Goal: Task Accomplishment & Management: Manage account settings

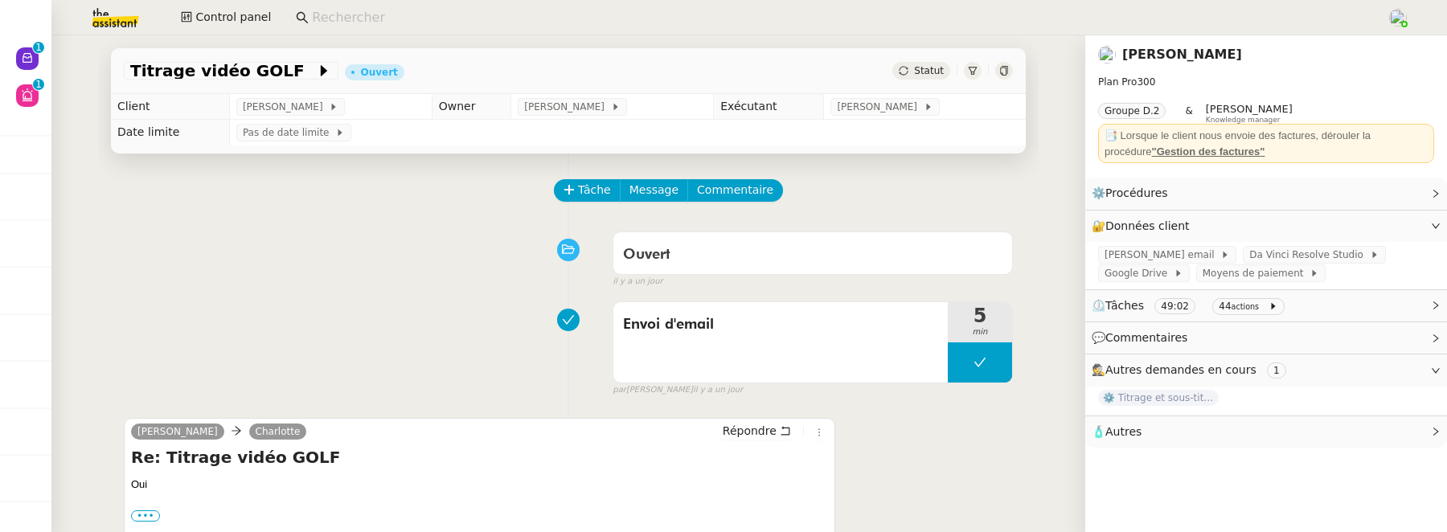
click at [1205, 60] on link "[PERSON_NAME]" at bounding box center [1183, 54] width 120 height 15
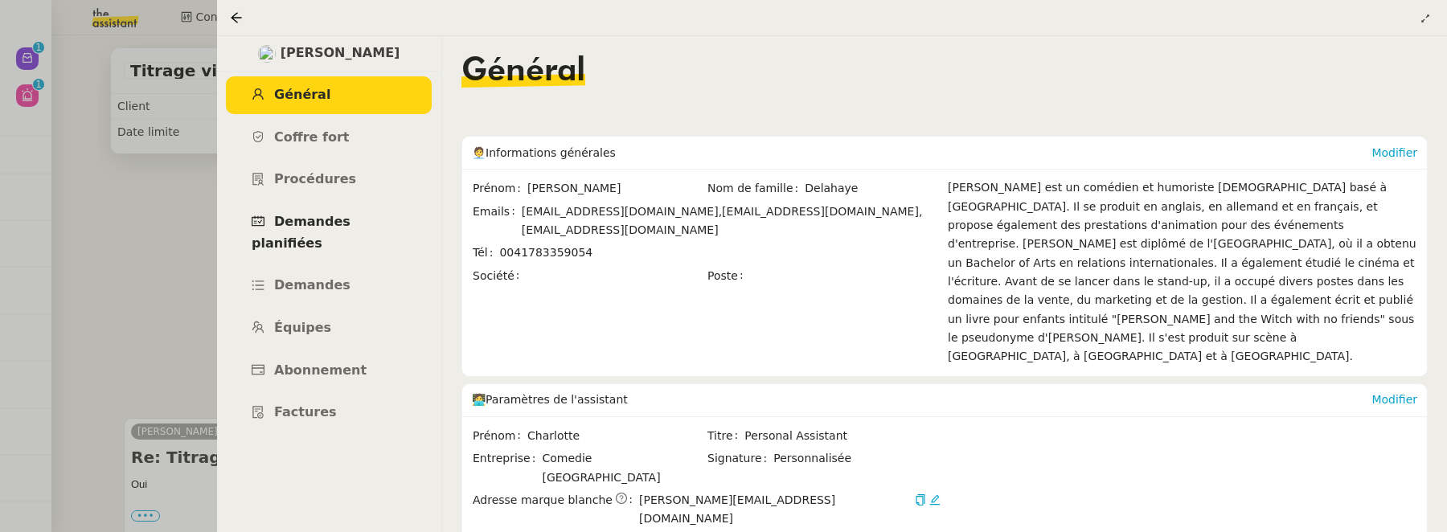
click at [341, 224] on span "Demandes planifiées" at bounding box center [301, 232] width 99 height 37
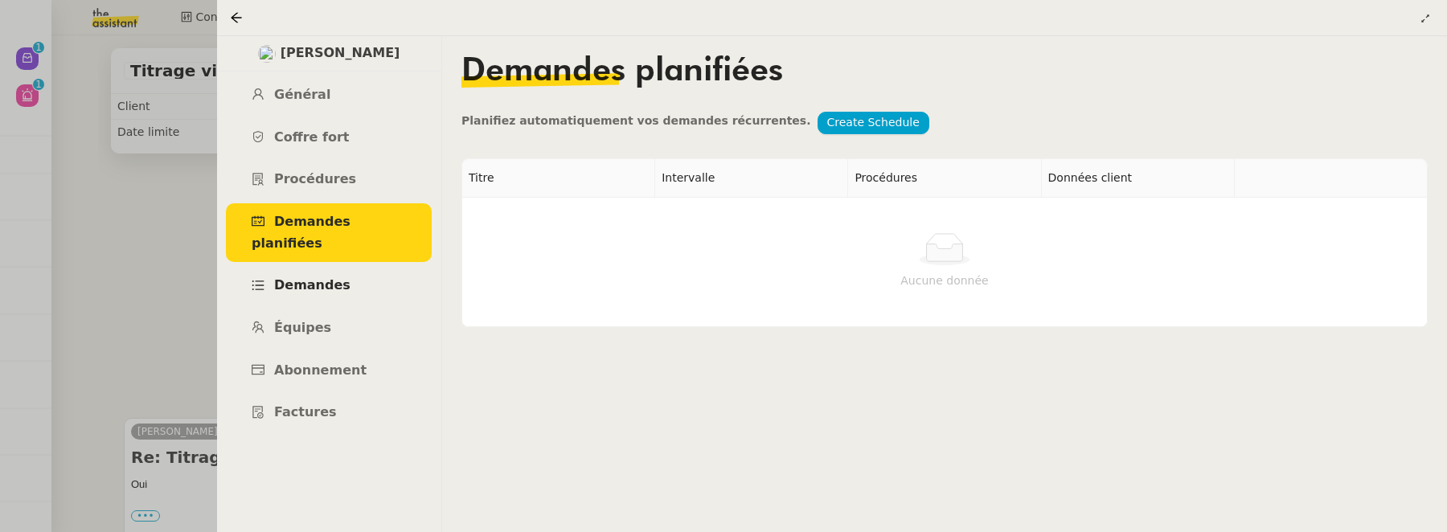
click at [343, 267] on link "Demandes" at bounding box center [329, 286] width 206 height 38
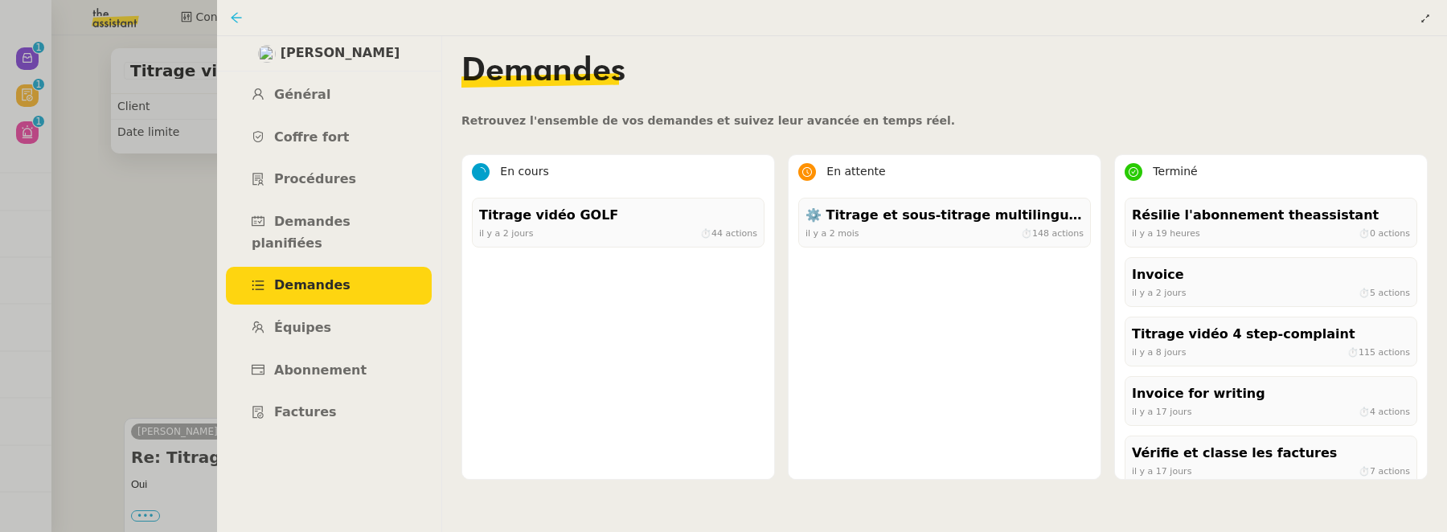
click at [236, 16] on icon at bounding box center [236, 17] width 13 height 13
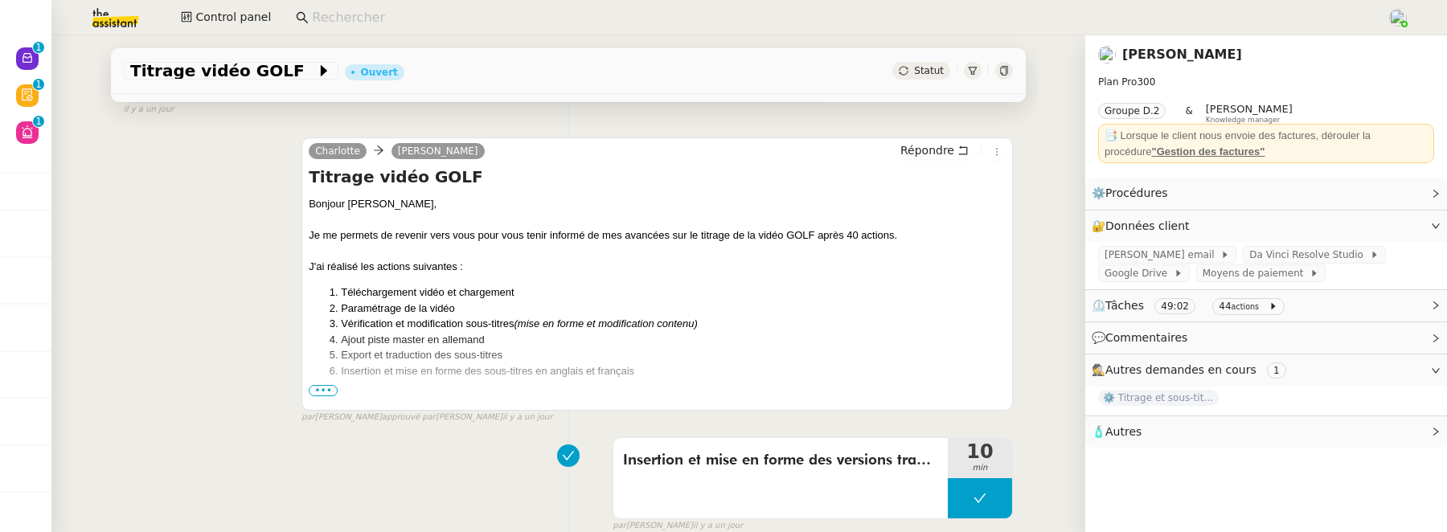
scroll to position [514, 0]
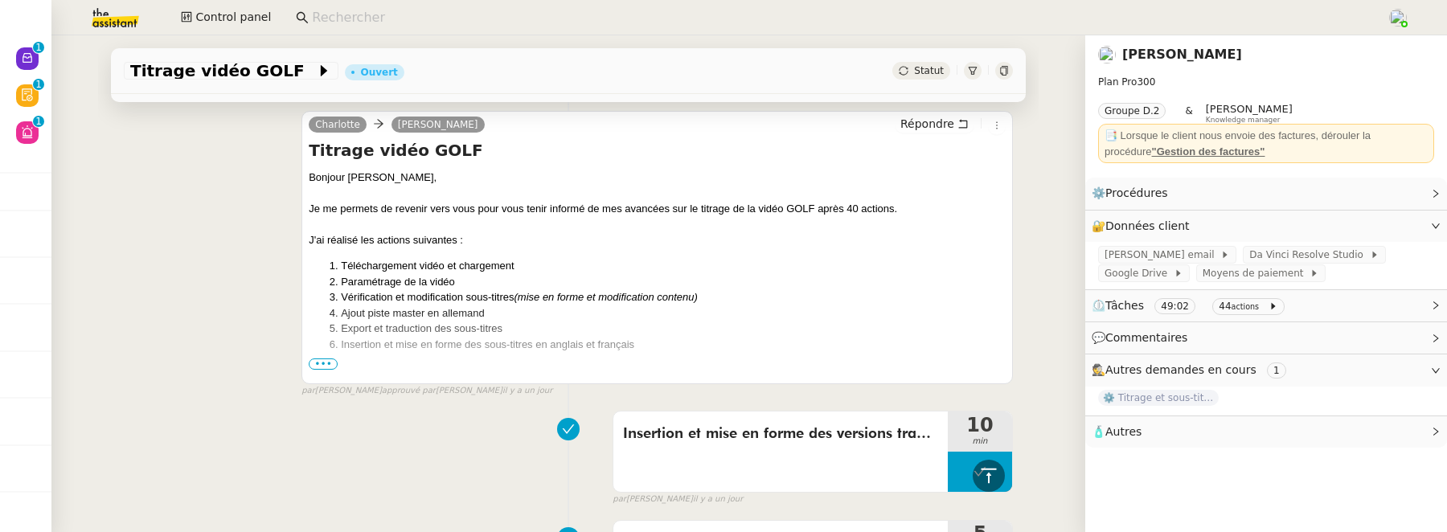
click at [309, 359] on span "•••" at bounding box center [323, 364] width 29 height 11
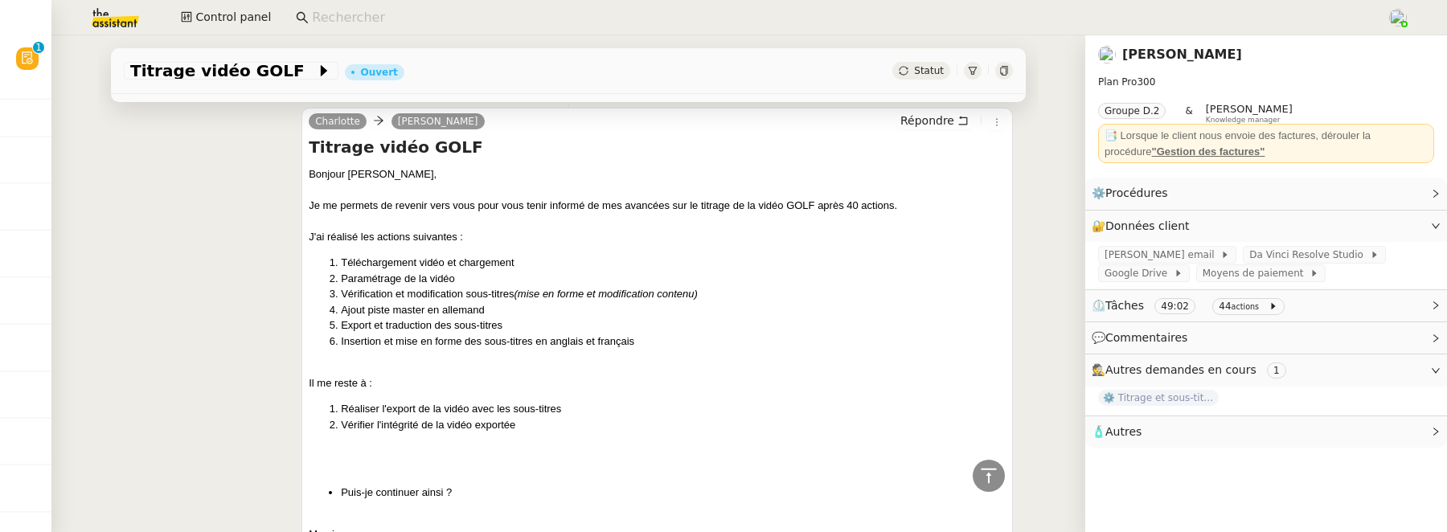
scroll to position [518, 0]
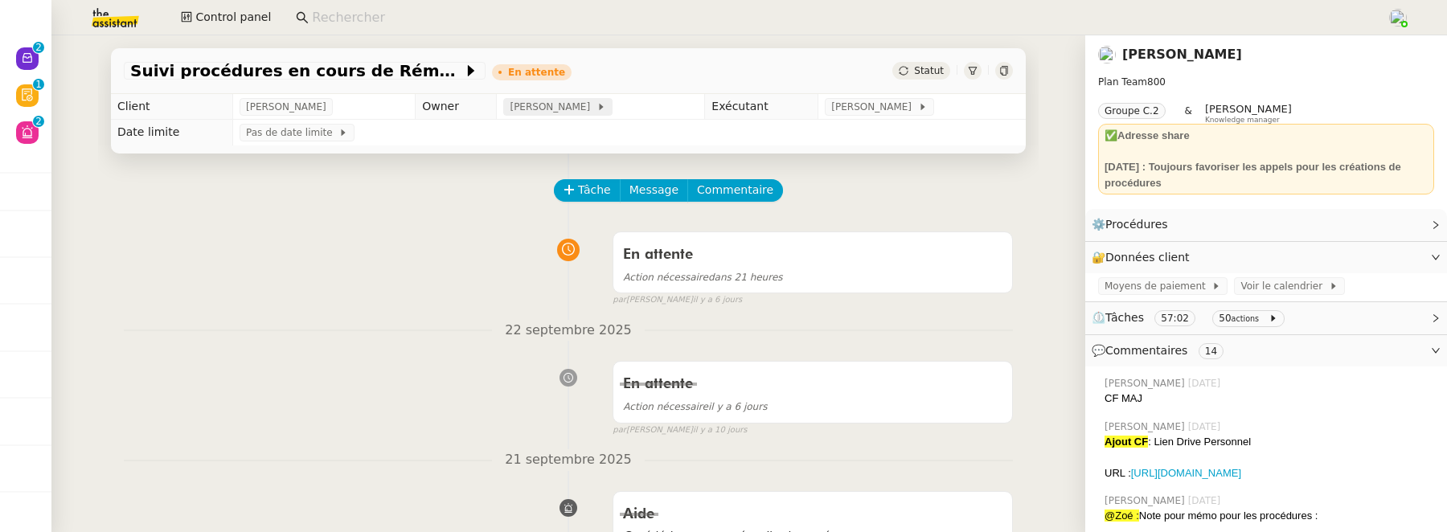
click at [545, 106] on span "[PERSON_NAME]" at bounding box center [553, 107] width 86 height 16
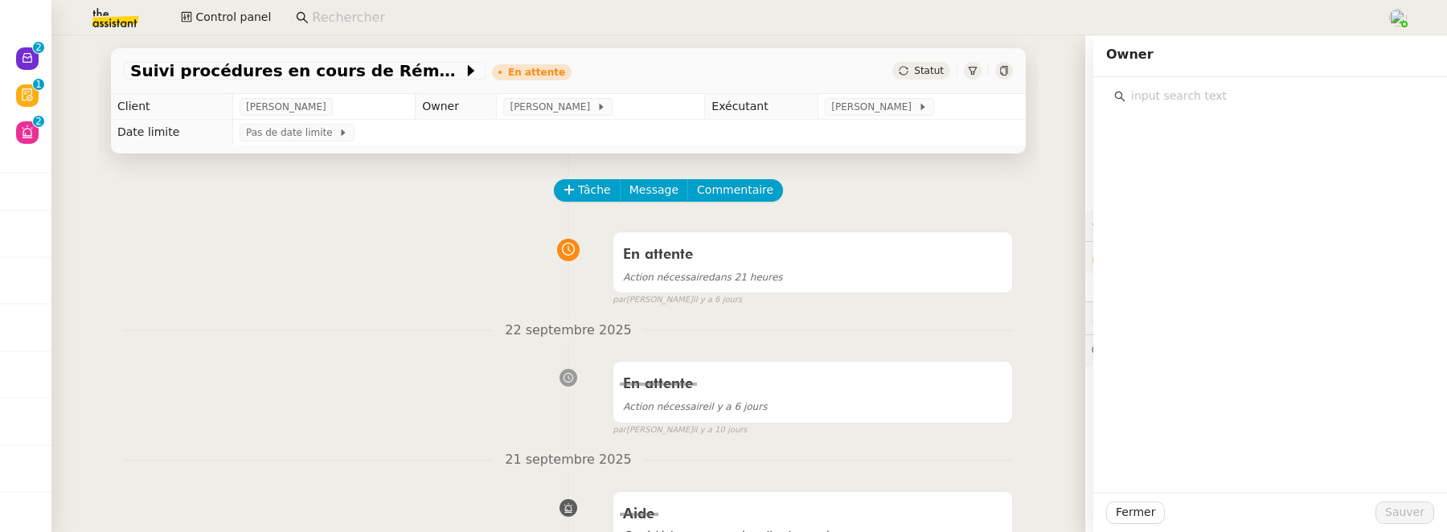
click at [1162, 80] on div at bounding box center [1270, 92] width 328 height 30
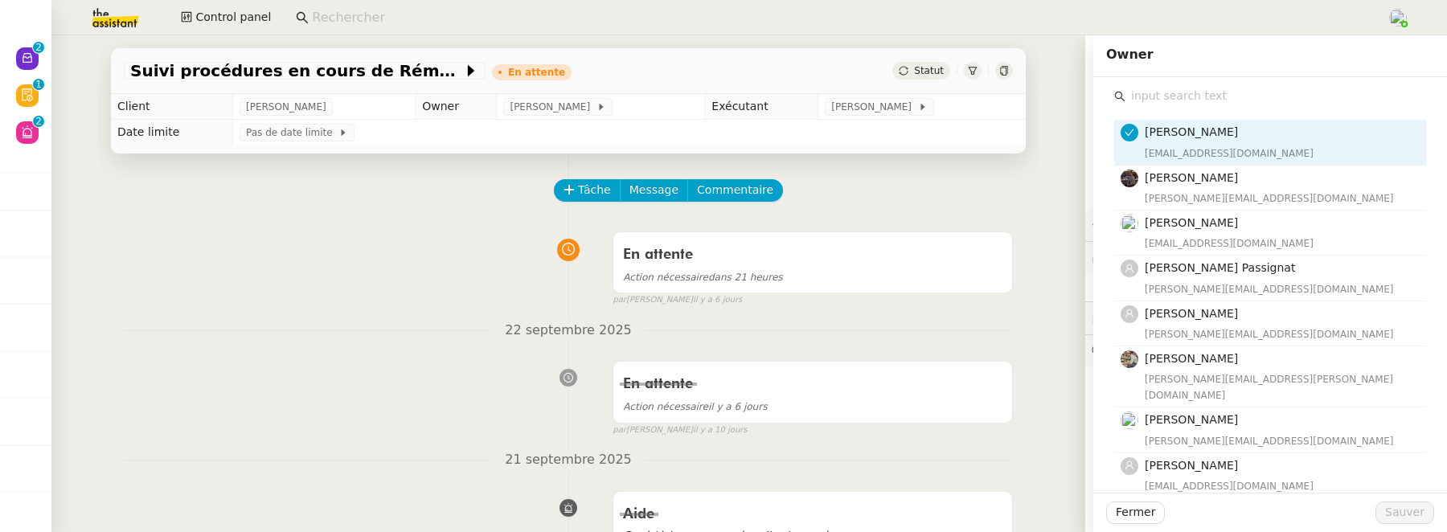
click at [1150, 103] on input "text" at bounding box center [1276, 96] width 301 height 22
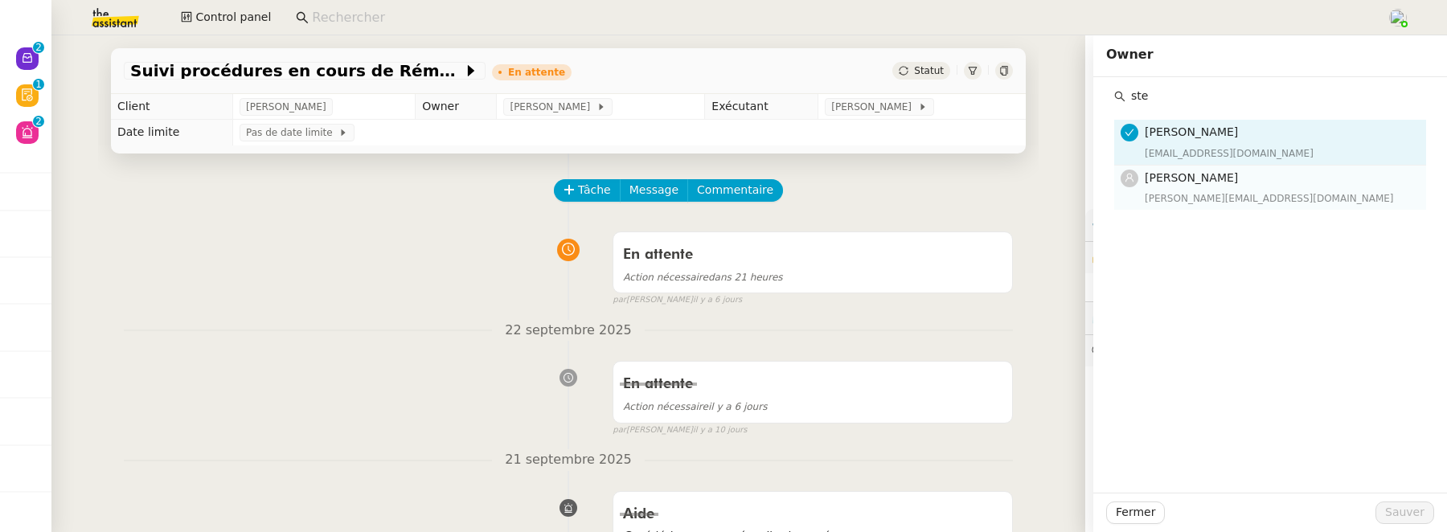
type input "ste"
click at [1210, 185] on h4 "[PERSON_NAME]" at bounding box center [1281, 178] width 272 height 18
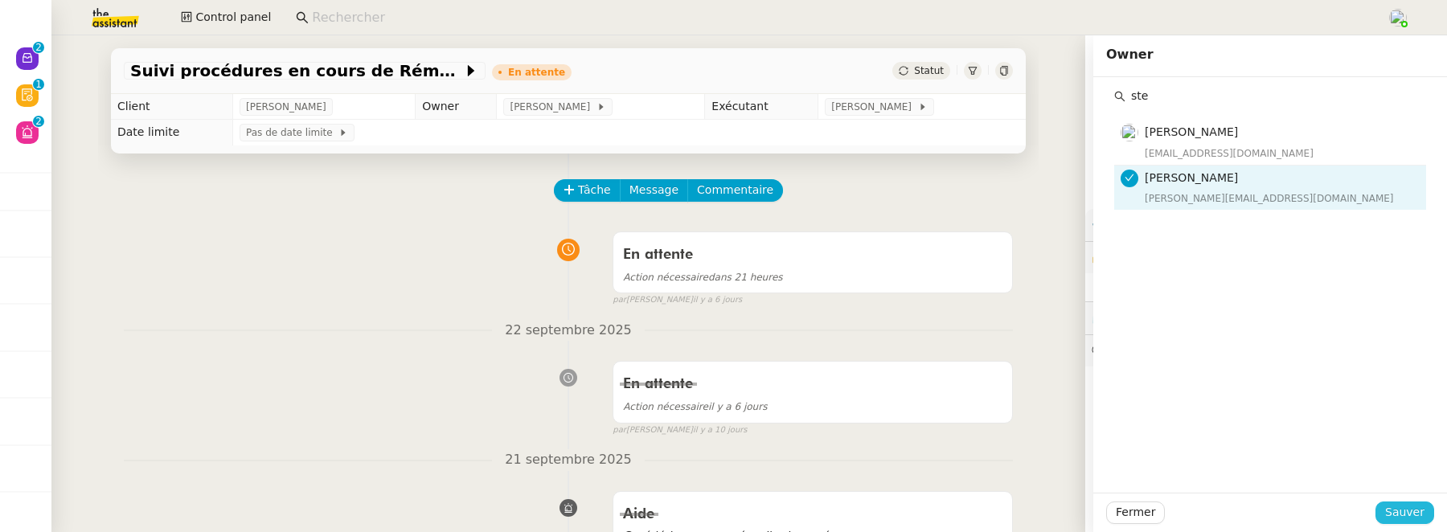
click at [1398, 511] on span "Sauver" at bounding box center [1404, 512] width 39 height 18
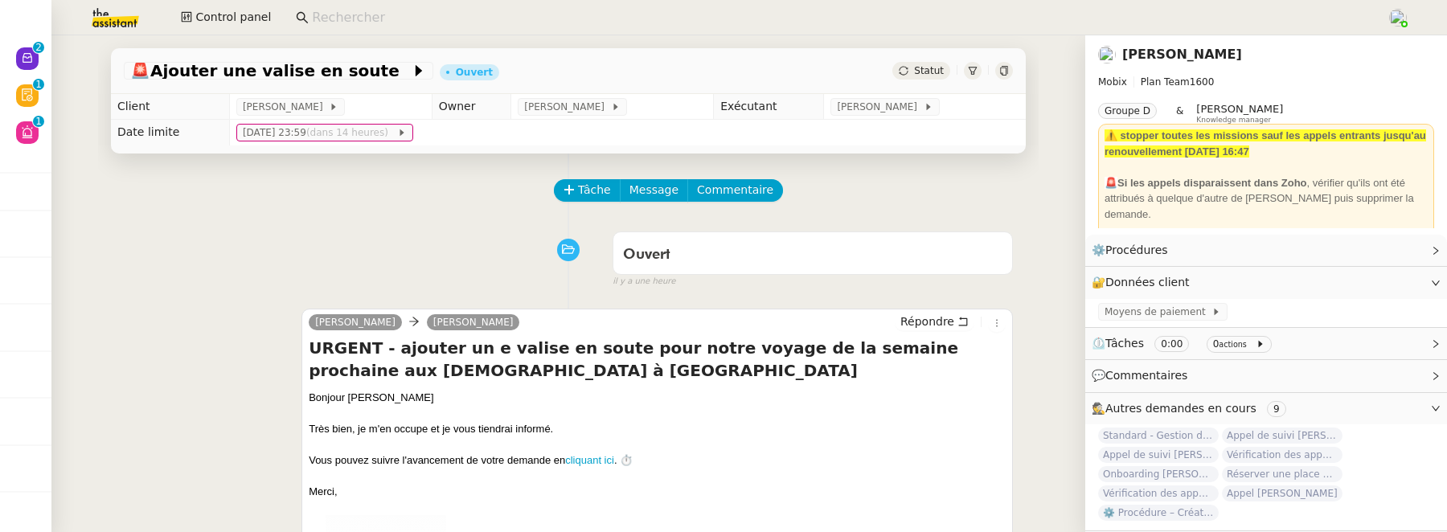
click at [399, 28] on app-search-bar at bounding box center [835, 17] width 1096 height 35
click at [378, 20] on input at bounding box center [841, 18] width 1059 height 22
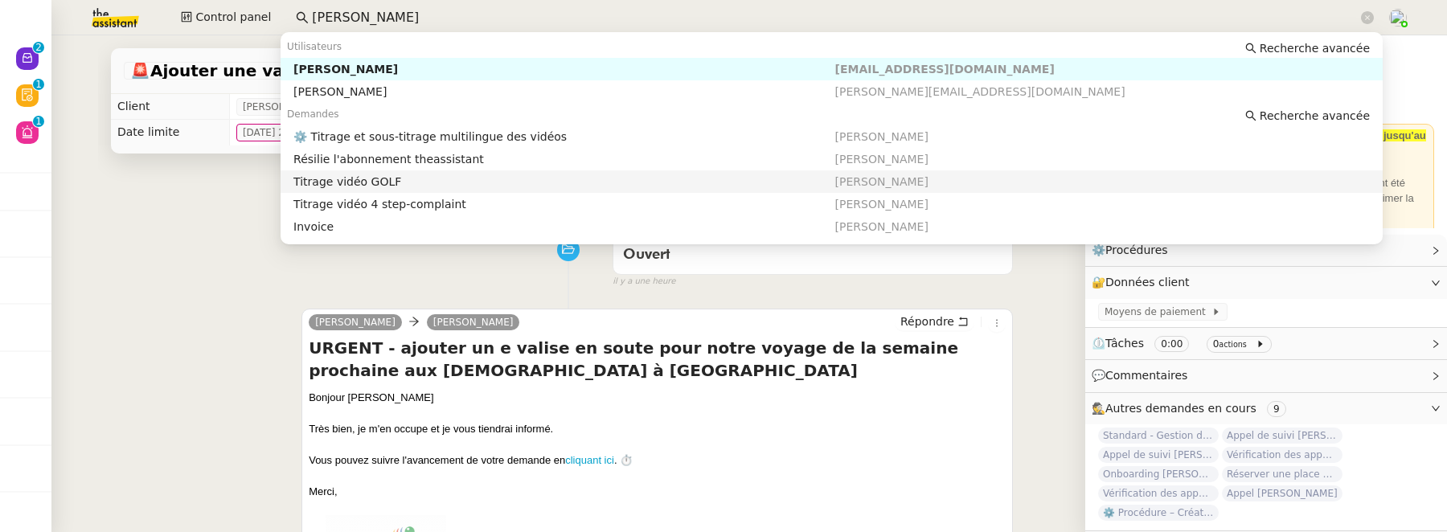
click at [504, 172] on nz-auto-option "Titrage vidéo GOLF Benjamin Delahaye" at bounding box center [832, 181] width 1102 height 23
type input "benjamin del"
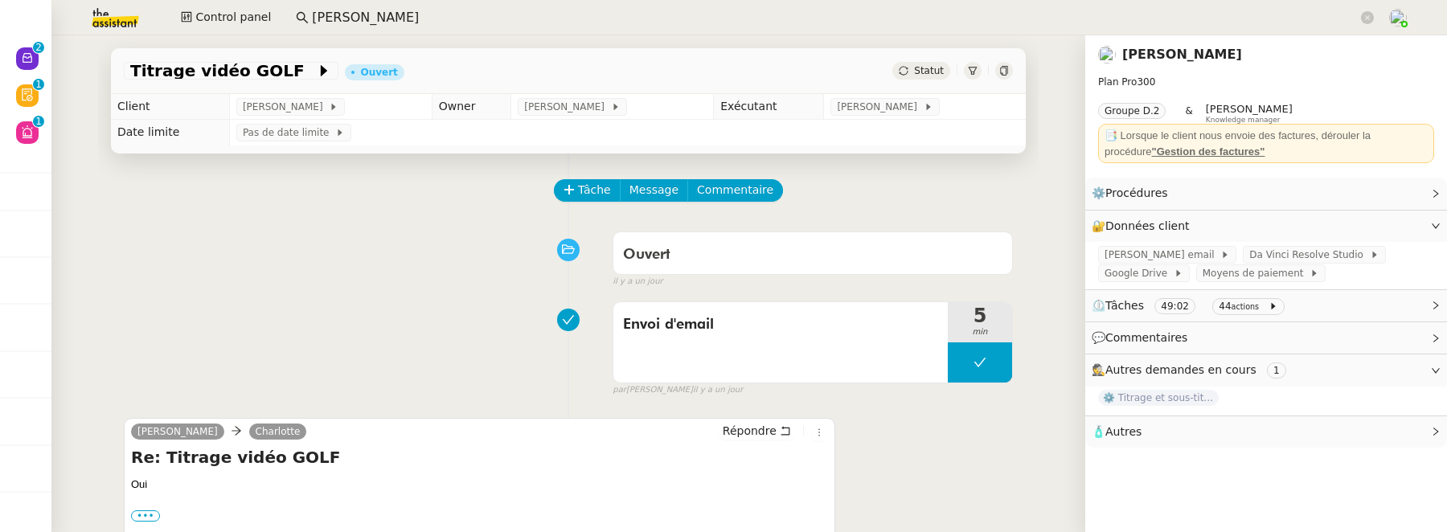
click at [995, 64] on div at bounding box center [1004, 71] width 18 height 18
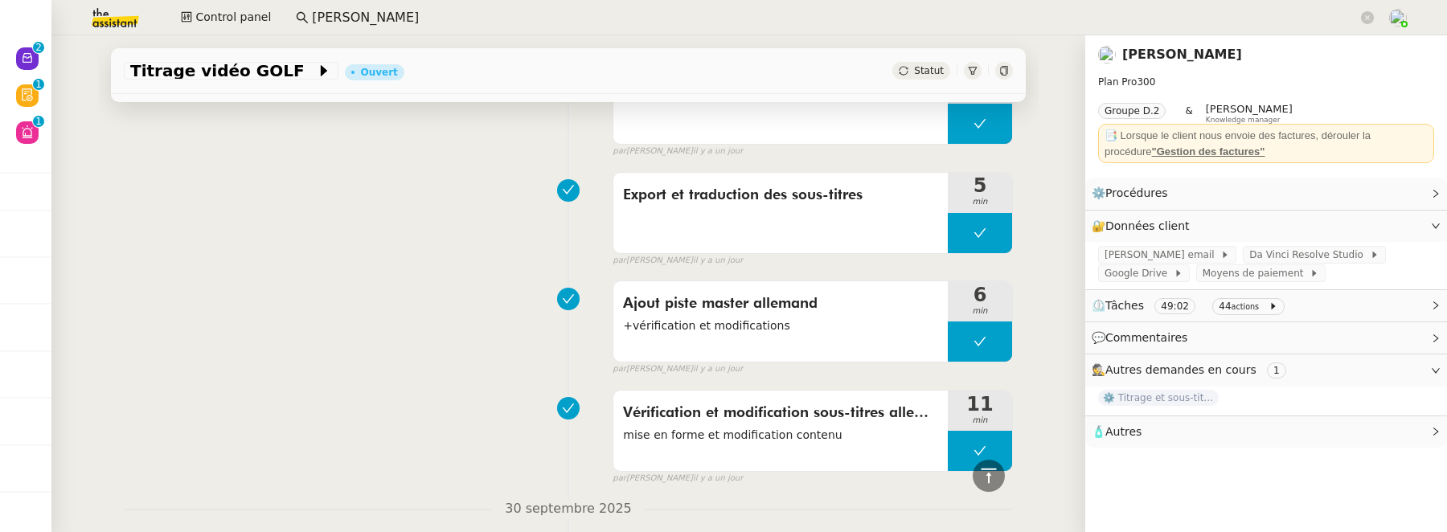
scroll to position [931, 0]
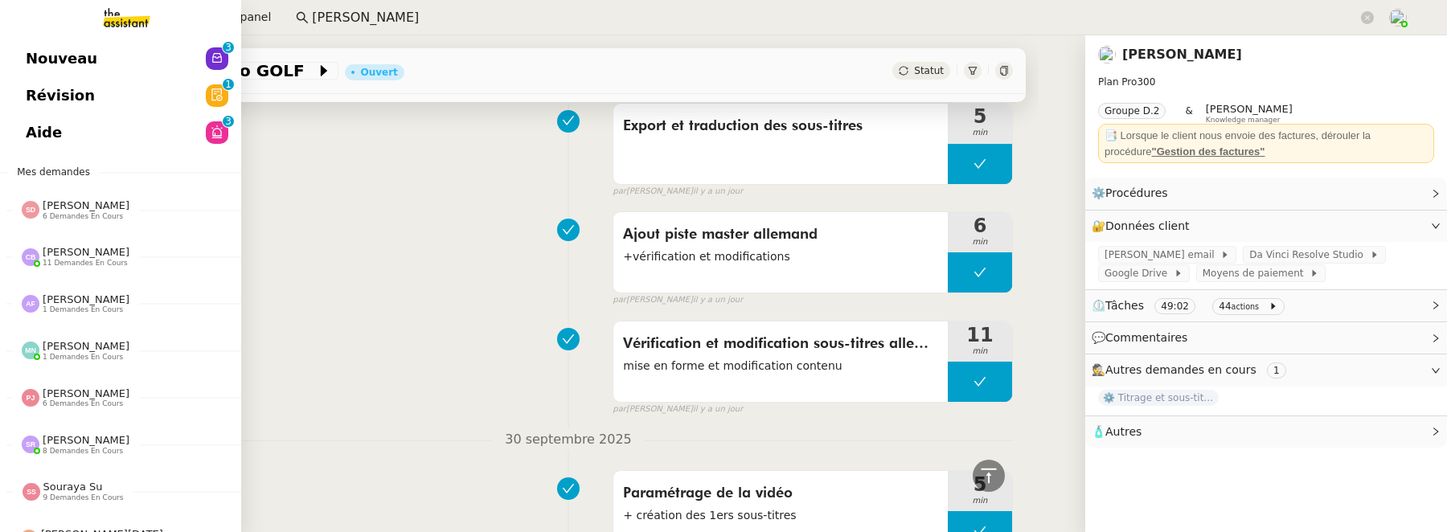
click at [35, 123] on link "Aide 0 1 2 3 4 5 6 7 8 9" at bounding box center [120, 132] width 241 height 37
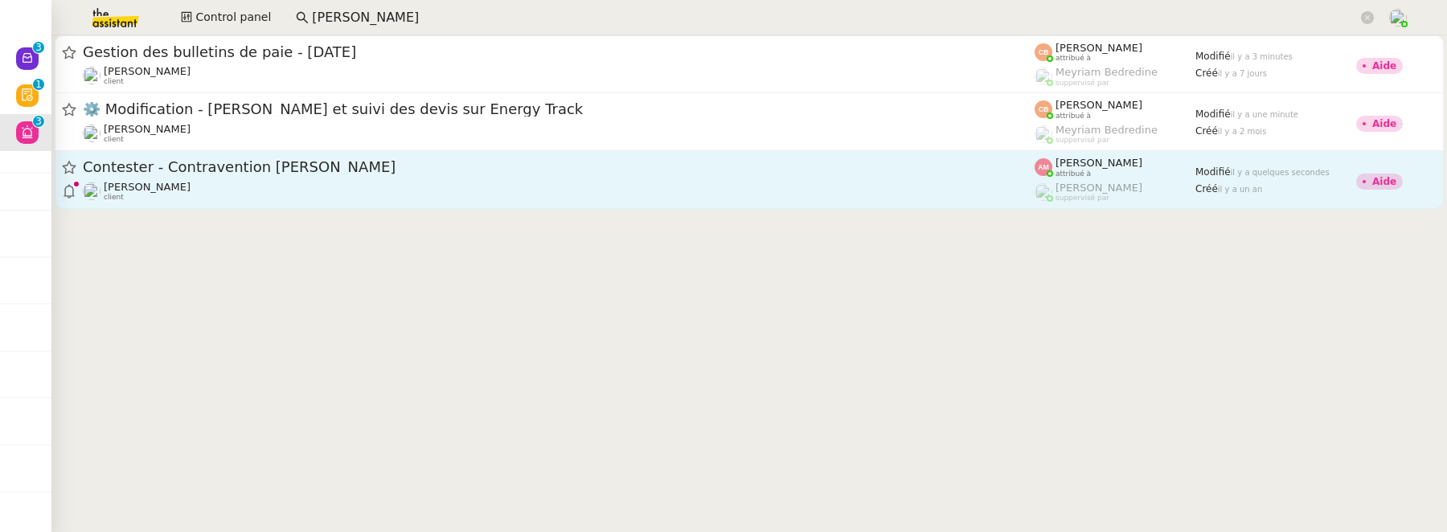
click at [433, 191] on div "Guillaume de Fraguier client" at bounding box center [559, 191] width 952 height 21
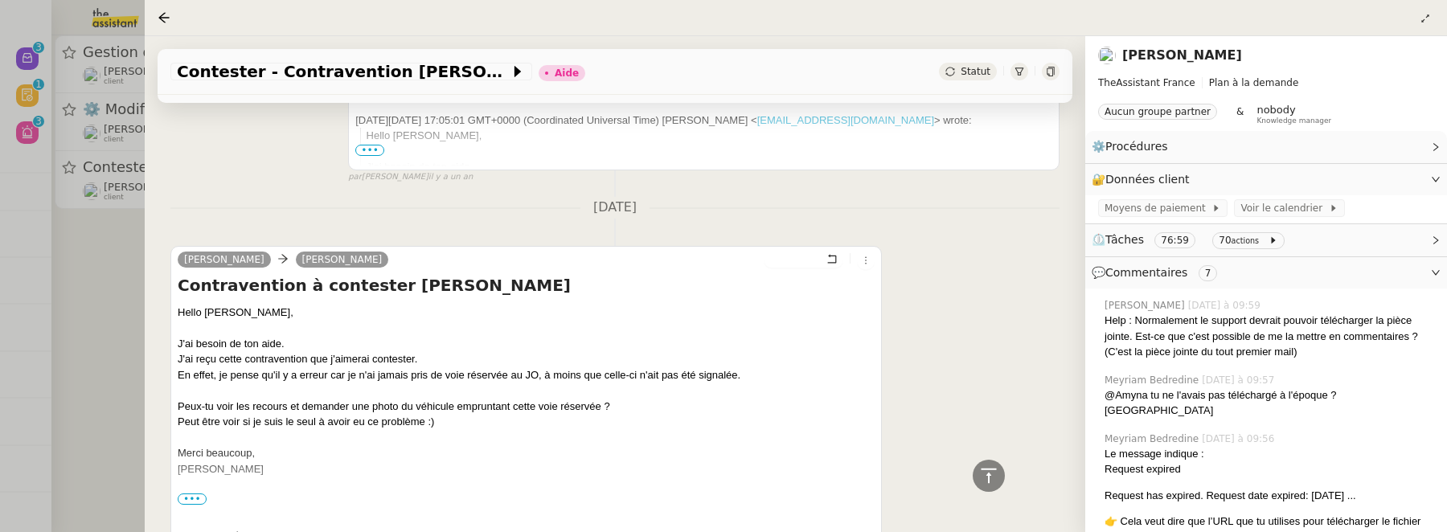
scroll to position [8283, 0]
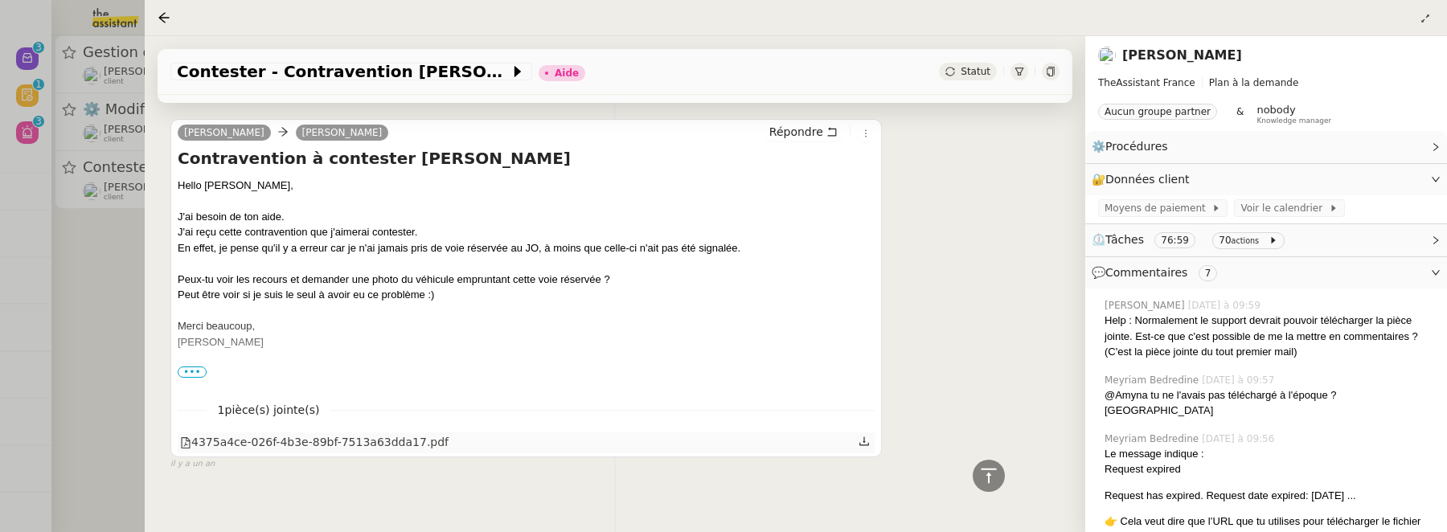
click at [392, 433] on div "4375a4ce-026f-4b3e-89bf-7513a63dda17.pdf" at bounding box center [314, 442] width 269 height 18
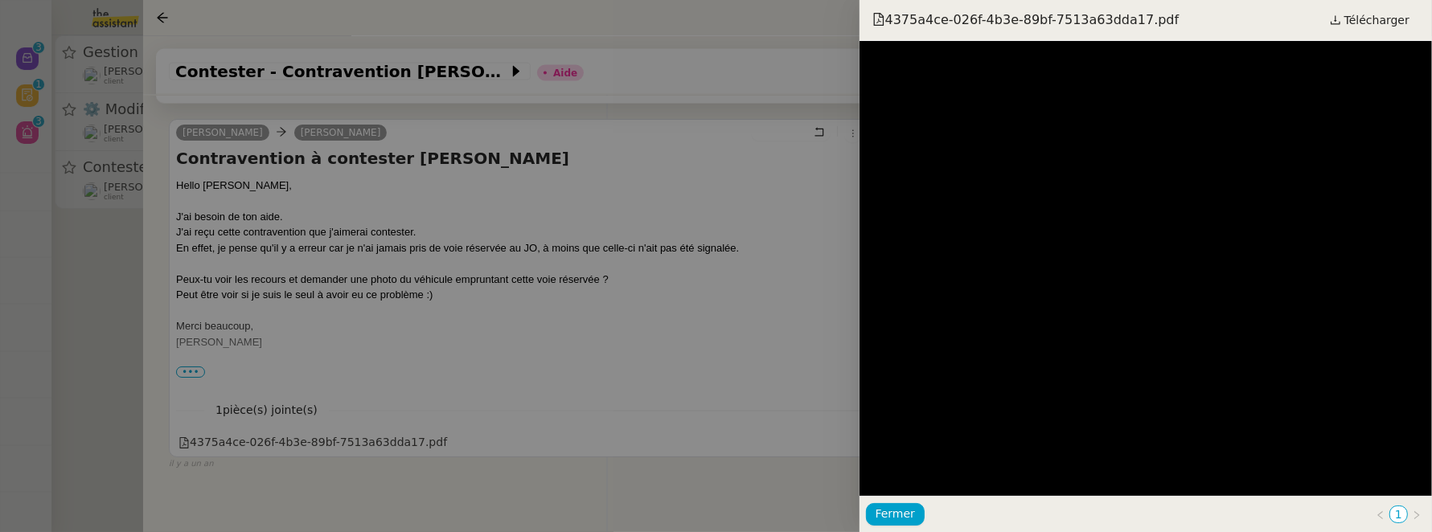
click at [1344, 6] on div "4375a4ce-026f-4b3e-89bf-7513a63dda17.pdf Télécharger" at bounding box center [1146, 20] width 573 height 41
click at [1353, 18] on span "Télécharger" at bounding box center [1376, 20] width 65 height 21
click at [660, 382] on div at bounding box center [716, 266] width 1432 height 532
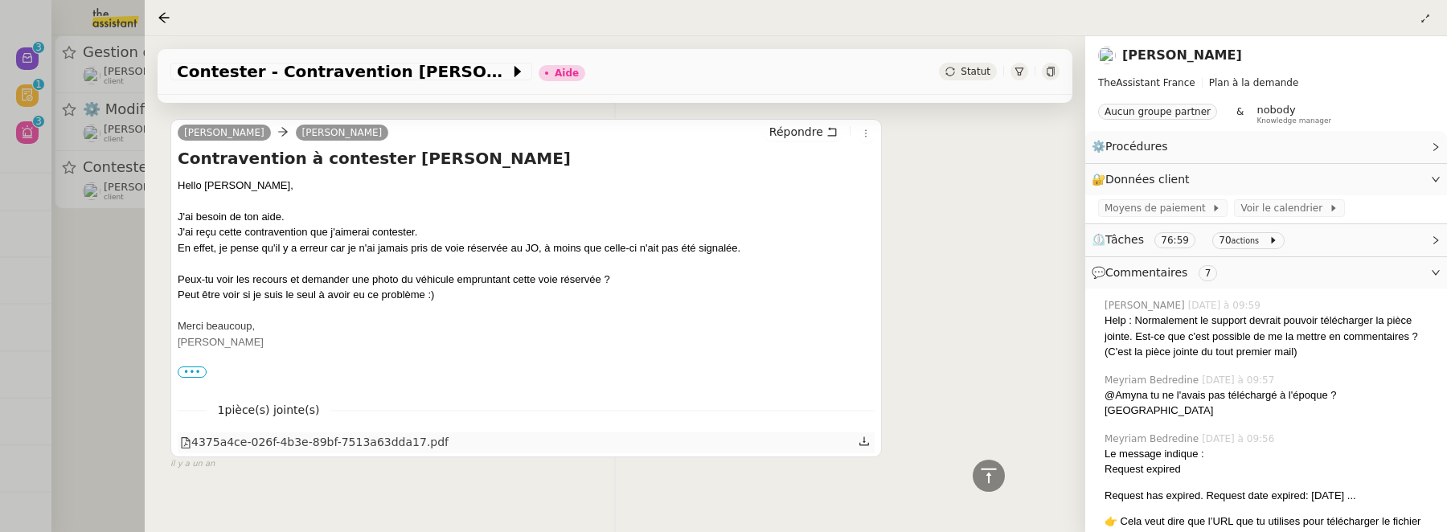
click at [859, 436] on icon at bounding box center [864, 441] width 11 height 11
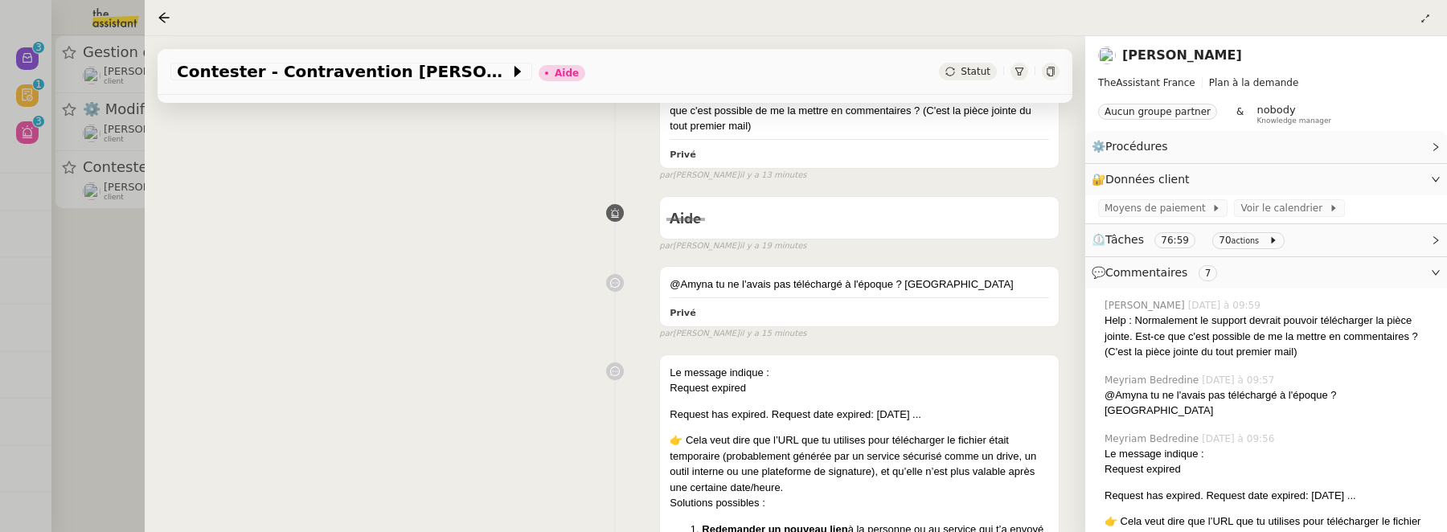
scroll to position [0, 0]
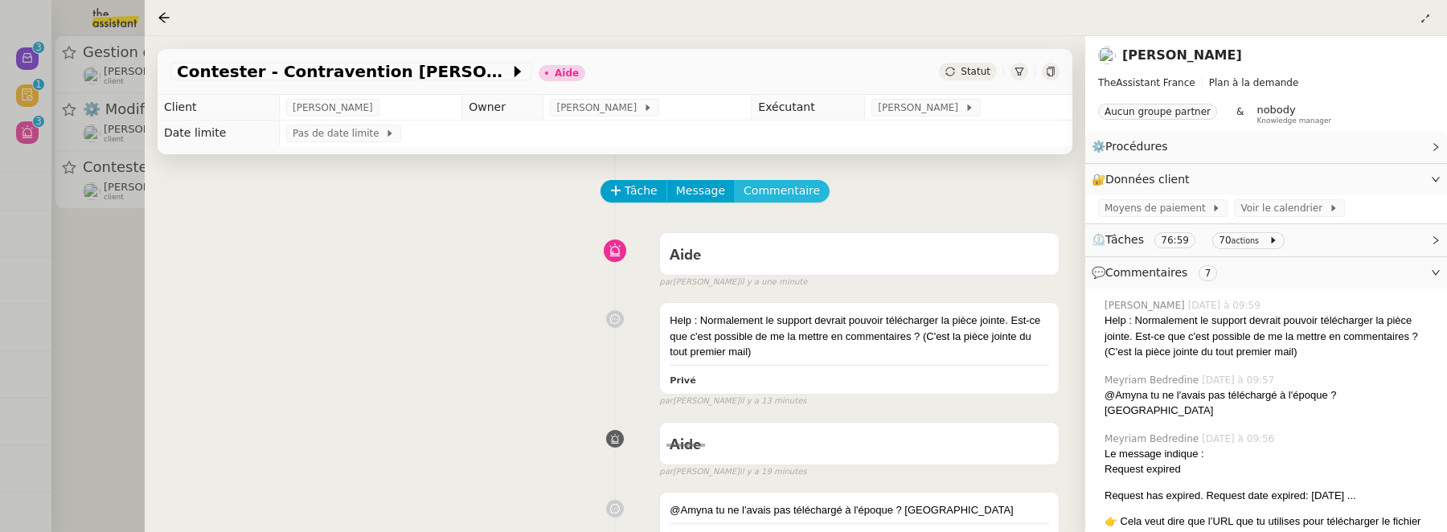
click at [757, 199] on span "Commentaire" at bounding box center [782, 191] width 76 height 18
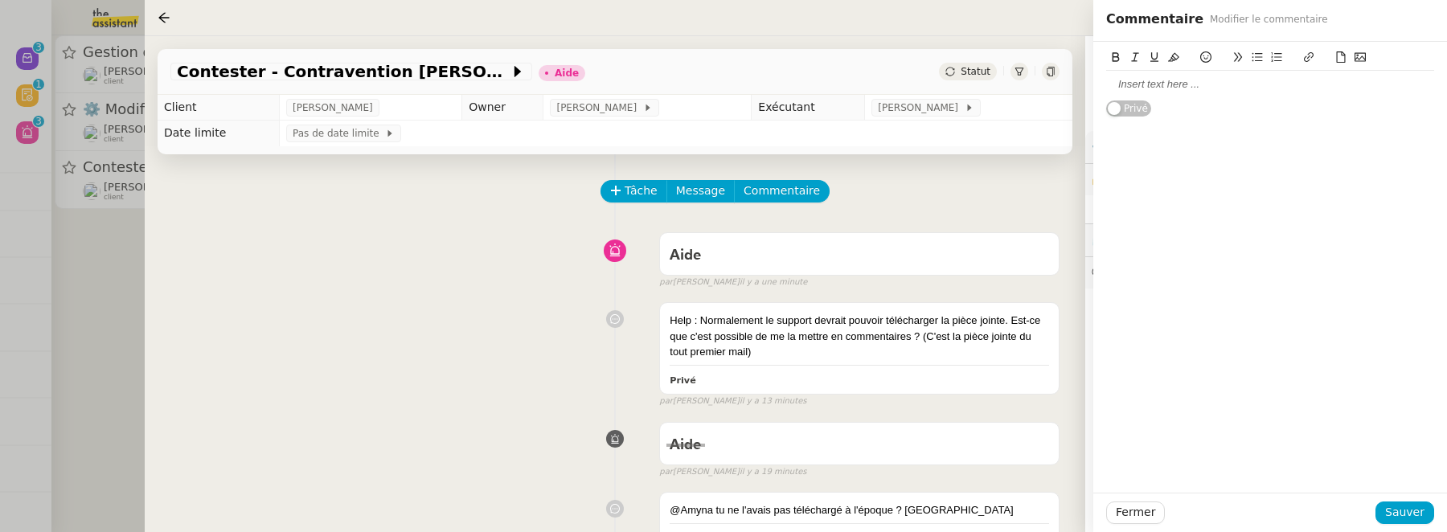
click at [1359, 59] on icon at bounding box center [1360, 56] width 11 height 11
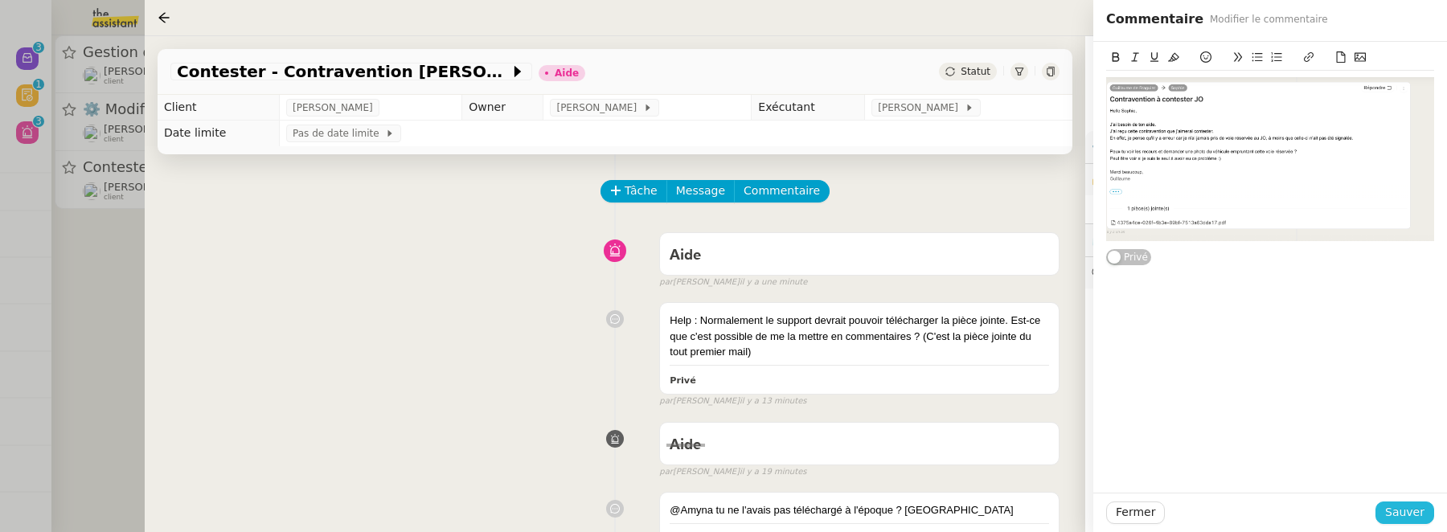
click at [1407, 511] on span "Sauver" at bounding box center [1404, 512] width 39 height 18
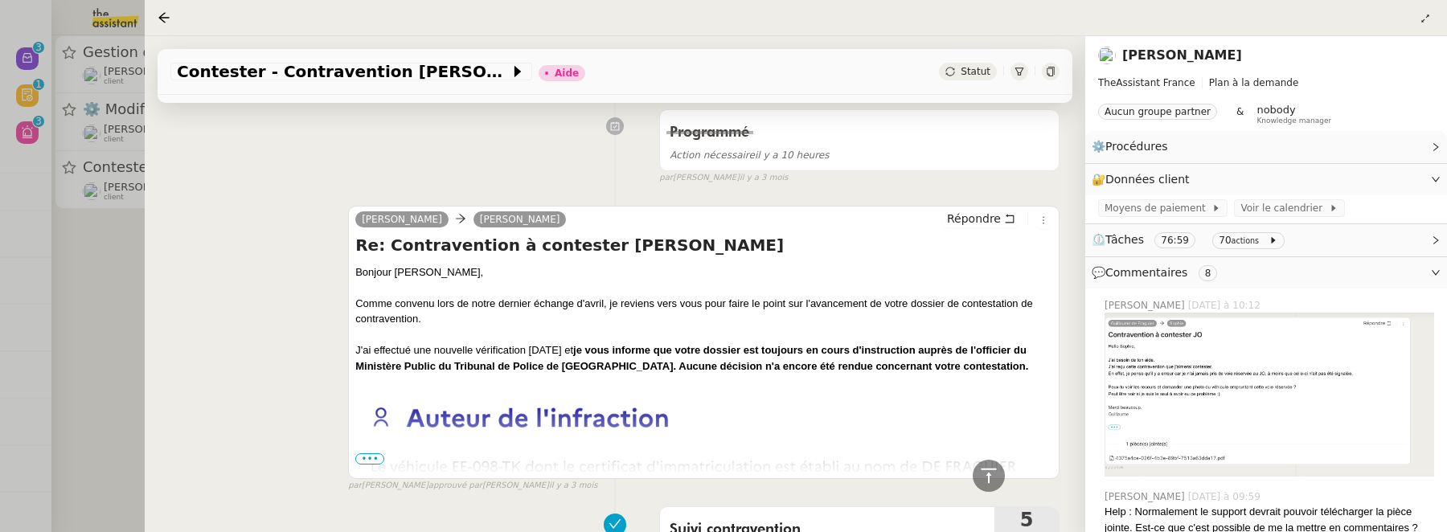
scroll to position [1399, 0]
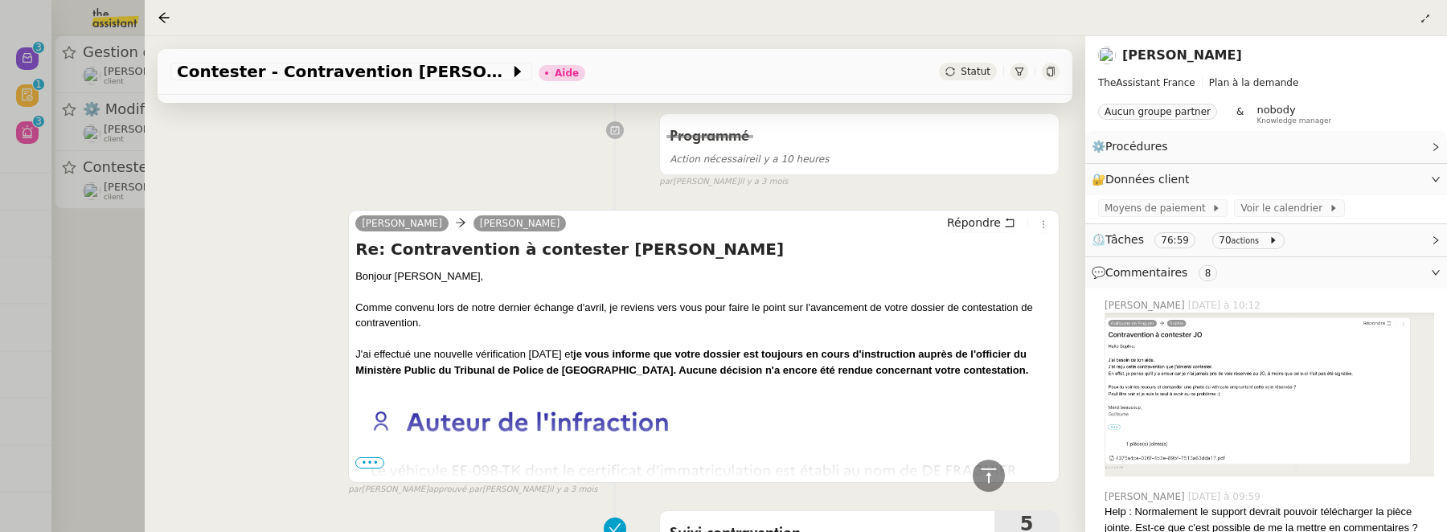
click at [369, 458] on span "•••" at bounding box center [369, 463] width 29 height 11
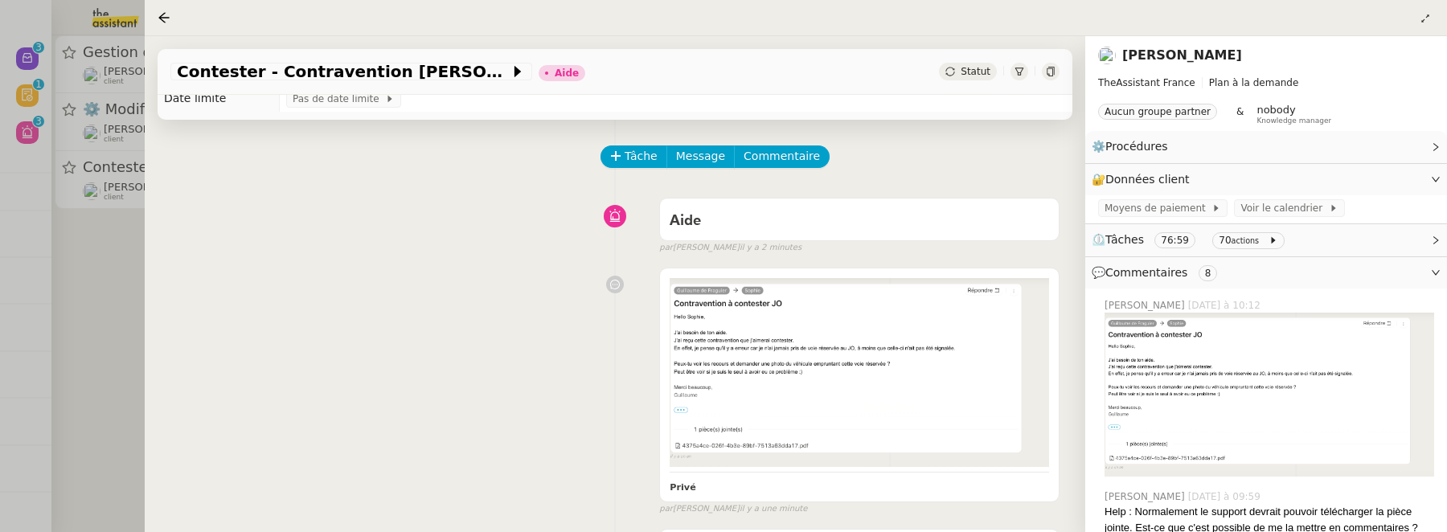
scroll to position [34, 0]
click at [786, 170] on div "Tâche Message Commentaire" at bounding box center [831, 165] width 458 height 39
click at [786, 161] on span "Commentaire" at bounding box center [782, 157] width 76 height 18
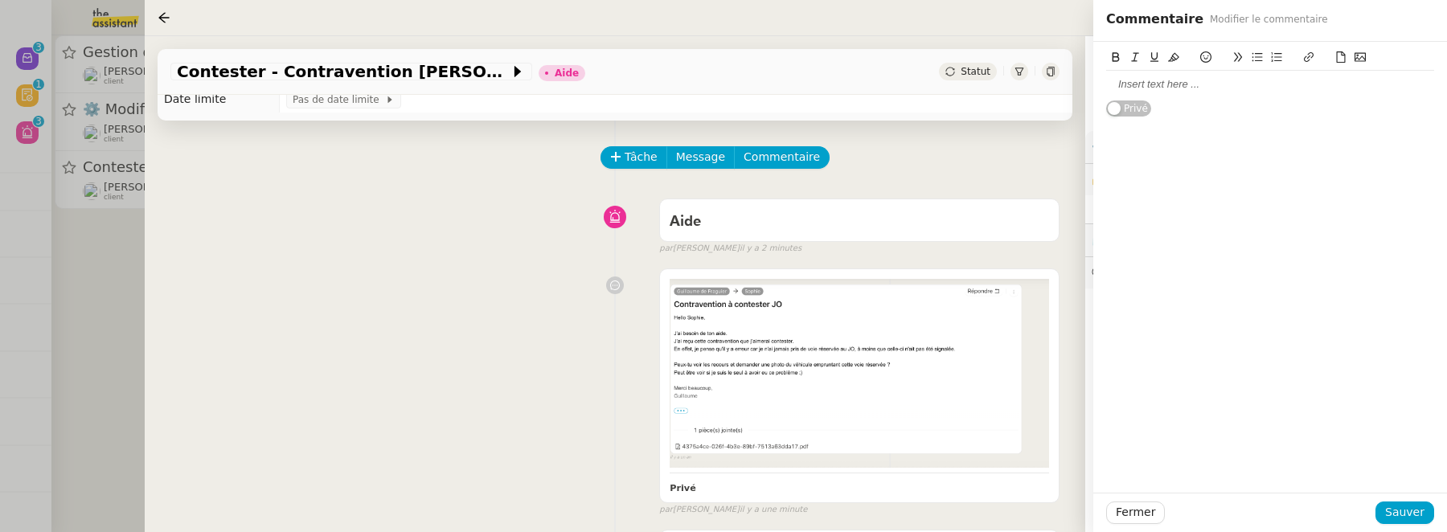
click at [1186, 91] on div at bounding box center [1270, 84] width 328 height 14
click at [1404, 517] on span "Sauver" at bounding box center [1404, 512] width 39 height 18
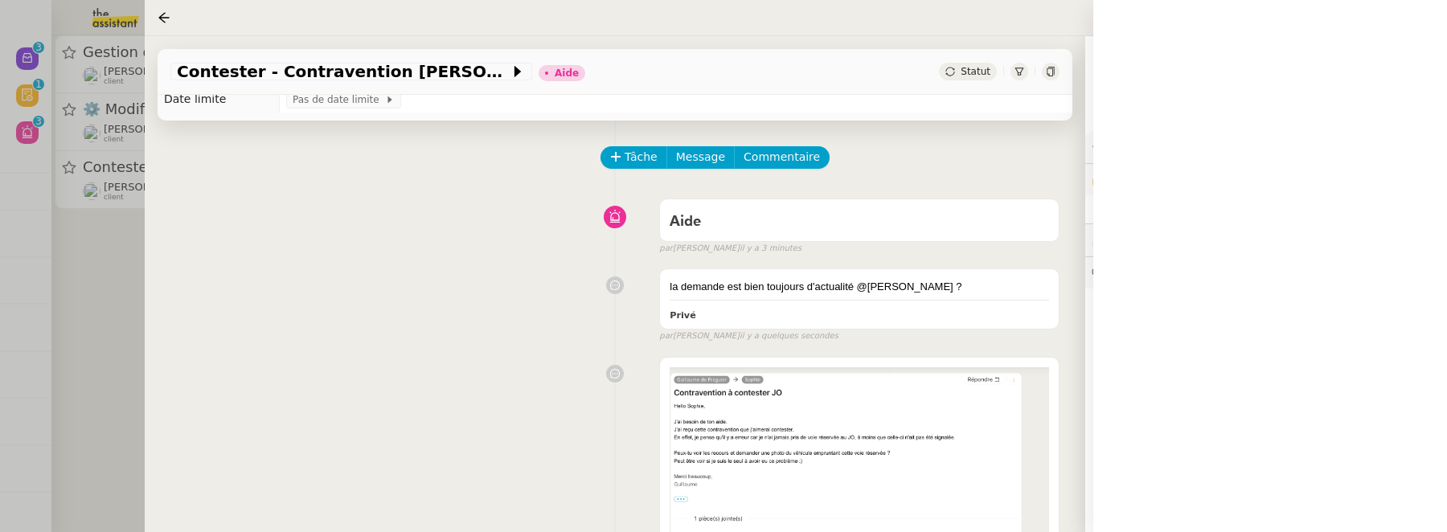
click at [939, 66] on div "Statut" at bounding box center [968, 72] width 58 height 18
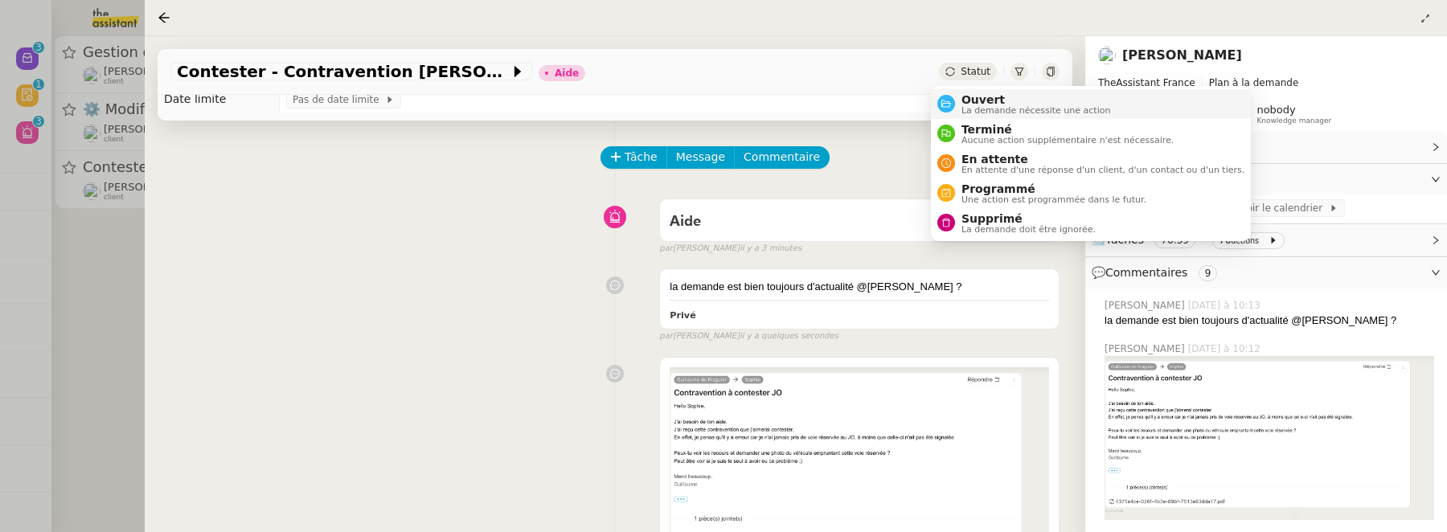
click at [981, 96] on span "Ouvert" at bounding box center [1037, 99] width 150 height 13
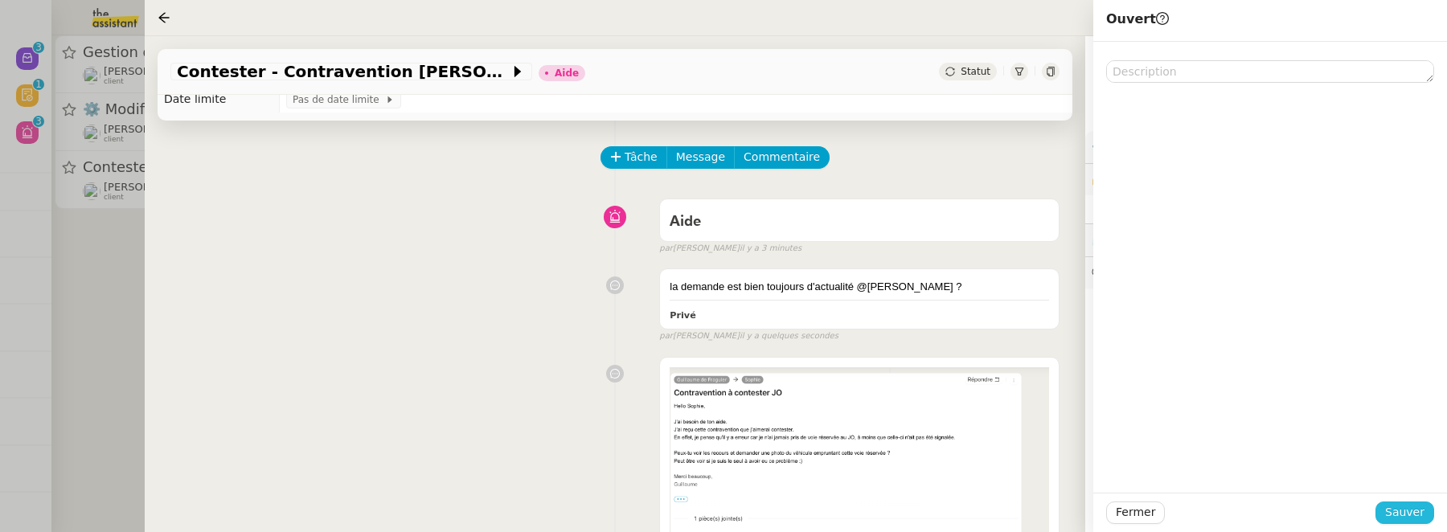
click at [1397, 512] on span "Sauver" at bounding box center [1404, 512] width 39 height 18
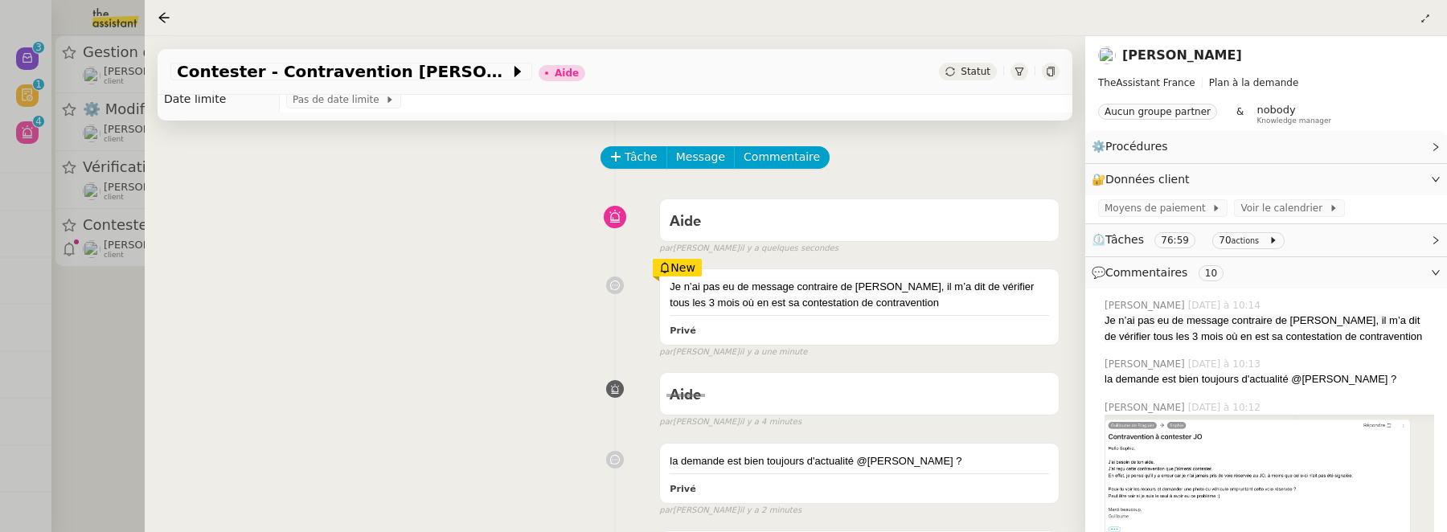
click at [113, 310] on div at bounding box center [723, 266] width 1447 height 532
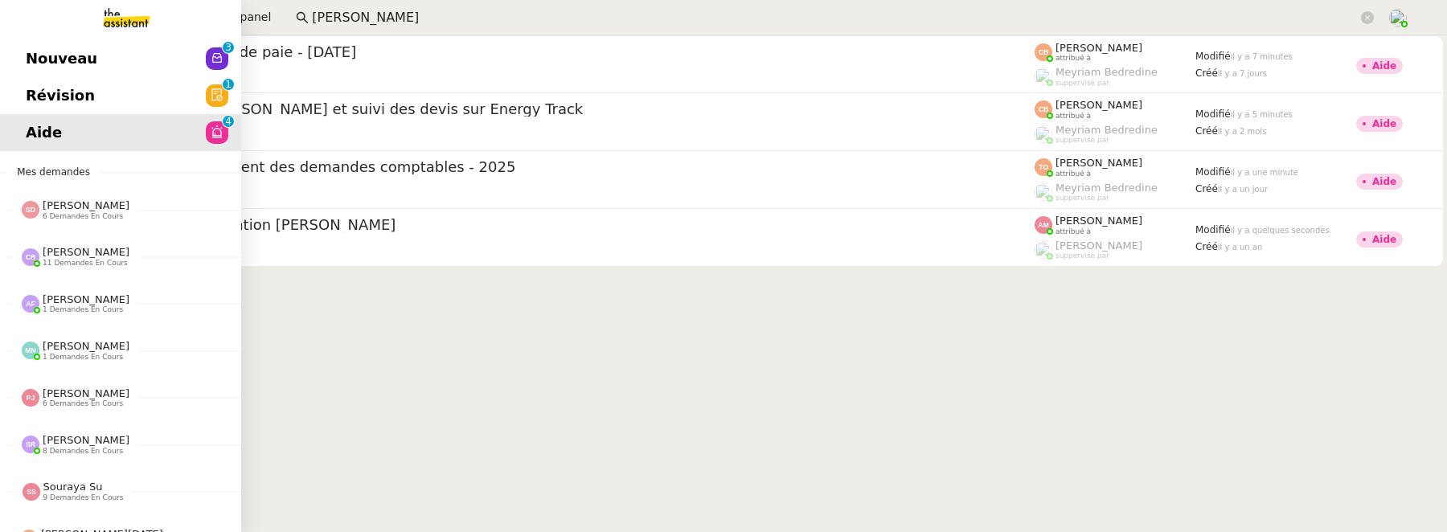
click at [37, 99] on span "Révision" at bounding box center [60, 96] width 69 height 24
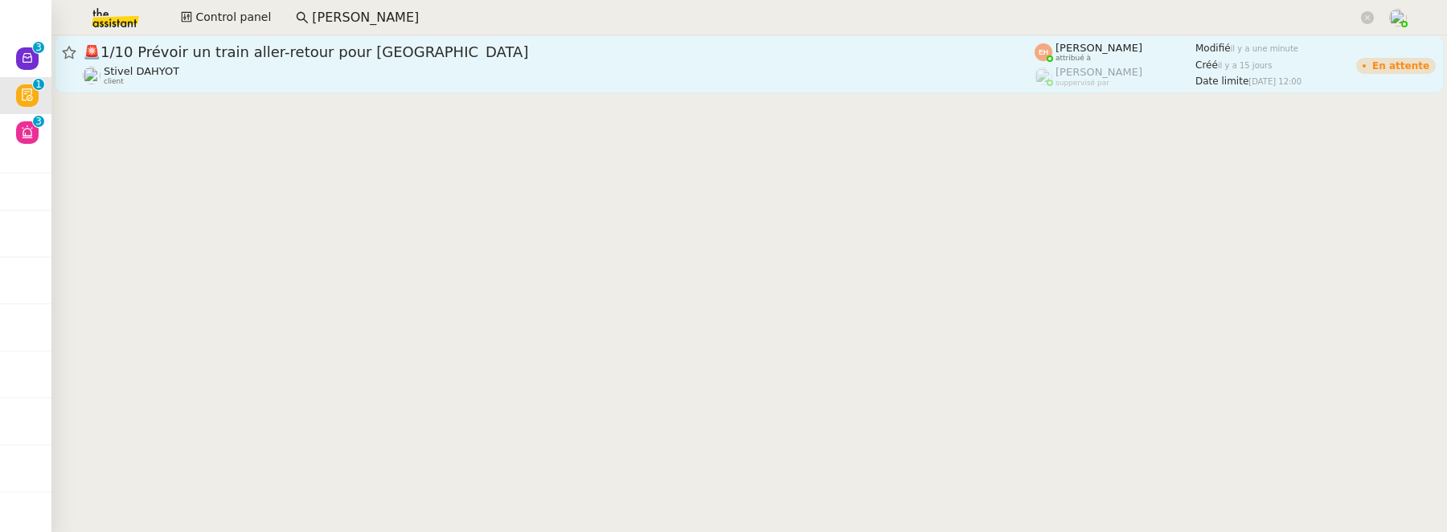
click at [485, 78] on div "Stivel DAHYOT client" at bounding box center [559, 75] width 952 height 21
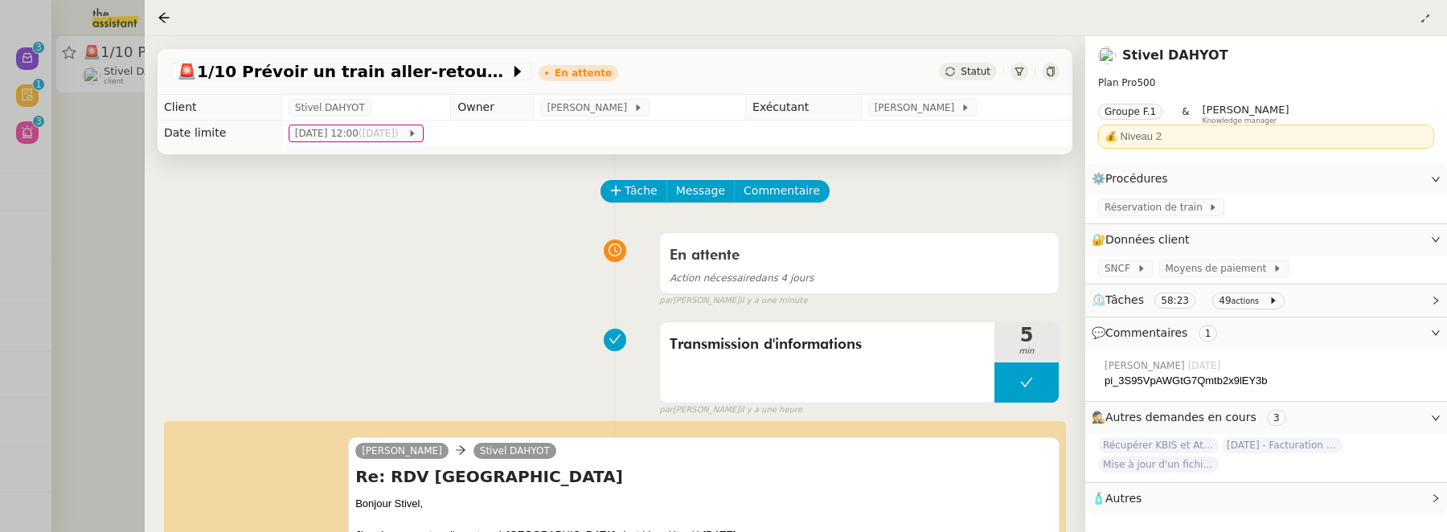
click at [95, 237] on div at bounding box center [723, 266] width 1447 height 532
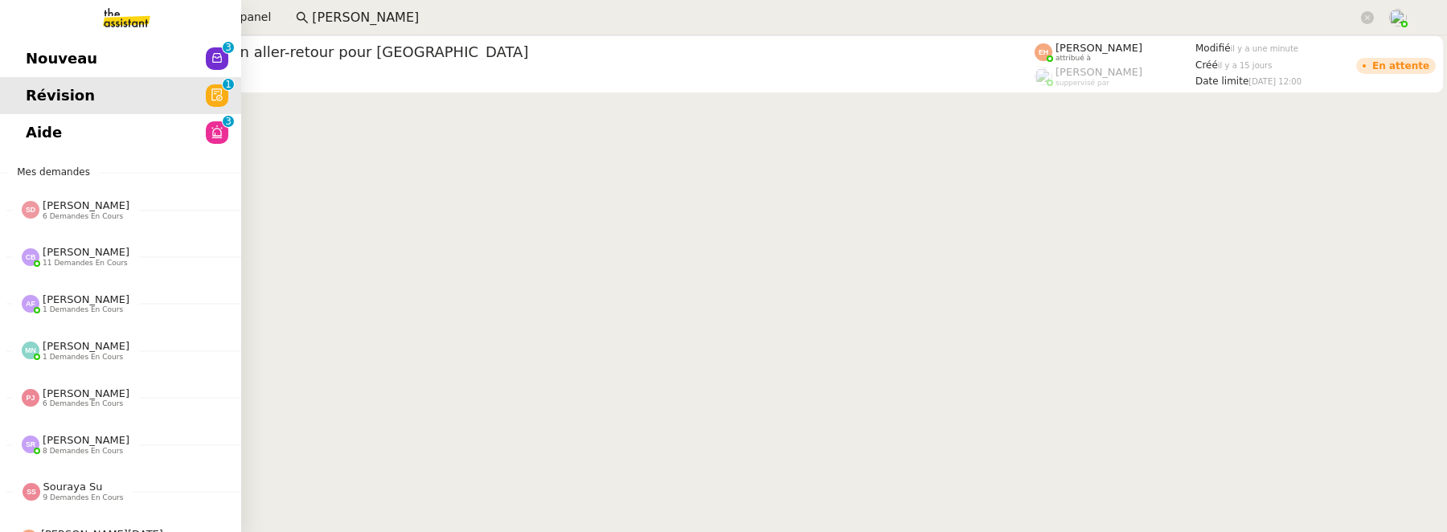
click at [21, 61] on link "Nouveau 0 1 2 3 4 5 6 7 8 9" at bounding box center [120, 58] width 241 height 37
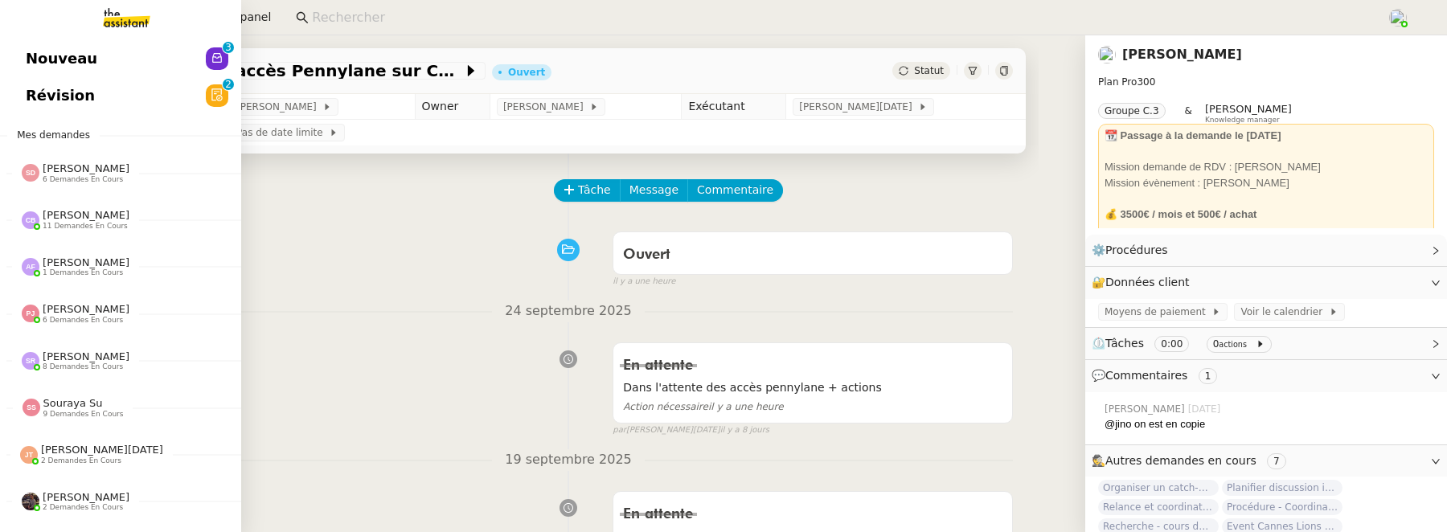
click at [29, 106] on span "Révision" at bounding box center [60, 96] width 69 height 24
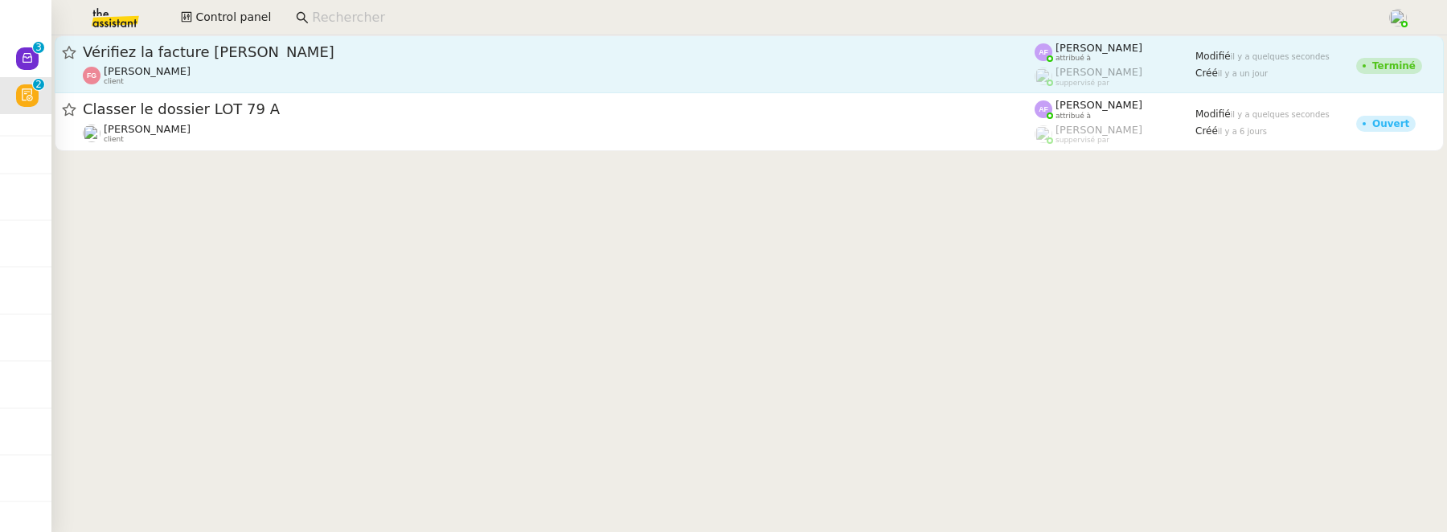
click at [390, 66] on div "[PERSON_NAME] client" at bounding box center [559, 75] width 952 height 21
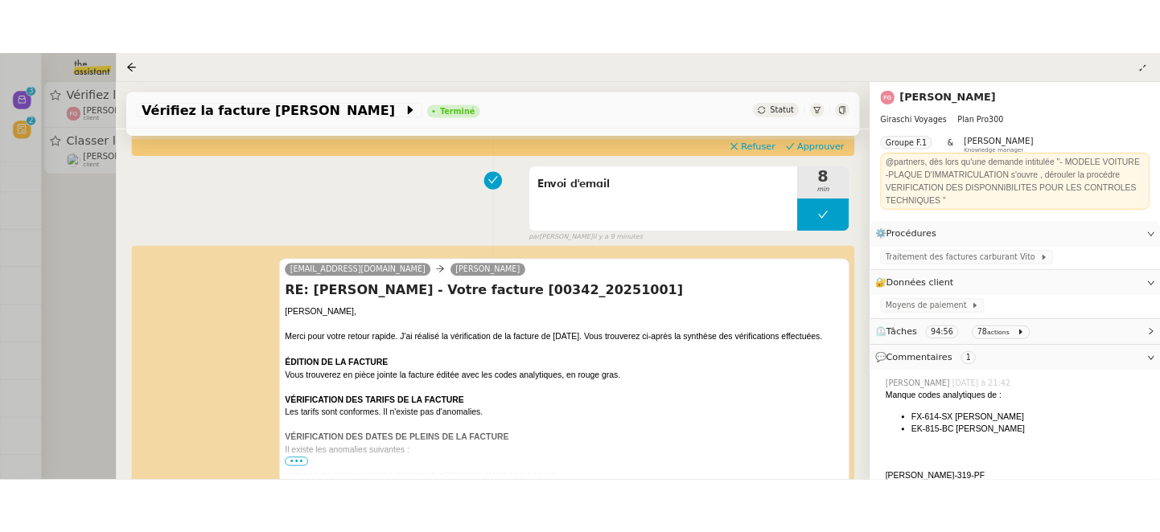
scroll to position [222, 0]
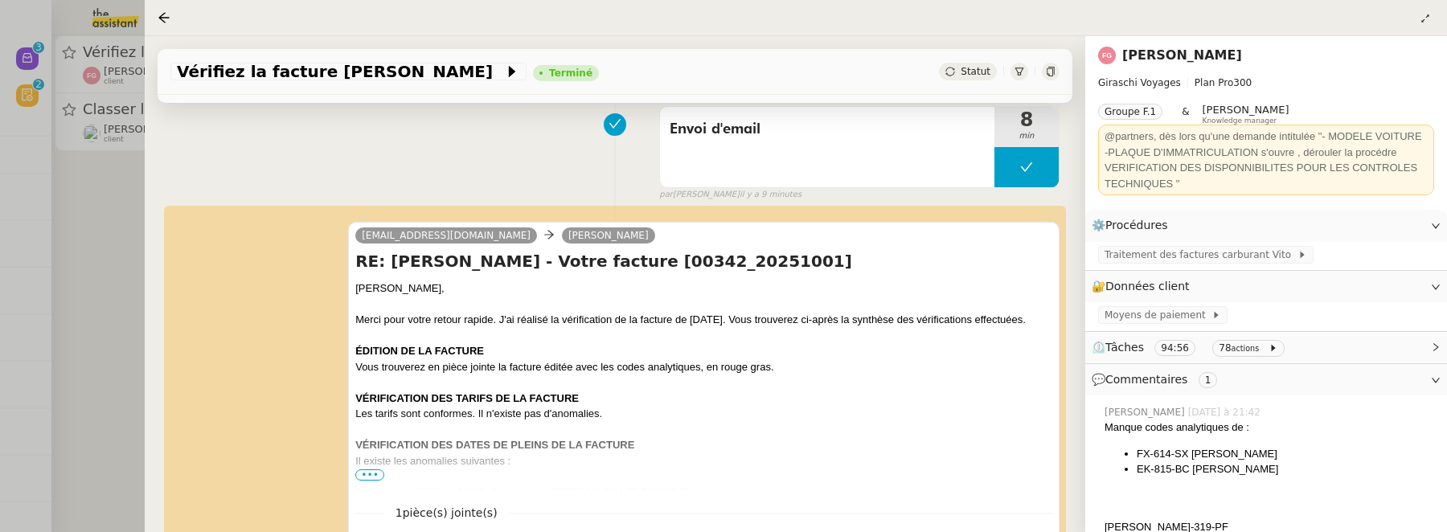
click at [171, 264] on div "iris@theassistant.com Franck Giraschi RE: ViTO Corse - Votre facture [00342_202…" at bounding box center [614, 402] width 889 height 391
click at [109, 255] on div at bounding box center [723, 266] width 1447 height 532
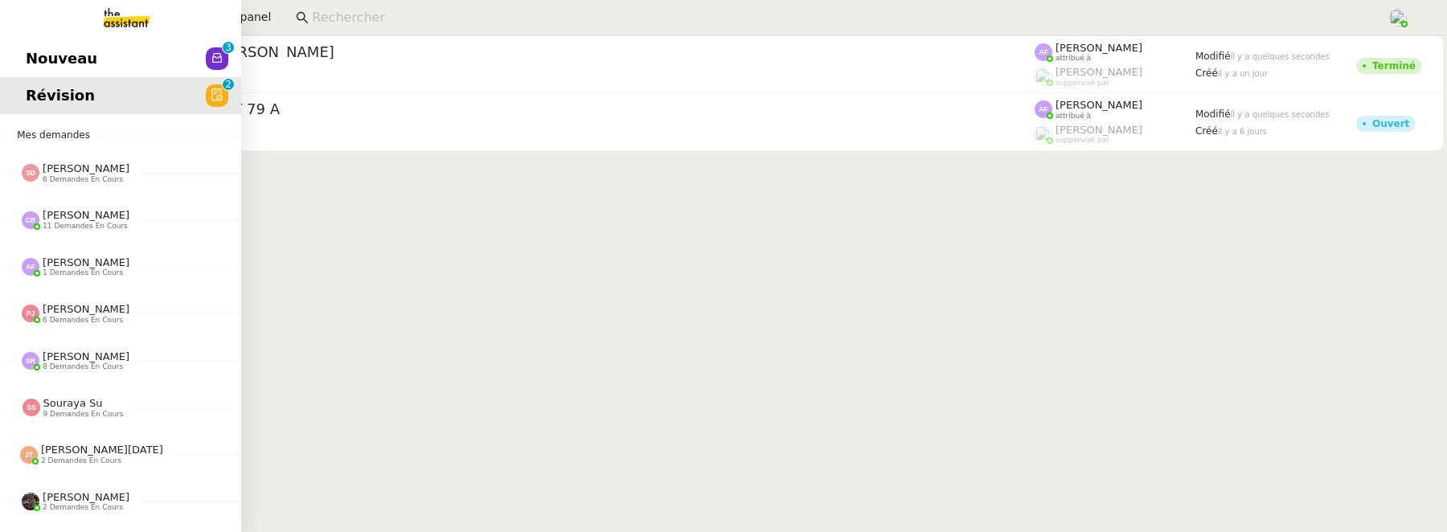
click at [40, 55] on span "Nouveau" at bounding box center [62, 59] width 72 height 24
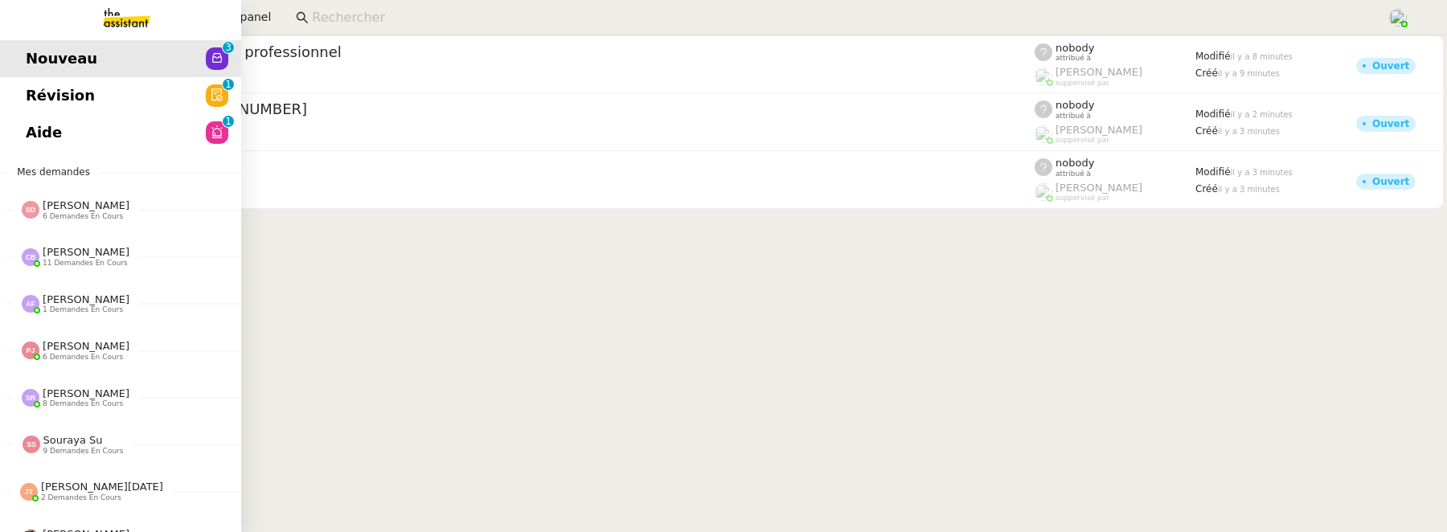
click at [13, 124] on link "Aide 0 1 2 3 4 5 6 7 8 9" at bounding box center [120, 132] width 241 height 37
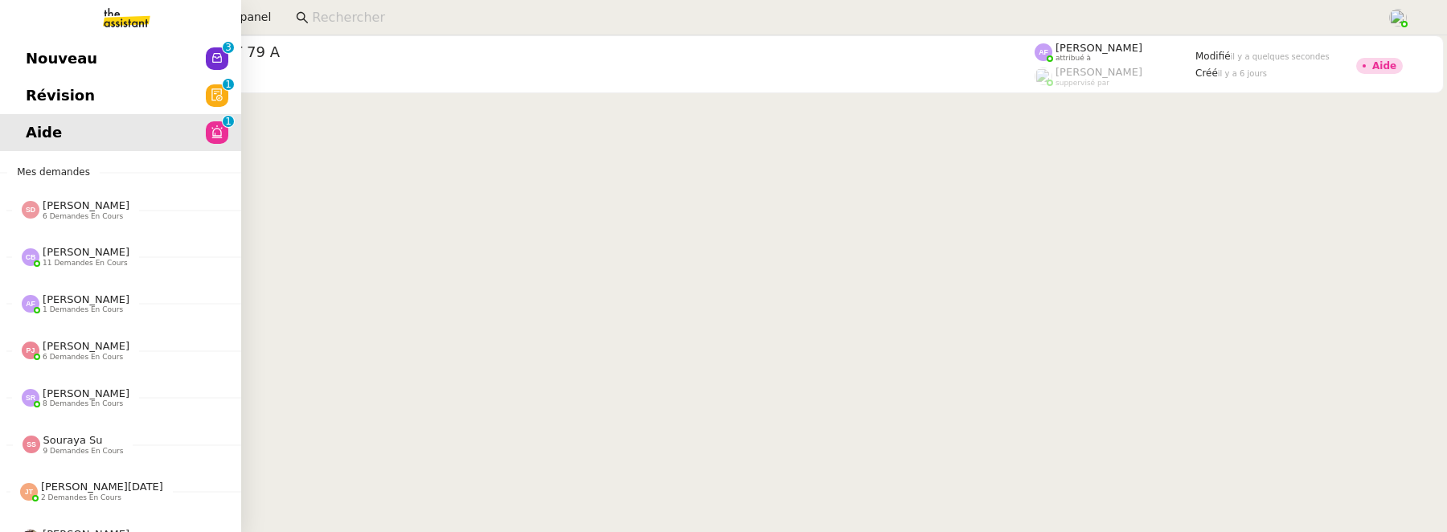
click at [112, 51] on link "Nouveau 0 1 2 3 4 5 6 7 8 9" at bounding box center [120, 58] width 241 height 37
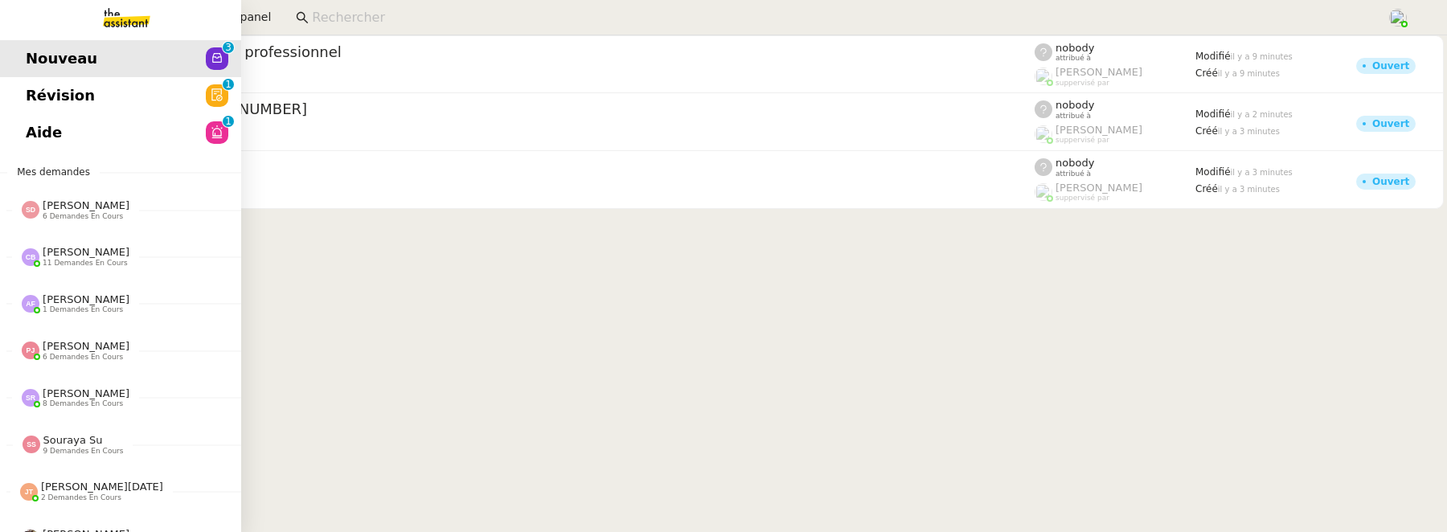
click at [30, 93] on span "Révision" at bounding box center [60, 96] width 69 height 24
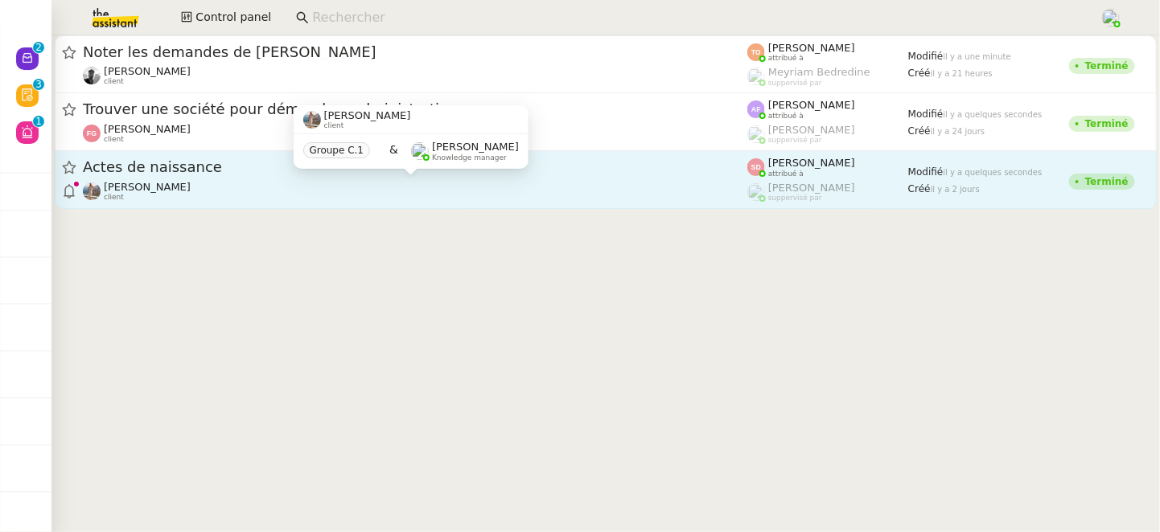
click at [496, 187] on div "Laura Gauthier client" at bounding box center [415, 191] width 664 height 21
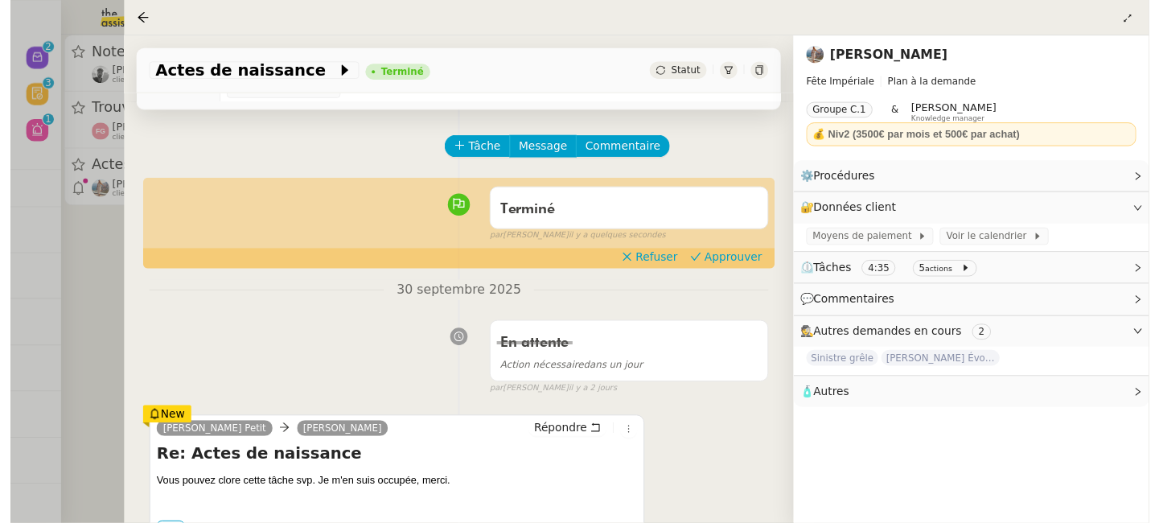
scroll to position [24, 0]
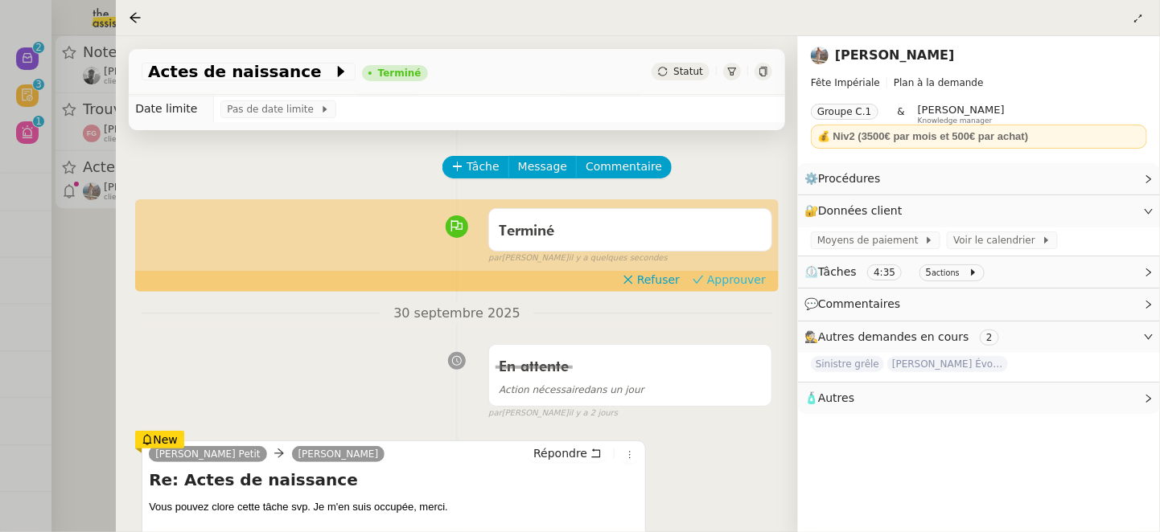
click at [753, 281] on span "Approuver" at bounding box center [736, 280] width 59 height 16
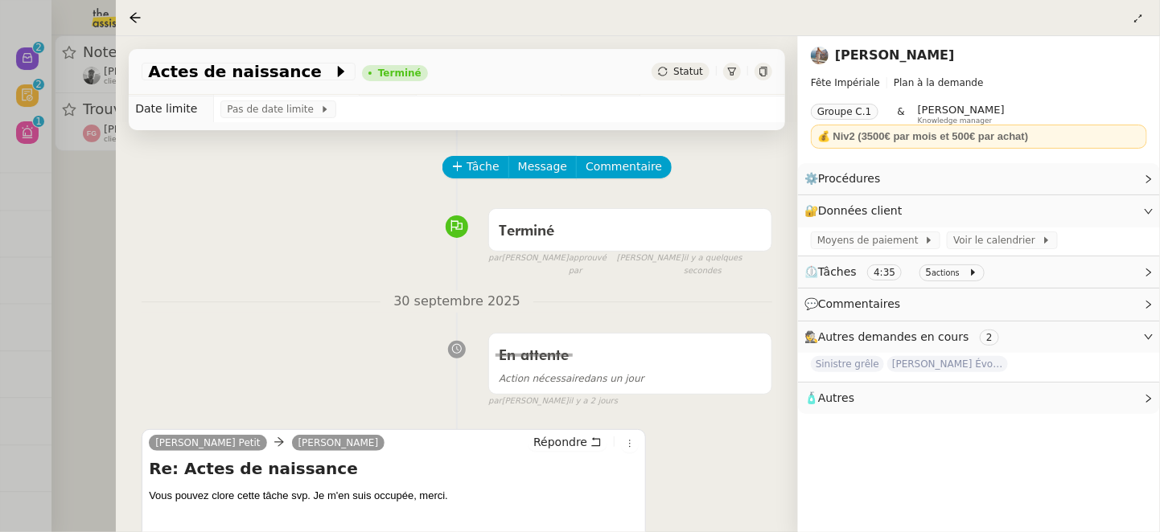
click at [92, 284] on div at bounding box center [580, 266] width 1160 height 532
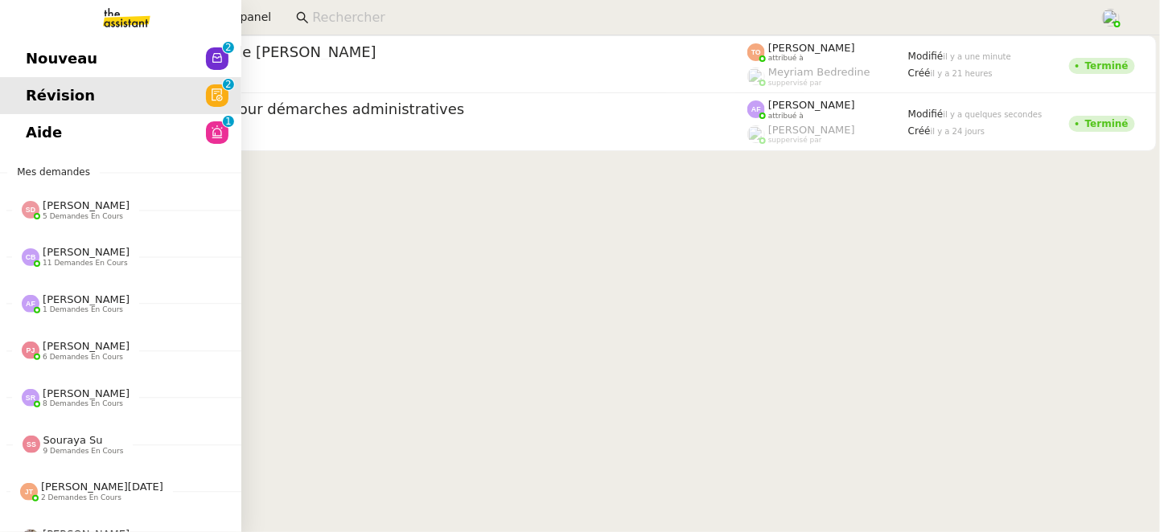
click at [27, 125] on span "Aide" at bounding box center [44, 133] width 36 height 24
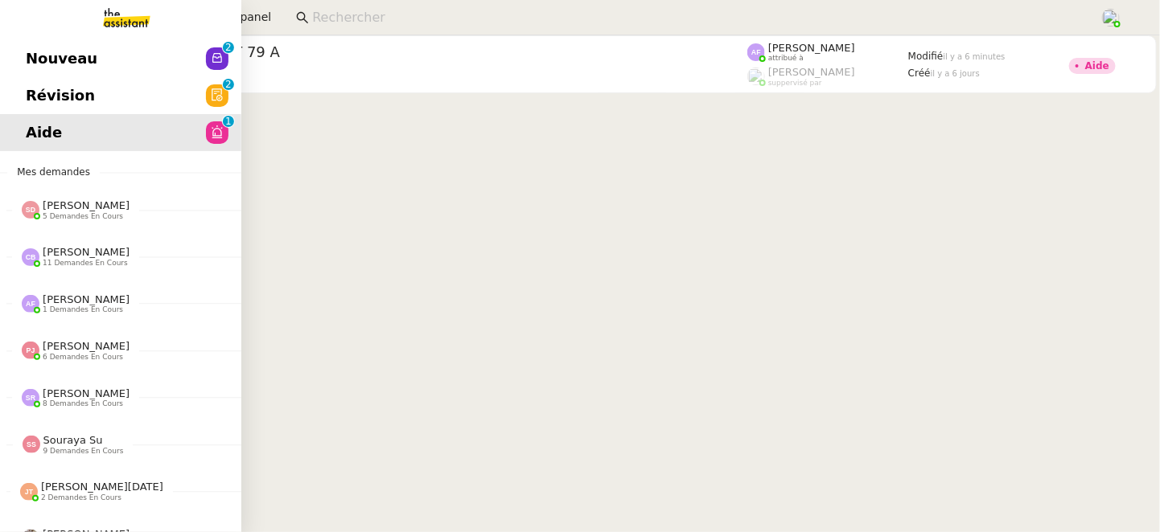
click at [39, 51] on span "Nouveau" at bounding box center [62, 59] width 72 height 24
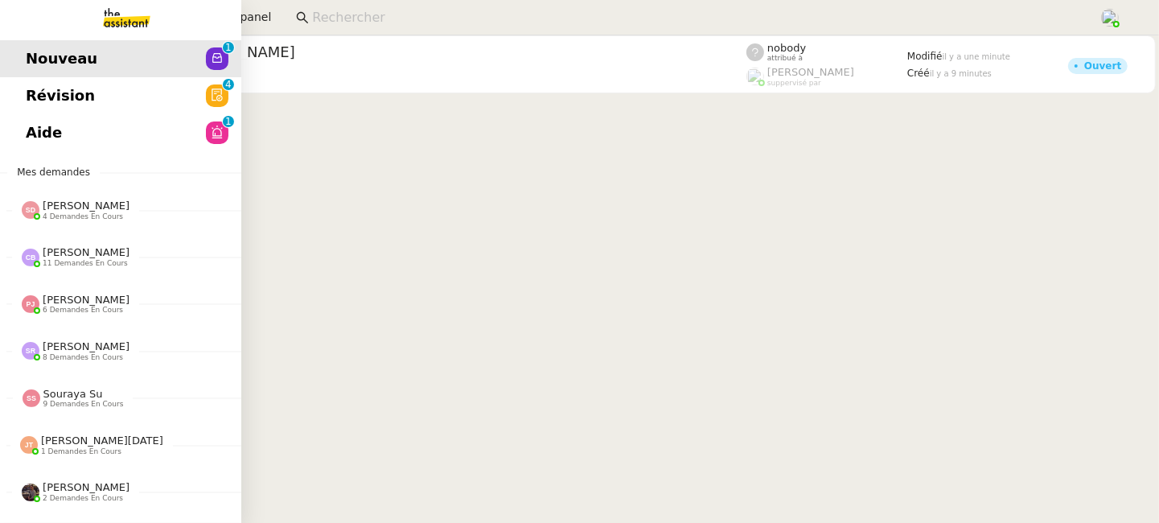
click at [35, 97] on span "Révision" at bounding box center [60, 96] width 69 height 24
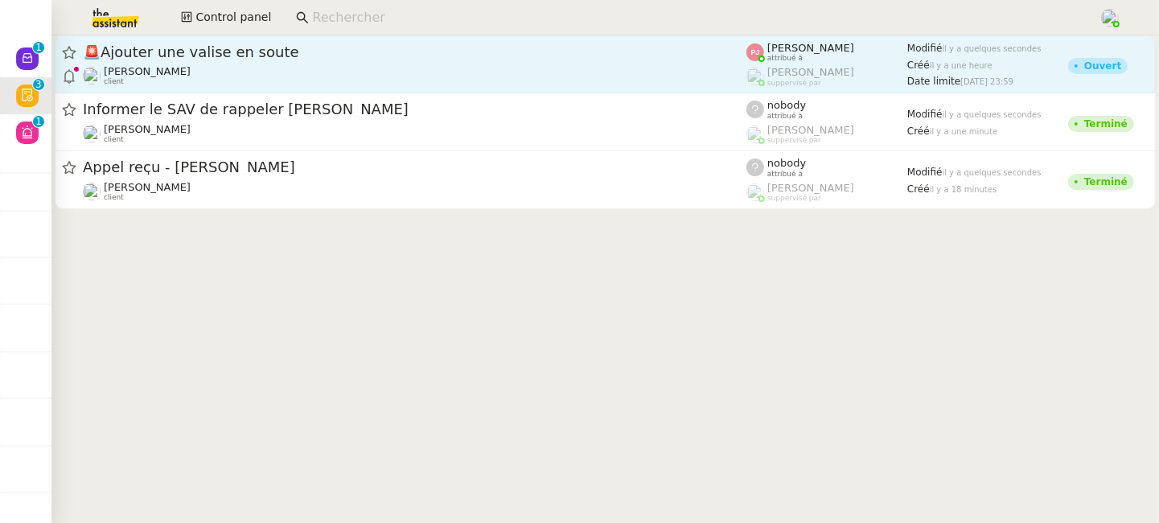
click at [539, 85] on div "[PERSON_NAME] client" at bounding box center [414, 75] width 663 height 21
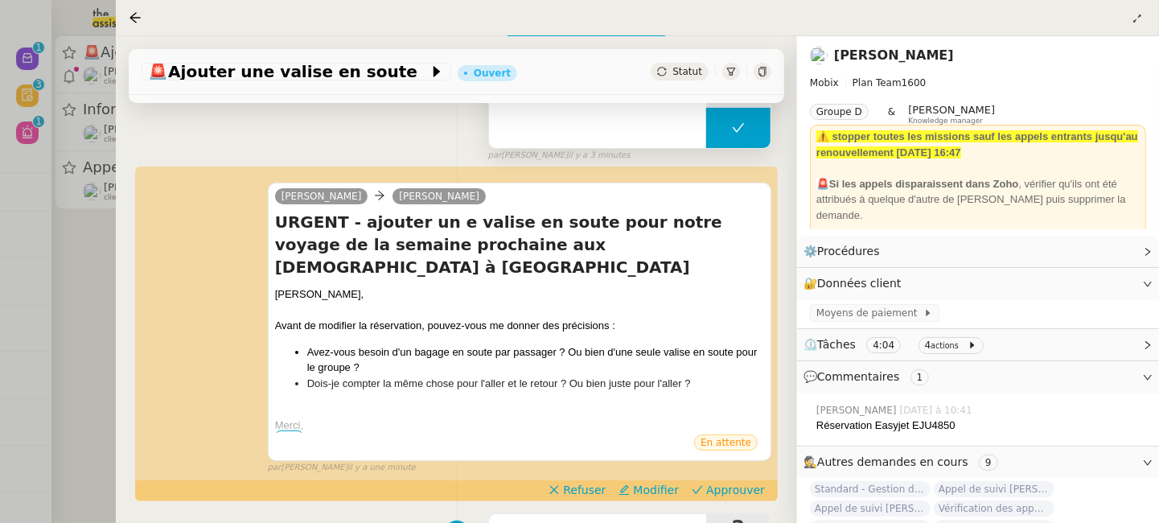
scroll to position [179, 0]
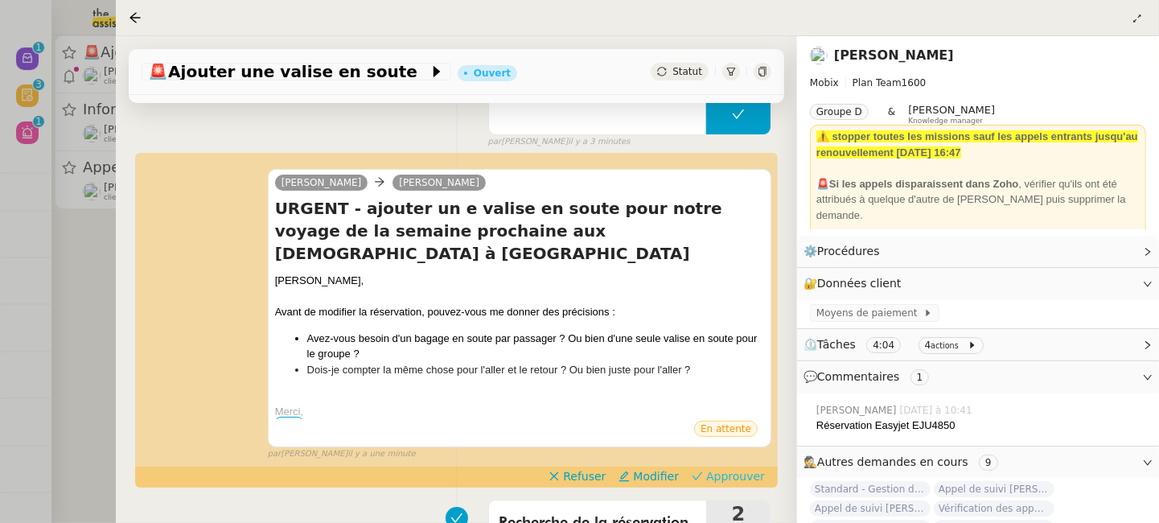
click at [750, 468] on span "Approuver" at bounding box center [735, 476] width 59 height 16
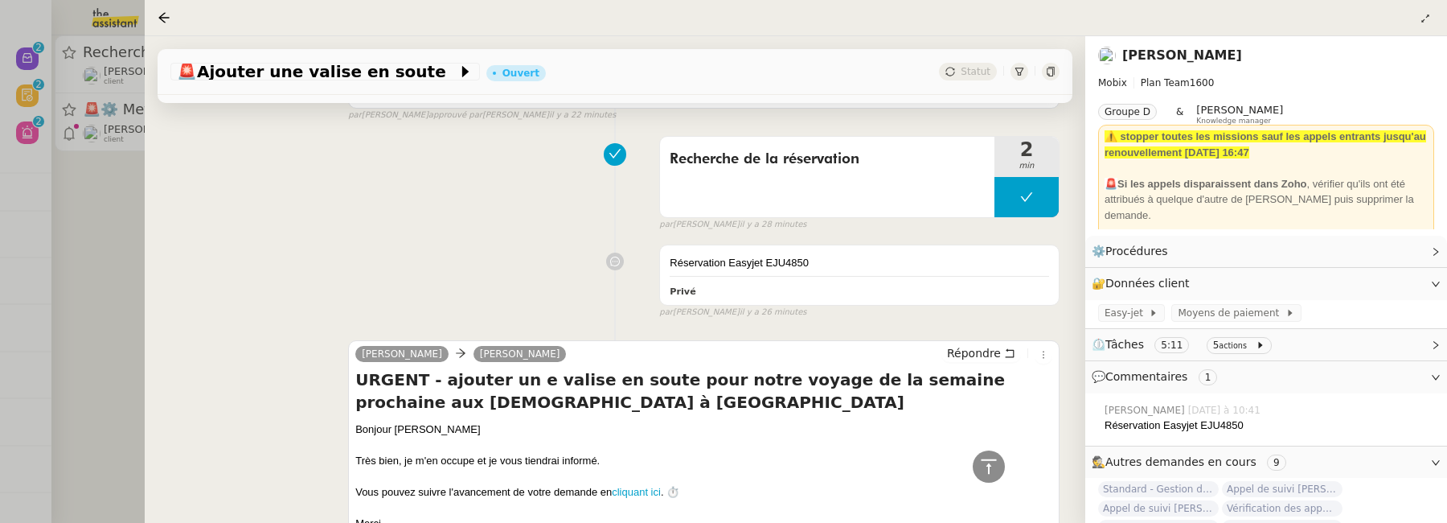
scroll to position [1040, 0]
click at [85, 296] on div at bounding box center [723, 261] width 1447 height 523
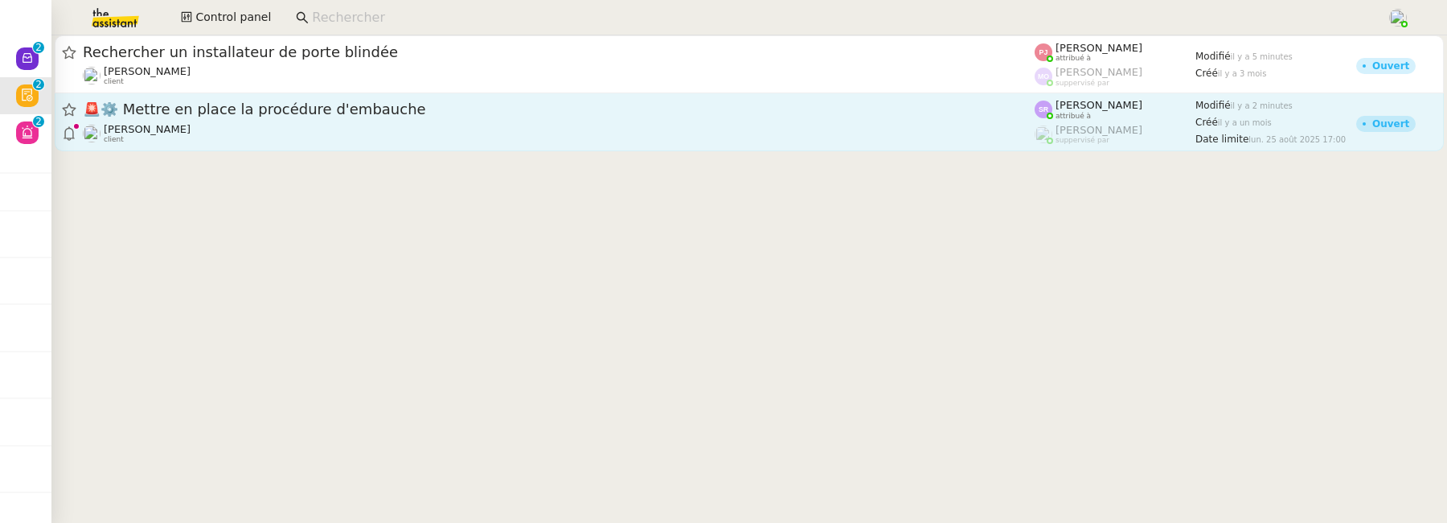
click at [224, 120] on div "🚨 ⚙️ Mettre en place la procédure d'embauche Réma Ngaiboye client" at bounding box center [559, 122] width 952 height 44
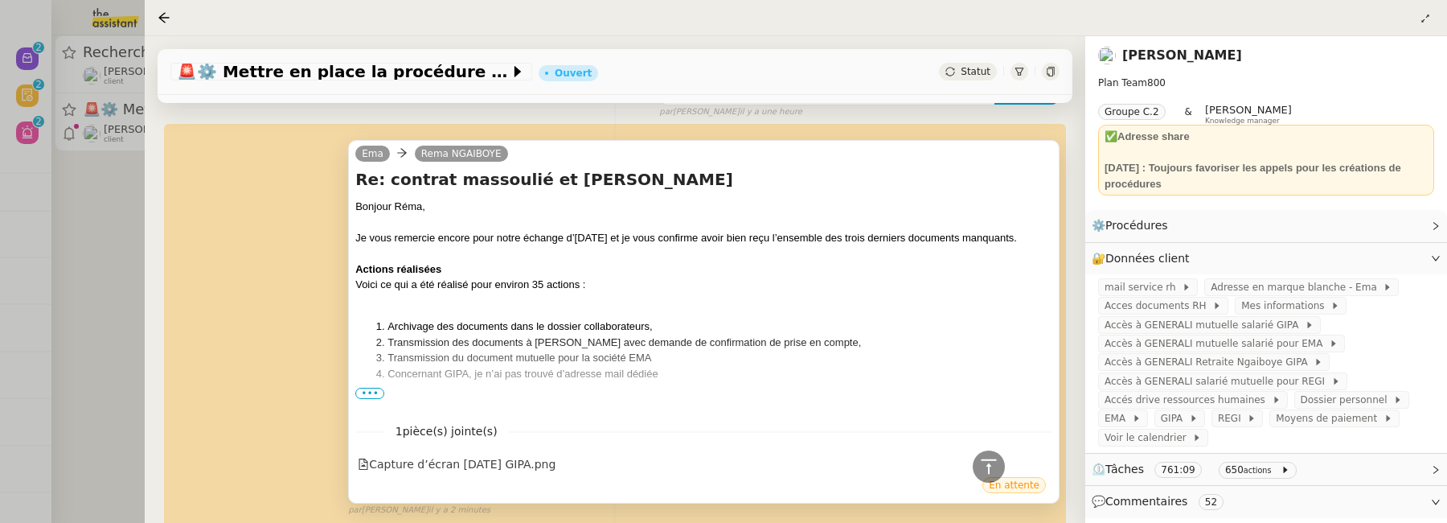
scroll to position [653, 0]
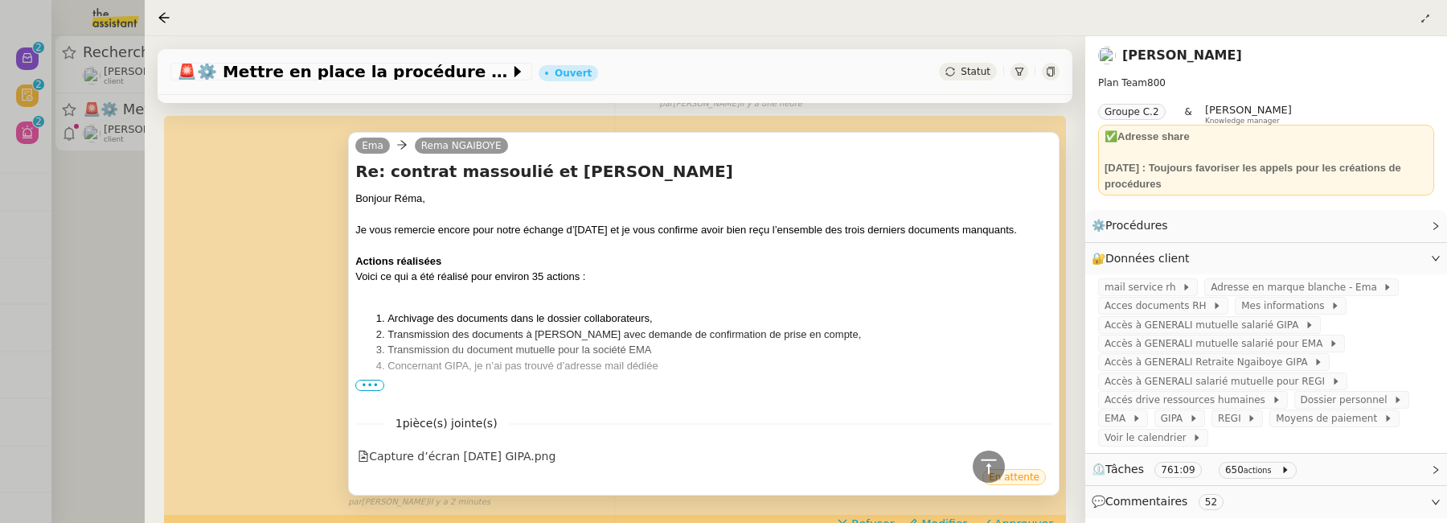
click at [377, 384] on span "•••" at bounding box center [369, 385] width 29 height 11
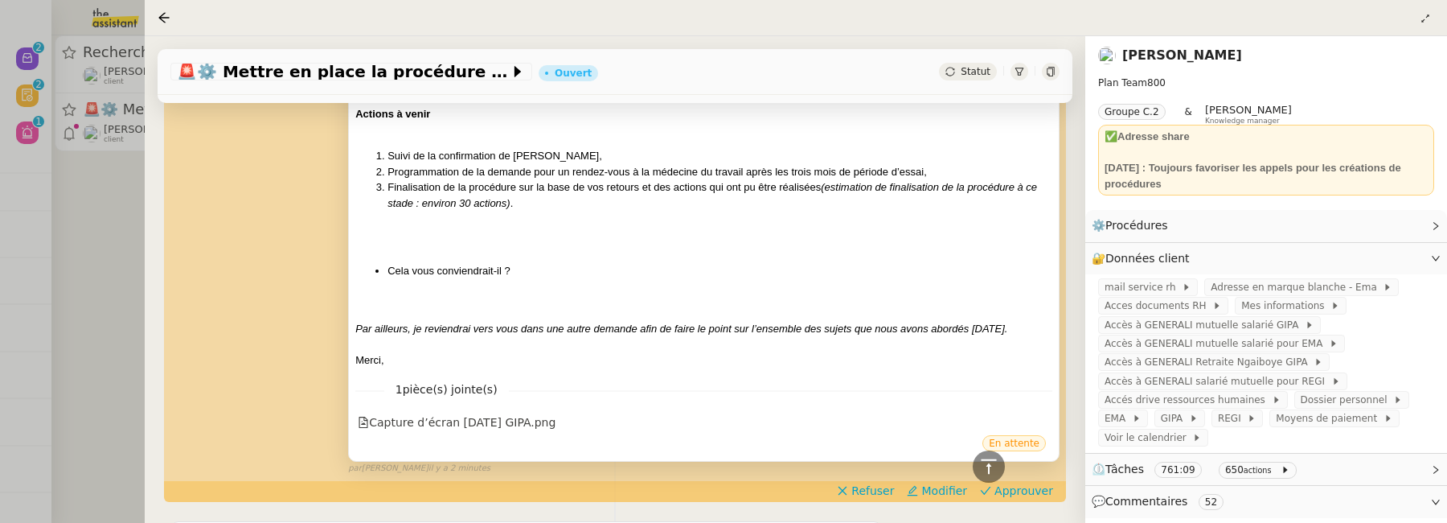
scroll to position [1054, 0]
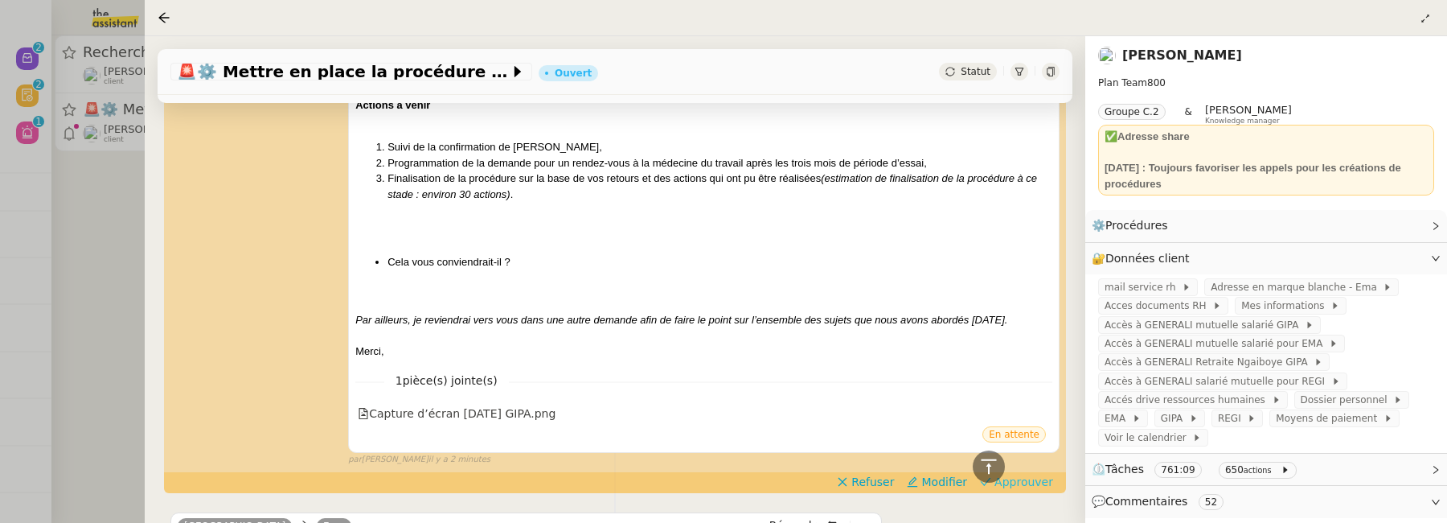
click at [1021, 475] on span "Approuver" at bounding box center [1024, 482] width 59 height 16
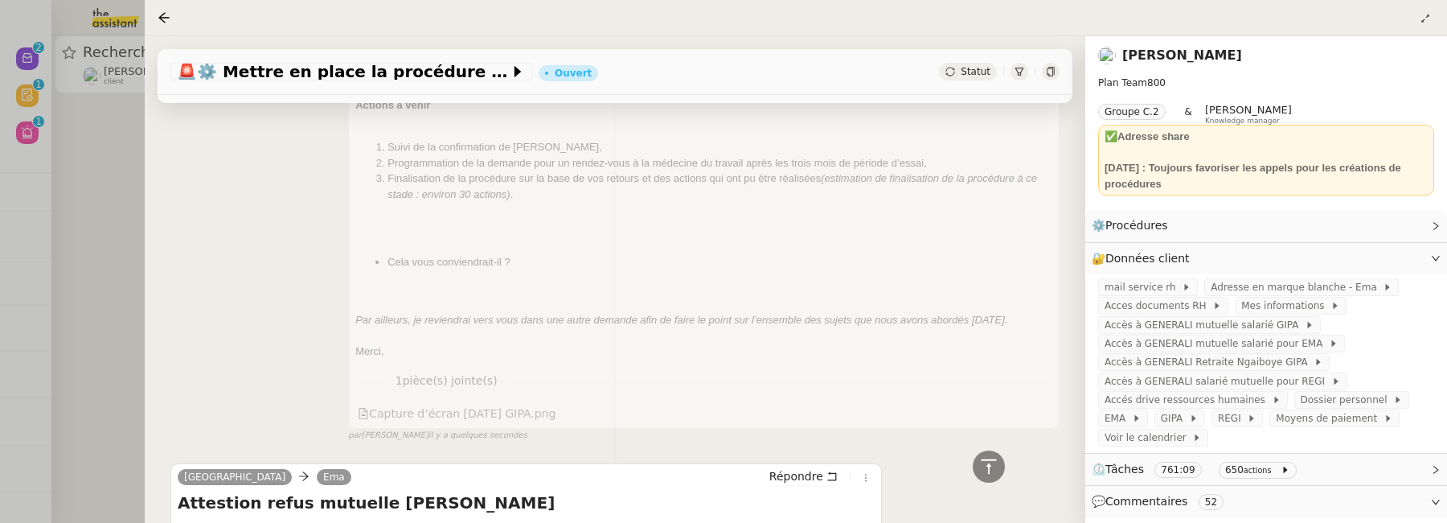
click at [93, 223] on div at bounding box center [723, 261] width 1447 height 523
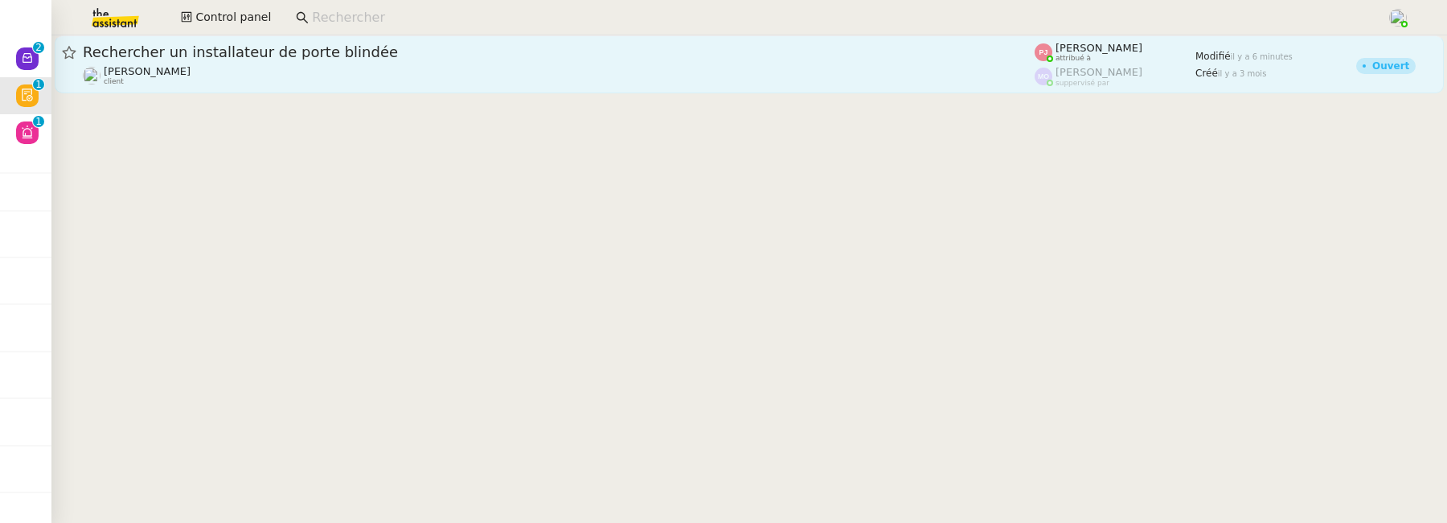
click at [360, 63] on div "Rechercher un installateur de porte blindée Gilbert AVAKIAN client" at bounding box center [559, 64] width 952 height 43
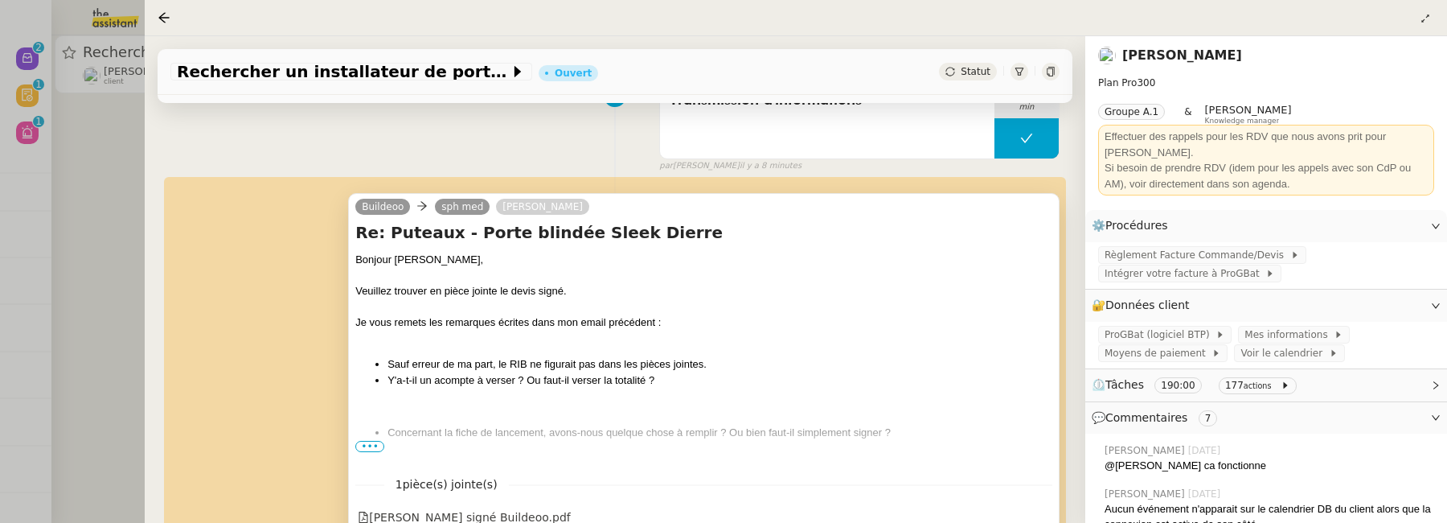
scroll to position [167, 0]
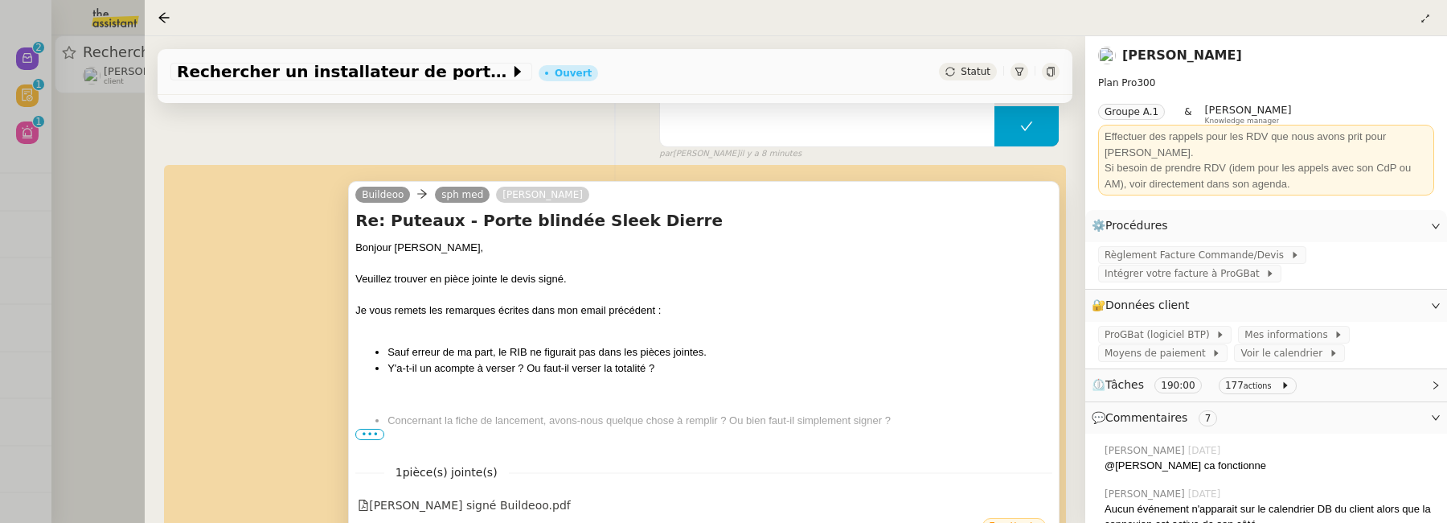
click at [363, 433] on span "•••" at bounding box center [369, 434] width 29 height 11
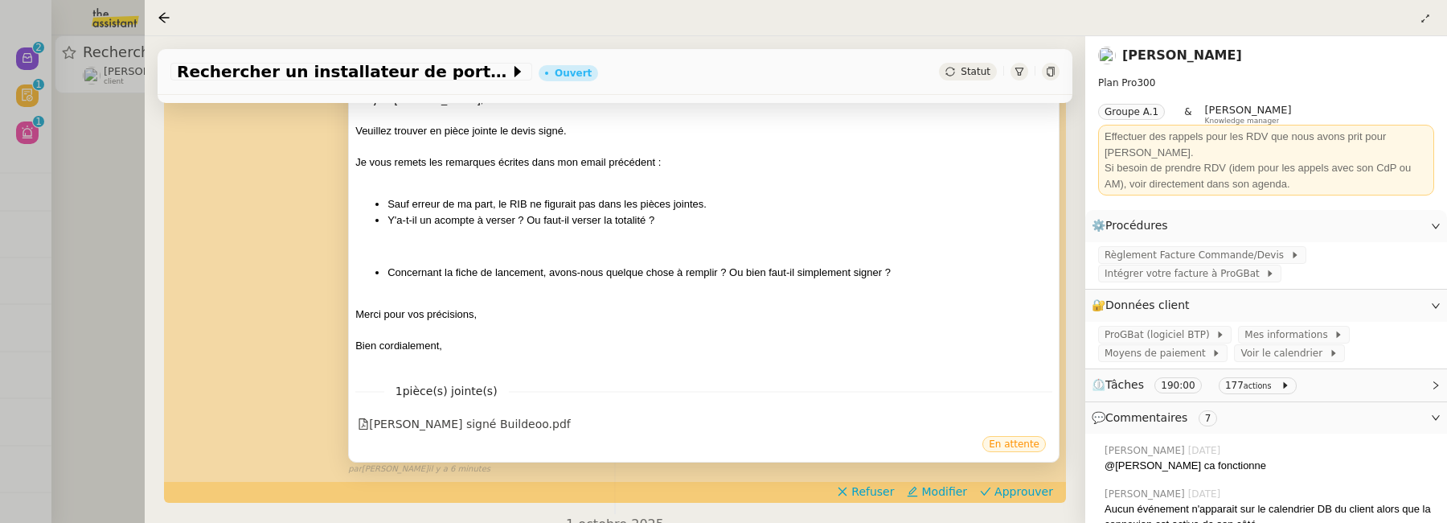
scroll to position [318, 0]
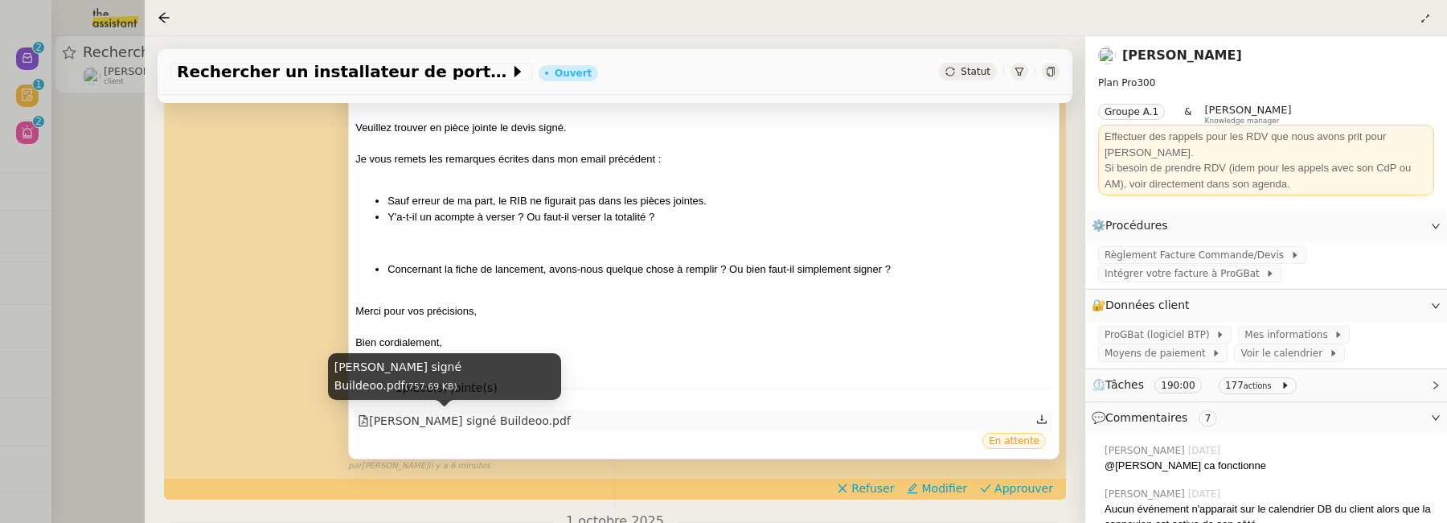
click at [478, 421] on div "[PERSON_NAME] signé Buildeoo.pdf" at bounding box center [464, 421] width 213 height 18
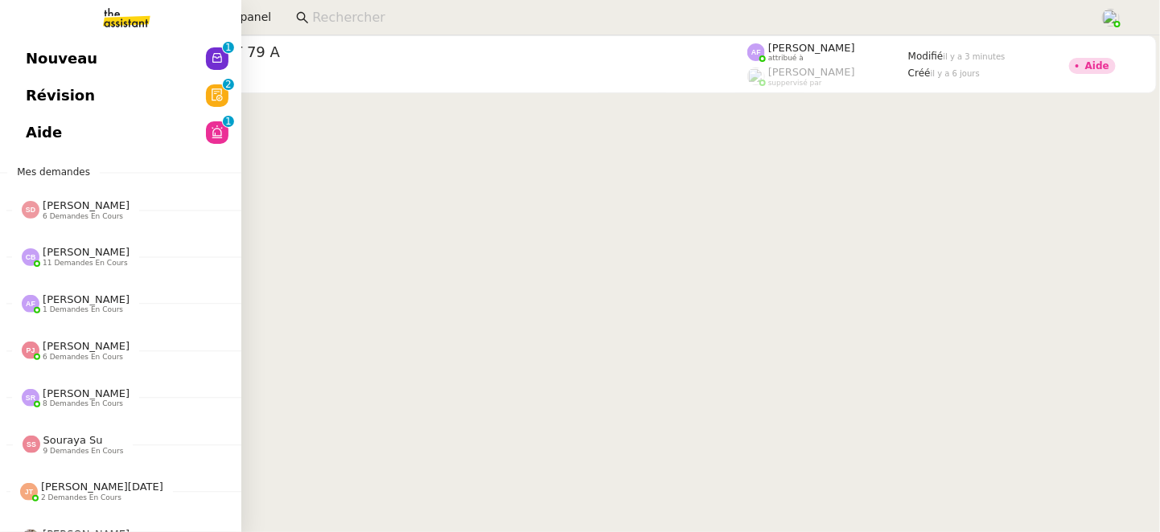
click at [55, 135] on span "Aide" at bounding box center [44, 133] width 36 height 24
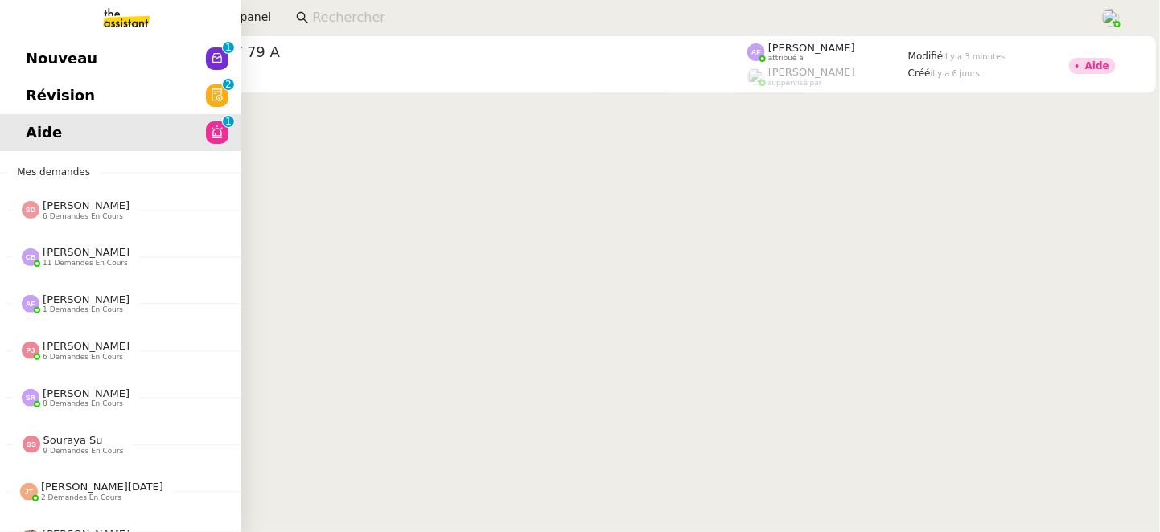
click at [33, 101] on span "Révision" at bounding box center [60, 96] width 69 height 24
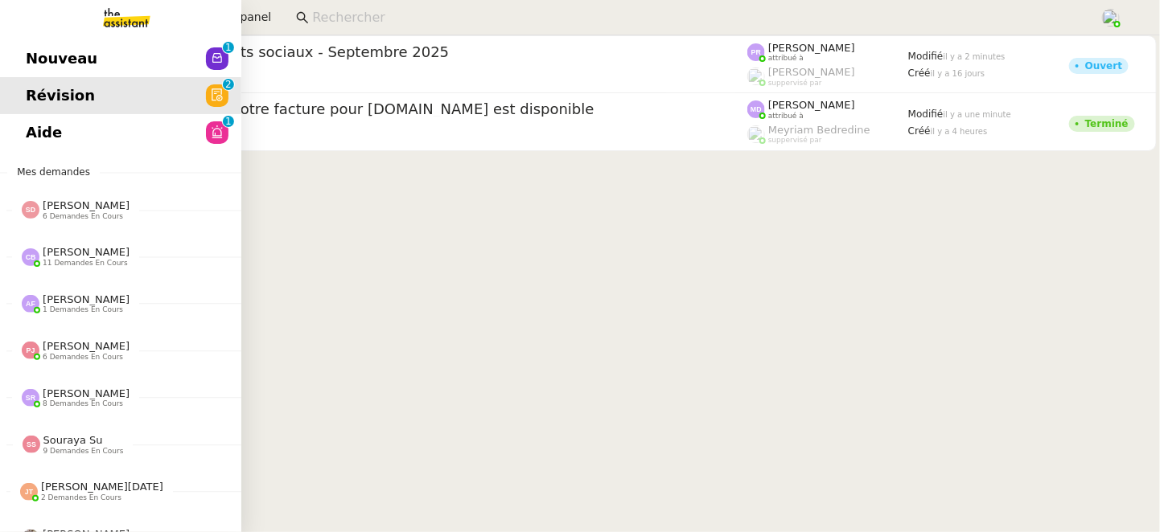
click at [31, 53] on span "Nouveau" at bounding box center [62, 59] width 72 height 24
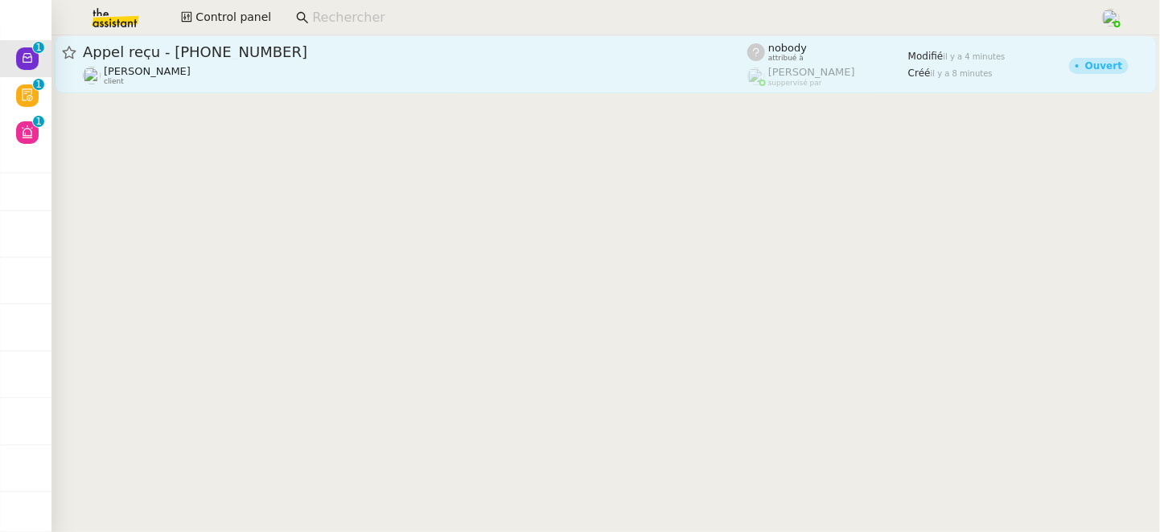
click at [351, 60] on div "Appel reçu - 33749589965" at bounding box center [415, 52] width 664 height 19
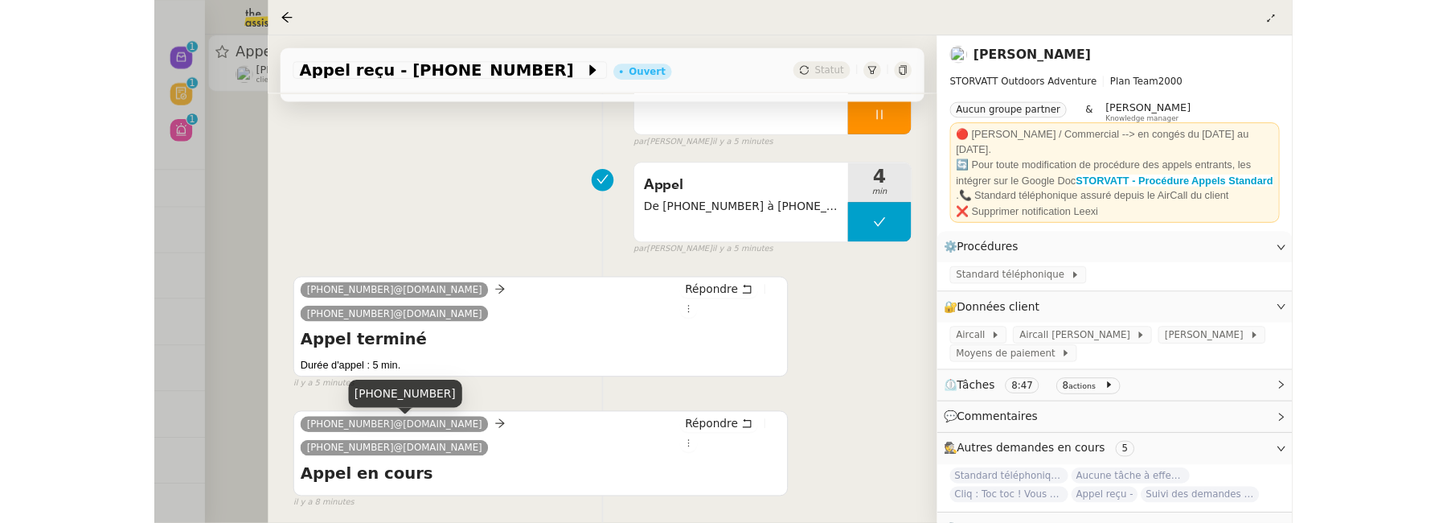
scroll to position [266, 0]
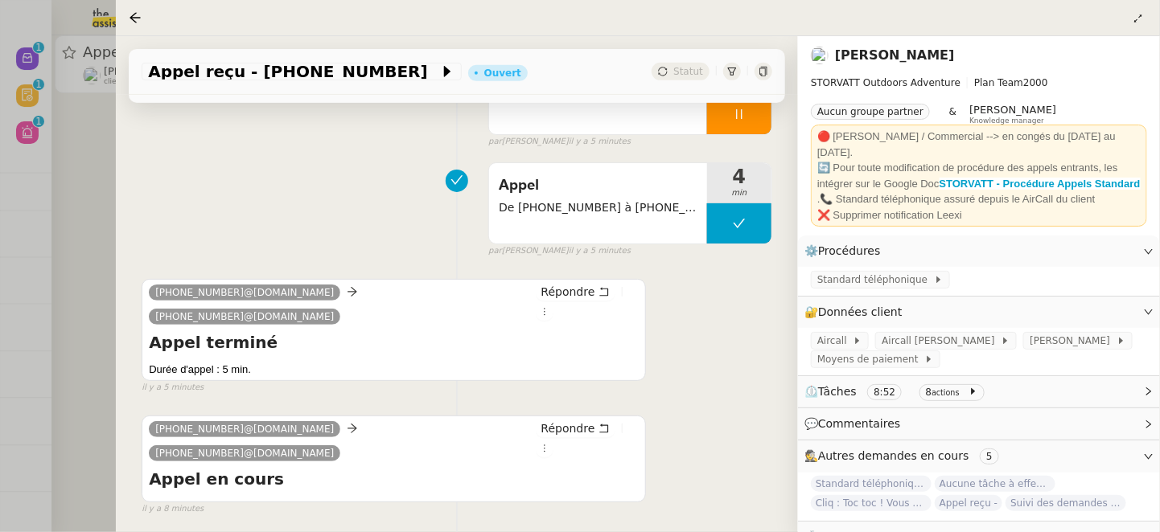
click at [74, 257] on div at bounding box center [580, 266] width 1160 height 532
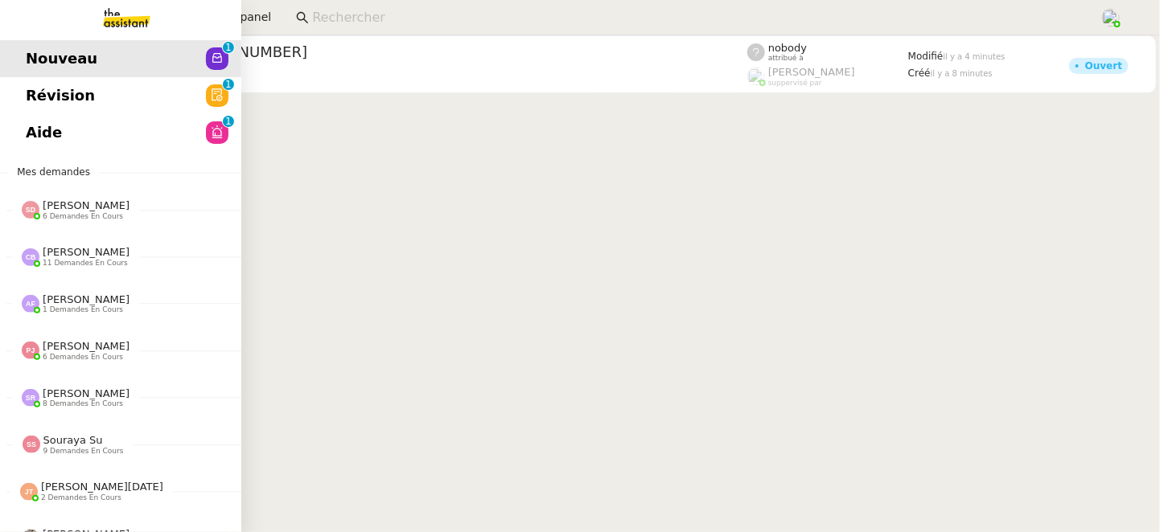
click at [43, 101] on span "Révision" at bounding box center [60, 96] width 69 height 24
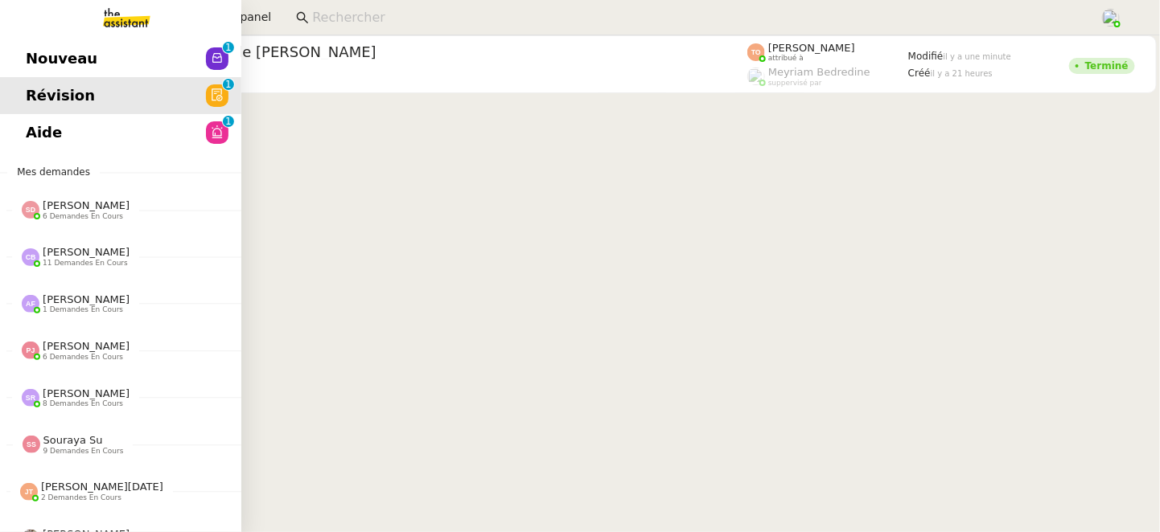
click at [48, 129] on span "Aide" at bounding box center [44, 133] width 36 height 24
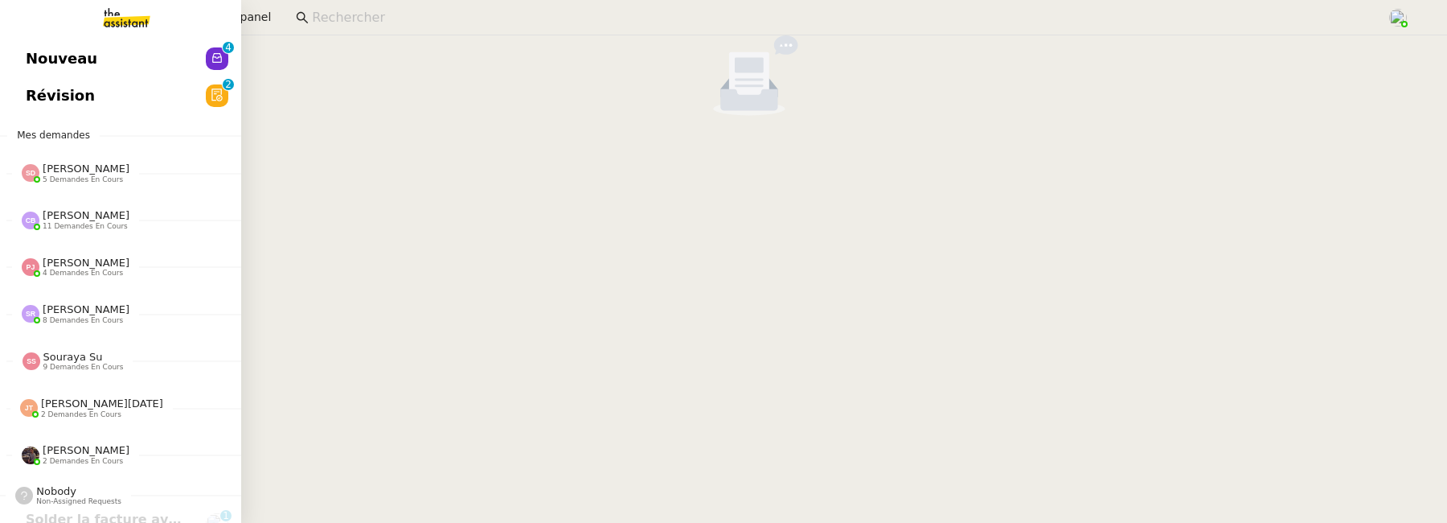
click at [27, 48] on span "Nouveau" at bounding box center [62, 59] width 72 height 24
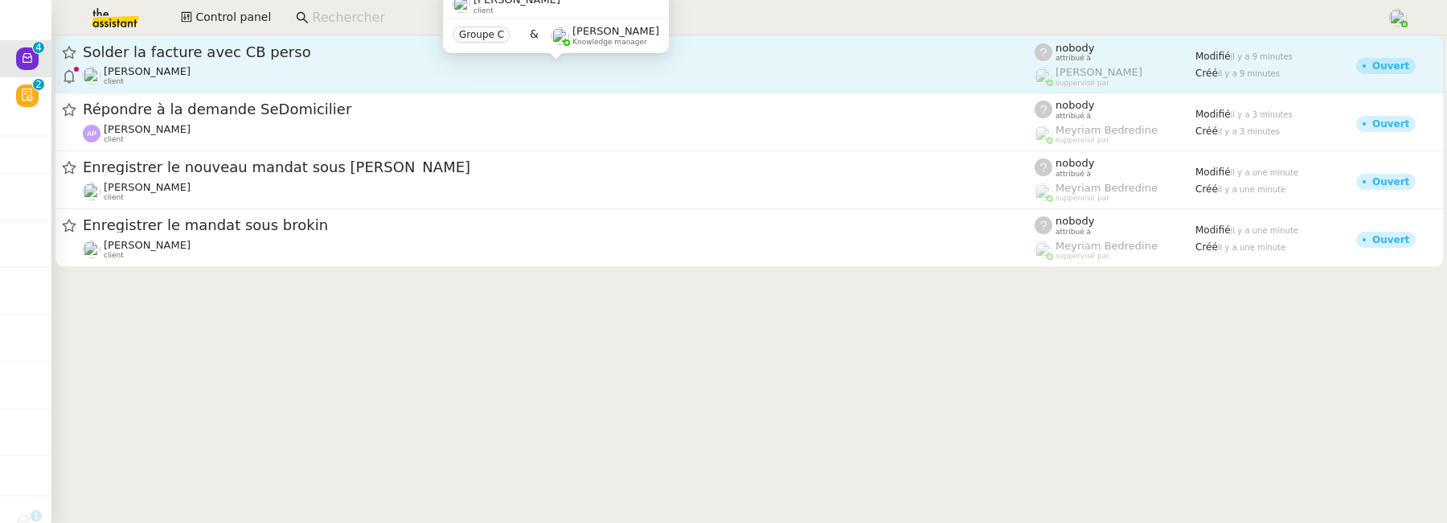
click at [412, 72] on div "Axel BANDIAKY client" at bounding box center [559, 75] width 952 height 21
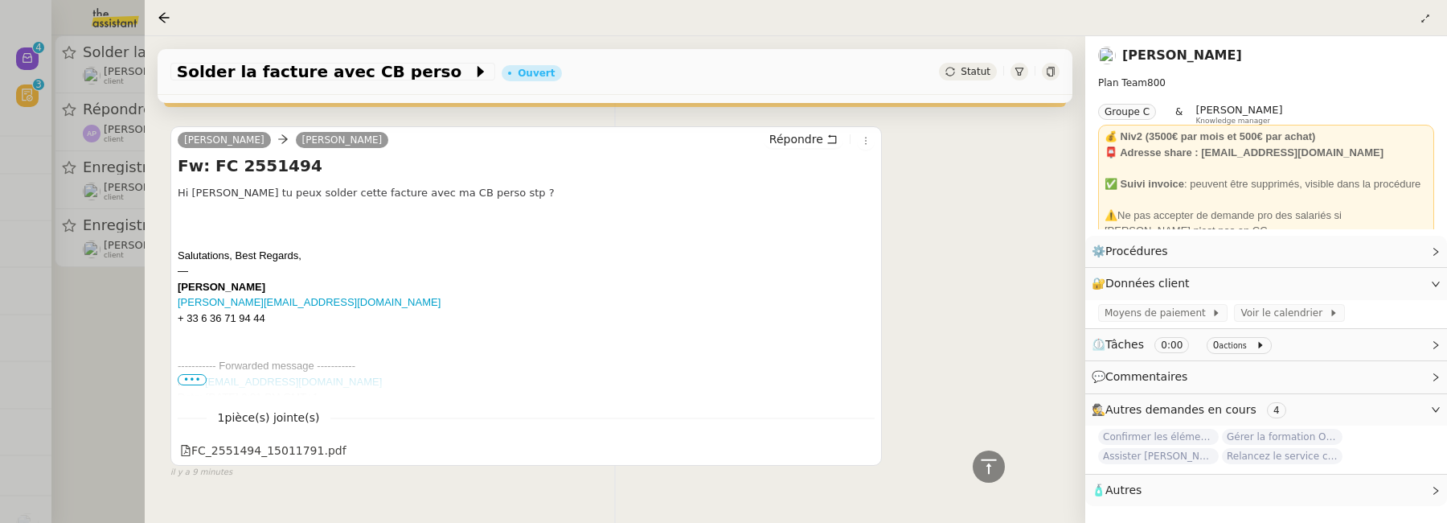
scroll to position [441, 0]
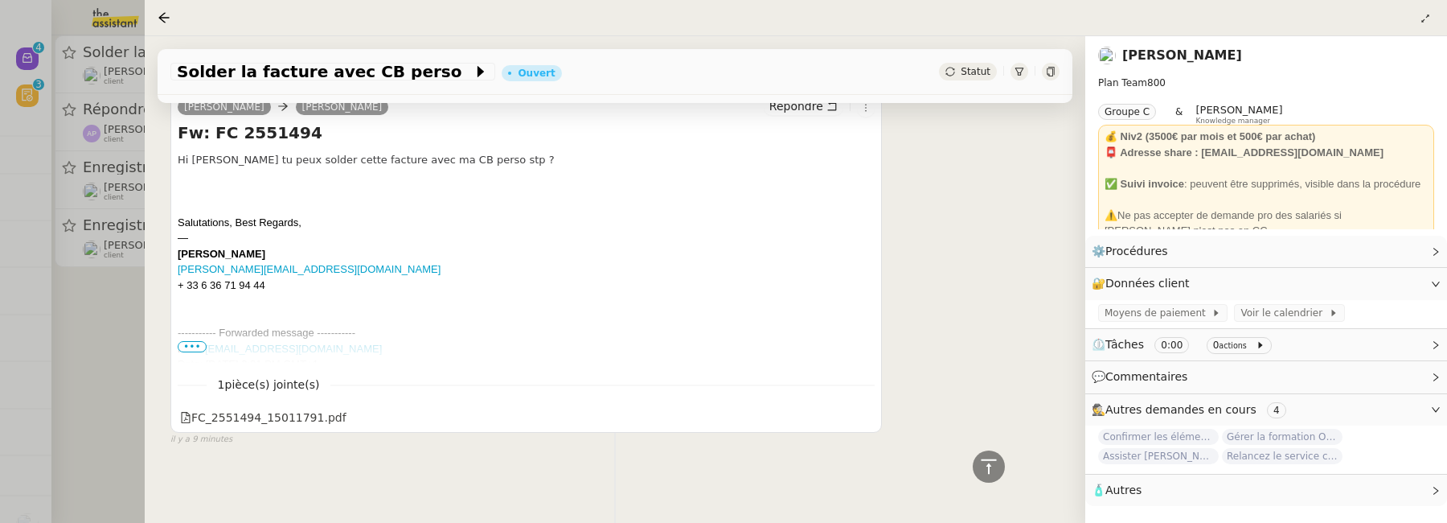
click at [195, 351] on span "•••" at bounding box center [192, 346] width 29 height 11
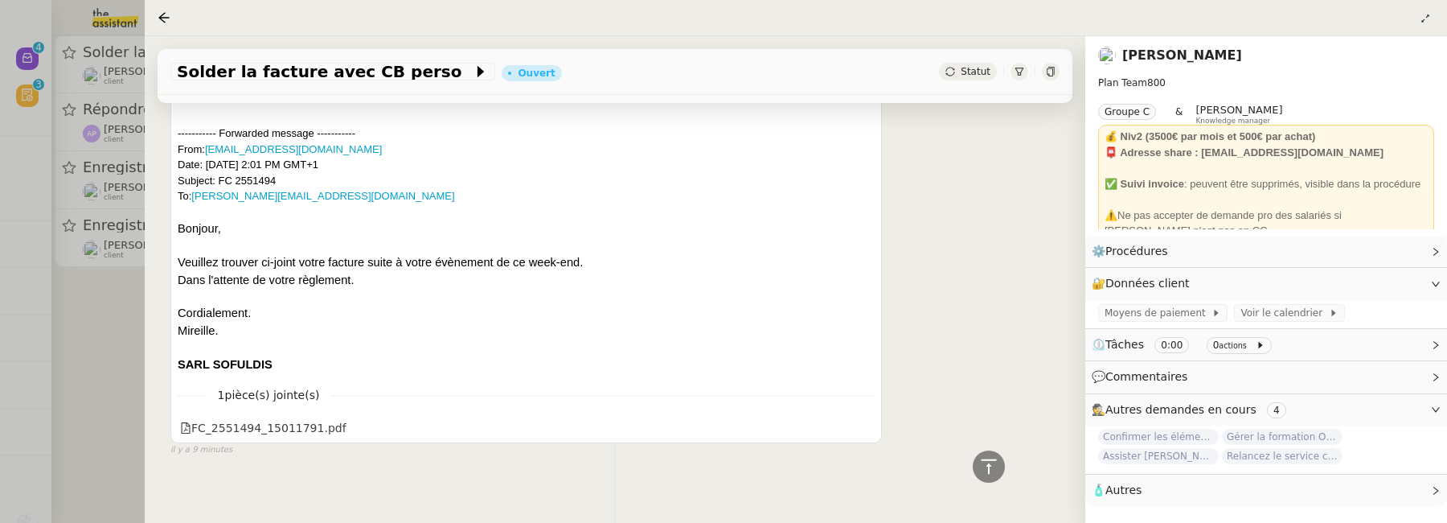
scroll to position [650, 0]
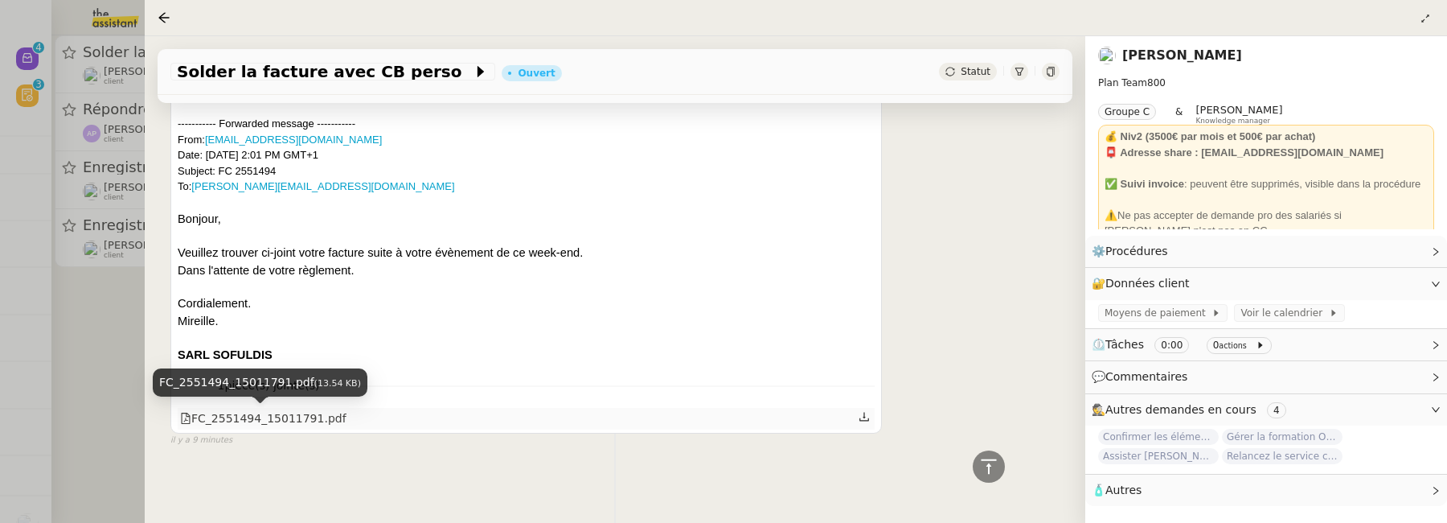
click at [303, 422] on div "FC_2551494_15011791.pdf" at bounding box center [263, 418] width 166 height 18
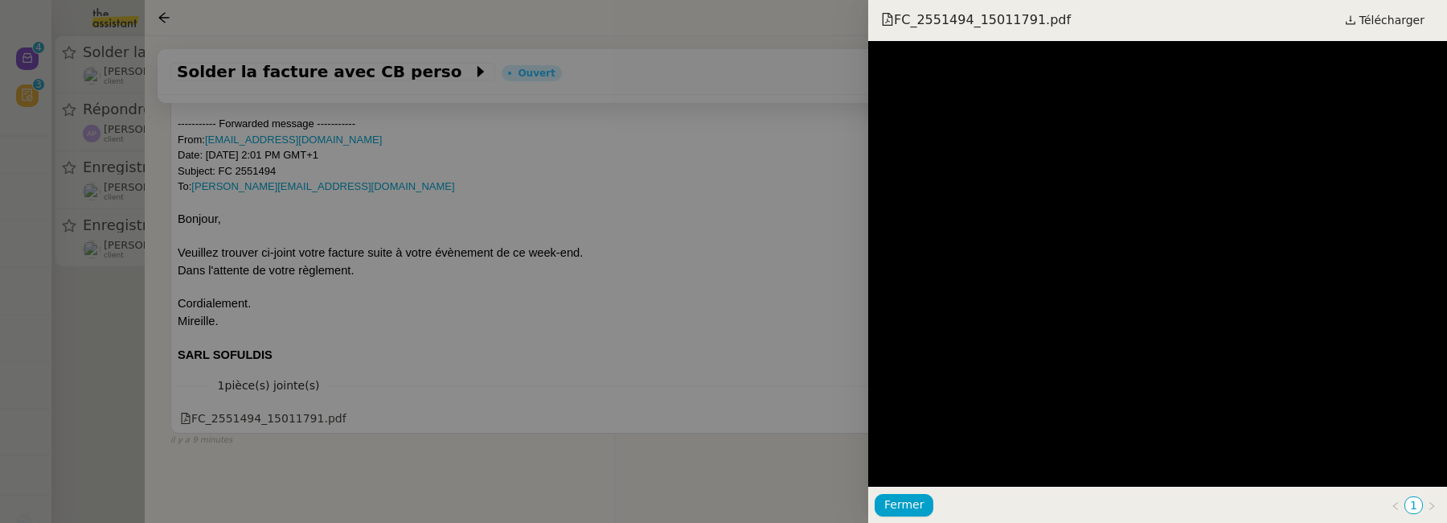
click at [671, 417] on div at bounding box center [723, 261] width 1447 height 523
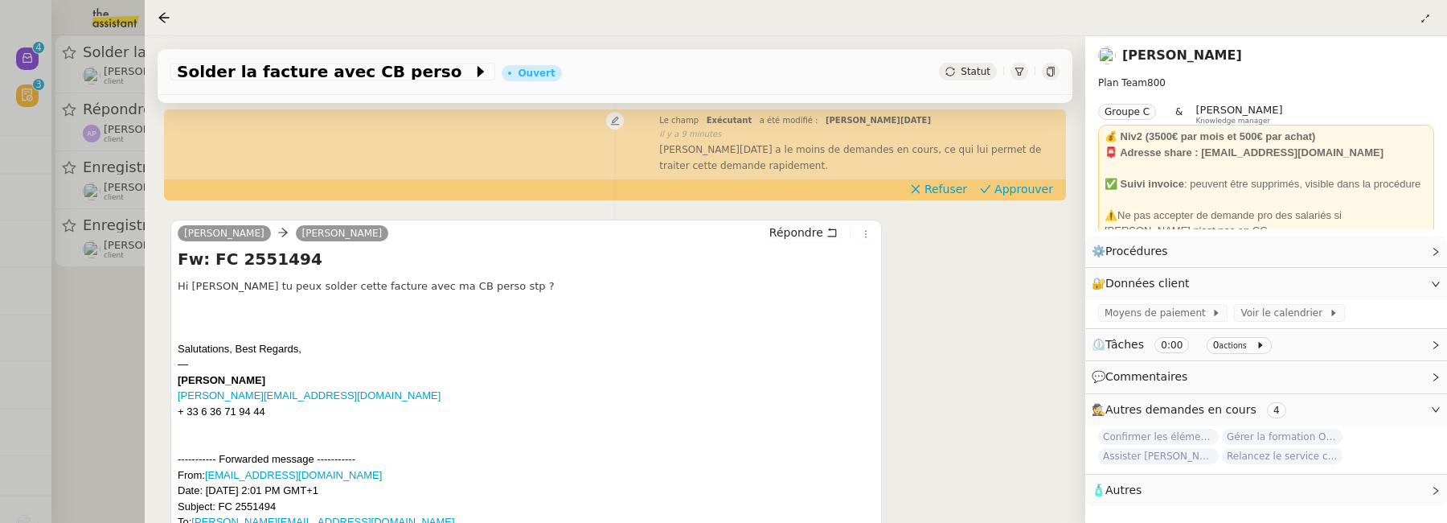
scroll to position [310, 0]
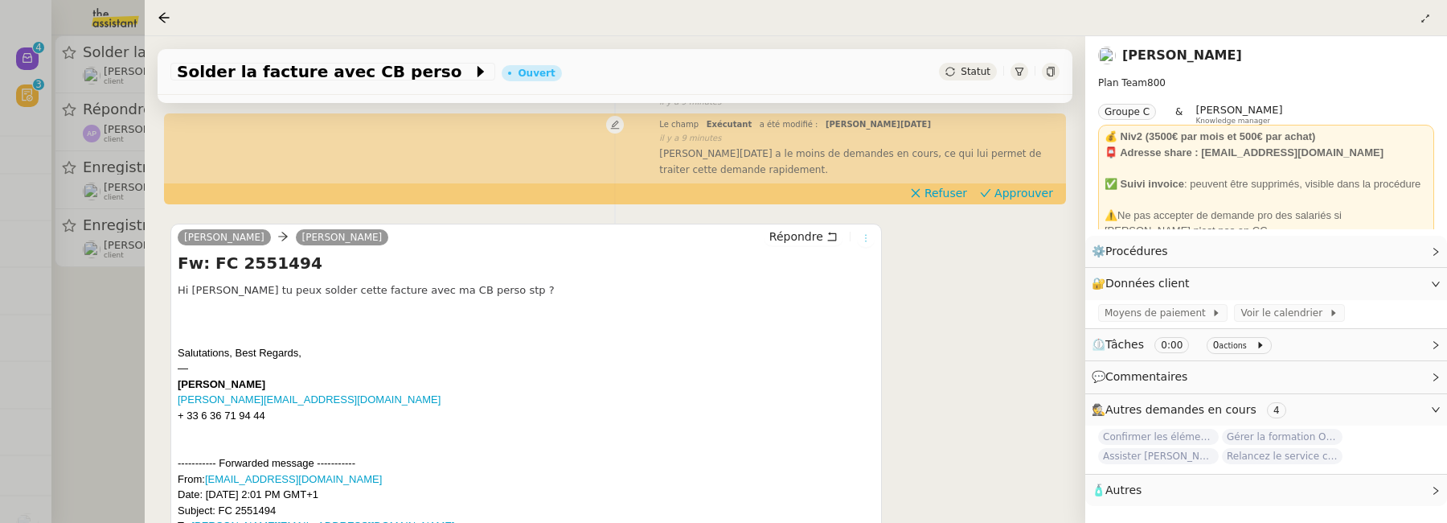
click at [869, 237] on icon at bounding box center [866, 238] width 10 height 10
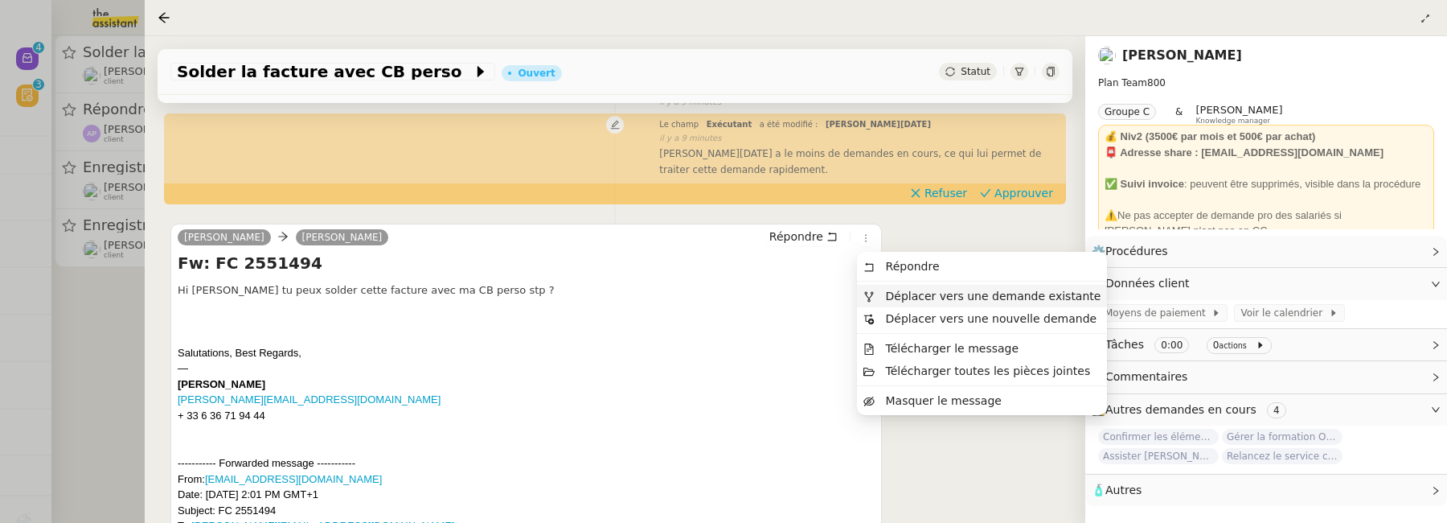
click at [913, 290] on span "Déplacer vers une demande existante" at bounding box center [994, 295] width 216 height 13
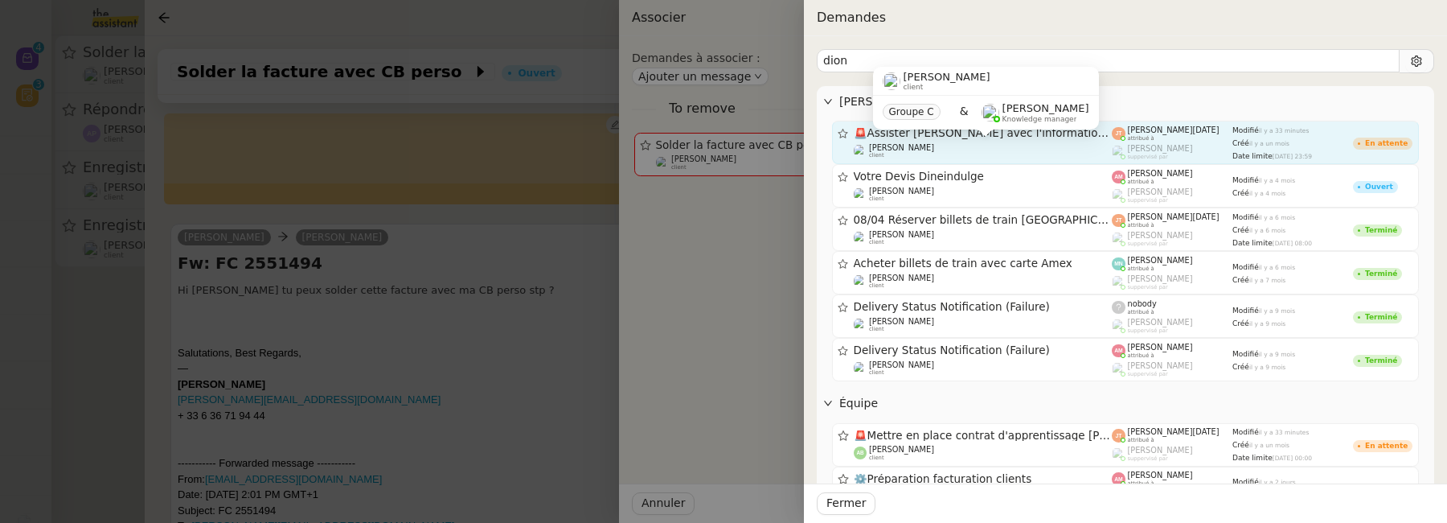
type input "dion"
click at [1028, 150] on div "Axel BANDIAKY client" at bounding box center [983, 151] width 259 height 16
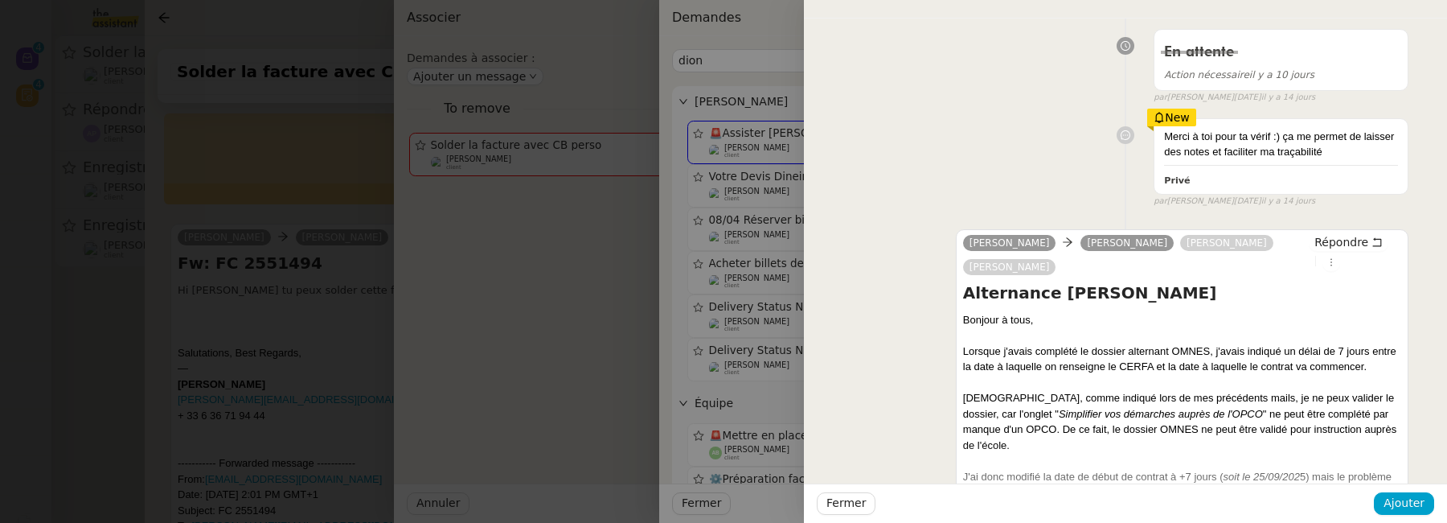
scroll to position [529, 0]
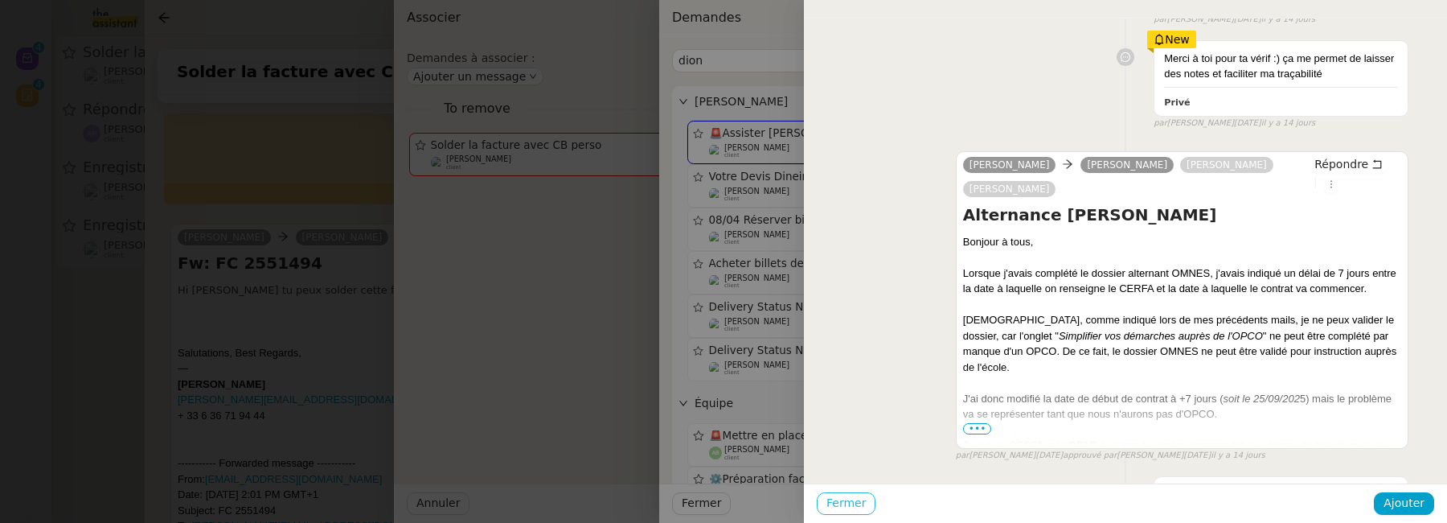
click at [844, 509] on span "Fermer" at bounding box center [846, 503] width 39 height 18
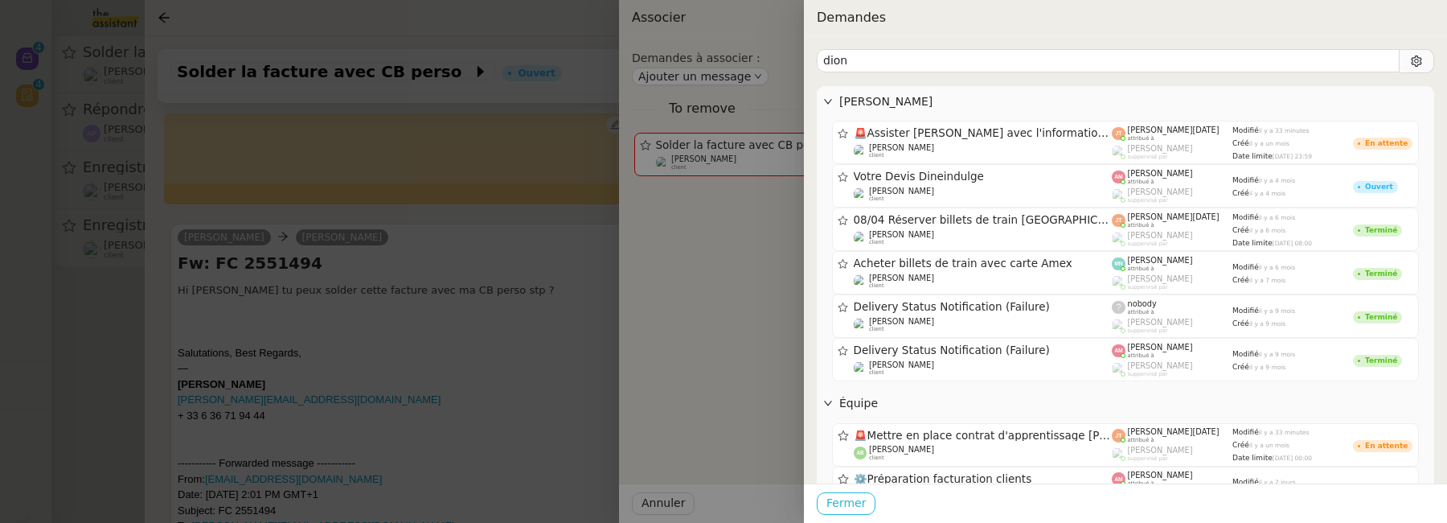
click at [849, 507] on span "Fermer" at bounding box center [846, 503] width 39 height 18
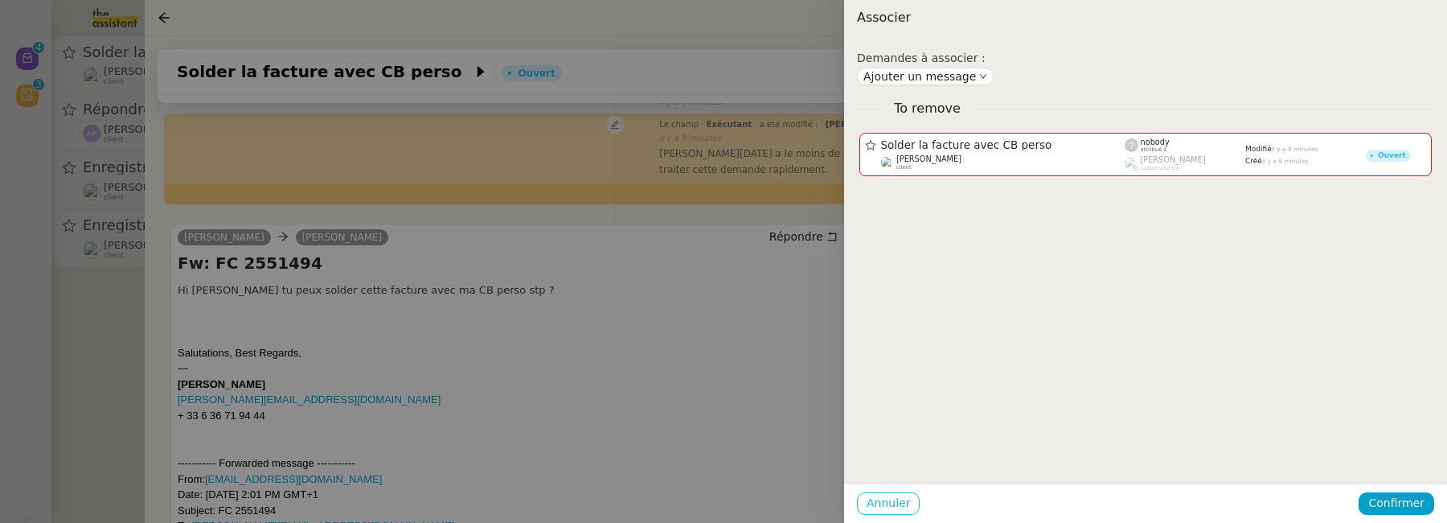
click at [863, 499] on button "Annuler" at bounding box center [888, 503] width 63 height 23
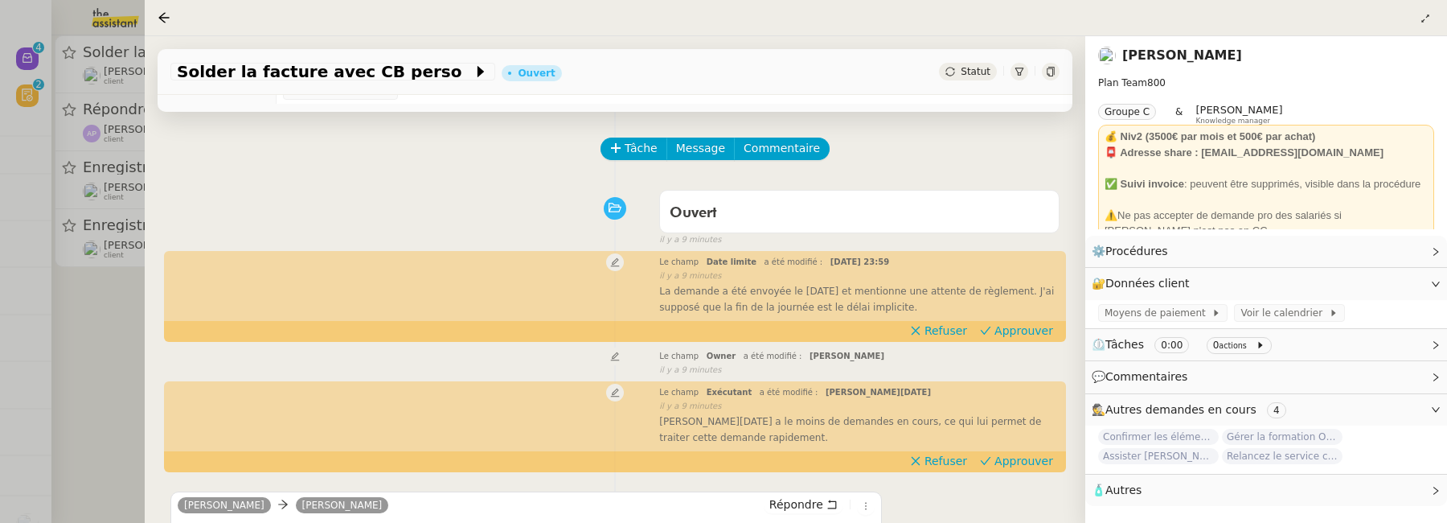
scroll to position [0, 0]
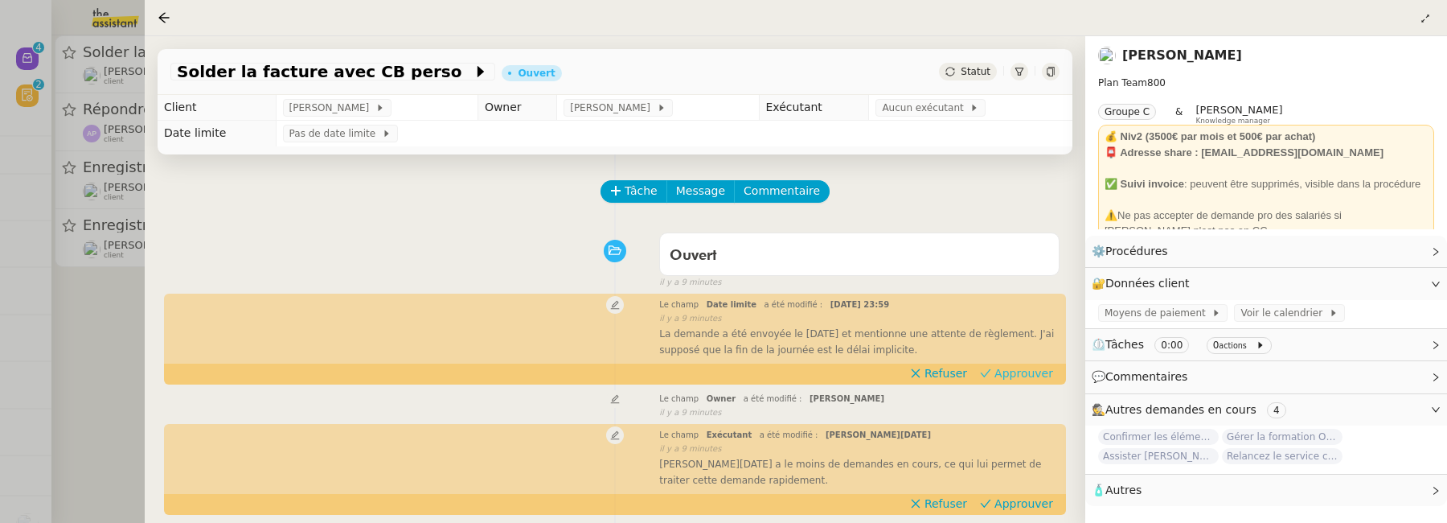
click at [1037, 371] on span "Approuver" at bounding box center [1024, 373] width 59 height 16
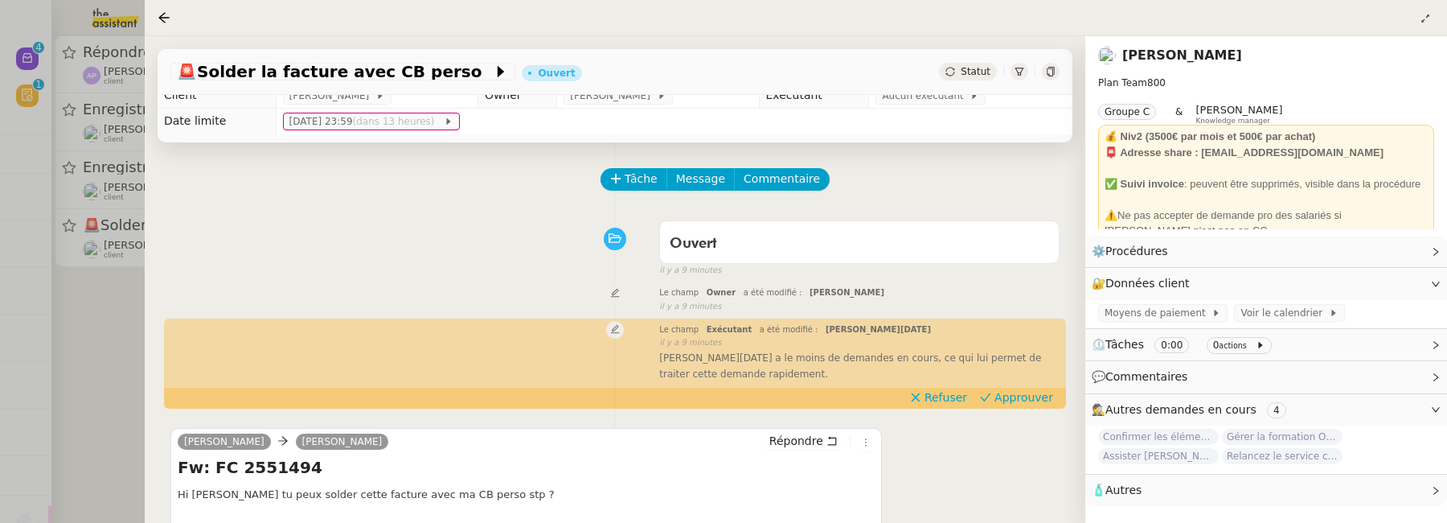
scroll to position [14, 0]
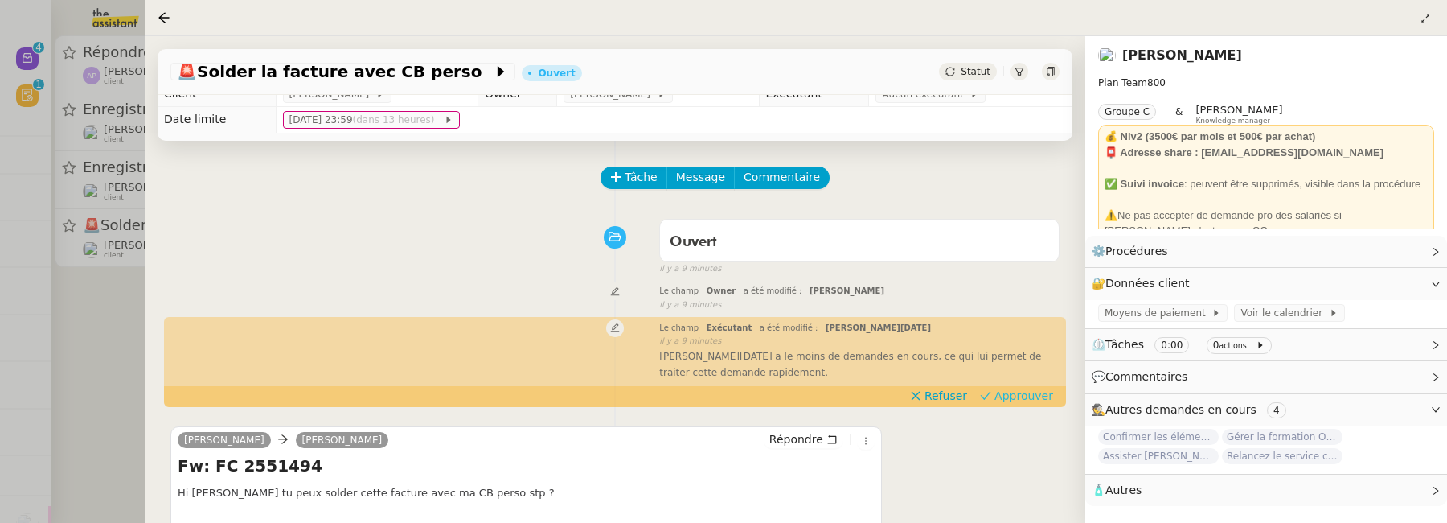
click at [1014, 392] on span "Approuver" at bounding box center [1024, 396] width 59 height 16
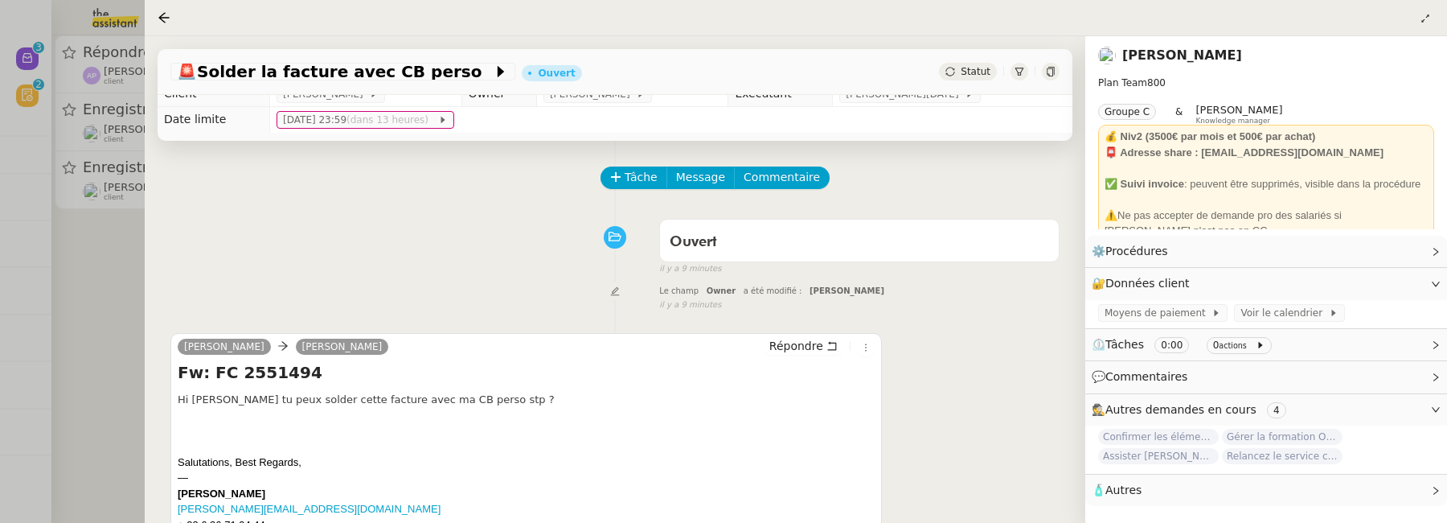
click at [113, 336] on div at bounding box center [723, 261] width 1447 height 523
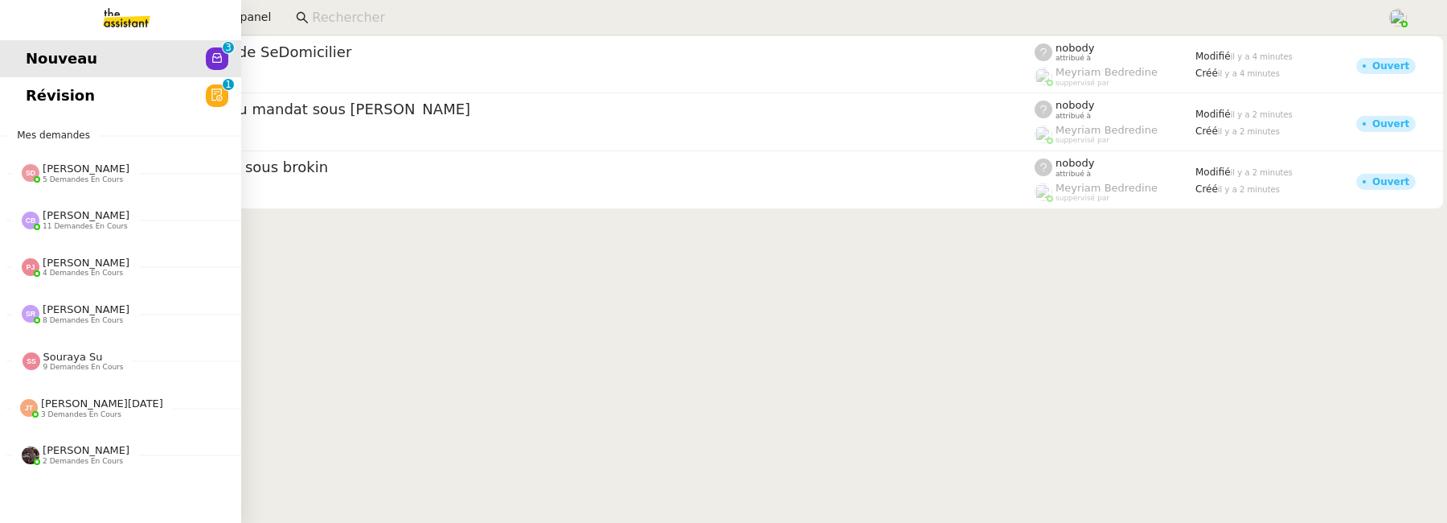
click at [38, 101] on span "Révision" at bounding box center [60, 96] width 69 height 24
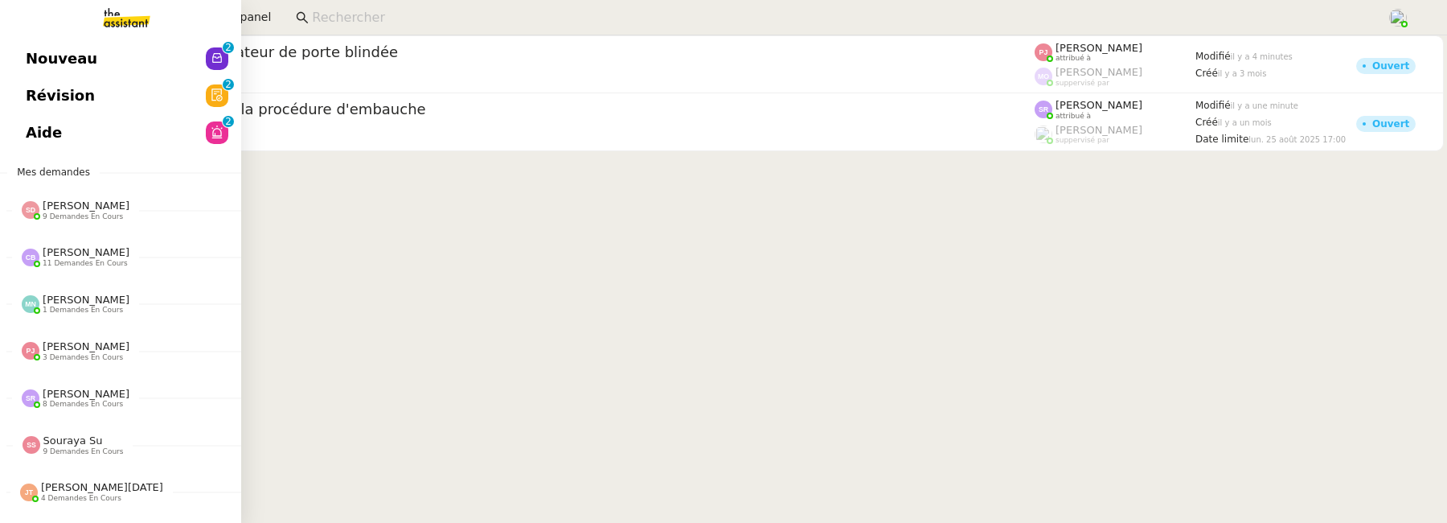
click at [22, 95] on link "Révision 0 1 2 3 4 5 6 7 8 9" at bounding box center [120, 95] width 241 height 37
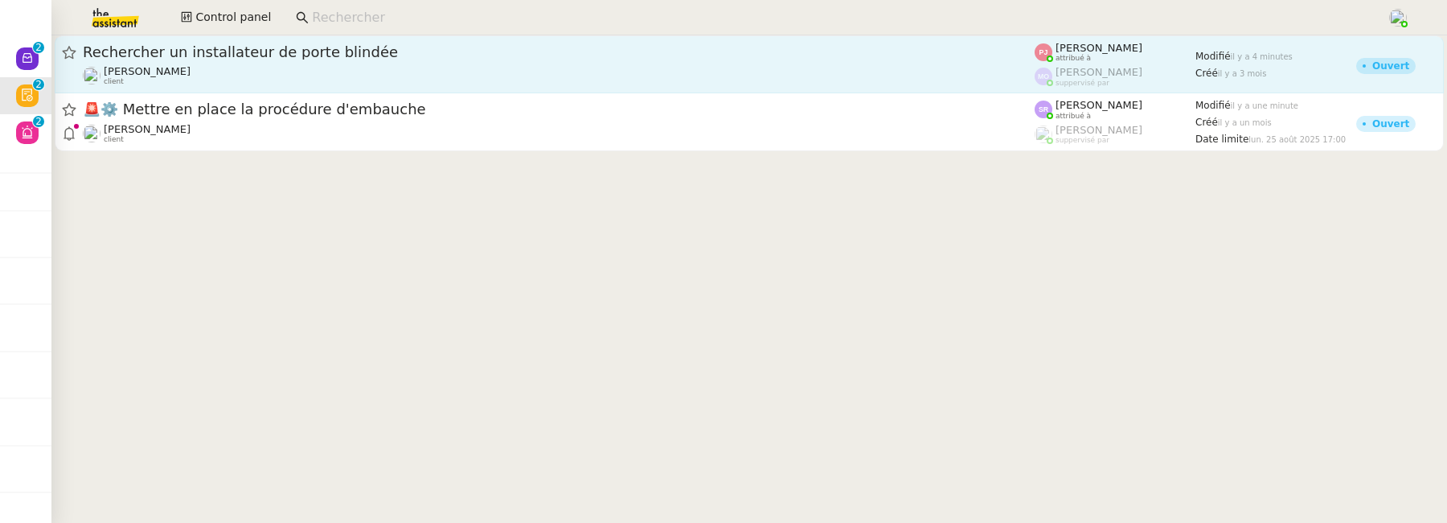
click at [499, 72] on div "Gilbert AVAKIAN client" at bounding box center [559, 75] width 952 height 21
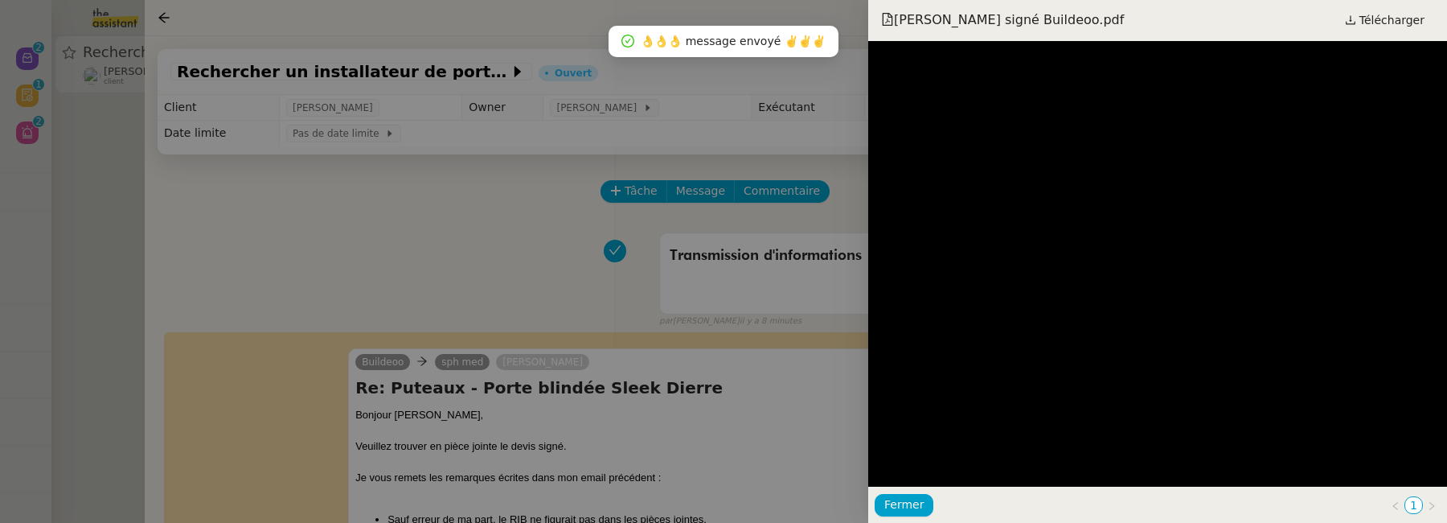
scroll to position [318, 0]
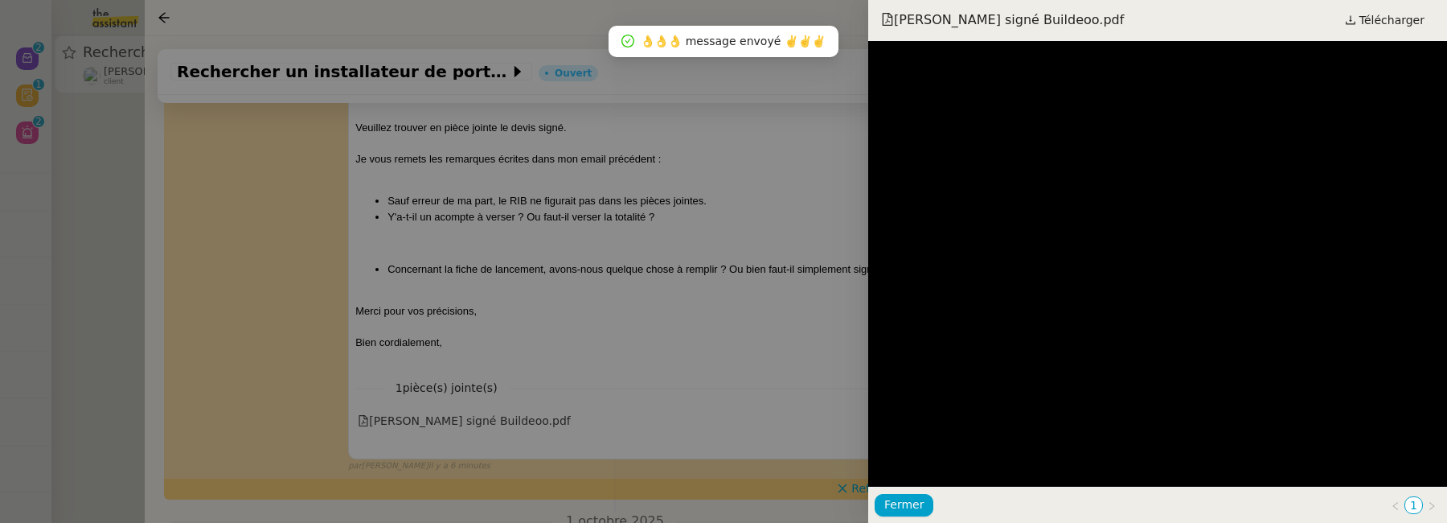
click at [736, 421] on div at bounding box center [723, 261] width 1447 height 523
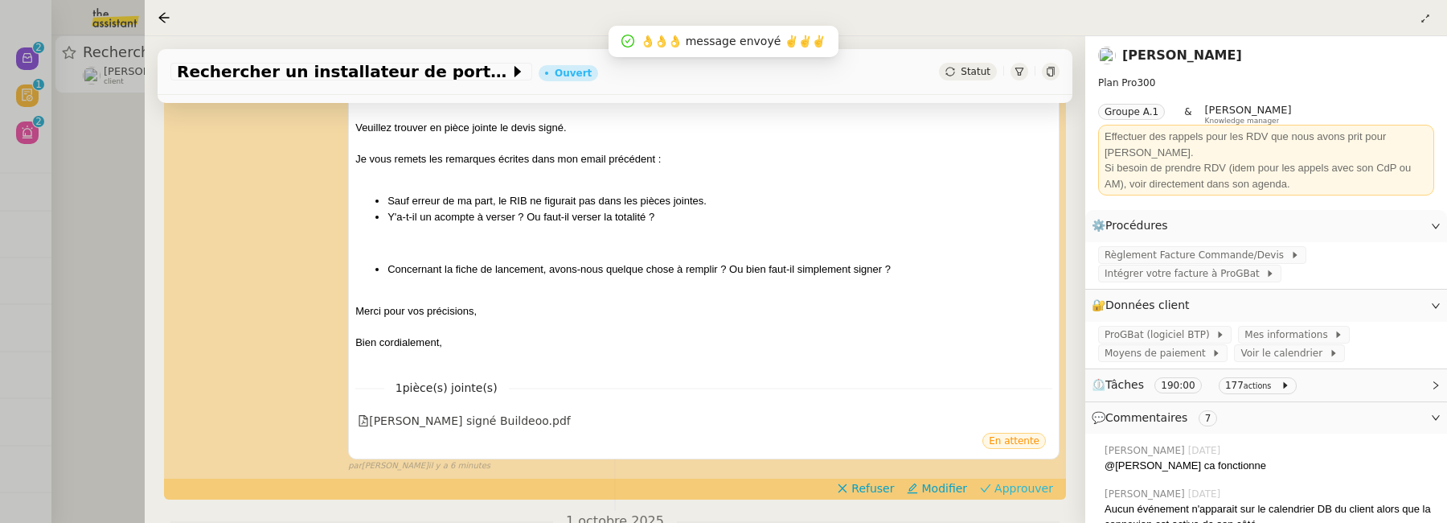
click at [1040, 496] on span "Approuver" at bounding box center [1024, 488] width 59 height 16
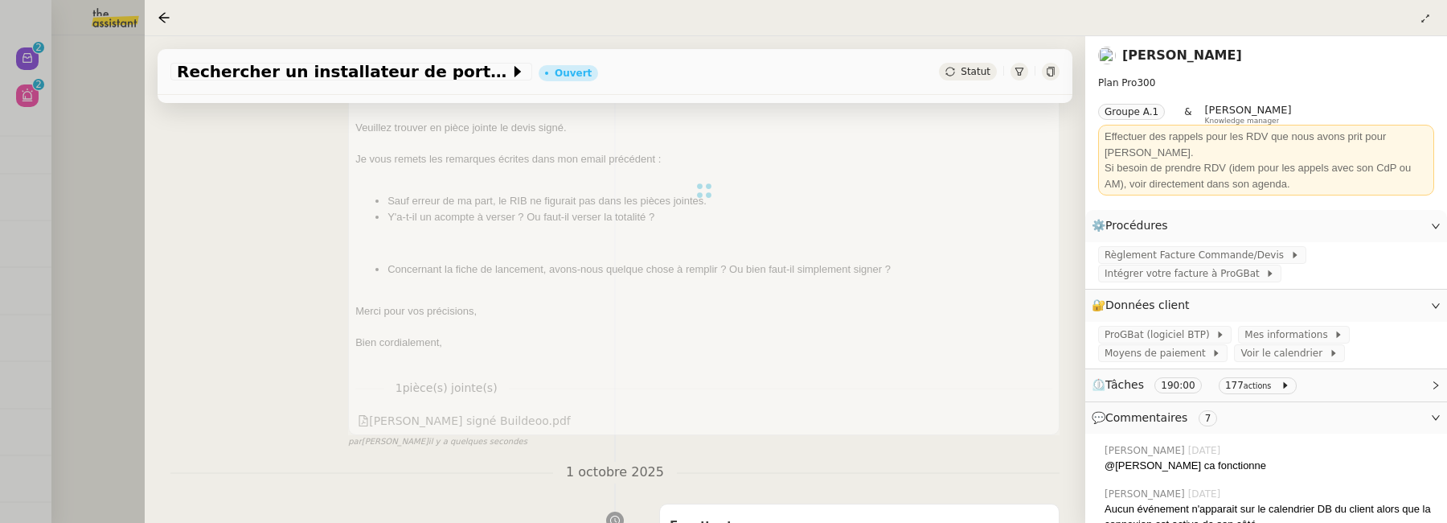
click at [98, 277] on div at bounding box center [723, 261] width 1447 height 523
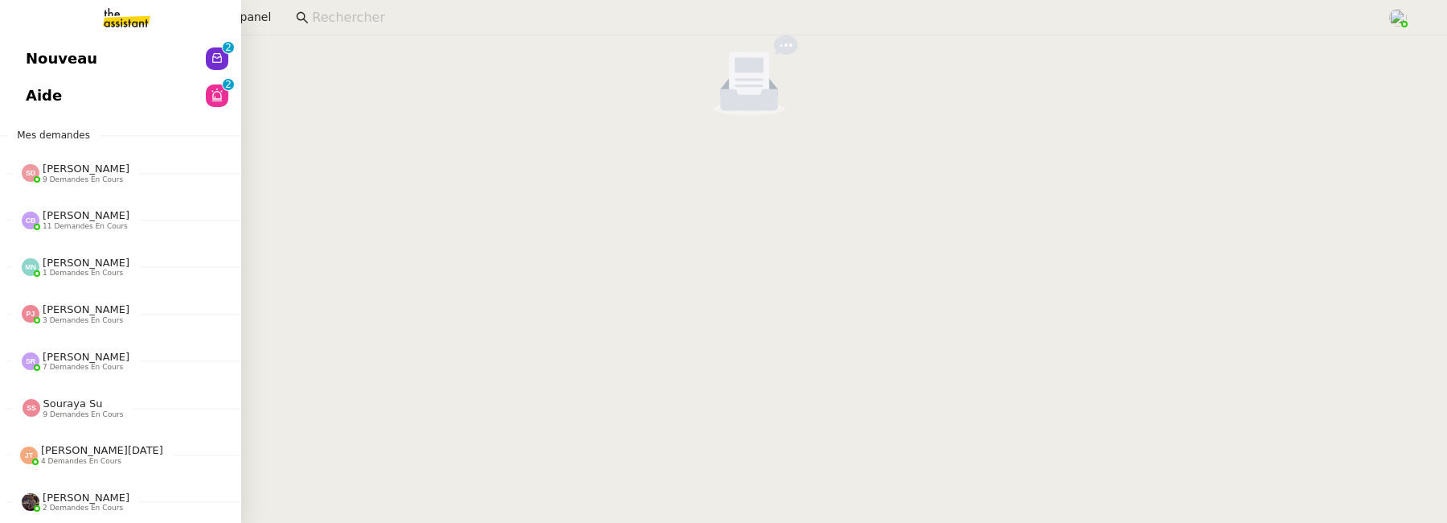
click at [43, 51] on span "Nouveau" at bounding box center [62, 59] width 72 height 24
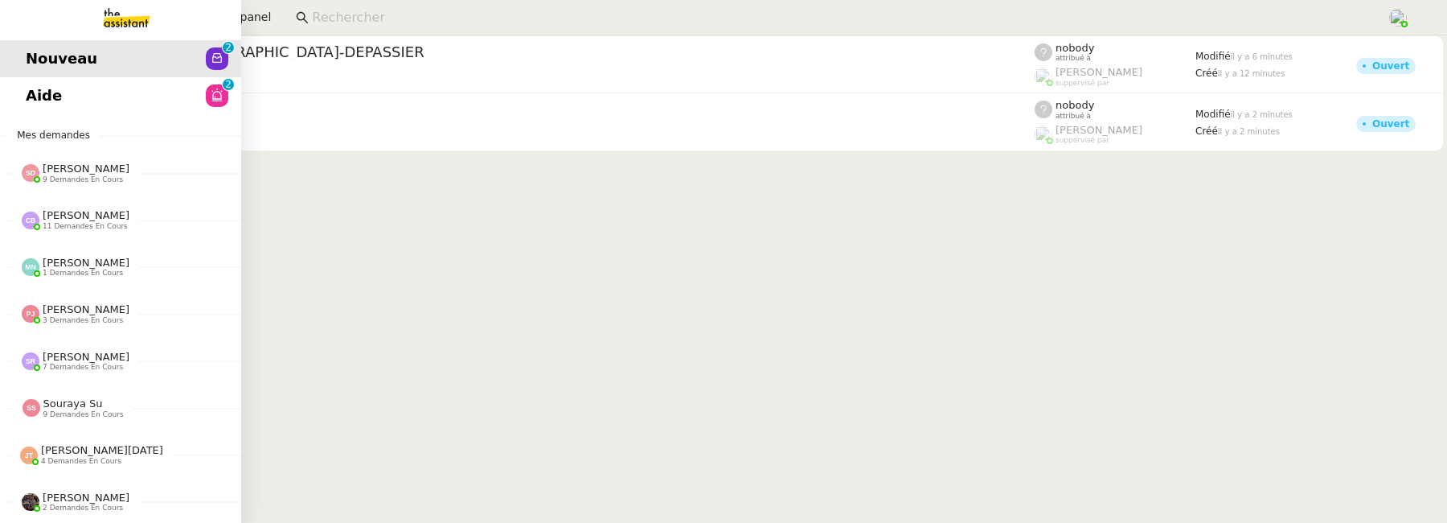
click at [42, 96] on span "Aide" at bounding box center [44, 96] width 36 height 24
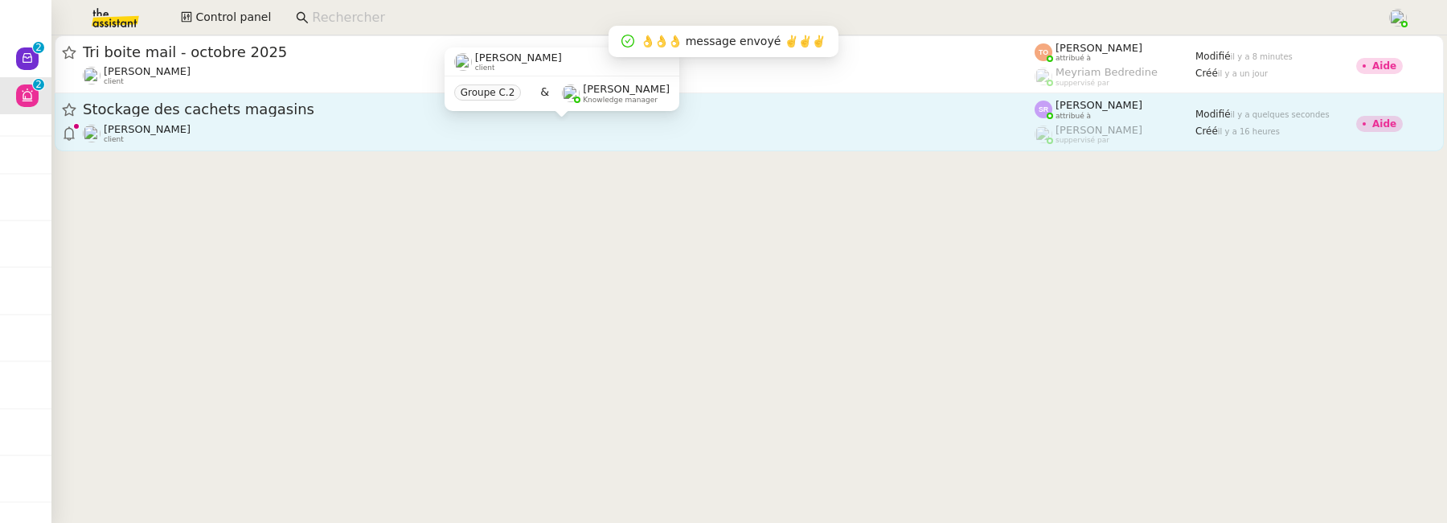
click at [519, 121] on div "Réma Ngaiboye client Groupe C.2 & Frédérique Albert Knowledge manager" at bounding box center [562, 85] width 235 height 76
click at [569, 141] on div "Réma Ngaiboye client" at bounding box center [559, 133] width 952 height 21
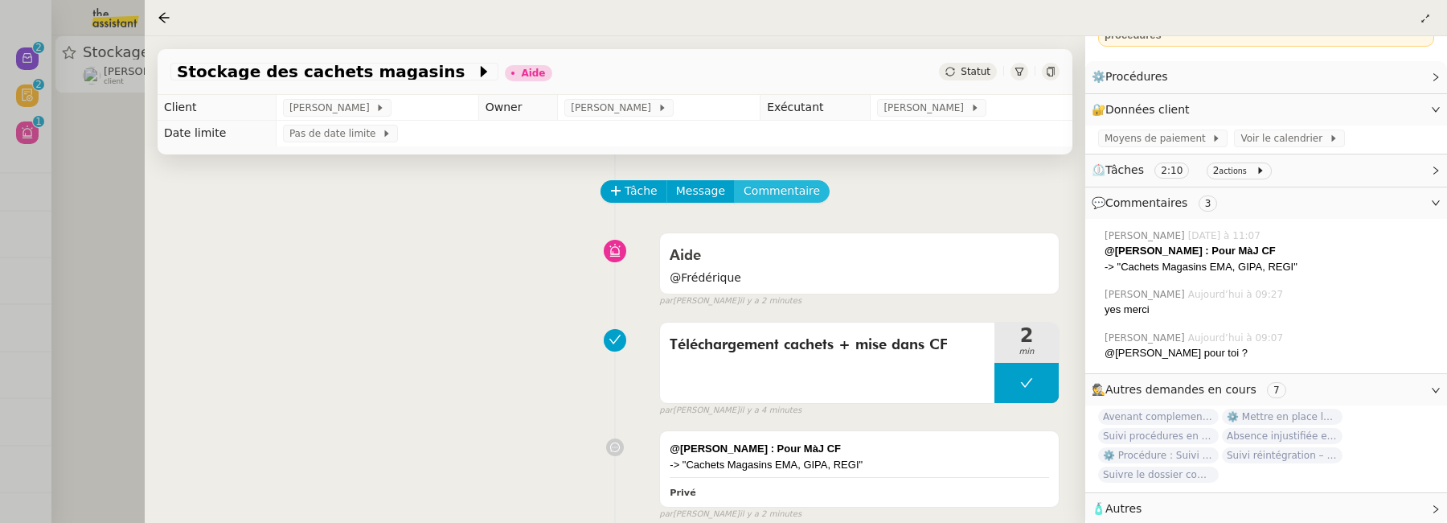
click at [801, 197] on span "Commentaire" at bounding box center [782, 191] width 76 height 18
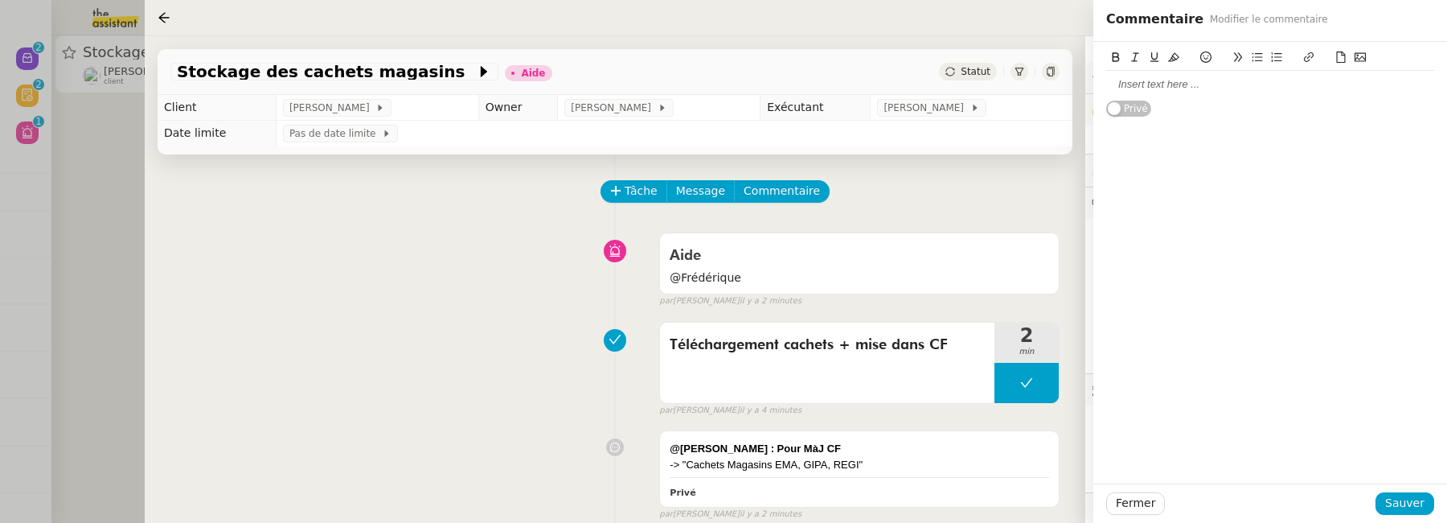
click at [1215, 91] on div at bounding box center [1270, 84] width 328 height 14
click at [1412, 501] on span "Sauver" at bounding box center [1404, 503] width 39 height 18
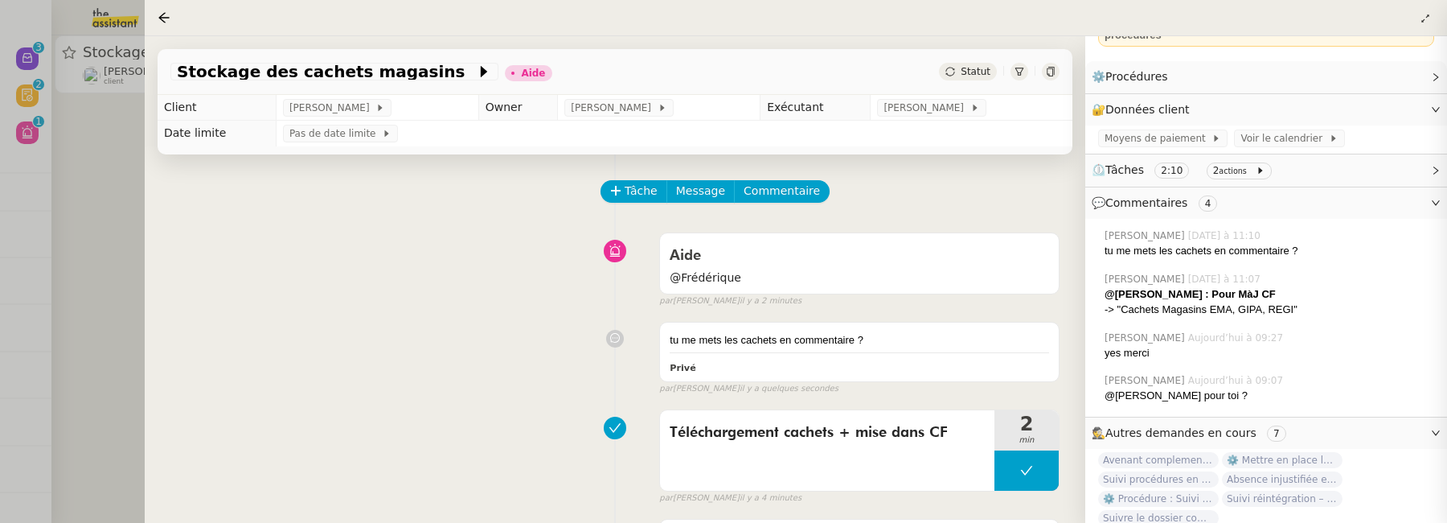
click at [954, 68] on icon at bounding box center [951, 72] width 10 height 10
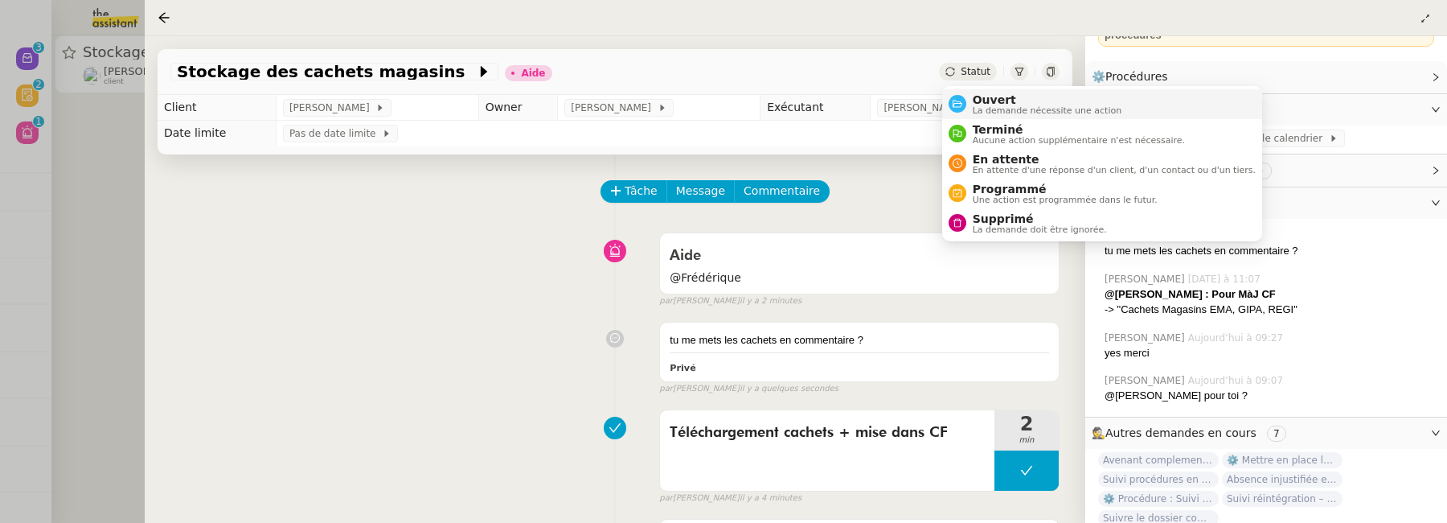
click at [997, 108] on span "La demande nécessite une action" at bounding box center [1048, 110] width 150 height 9
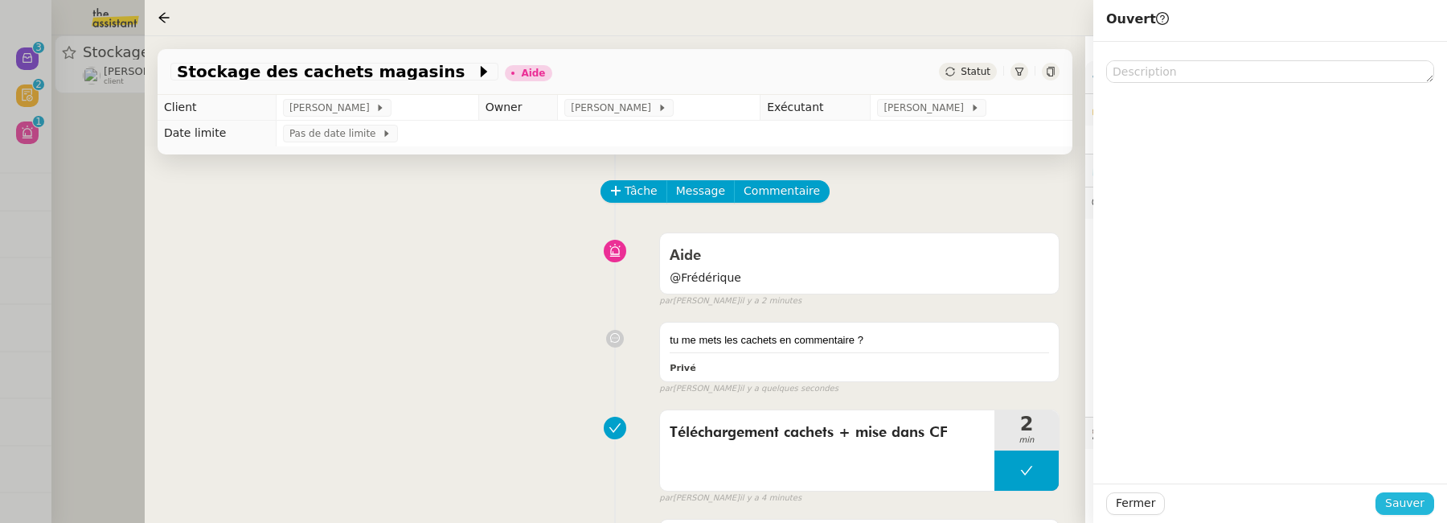
click at [1414, 494] on span "Sauver" at bounding box center [1404, 503] width 39 height 18
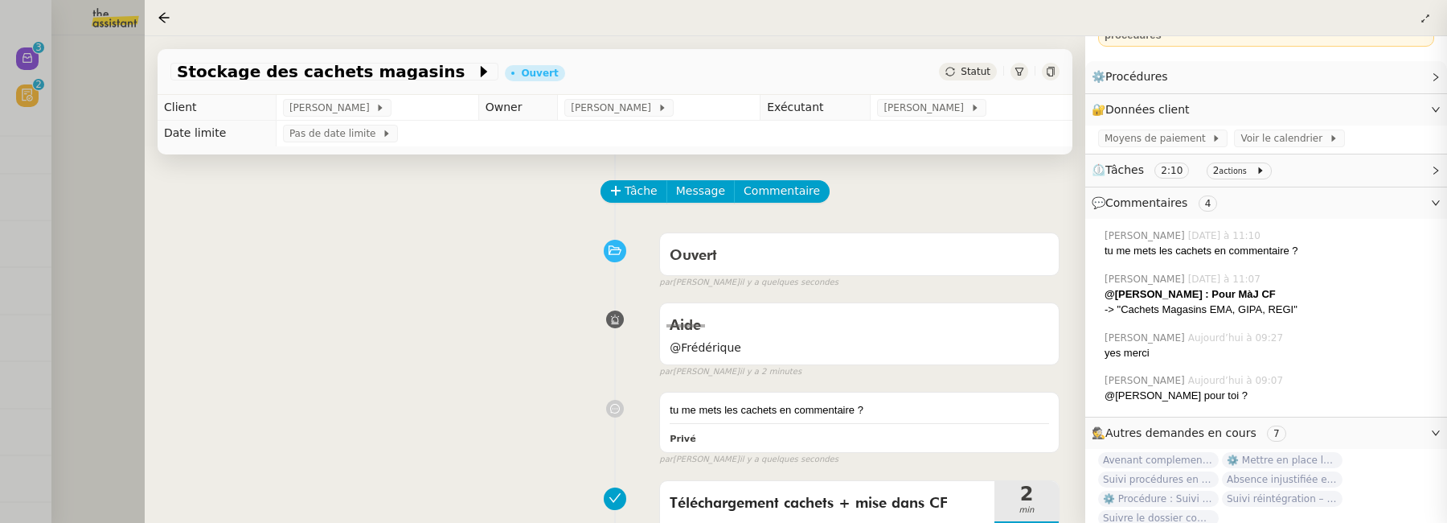
click at [116, 207] on div at bounding box center [723, 261] width 1447 height 523
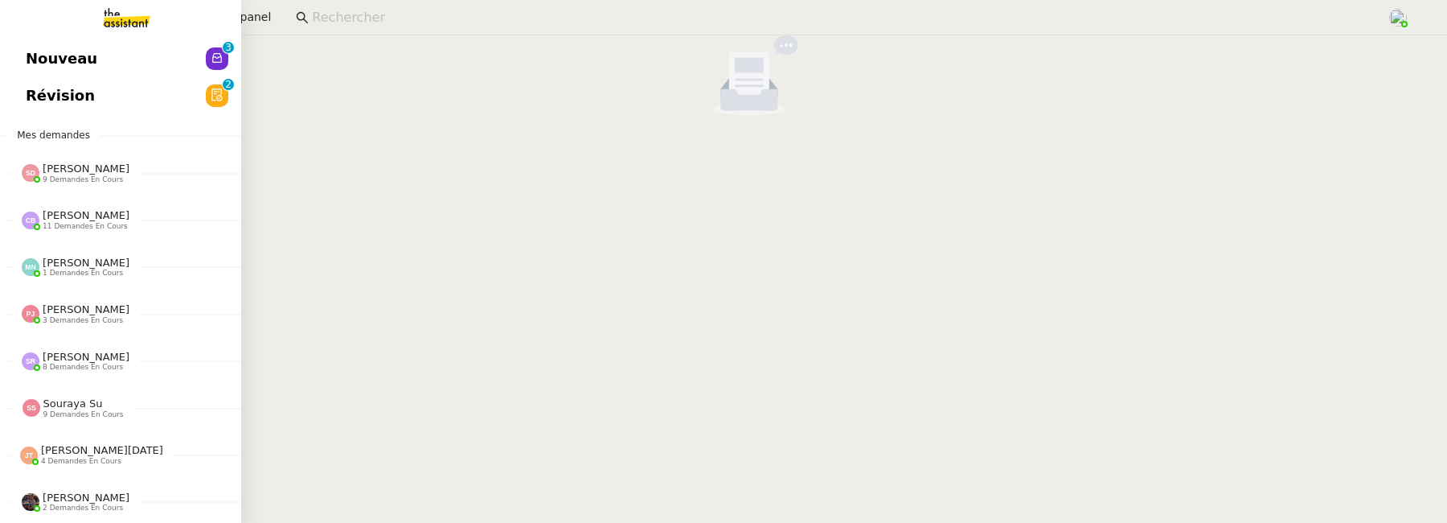
click at [21, 92] on link "Révision 0 1 2 3 4 5 6 7 8 9" at bounding box center [120, 95] width 241 height 37
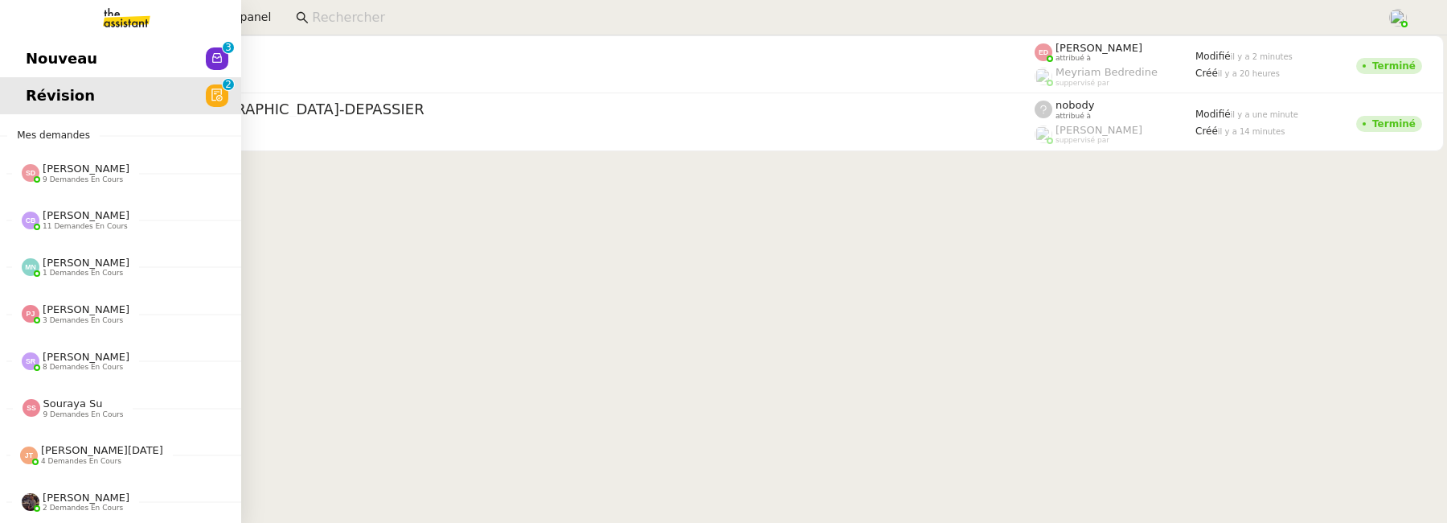
click at [69, 47] on span "Nouveau" at bounding box center [62, 59] width 72 height 24
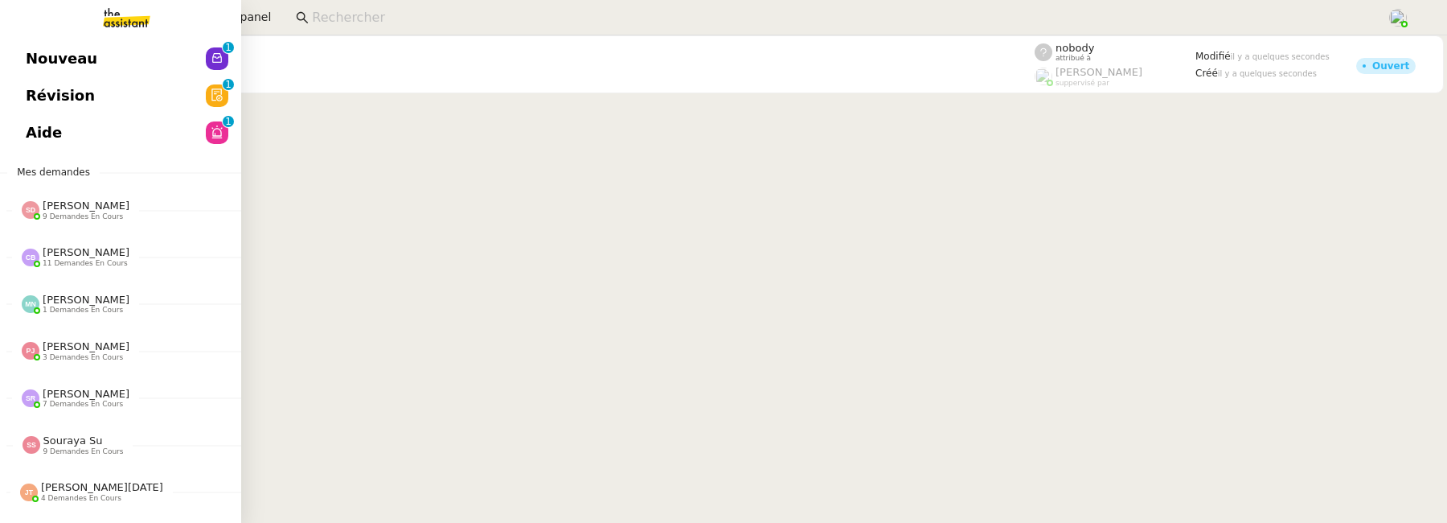
click at [40, 96] on span "Révision" at bounding box center [60, 96] width 69 height 24
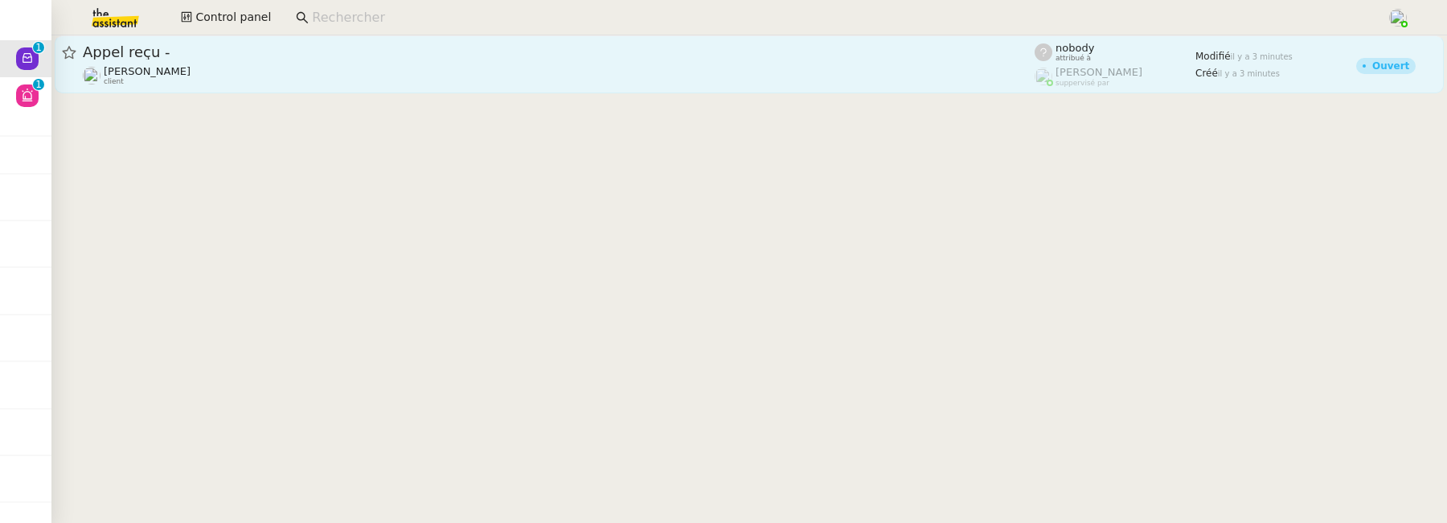
click at [257, 65] on div "Franck MUFFAT-JEANDET client" at bounding box center [559, 75] width 952 height 21
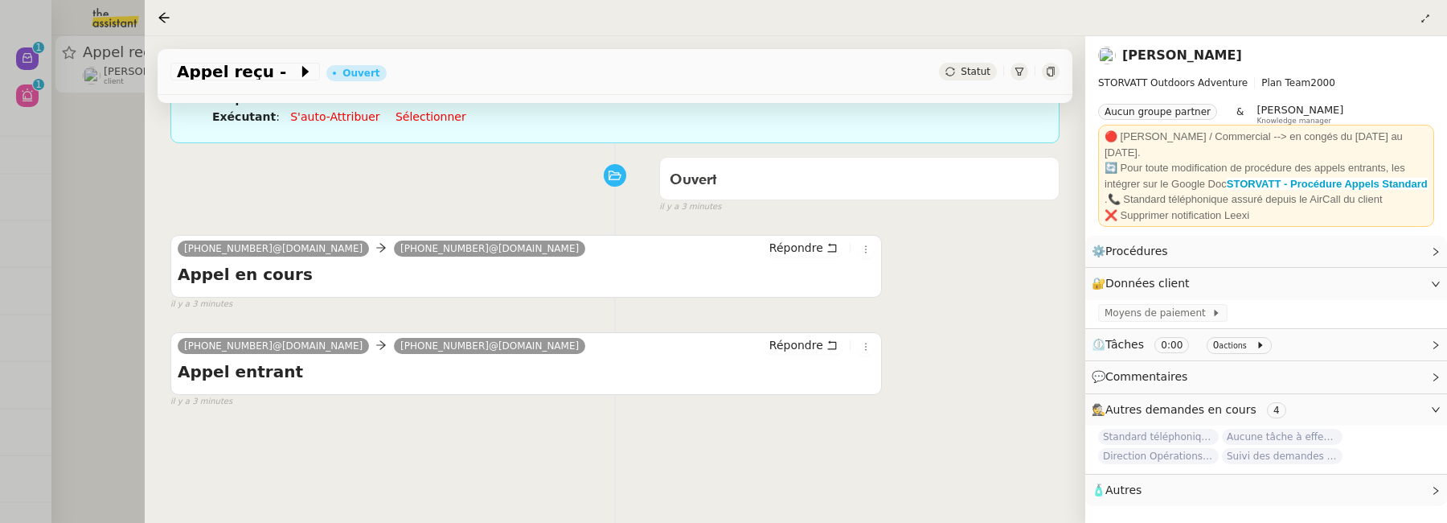
scroll to position [158, 0]
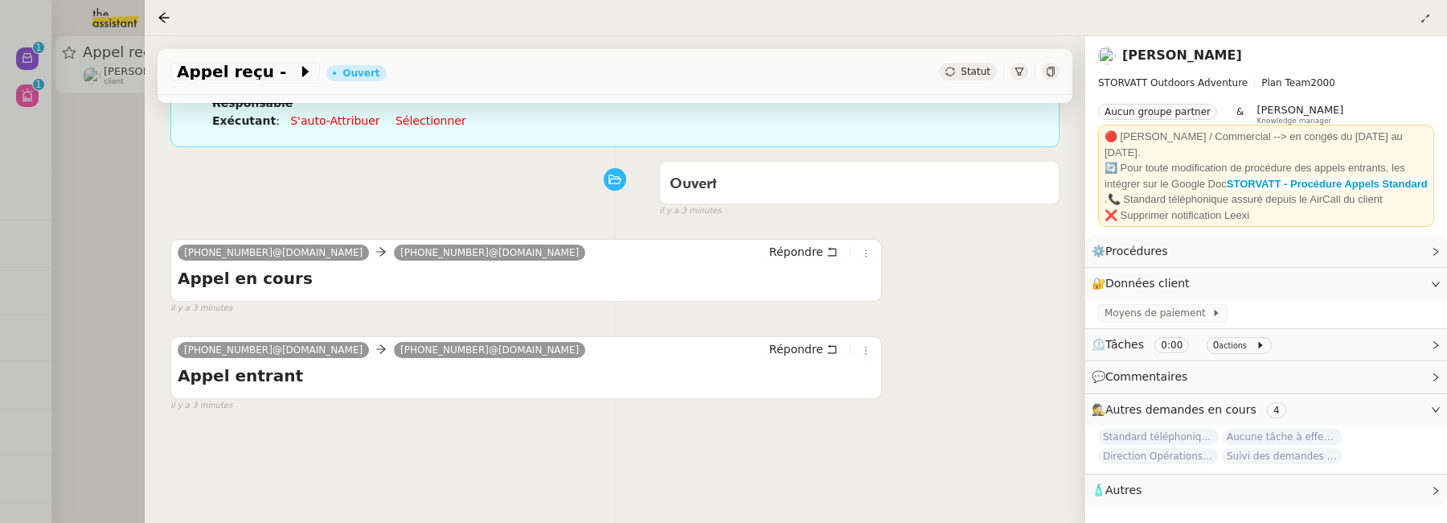
click at [108, 216] on div at bounding box center [723, 261] width 1447 height 523
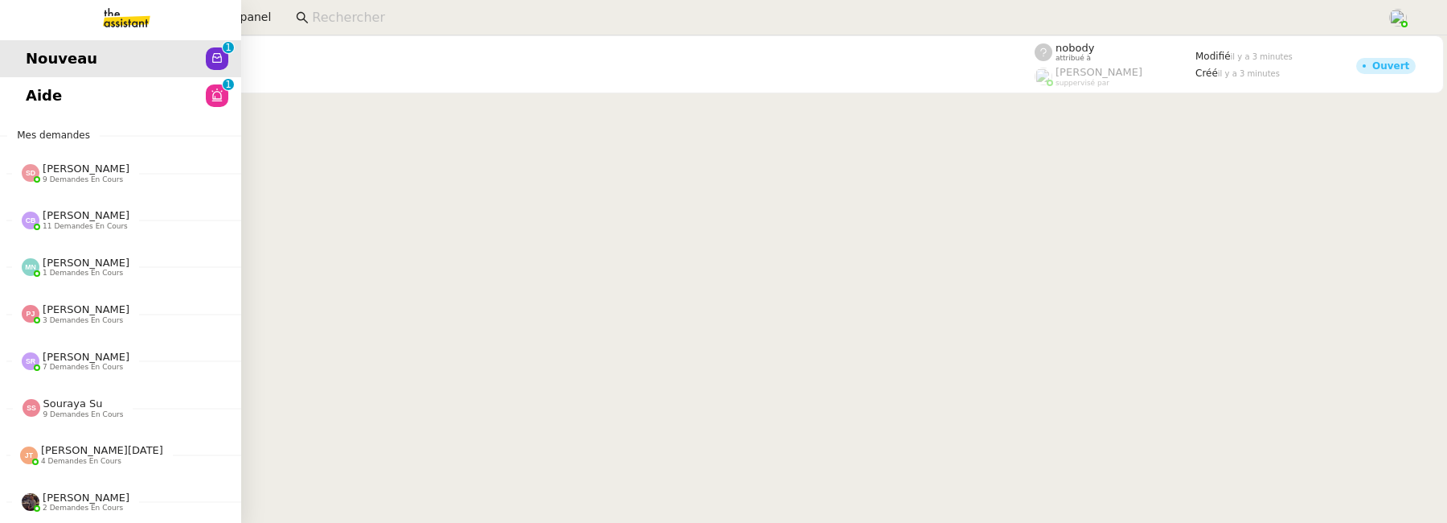
click at [26, 112] on link "Aide 0 1 2 3 4 5 6 7 8 9" at bounding box center [120, 95] width 241 height 37
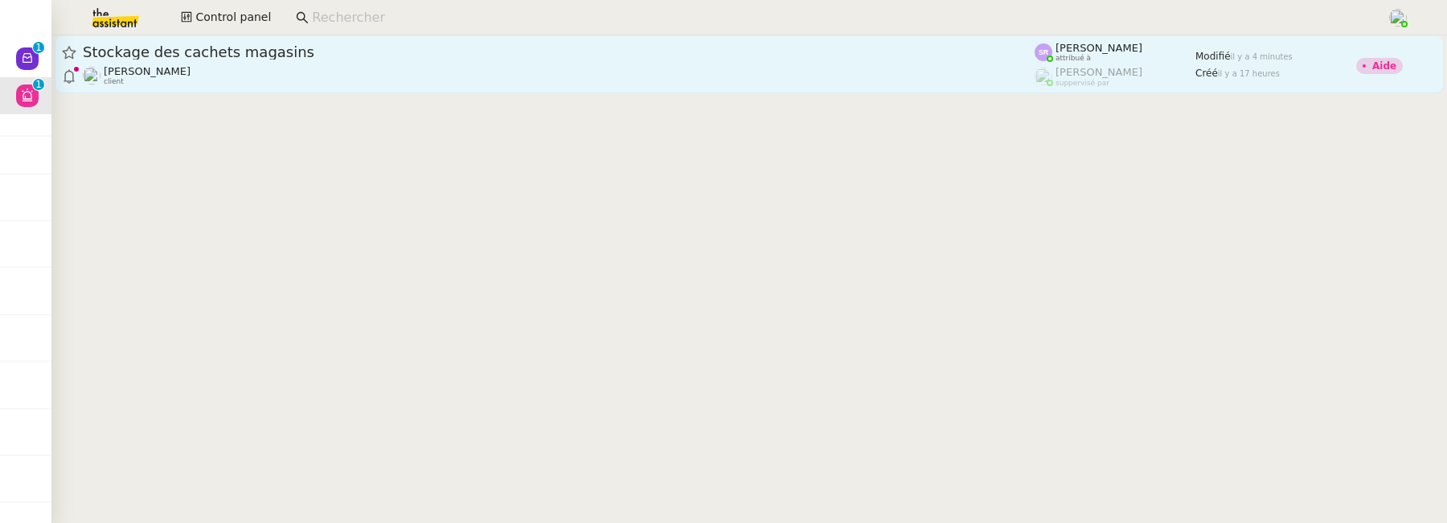
click at [495, 89] on link "Stockage des cachets magasins Réma Ngaiboye client Stéphanie Rakotosalama attri…" at bounding box center [749, 64] width 1389 height 58
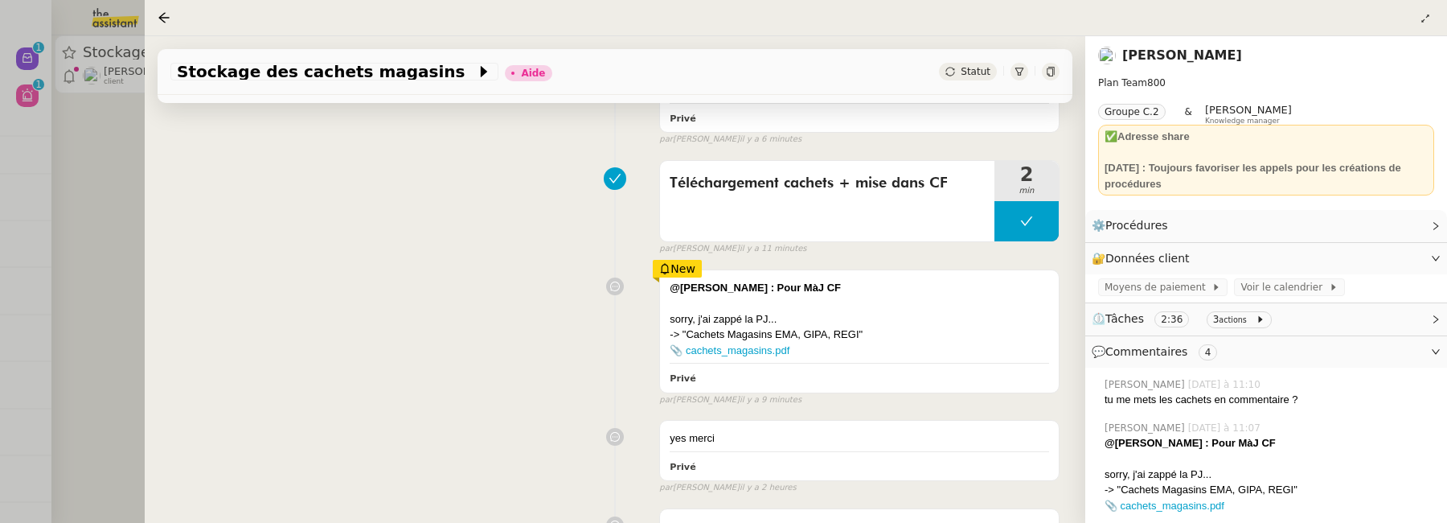
scroll to position [391, 0]
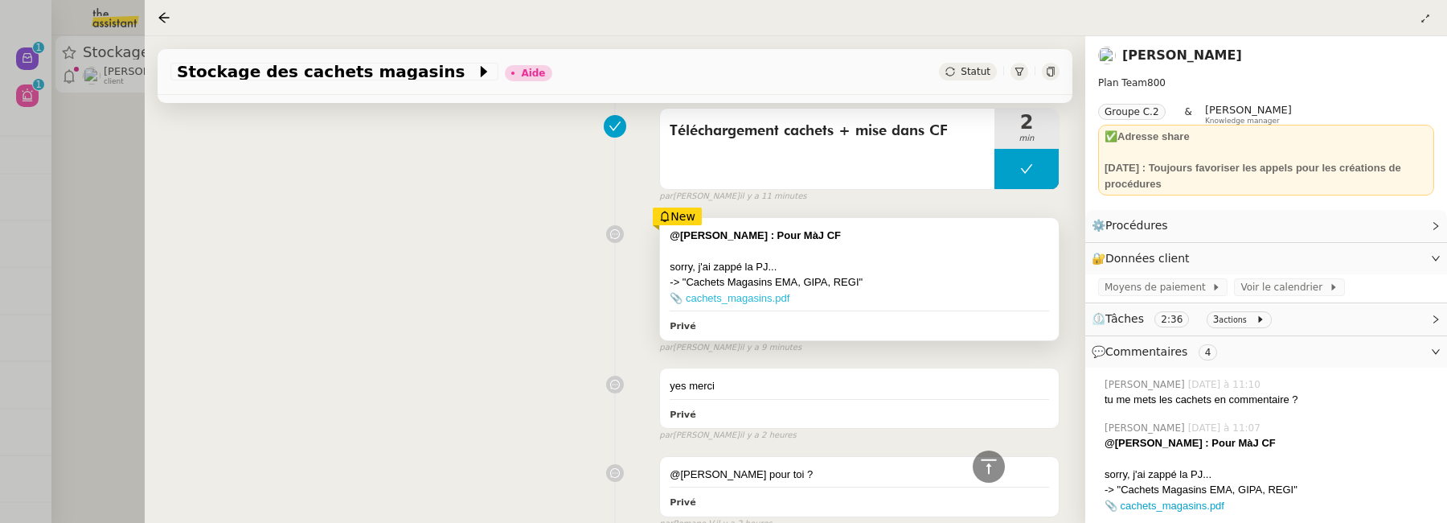
click at [766, 297] on link "📎 cachets_magasins.pdf" at bounding box center [730, 298] width 120 height 12
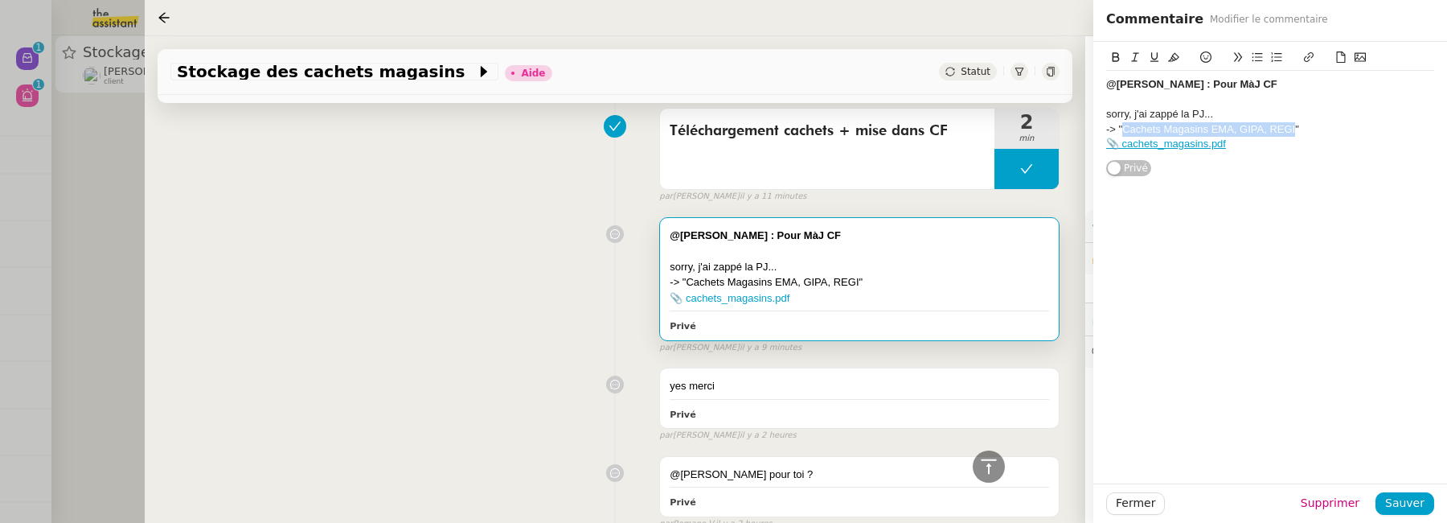
drag, startPoint x: 1295, startPoint y: 128, endPoint x: 1124, endPoint y: 131, distance: 171.3
click at [1123, 131] on div "-> "Cachets Magasins EMA, GIPA, REGI"" at bounding box center [1270, 129] width 328 height 14
copy div "Cachets Magasins EMA, GIPA, REGI"
click at [538, 313] on div "@Frédérique : Pour MàJ CF sorry, j'ai zappé la PJ... -> "Cachets Magasins EMA, …" at bounding box center [614, 282] width 889 height 144
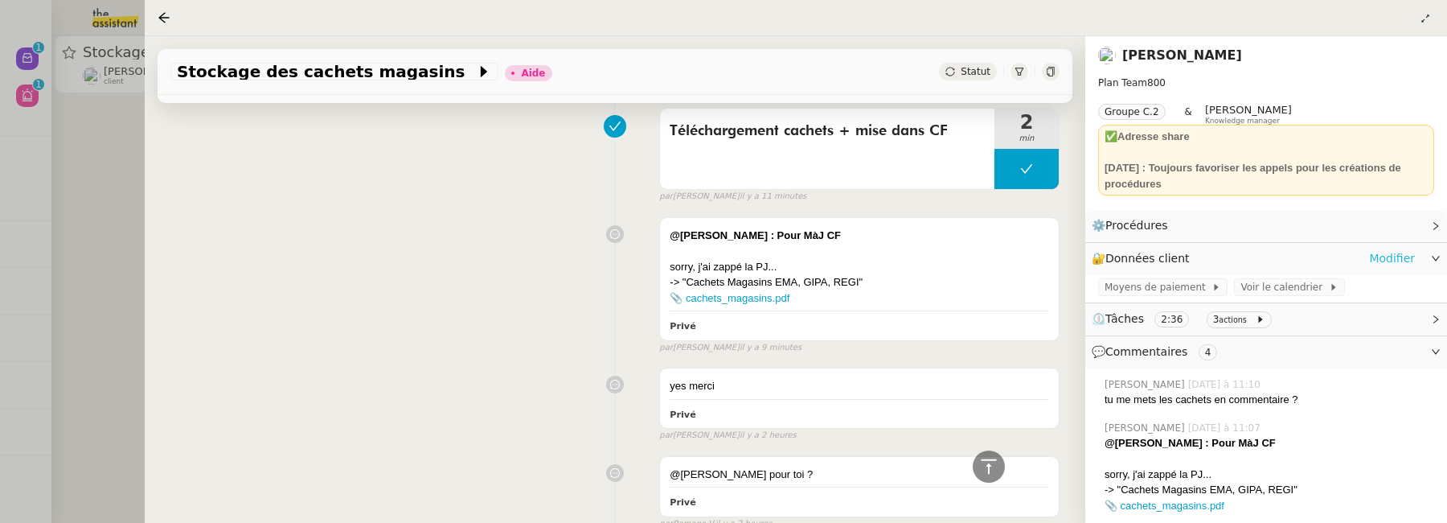
click at [1399, 255] on link "Modifier" at bounding box center [1392, 258] width 46 height 18
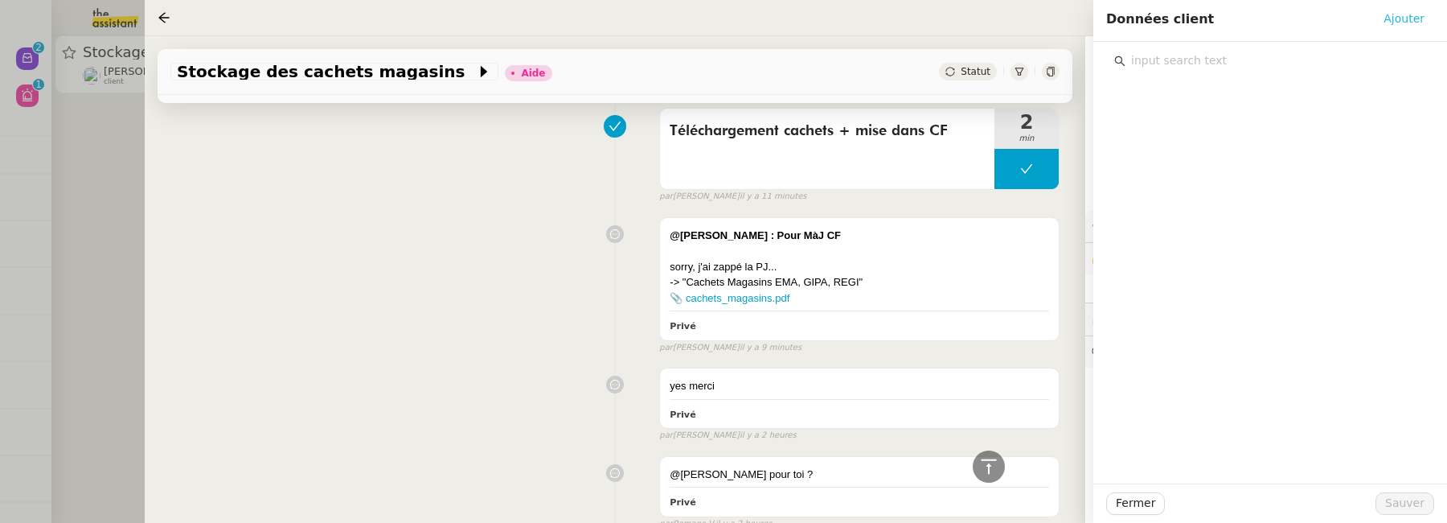
click at [1409, 19] on span "Ajouter" at bounding box center [1404, 19] width 41 height 18
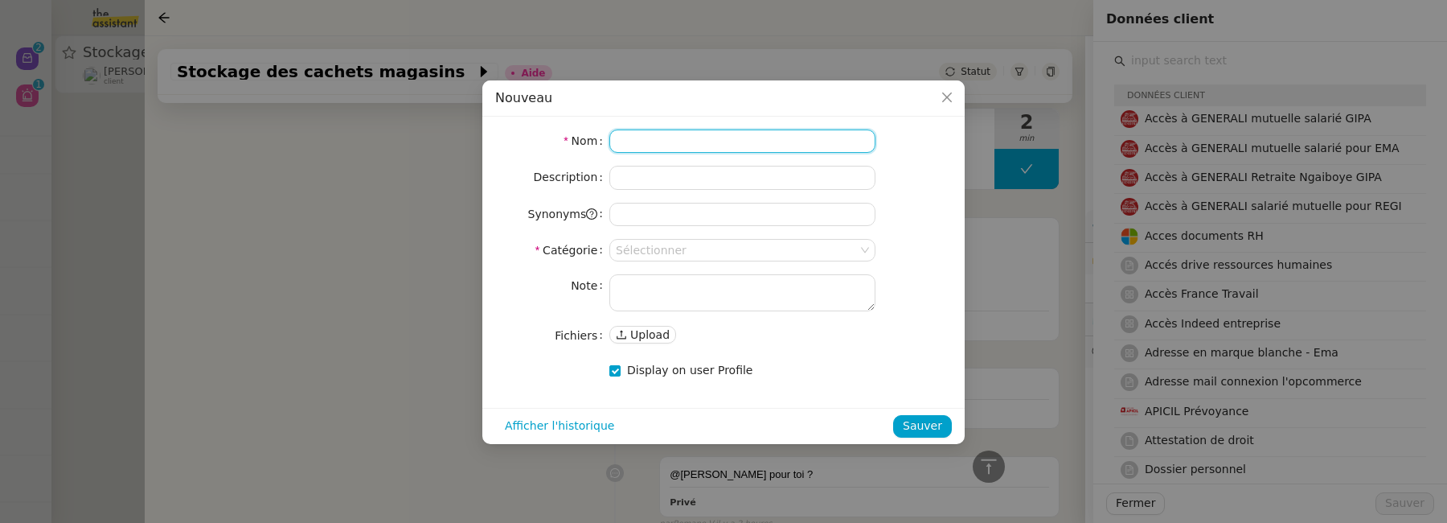
click at [708, 148] on input at bounding box center [743, 140] width 266 height 23
paste input "Cachets Magasins EMA, GIPA, REGI"
type input "Cachets Magasins EMA, GIPA, REGI"
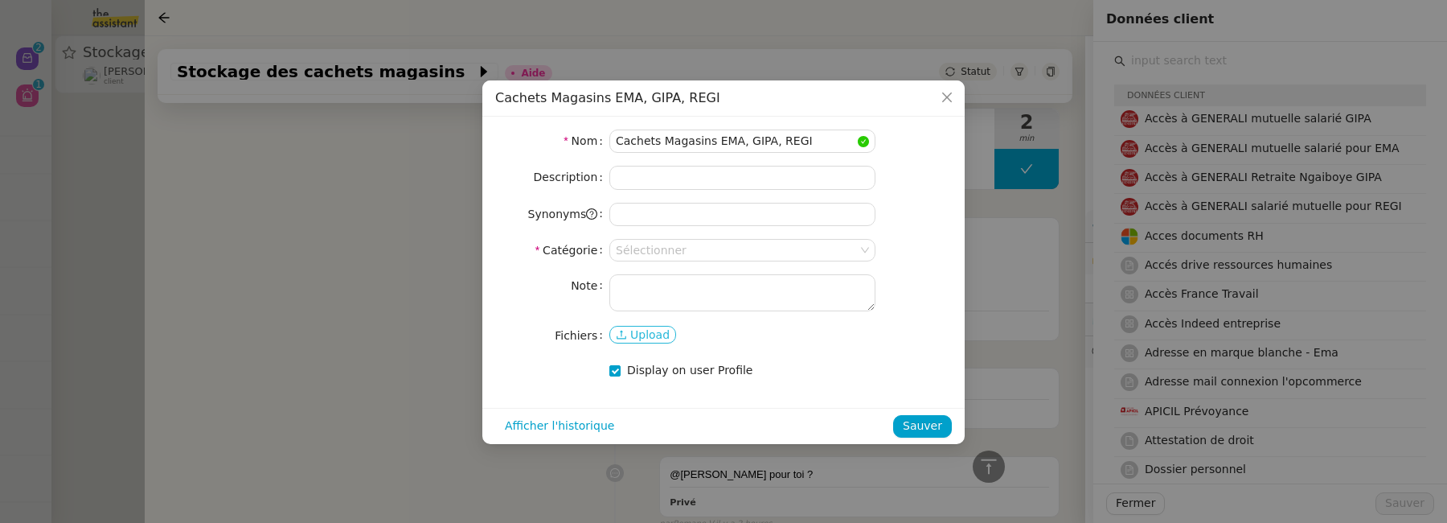
click at [623, 337] on icon at bounding box center [622, 334] width 10 height 9
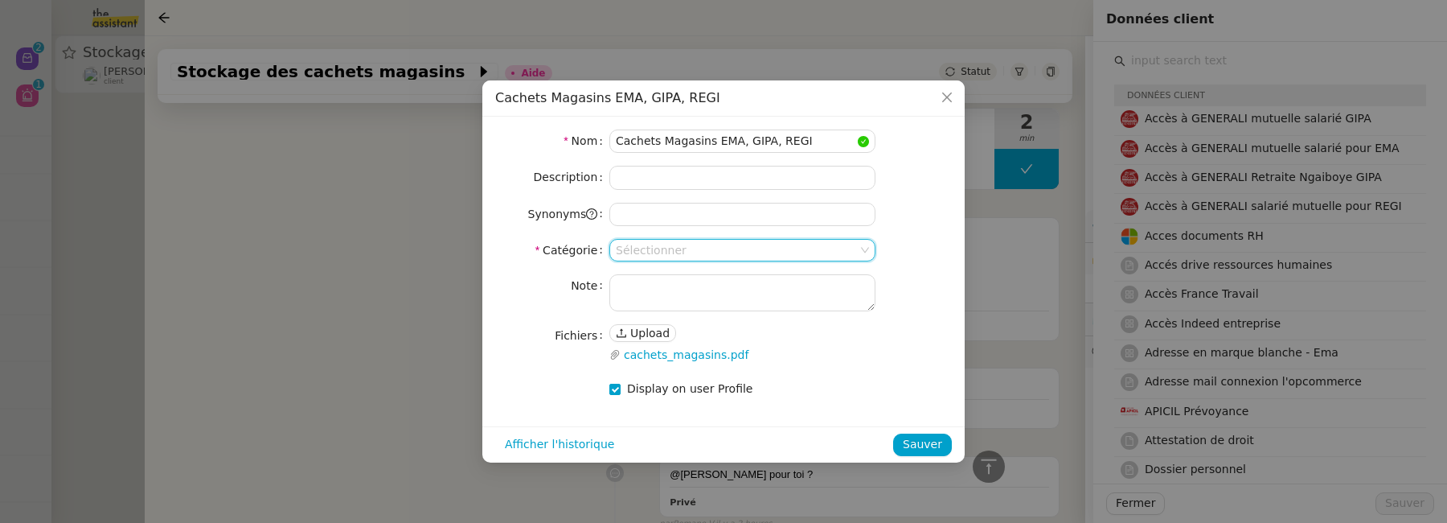
click at [760, 246] on input at bounding box center [737, 250] width 242 height 21
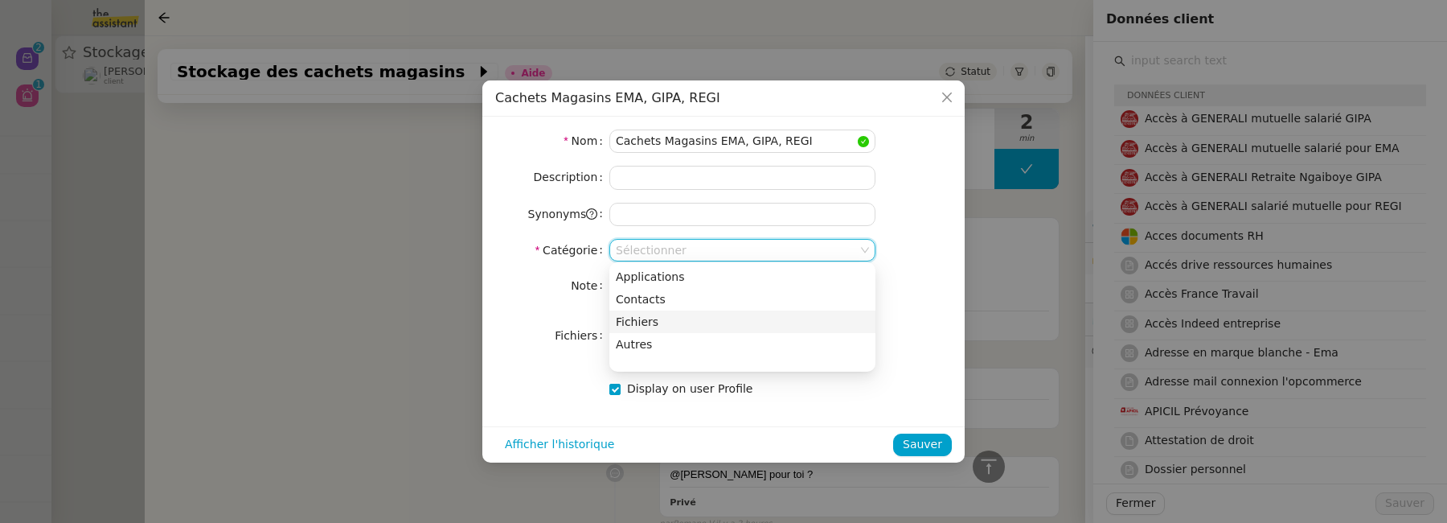
click at [695, 315] on div "Fichiers" at bounding box center [742, 321] width 253 height 14
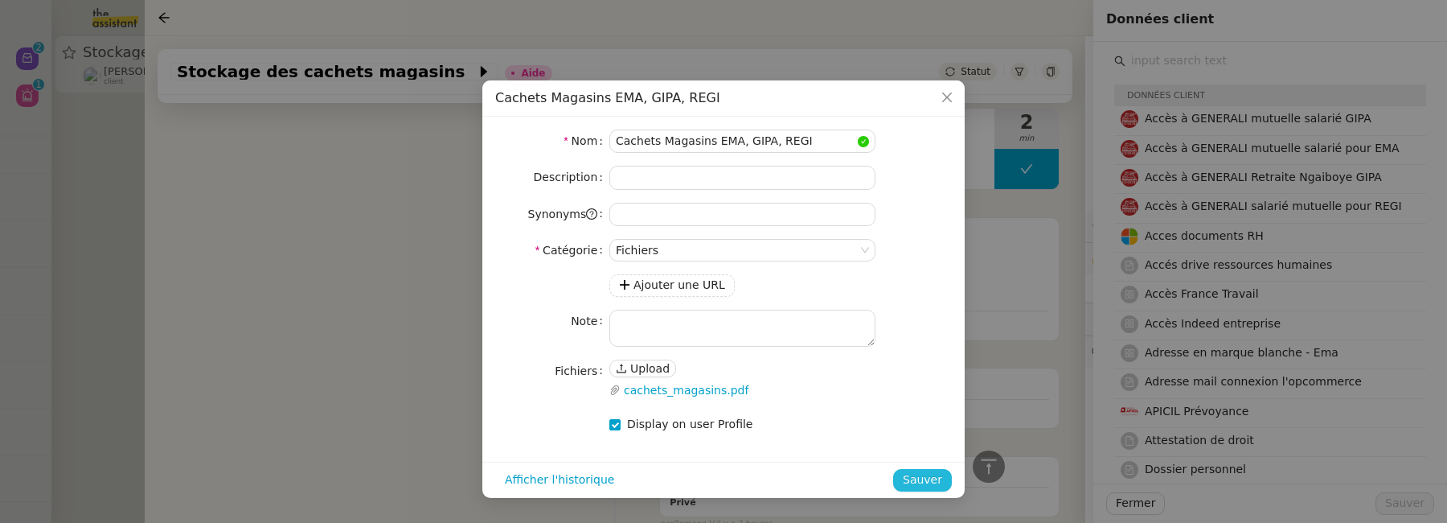
click at [930, 470] on span "Sauver" at bounding box center [922, 479] width 39 height 18
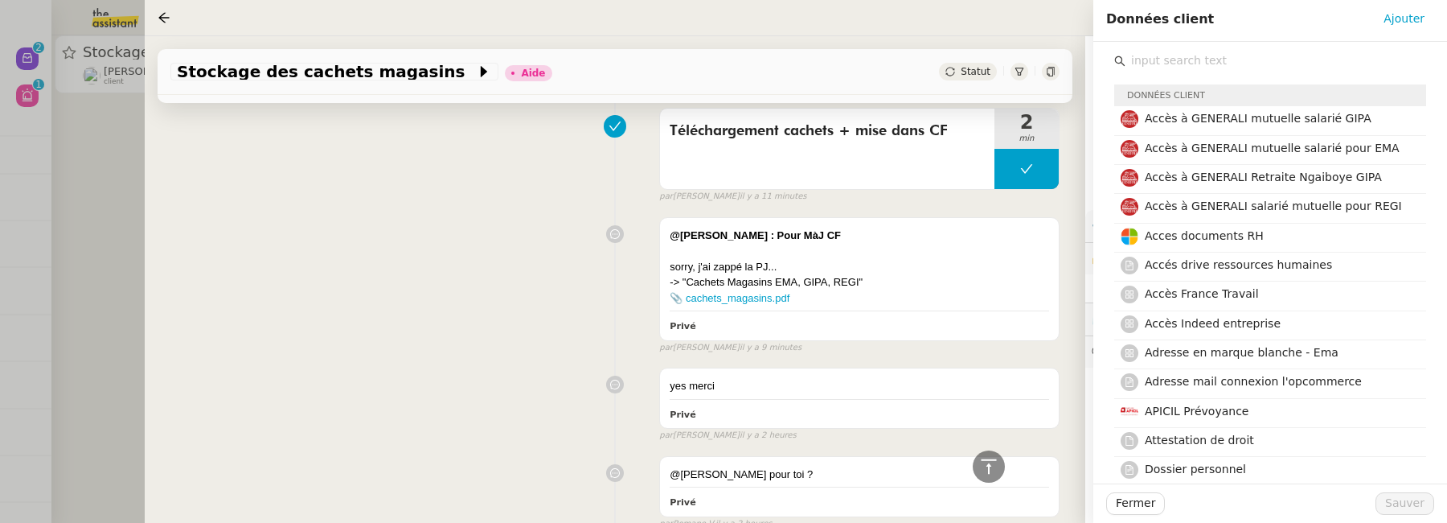
click at [1174, 68] on input "text" at bounding box center [1276, 61] width 301 height 22
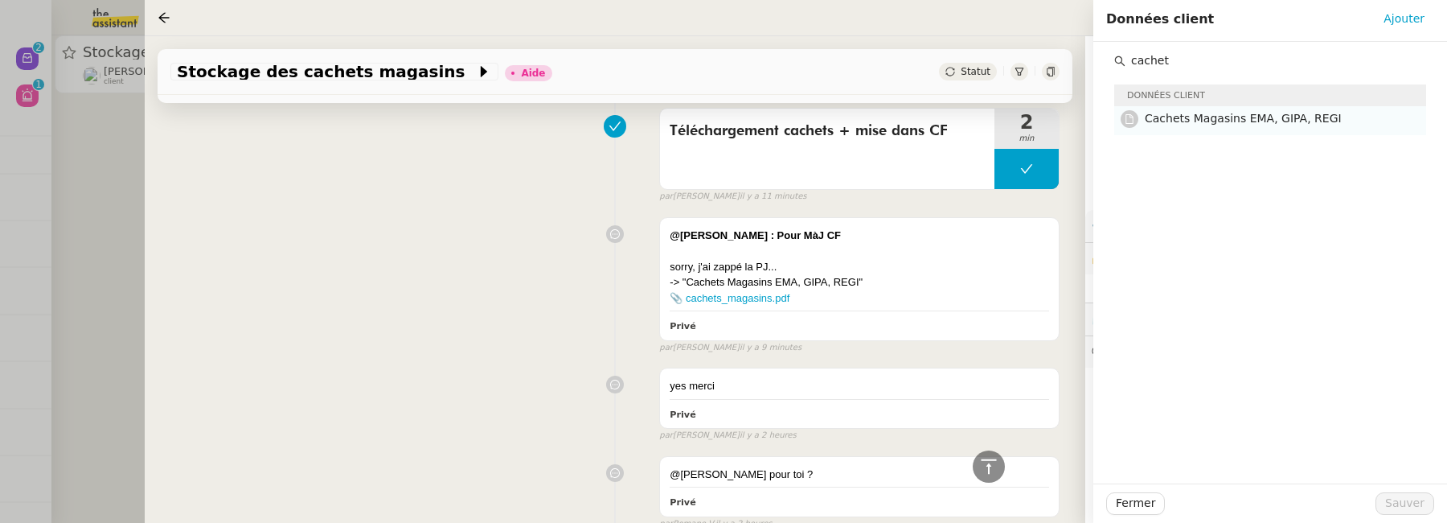
type input "cachet"
click at [1295, 112] on span "Cachets Magasins EMA, GIPA, REGI" at bounding box center [1243, 118] width 197 height 13
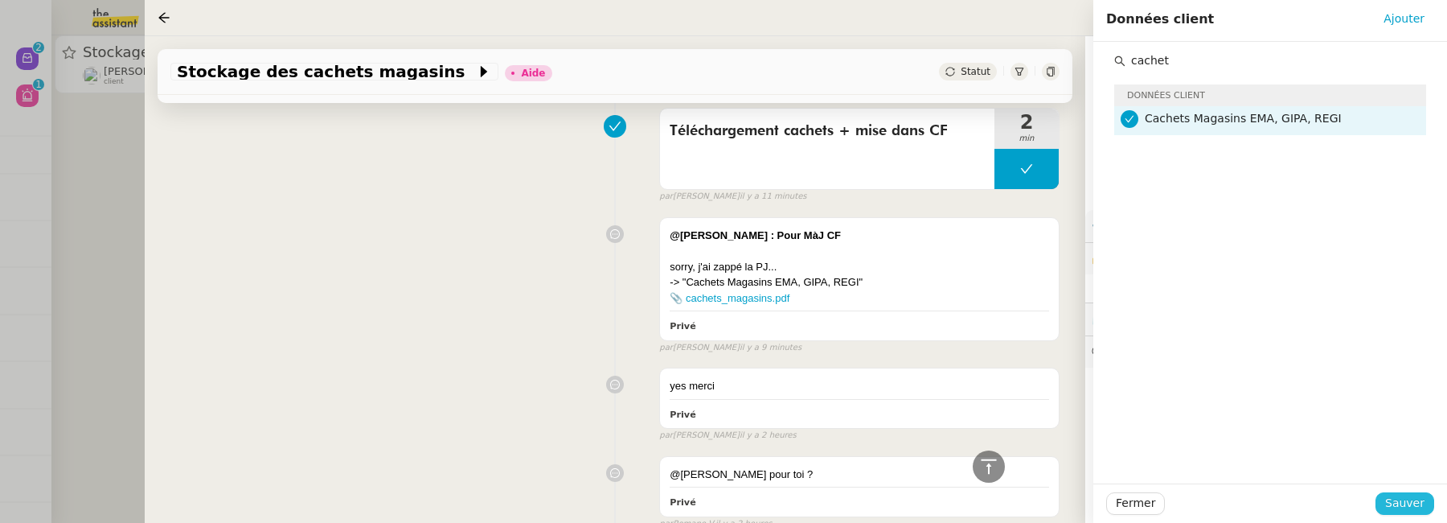
click at [1406, 498] on span "Sauver" at bounding box center [1404, 503] width 39 height 18
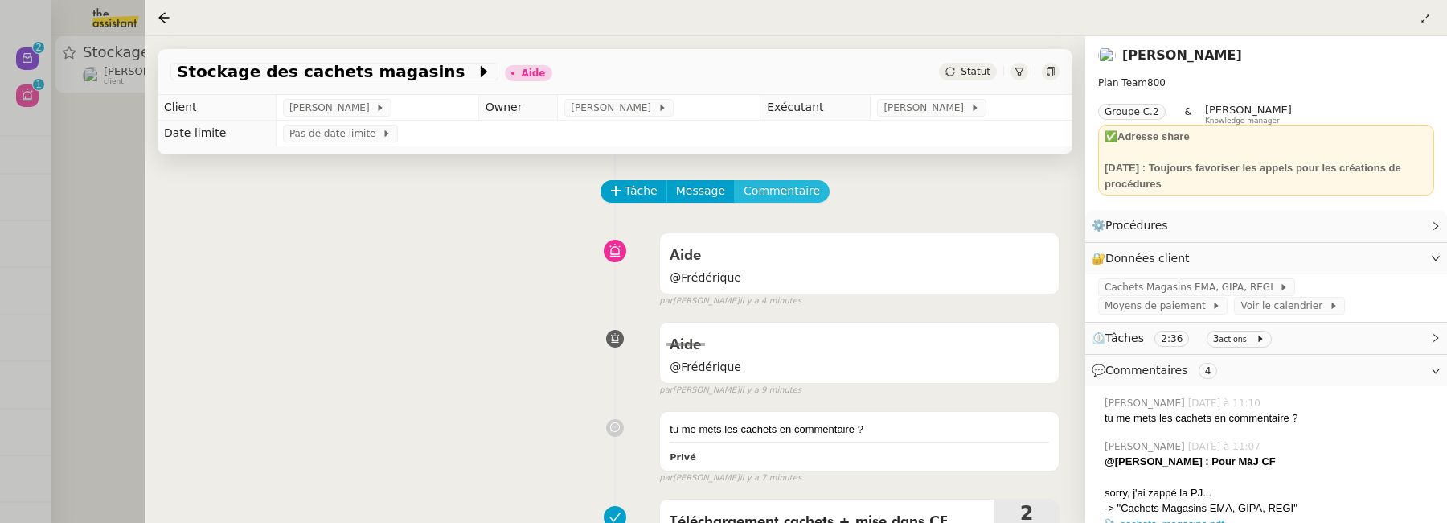
click at [795, 195] on span "Commentaire" at bounding box center [782, 191] width 76 height 18
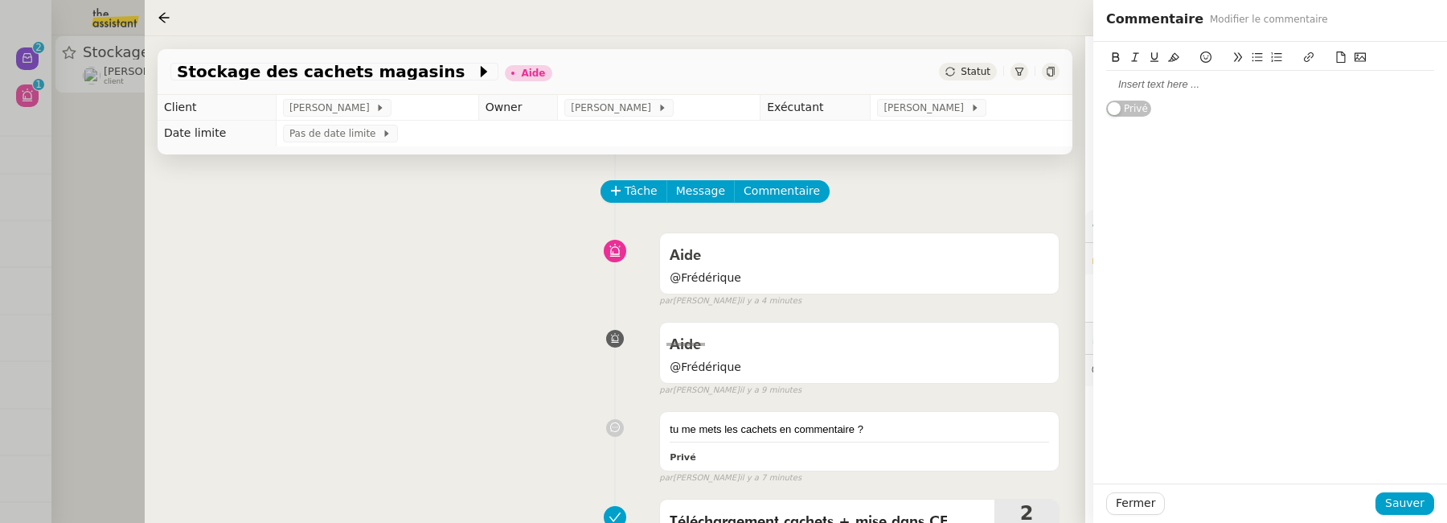
click at [1156, 90] on div at bounding box center [1270, 84] width 328 height 14
click at [1417, 502] on span "Sauver" at bounding box center [1404, 503] width 39 height 18
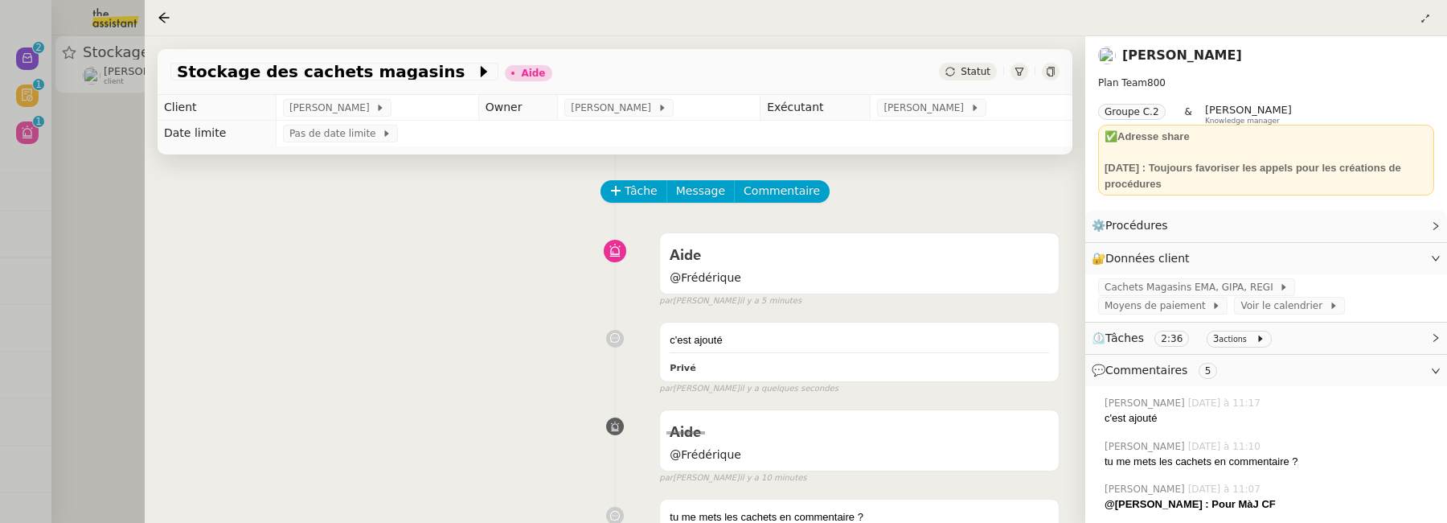
click at [972, 76] on span "Statut" at bounding box center [976, 71] width 30 height 11
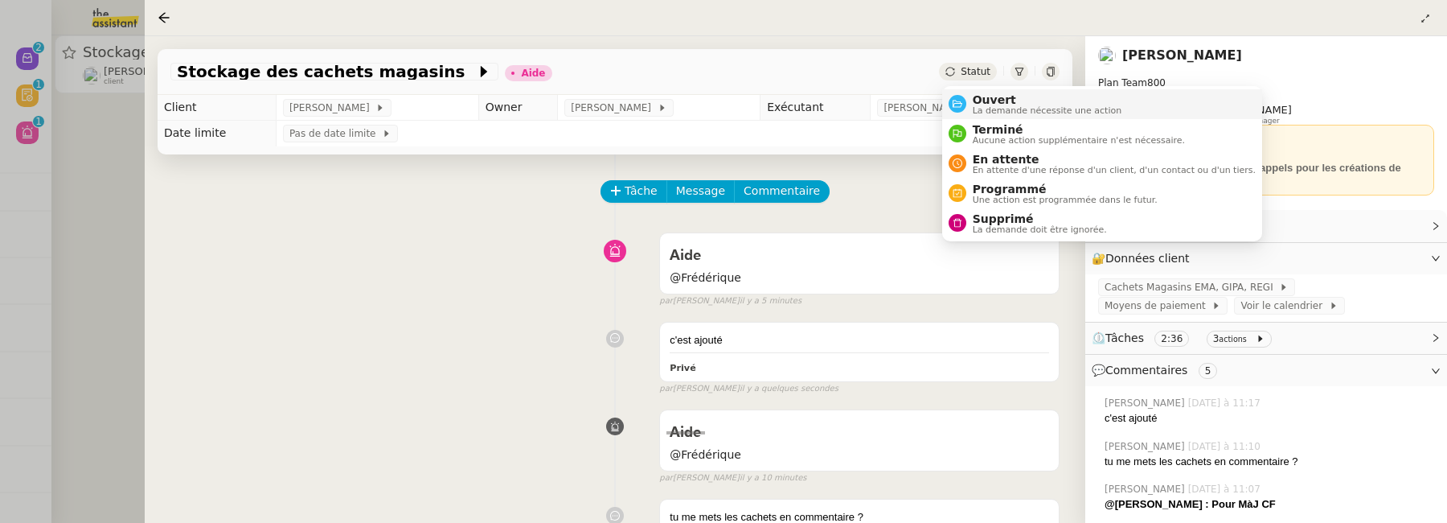
click at [986, 99] on span "Ouvert" at bounding box center [1048, 99] width 150 height 13
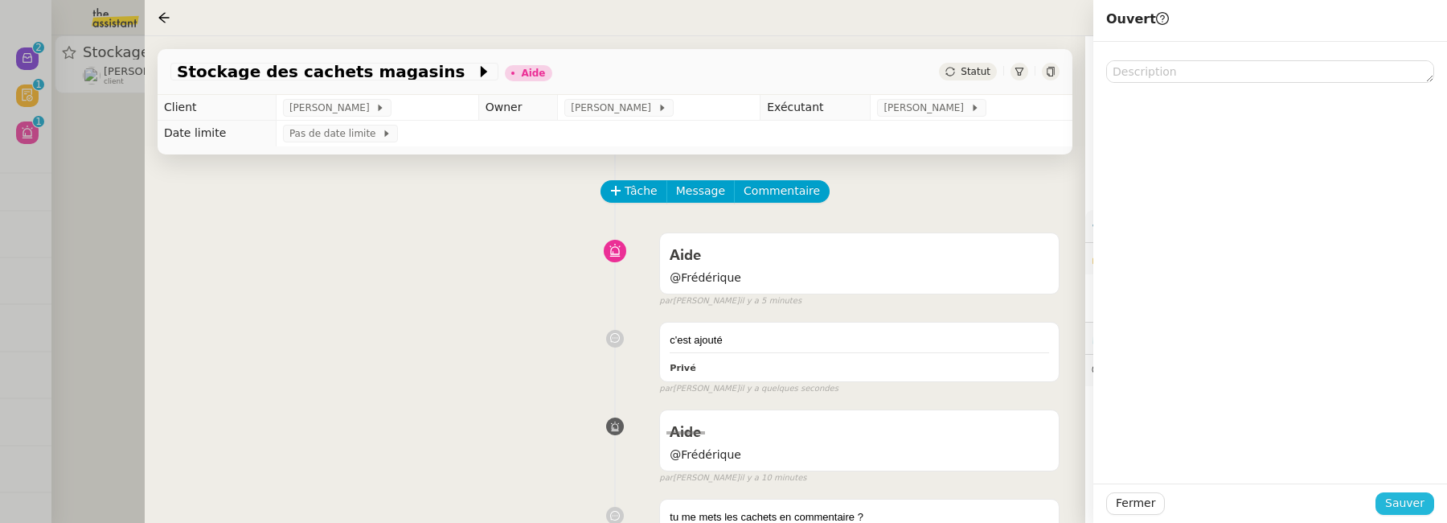
click at [1414, 508] on span "Sauver" at bounding box center [1404, 503] width 39 height 18
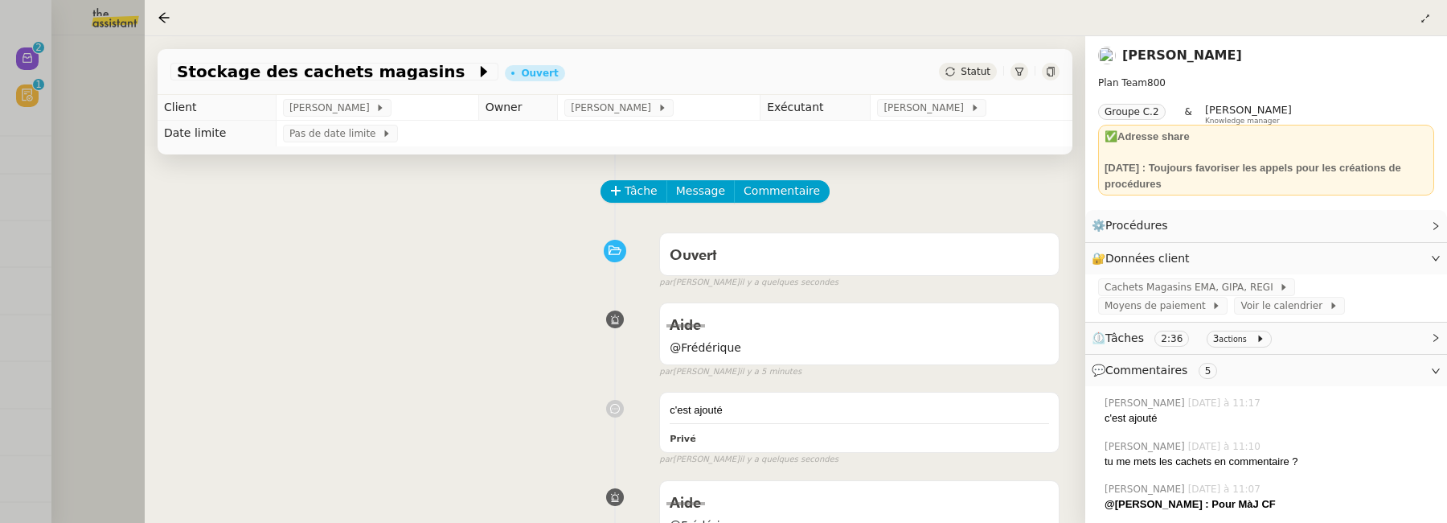
click at [86, 159] on div at bounding box center [723, 261] width 1447 height 523
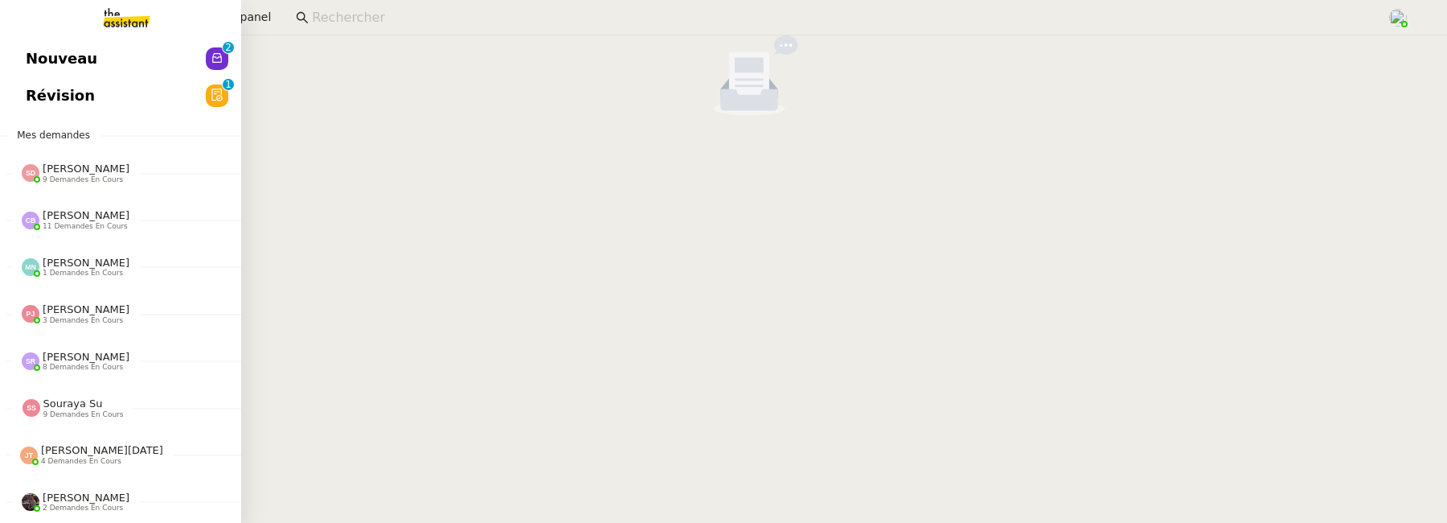
click at [41, 99] on span "Révision" at bounding box center [60, 96] width 69 height 24
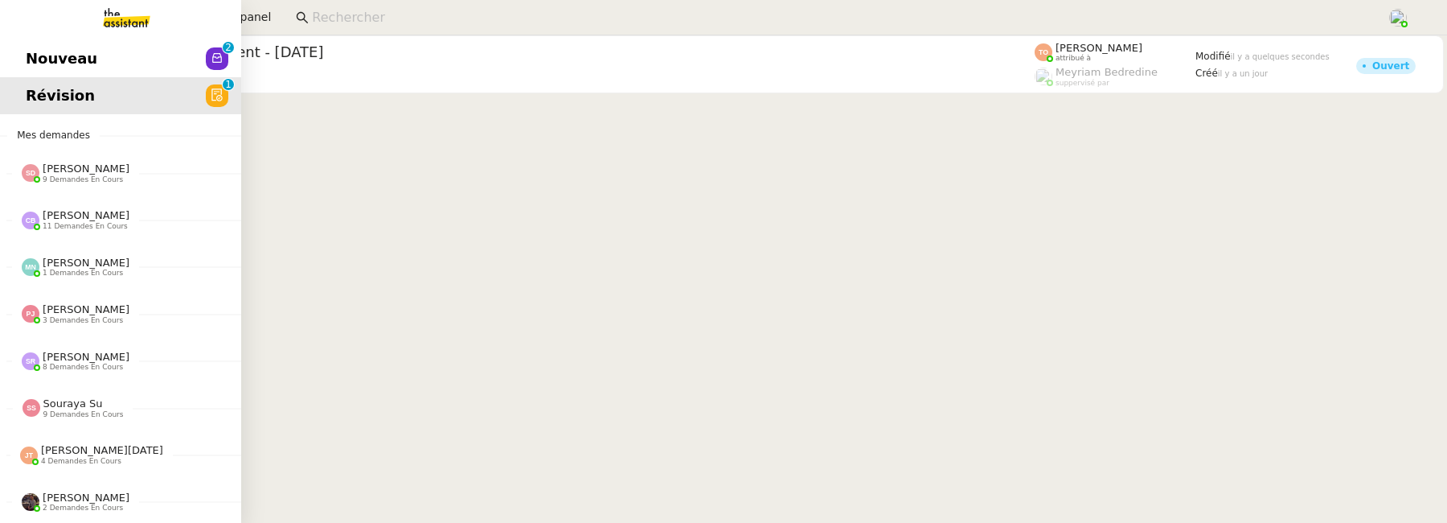
click at [30, 53] on span "Nouveau" at bounding box center [62, 59] width 72 height 24
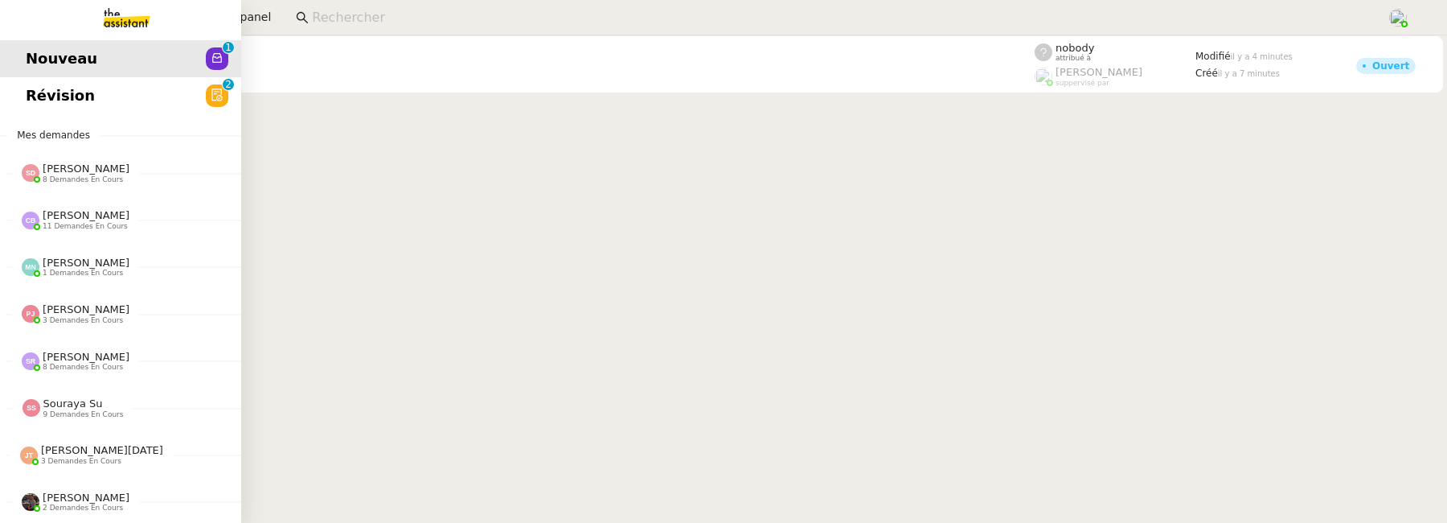
click at [35, 100] on span "Révision" at bounding box center [60, 96] width 69 height 24
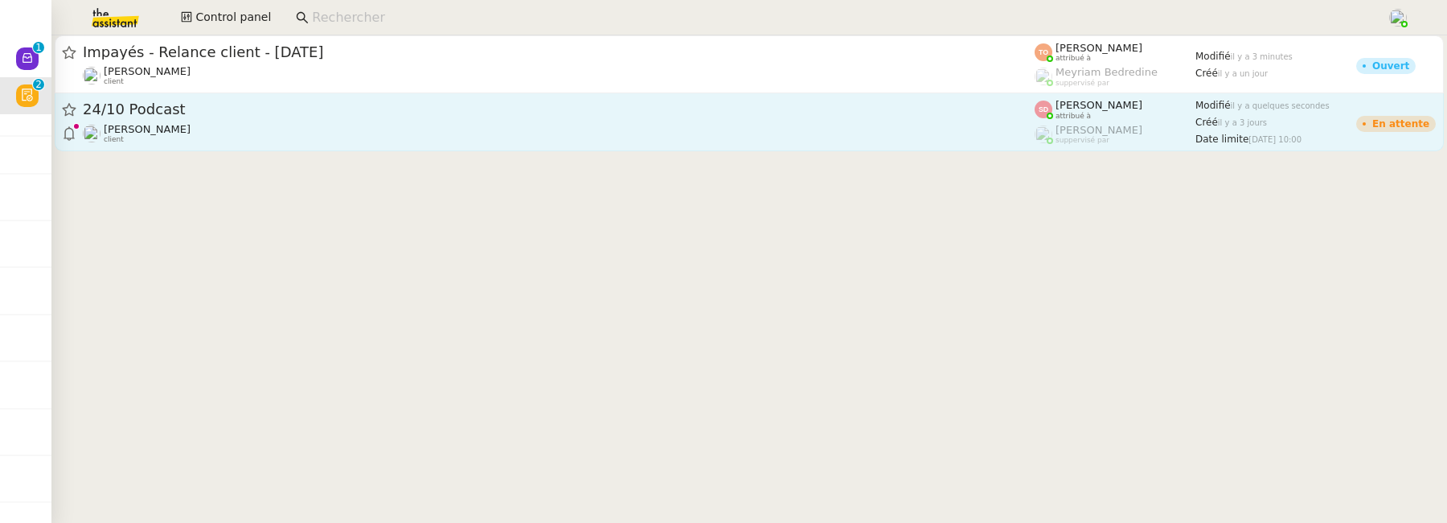
click at [499, 135] on div "Ian Rogers client" at bounding box center [559, 133] width 952 height 21
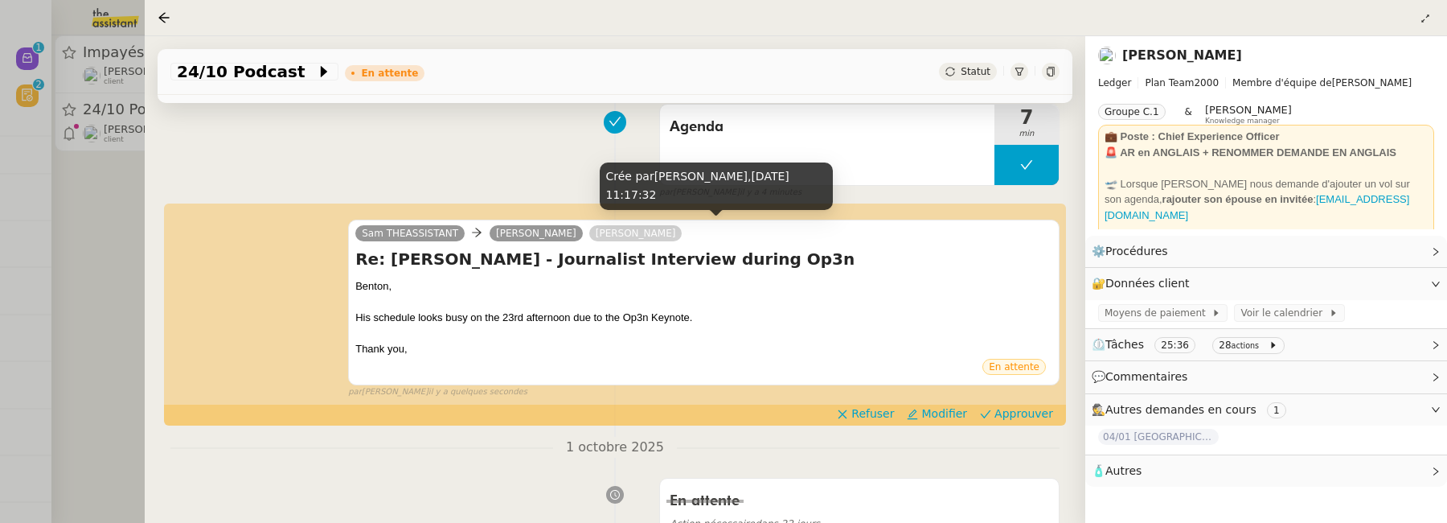
scroll to position [259, 0]
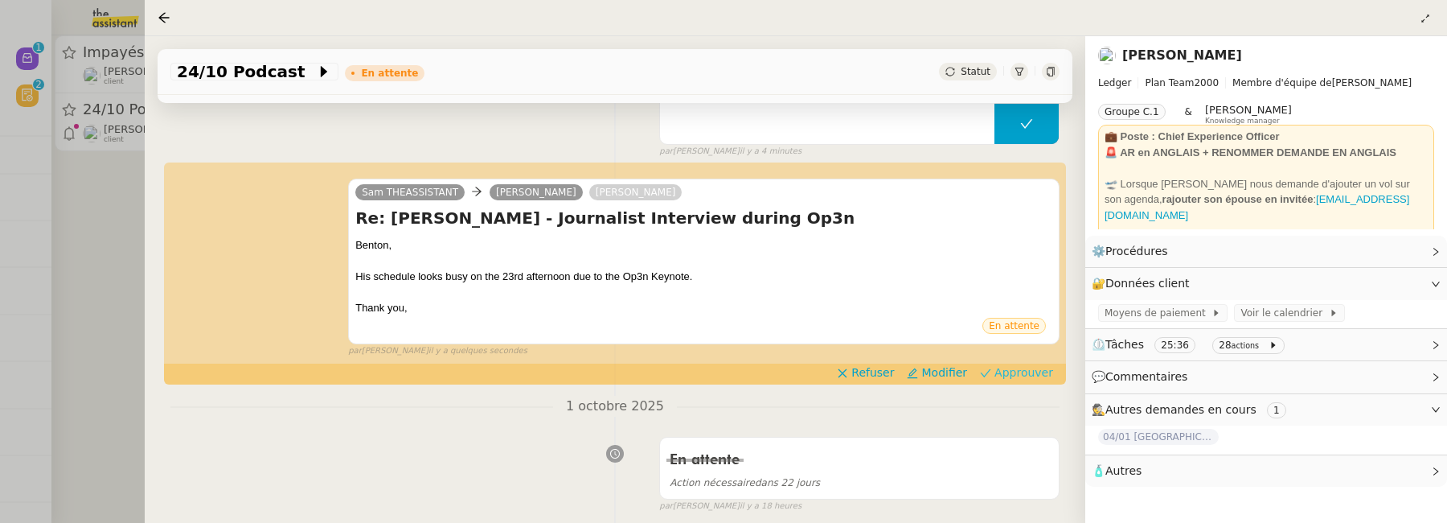
click at [1045, 376] on span "Approuver" at bounding box center [1024, 372] width 59 height 16
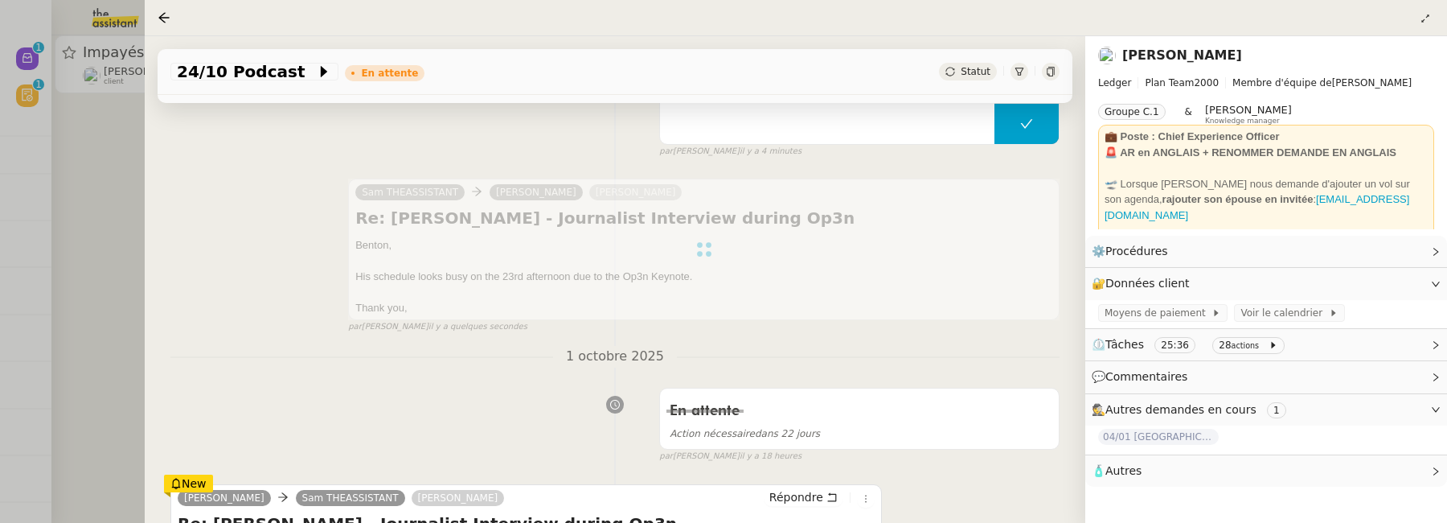
click at [106, 207] on div at bounding box center [723, 261] width 1447 height 523
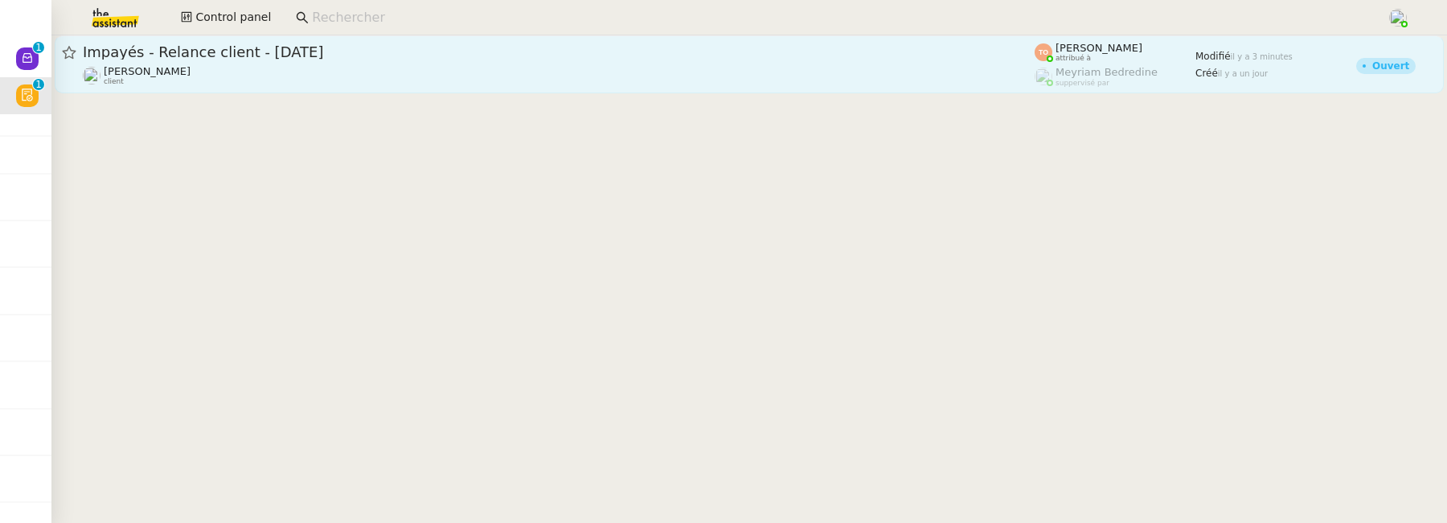
click at [478, 85] on div "Mathilde Borel client" at bounding box center [559, 75] width 952 height 21
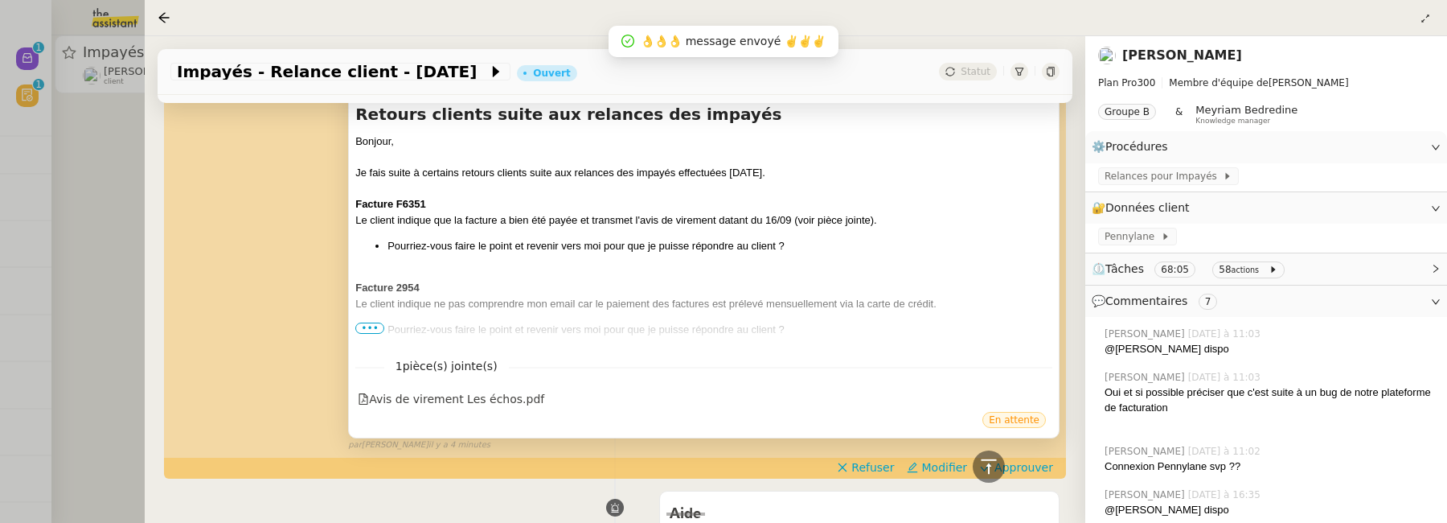
scroll to position [597, 0]
click at [366, 325] on span "•••" at bounding box center [369, 327] width 29 height 11
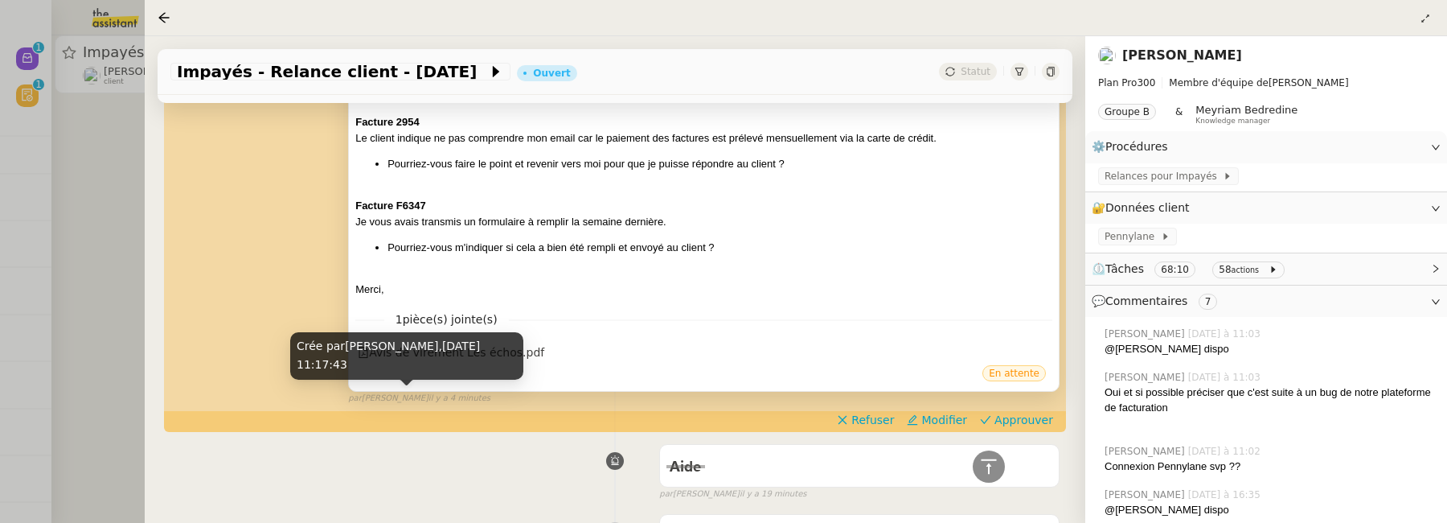
scroll to position [761, 0]
click at [84, 228] on div at bounding box center [723, 261] width 1447 height 523
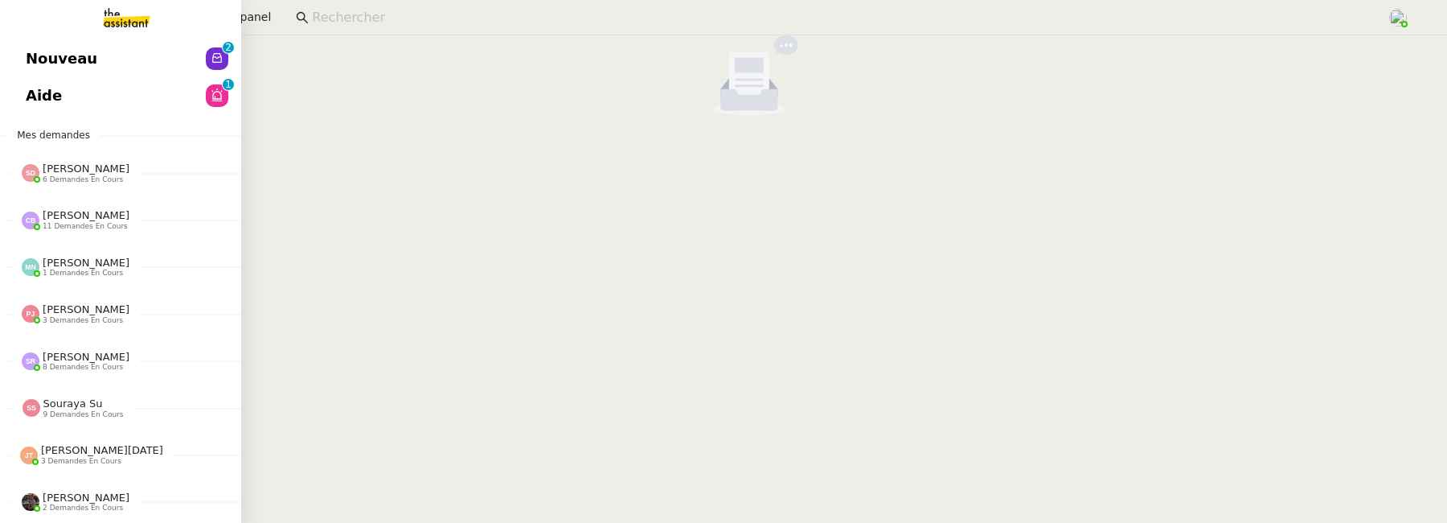
click at [14, 97] on link "Aide 0 1 2 3 4 5 6 7 8 9" at bounding box center [120, 95] width 241 height 37
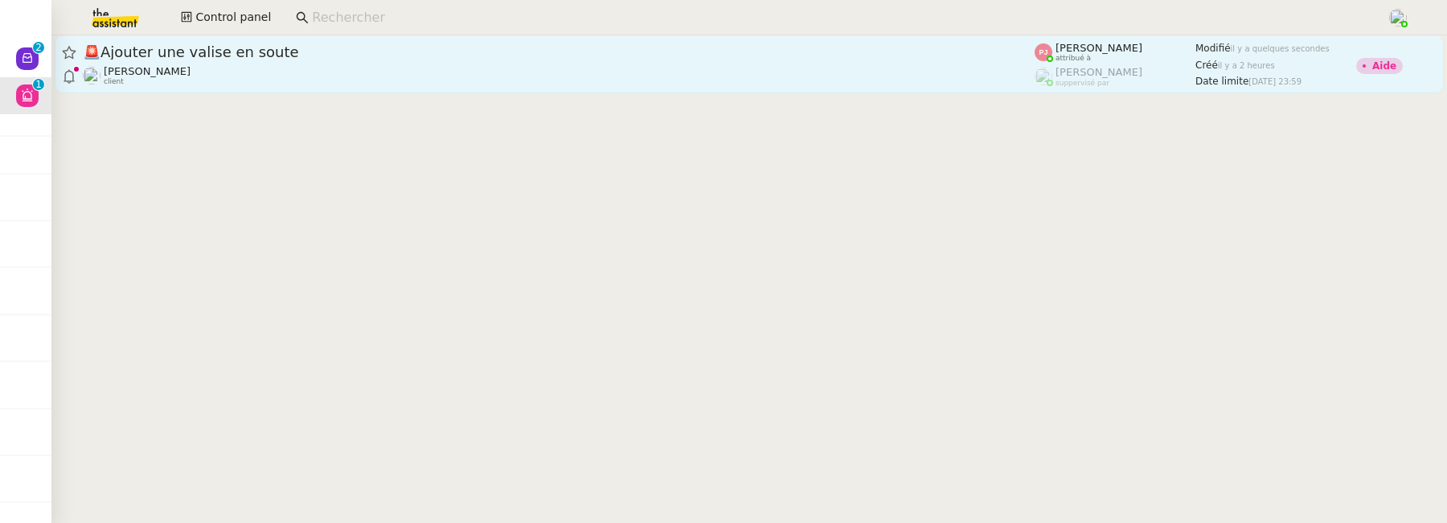
click at [428, 72] on div "Florian Parant client" at bounding box center [559, 75] width 952 height 21
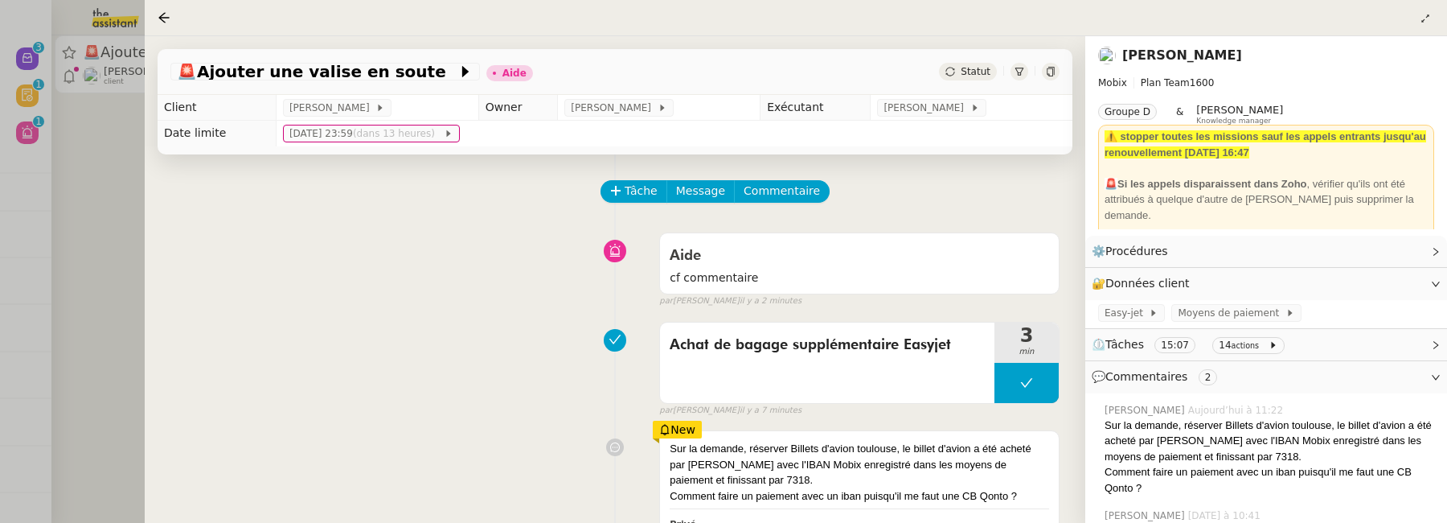
click at [117, 286] on div at bounding box center [723, 261] width 1447 height 523
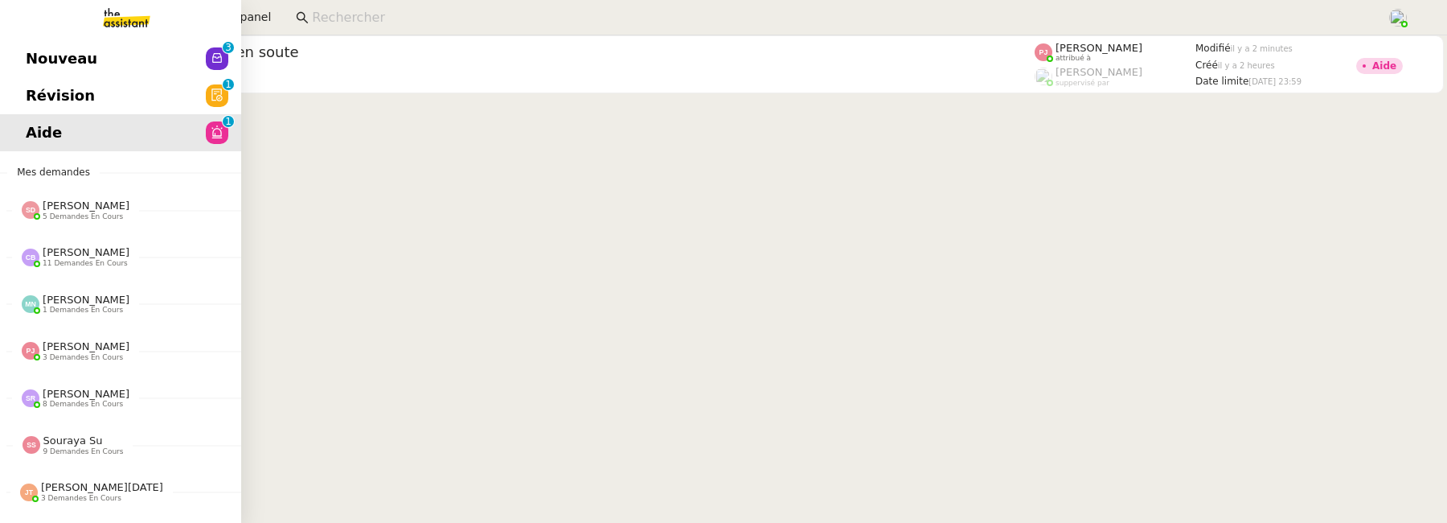
click at [50, 93] on link "Révision 0 1 2 3 4 5 6 7 8 9" at bounding box center [120, 95] width 241 height 37
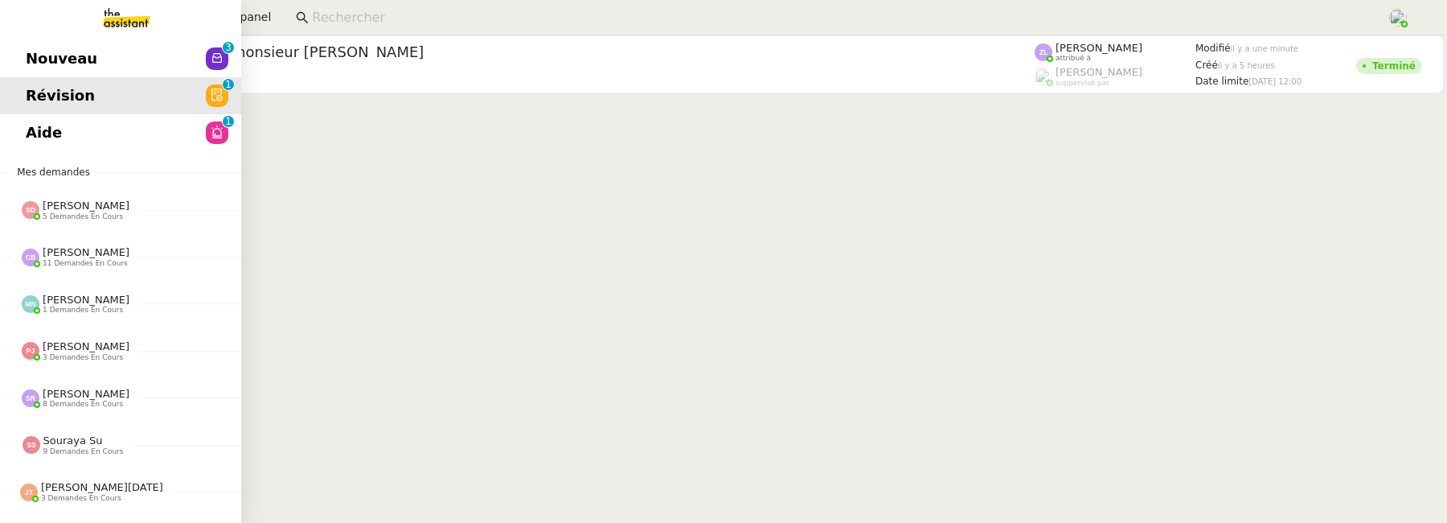
click at [111, 68] on link "Nouveau 0 1 2 3 4 5 6 7 8 9" at bounding box center [120, 58] width 241 height 37
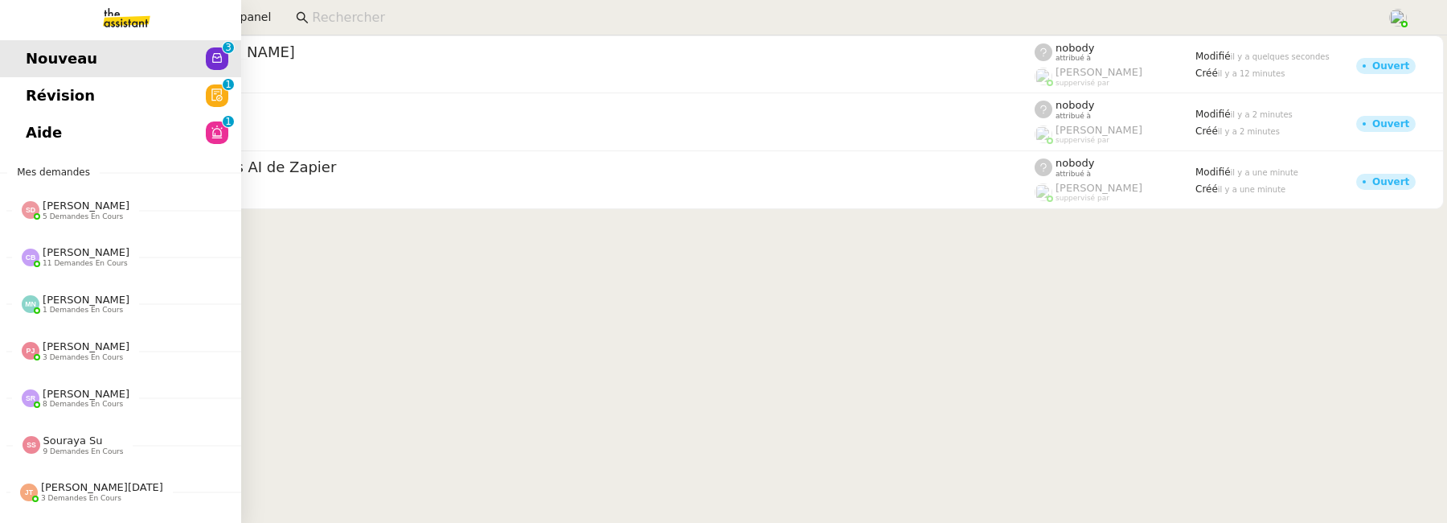
click at [64, 101] on span "Révision" at bounding box center [60, 96] width 69 height 24
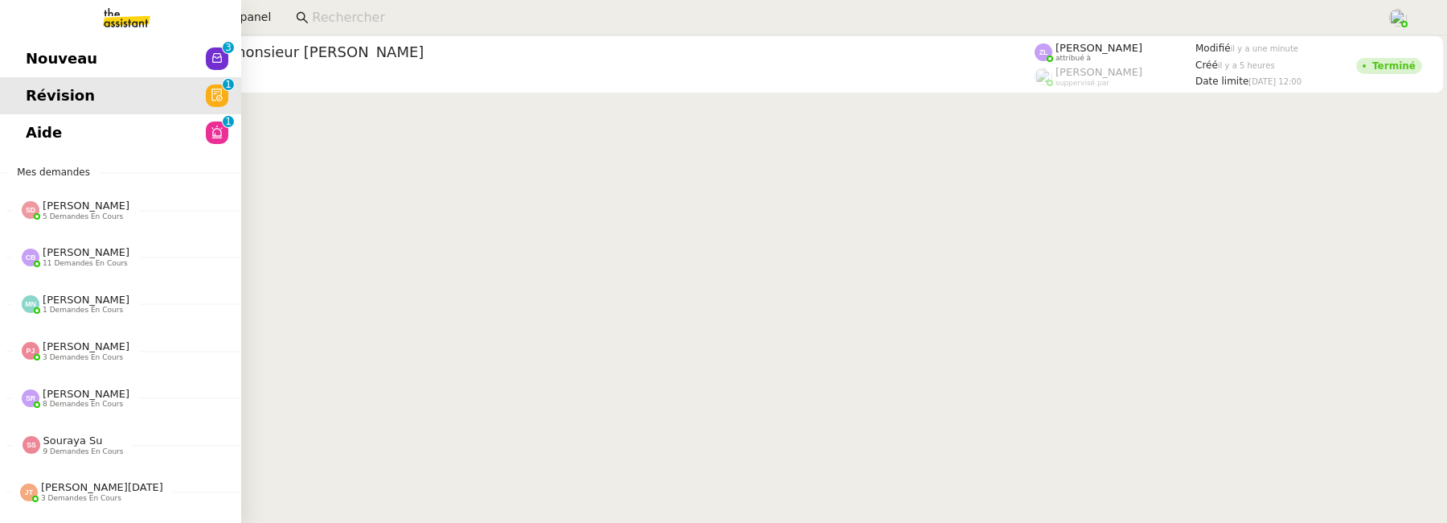
click at [67, 133] on link "Aide 0 1 2 3 4 5 6 7 8 9" at bounding box center [120, 132] width 241 height 37
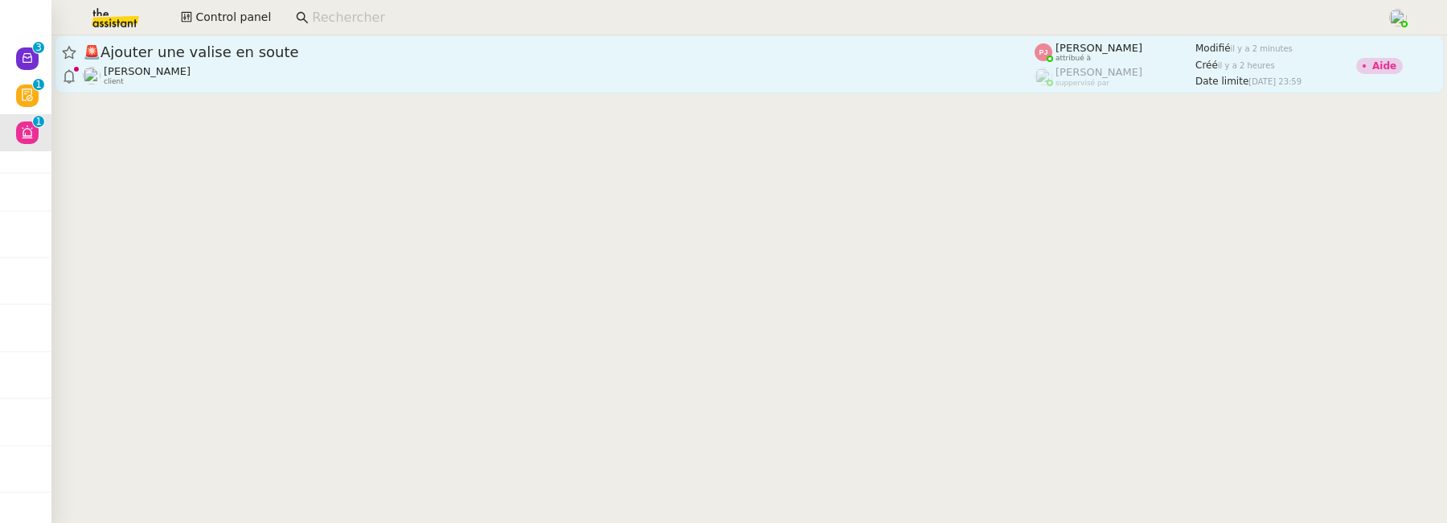
click at [612, 73] on div "Florian Parant client" at bounding box center [559, 75] width 952 height 21
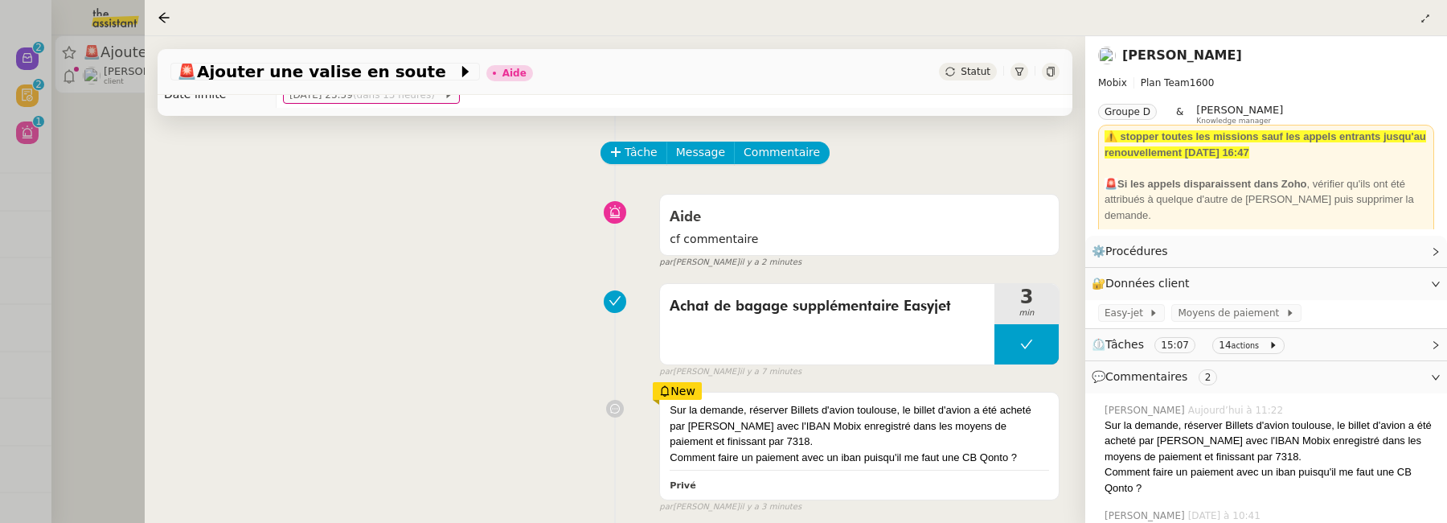
scroll to position [37, 0]
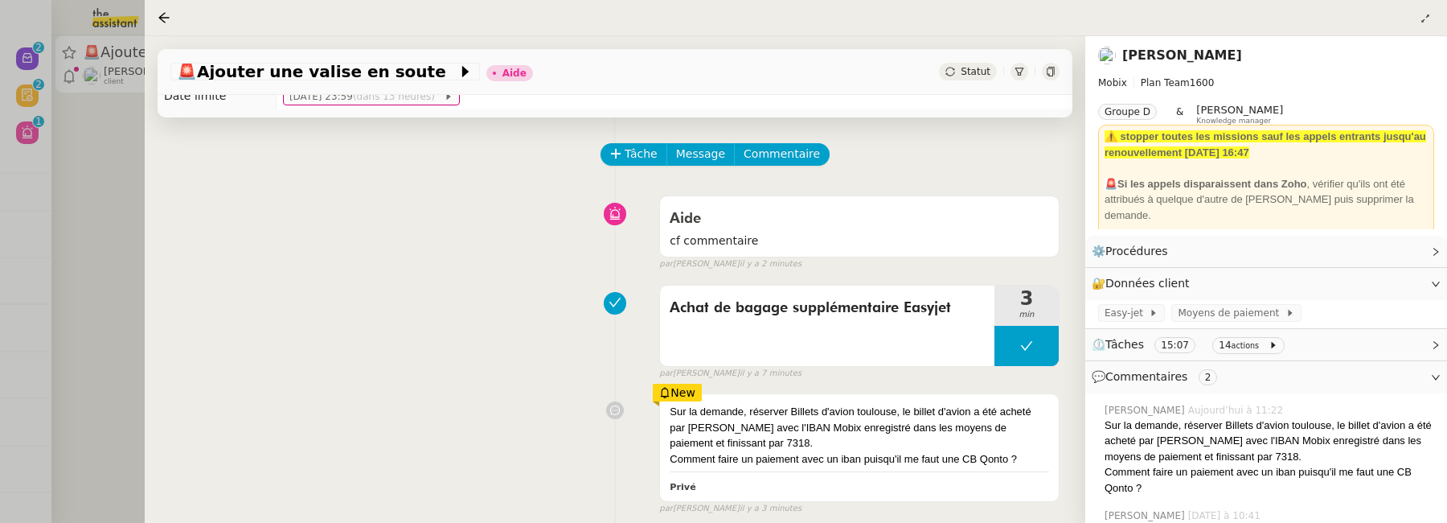
click at [101, 261] on div at bounding box center [723, 261] width 1447 height 523
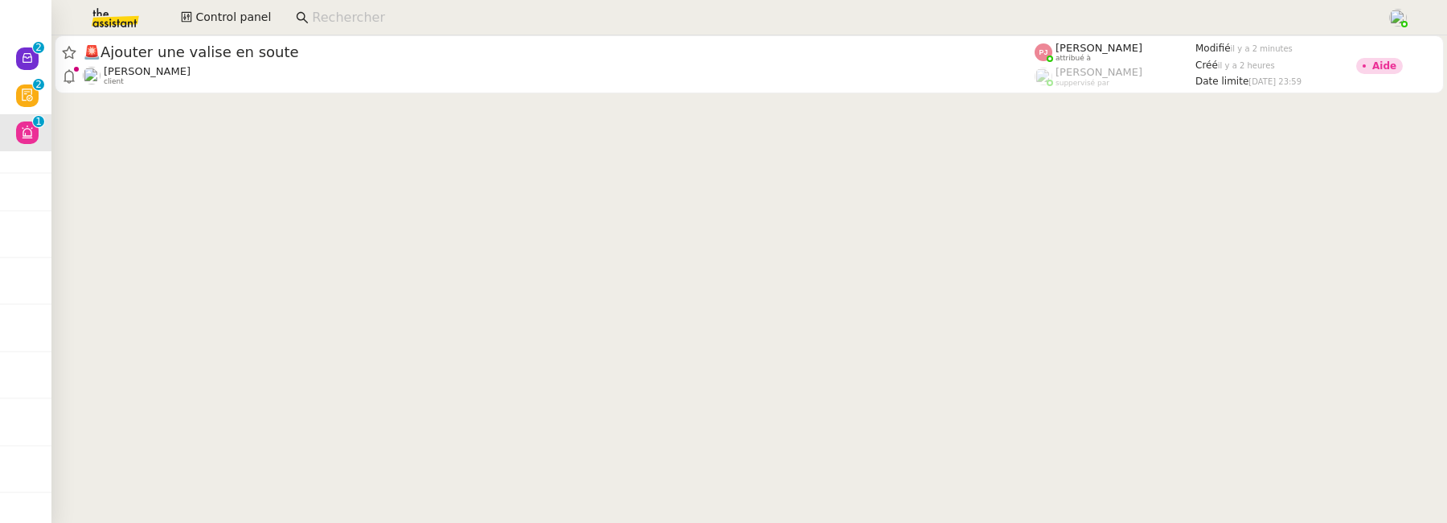
click at [367, 20] on input at bounding box center [841, 18] width 1059 height 22
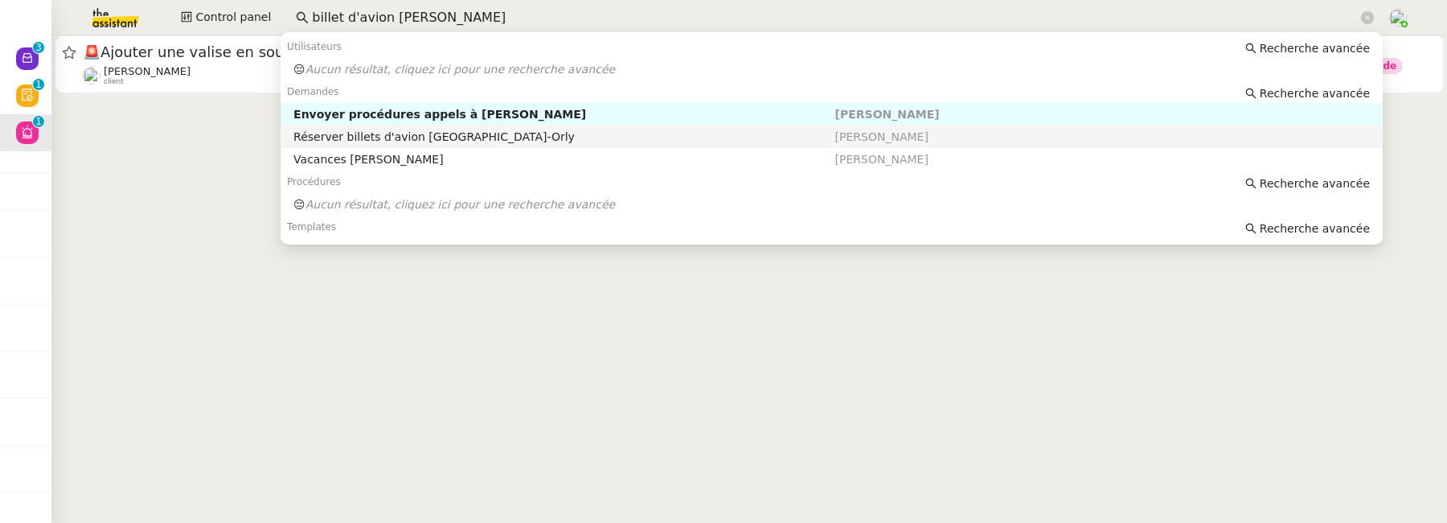
click at [660, 140] on div "Réserver billets d'avion Toulouse-Orly" at bounding box center [563, 136] width 541 height 14
type input "billet d'avion florian p"
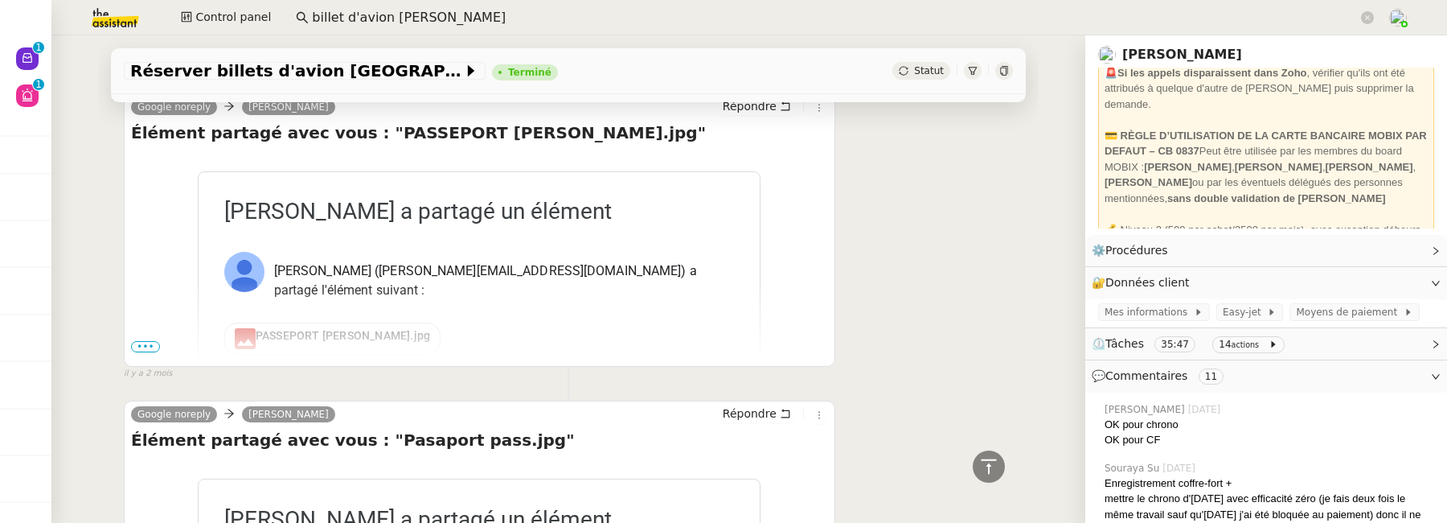
scroll to position [109, 0]
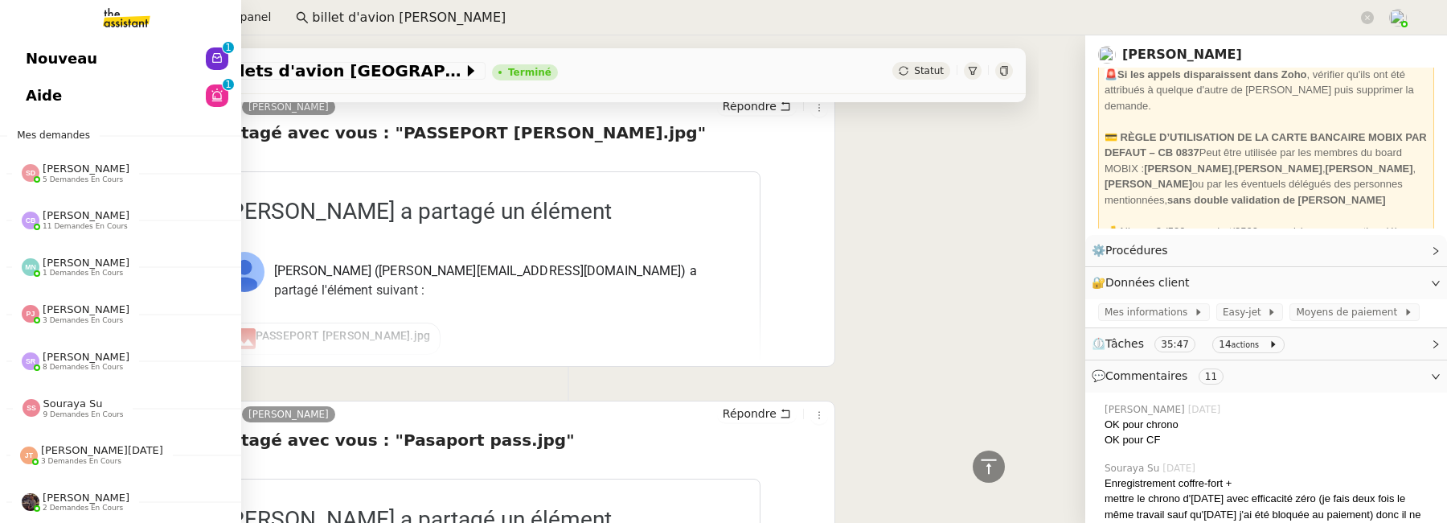
click at [30, 89] on span "Aide" at bounding box center [44, 96] width 36 height 24
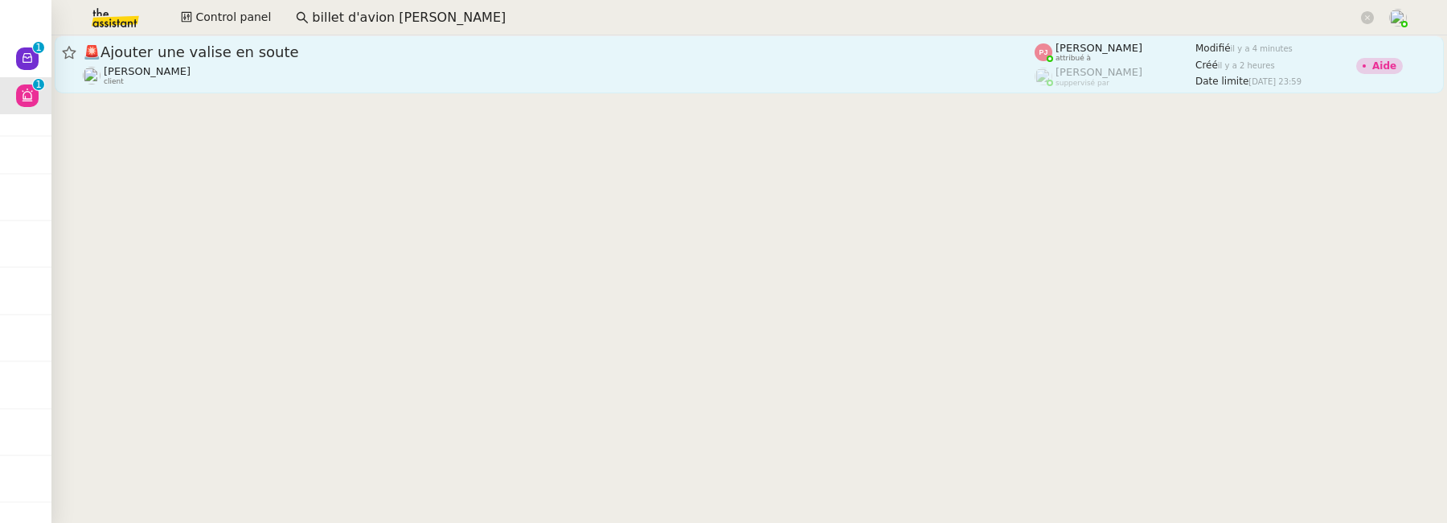
click at [637, 82] on div "Florian Parant client" at bounding box center [559, 75] width 952 height 21
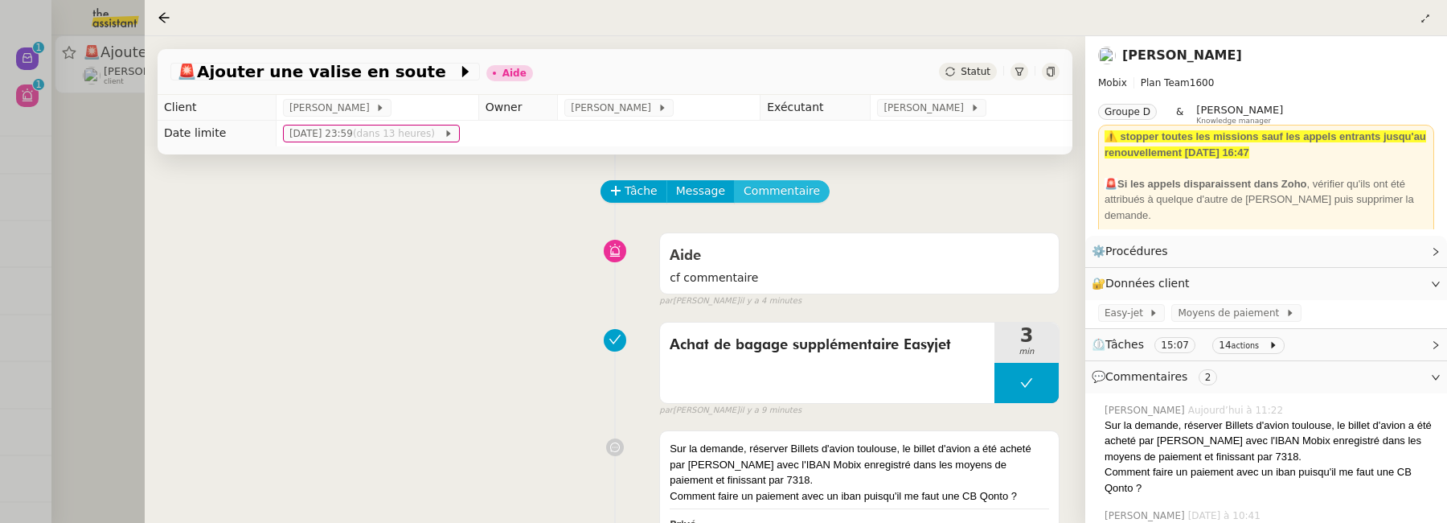
click at [795, 195] on span "Commentaire" at bounding box center [782, 191] width 76 height 18
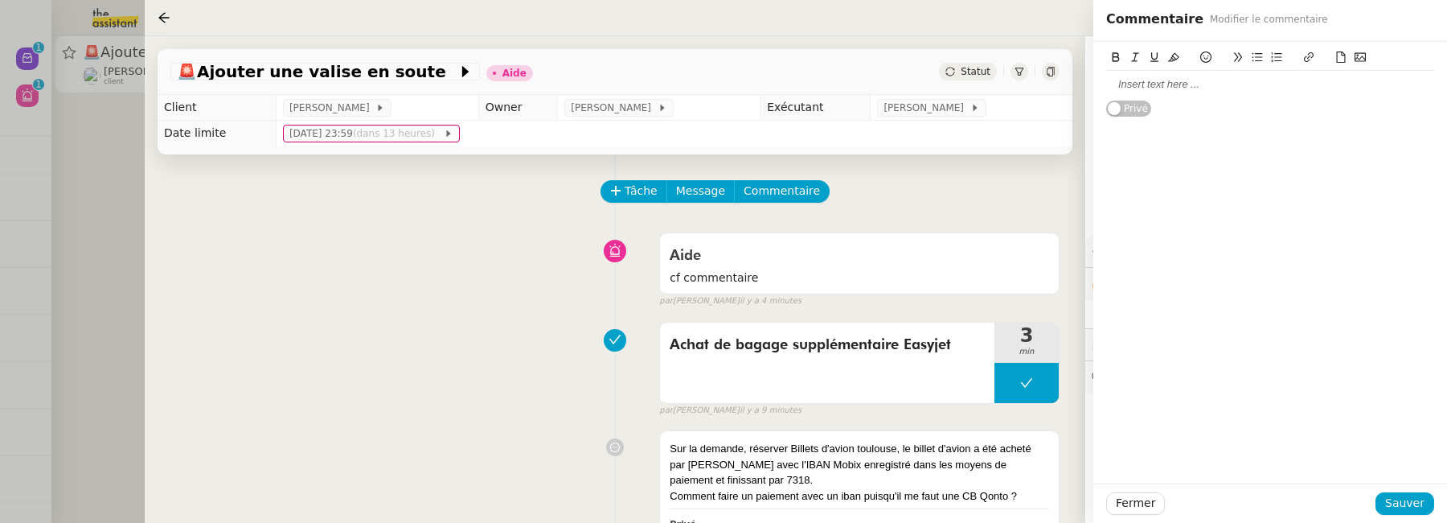
click at [1160, 89] on div at bounding box center [1270, 84] width 328 height 14
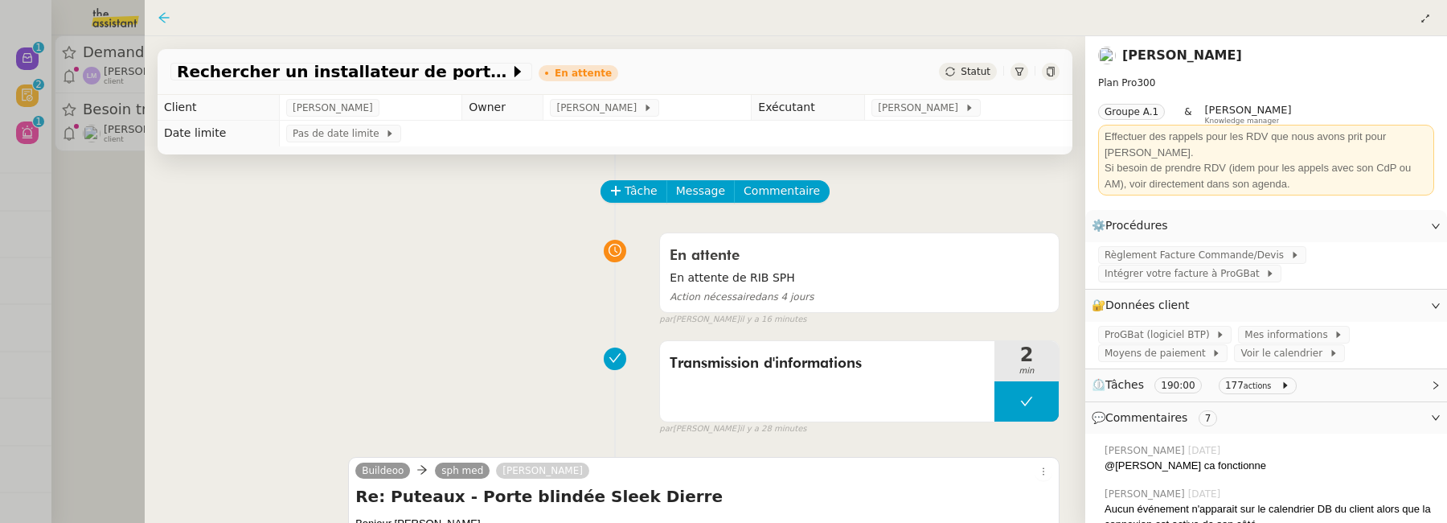
click at [161, 18] on icon at bounding box center [163, 17] width 10 height 10
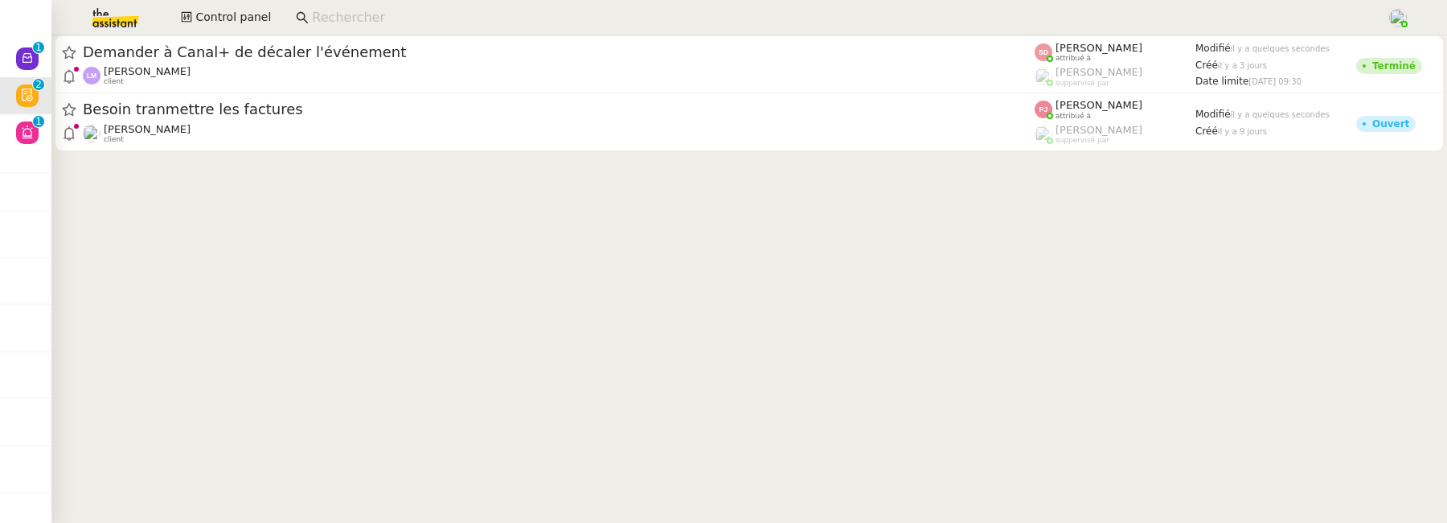
click at [358, 23] on input at bounding box center [841, 18] width 1059 height 22
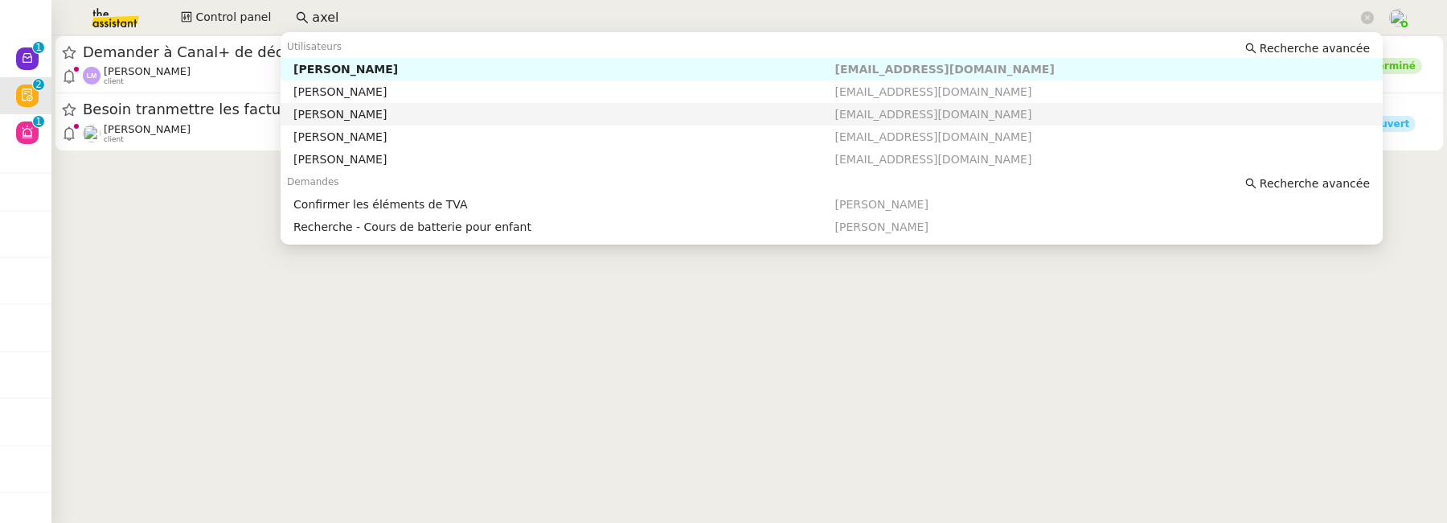
click at [403, 116] on div "Axel BANDIAKY" at bounding box center [563, 114] width 541 height 14
type input "axel"
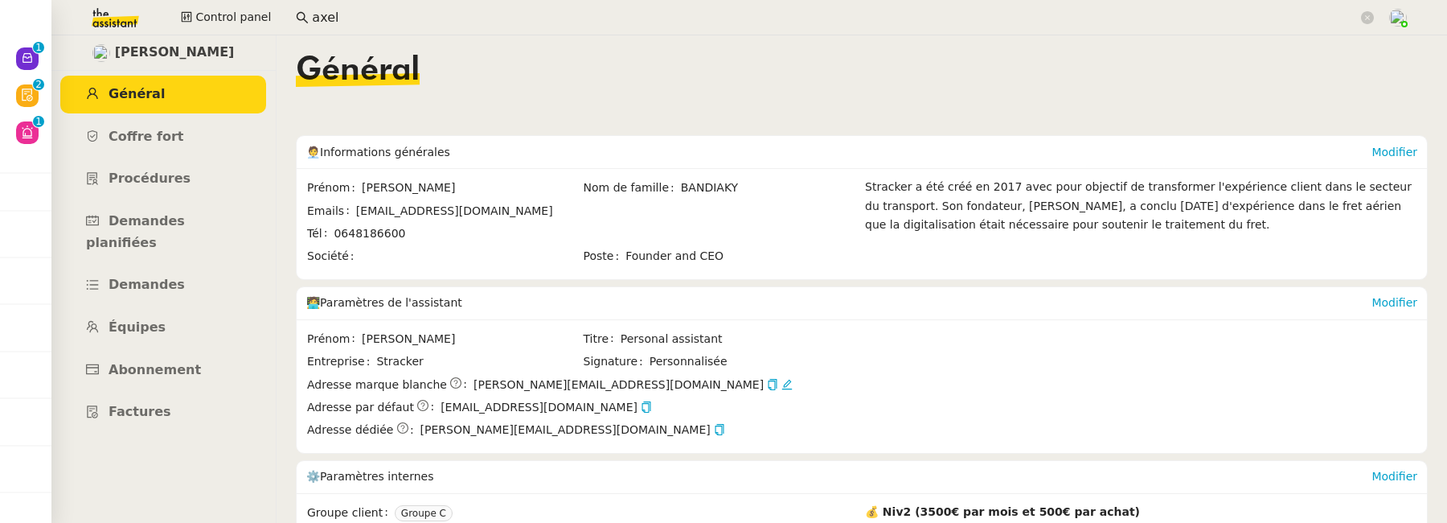
scroll to position [347, 0]
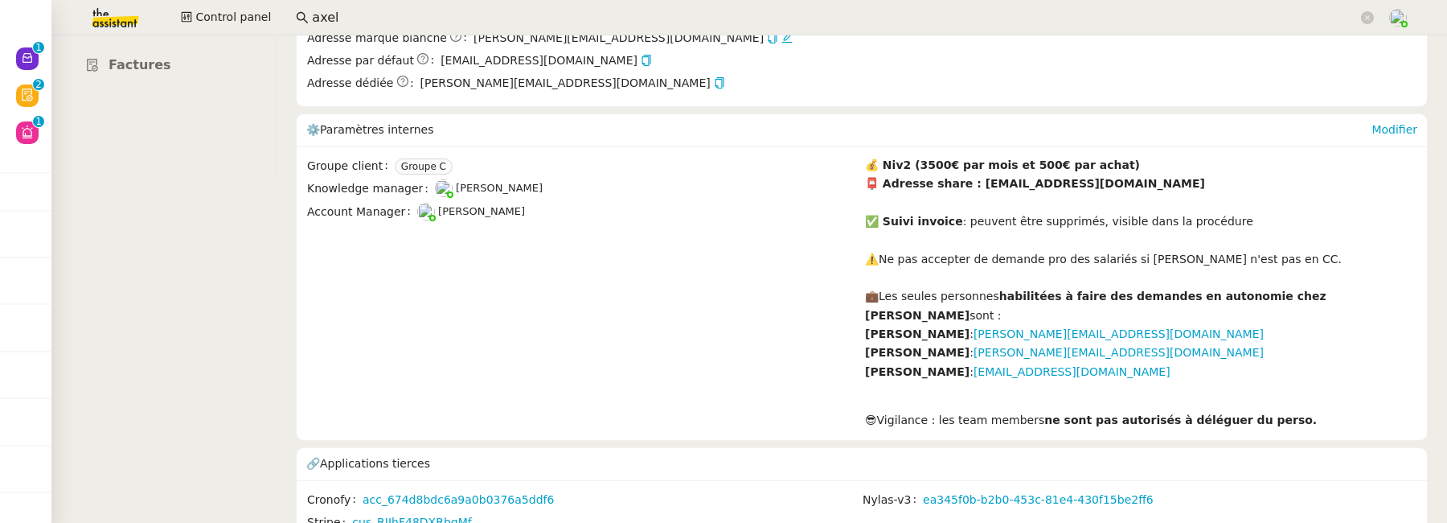
click at [990, 480] on div "Cronofy acc_674d8bdc6a9a0b0376a5ddf6 Nylas-v3 ea345f0b-b2b0-453c-81e4-430f15be2…" at bounding box center [862, 512] width 1131 height 65
click at [435, 513] on link "cus_RIJhF48DXRbqMf" at bounding box center [411, 522] width 119 height 18
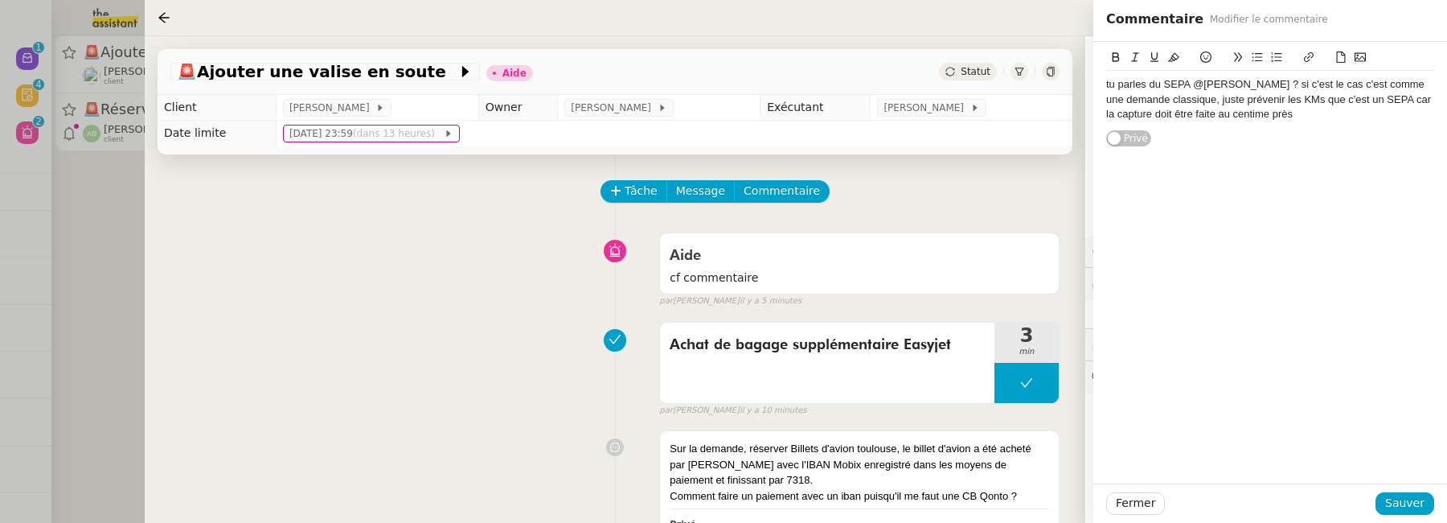
click at [1150, 99] on div "tu parles du SEPA @Pauline ? si c'est le cas c'est comme une demande classique,…" at bounding box center [1270, 99] width 328 height 44
click at [1426, 504] on button "Sauver" at bounding box center [1405, 503] width 59 height 23
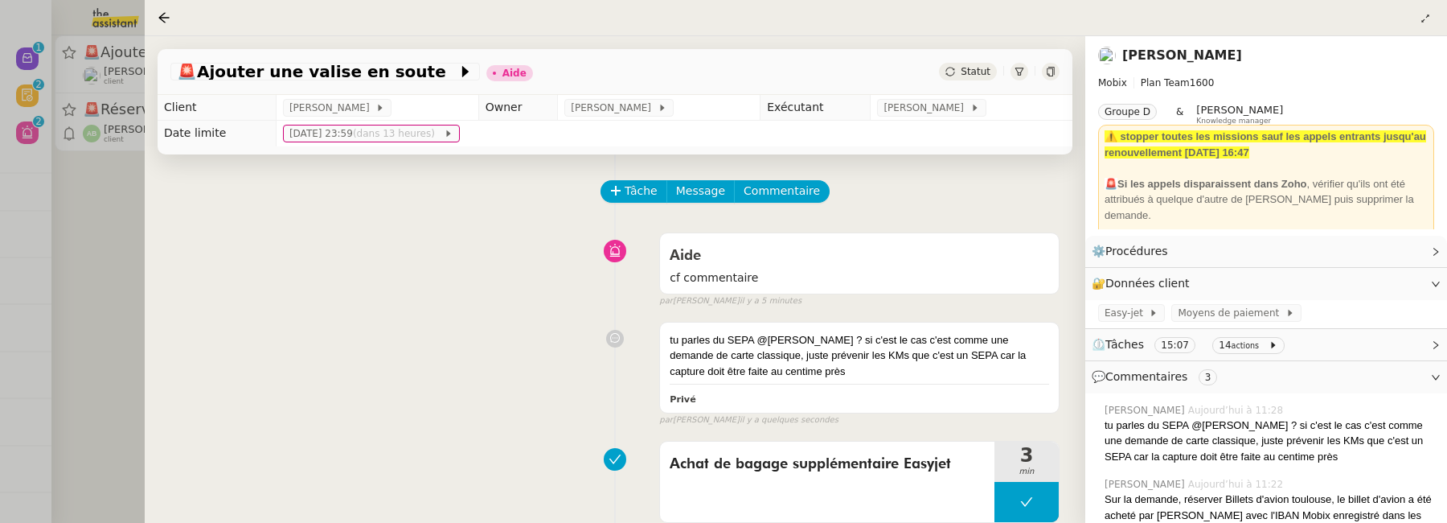
click at [961, 59] on div "🚨 Ajouter une valise en soute Aide Statut" at bounding box center [615, 72] width 915 height 46
click at [965, 68] on span "Statut" at bounding box center [976, 71] width 30 height 11
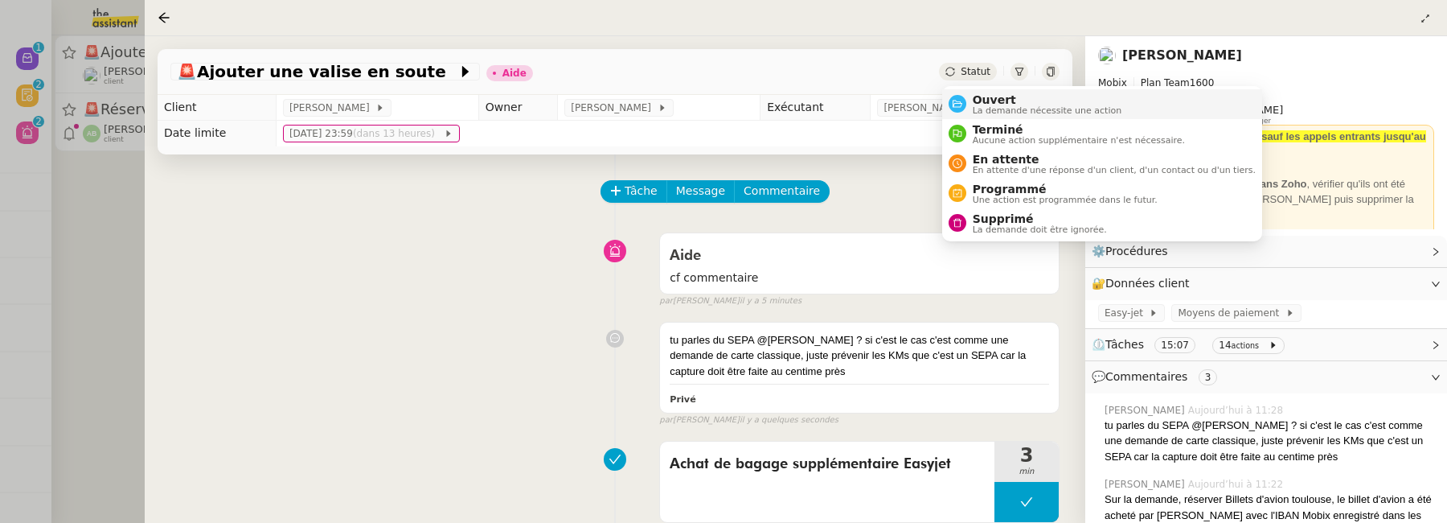
click at [987, 101] on span "Ouvert" at bounding box center [1048, 99] width 150 height 13
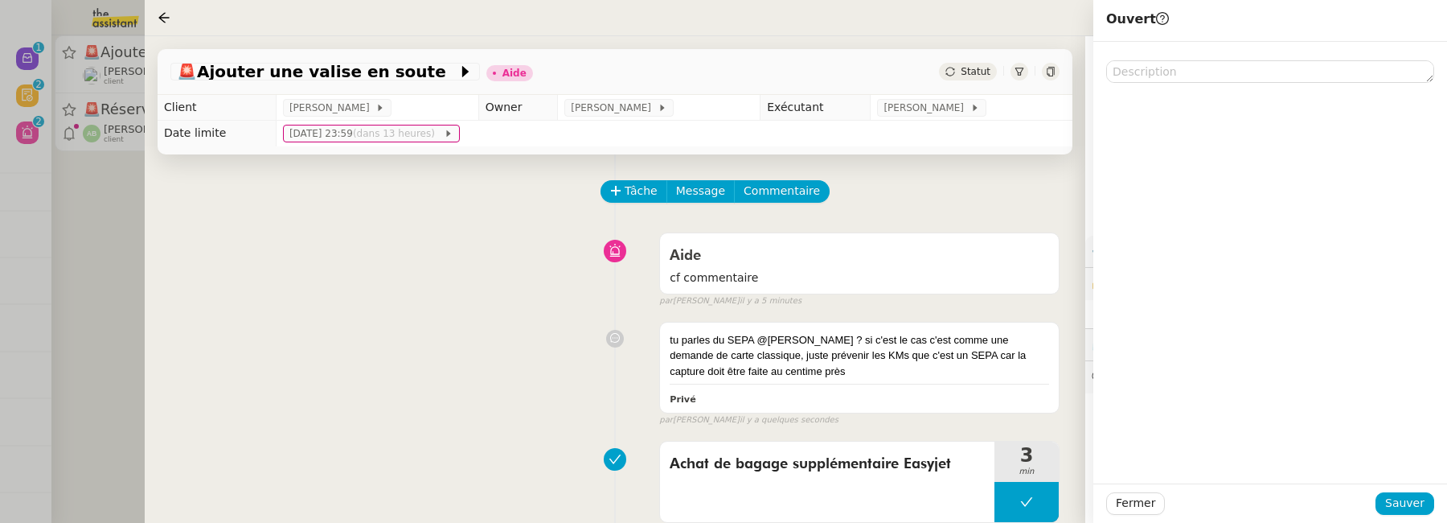
click at [1402, 516] on div "Fermer Sauver" at bounding box center [1271, 502] width 354 height 39
click at [1402, 507] on span "Sauver" at bounding box center [1404, 503] width 39 height 18
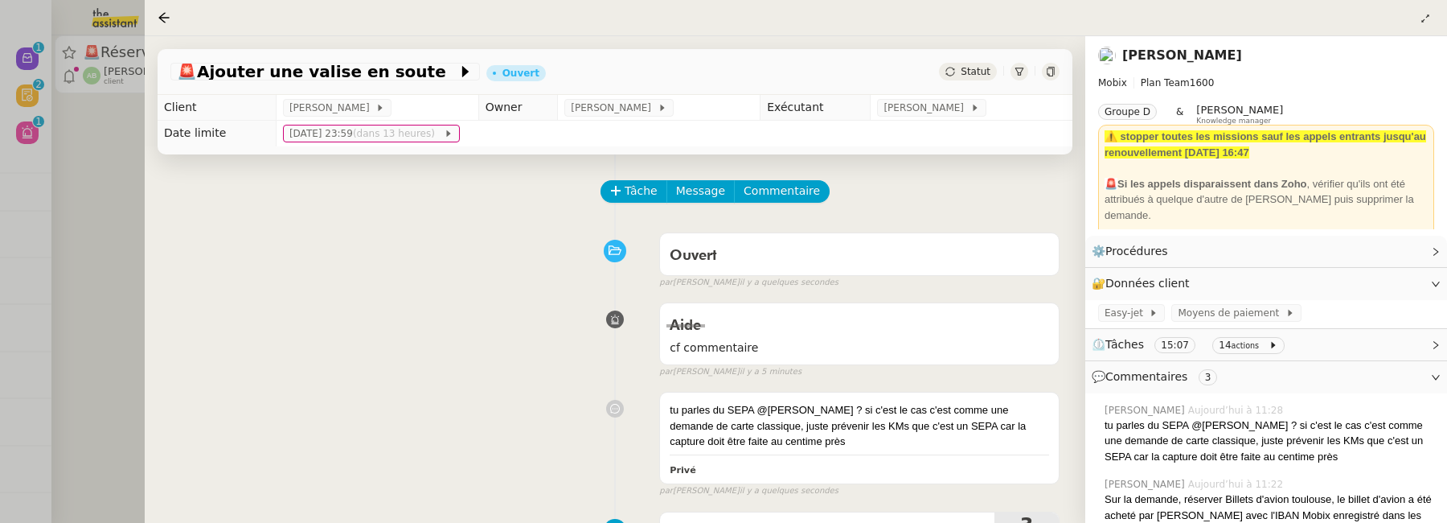
click at [109, 227] on div at bounding box center [723, 261] width 1447 height 523
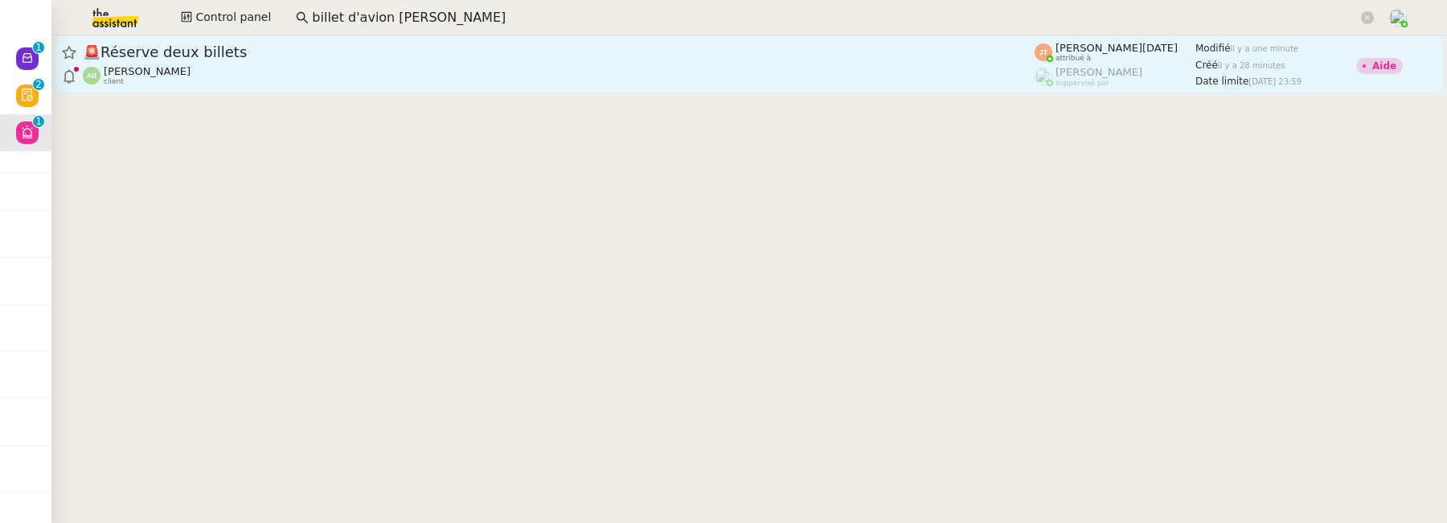
click at [320, 64] on div "🚨 Réserve deux billets Augustin De Boisse client" at bounding box center [559, 64] width 952 height 43
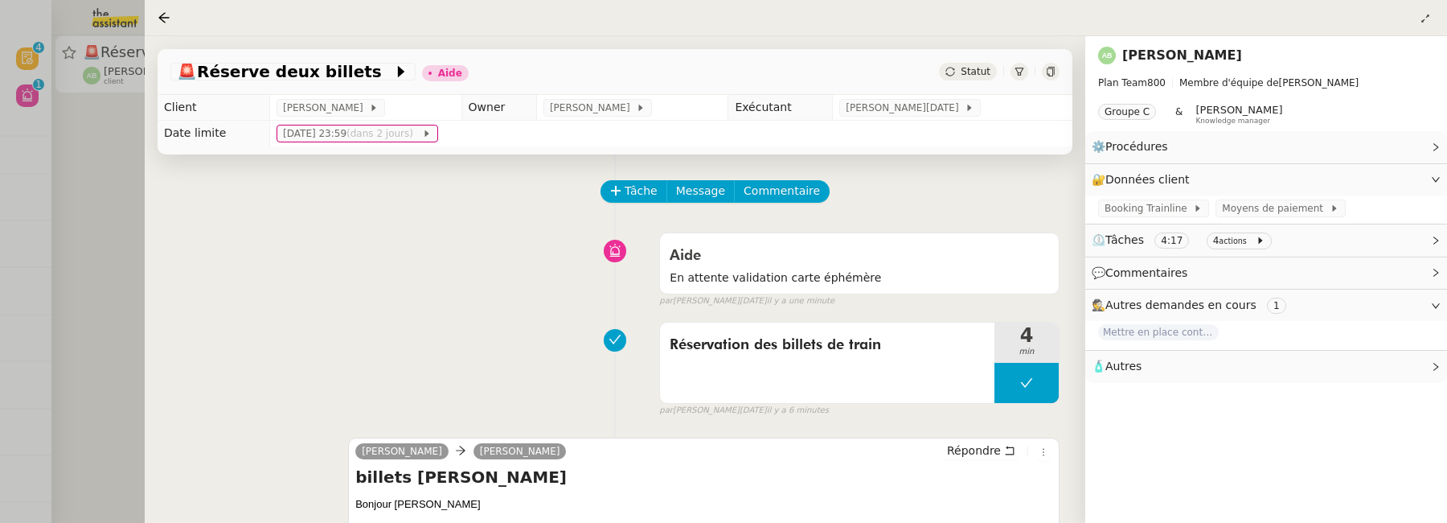
click at [1154, 56] on link "Augustin De Boisse" at bounding box center [1183, 54] width 120 height 15
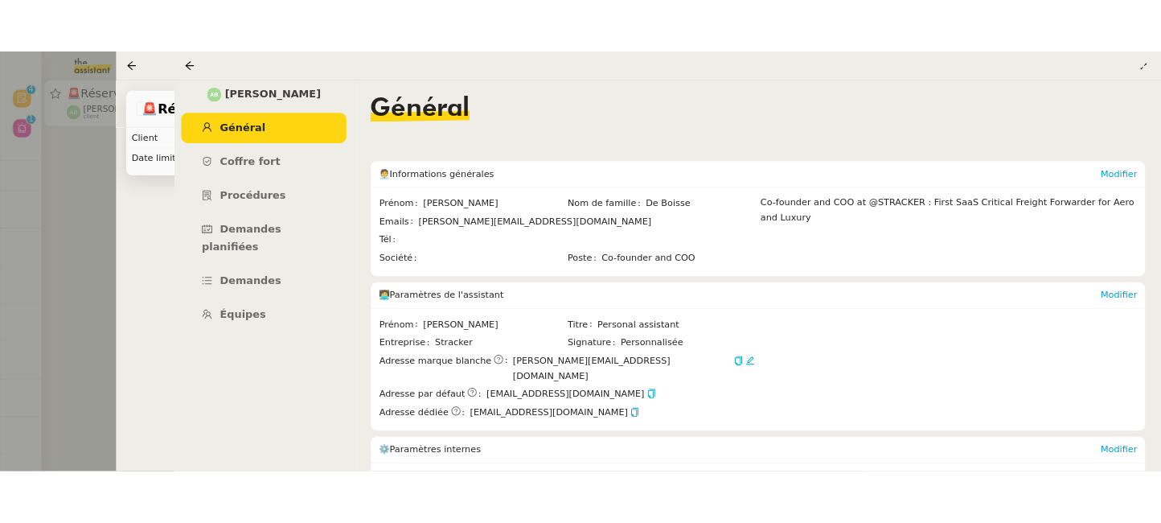
scroll to position [145, 0]
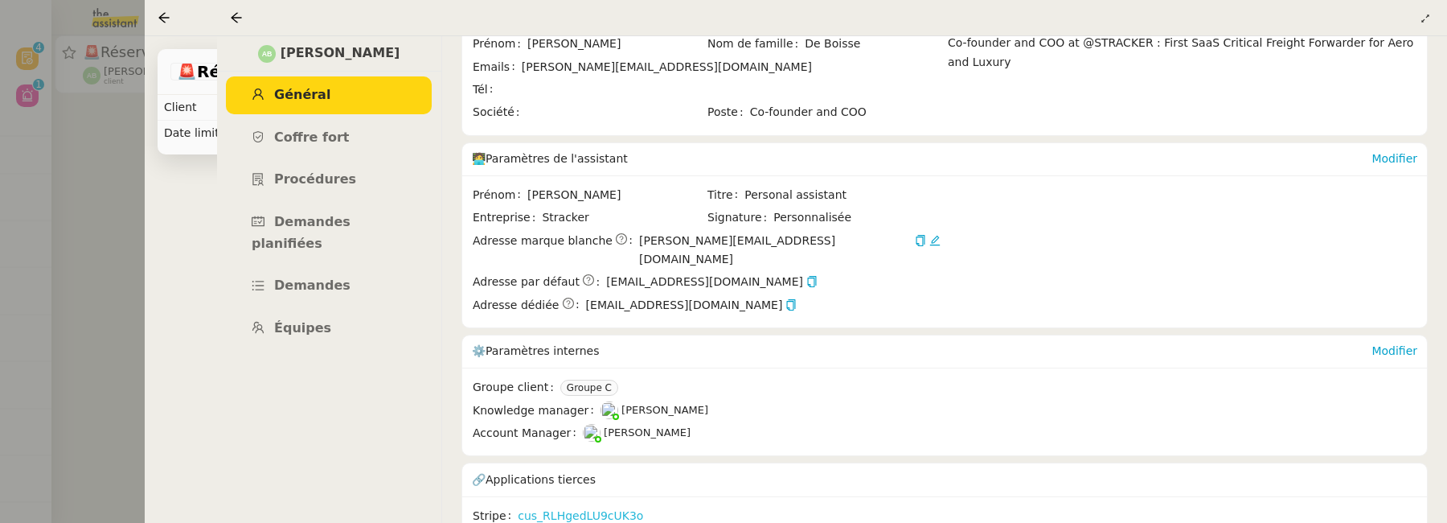
click at [626, 507] on link "cus_RLHgedLU9cUK3o" at bounding box center [580, 516] width 125 height 18
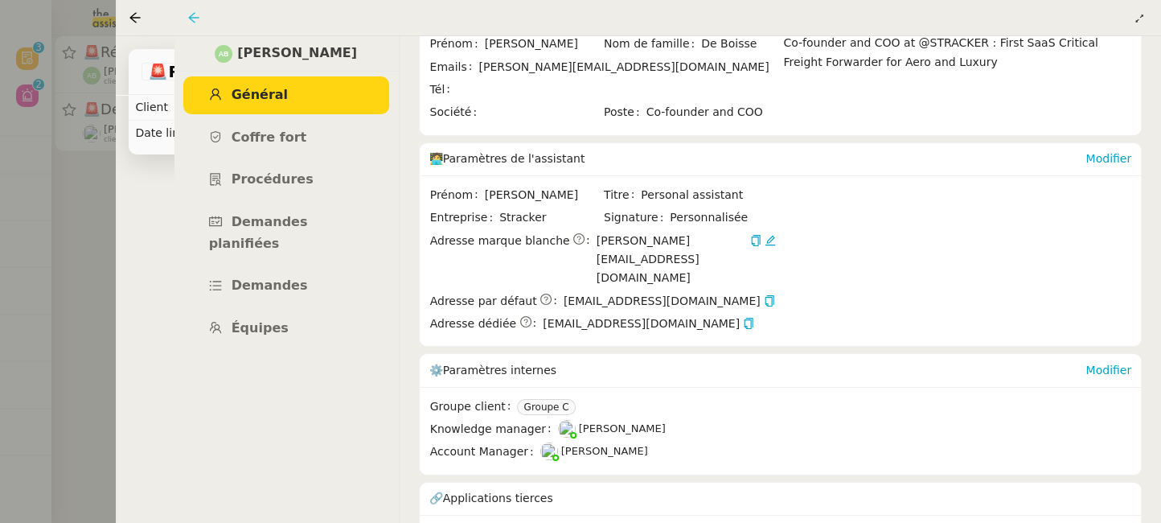
click at [196, 18] on icon at bounding box center [193, 17] width 13 height 13
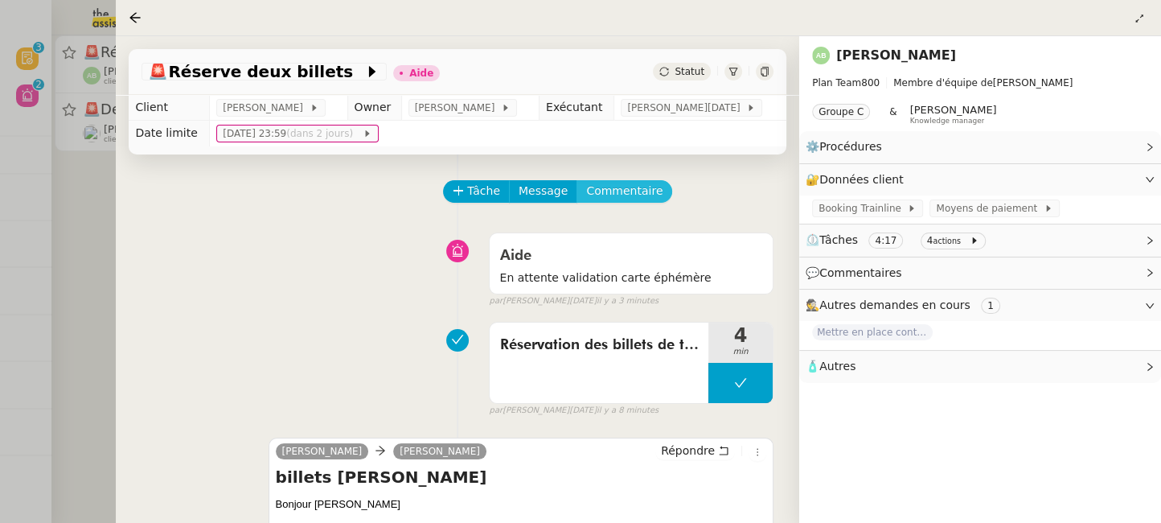
click at [622, 191] on span "Commentaire" at bounding box center [624, 191] width 76 height 18
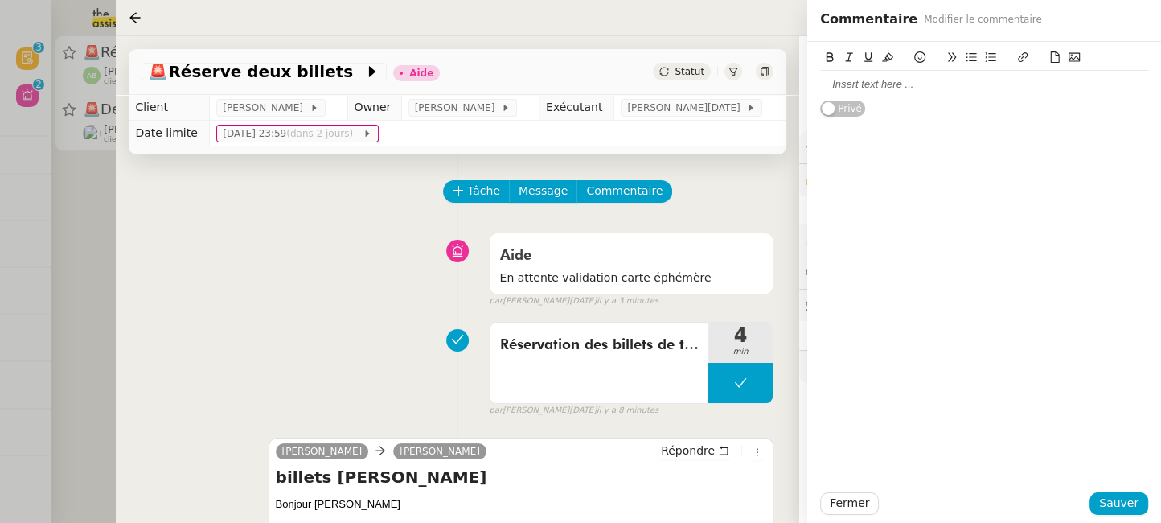
click at [1001, 85] on div at bounding box center [984, 84] width 328 height 14
click at [1133, 495] on span "Sauver" at bounding box center [1118, 503] width 39 height 18
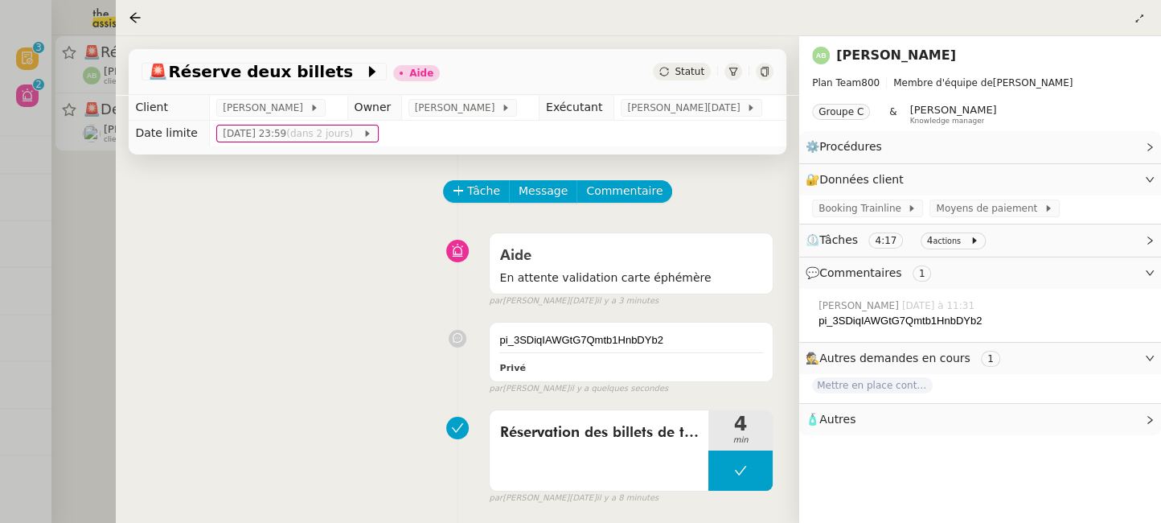
click at [668, 73] on icon at bounding box center [663, 71] width 9 height 9
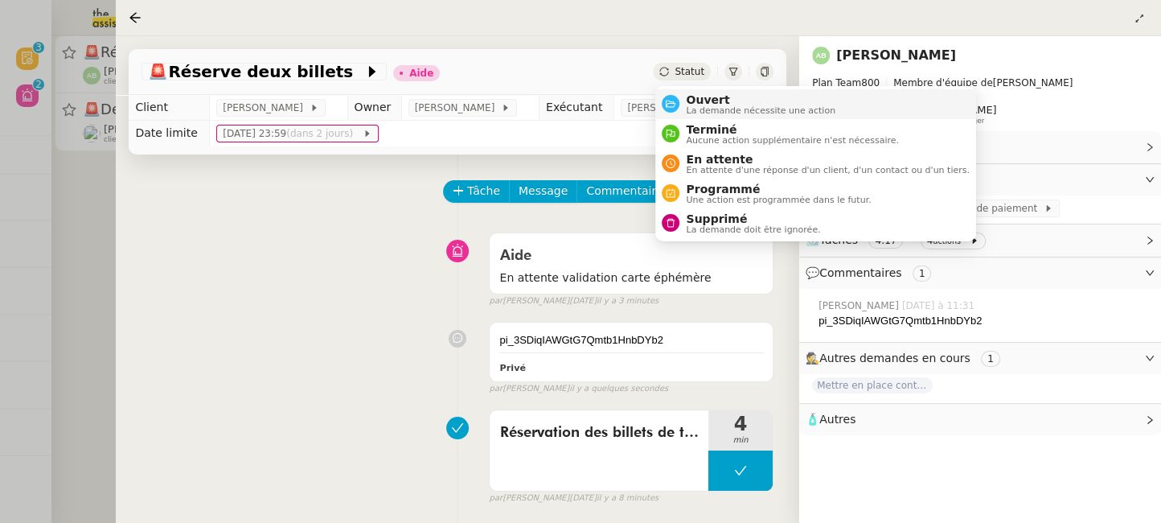
click at [689, 94] on span "Ouvert" at bounding box center [761, 99] width 150 height 13
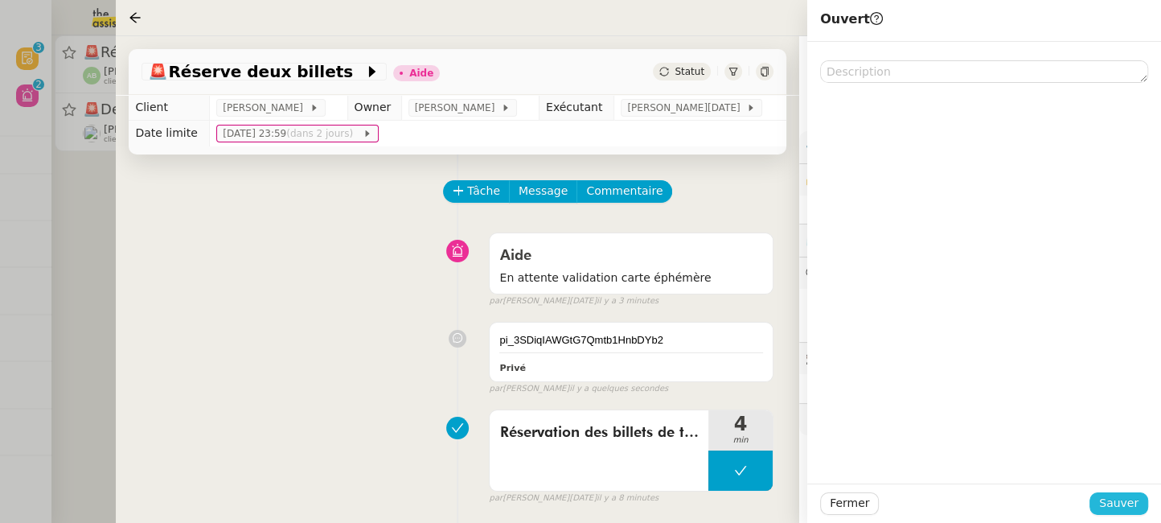
click at [1121, 507] on span "Sauver" at bounding box center [1118, 503] width 39 height 18
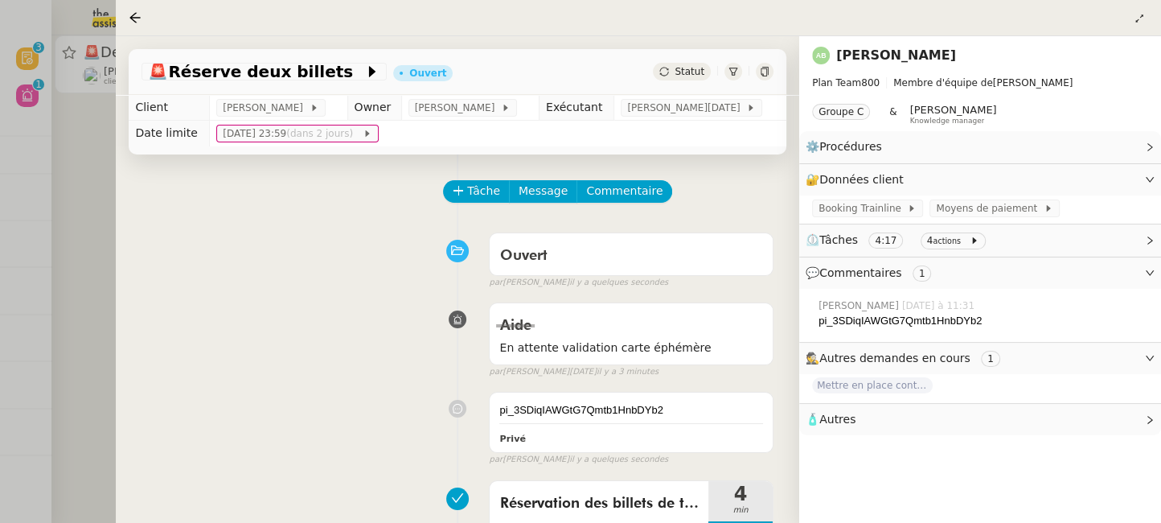
click at [86, 269] on div at bounding box center [580, 261] width 1161 height 523
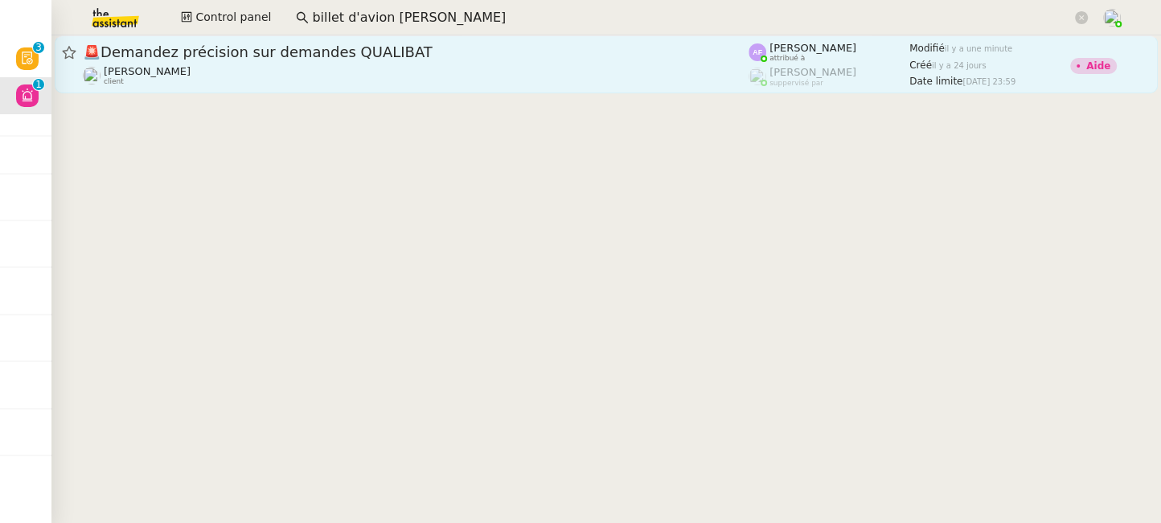
click at [187, 47] on span "🚨 Demandez précision sur demandes QUALIBAT" at bounding box center [416, 52] width 666 height 14
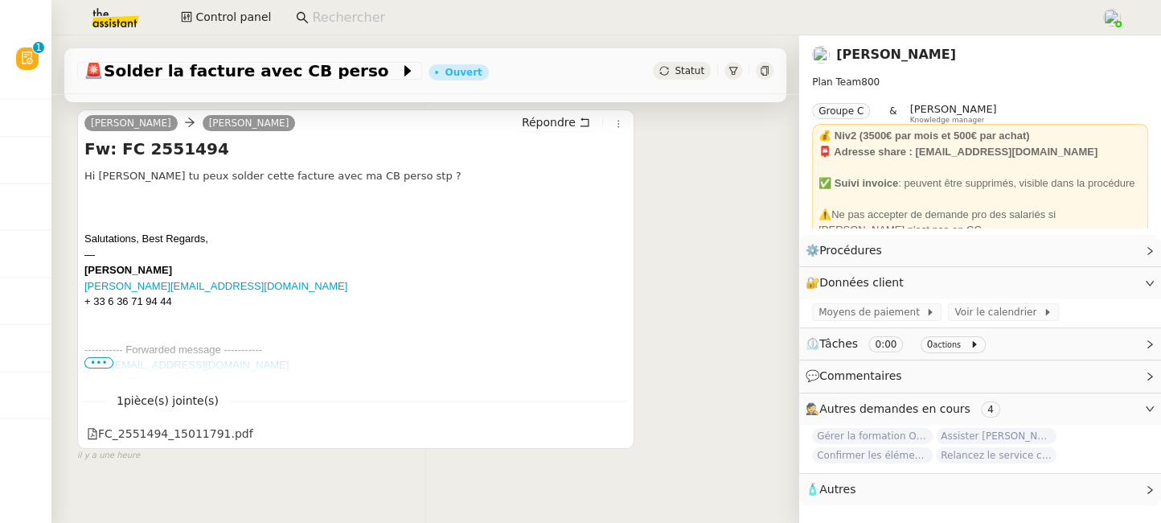
scroll to position [215, 0]
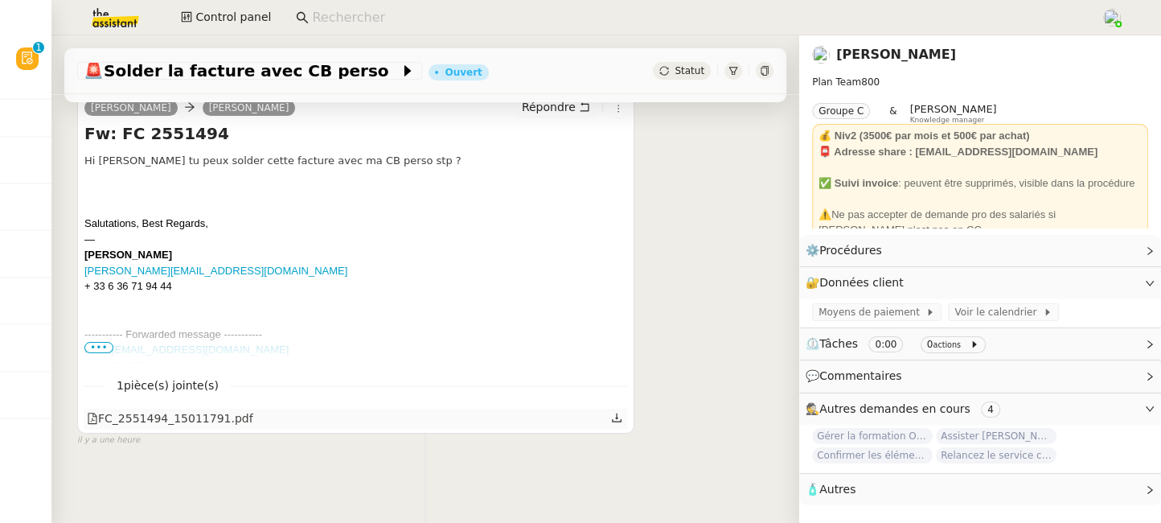
click at [174, 416] on div "FC_2551494_15011791.pdf" at bounding box center [170, 418] width 166 height 18
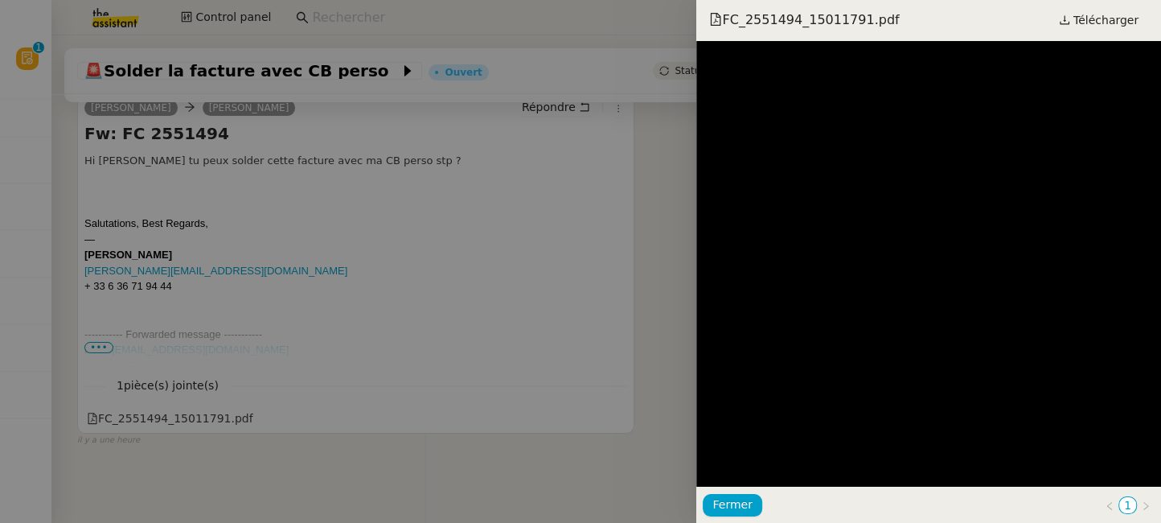
click at [664, 433] on div at bounding box center [580, 261] width 1161 height 523
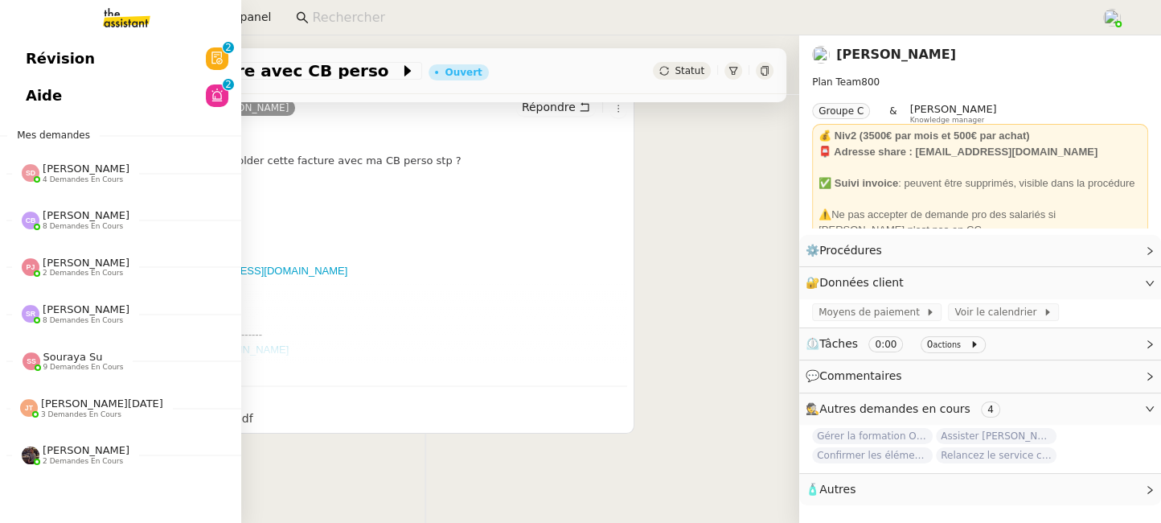
click at [32, 67] on span "Révision" at bounding box center [60, 59] width 69 height 24
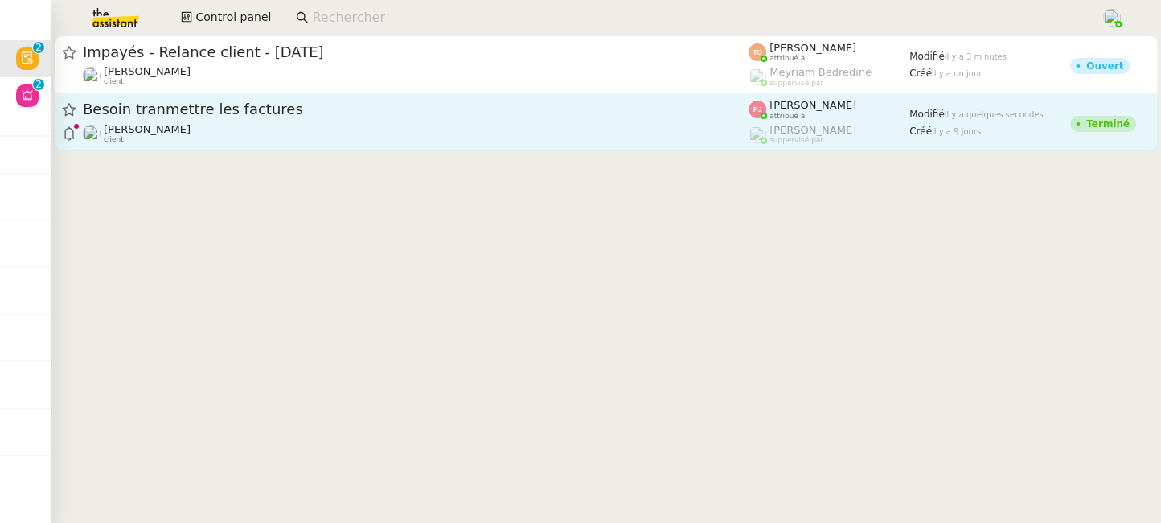
click at [683, 130] on div "[PERSON_NAME] client" at bounding box center [416, 133] width 666 height 21
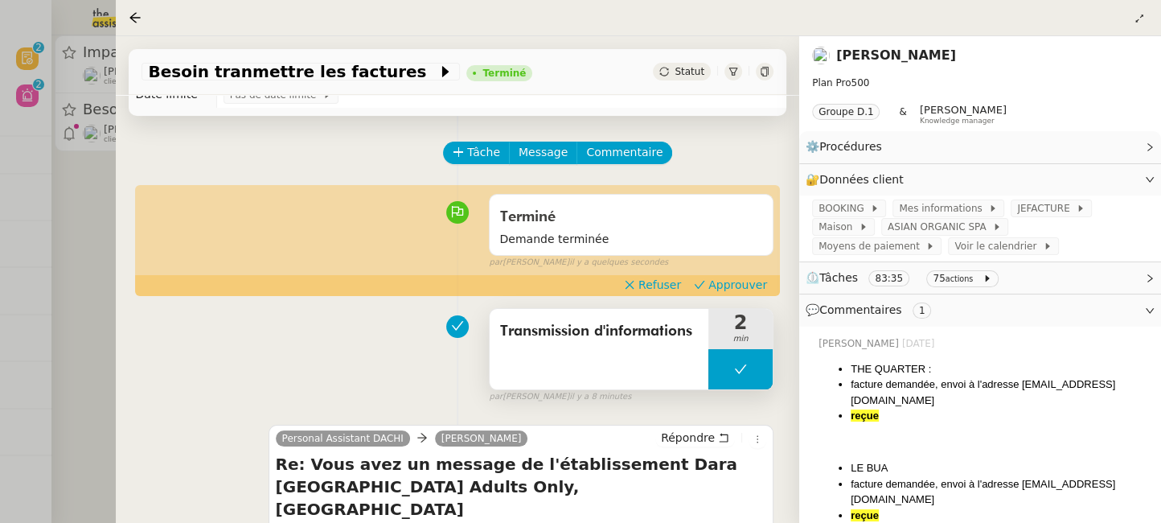
scroll to position [143, 0]
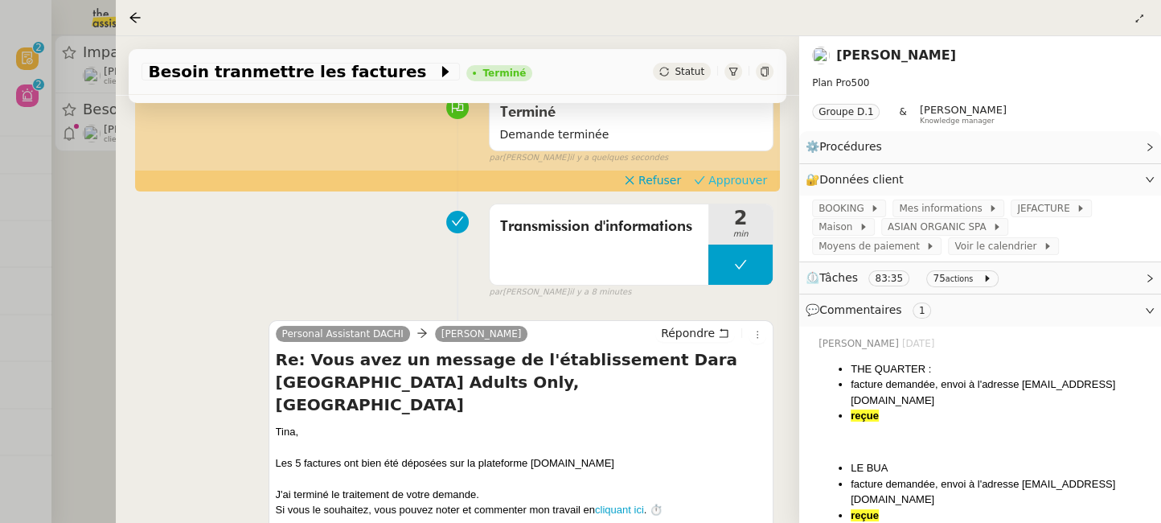
click at [753, 171] on button "Approuver" at bounding box center [731, 180] width 86 height 18
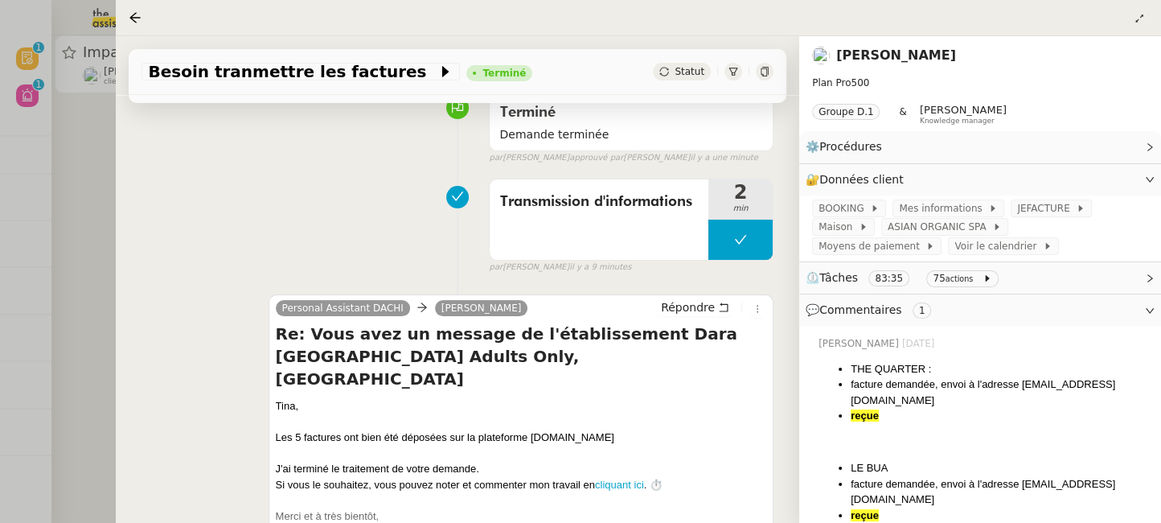
click at [114, 232] on div at bounding box center [580, 261] width 1161 height 523
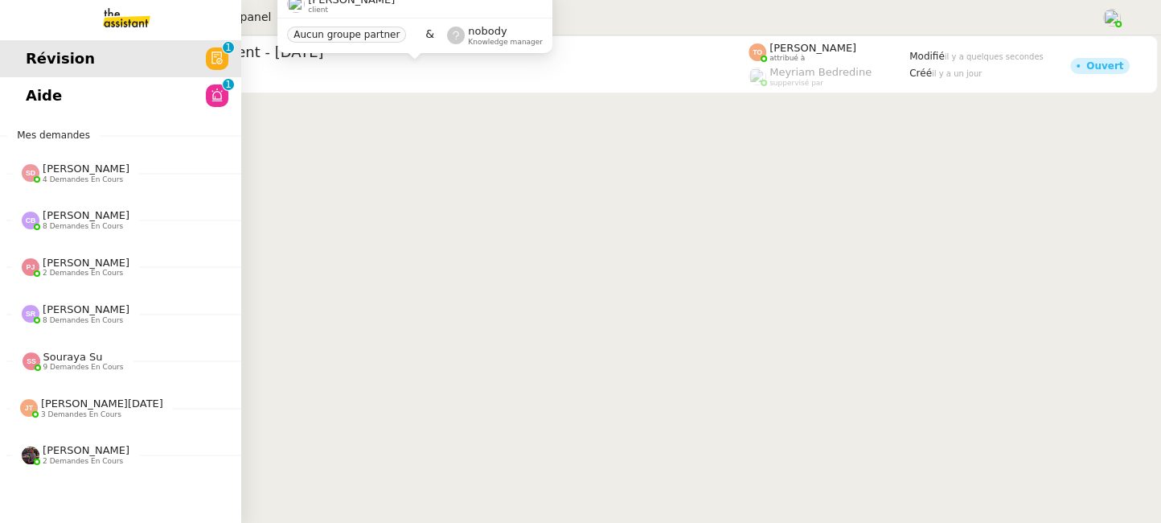
click at [41, 94] on link "Aide 0 1 2 3 4 5 6 7 8 9" at bounding box center [120, 95] width 241 height 37
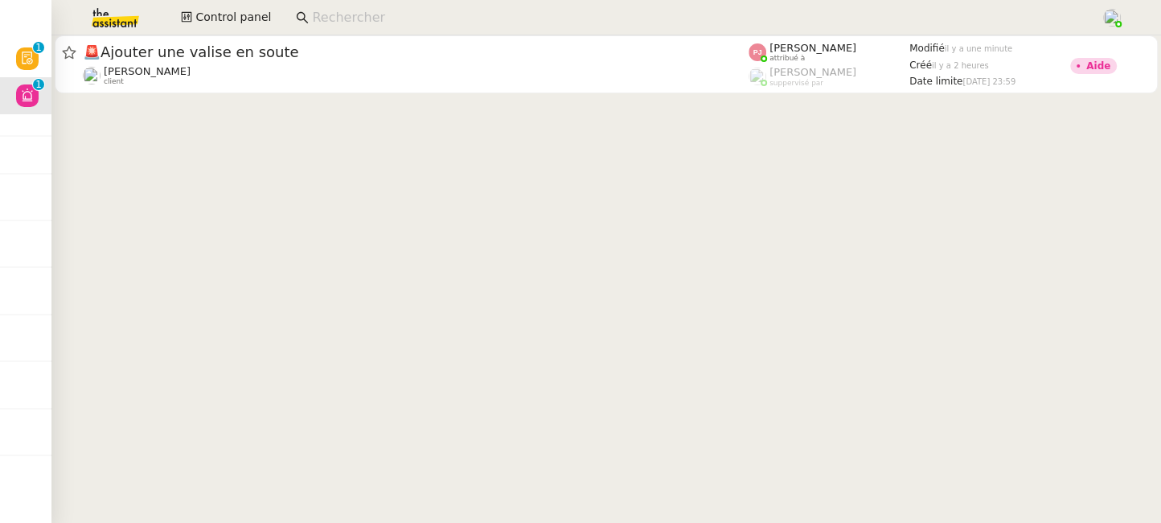
click at [569, 95] on div at bounding box center [606, 65] width 1110 height 61
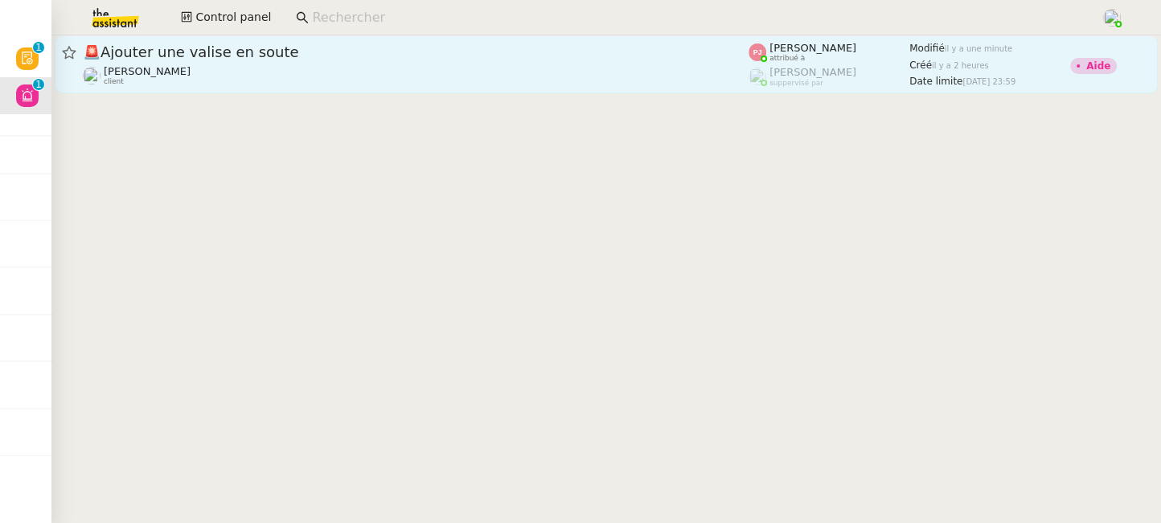
click at [573, 72] on div "Florian Parant client" at bounding box center [416, 75] width 666 height 21
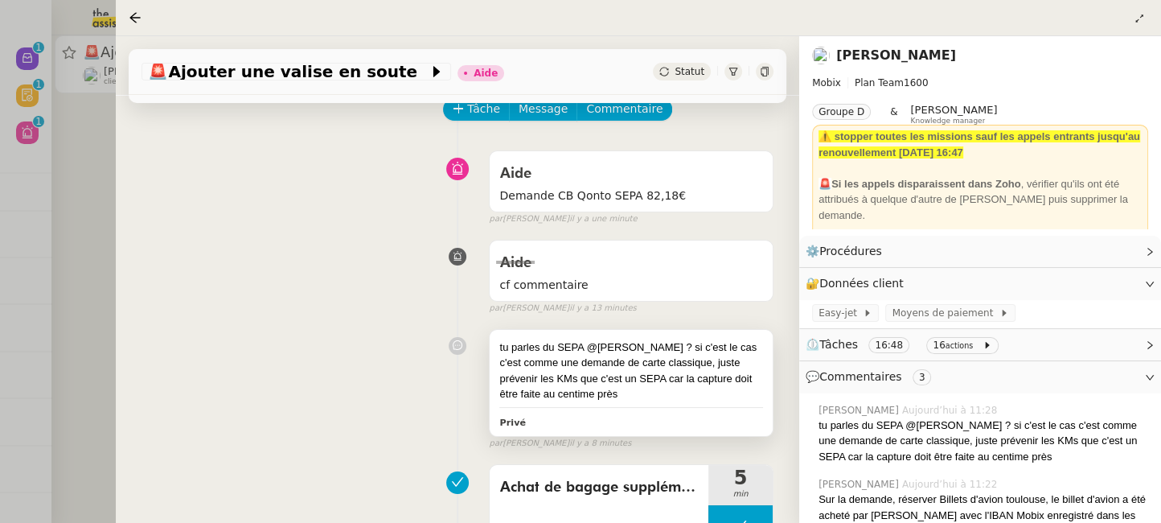
scroll to position [79, 0]
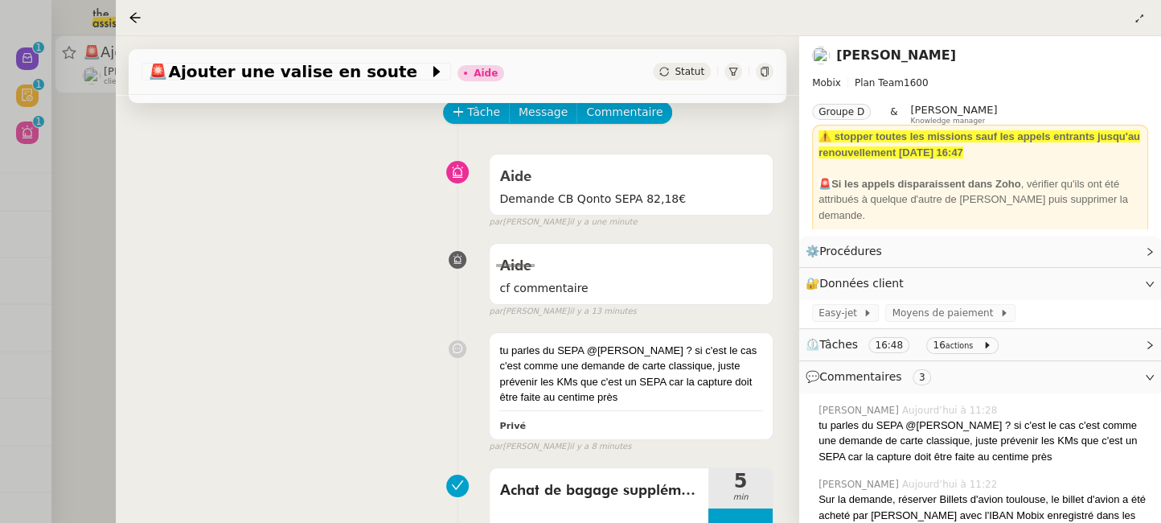
click at [882, 54] on link "[PERSON_NAME]" at bounding box center [896, 54] width 120 height 15
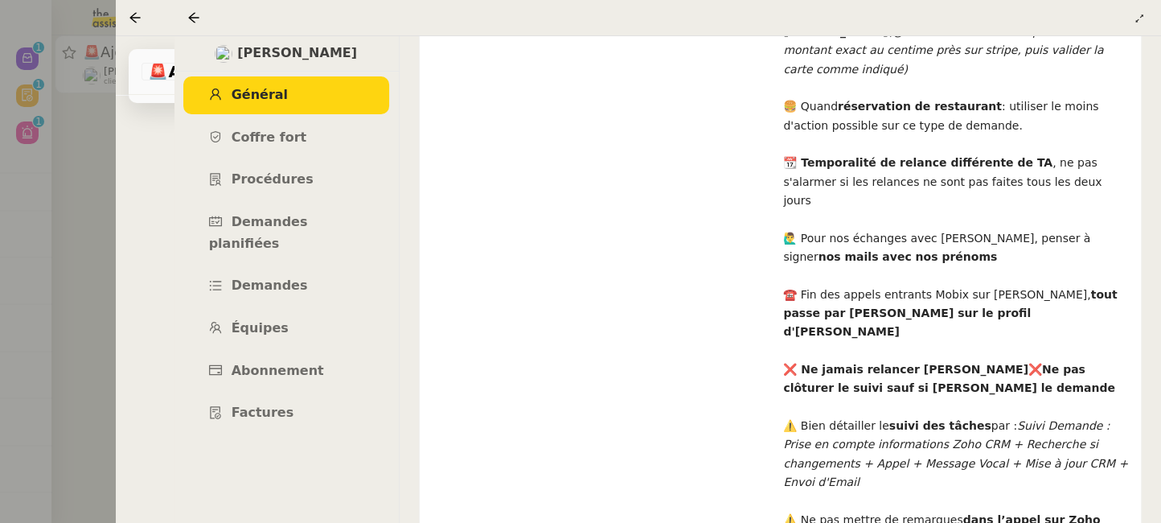
scroll to position [1055, 0]
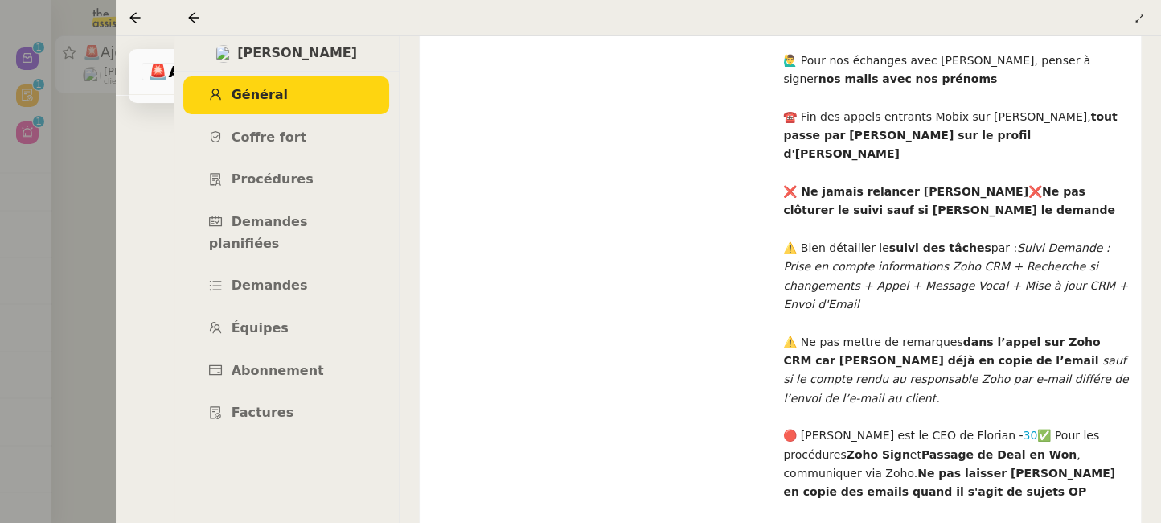
click at [191, 14] on icon at bounding box center [193, 17] width 13 height 13
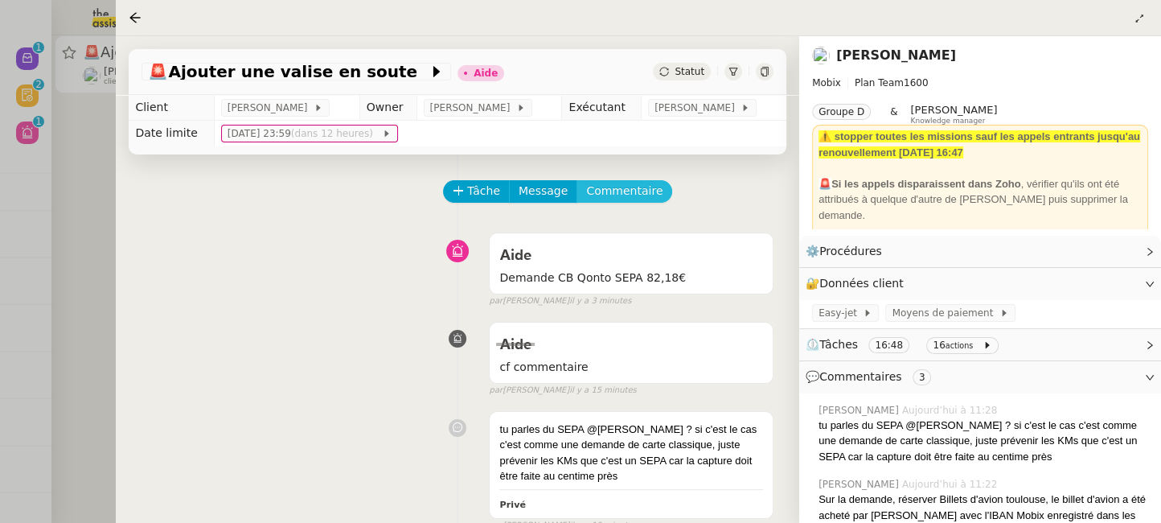
click at [603, 187] on span "Commentaire" at bounding box center [624, 191] width 76 height 18
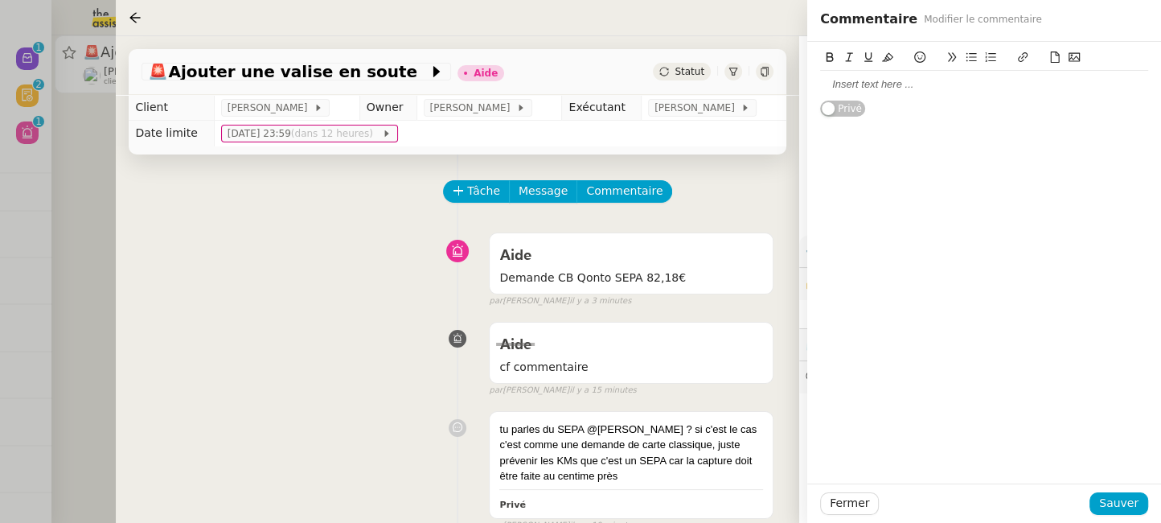
click at [929, 102] on div "Privé" at bounding box center [984, 80] width 328 height 76
click at [906, 76] on div at bounding box center [984, 84] width 328 height 27
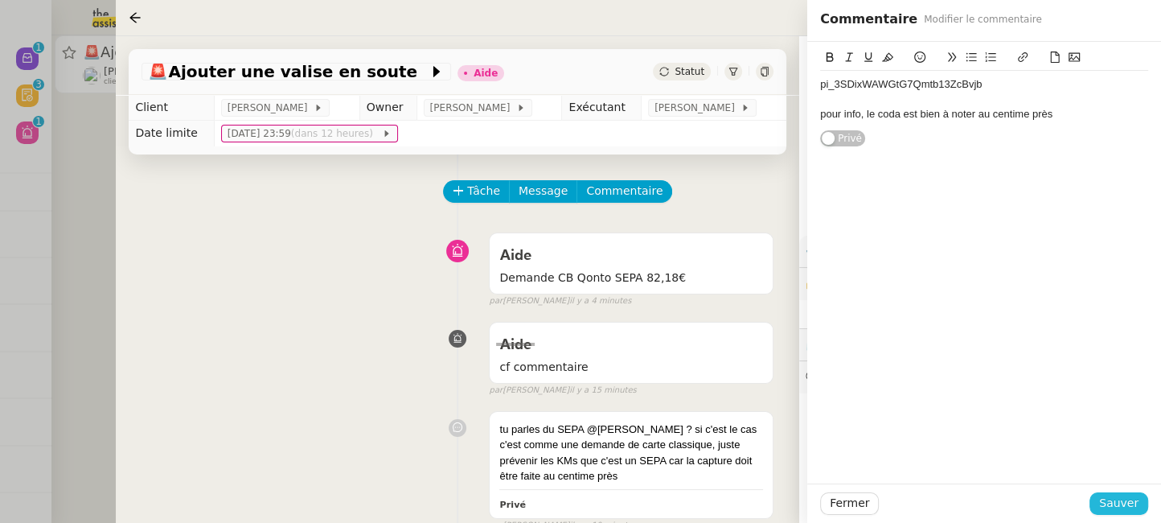
click at [1114, 503] on span "Sauver" at bounding box center [1118, 503] width 39 height 18
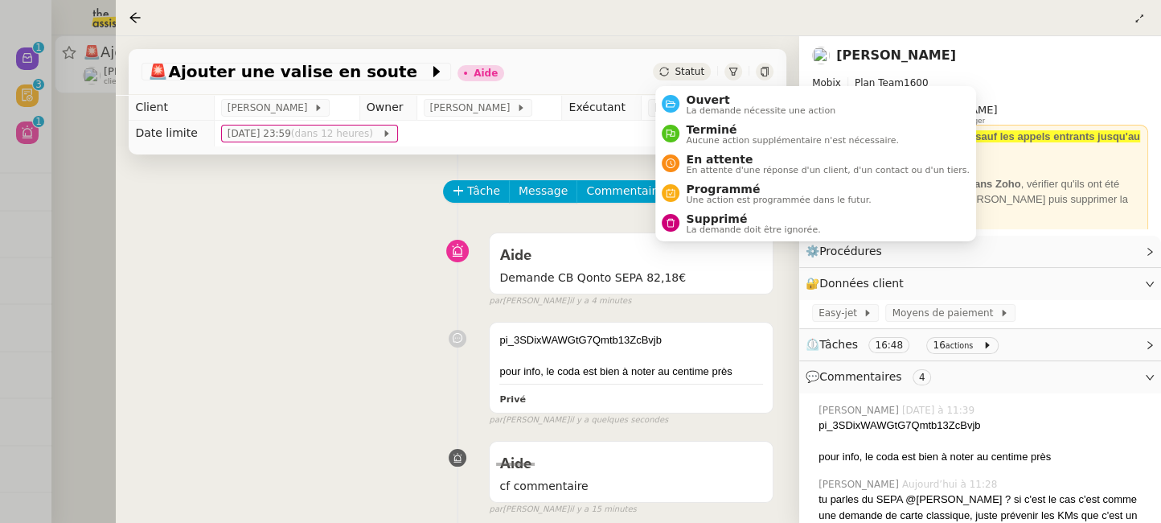
click at [692, 69] on span "Statut" at bounding box center [690, 71] width 30 height 11
click at [715, 103] on span "Ouvert" at bounding box center [761, 99] width 150 height 13
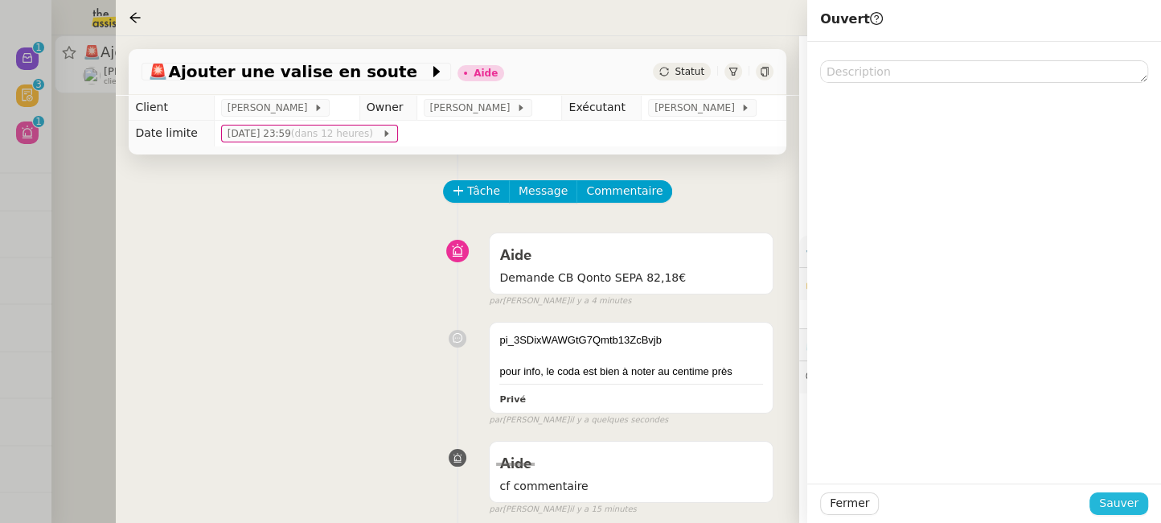
click at [1117, 492] on button "Sauver" at bounding box center [1119, 503] width 59 height 23
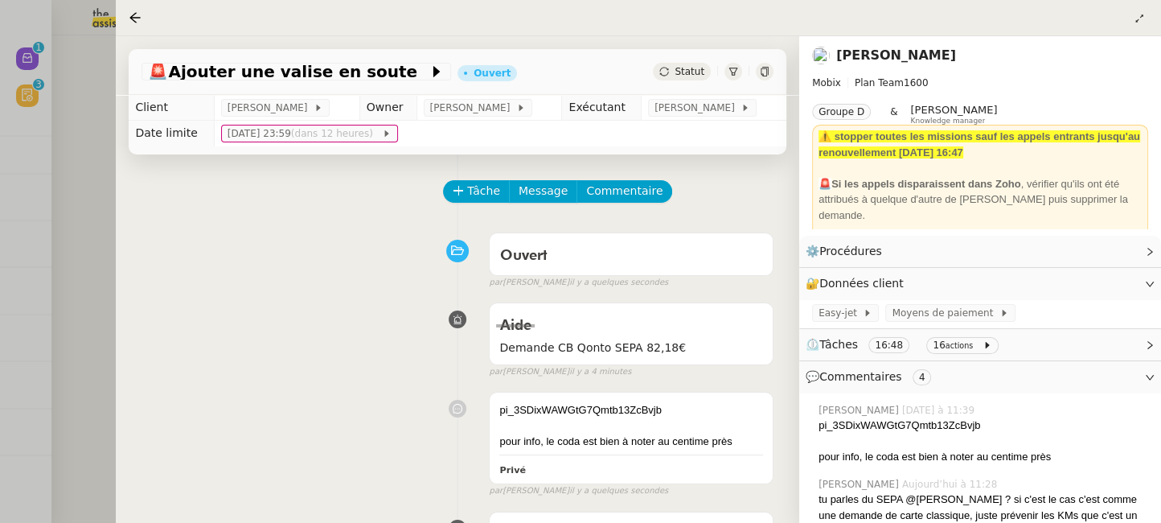
click at [96, 135] on div at bounding box center [580, 261] width 1161 height 523
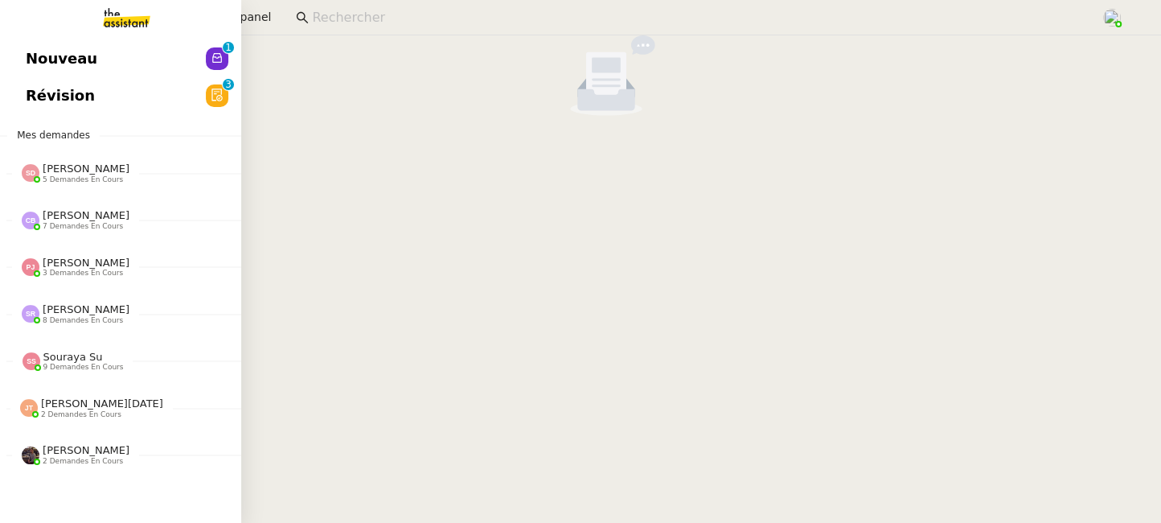
click at [17, 97] on link "Révision 0 1 2 3 4 5 6 7 8 9" at bounding box center [120, 95] width 241 height 37
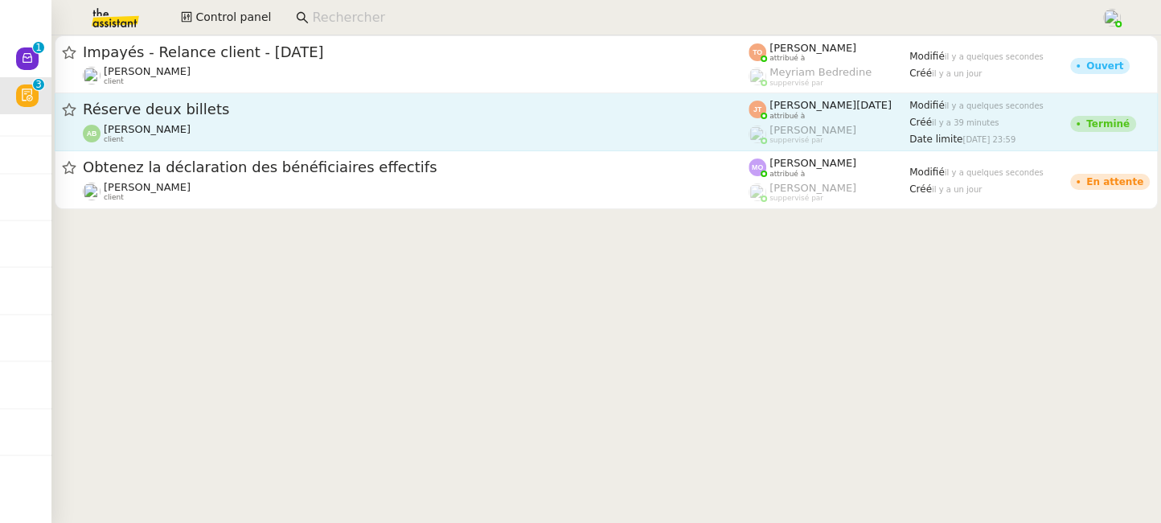
click at [489, 112] on span "Réserve deux billets" at bounding box center [416, 109] width 666 height 14
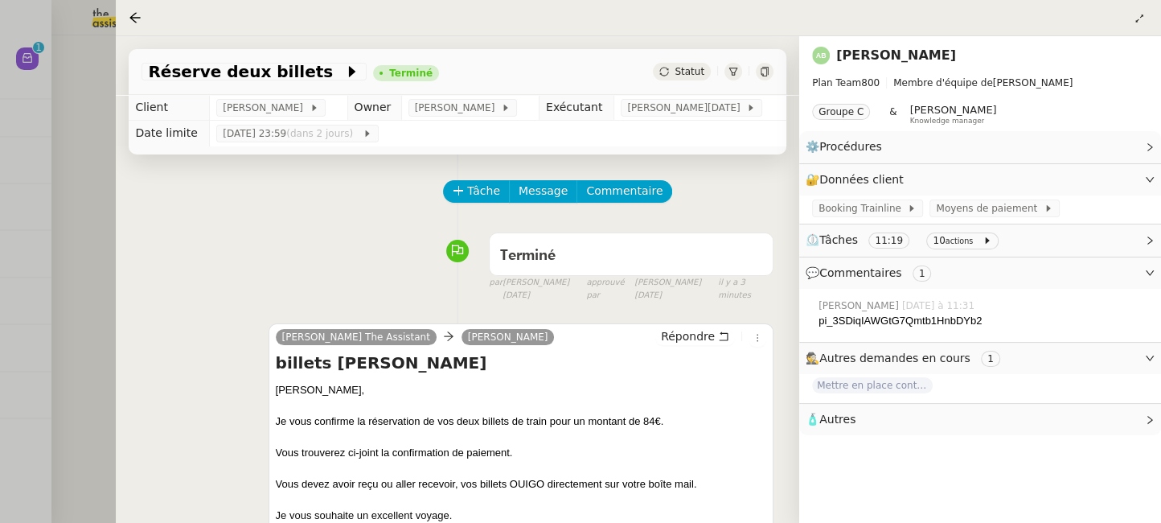
click at [88, 162] on div at bounding box center [580, 261] width 1161 height 523
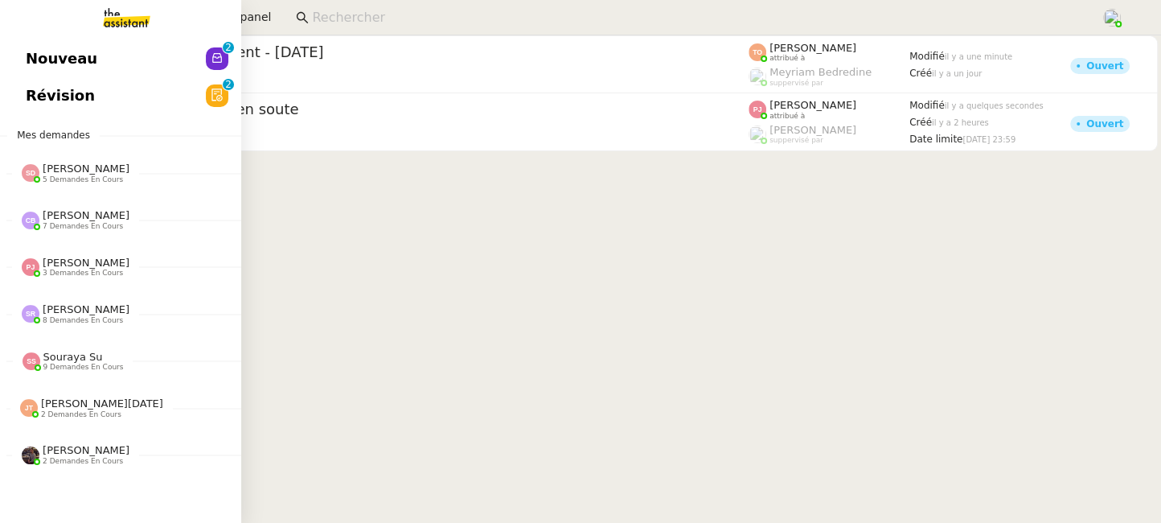
click at [33, 87] on span "Révision" at bounding box center [60, 96] width 69 height 24
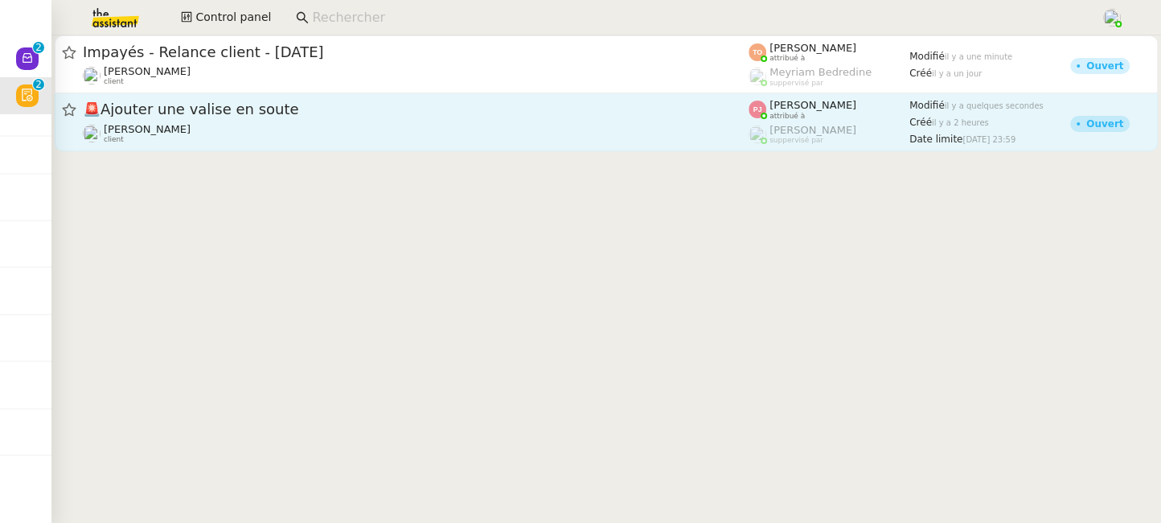
click at [531, 117] on div "🚨 Ajouter une valise en soute" at bounding box center [416, 110] width 666 height 20
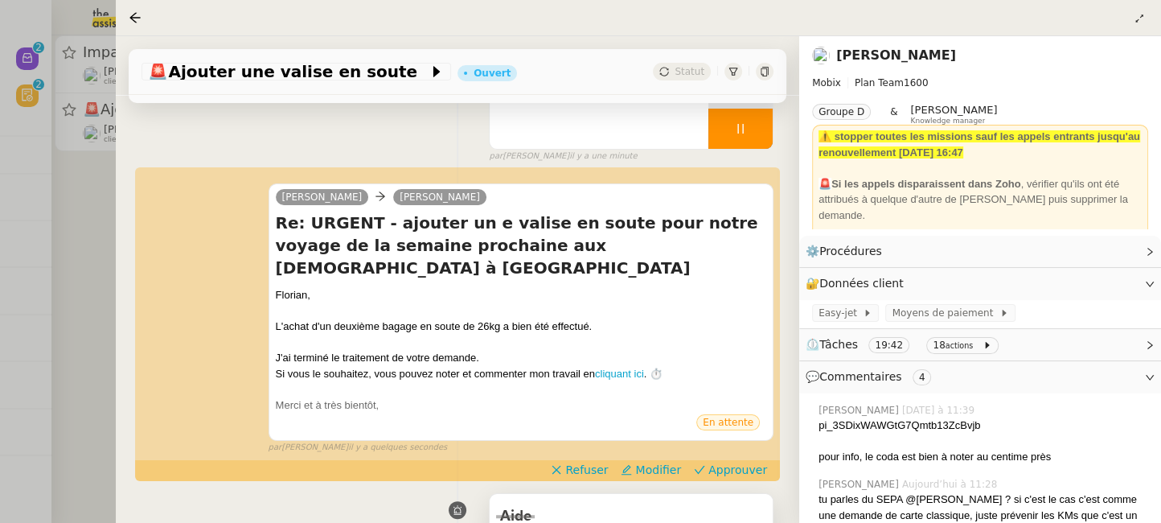
scroll to position [191, 0]
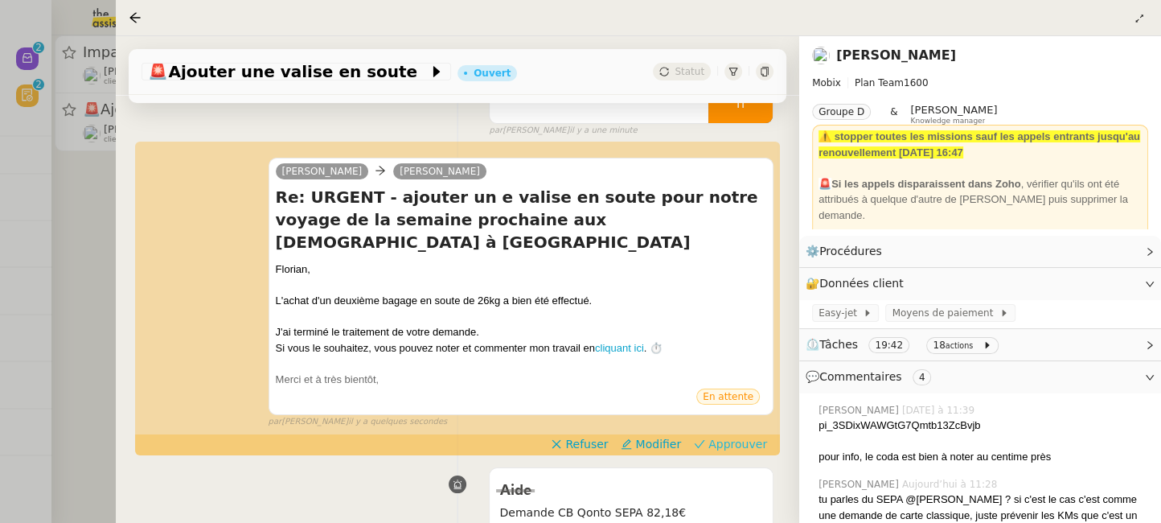
click at [734, 436] on span "Approuver" at bounding box center [737, 444] width 59 height 16
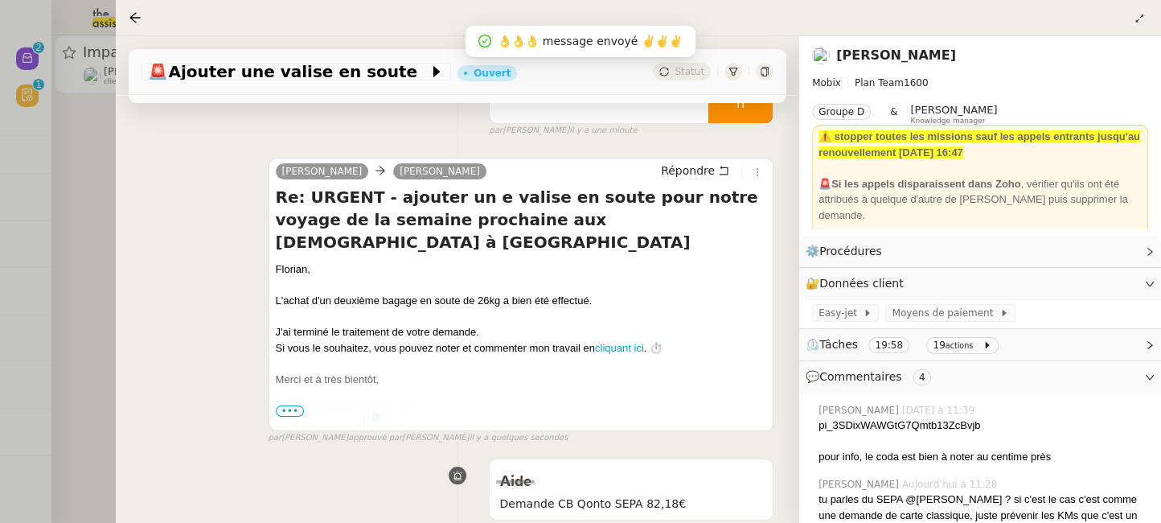
click at [80, 216] on div at bounding box center [580, 261] width 1161 height 523
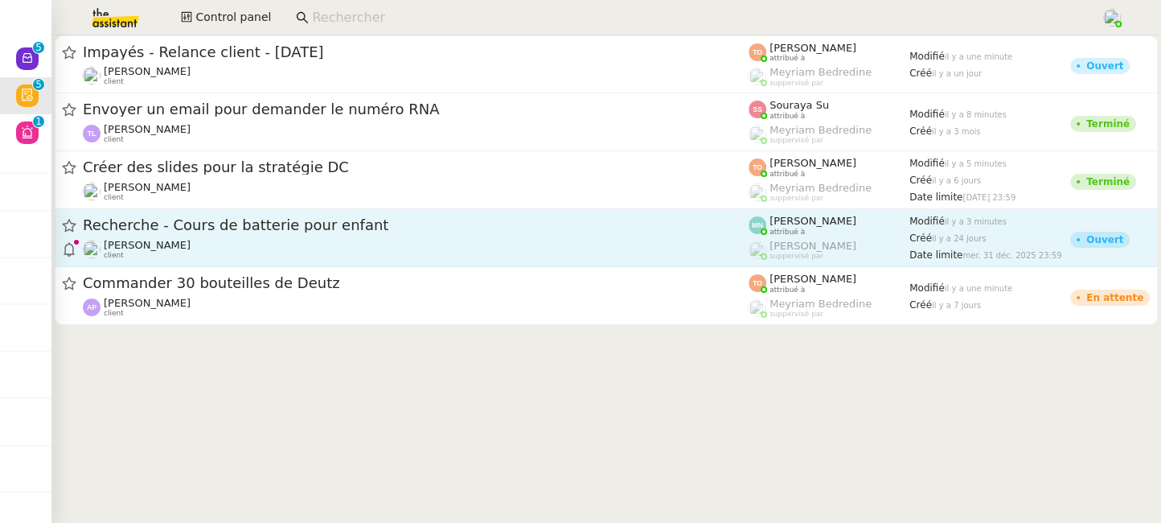
click at [173, 245] on span "[PERSON_NAME]" at bounding box center [147, 245] width 87 height 12
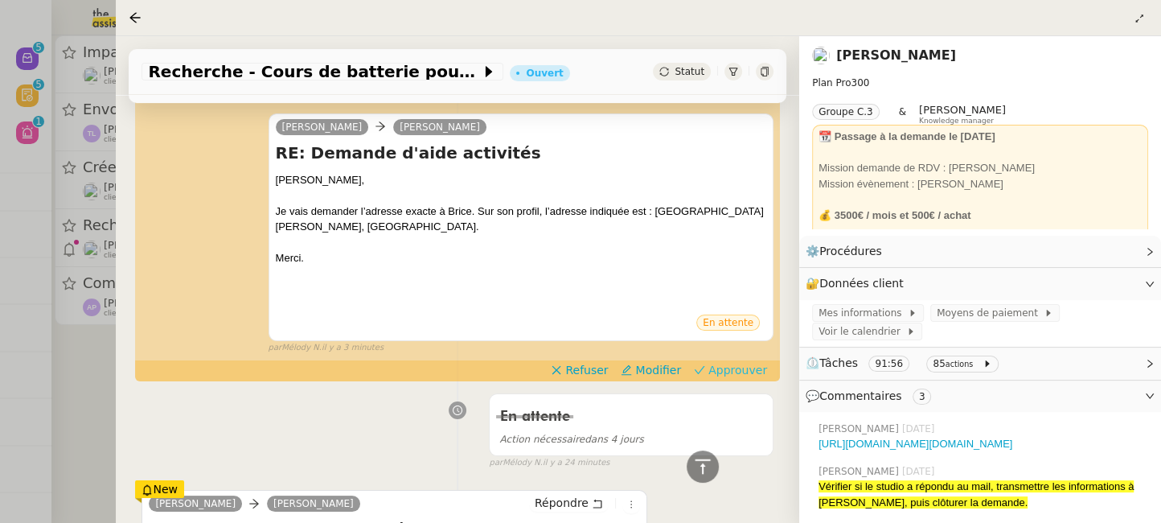
scroll to position [307, 0]
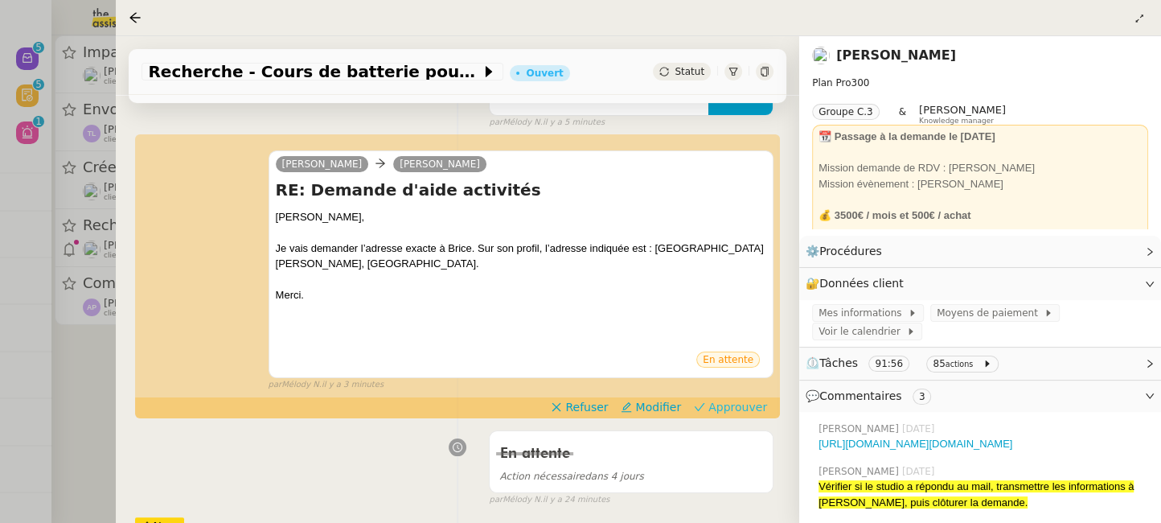
click at [754, 404] on span "Approuver" at bounding box center [737, 407] width 59 height 16
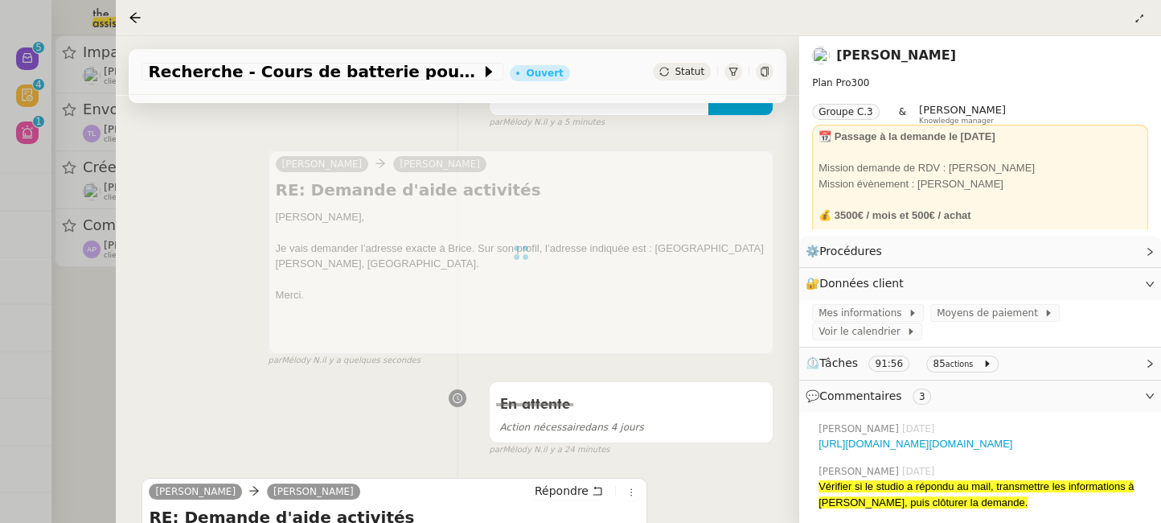
click at [75, 343] on div at bounding box center [580, 261] width 1161 height 523
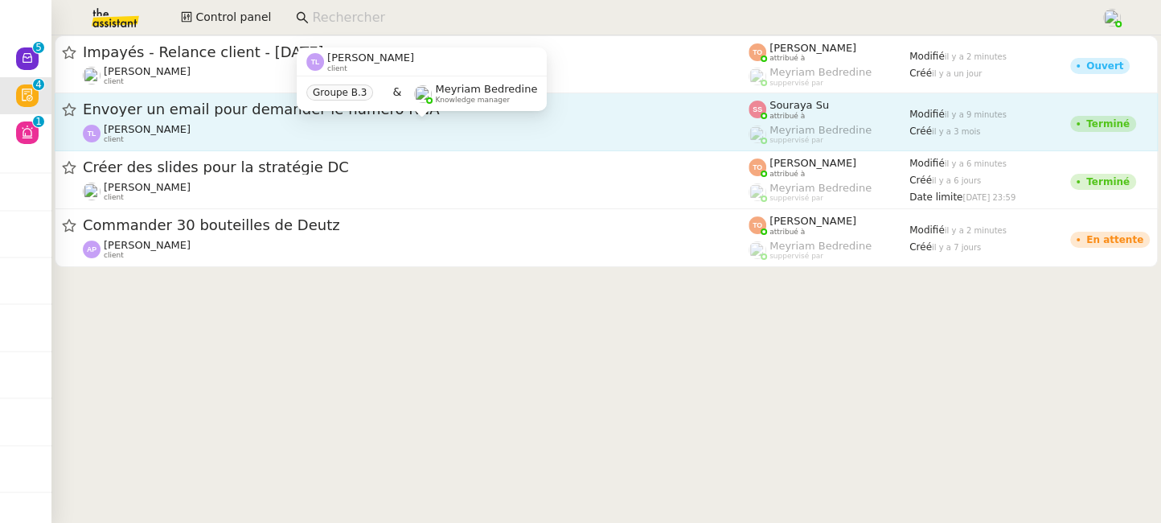
click at [505, 131] on div "Thierry Lavat client" at bounding box center [416, 133] width 666 height 21
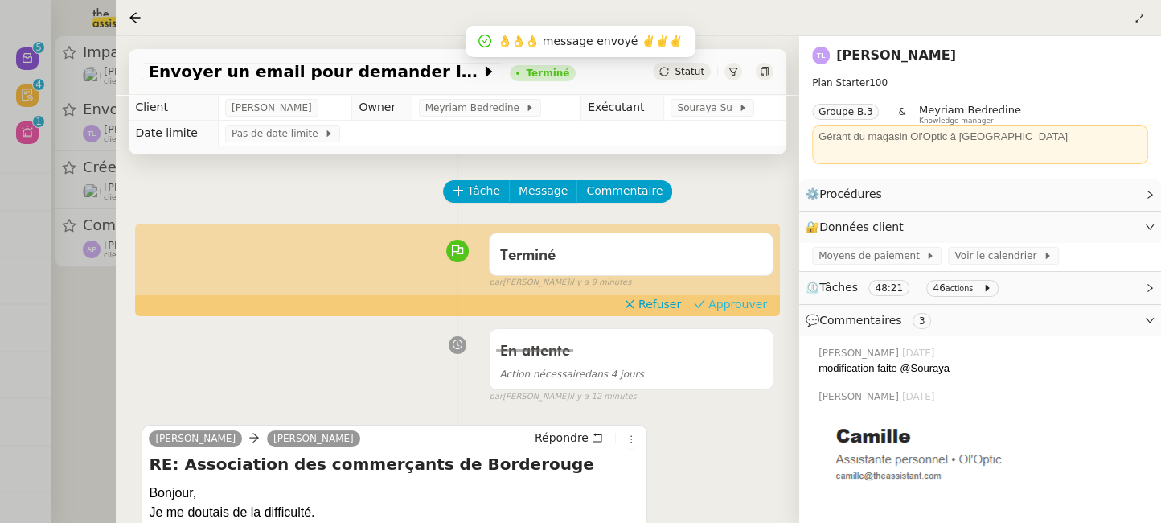
click at [753, 301] on span "Approuver" at bounding box center [737, 304] width 59 height 16
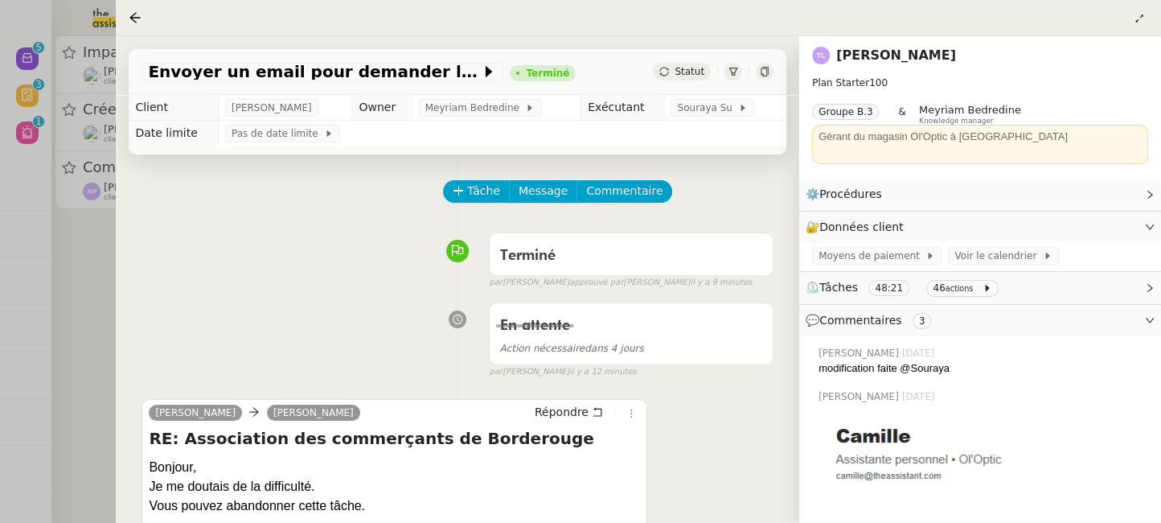
click at [96, 281] on div at bounding box center [580, 261] width 1161 height 523
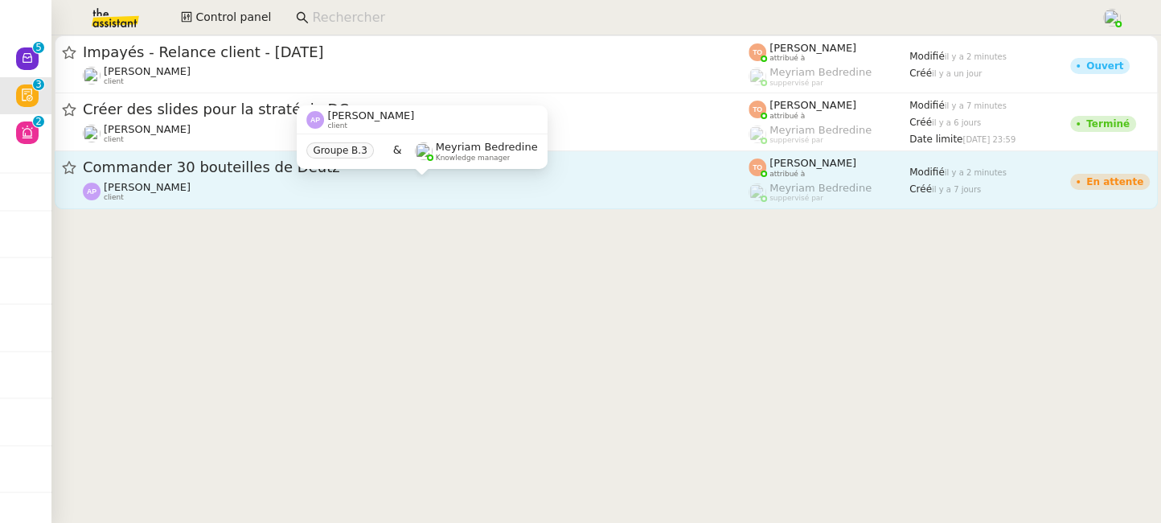
click at [442, 180] on div "Ashley Poniatowski client Groupe B.3 & Meyriam Bedredine Knowledge manager" at bounding box center [422, 143] width 250 height 76
click at [460, 194] on div "Ashley Poniatowski client" at bounding box center [416, 191] width 666 height 21
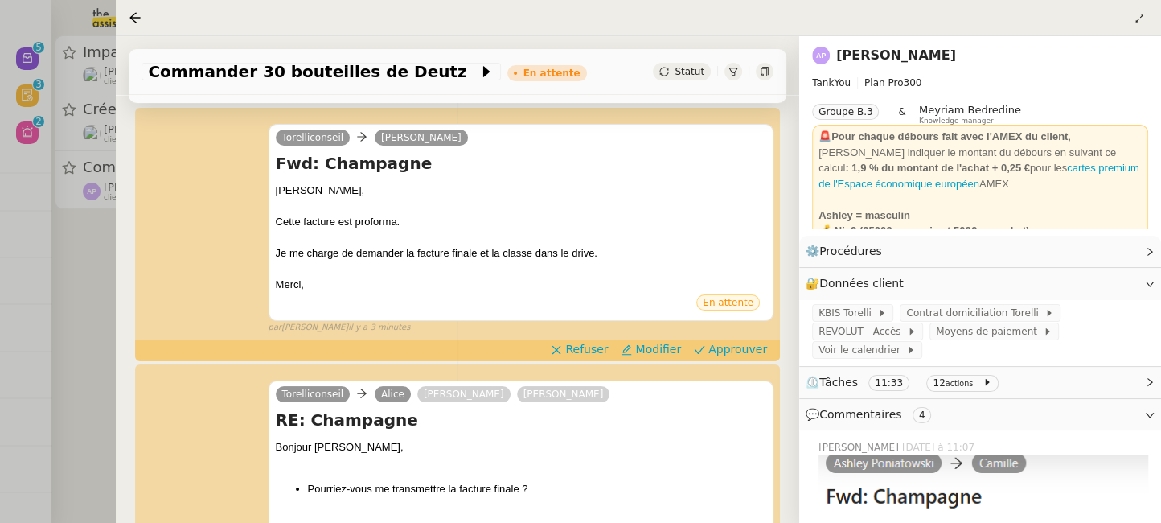
scroll to position [334, 0]
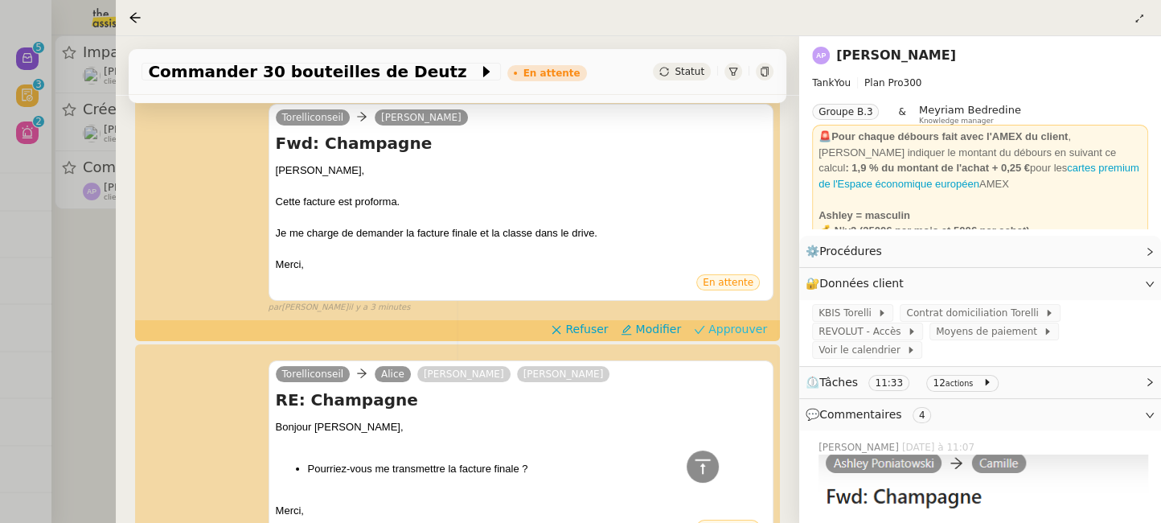
click at [759, 327] on span "Approuver" at bounding box center [737, 329] width 59 height 16
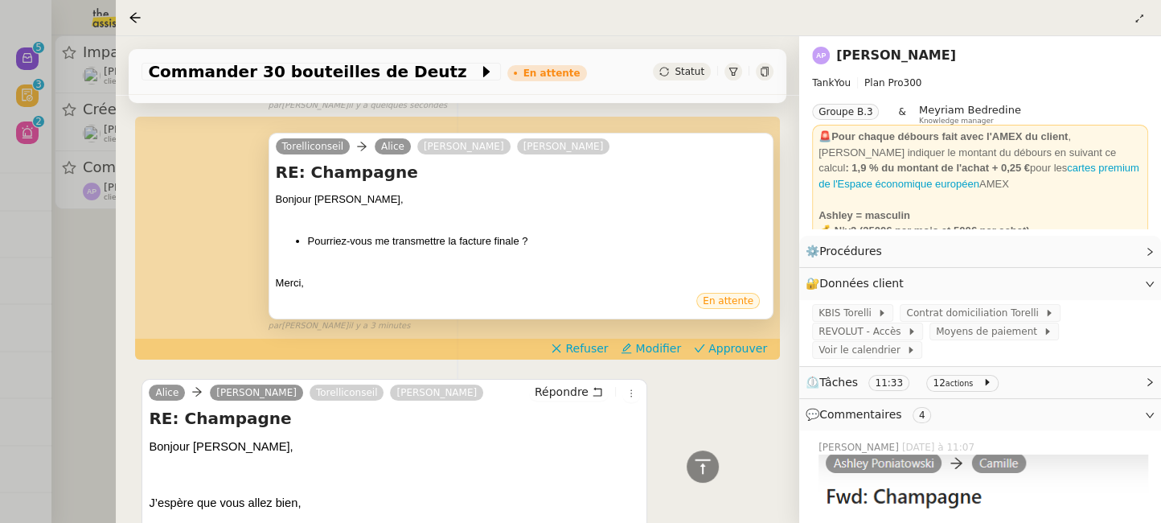
scroll to position [515, 0]
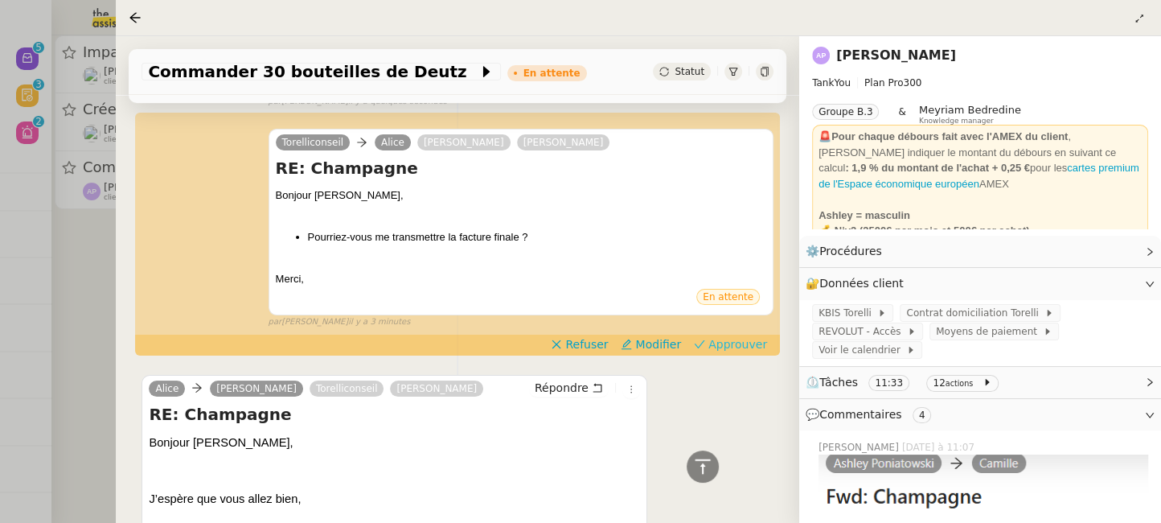
click at [753, 339] on span "Approuver" at bounding box center [737, 344] width 59 height 16
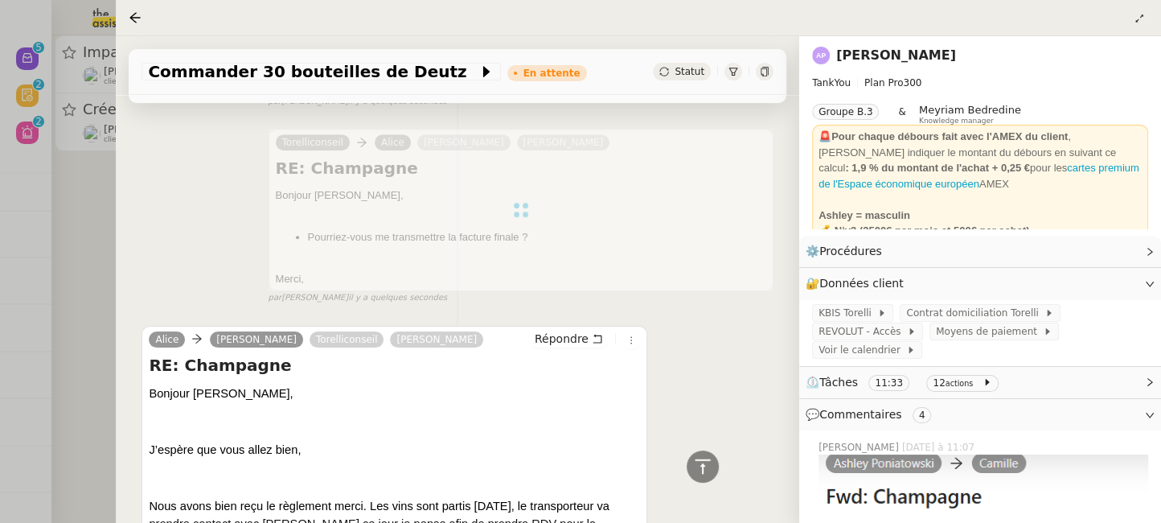
scroll to position [0, 0]
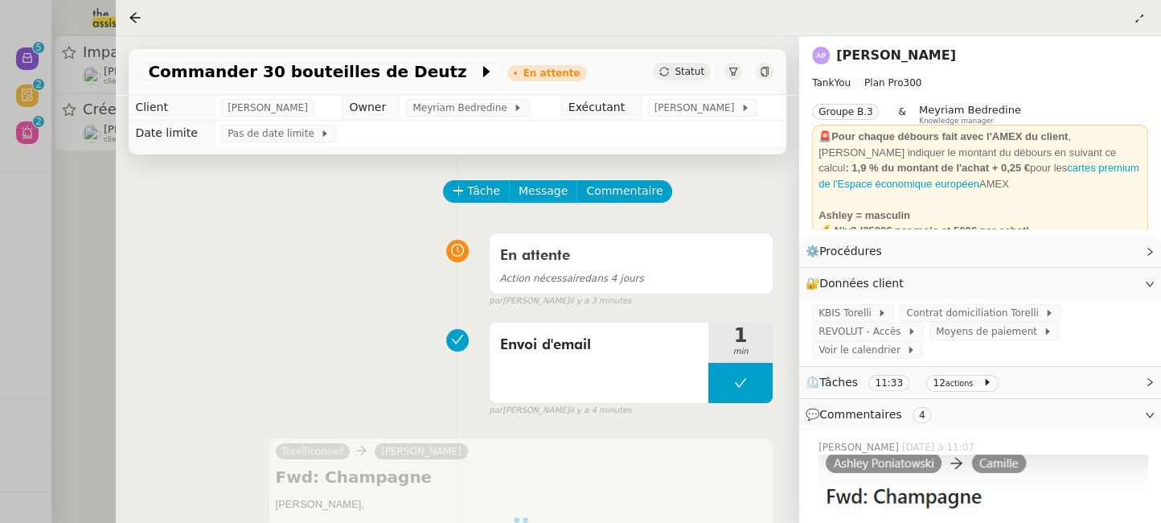
click at [82, 237] on div at bounding box center [580, 261] width 1161 height 523
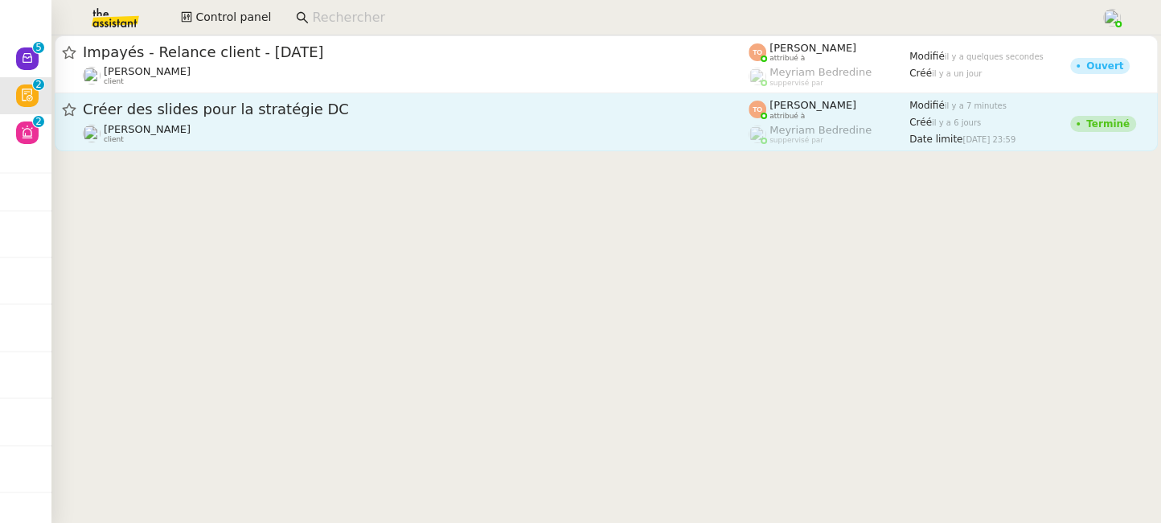
click at [322, 124] on div "Laurence de Nervaux client" at bounding box center [416, 133] width 666 height 21
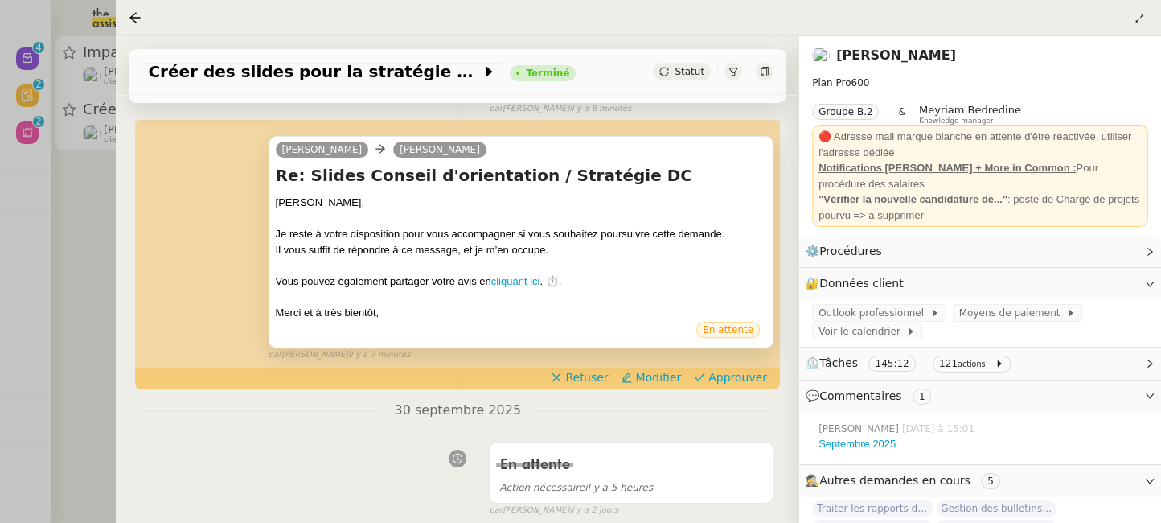
scroll to position [306, 0]
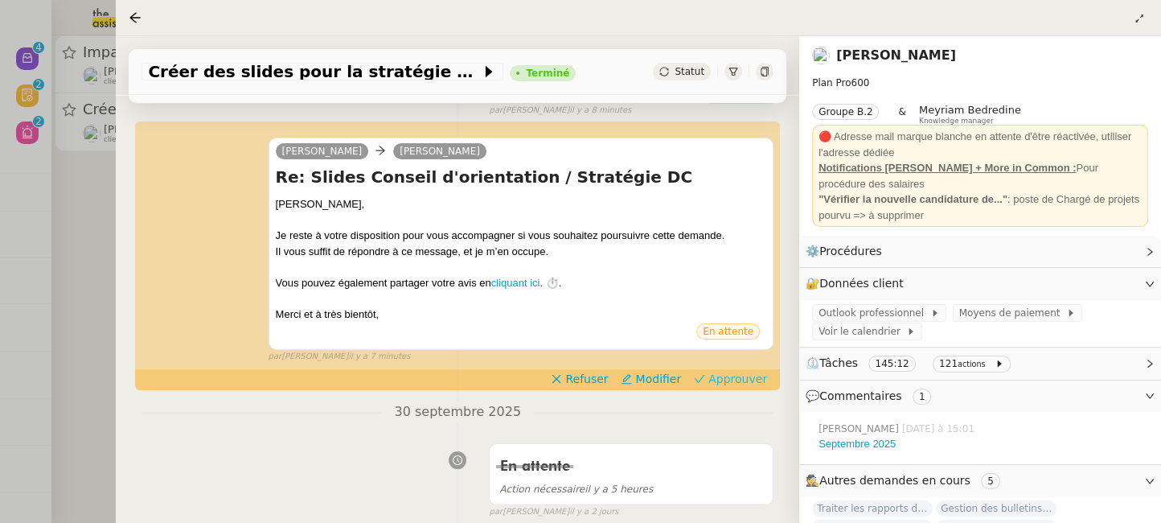
click at [730, 383] on span "Approuver" at bounding box center [737, 379] width 59 height 16
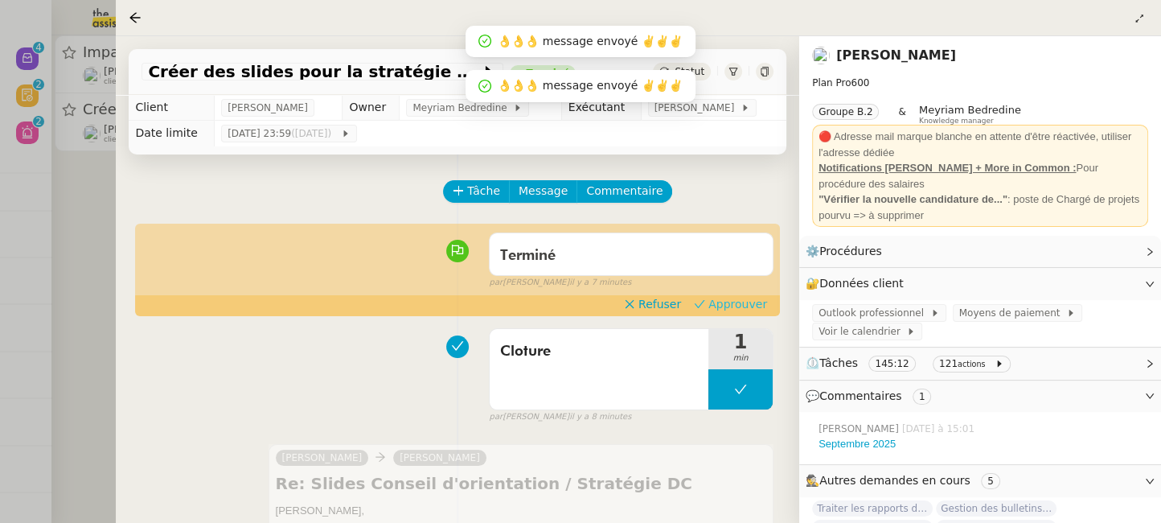
click at [726, 302] on span "Approuver" at bounding box center [737, 304] width 59 height 16
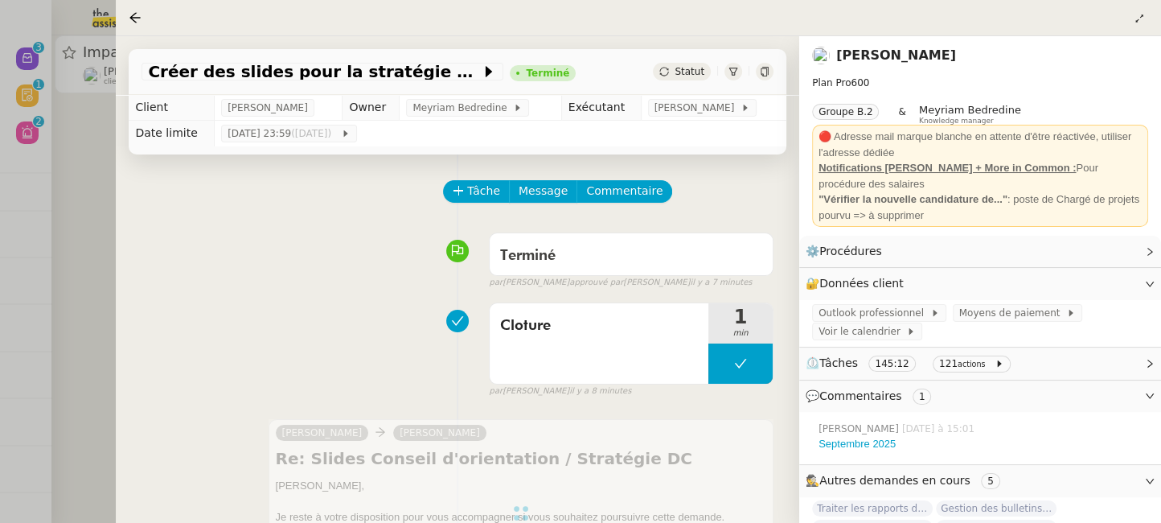
click at [111, 164] on div at bounding box center [580, 261] width 1161 height 523
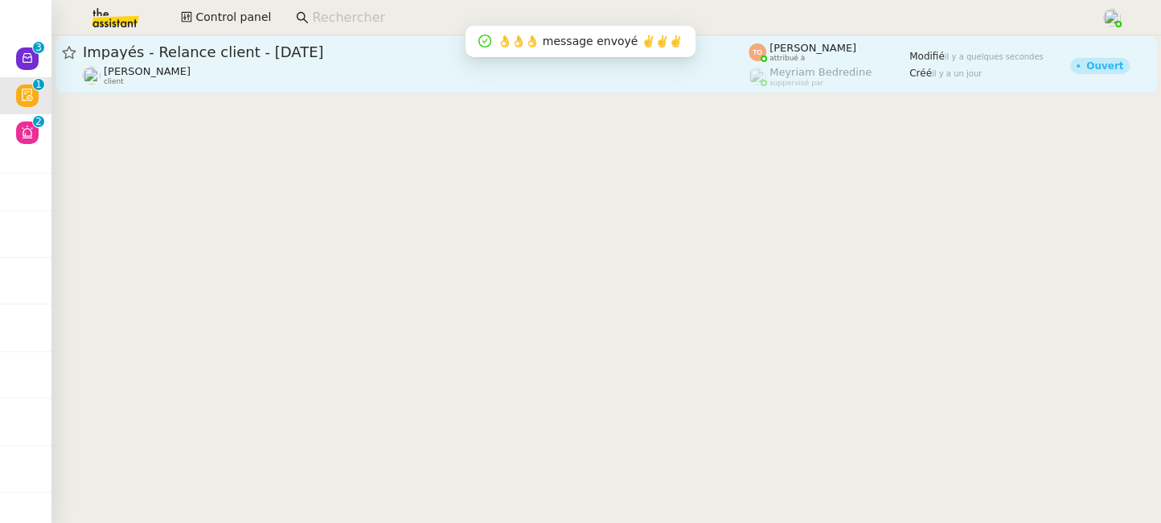
click at [509, 71] on div "[PERSON_NAME] client" at bounding box center [416, 75] width 666 height 21
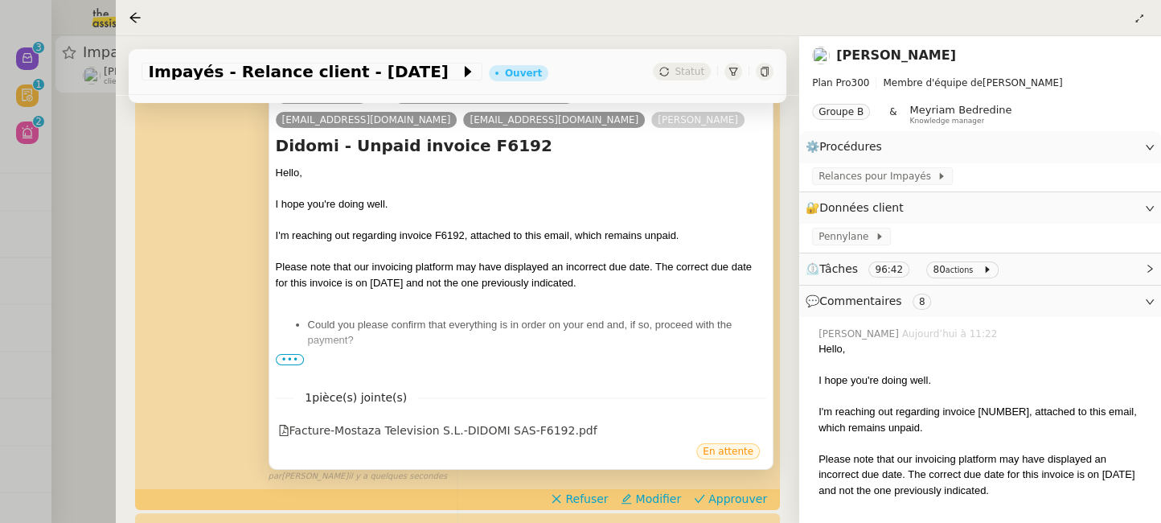
scroll to position [234, 0]
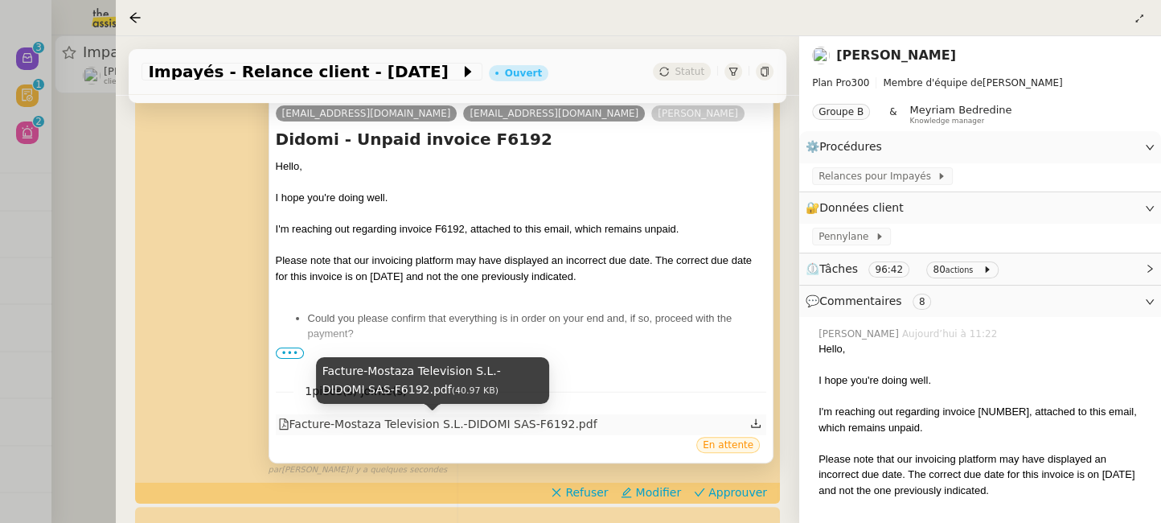
click at [539, 425] on div "Facture-Mostaza Television S.L.-DIDOMI SAS-F6192.pdf" at bounding box center [437, 424] width 319 height 18
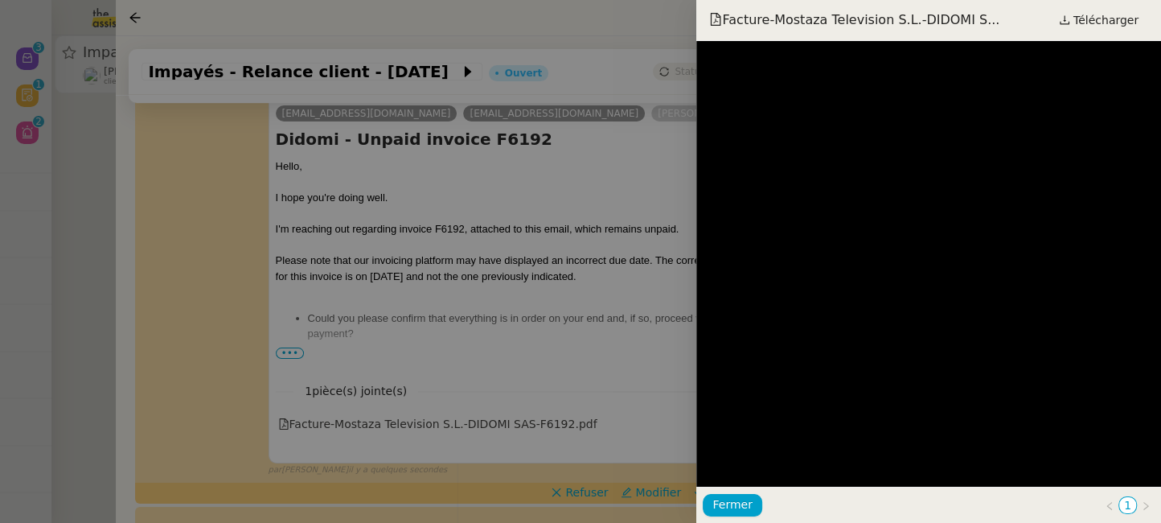
click at [606, 322] on div at bounding box center [580, 261] width 1161 height 523
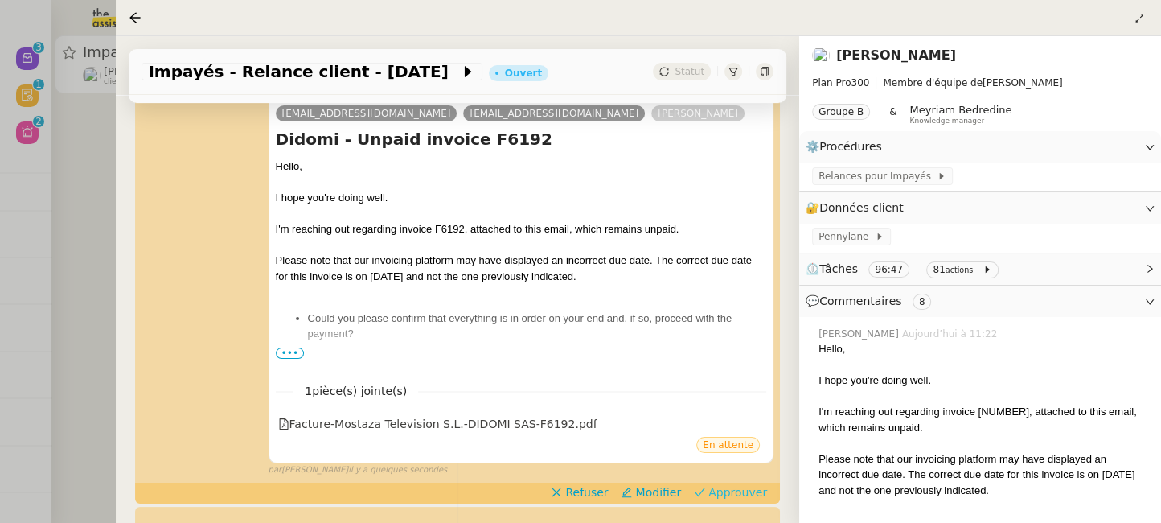
click at [752, 494] on span "Approuver" at bounding box center [737, 492] width 59 height 16
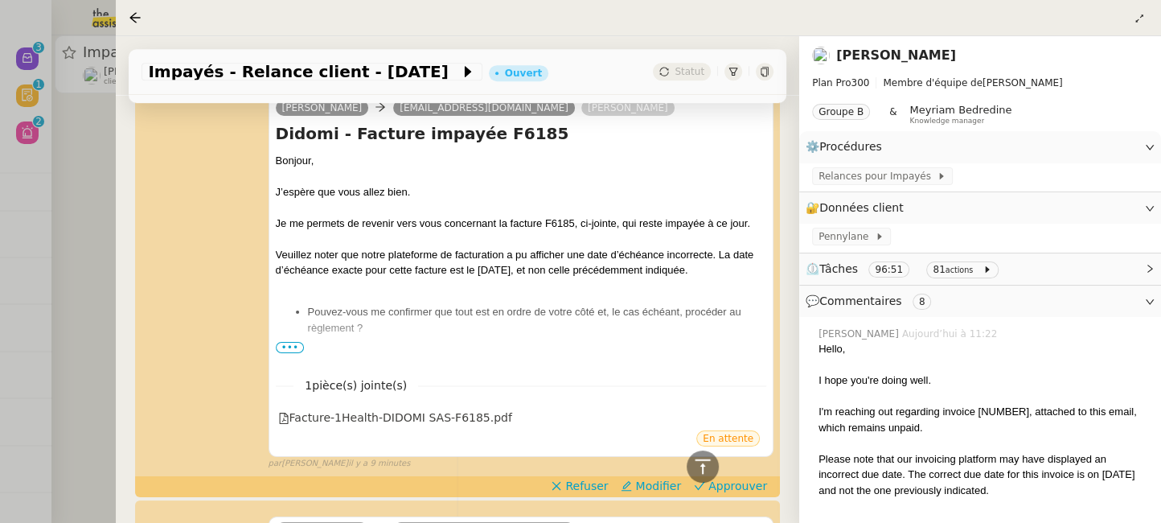
scroll to position [615, 0]
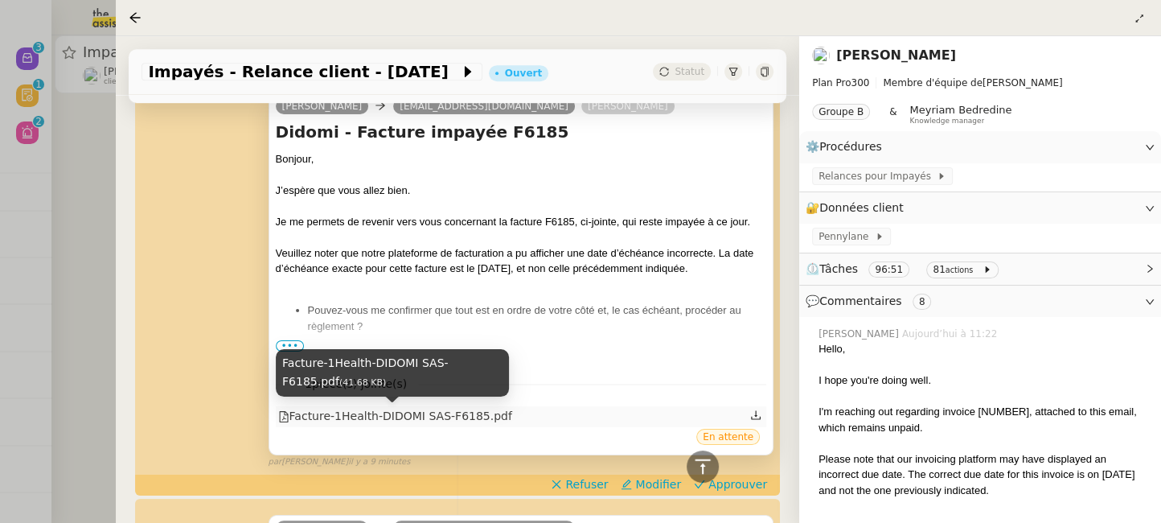
click at [450, 412] on div "Facture-1Health-DIDOMI SAS-F6185.pdf" at bounding box center [395, 416] width 234 height 18
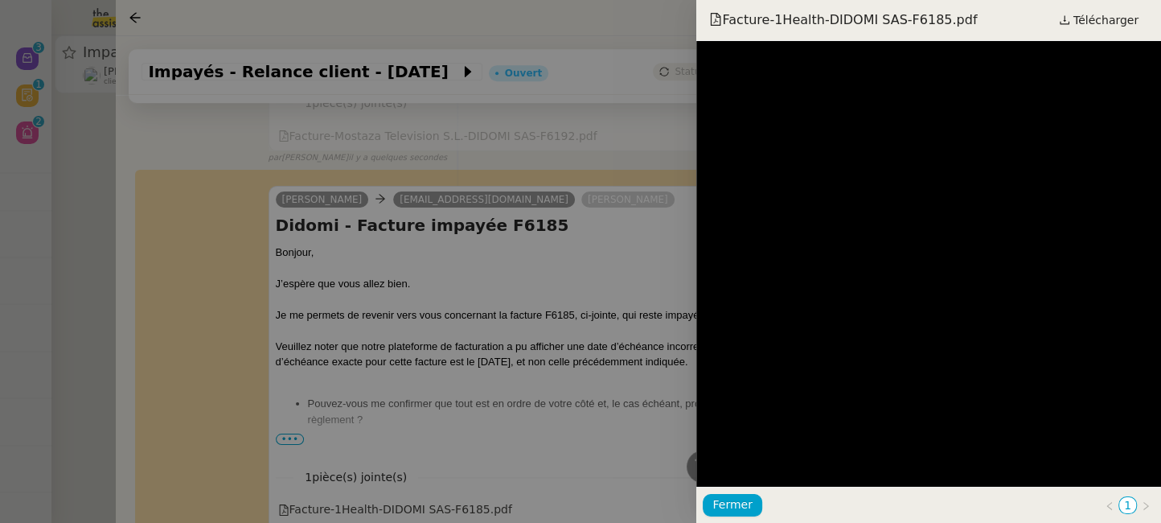
scroll to position [708, 0]
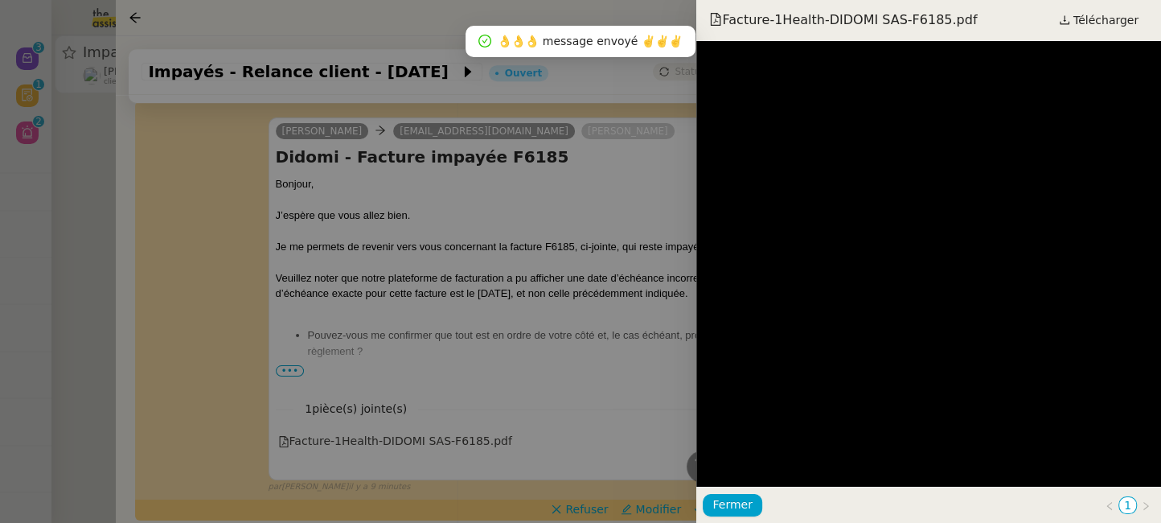
click at [604, 310] on div at bounding box center [580, 261] width 1161 height 523
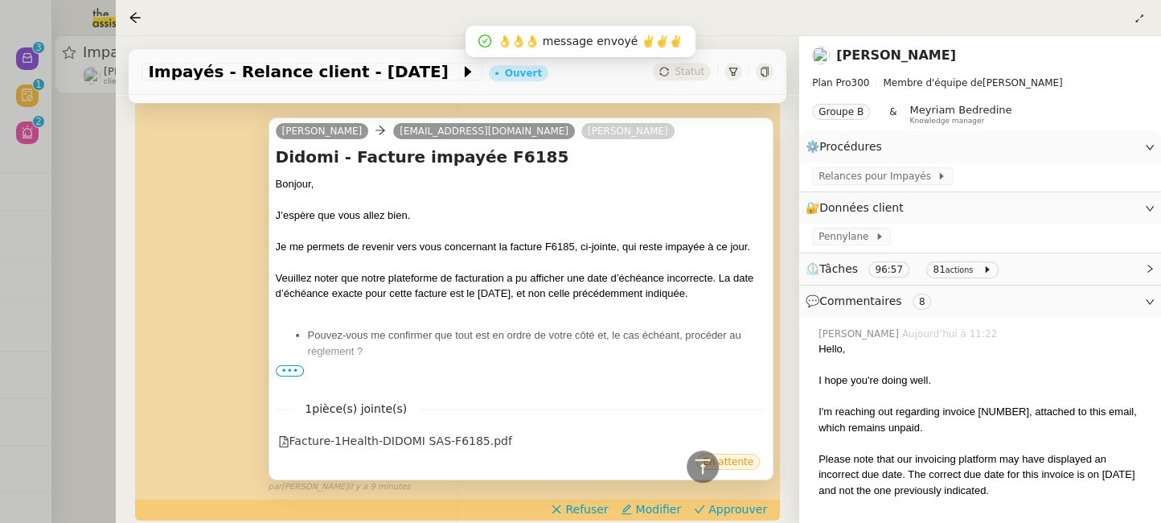
scroll to position [832, 0]
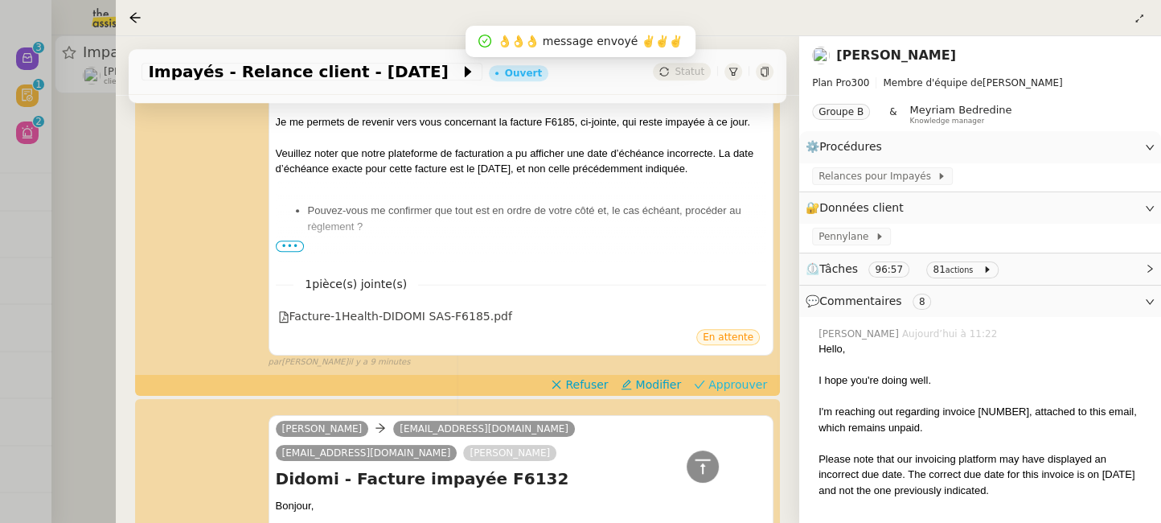
click at [740, 376] on span "Approuver" at bounding box center [737, 384] width 59 height 16
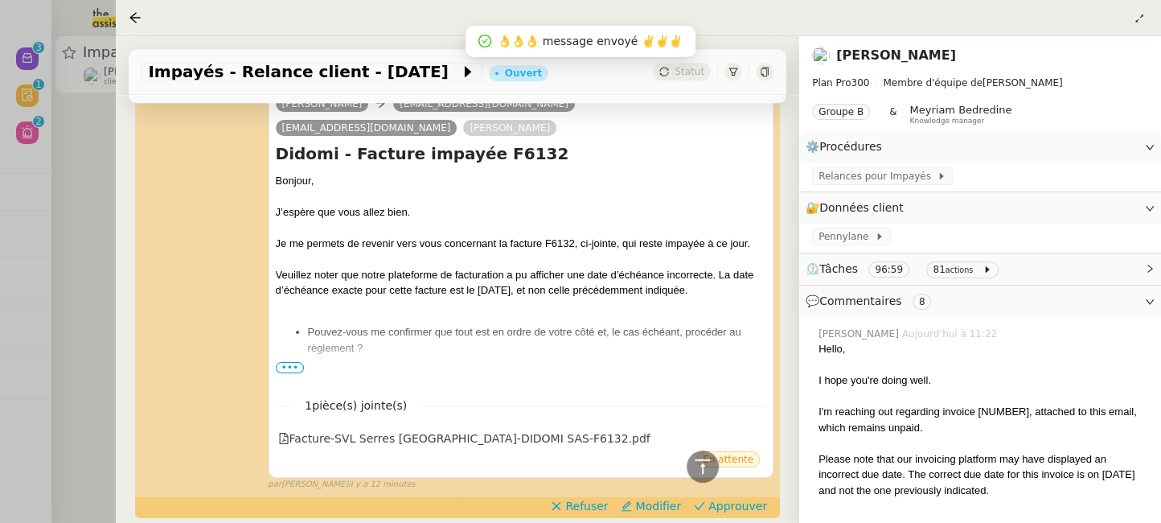
scroll to position [1106, 0]
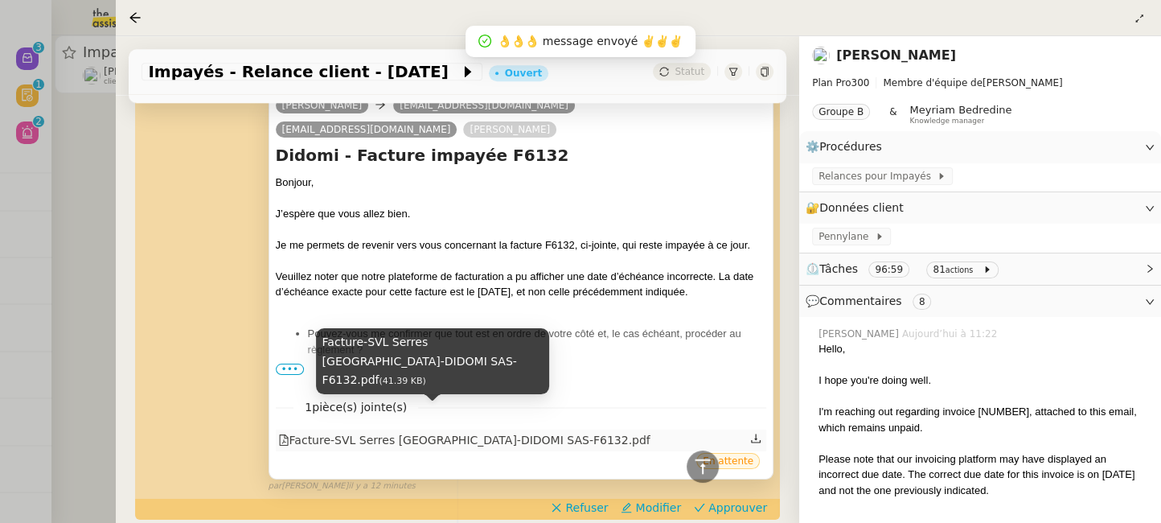
click at [368, 431] on div "Facture-SVL Serres [GEOGRAPHIC_DATA]-DIDOMI SAS-F6132.pdf" at bounding box center [464, 440] width 372 height 18
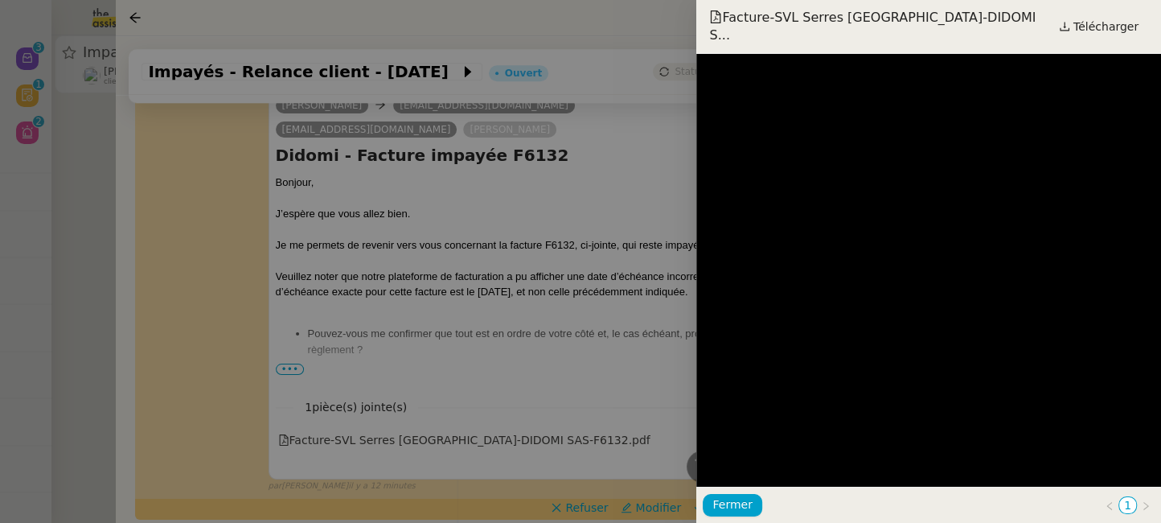
click at [556, 318] on div at bounding box center [580, 261] width 1161 height 523
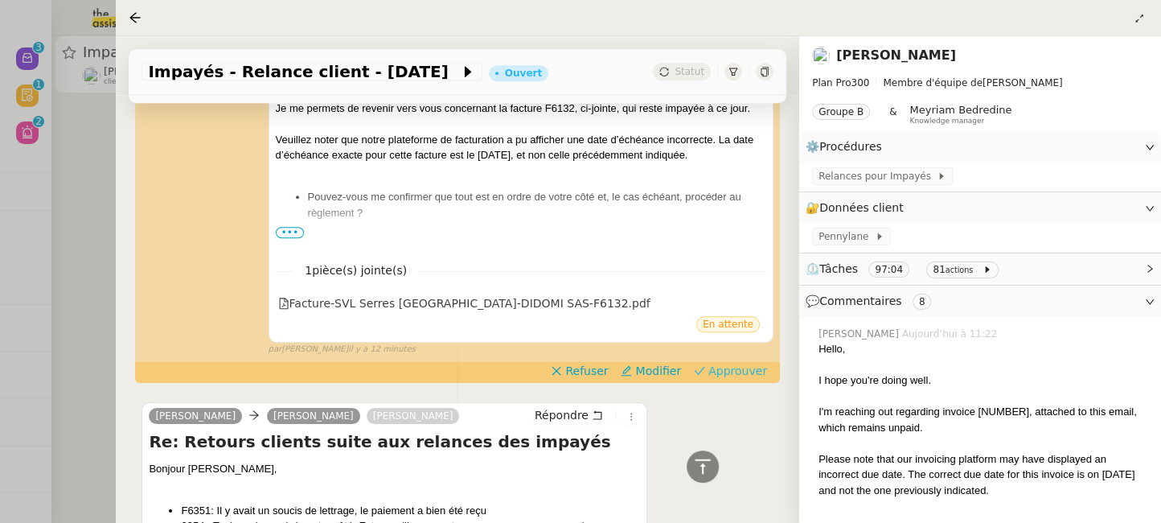
click at [761, 363] on span "Approuver" at bounding box center [737, 371] width 59 height 16
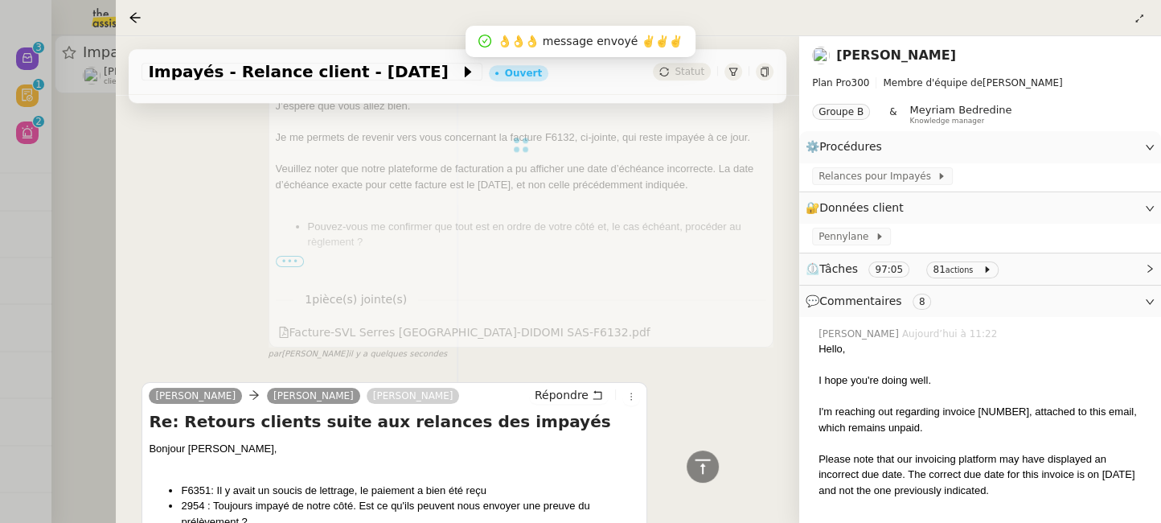
scroll to position [1315, 0]
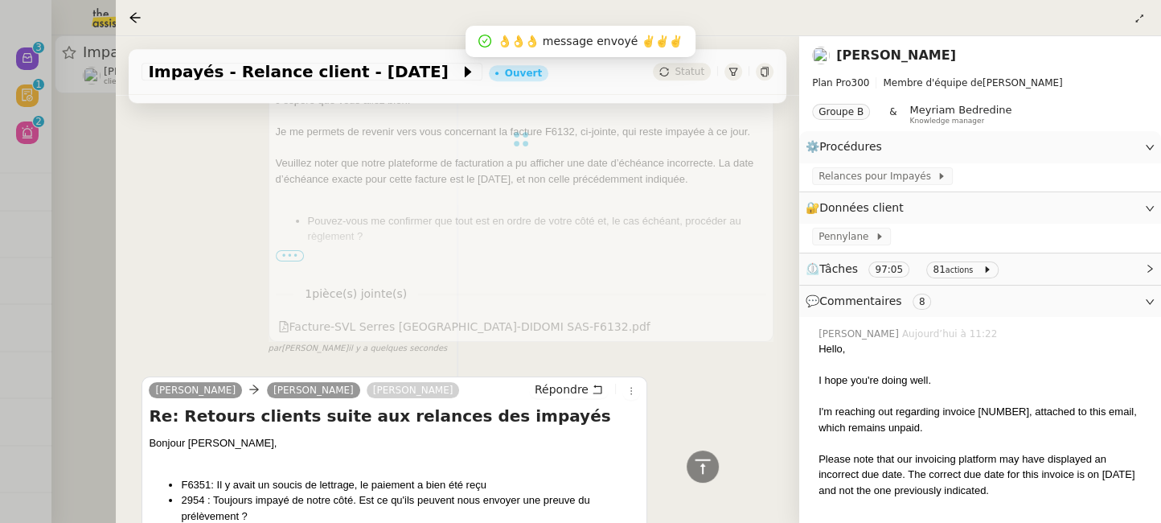
click at [90, 131] on div at bounding box center [580, 261] width 1161 height 523
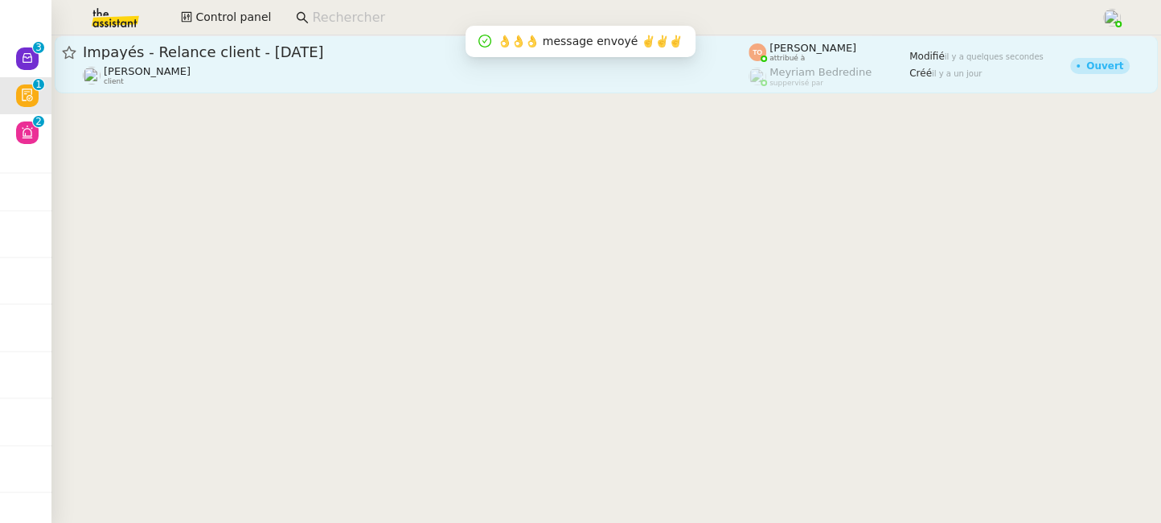
click at [690, 64] on div "Impayés - Relance client - 1 octobre 2025 Mathilde Borel client" at bounding box center [416, 64] width 666 height 43
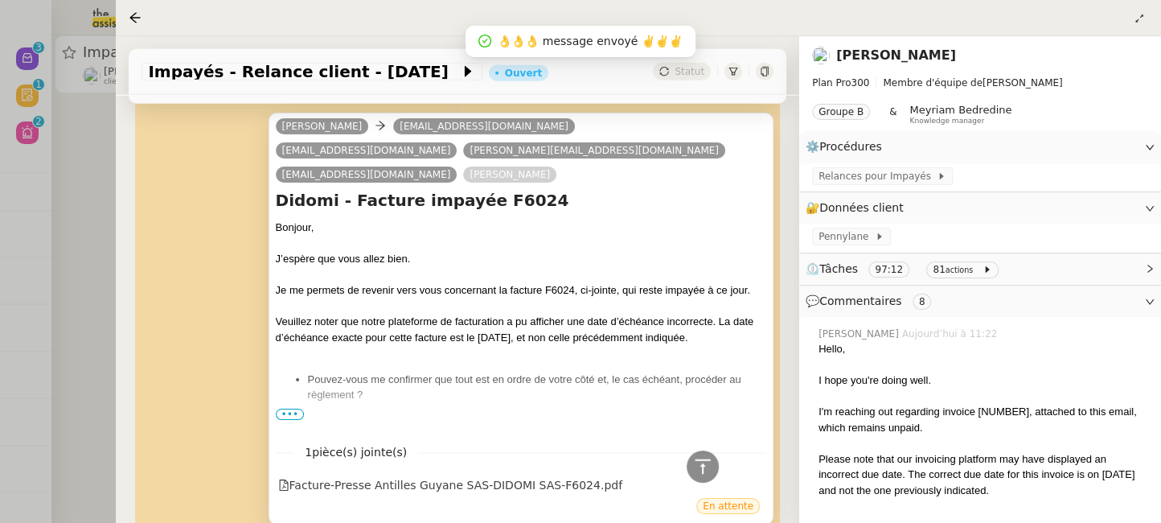
scroll to position [3150, 0]
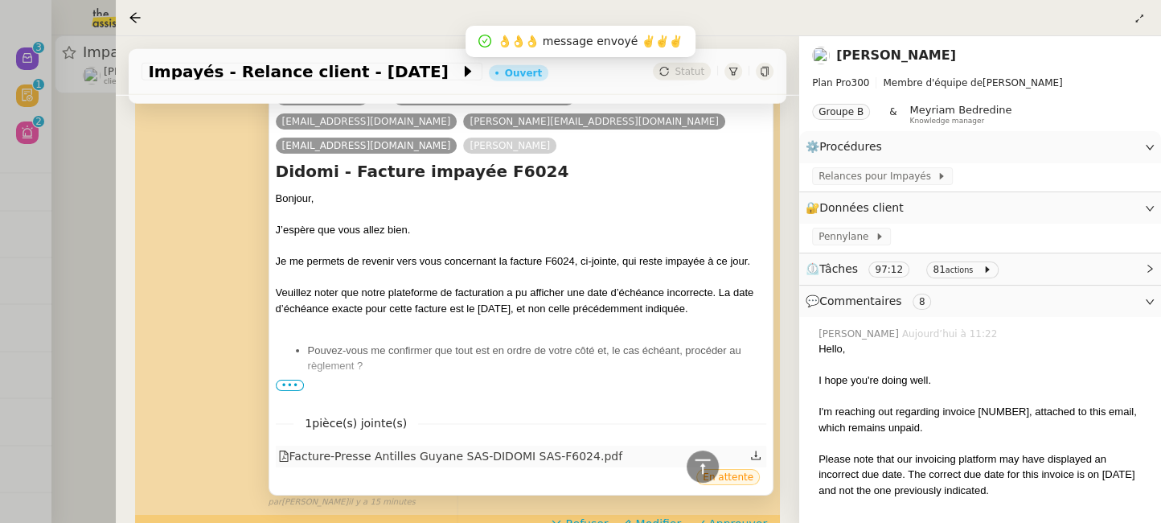
click at [548, 447] on div "Facture-Presse Antilles Guyane SAS-DIDOMI SAS-F6024.pdf" at bounding box center [450, 456] width 344 height 18
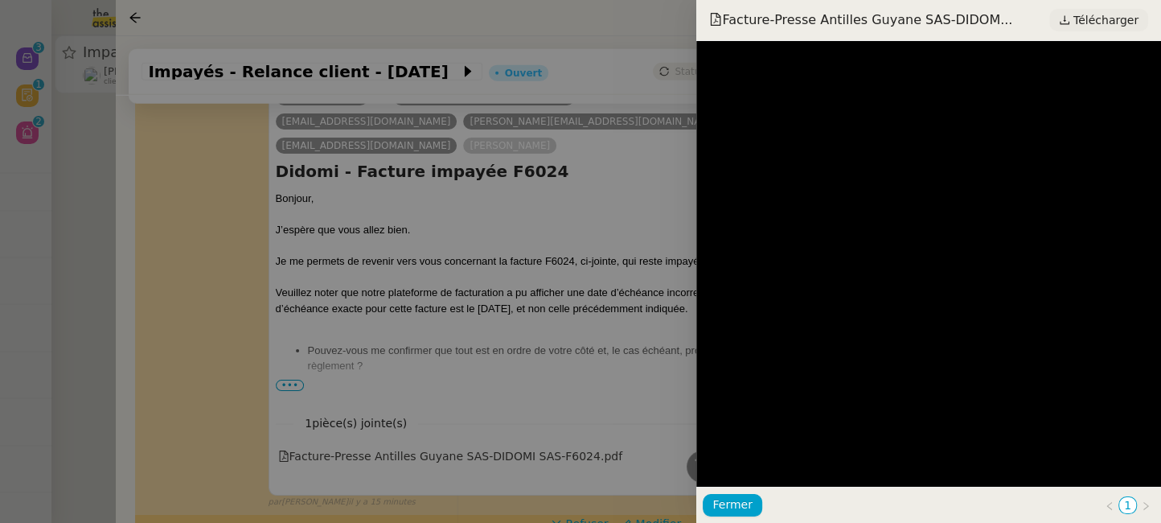
click at [1123, 21] on span "Télécharger" at bounding box center [1105, 20] width 65 height 21
click at [548, 236] on div at bounding box center [580, 261] width 1161 height 523
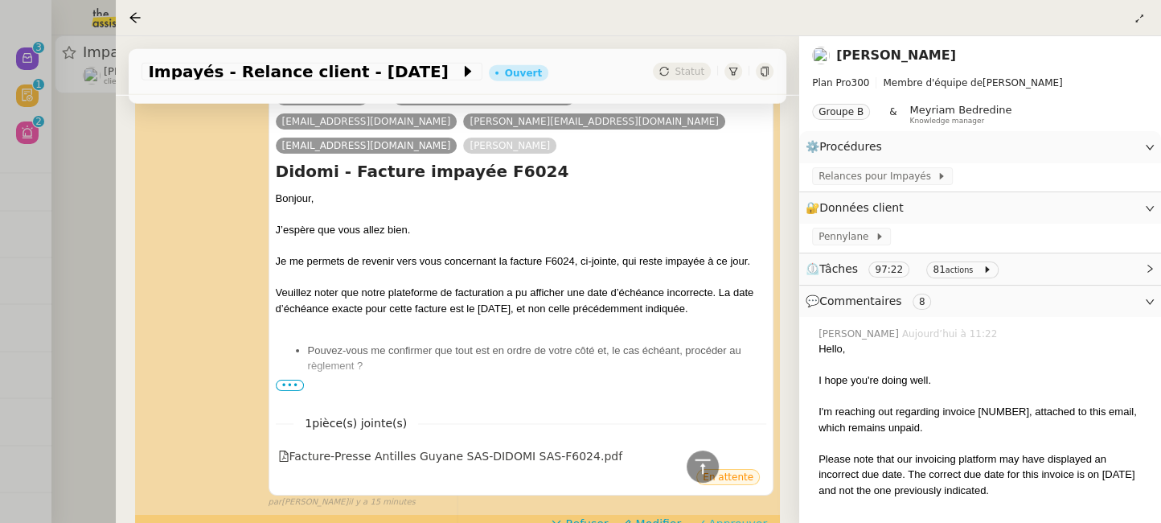
click at [733, 515] on span "Approuver" at bounding box center [737, 523] width 59 height 16
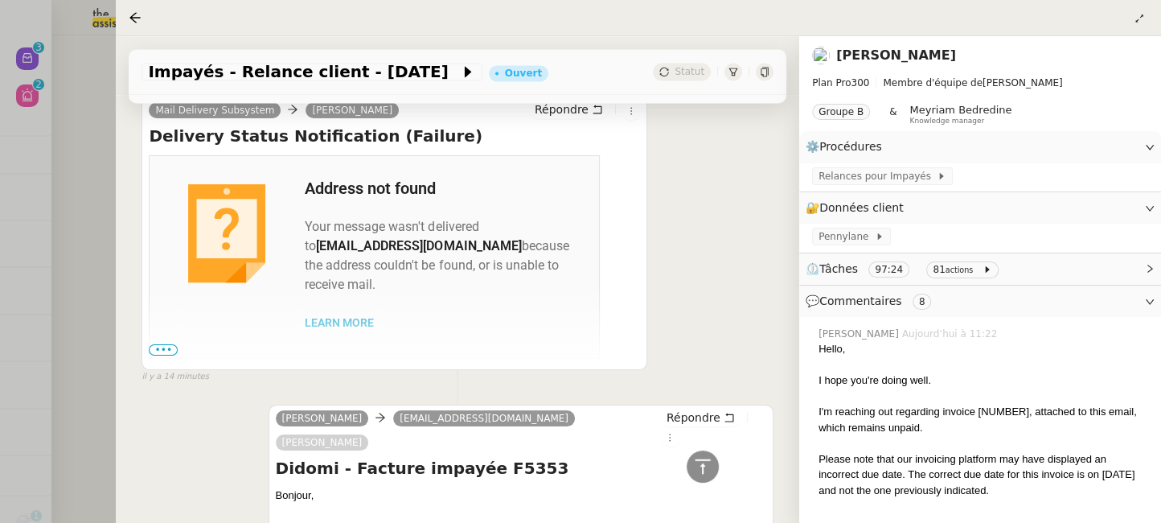
scroll to position [822, 0]
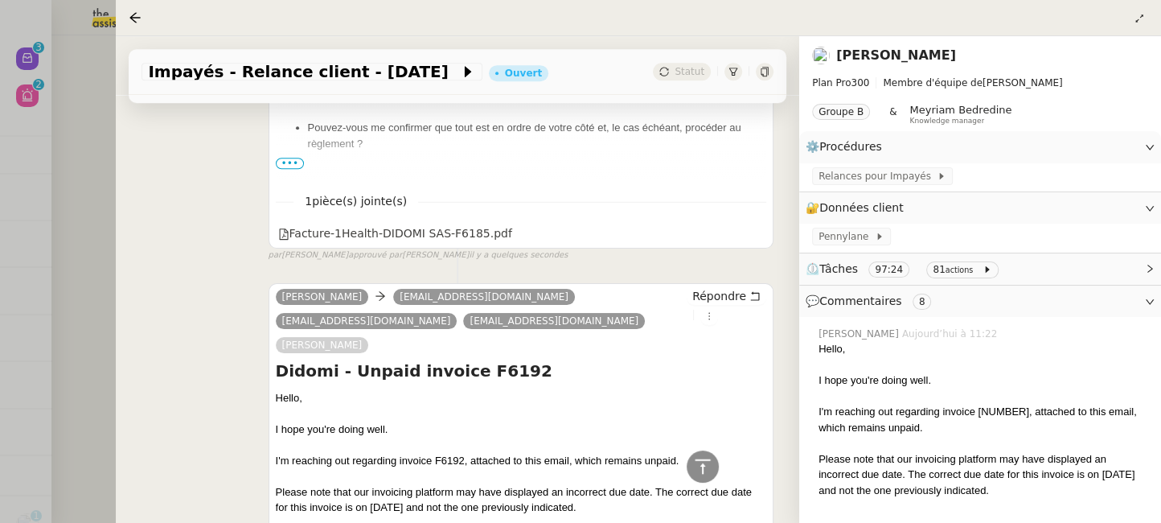
click at [92, 183] on div at bounding box center [580, 261] width 1161 height 523
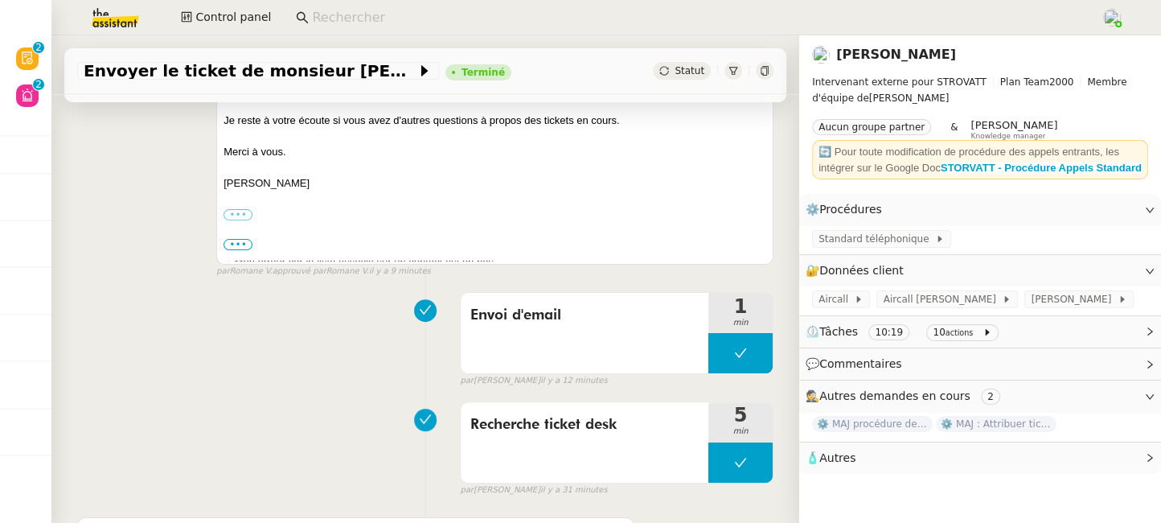
scroll to position [316, 0]
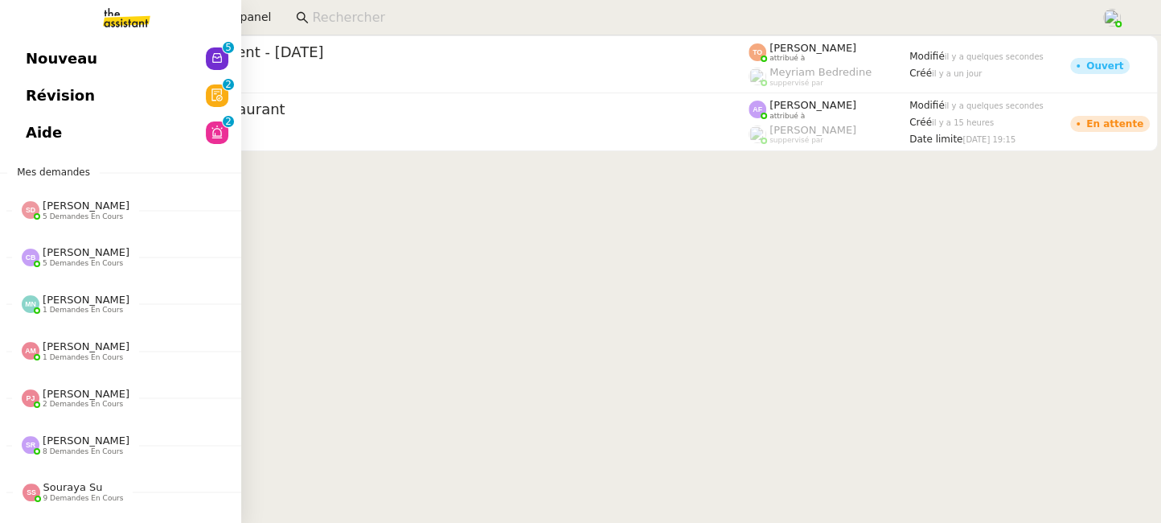
click at [88, 142] on link "Aide 0 1 2 3 4 5 6 7 8 9" at bounding box center [120, 132] width 241 height 37
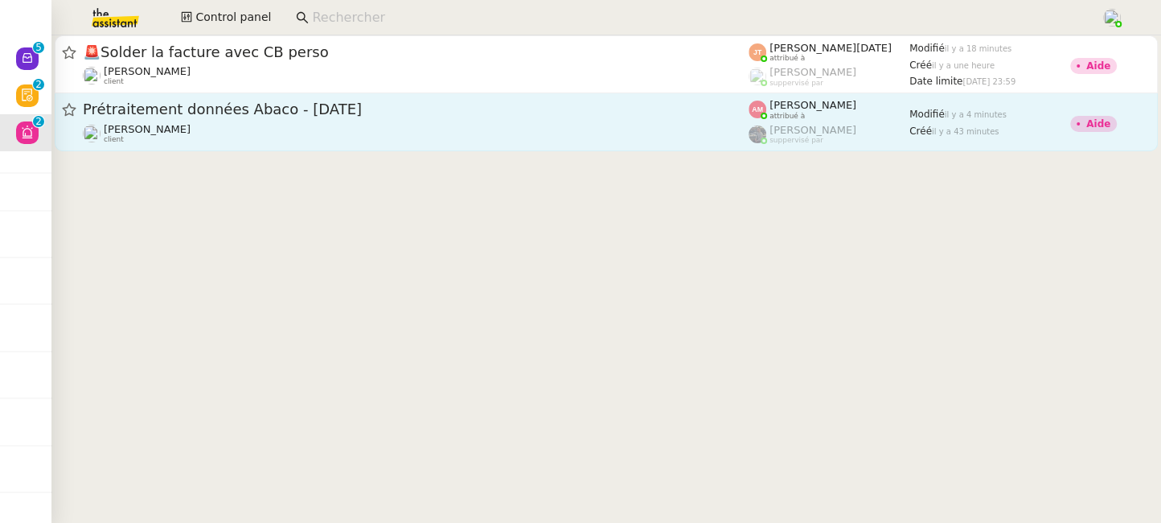
click at [523, 125] on div "[PERSON_NAME] client" at bounding box center [416, 133] width 666 height 21
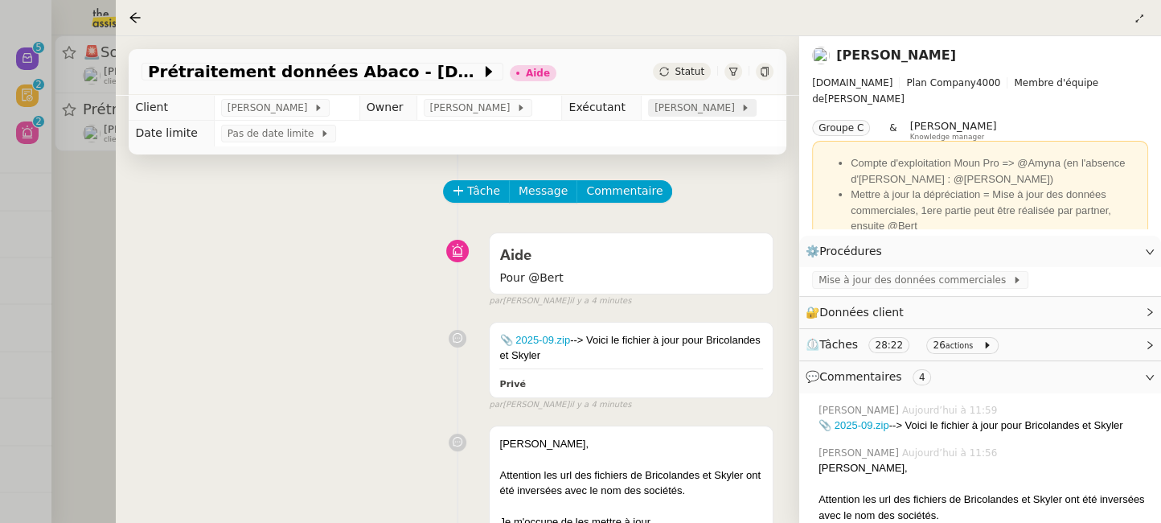
click at [679, 113] on span "[PERSON_NAME]" at bounding box center [698, 108] width 86 height 16
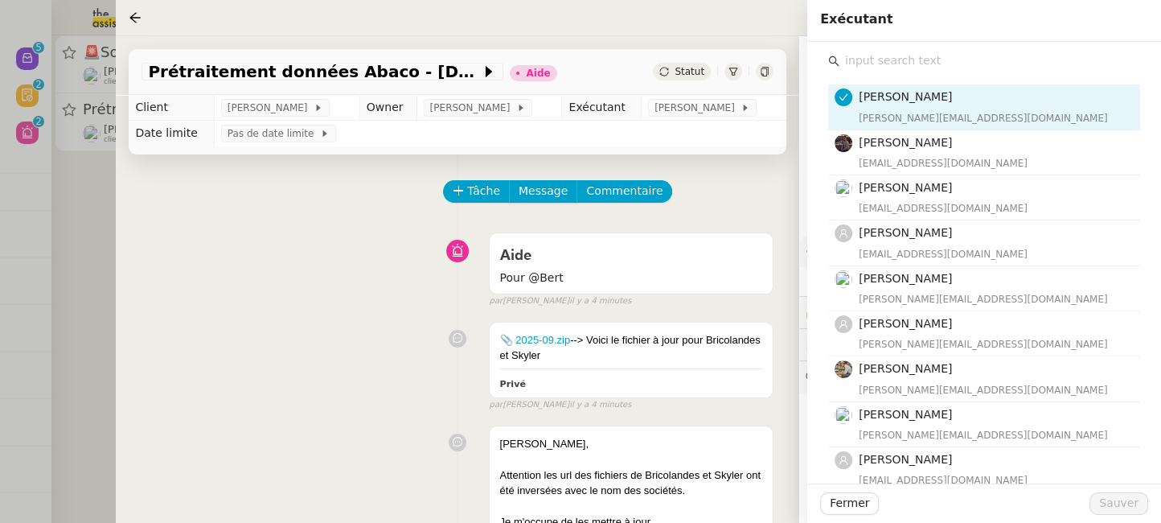
click at [920, 64] on input "text" at bounding box center [989, 61] width 301 height 22
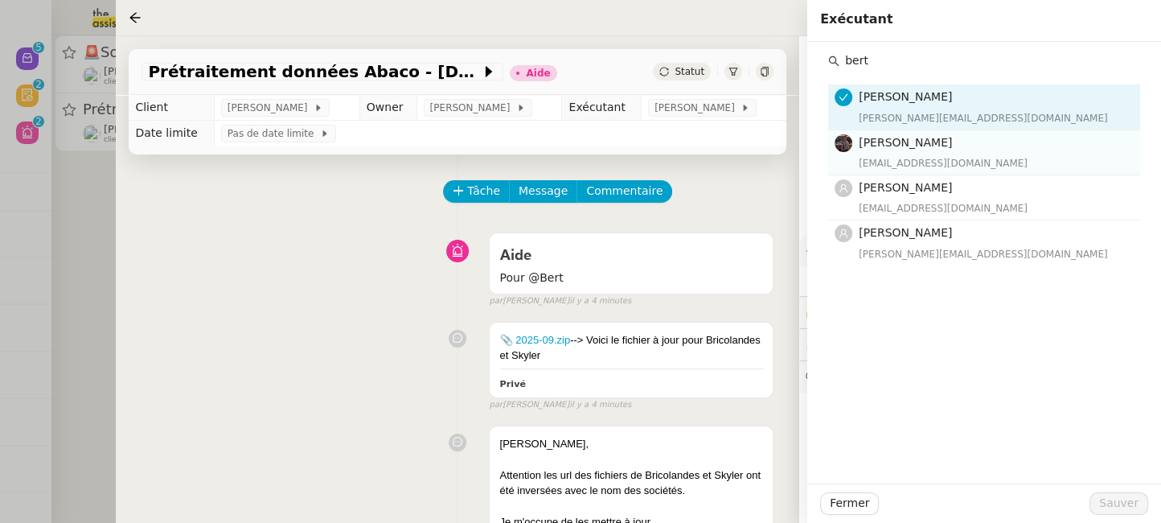
type input "bert"
click at [968, 148] on h4 "[PERSON_NAME]" at bounding box center [995, 142] width 272 height 18
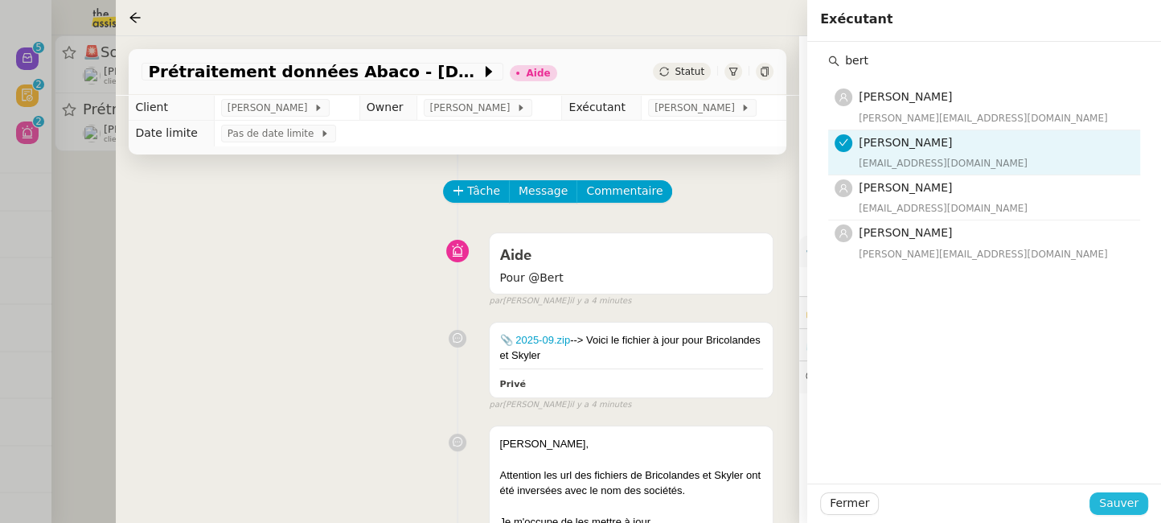
click at [1123, 499] on span "Sauver" at bounding box center [1118, 503] width 39 height 18
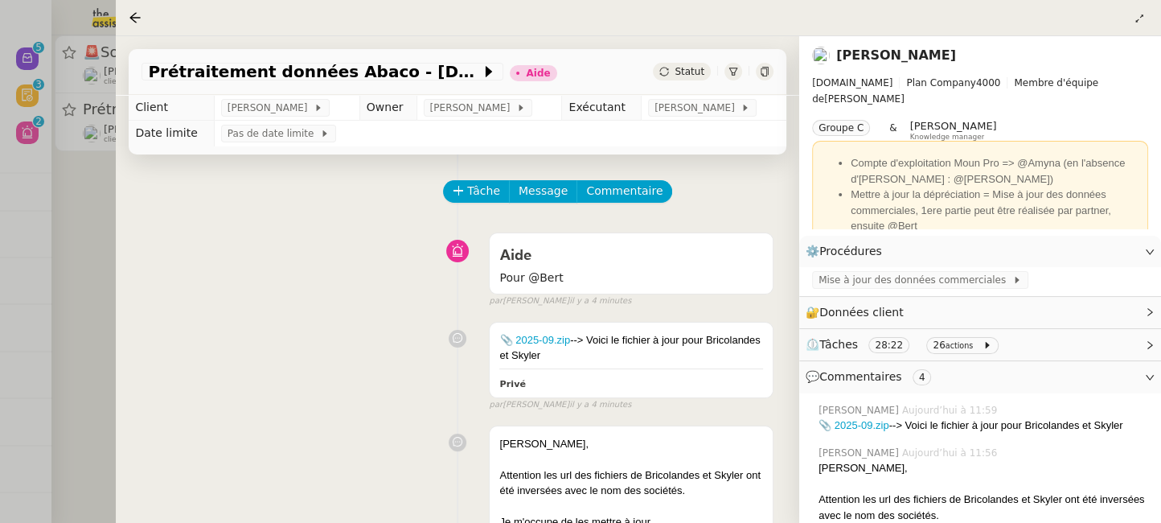
click at [696, 78] on div "Statut" at bounding box center [682, 72] width 58 height 18
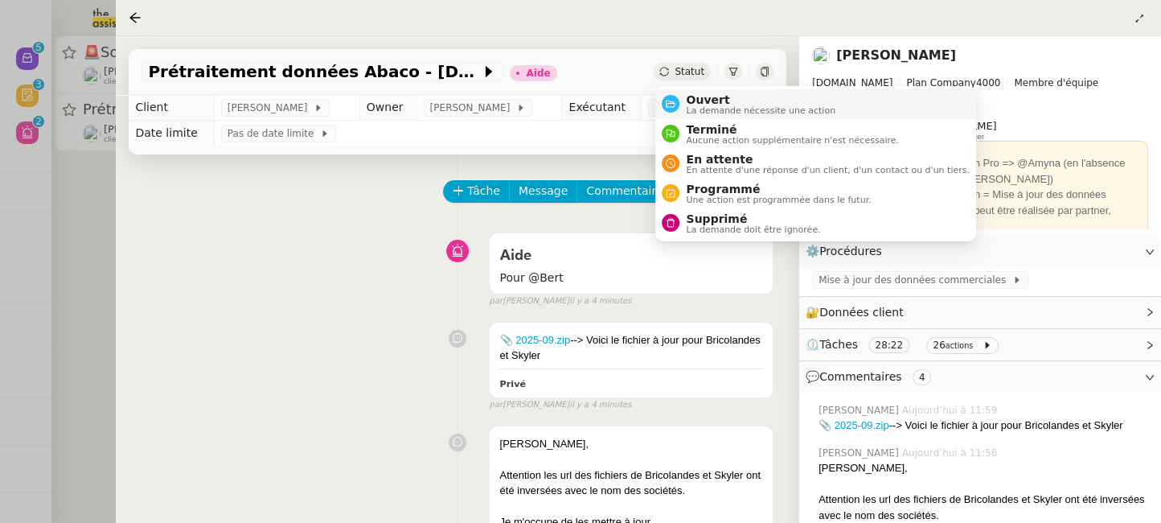
click at [709, 106] on span "La demande nécessite une action" at bounding box center [761, 110] width 150 height 9
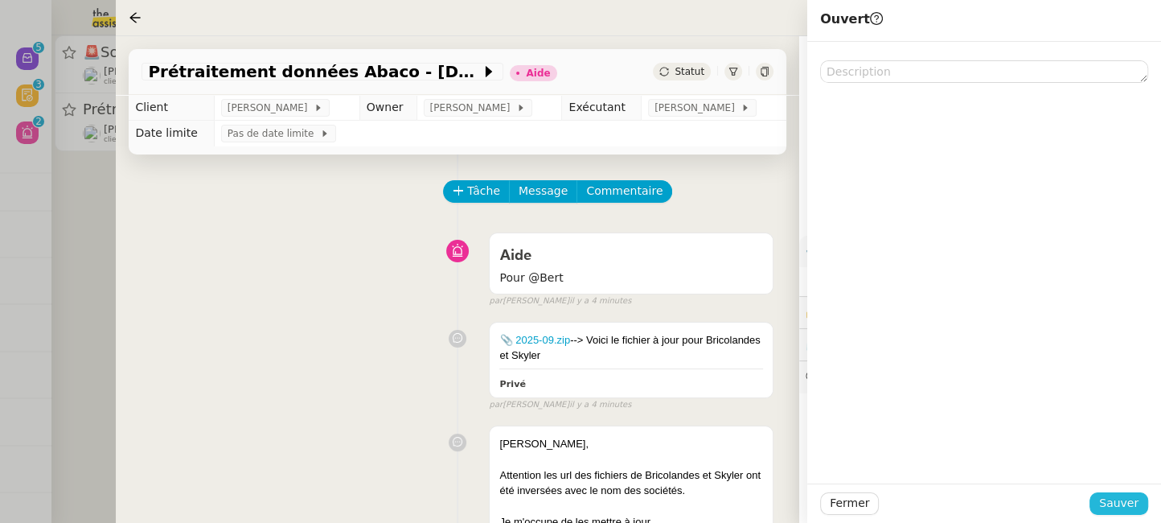
click at [1110, 495] on span "Sauver" at bounding box center [1118, 503] width 39 height 18
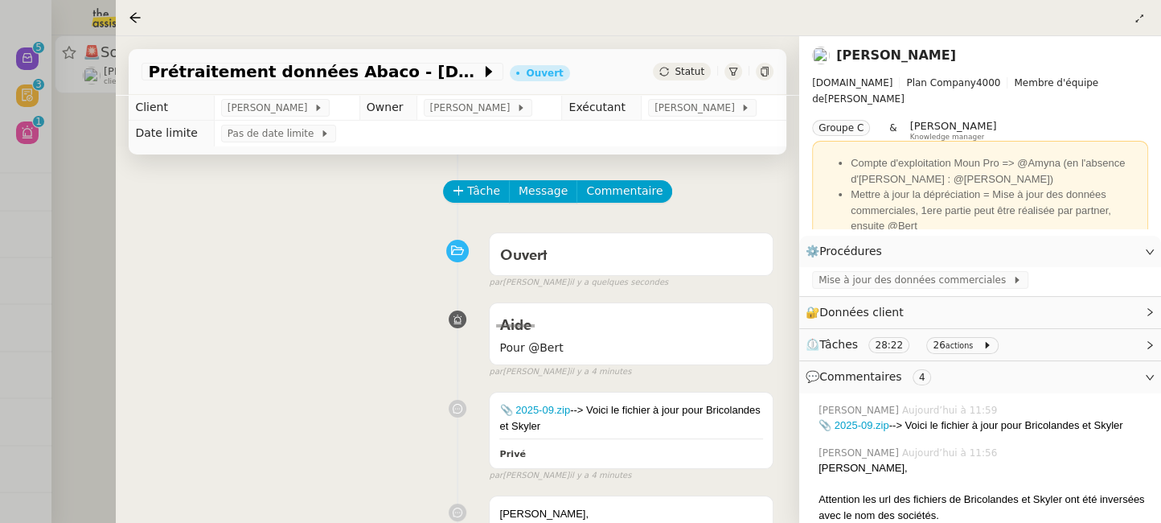
click at [107, 245] on div at bounding box center [580, 261] width 1161 height 523
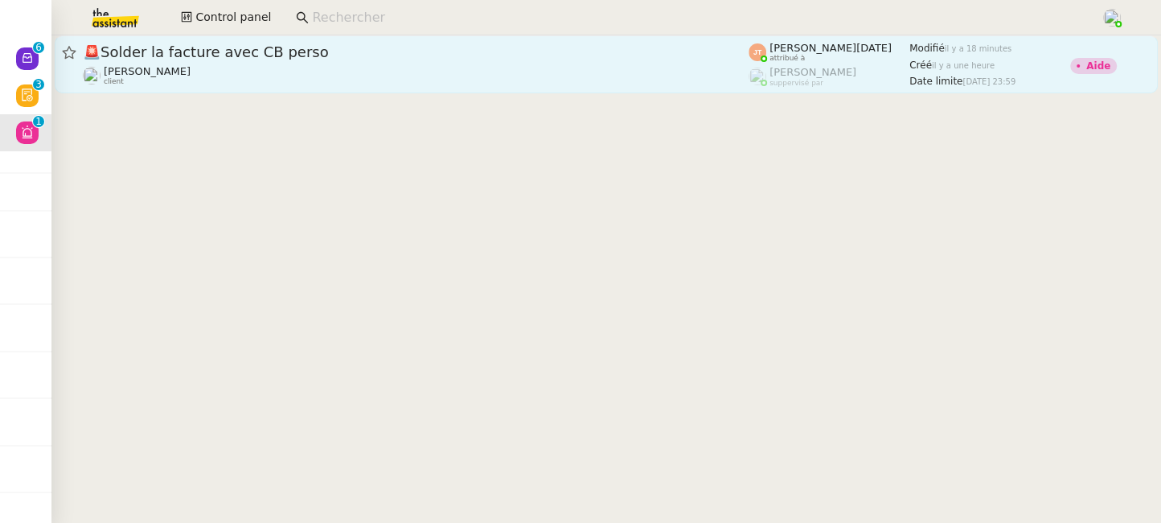
click at [332, 70] on div "[PERSON_NAME] client" at bounding box center [416, 75] width 666 height 21
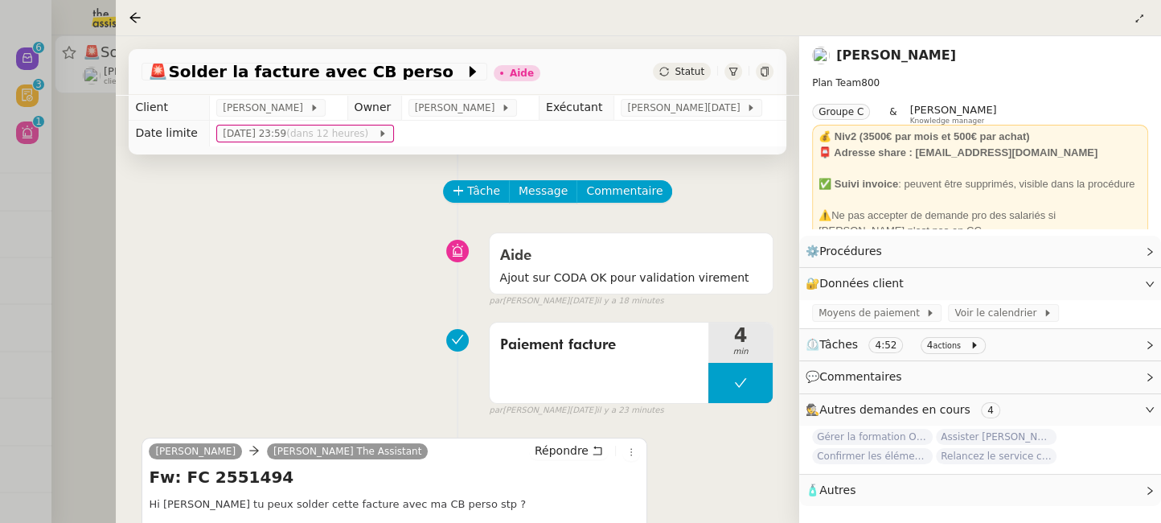
click at [90, 187] on div at bounding box center [580, 261] width 1161 height 523
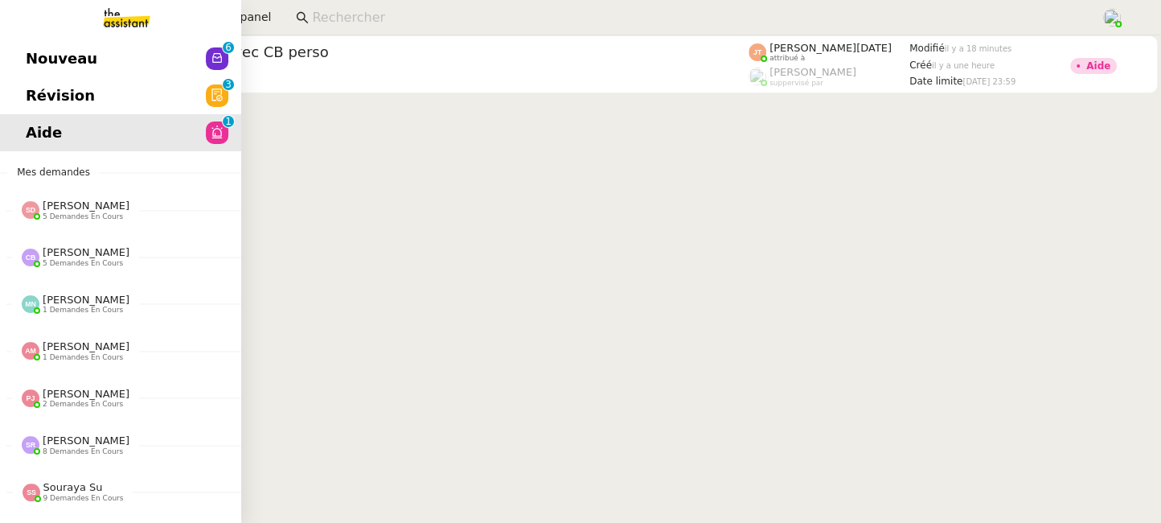
click at [47, 92] on span "Révision" at bounding box center [60, 96] width 69 height 24
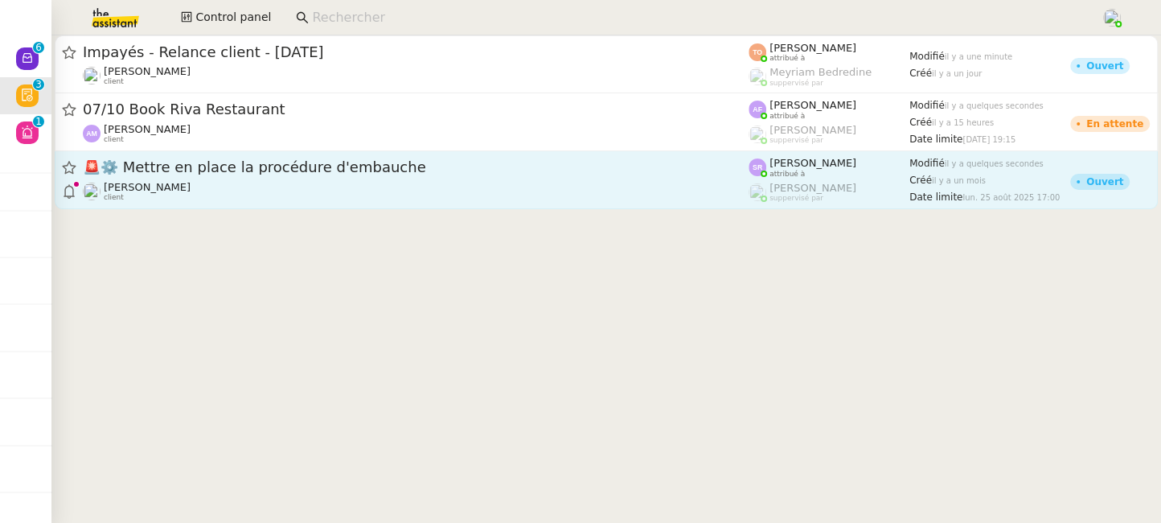
click at [571, 168] on span "🚨 ⚙️ Mettre en place la procédure d'embauche" at bounding box center [416, 167] width 666 height 14
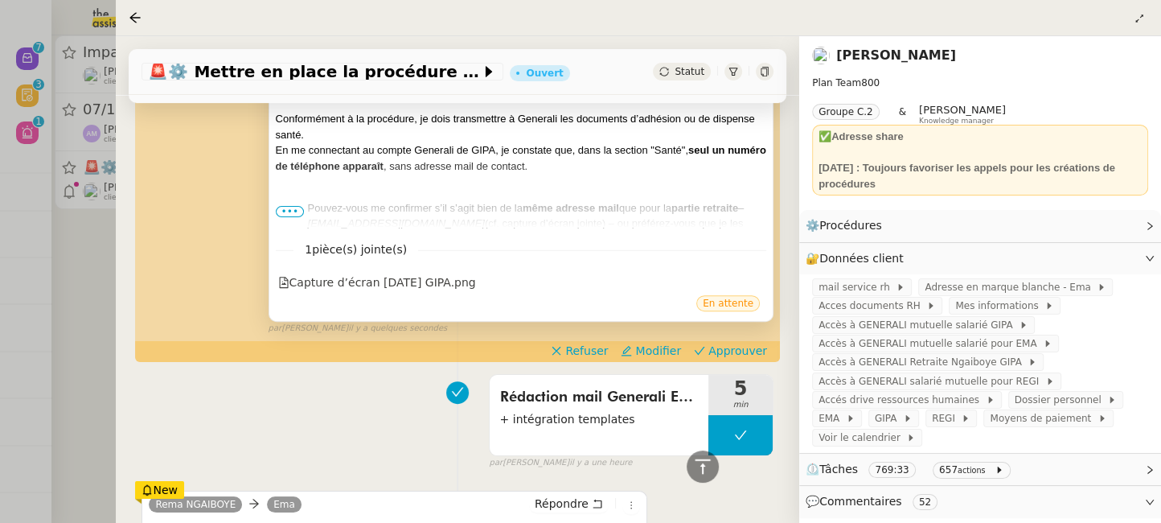
scroll to position [286, 0]
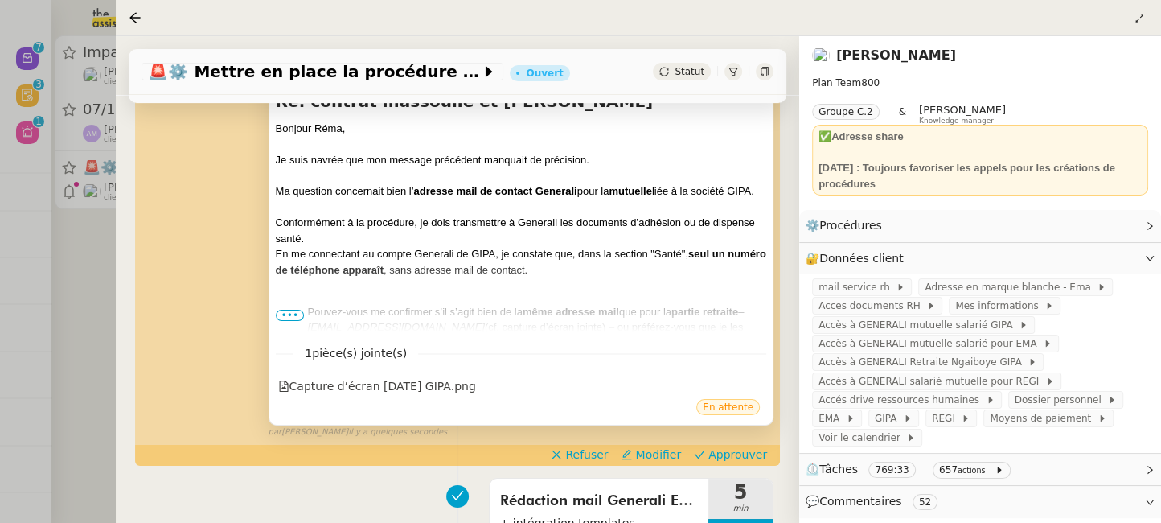
click at [287, 310] on span "•••" at bounding box center [290, 315] width 29 height 11
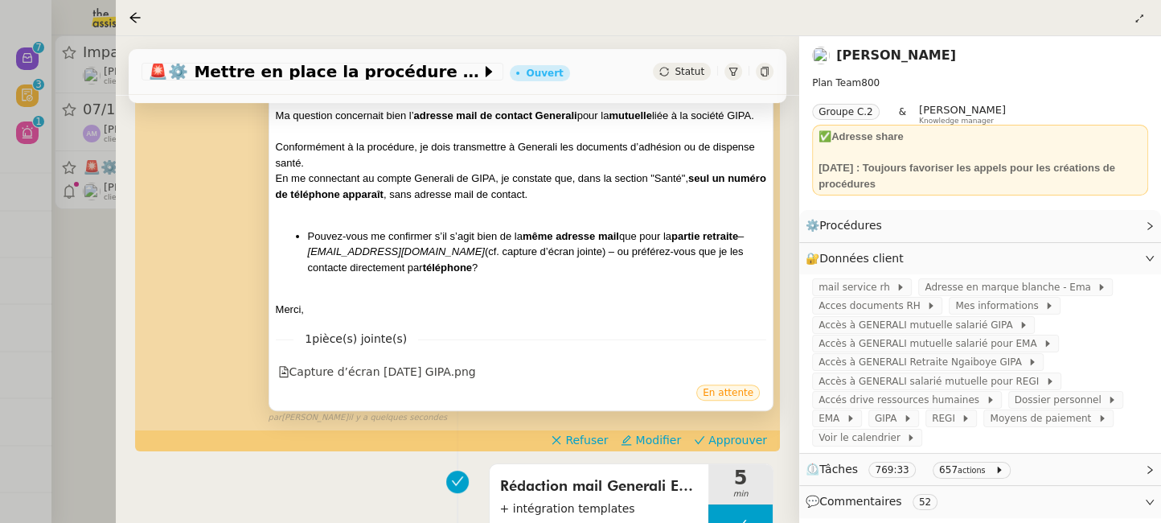
scroll to position [363, 0]
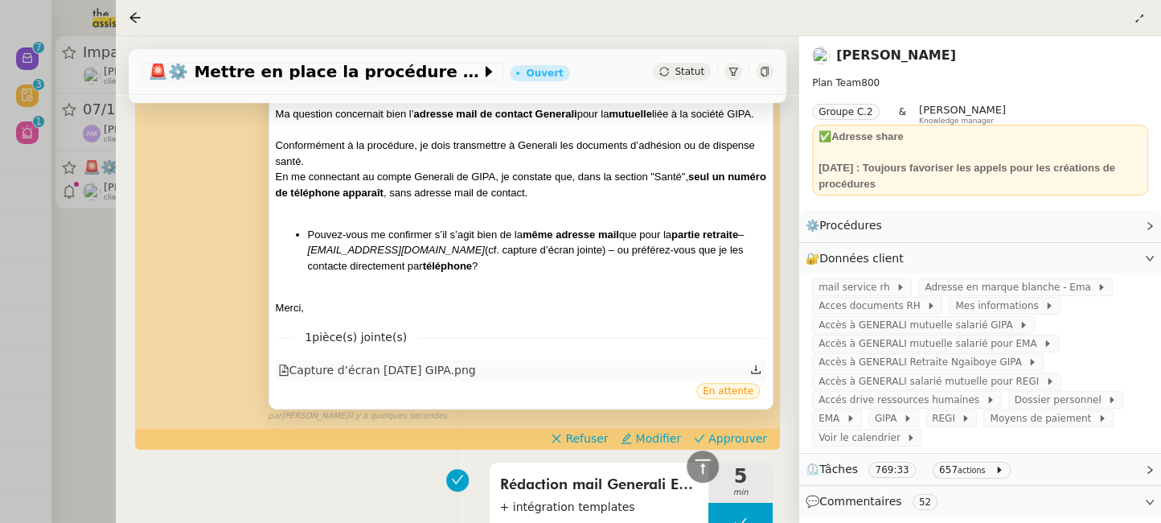
click at [476, 373] on div "Capture d’écran [DATE] GIPA.png" at bounding box center [377, 370] width 198 height 18
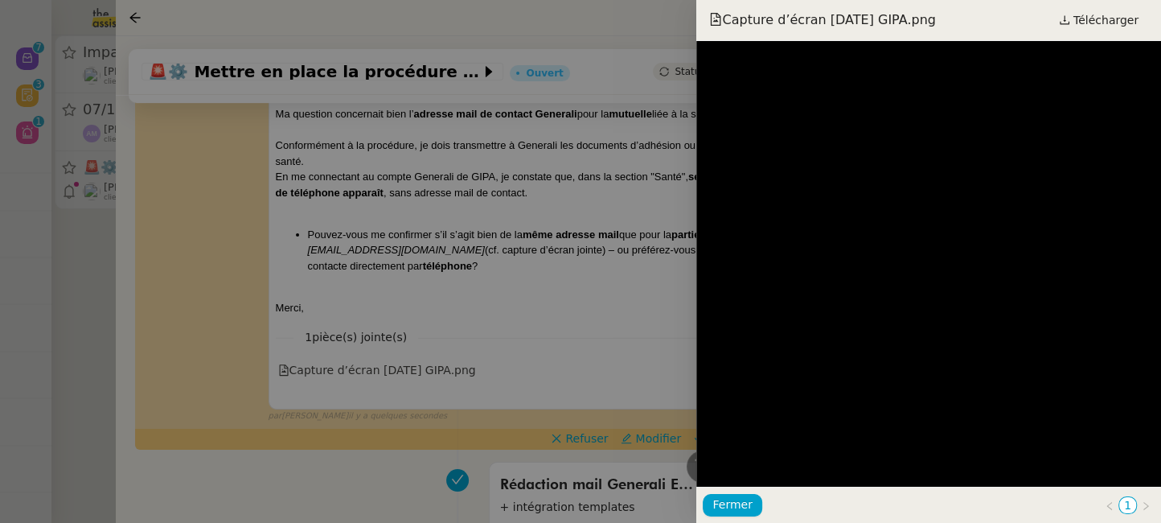
click at [628, 306] on div at bounding box center [580, 261] width 1161 height 523
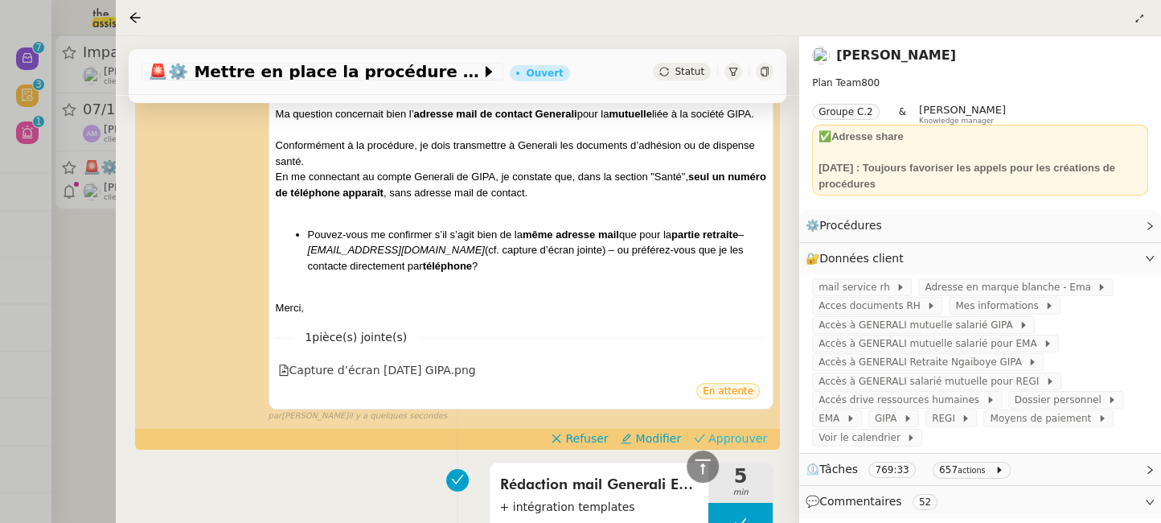
click at [735, 445] on span "Approuver" at bounding box center [737, 438] width 59 height 16
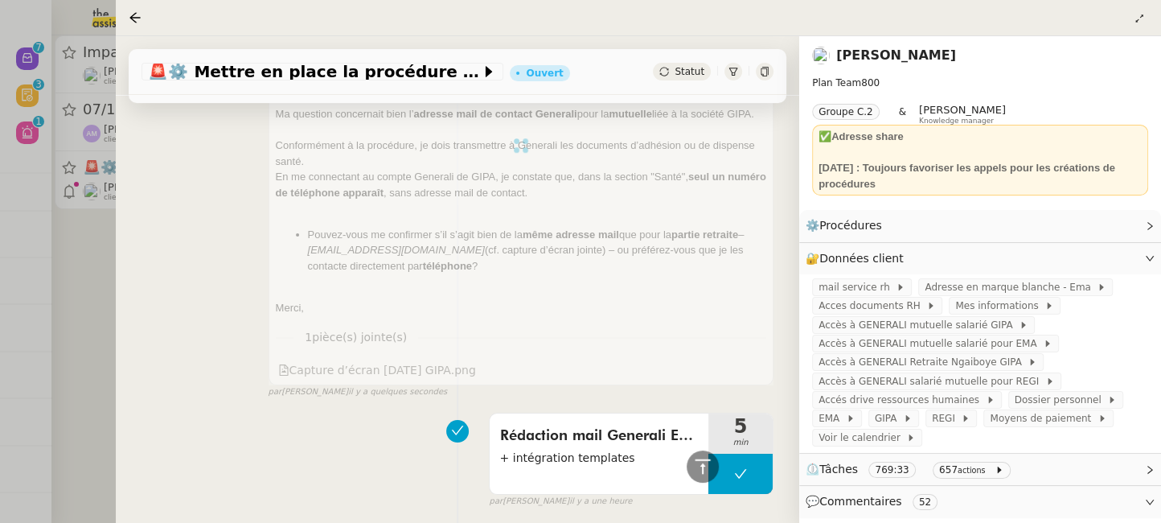
click at [99, 269] on div at bounding box center [580, 261] width 1161 height 523
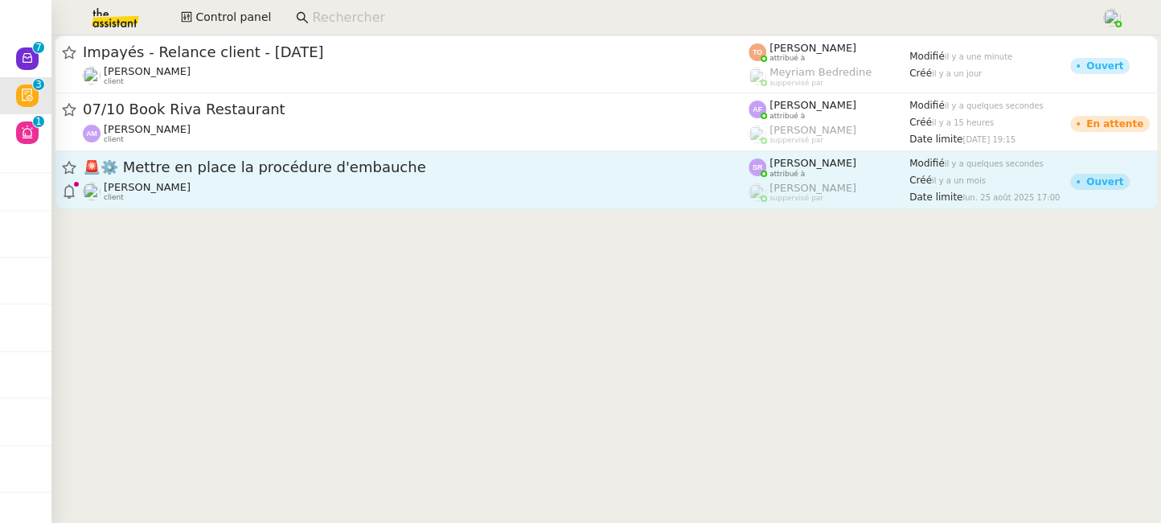
click at [291, 191] on div "[PERSON_NAME] client" at bounding box center [416, 191] width 666 height 21
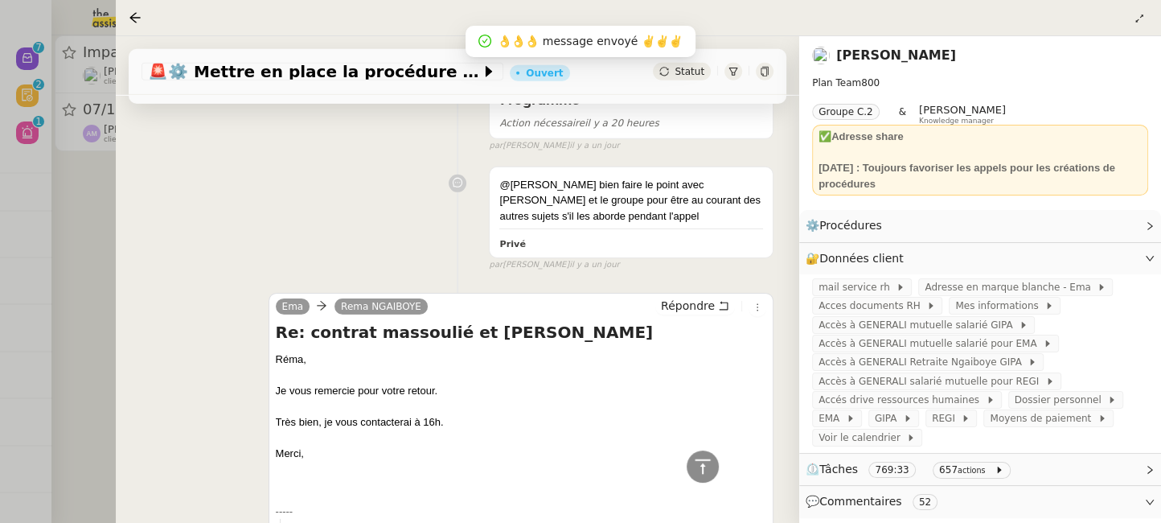
scroll to position [3933, 0]
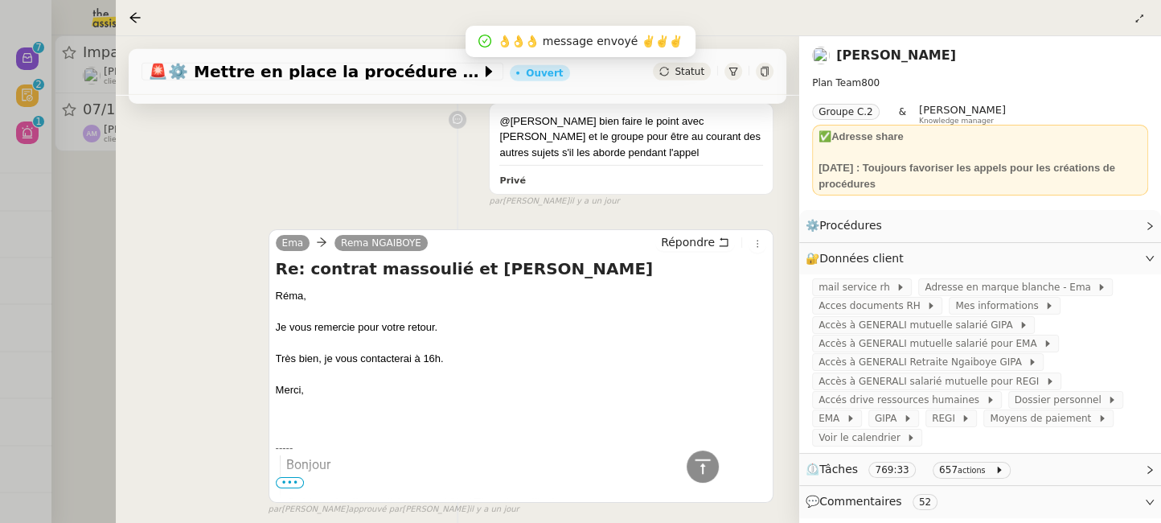
click at [82, 220] on div at bounding box center [580, 261] width 1161 height 523
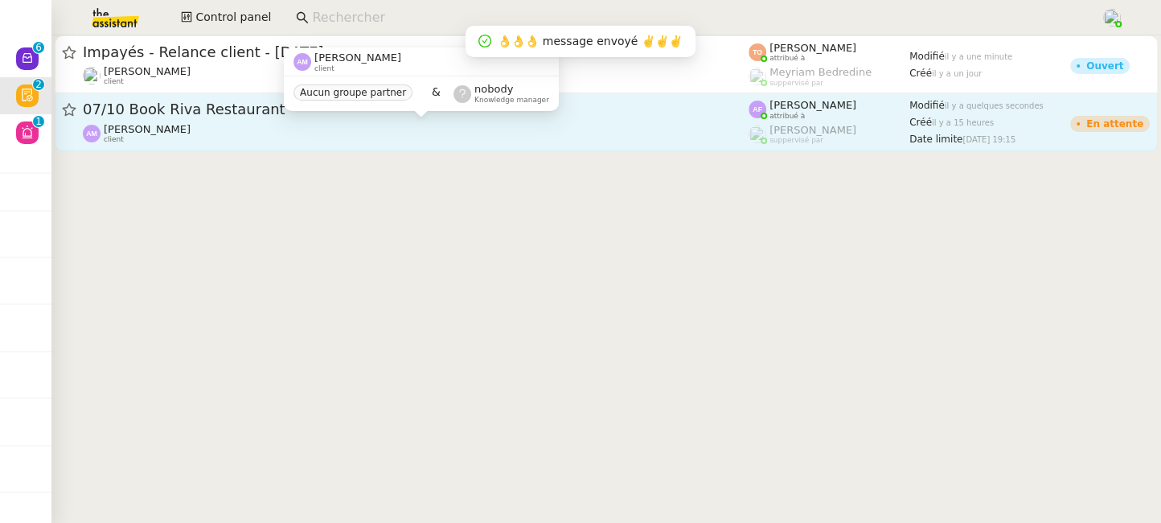
click at [375, 130] on div "[PERSON_NAME] client" at bounding box center [416, 133] width 666 height 21
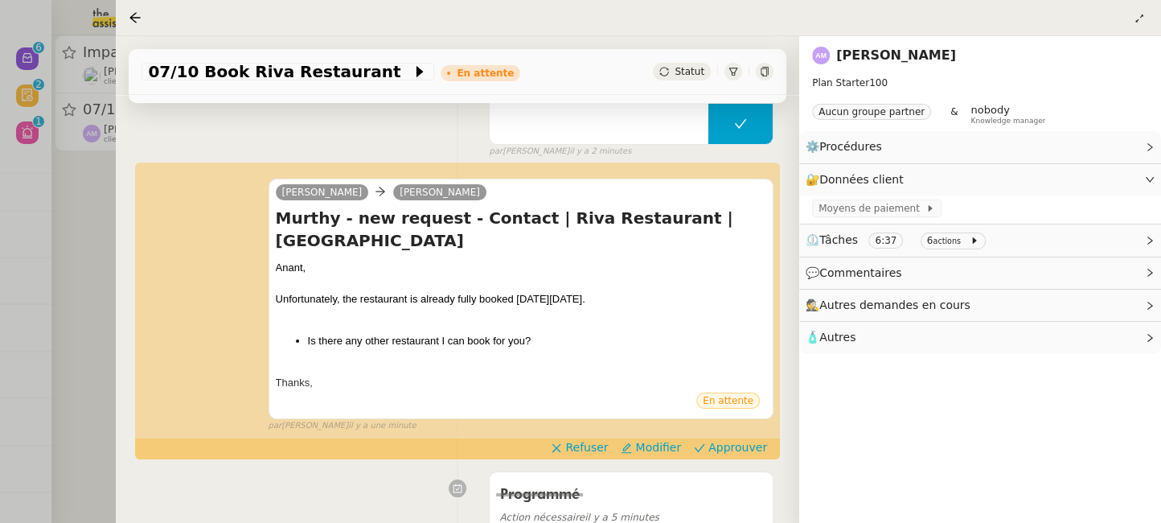
scroll to position [263, 0]
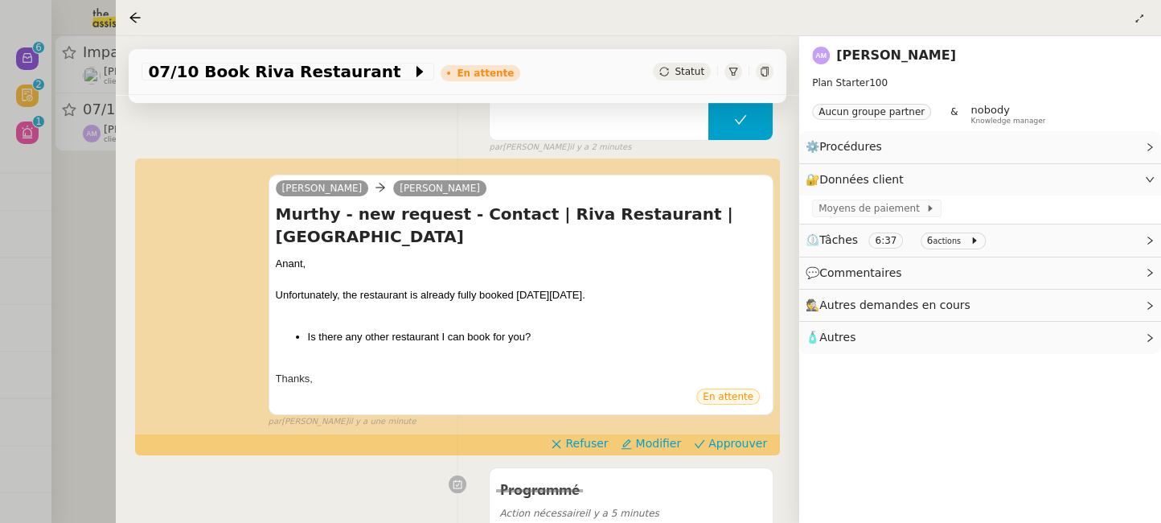
click at [98, 220] on div at bounding box center [580, 261] width 1161 height 523
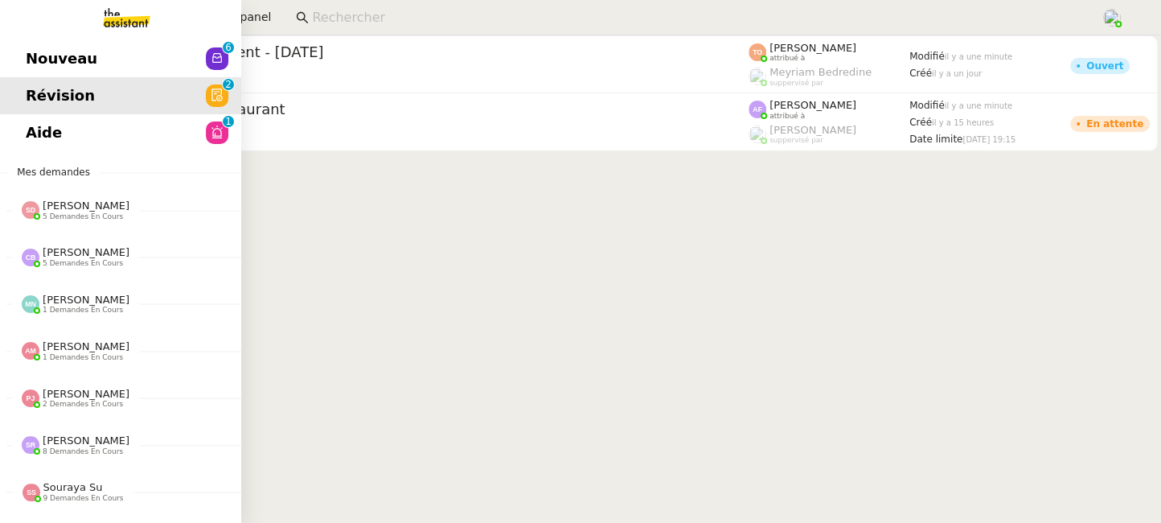
click at [34, 66] on span "Nouveau" at bounding box center [62, 59] width 72 height 24
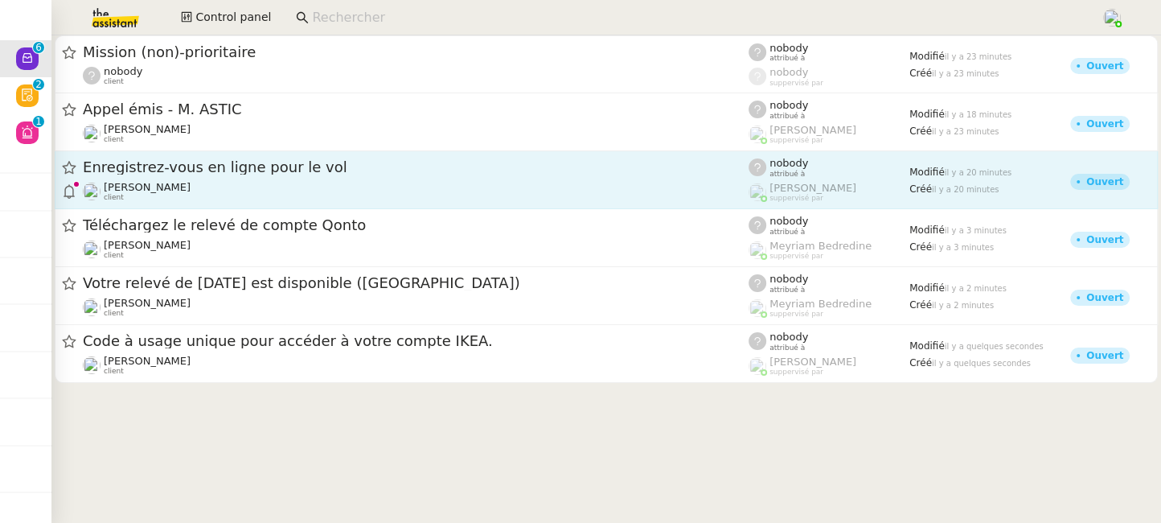
click at [441, 177] on div "Enregistrez-vous en ligne pour le vol" at bounding box center [416, 168] width 666 height 20
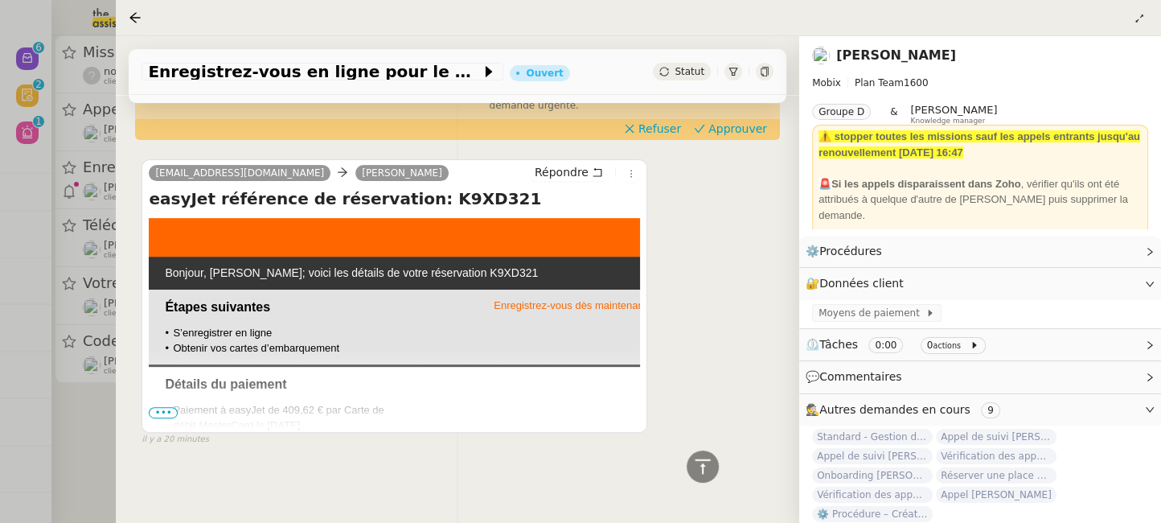
scroll to position [390, 0]
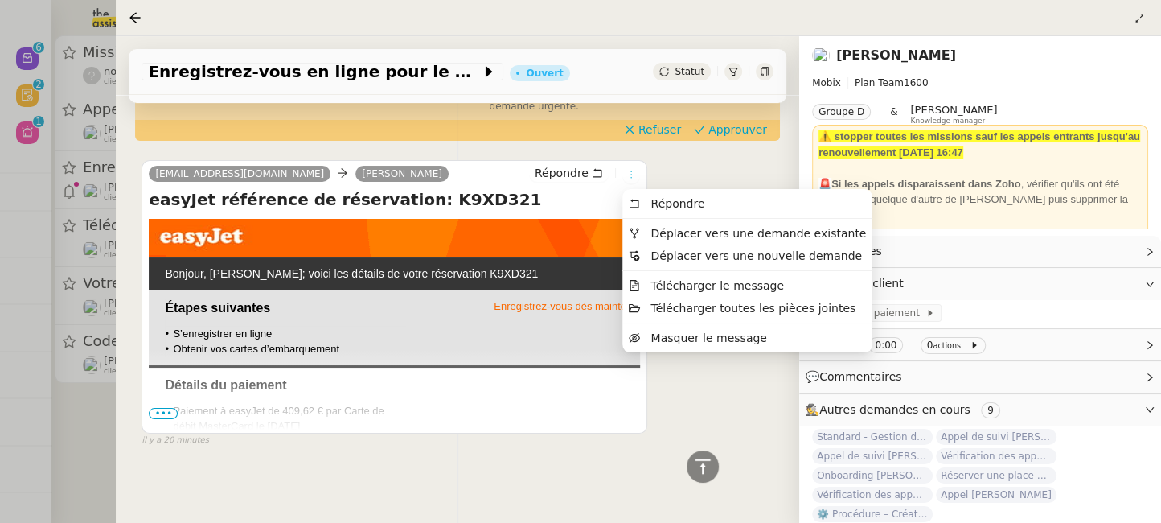
click at [630, 172] on icon at bounding box center [631, 175] width 10 height 10
click at [675, 224] on li "Déplacer vers une demande existante" at bounding box center [747, 233] width 250 height 23
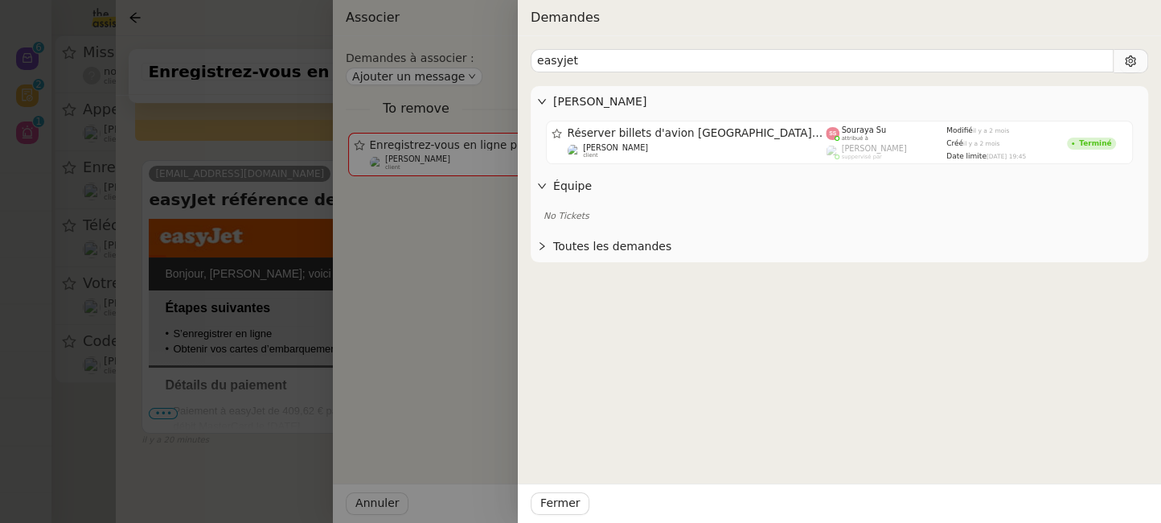
type input "easyjet"
click at [292, 454] on div at bounding box center [580, 261] width 1161 height 523
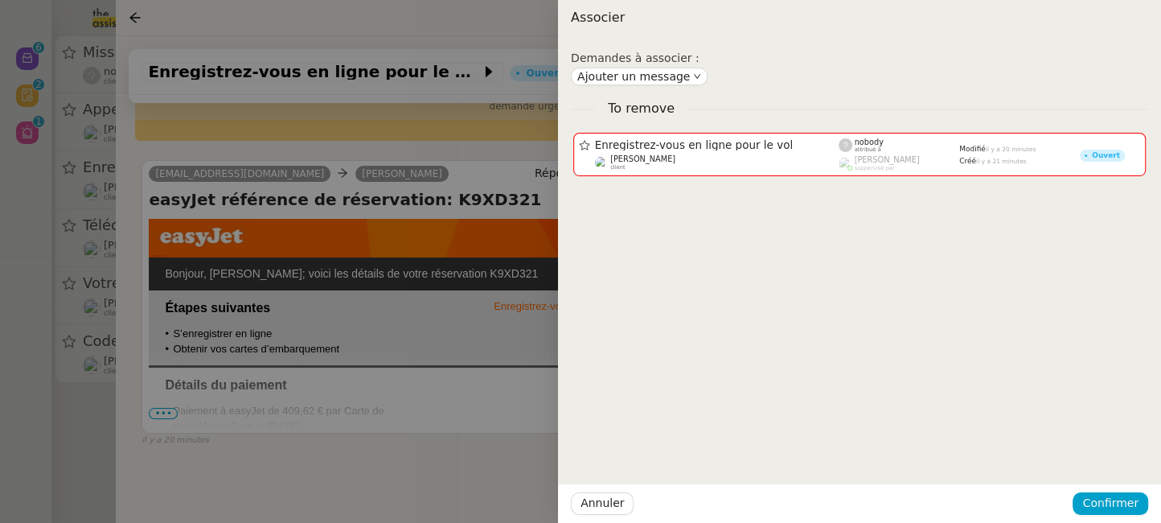
click at [292, 454] on div at bounding box center [580, 261] width 1161 height 523
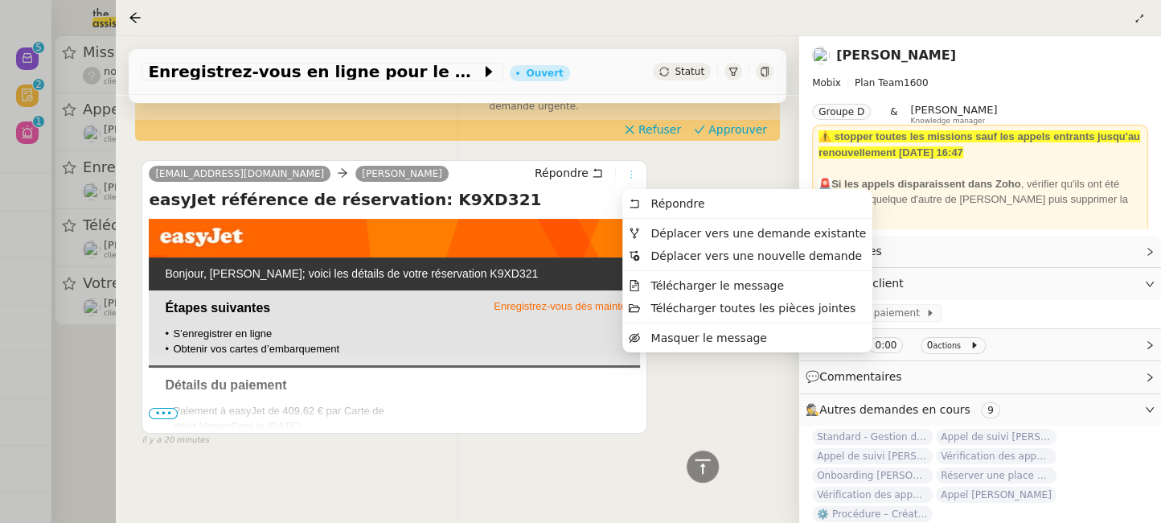
click at [631, 174] on icon at bounding box center [631, 175] width 10 height 10
click at [678, 224] on li "Déplacer vers une demande existante" at bounding box center [747, 233] width 250 height 23
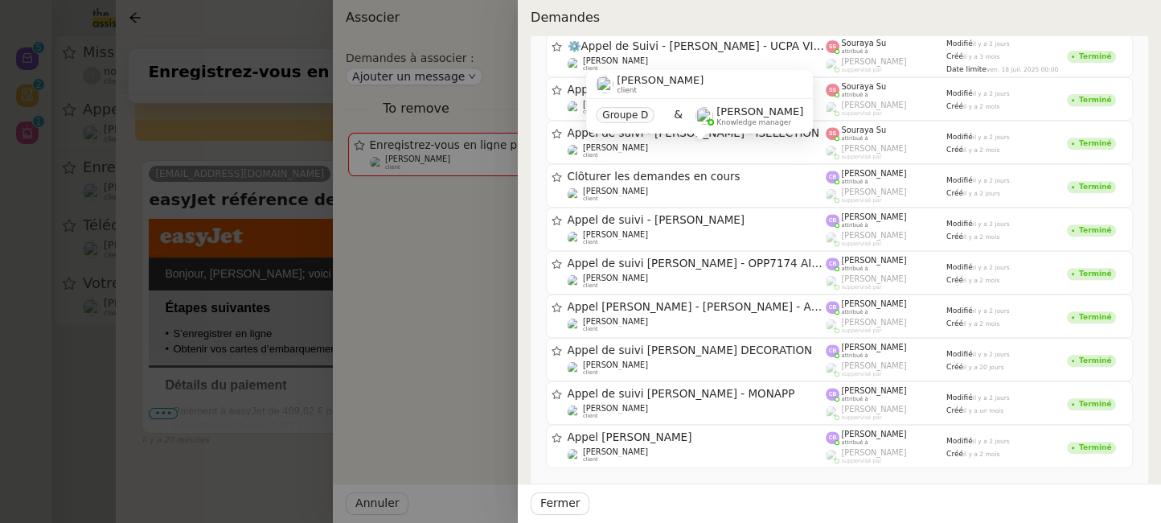
scroll to position [0, 0]
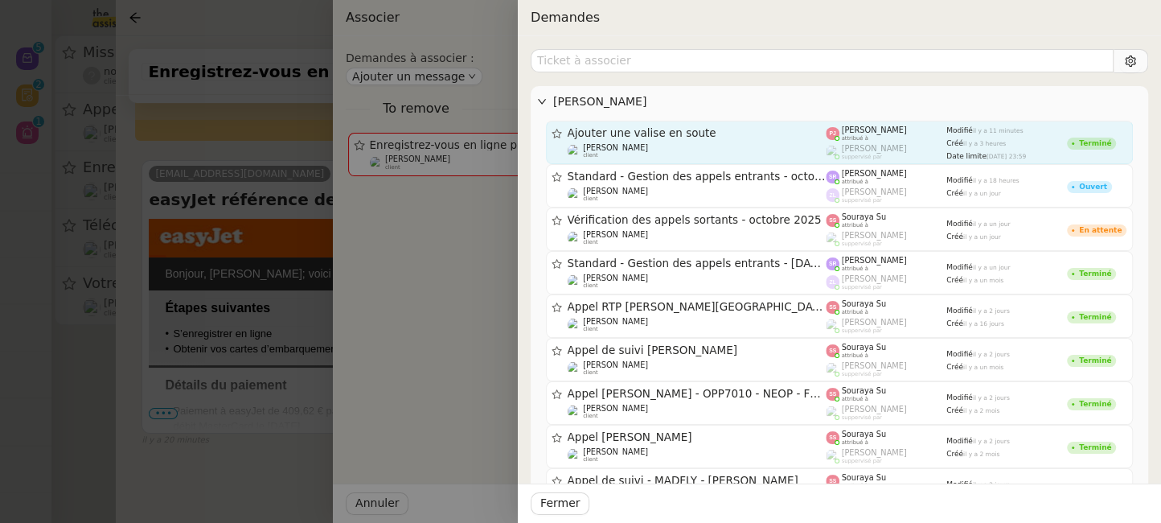
click at [729, 129] on span "Ajouter une valise en soute" at bounding box center [697, 133] width 259 height 11
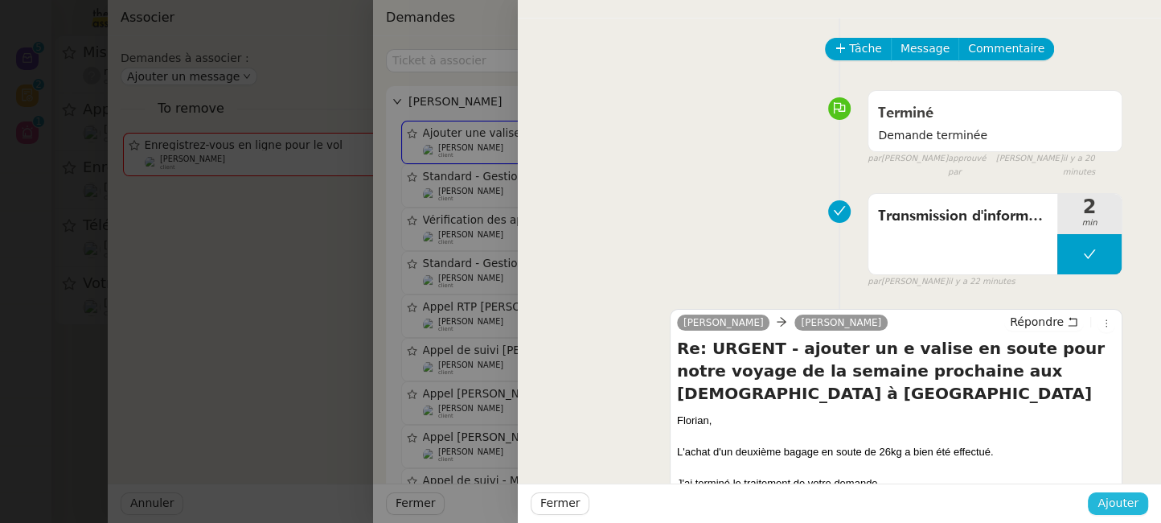
click at [1109, 509] on span "Ajouter" at bounding box center [1118, 503] width 41 height 18
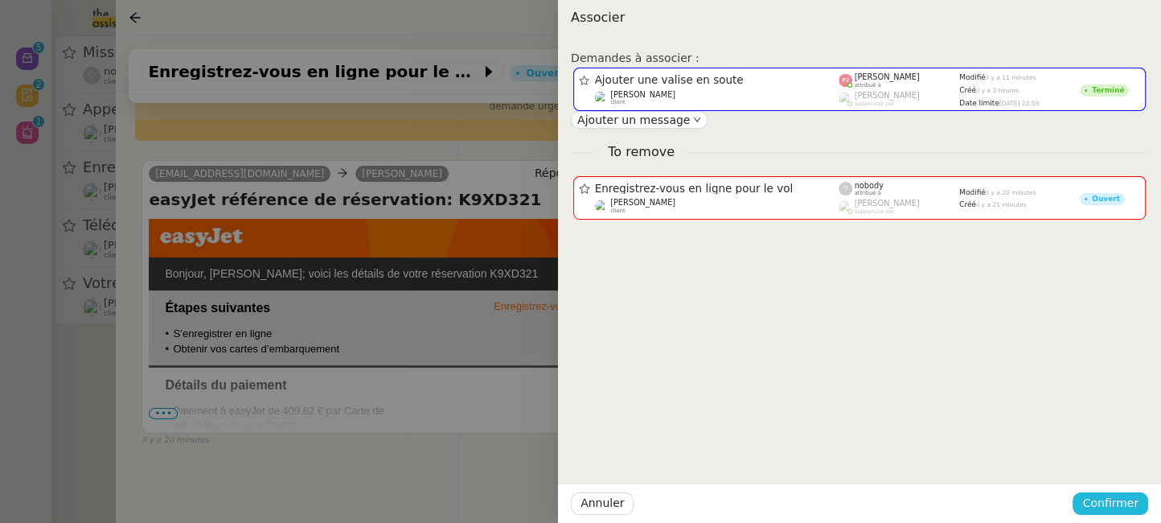
click at [1117, 503] on span "Confirmer" at bounding box center [1110, 503] width 56 height 18
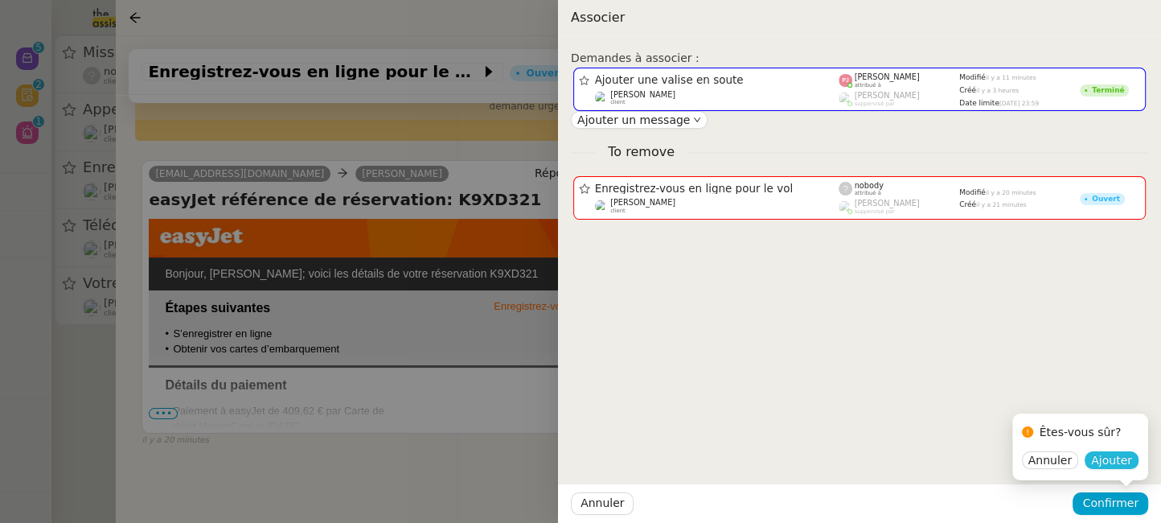
click at [1114, 459] on span "Ajouter" at bounding box center [1111, 460] width 41 height 16
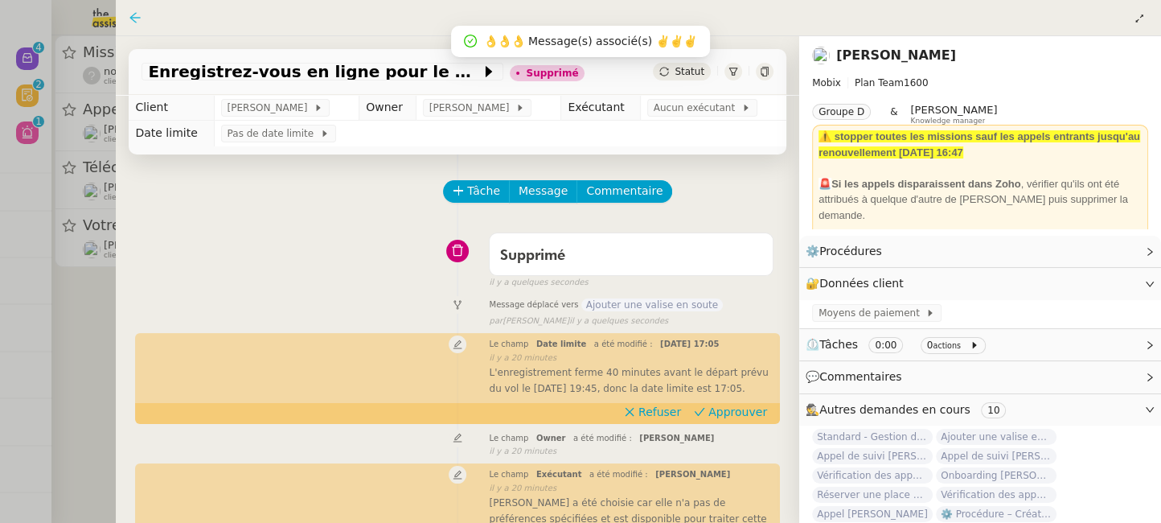
click at [134, 16] on icon at bounding box center [135, 17] width 13 height 13
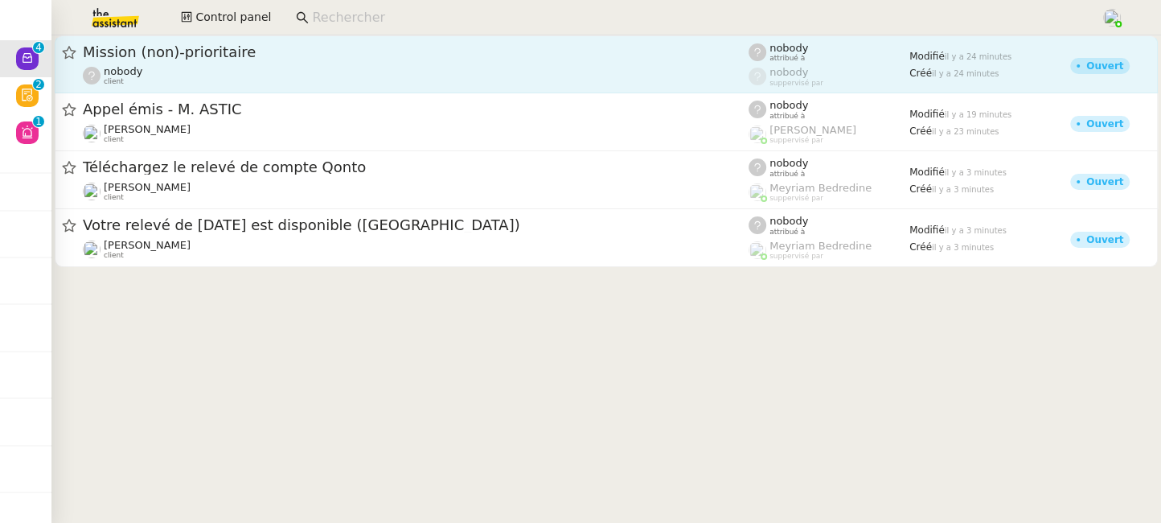
click at [388, 55] on span "Mission (non)-prioritaire" at bounding box center [416, 52] width 666 height 14
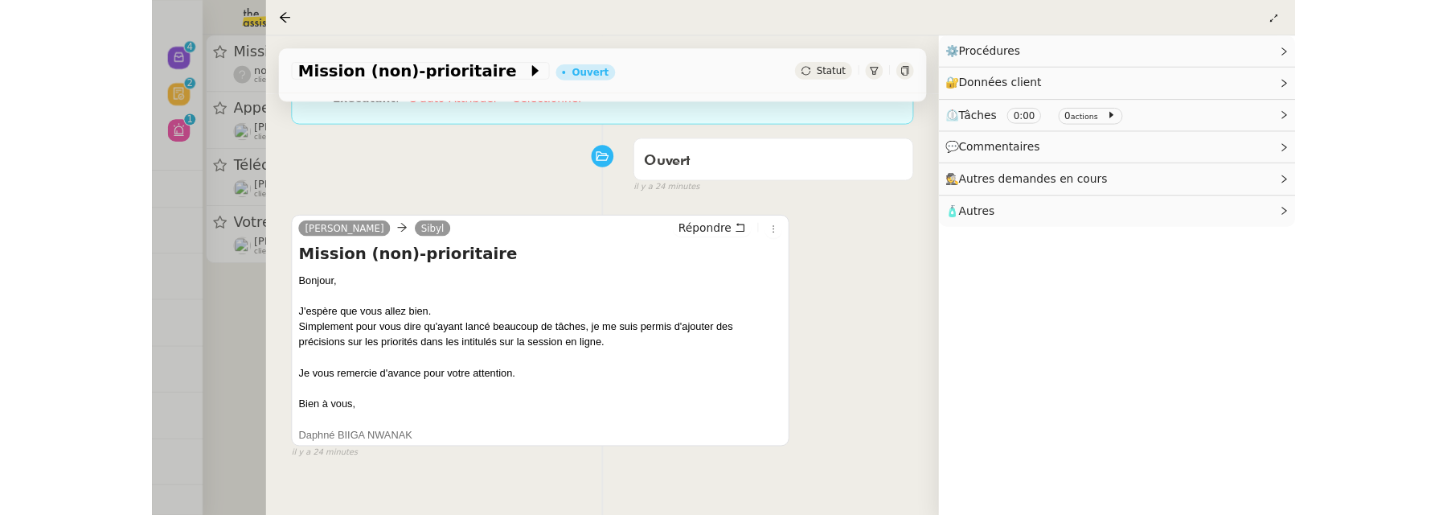
scroll to position [206, 0]
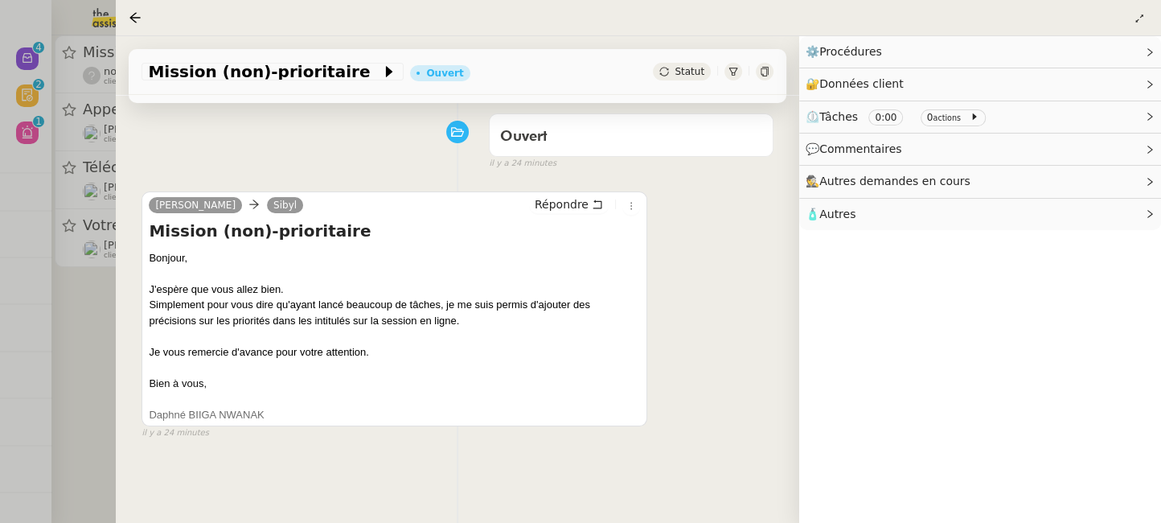
click at [97, 314] on div at bounding box center [580, 261] width 1161 height 523
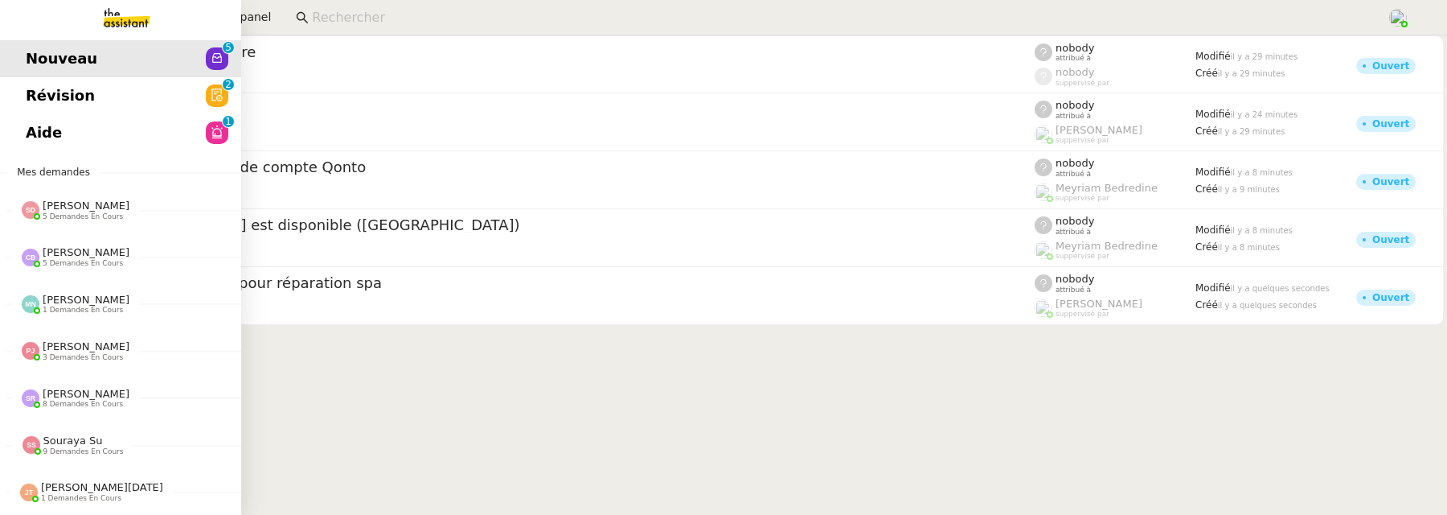
click at [39, 92] on span "Révision" at bounding box center [60, 96] width 69 height 24
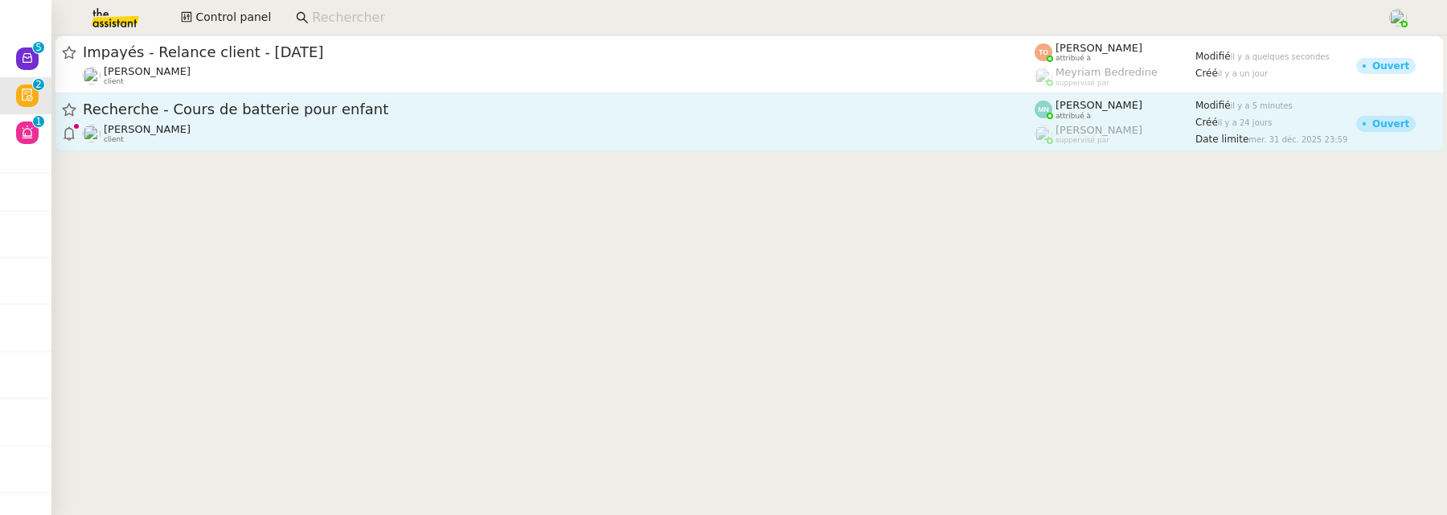
click at [518, 133] on div "[PERSON_NAME]Diaye client" at bounding box center [559, 133] width 952 height 21
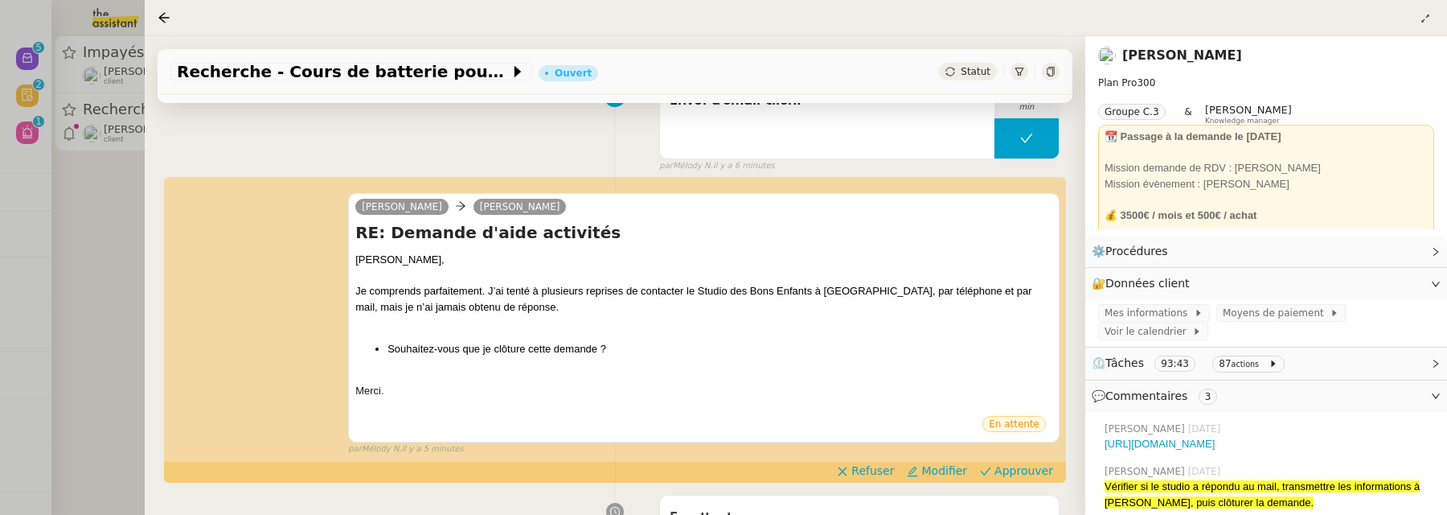
scroll to position [181, 0]
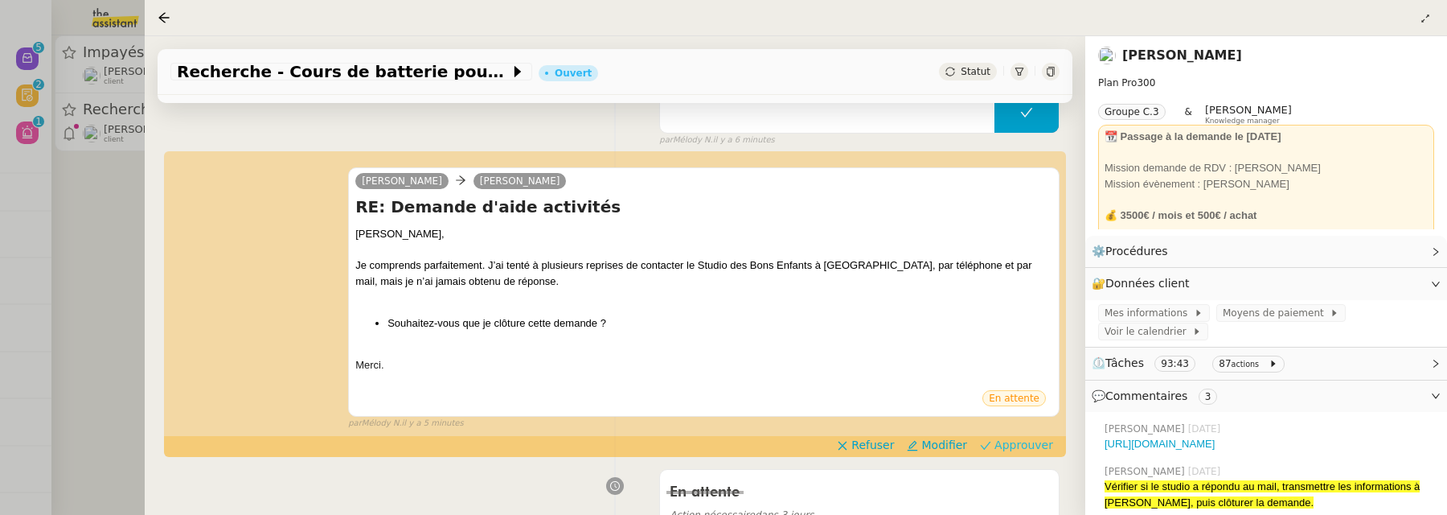
click at [1042, 444] on span "Approuver" at bounding box center [1024, 445] width 59 height 16
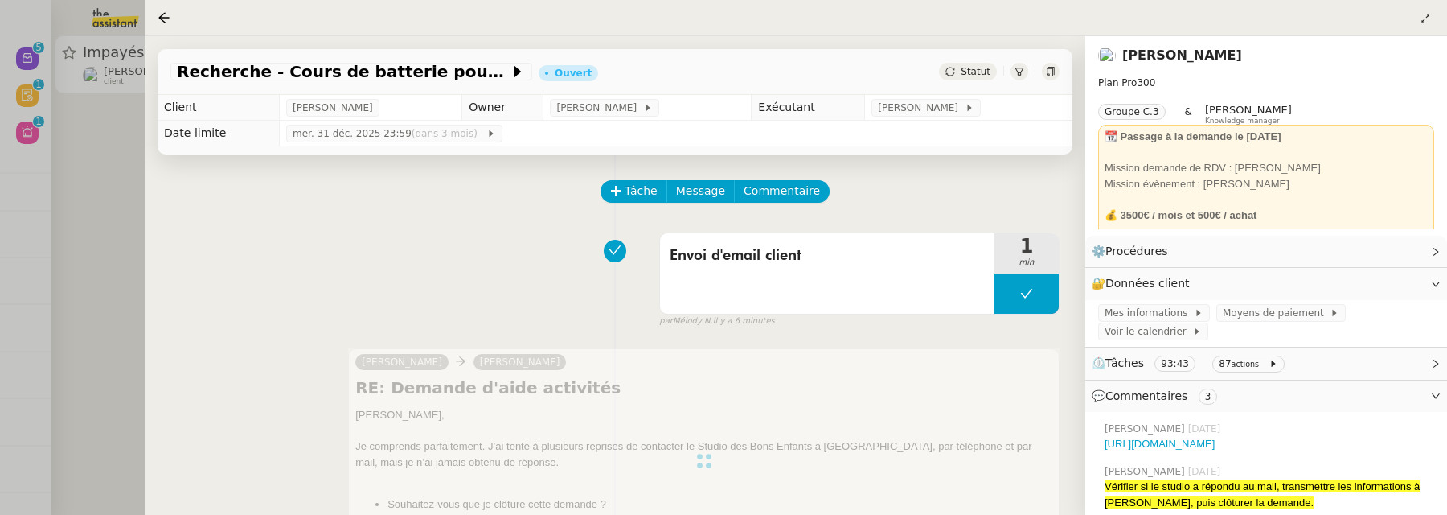
click at [30, 237] on div at bounding box center [723, 257] width 1447 height 515
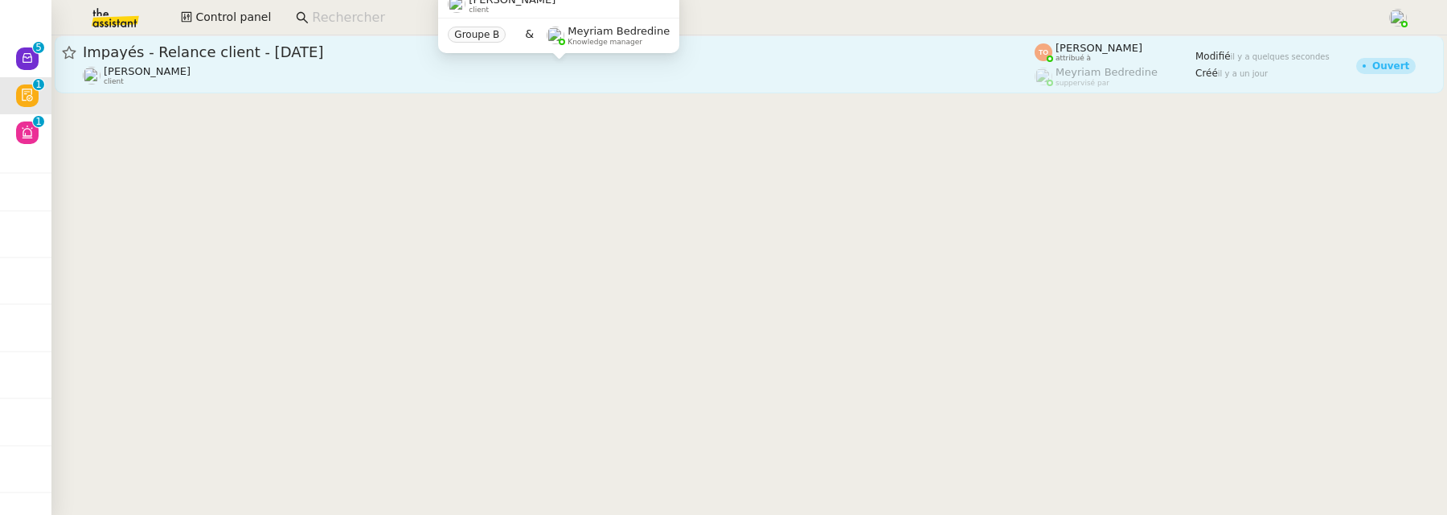
click at [189, 69] on div "[PERSON_NAME] client" at bounding box center [559, 75] width 952 height 21
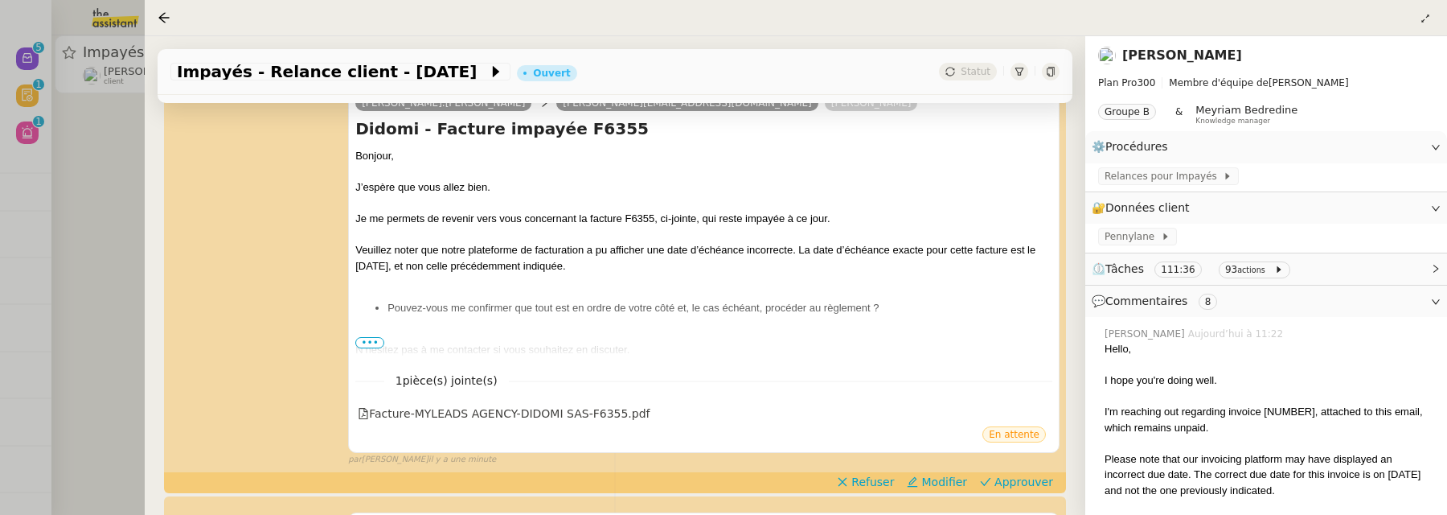
scroll to position [256, 0]
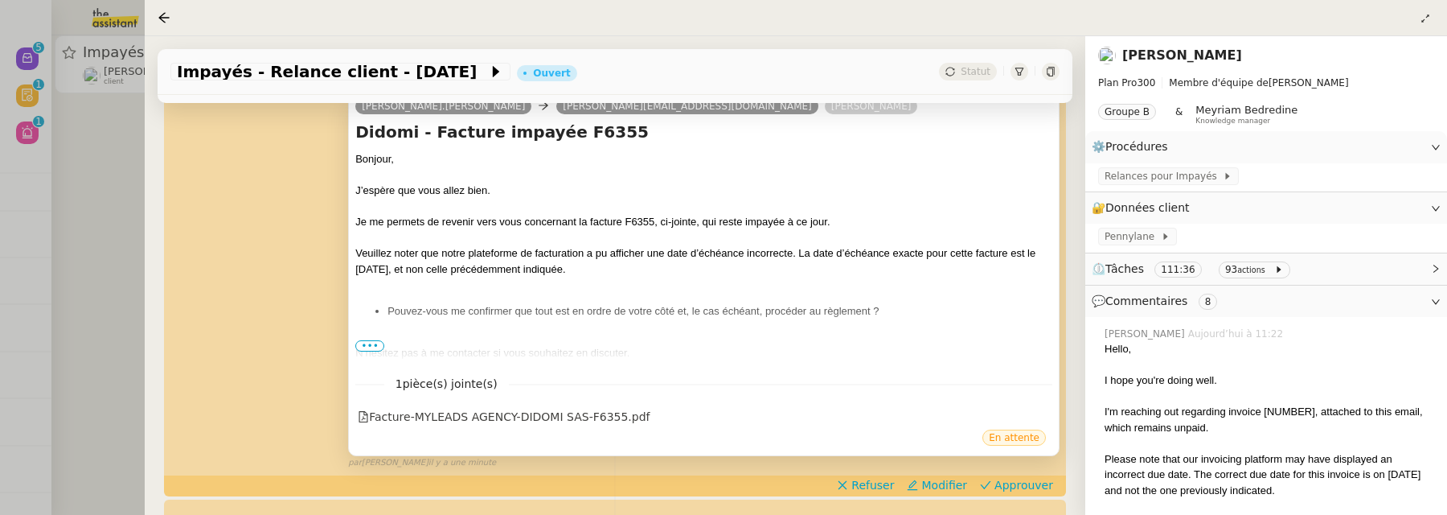
click at [376, 344] on span "•••" at bounding box center [369, 345] width 29 height 11
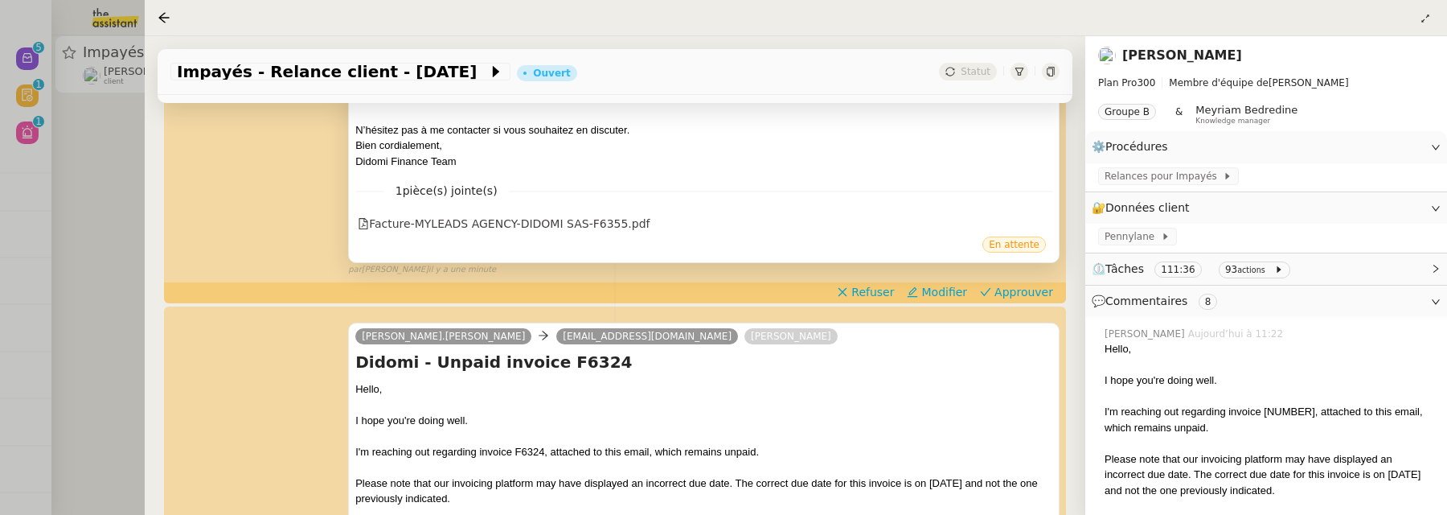
scroll to position [488, 0]
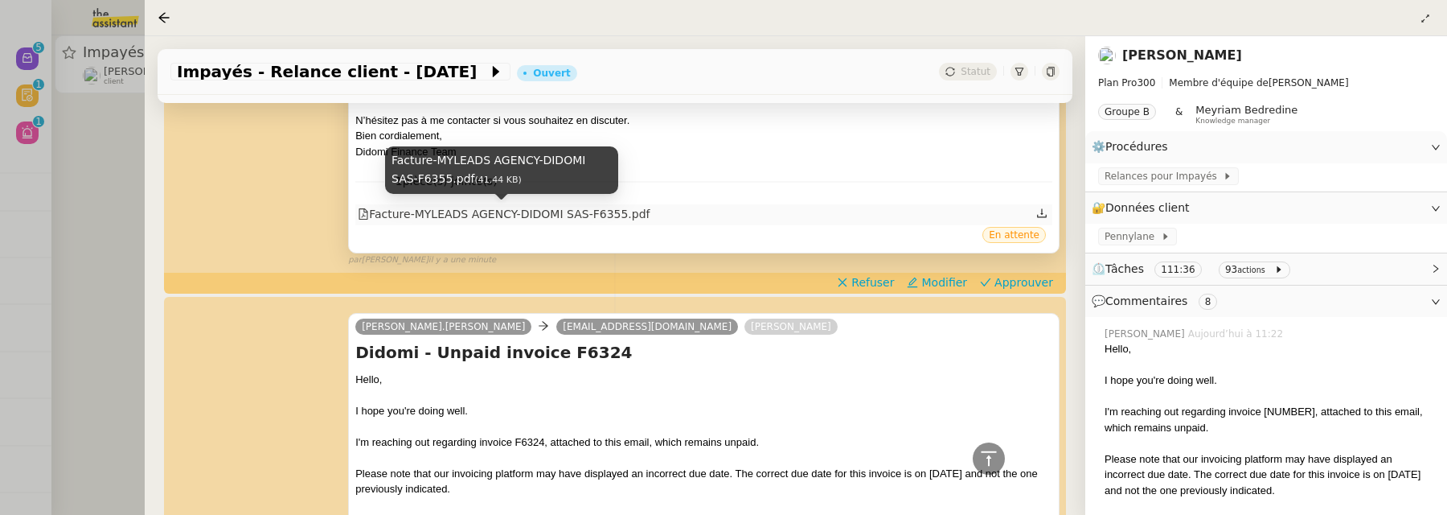
click at [613, 216] on div "Facture-MYLEADS AGENCY-DIDOMI SAS-F6355.pdf" at bounding box center [504, 214] width 292 height 18
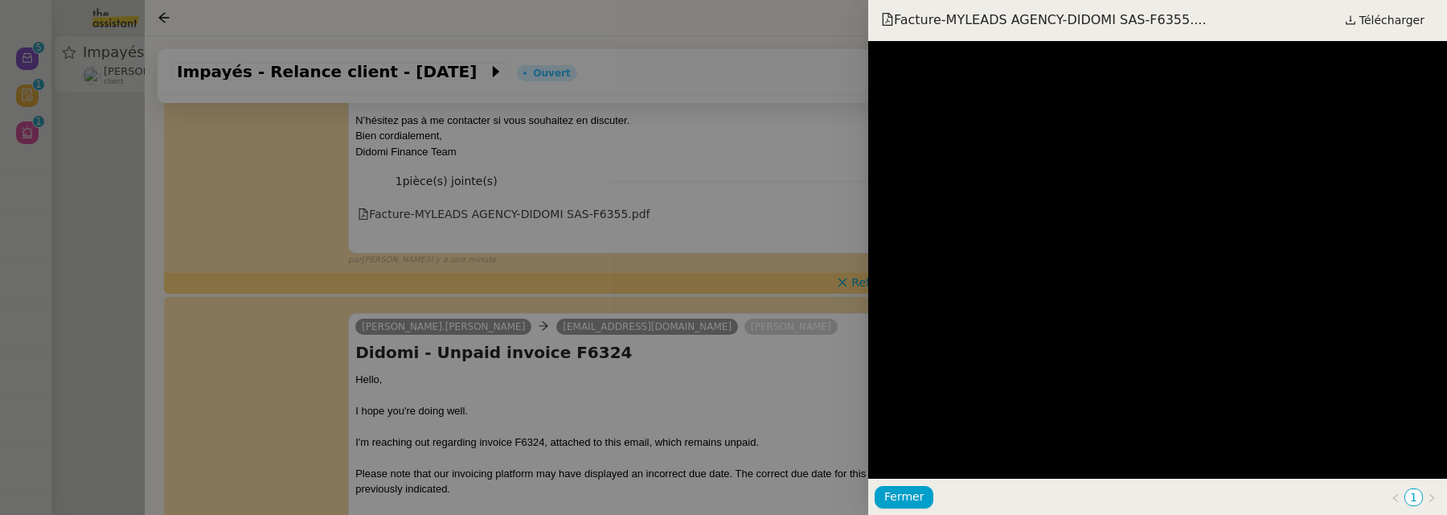
click at [761, 197] on div at bounding box center [723, 257] width 1447 height 515
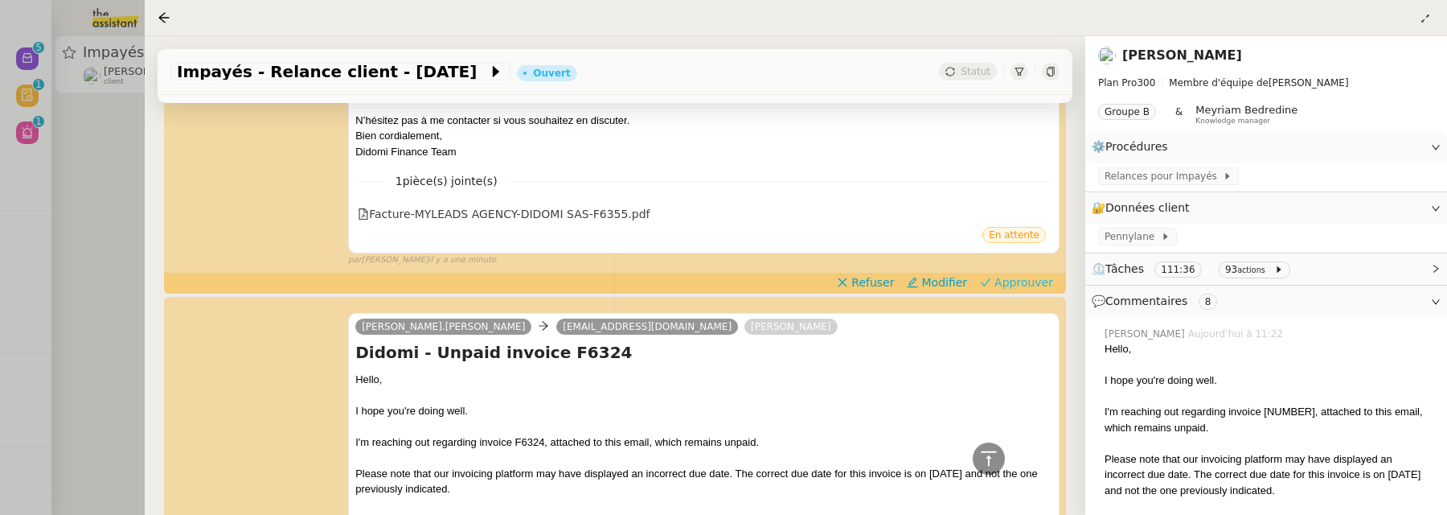
click at [1049, 286] on span "Approuver" at bounding box center [1024, 282] width 59 height 16
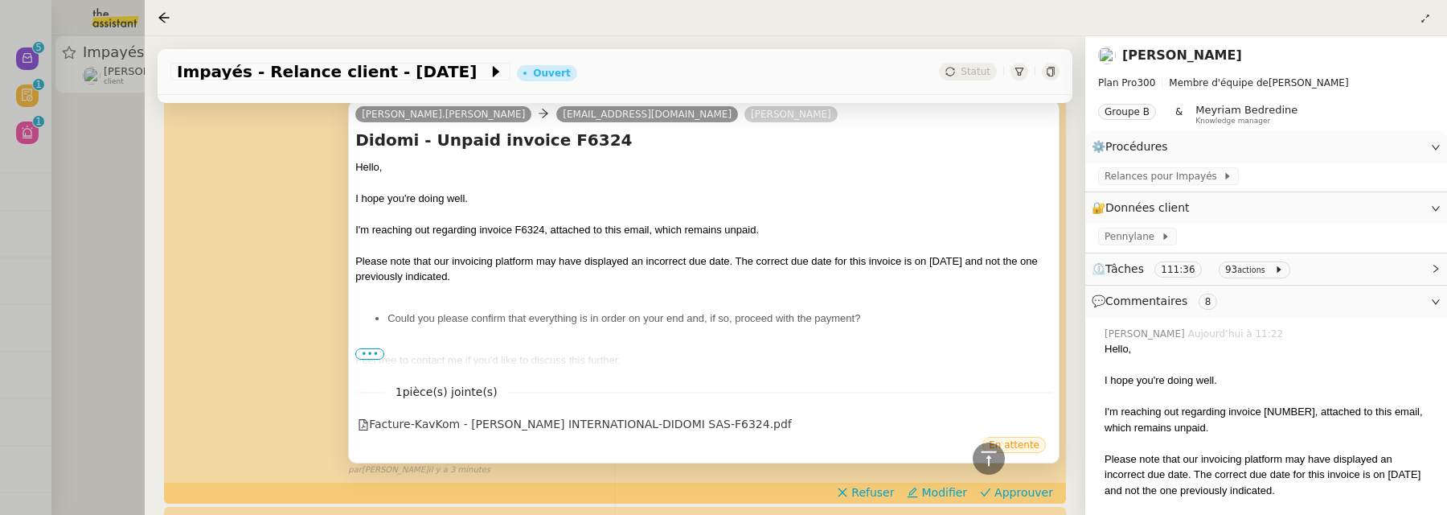
scroll to position [786, 0]
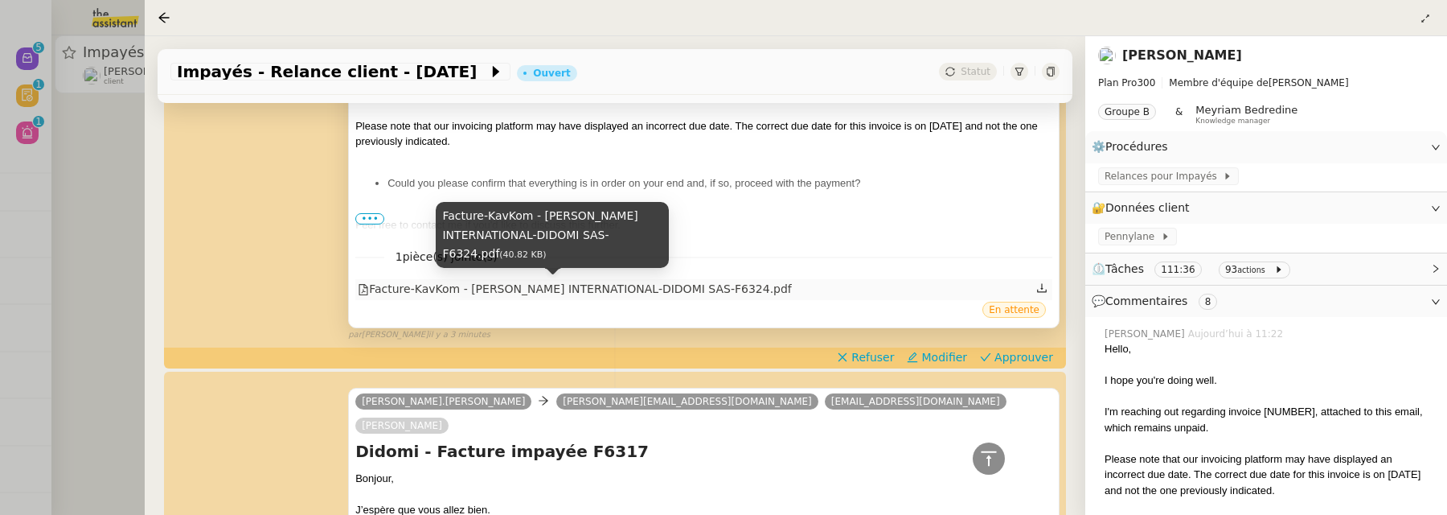
click at [650, 289] on div "Facture-KavKom - JOA KAVEL INTERNATIONAL-DIDOMI SAS-F6324.pdf" at bounding box center [575, 289] width 434 height 18
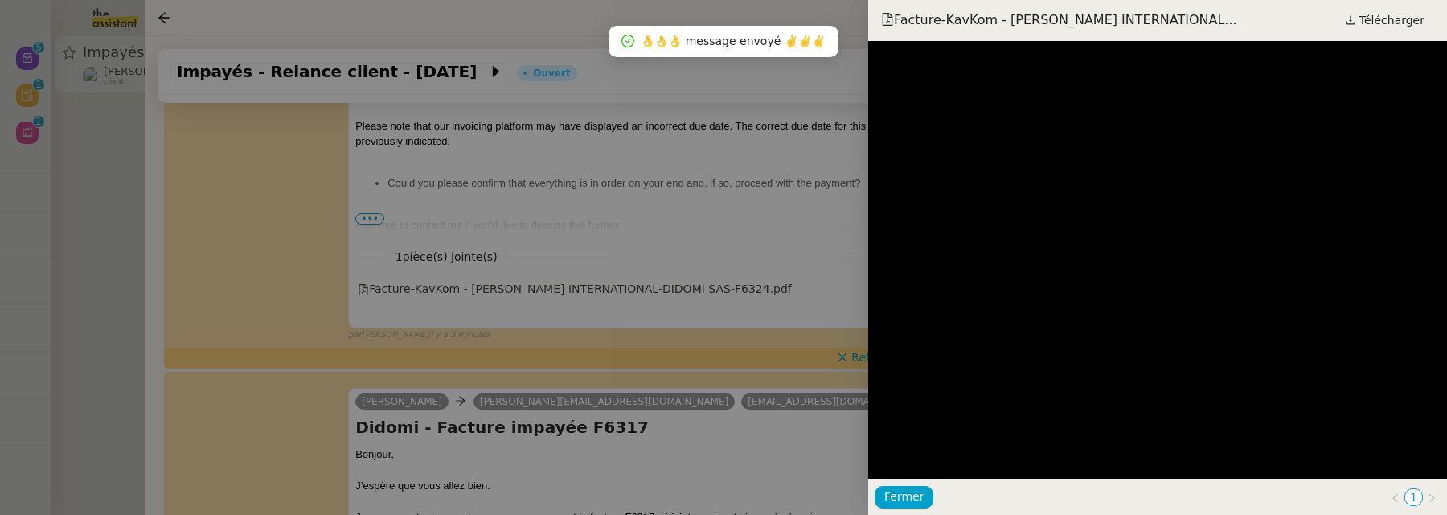
click at [731, 228] on div at bounding box center [723, 257] width 1447 height 515
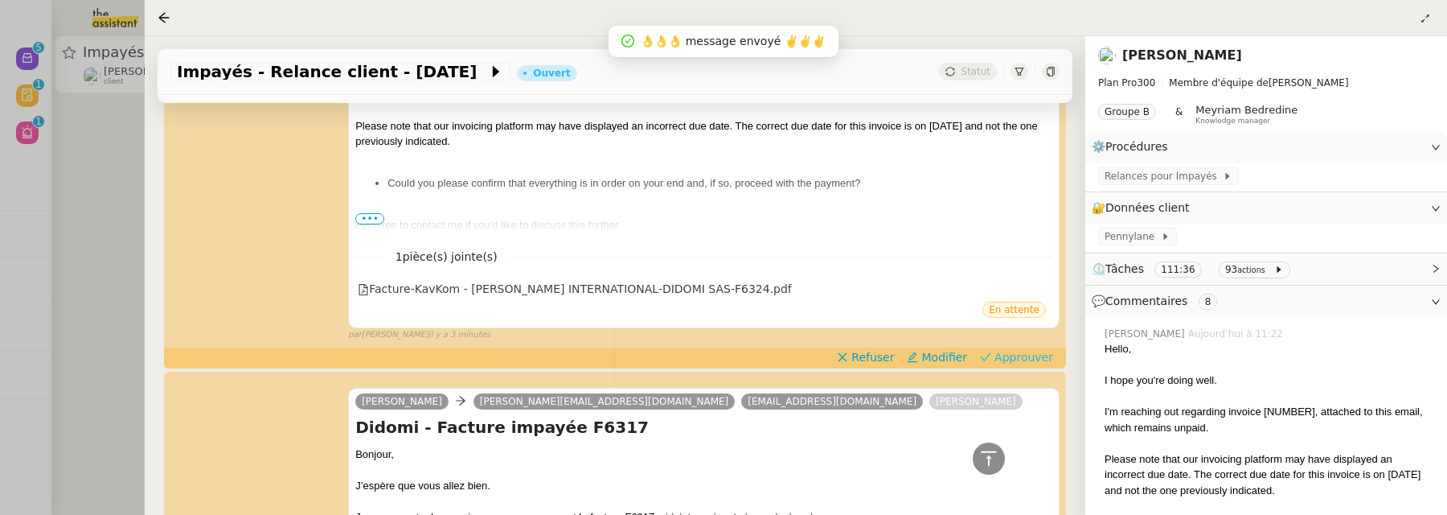
click at [1013, 352] on span "Approuver" at bounding box center [1024, 357] width 59 height 16
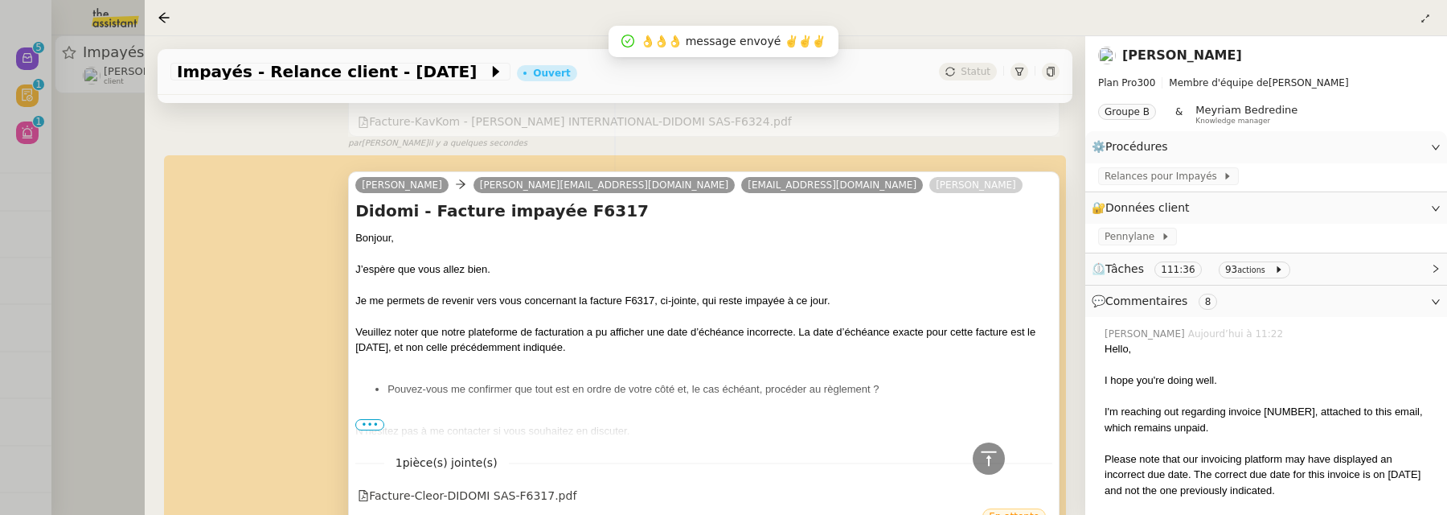
scroll to position [1033, 0]
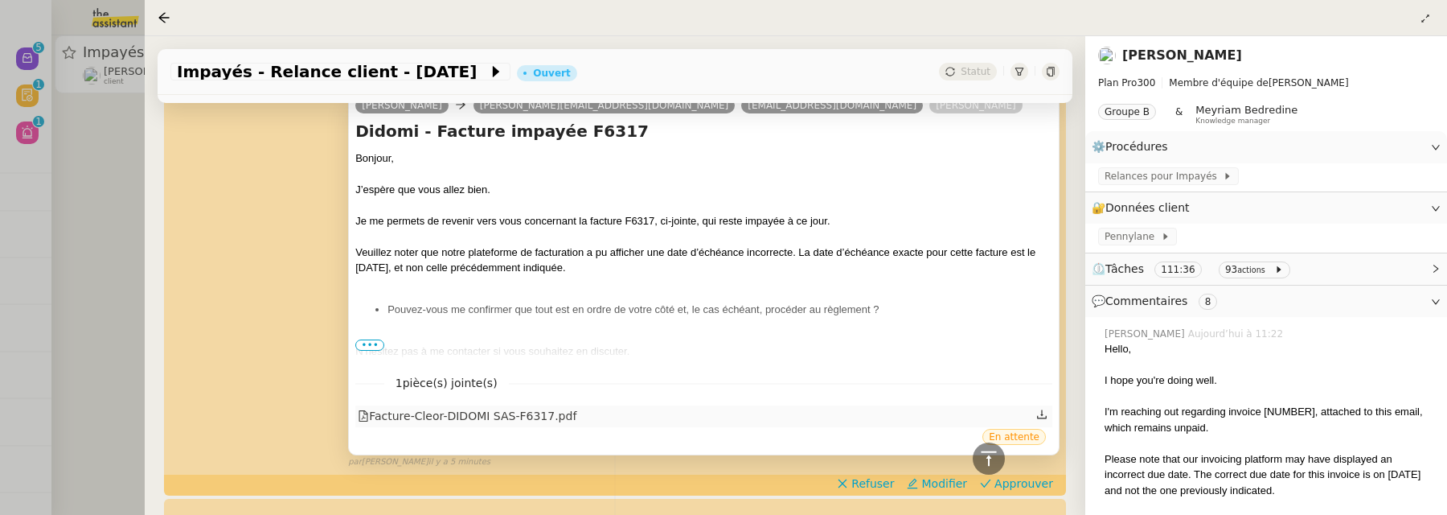
click at [546, 405] on div "Facture-Cleor-DIDOMI SAS-F6317.pdf" at bounding box center [703, 415] width 697 height 21
click at [540, 415] on div "Facture-Cleor-DIDOMI SAS-F6317.pdf" at bounding box center [467, 416] width 219 height 18
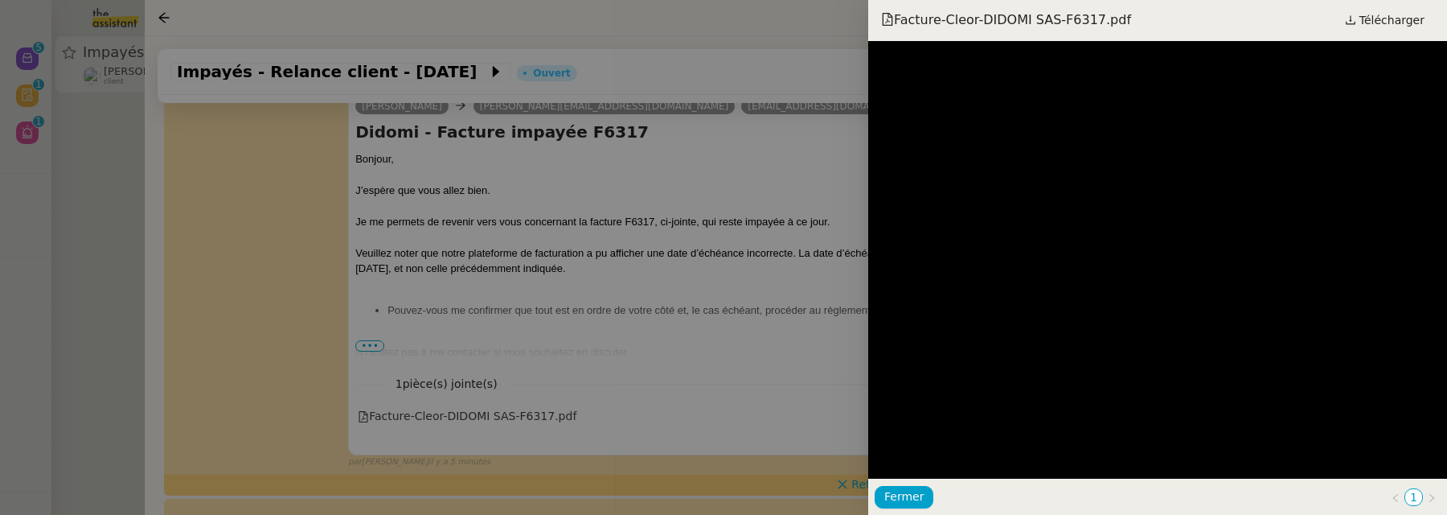
click at [763, 273] on div at bounding box center [723, 257] width 1447 height 515
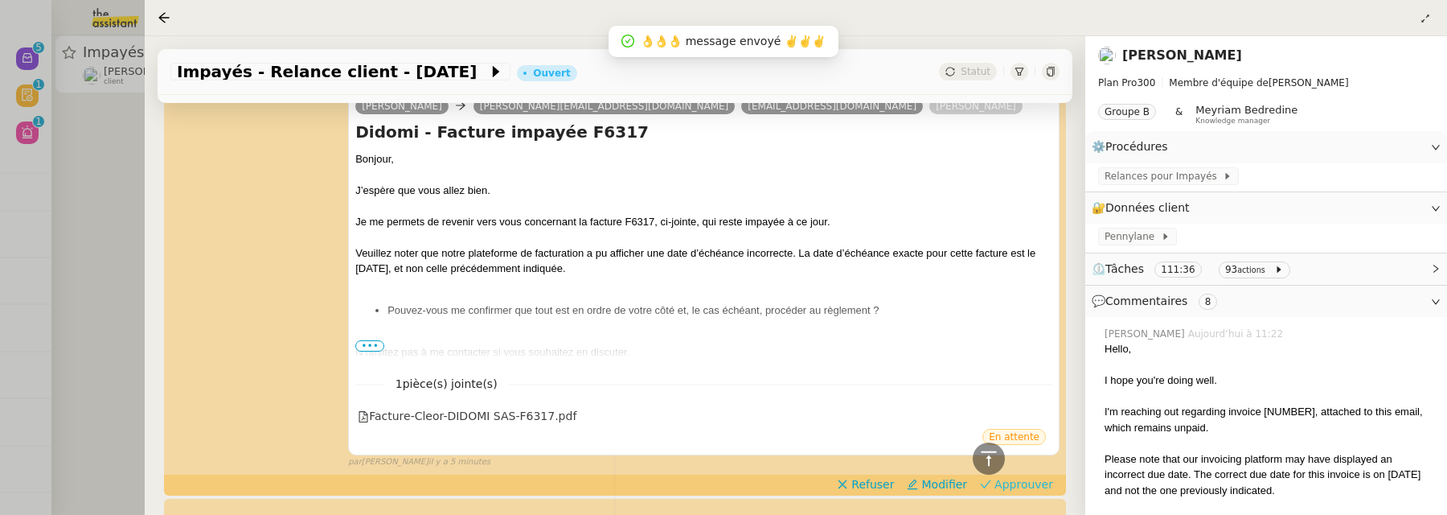
click at [1028, 483] on span "Approuver" at bounding box center [1024, 484] width 59 height 16
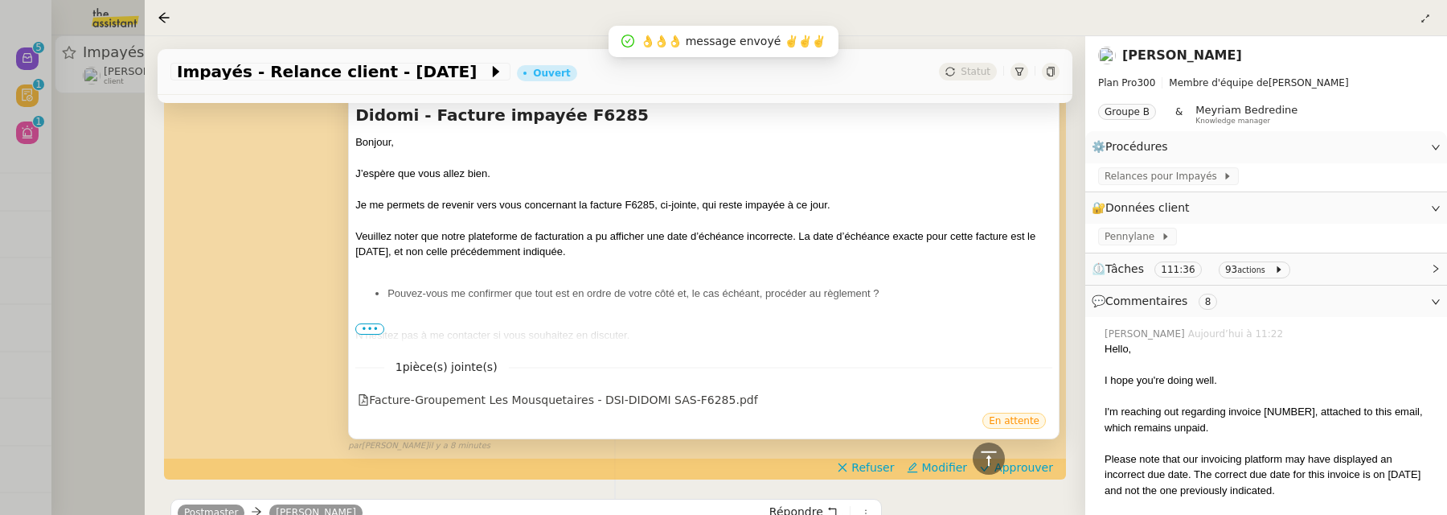
scroll to position [1492, 0]
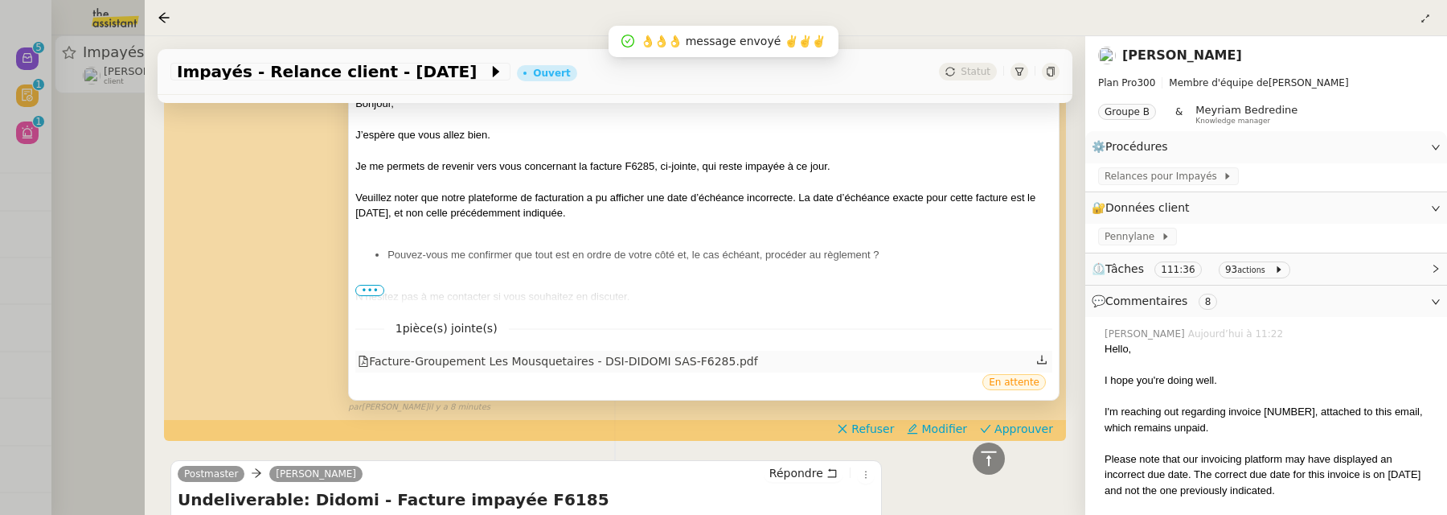
click at [626, 357] on div "Facture-Groupement Les Mousquetaires - DSI-DIDOMI SAS-F6285.pdf" at bounding box center [558, 361] width 400 height 18
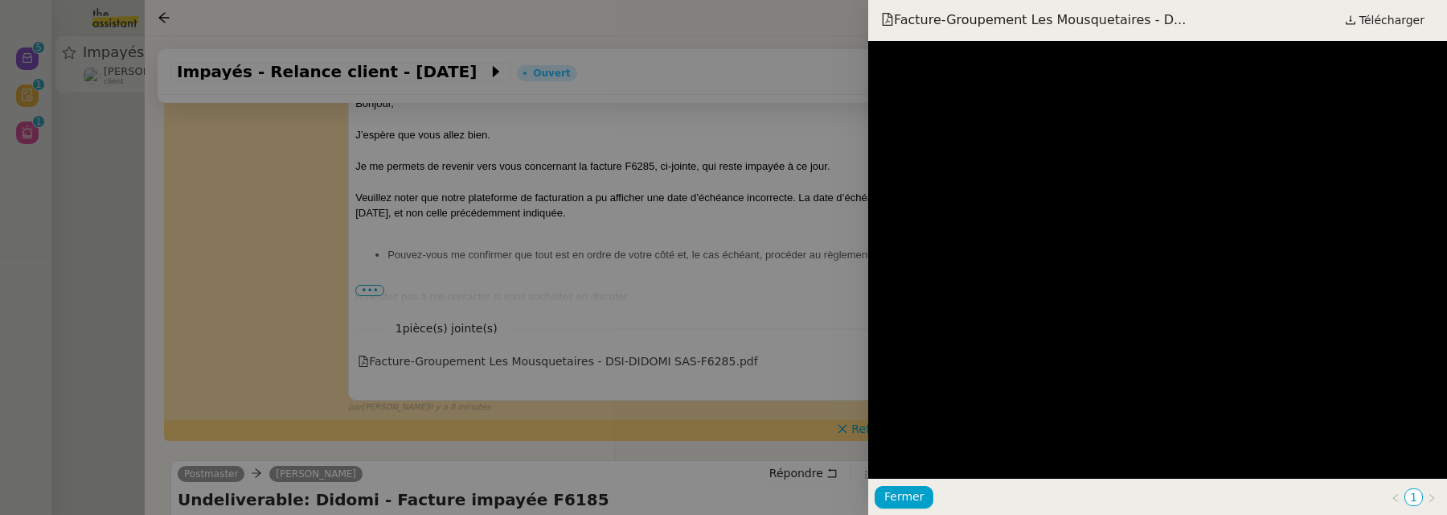
click at [761, 277] on div at bounding box center [723, 257] width 1447 height 515
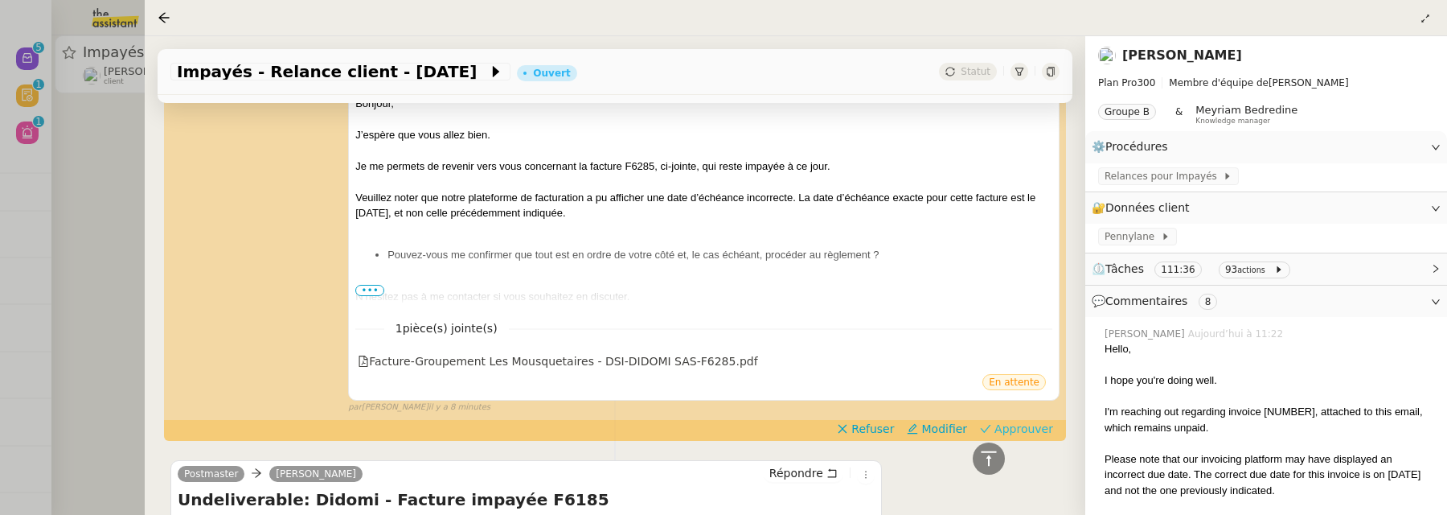
click at [1048, 429] on span "Approuver" at bounding box center [1024, 429] width 59 height 16
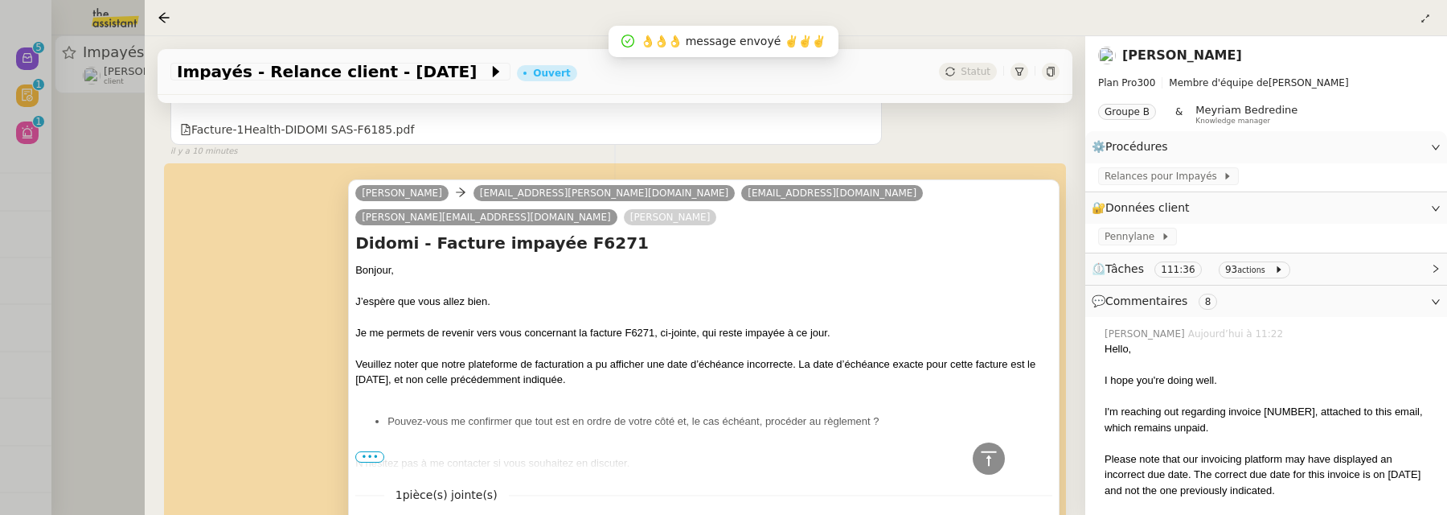
scroll to position [2223, 0]
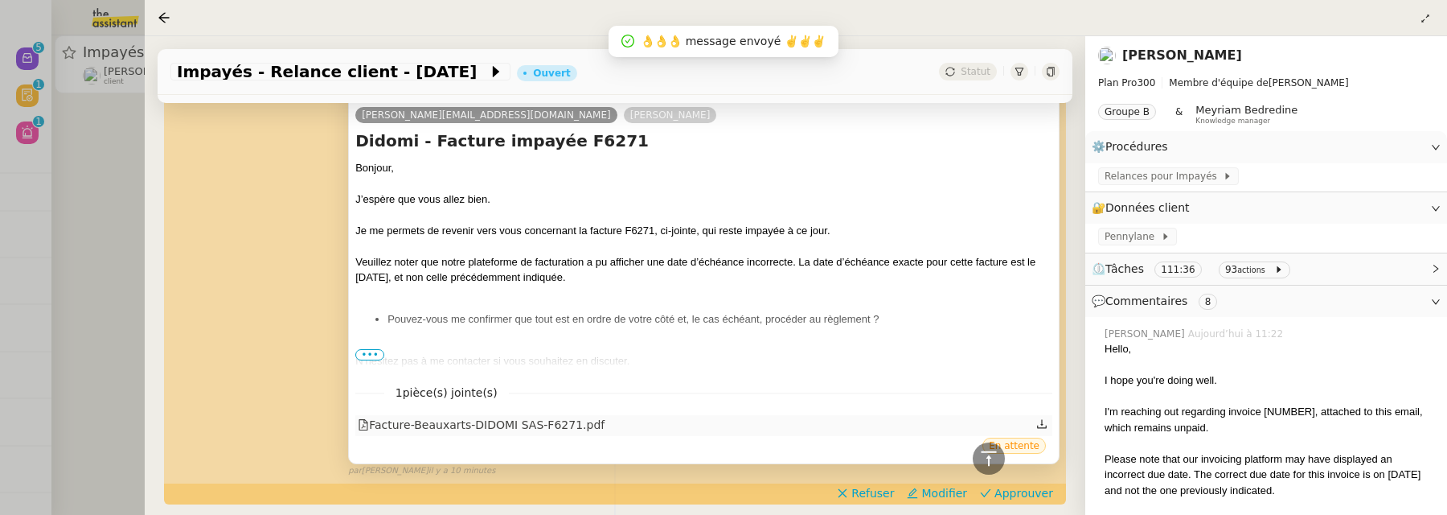
click at [484, 416] on div "Facture-Beauxarts-DIDOMI SAS-F6271.pdf" at bounding box center [481, 425] width 247 height 18
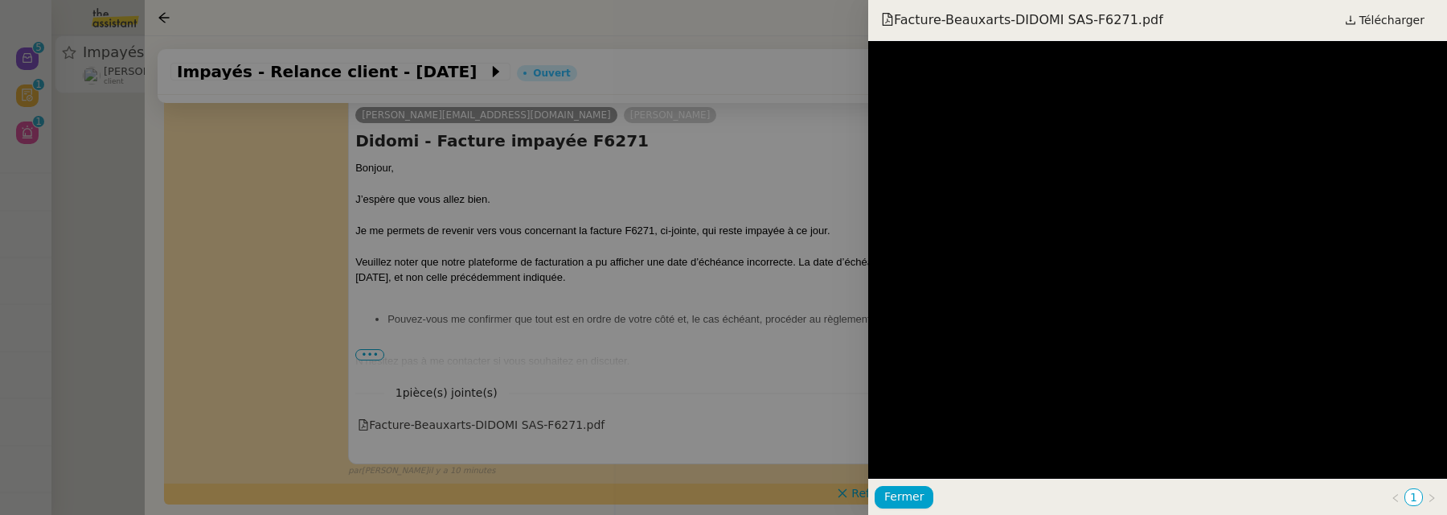
click at [1160, 33] on div "Facture-Beauxarts-DIDOMI SAS-F6271.pdf Télécharger" at bounding box center [1157, 20] width 579 height 41
click at [1160, 19] on span "Télécharger" at bounding box center [1392, 20] width 65 height 21
click at [794, 232] on div at bounding box center [723, 257] width 1447 height 515
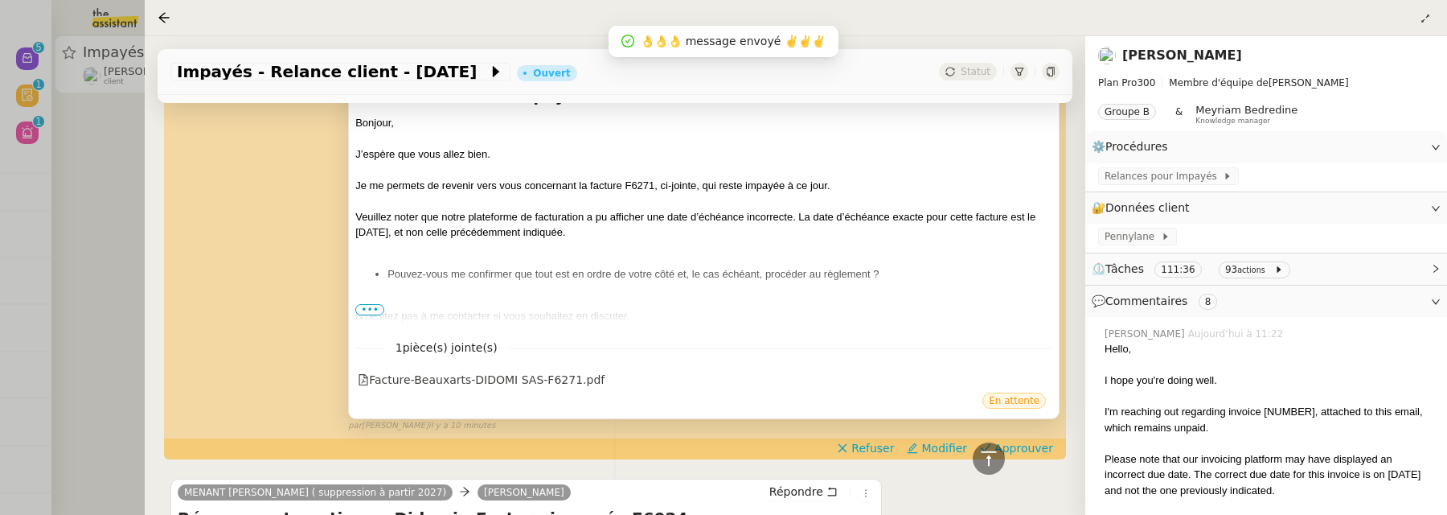
scroll to position [2273, 0]
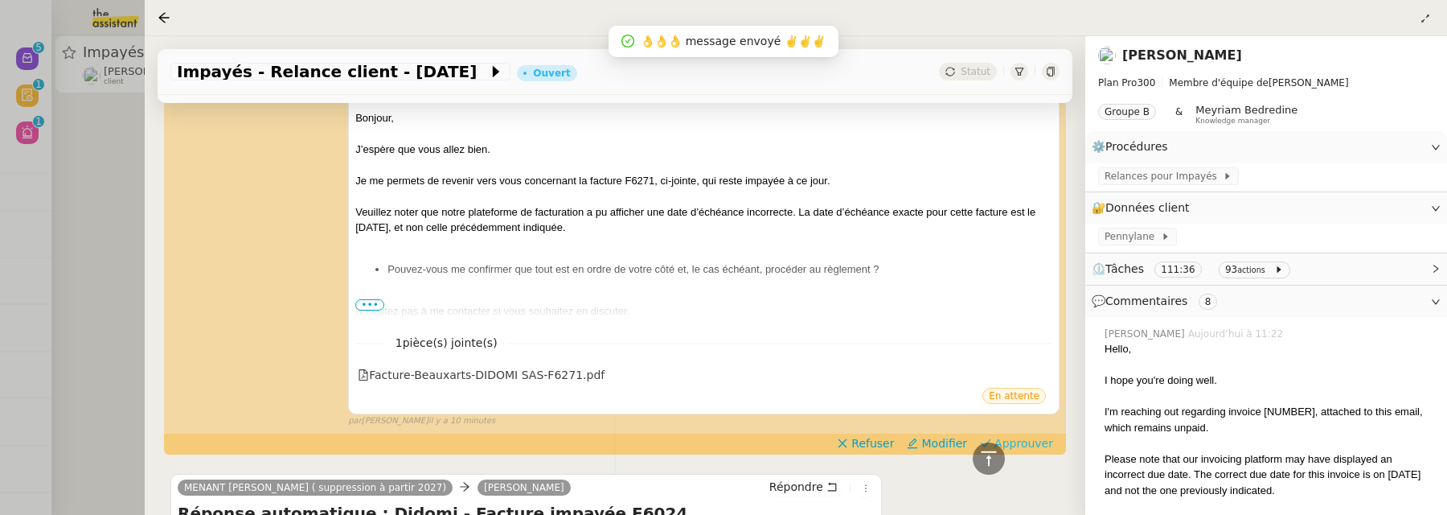
click at [1028, 435] on span "Approuver" at bounding box center [1024, 443] width 59 height 16
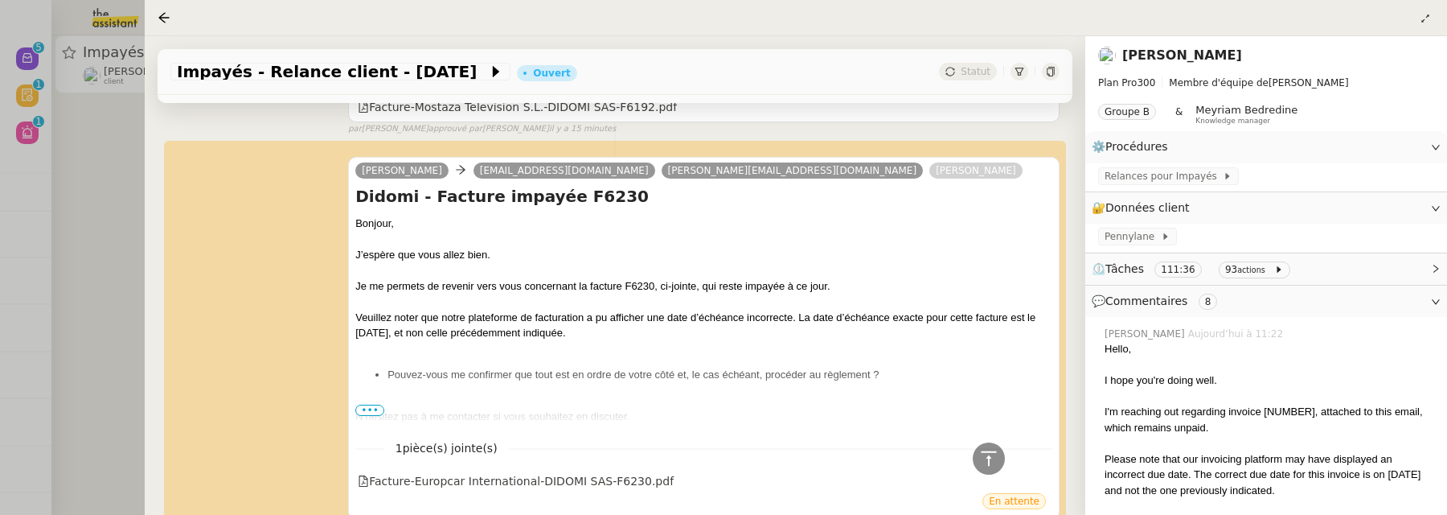
scroll to position [4443, 0]
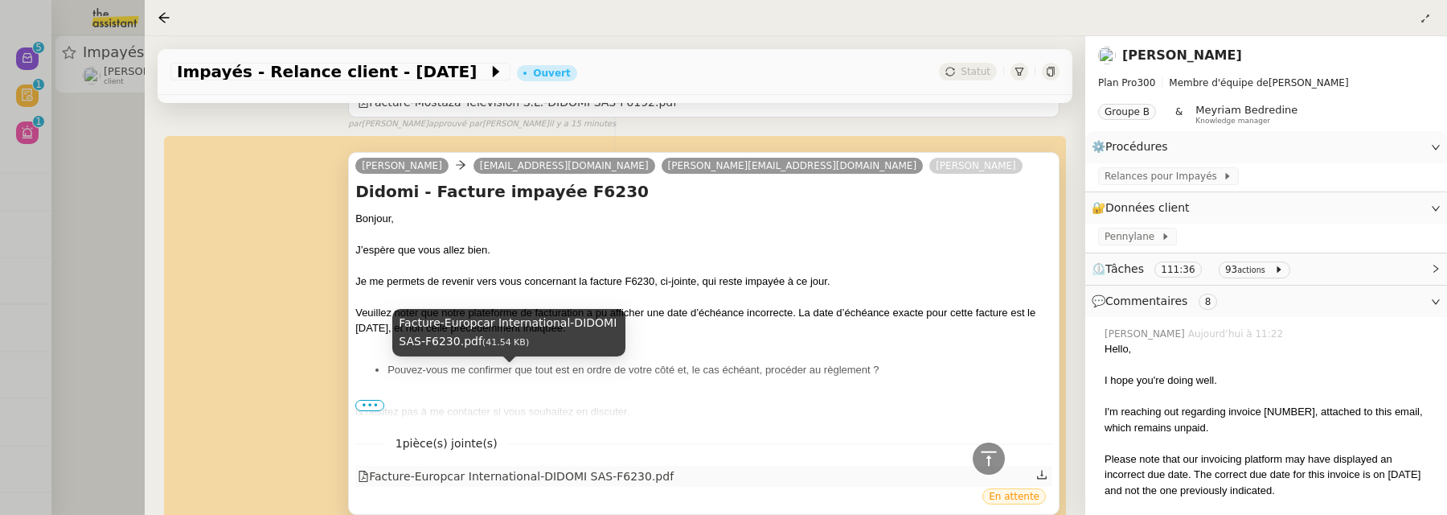
click at [522, 467] on div "Facture-Europcar International-DIDOMI SAS-F6230.pdf" at bounding box center [516, 476] width 316 height 18
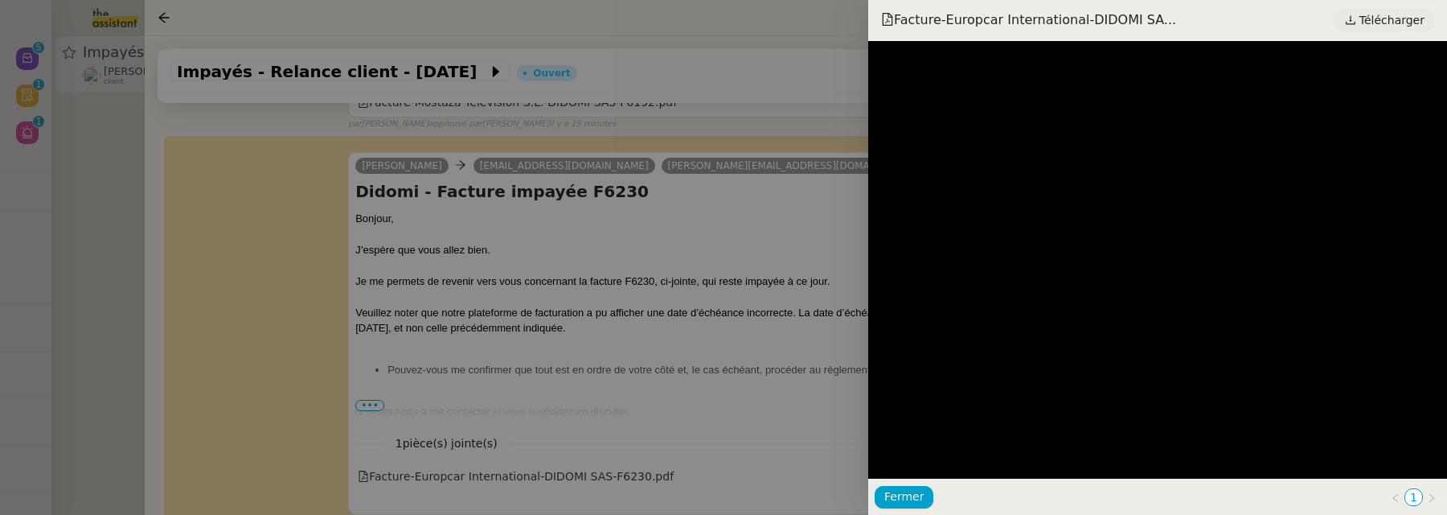
click at [1160, 21] on span "Télécharger" at bounding box center [1392, 20] width 65 height 21
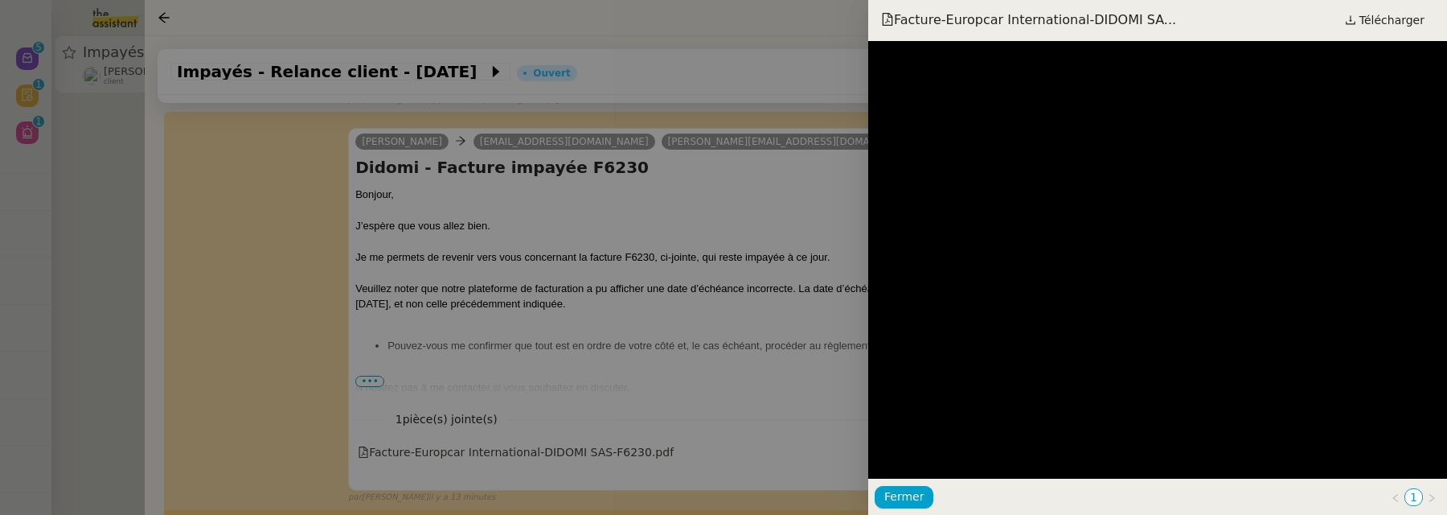
click at [820, 244] on div at bounding box center [723, 257] width 1447 height 515
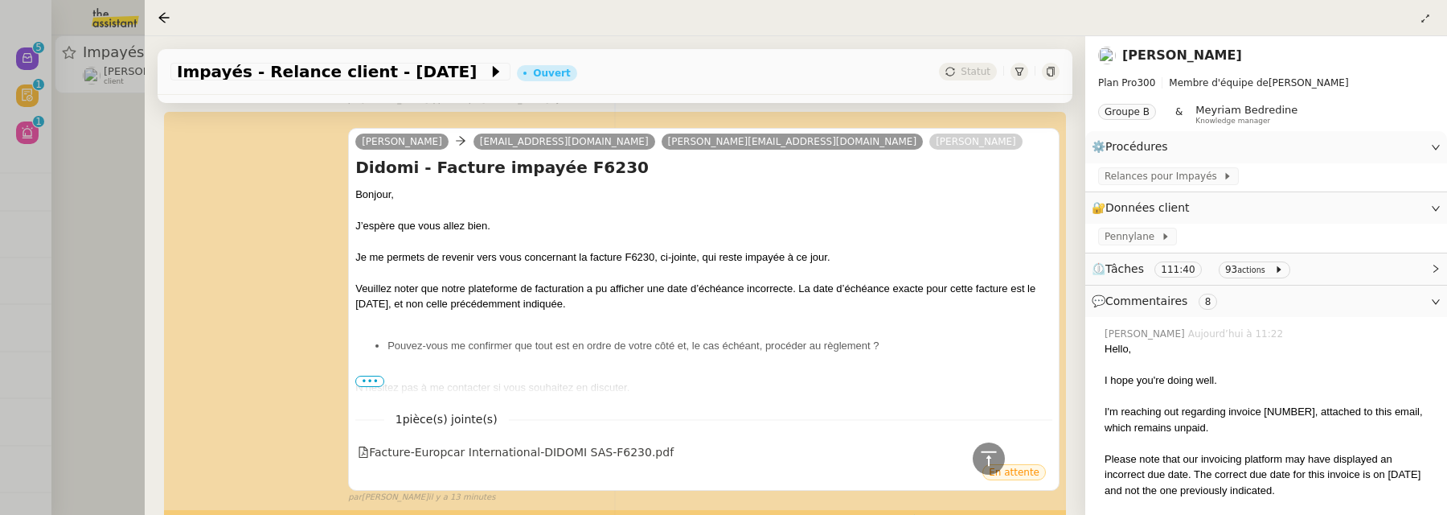
click at [1041, 511] on span "Approuver" at bounding box center [1024, 519] width 59 height 16
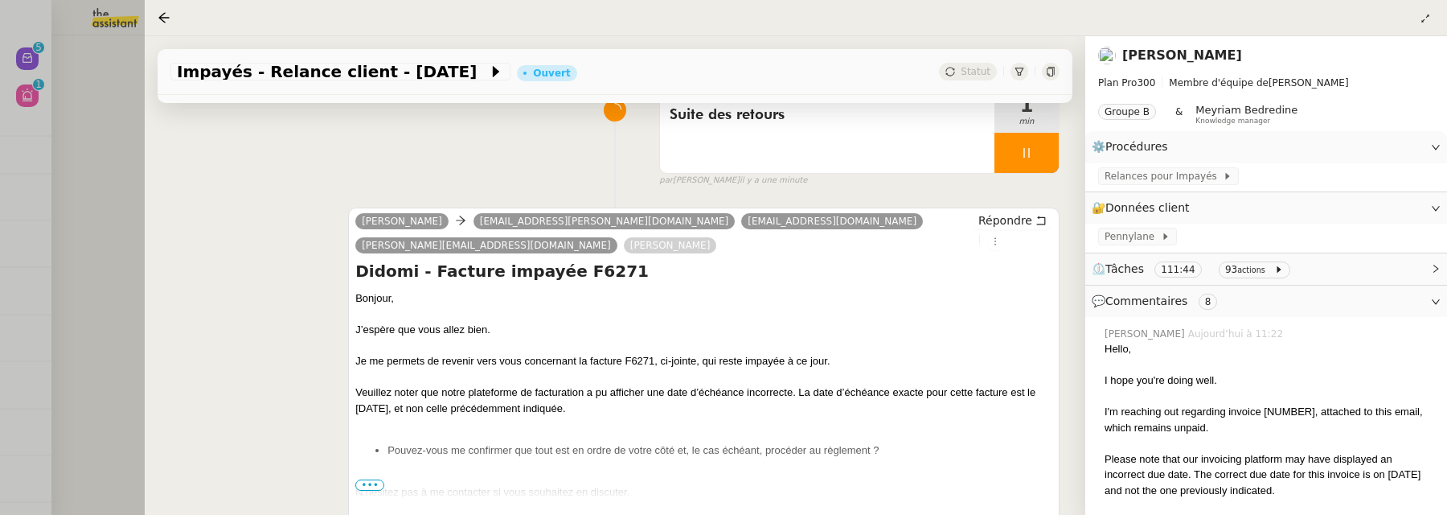
scroll to position [0, 0]
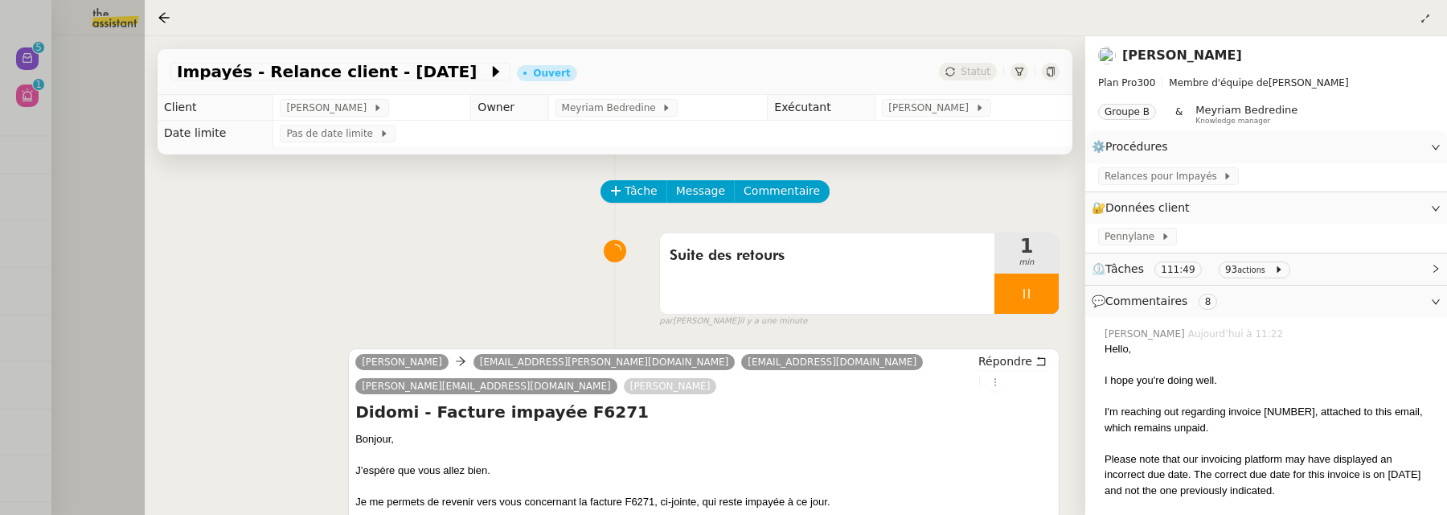
click at [125, 170] on div at bounding box center [723, 257] width 1447 height 515
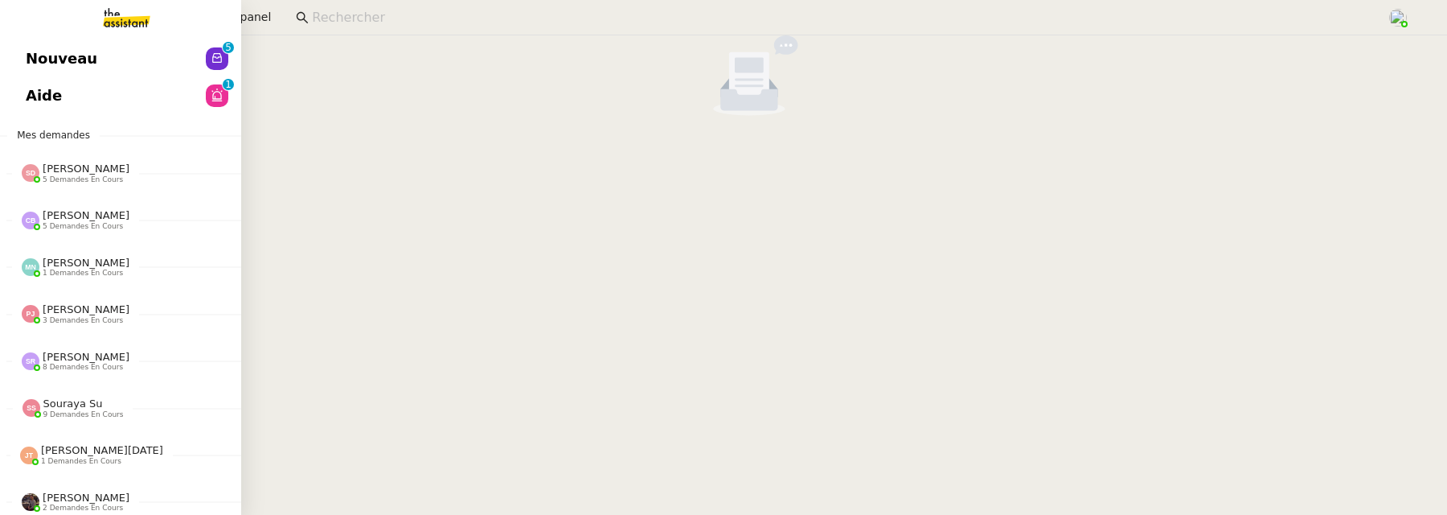
click at [68, 99] on link "Aide 0 1 2 3 4 5 6 7 8 9" at bounding box center [120, 95] width 241 height 37
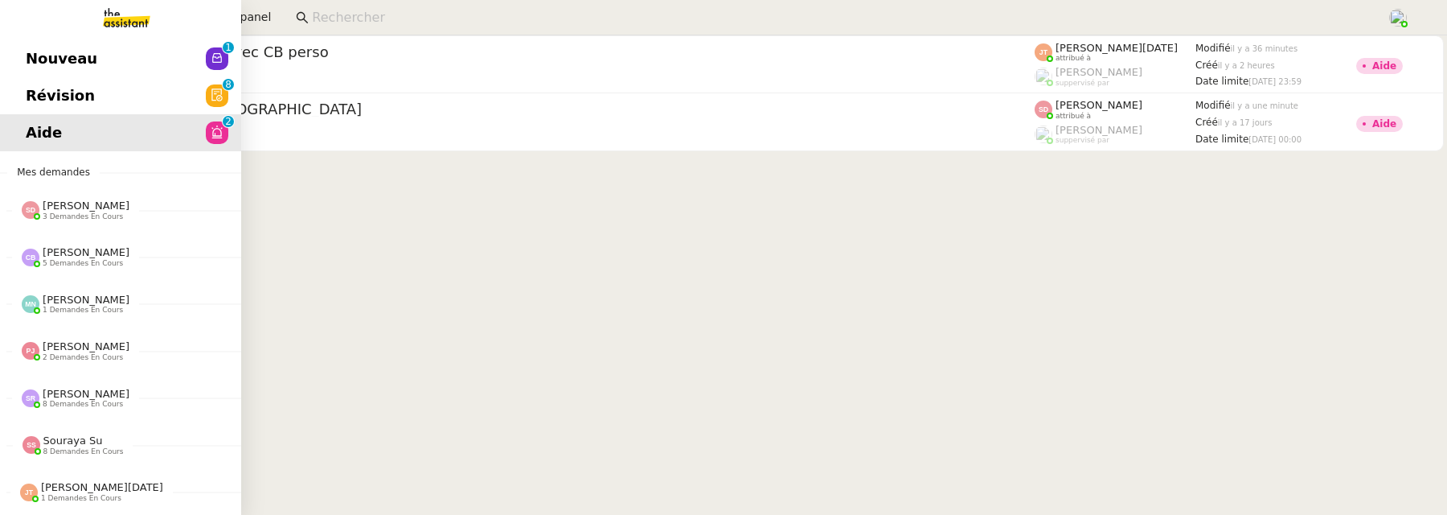
click at [37, 91] on span "Révision" at bounding box center [60, 96] width 69 height 24
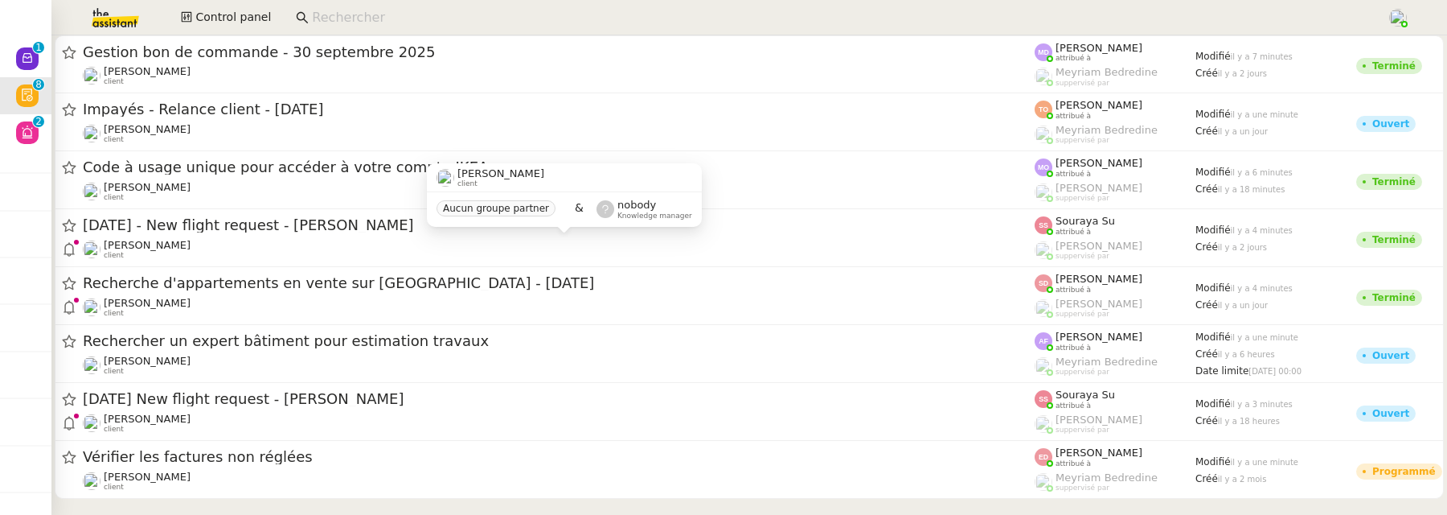
click at [608, 227] on div "Louis Frei client Aucun groupe partner & nobody Knowledge manager" at bounding box center [564, 201] width 275 height 76
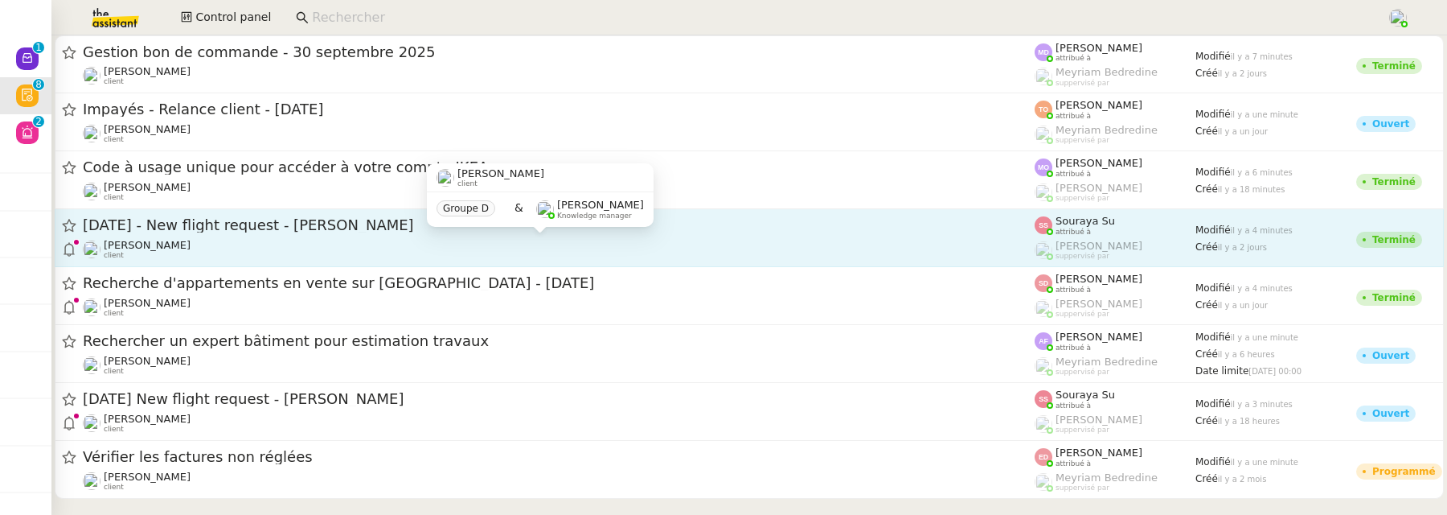
click at [642, 243] on div "Louis Frei client" at bounding box center [559, 249] width 952 height 21
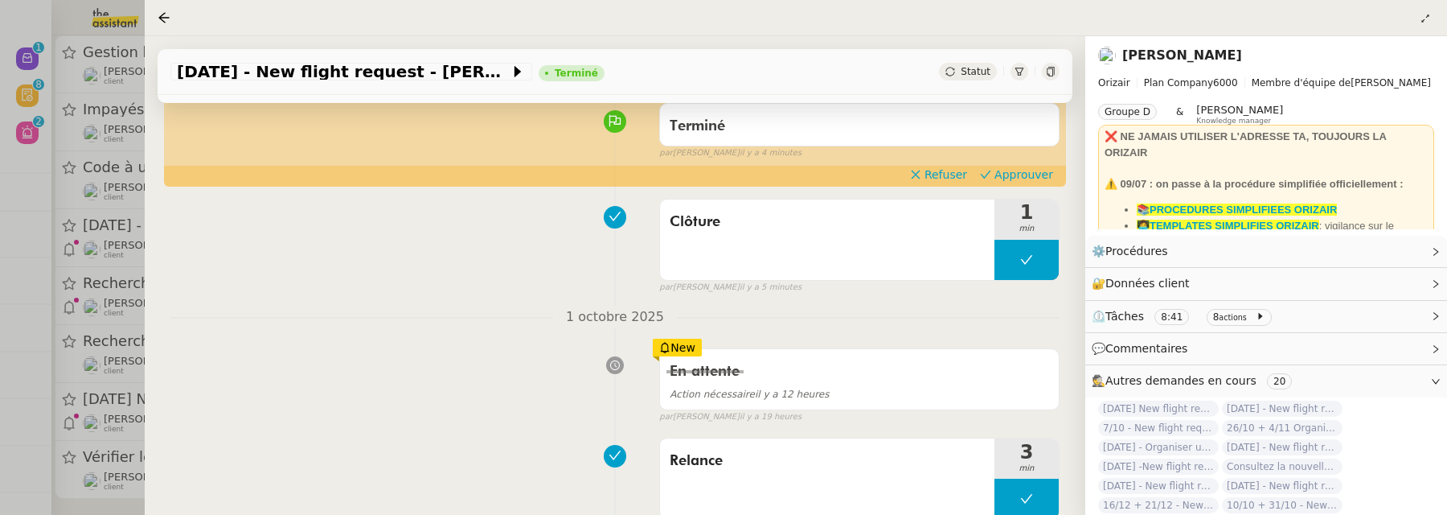
scroll to position [159, 0]
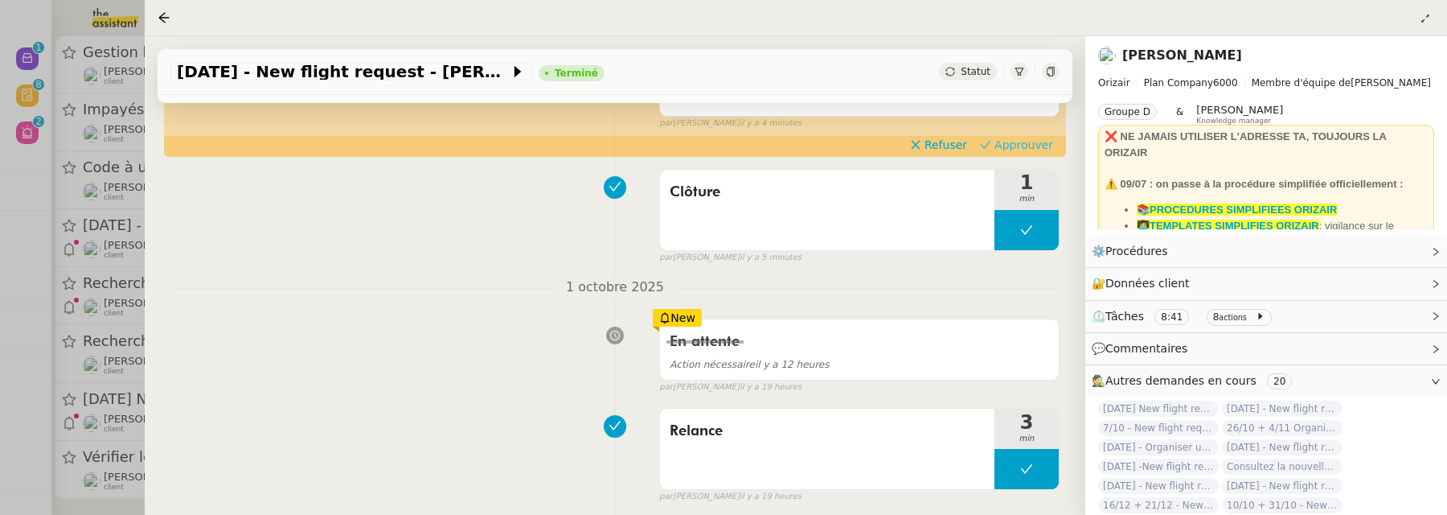
click at [999, 137] on span "Approuver" at bounding box center [1024, 145] width 59 height 16
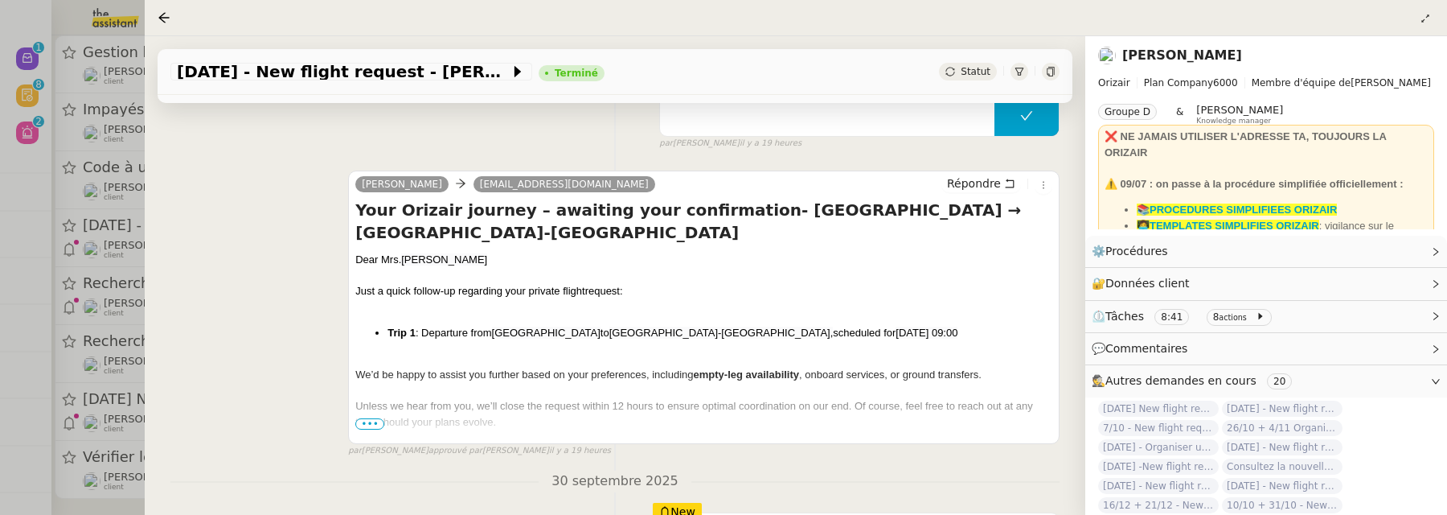
scroll to position [560, 0]
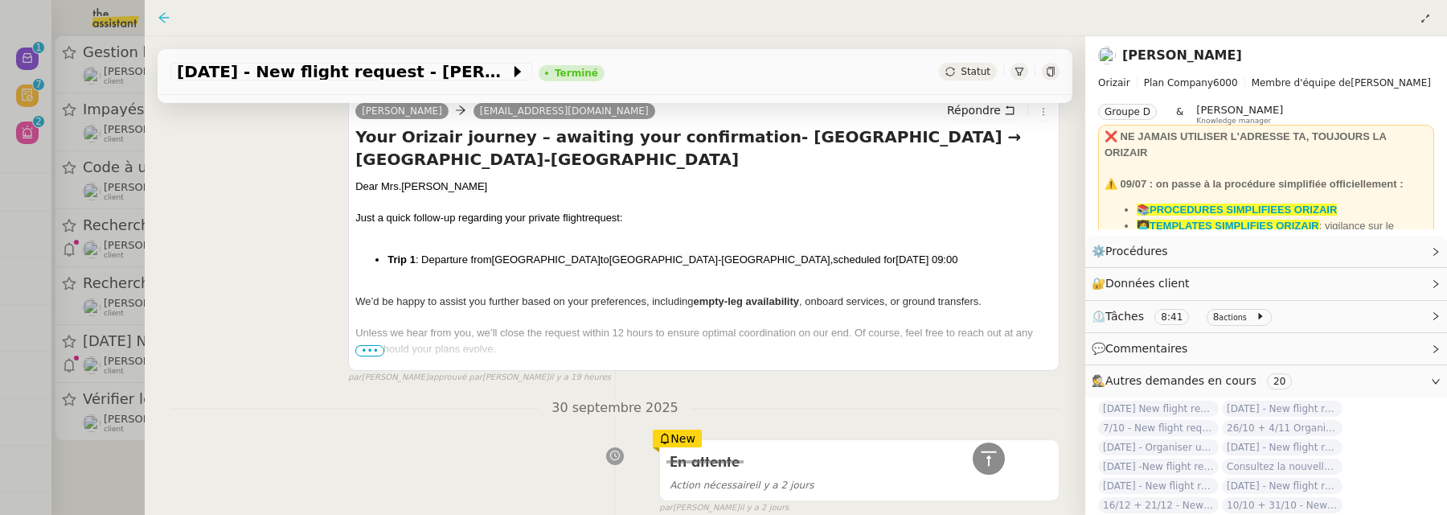
click at [163, 12] on icon at bounding box center [164, 17] width 13 height 13
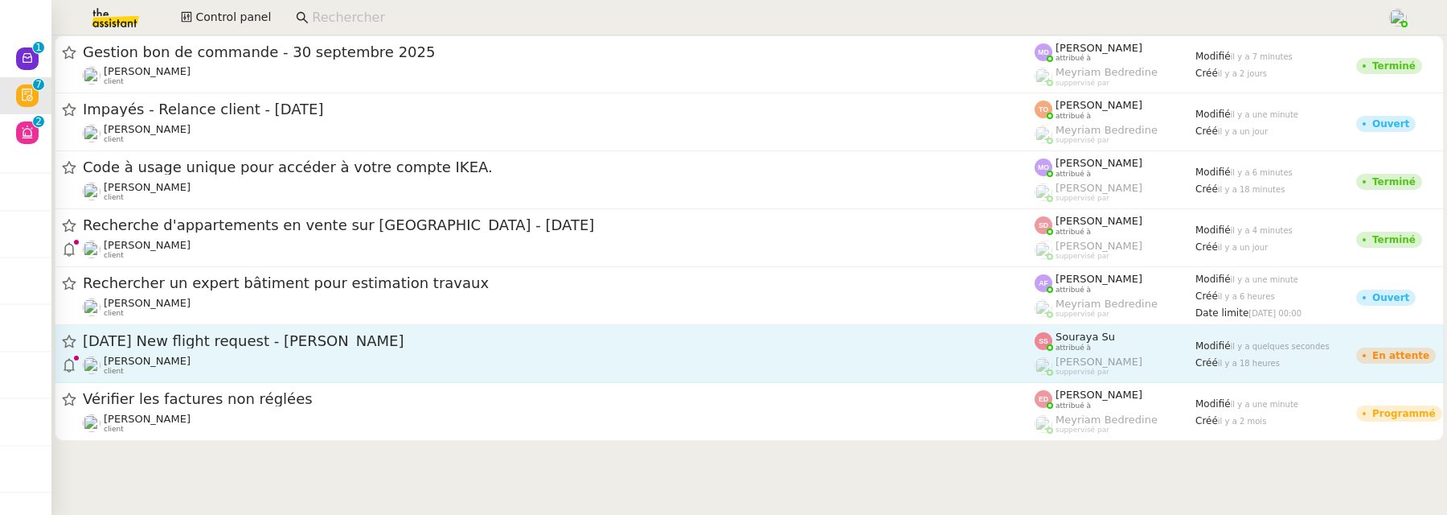
click at [339, 348] on div "8th October 2025 New flight request - Mathieu CANEVET" at bounding box center [559, 341] width 952 height 20
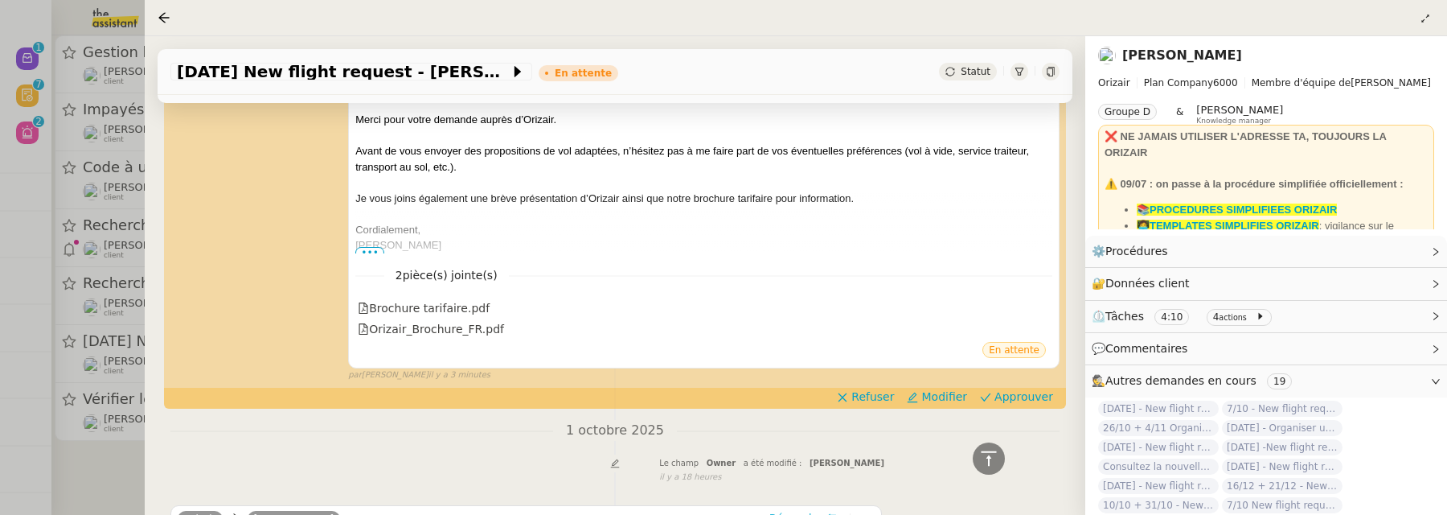
scroll to position [421, 0]
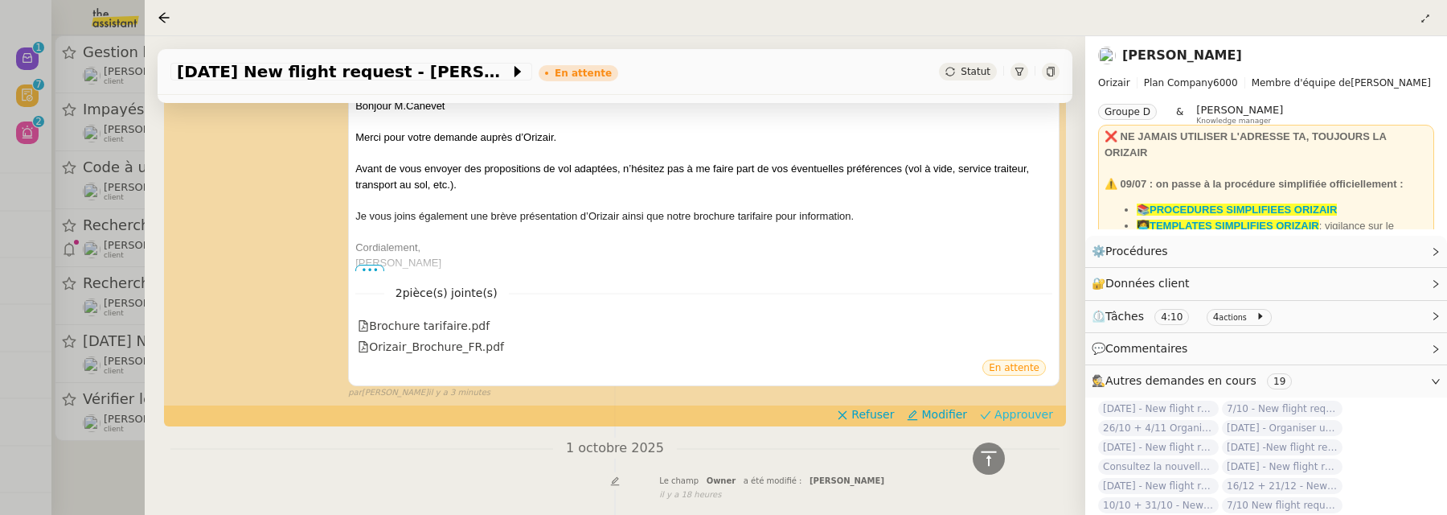
click at [1040, 413] on span "Approuver" at bounding box center [1024, 414] width 59 height 16
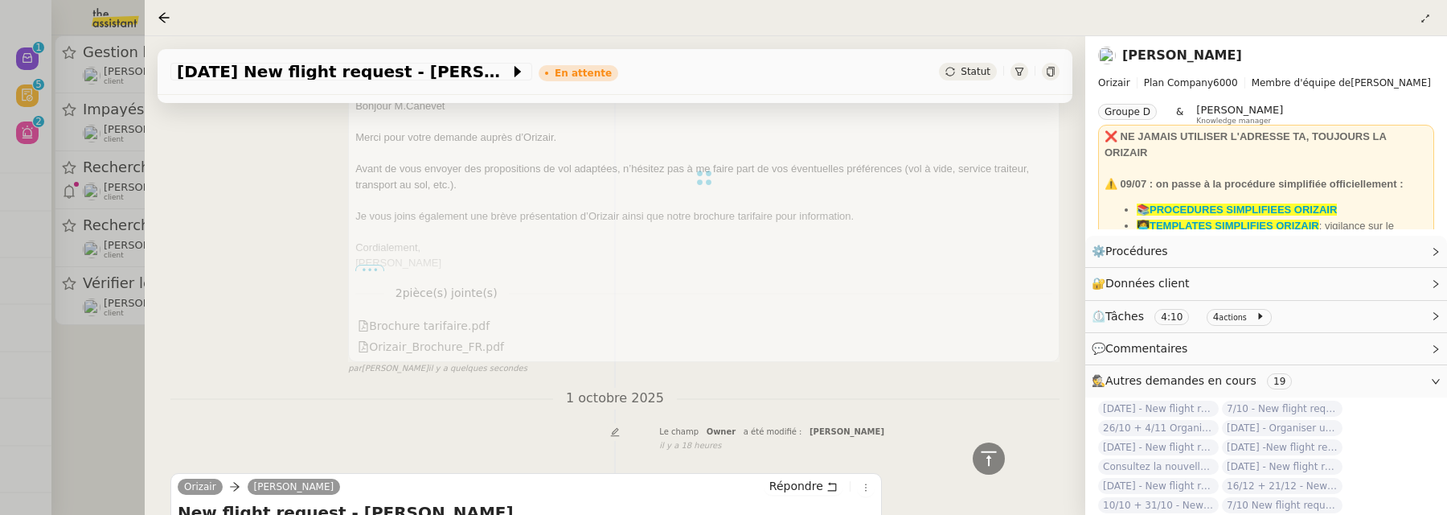
click at [128, 470] on div at bounding box center [723, 257] width 1447 height 515
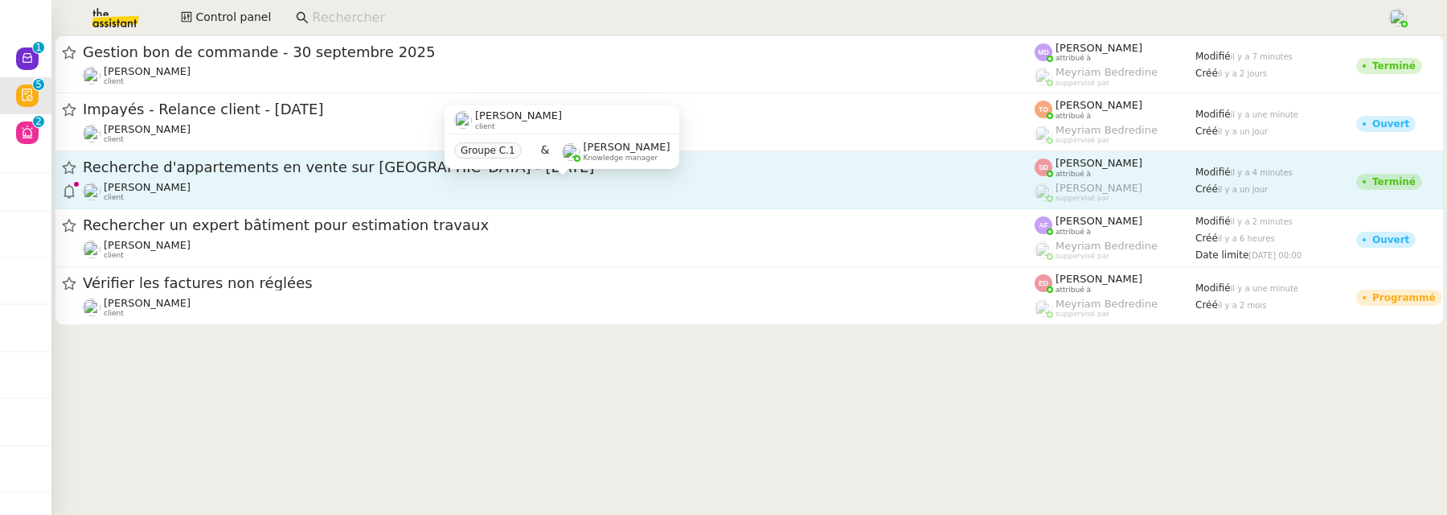
click at [349, 182] on div "Fabien Bornancin client" at bounding box center [559, 191] width 952 height 21
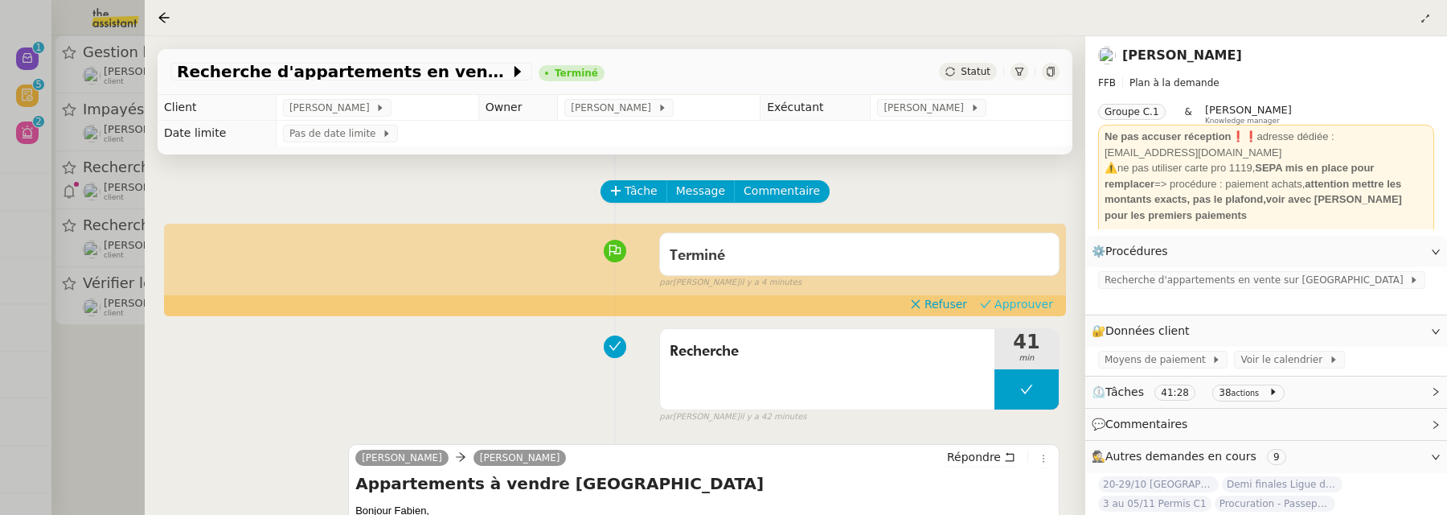
click at [1046, 302] on span "Approuver" at bounding box center [1024, 304] width 59 height 16
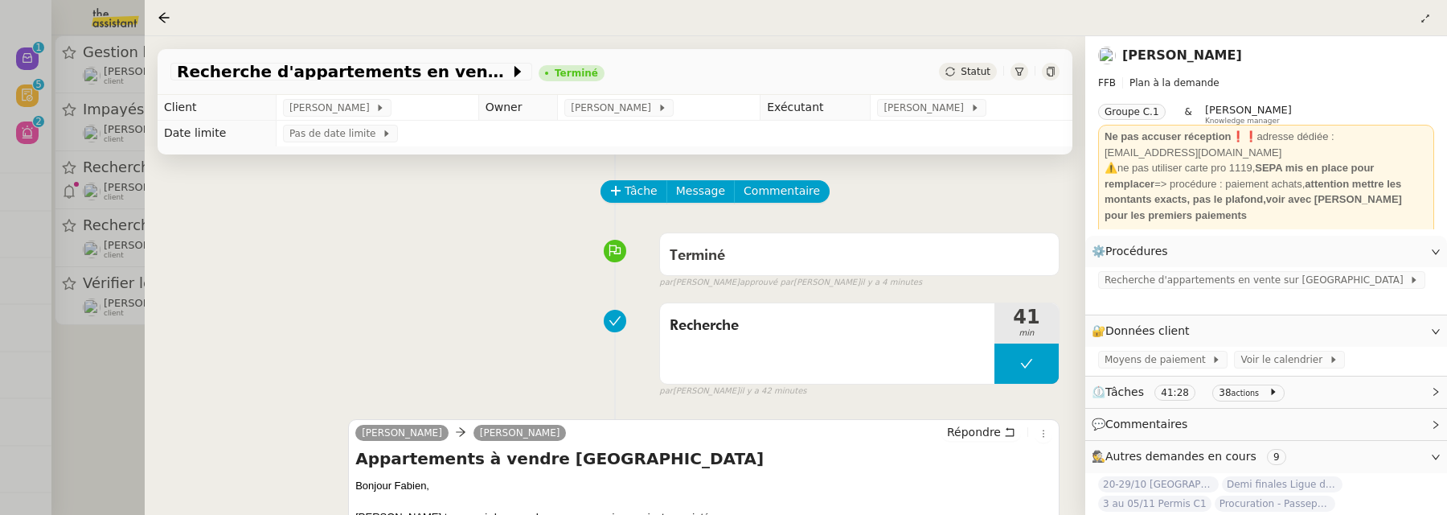
click at [146, 355] on div "Tâche Message Commentaire Veuillez patienter une erreur s'est produite 👌👌👌 mess…" at bounding box center [615, 508] width 941 height 708
click at [85, 353] on div at bounding box center [723, 257] width 1447 height 515
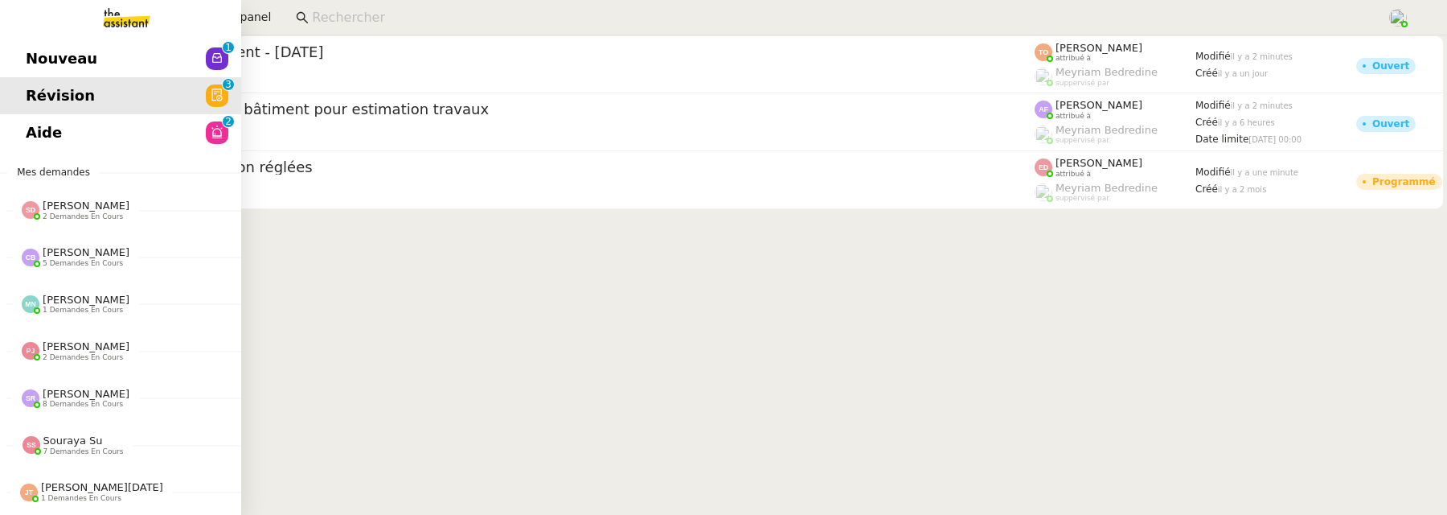
click at [47, 59] on span "Nouveau" at bounding box center [62, 59] width 72 height 24
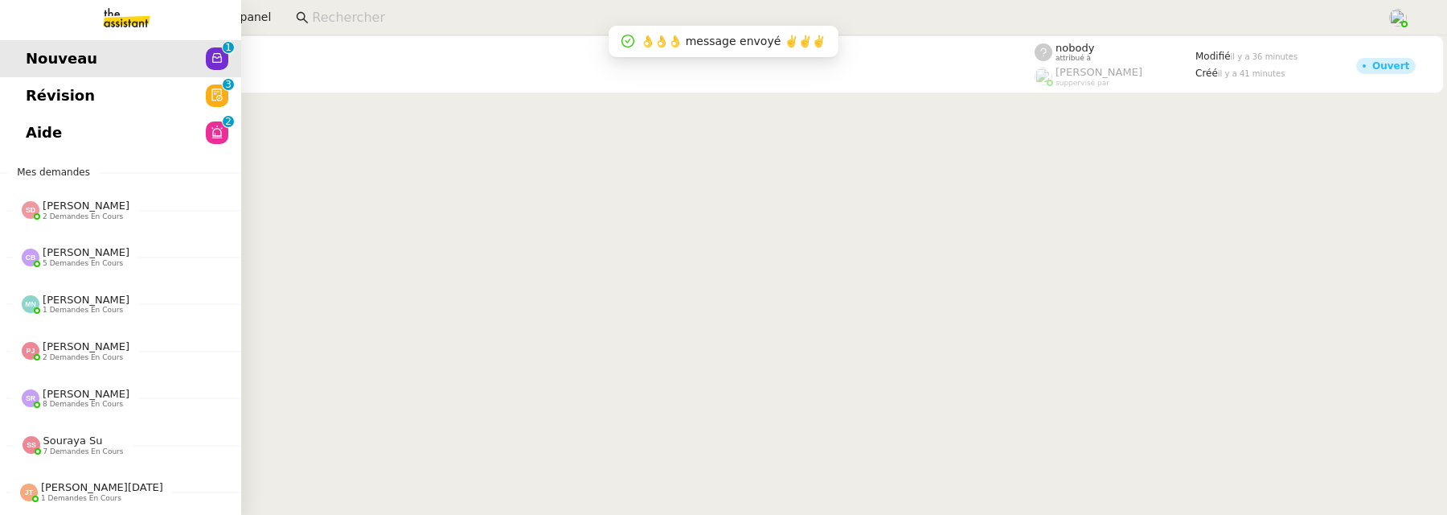
click at [34, 129] on span "Aide" at bounding box center [44, 133] width 36 height 24
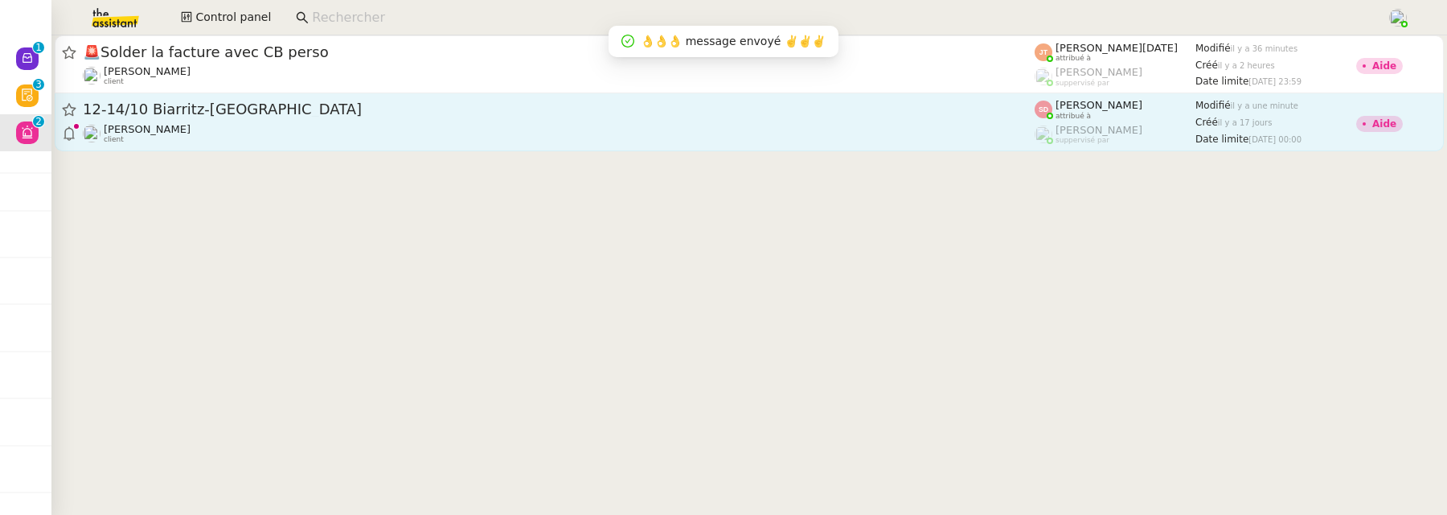
click at [532, 132] on div "Fabien Bornancin client" at bounding box center [559, 133] width 952 height 21
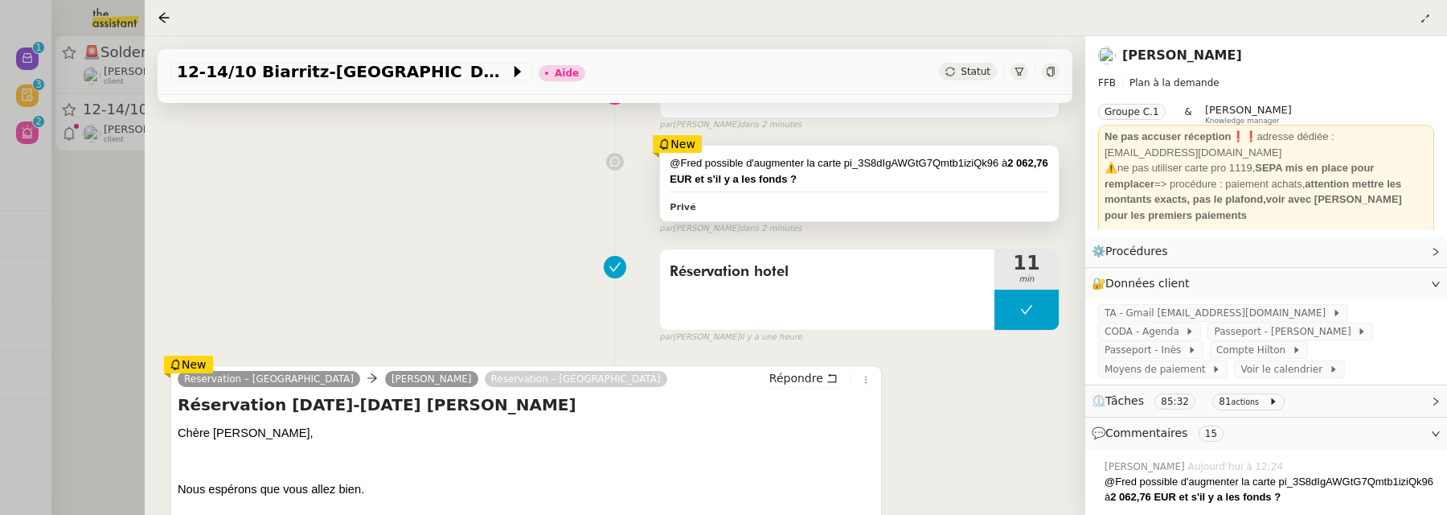
scroll to position [158, 0]
drag, startPoint x: 846, startPoint y: 166, endPoint x: 996, endPoint y: 167, distance: 150.4
click at [997, 167] on div "@Fred possible d'augmenter la carte pi_3S8dIgAWGtG7Qmtb1iziQk96 à 2 062,76 EUR …" at bounding box center [860, 170] width 380 height 31
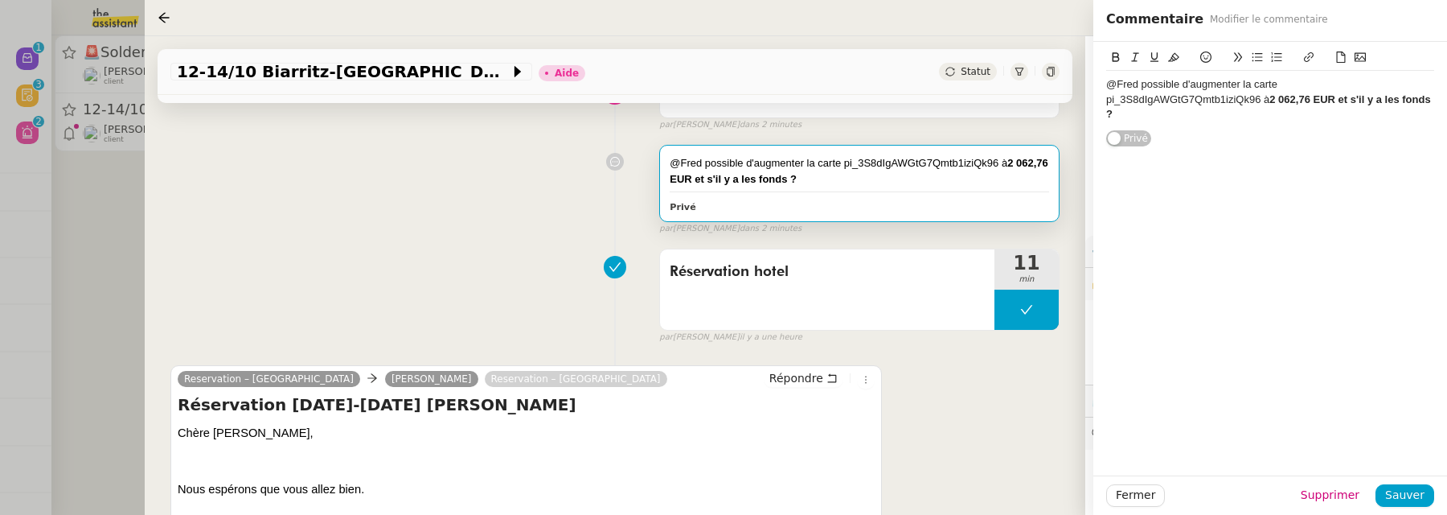
click at [419, 228] on div "@Fred possible d'augmenter la carte pi_3S8dIgAWGtG7Qmtb1iziQk96 à 2 062,76 EUR …" at bounding box center [614, 186] width 889 height 97
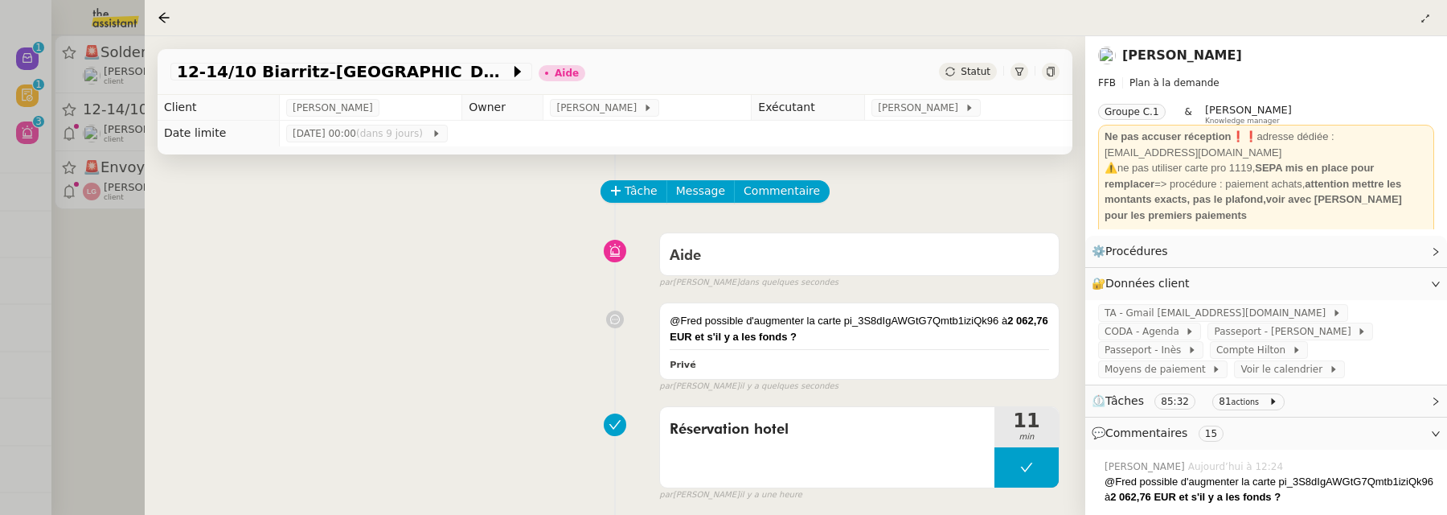
click at [1057, 77] on div at bounding box center [1051, 72] width 18 height 18
click at [796, 193] on span "Commentaire" at bounding box center [782, 191] width 76 height 18
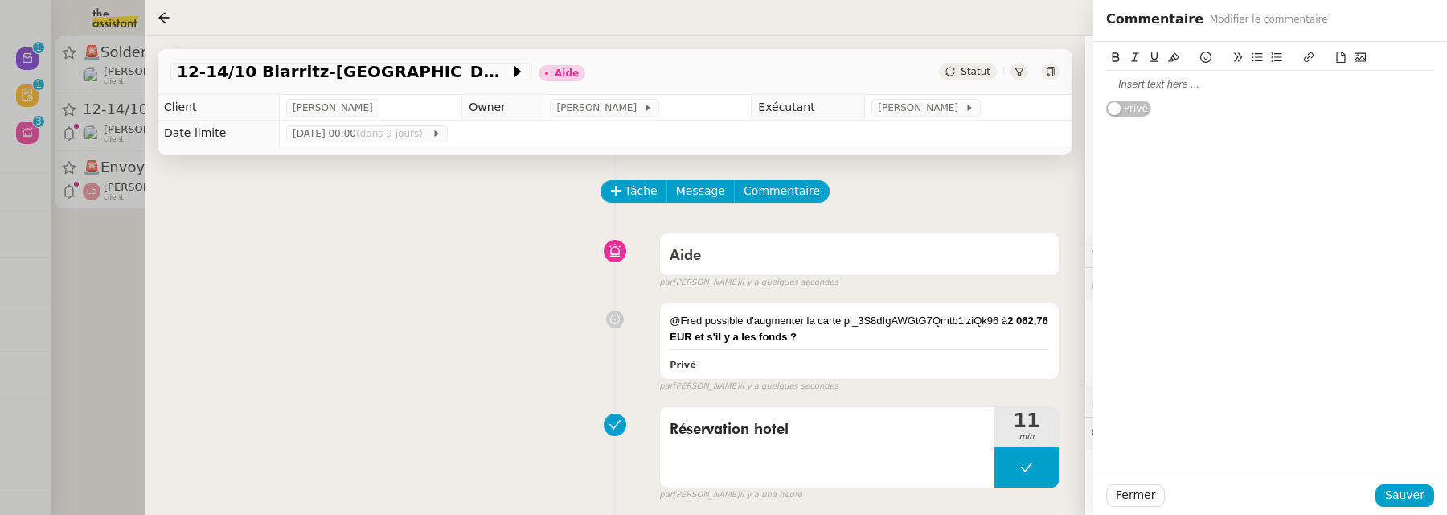
click at [1160, 92] on div at bounding box center [1270, 84] width 328 height 27
click at [1160, 500] on span "Sauver" at bounding box center [1404, 495] width 39 height 18
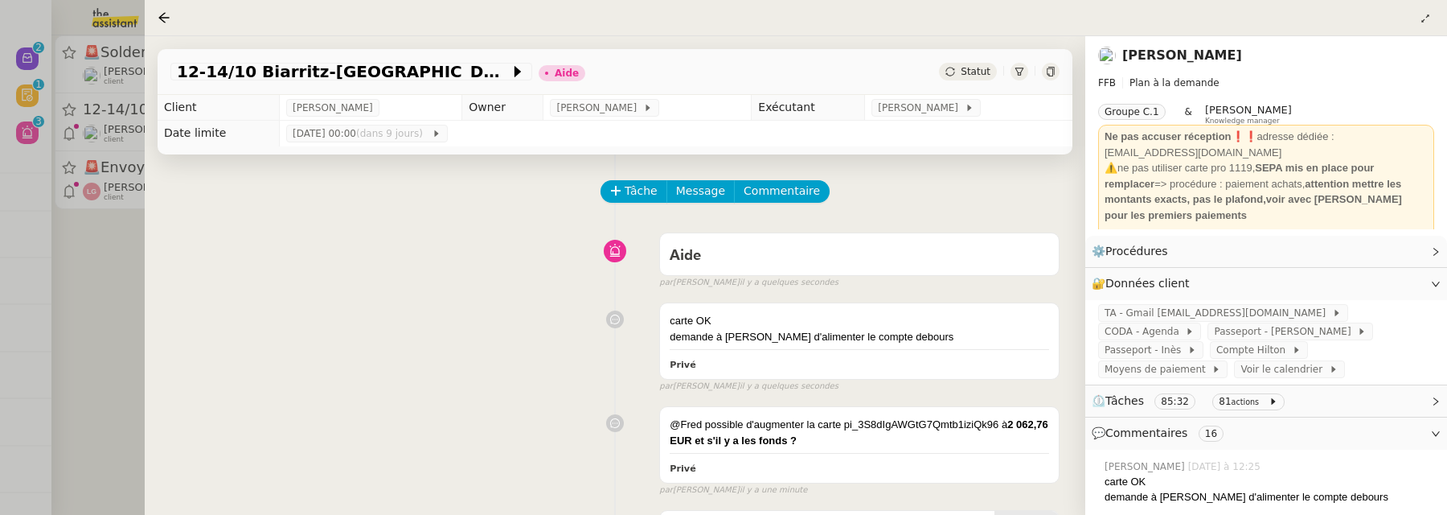
click at [137, 321] on div at bounding box center [723, 257] width 1447 height 515
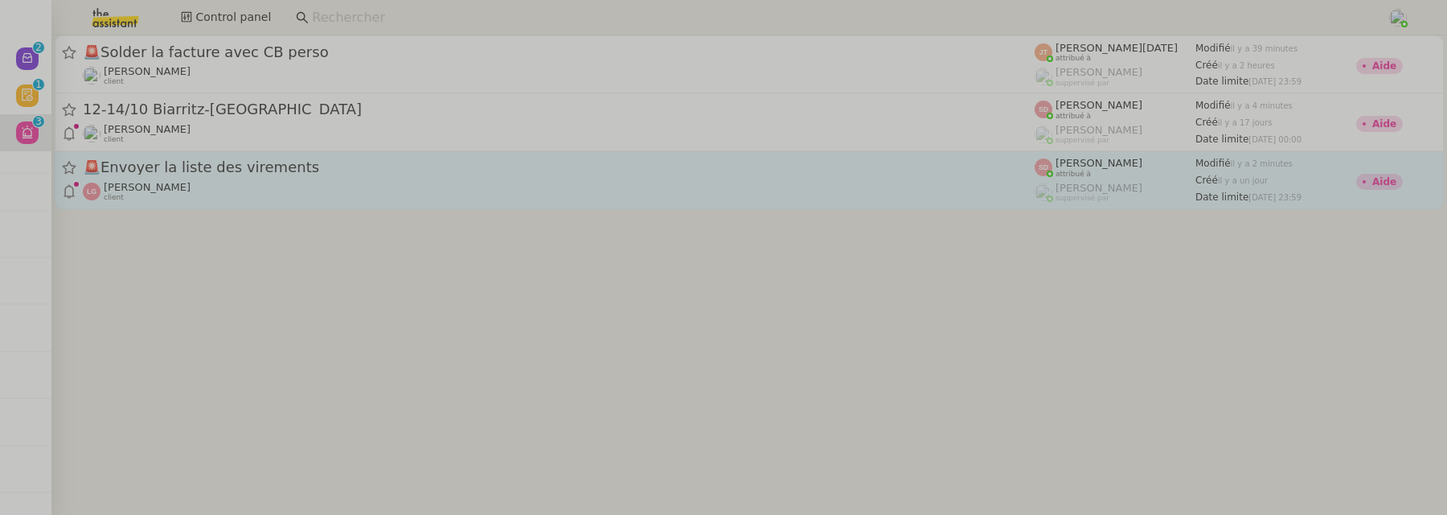
click at [306, 182] on div "Laurène Gauthier client" at bounding box center [559, 191] width 952 height 21
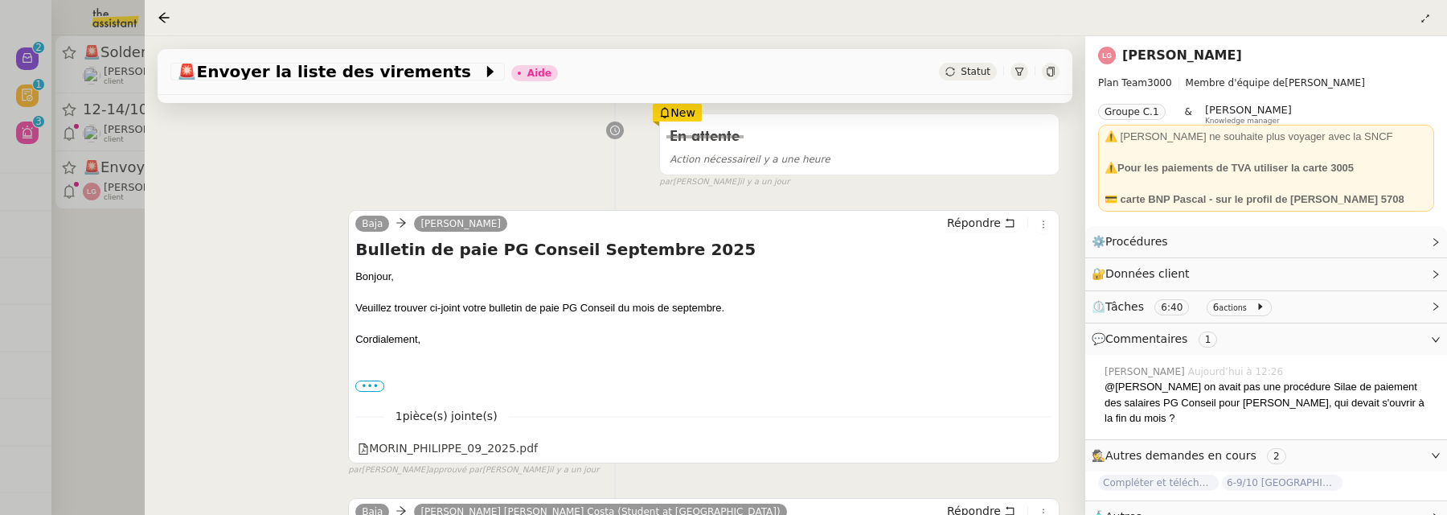
scroll to position [338, 0]
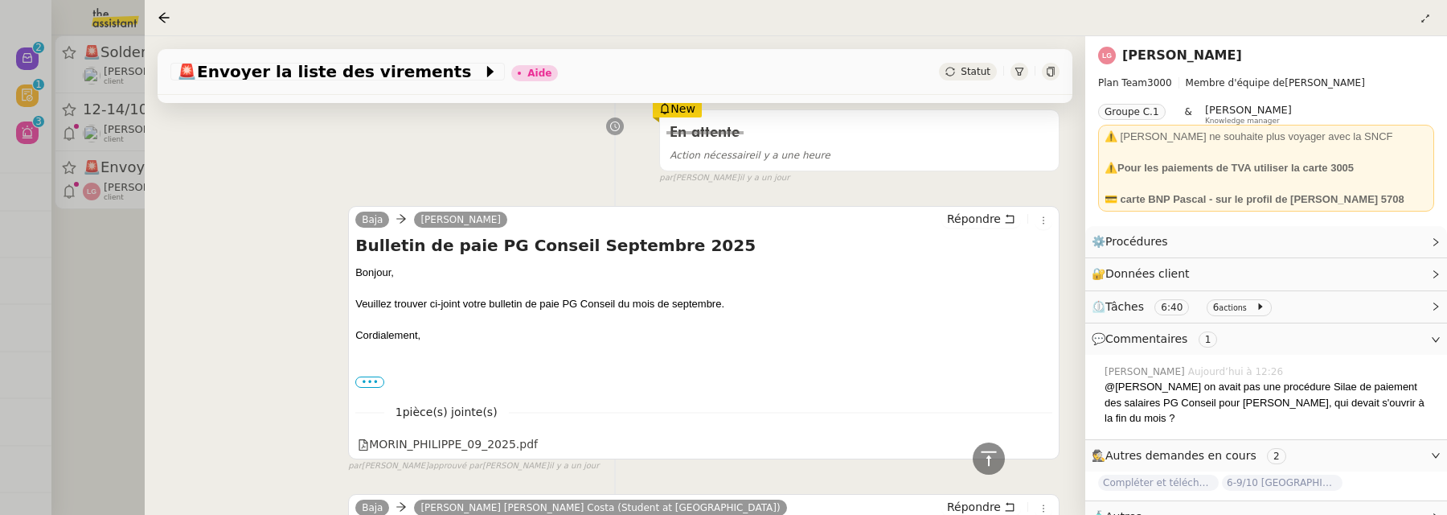
click at [1160, 43] on div "[PERSON_NAME]" at bounding box center [1266, 56] width 336 height 26
click at [1160, 45] on nz-page-header-title "[PERSON_NAME]" at bounding box center [1183, 55] width 120 height 23
click at [1160, 60] on link "[PERSON_NAME]" at bounding box center [1183, 54] width 120 height 15
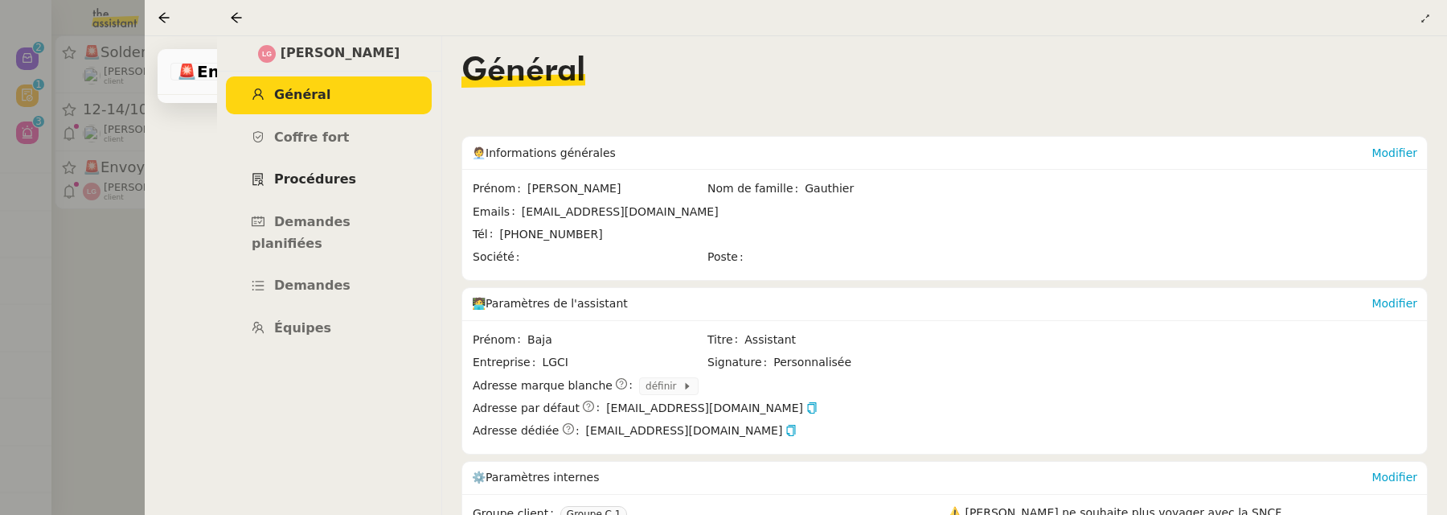
click at [330, 182] on span "Procédures" at bounding box center [315, 178] width 82 height 15
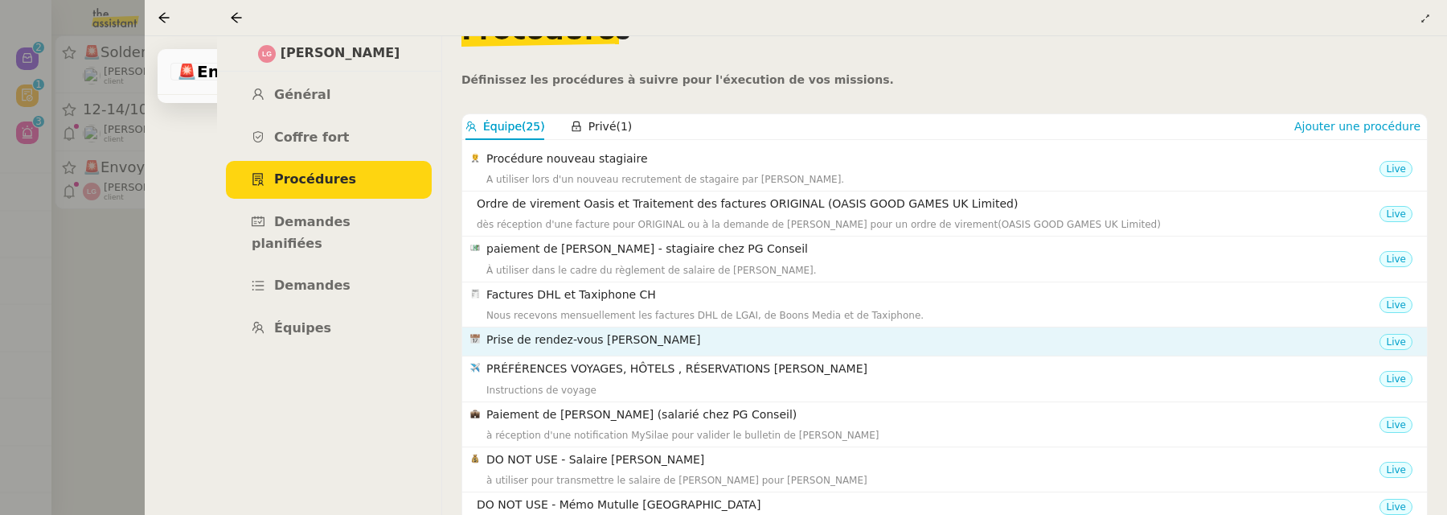
scroll to position [55, 0]
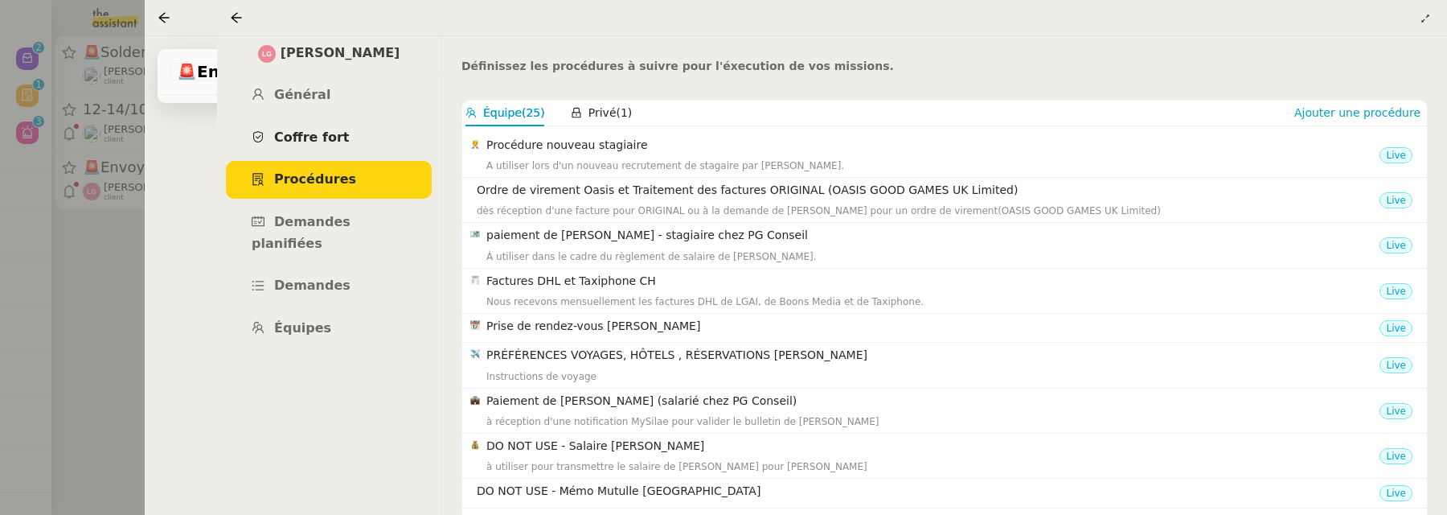
click at [324, 129] on span "Coffre fort" at bounding box center [312, 136] width 76 height 15
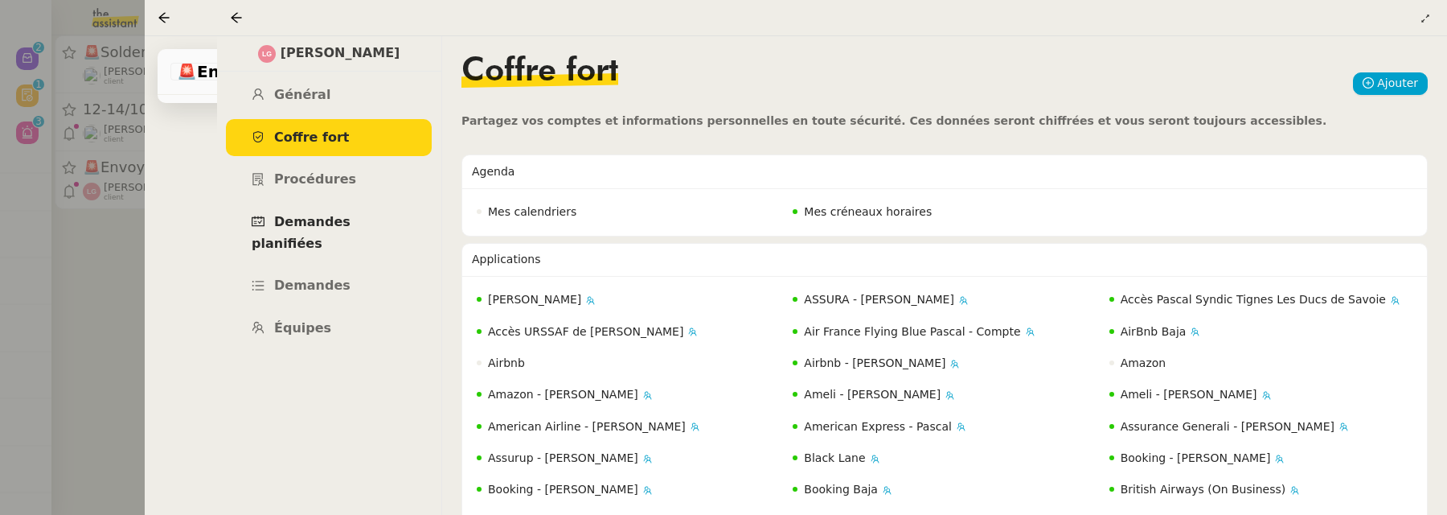
click at [329, 220] on span "Demandes planifiées" at bounding box center [301, 232] width 99 height 37
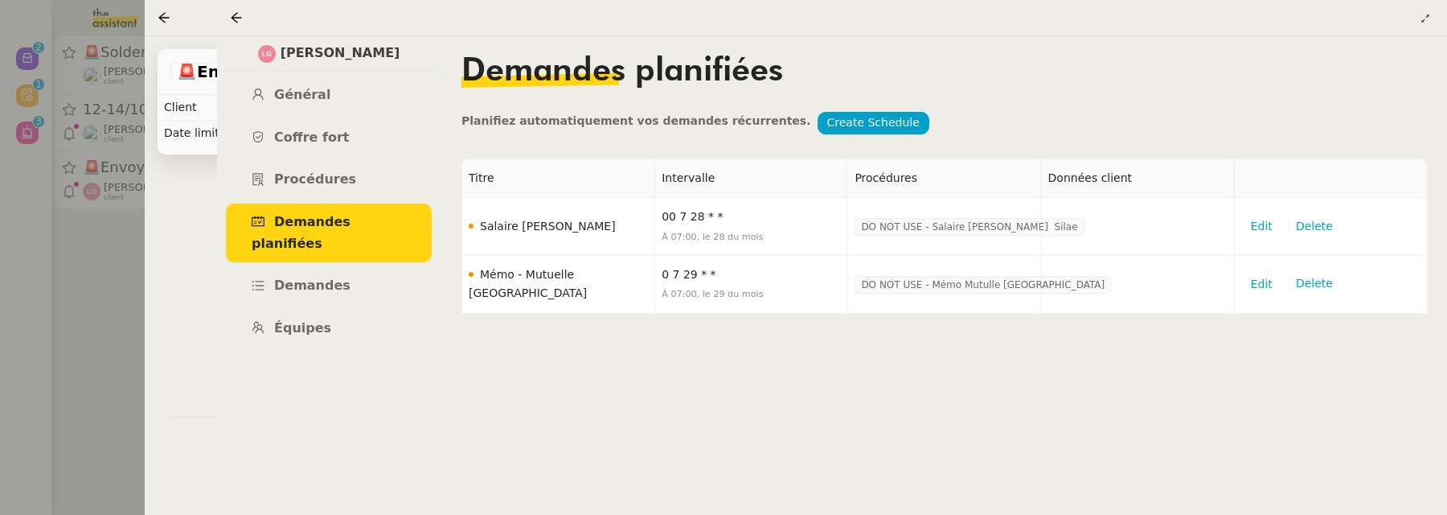
scroll to position [338, 0]
click at [235, 20] on icon at bounding box center [236, 17] width 13 height 13
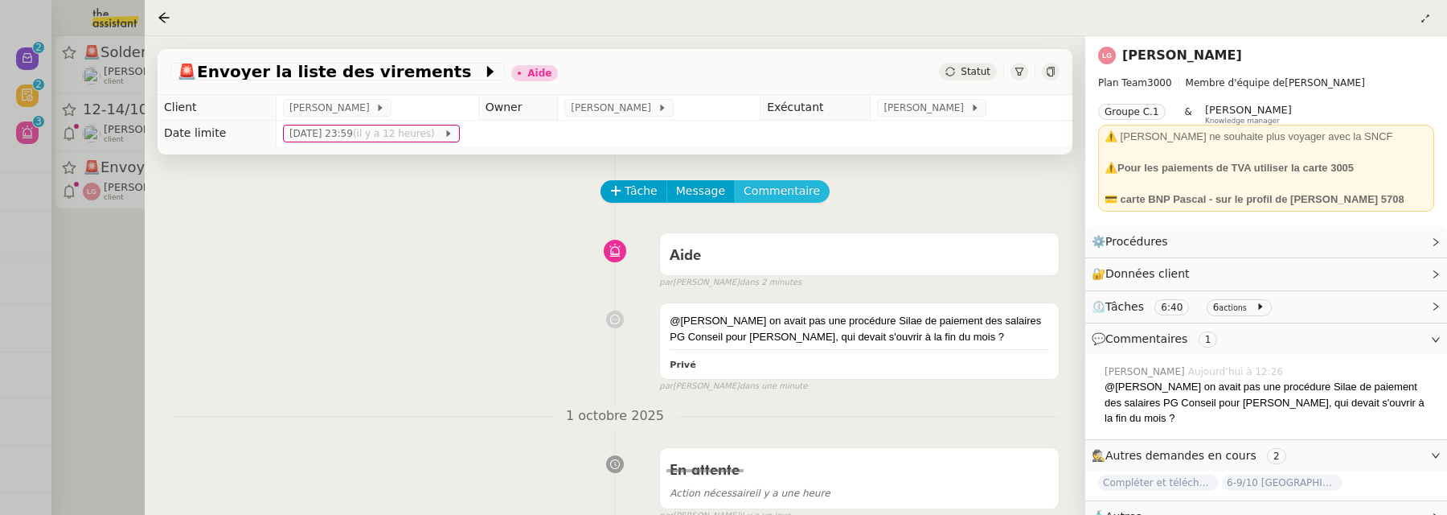
click at [786, 195] on span "Commentaire" at bounding box center [782, 191] width 76 height 18
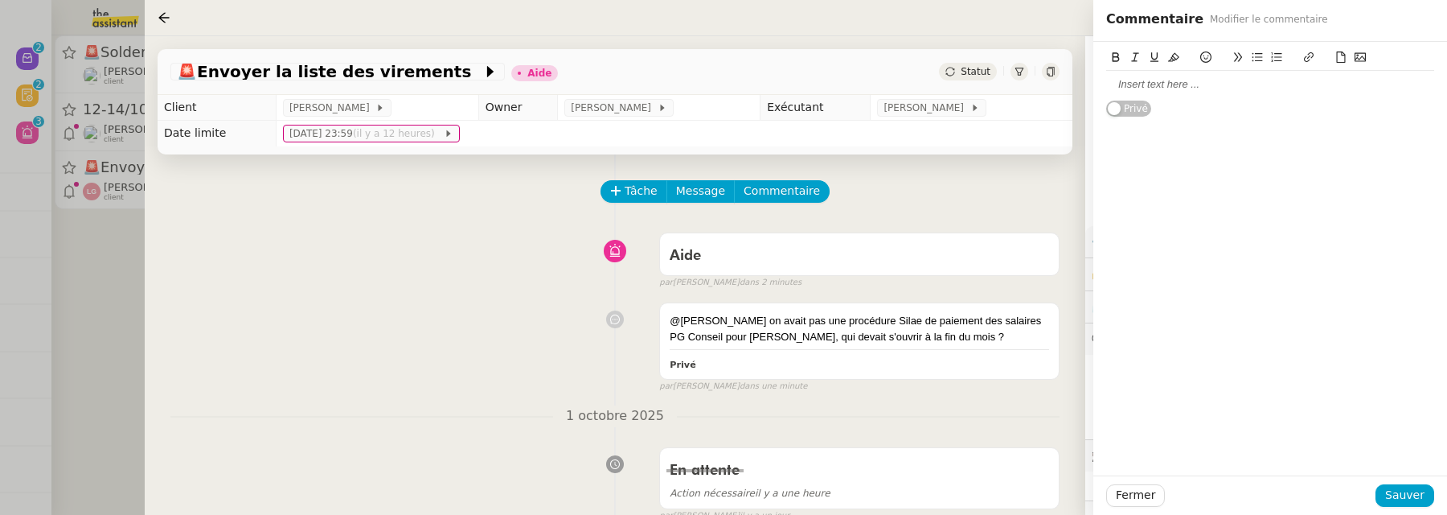
click at [1361, 61] on icon at bounding box center [1360, 57] width 11 height 9
click at [1390, 498] on span "Sauver" at bounding box center [1404, 495] width 39 height 18
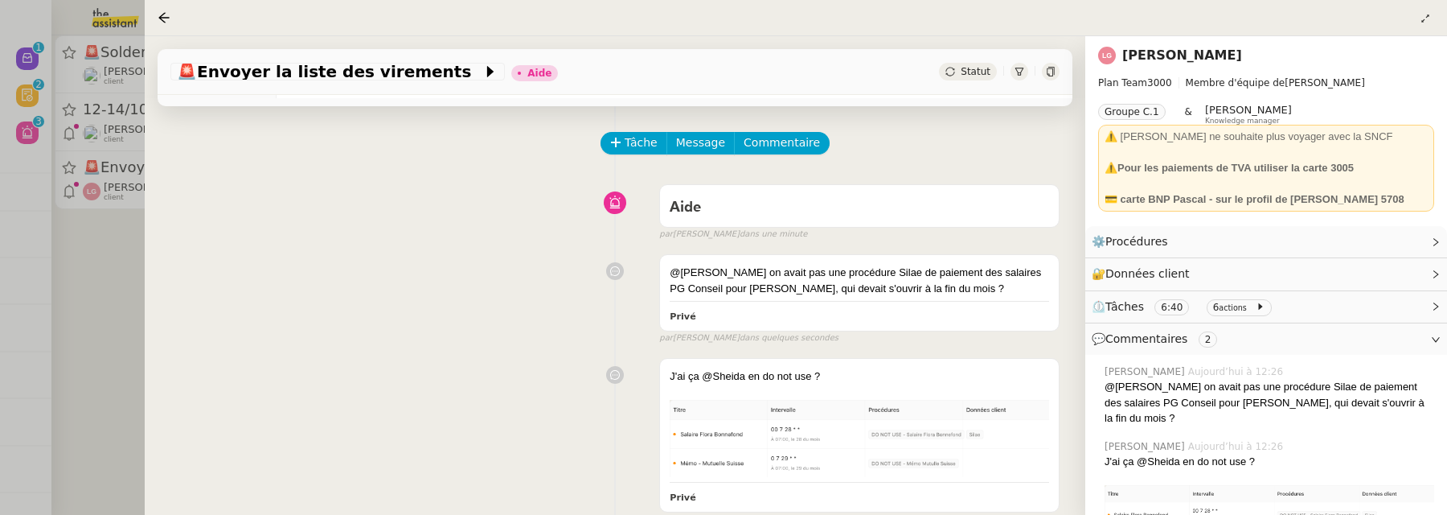
scroll to position [83, 0]
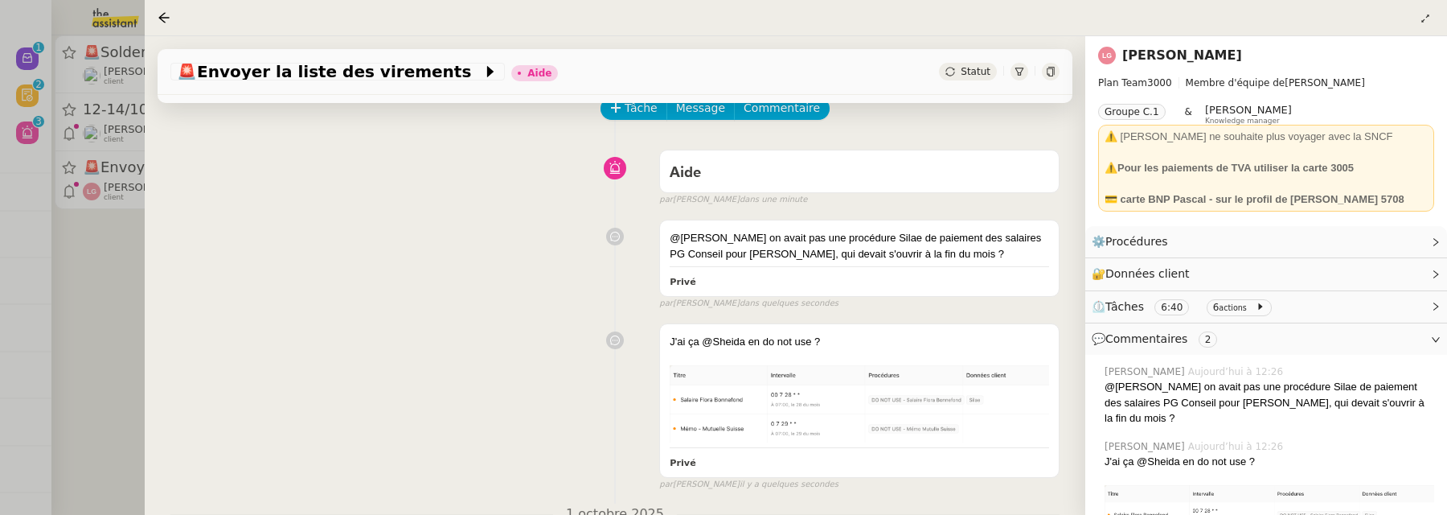
click at [97, 283] on div at bounding box center [723, 257] width 1447 height 515
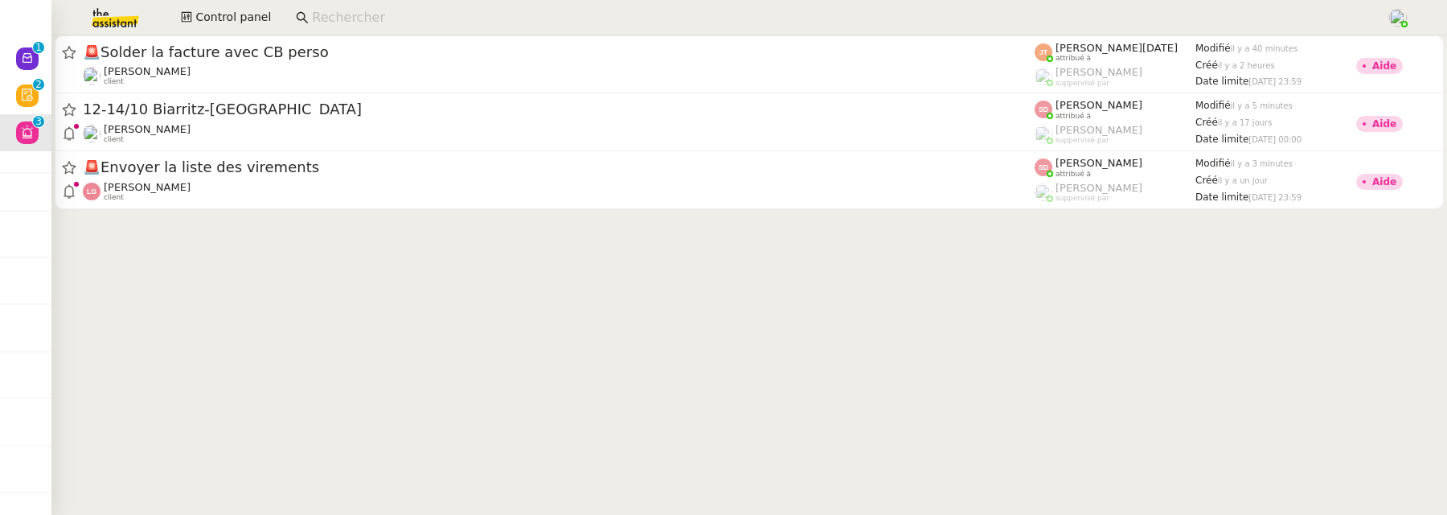
click at [343, 21] on input at bounding box center [841, 18] width 1059 height 22
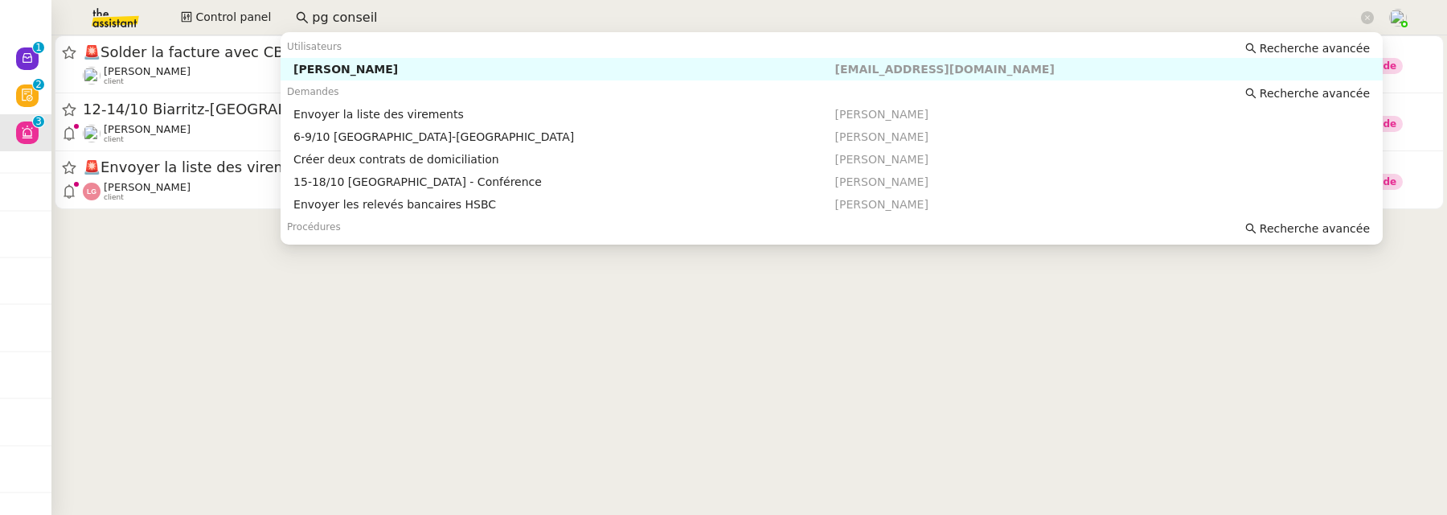
click at [623, 70] on div "[PERSON_NAME]" at bounding box center [563, 69] width 541 height 14
type input "pg conseil"
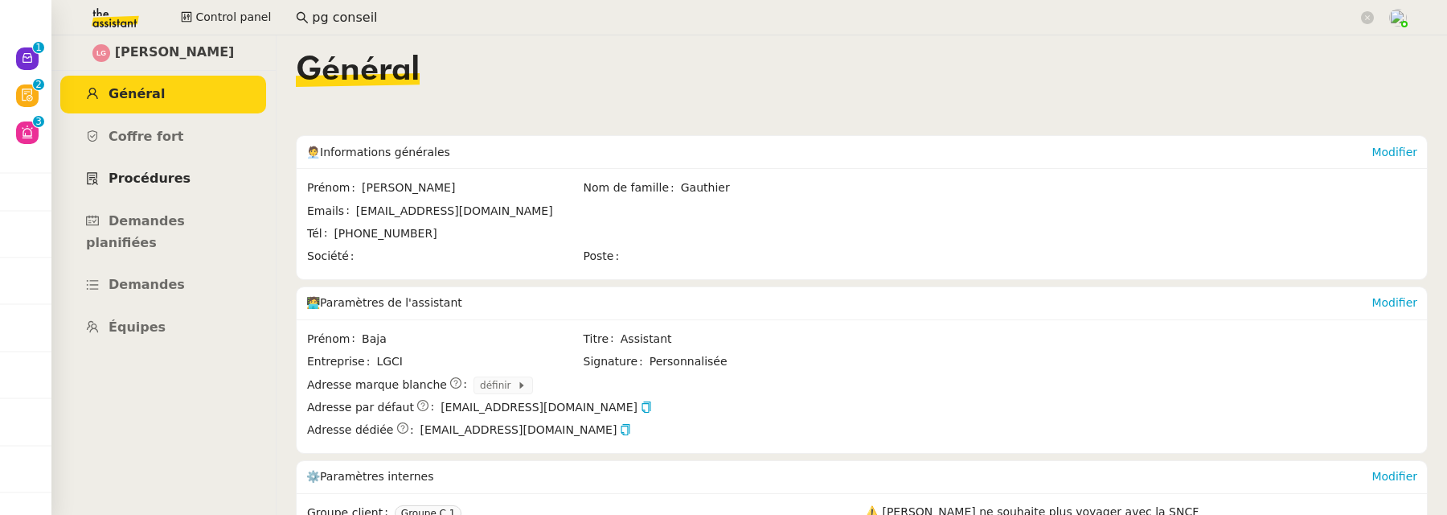
click at [175, 175] on span "Procédures" at bounding box center [150, 177] width 82 height 15
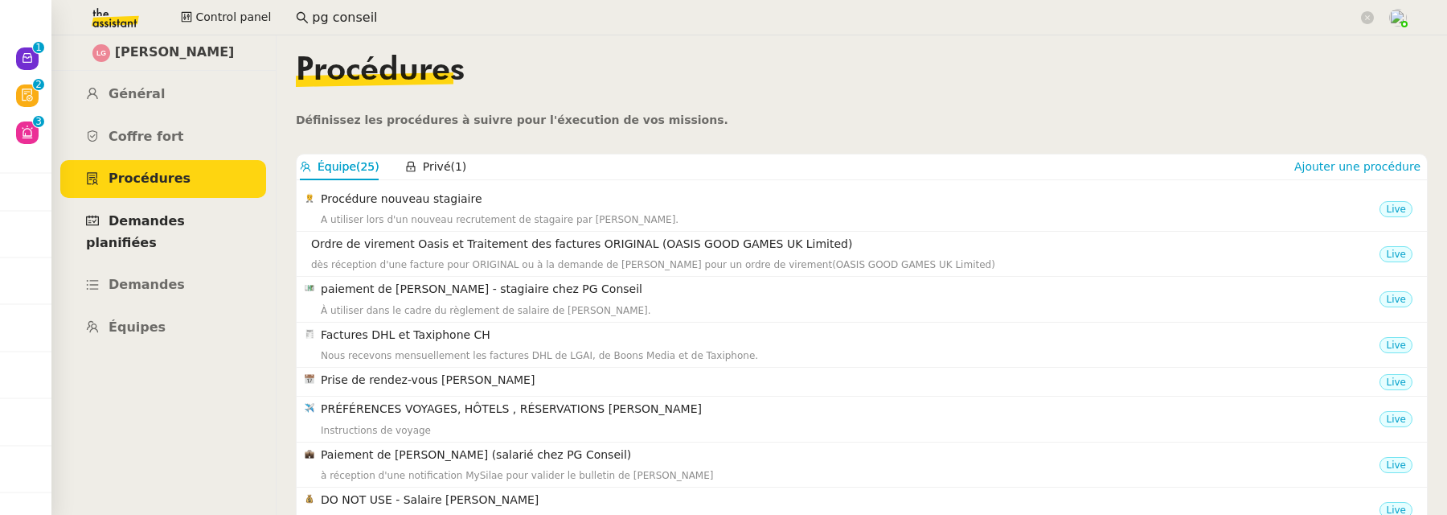
click at [165, 228] on span "Demandes planifiées" at bounding box center [135, 231] width 99 height 37
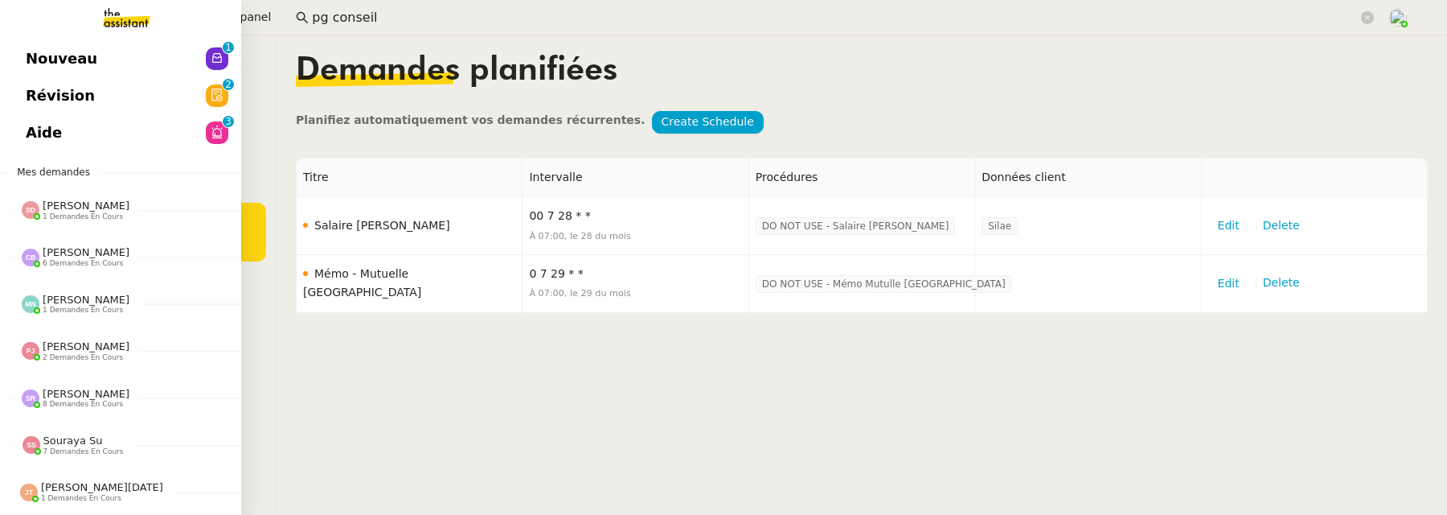
click at [27, 124] on span "Aide" at bounding box center [44, 133] width 36 height 24
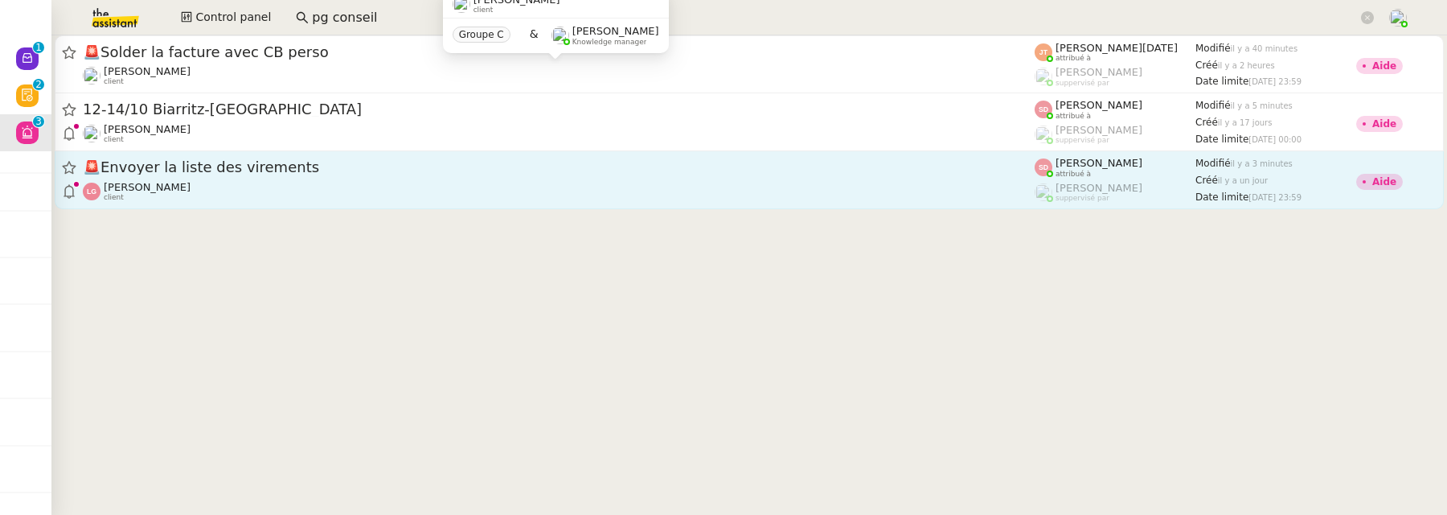
click at [315, 179] on div "🚨 Envoyer la liste des virements [PERSON_NAME] client" at bounding box center [559, 180] width 952 height 44
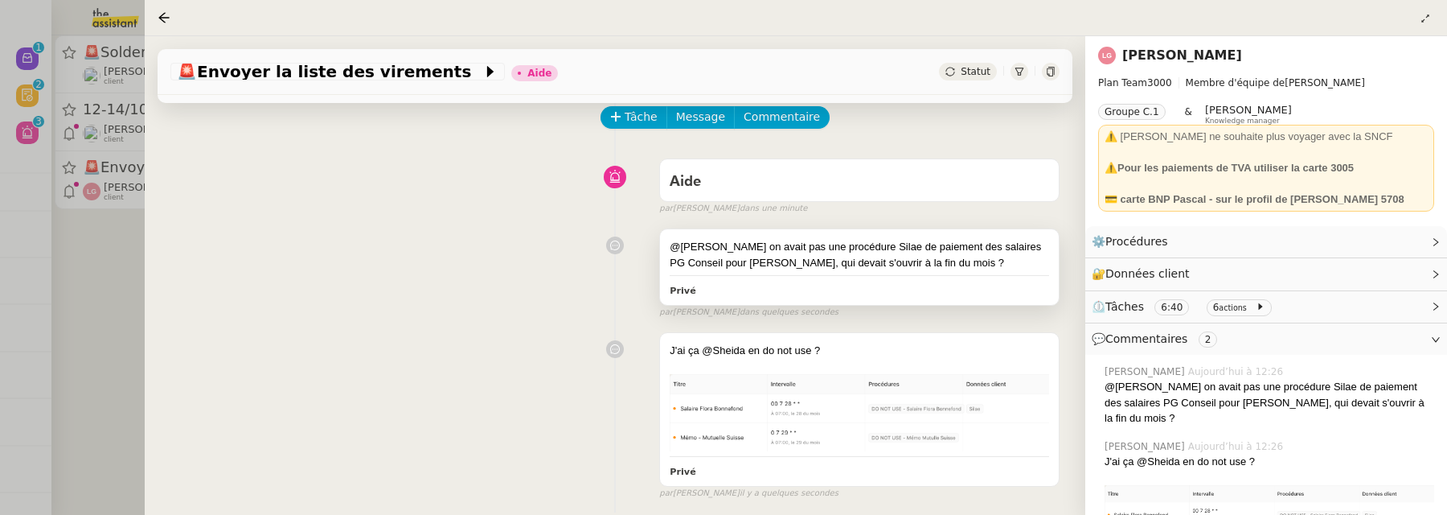
scroll to position [113, 0]
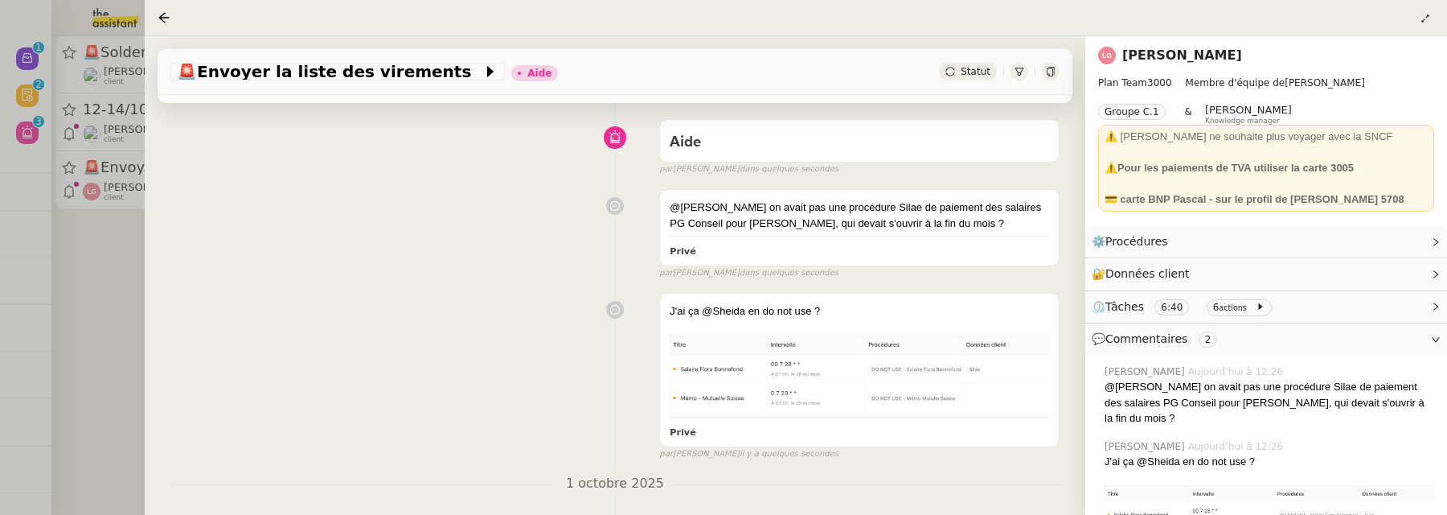
click at [975, 70] on span "Statut" at bounding box center [976, 71] width 30 height 11
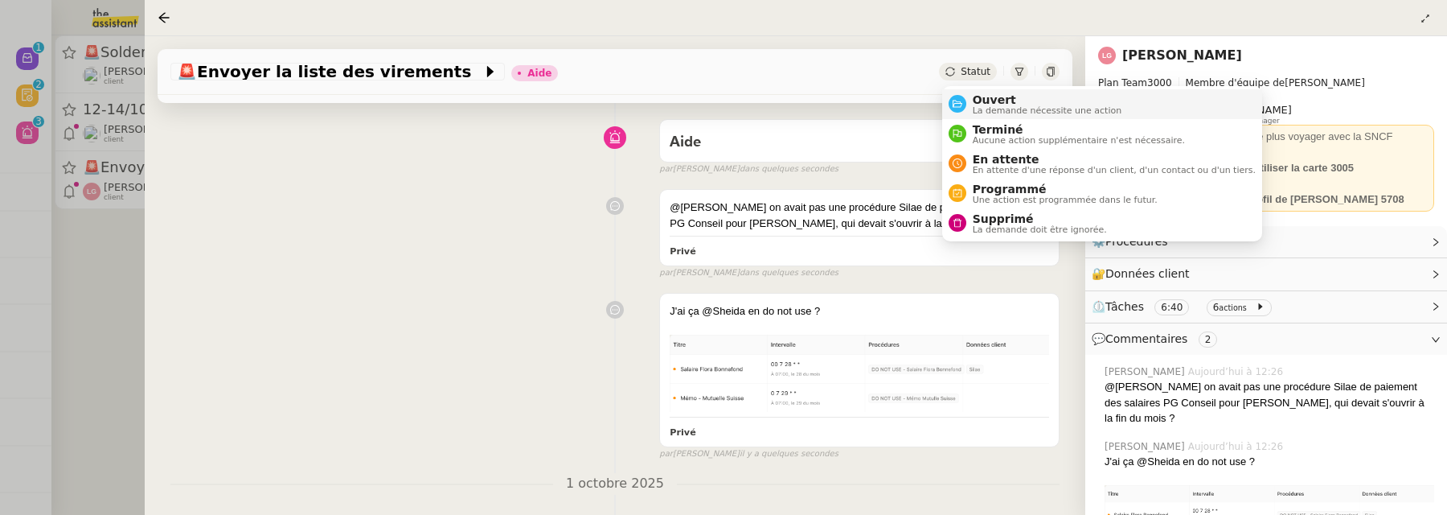
click at [989, 90] on li "Ouvert La demande nécessite une action" at bounding box center [1102, 104] width 320 height 30
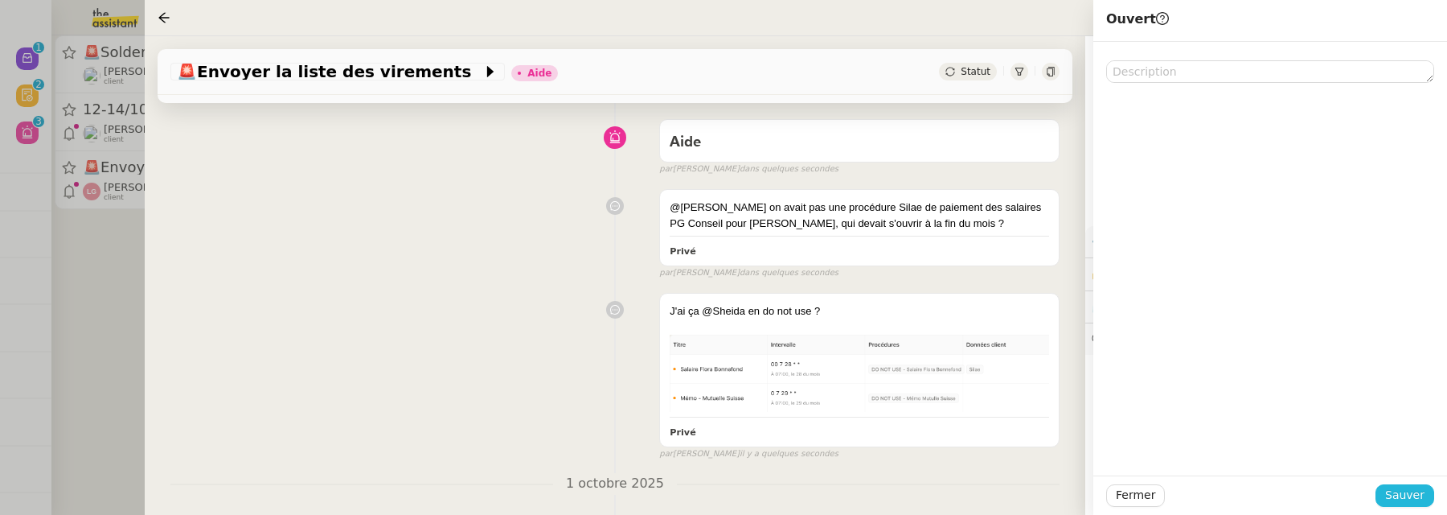
click at [1407, 498] on span "Sauver" at bounding box center [1404, 495] width 39 height 18
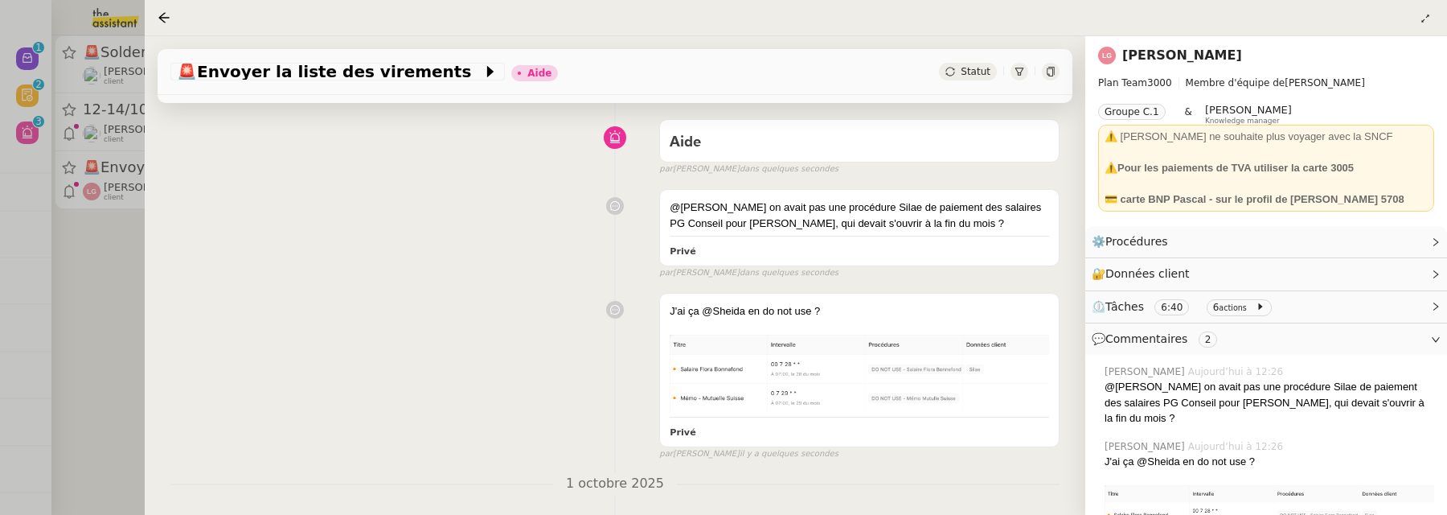
click at [968, 82] on div "🚨 Envoyer la liste des virements Aide Statut" at bounding box center [615, 72] width 915 height 46
click at [965, 74] on span "Statut" at bounding box center [976, 71] width 30 height 11
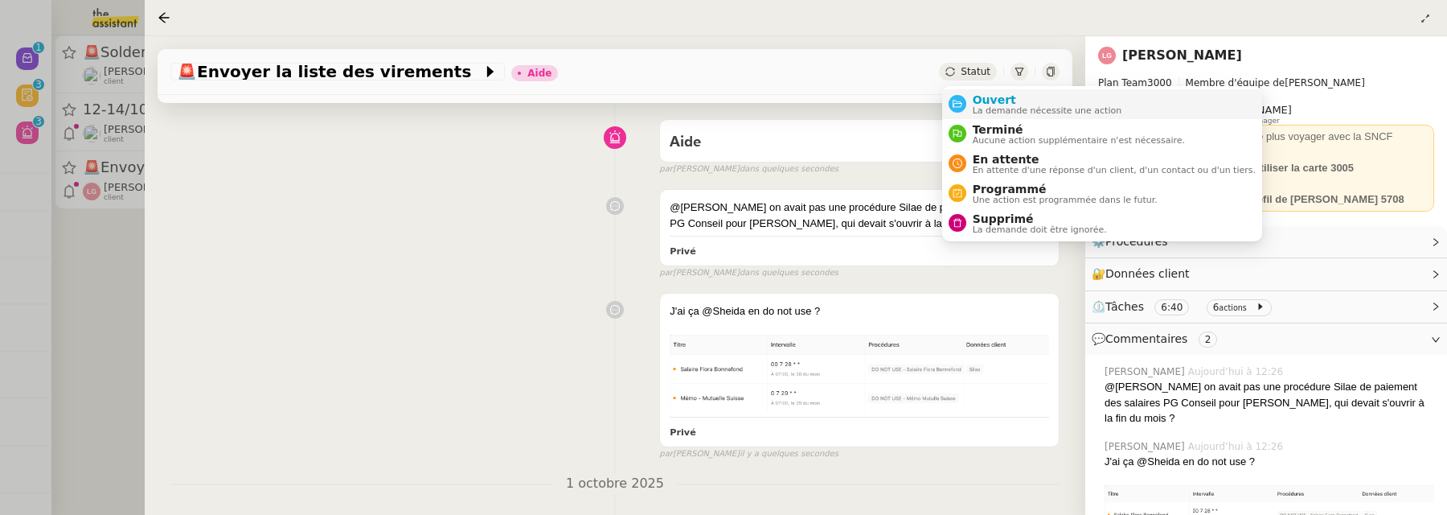
click at [988, 102] on span "Ouvert" at bounding box center [1048, 99] width 150 height 13
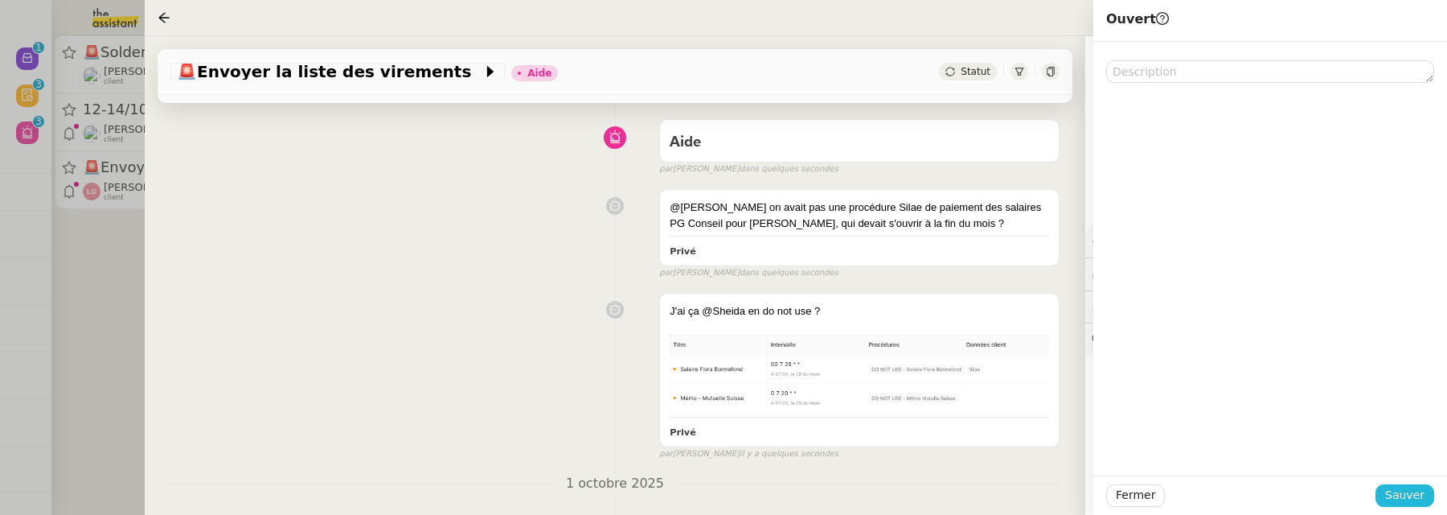
click at [1423, 496] on span "Sauver" at bounding box center [1404, 495] width 39 height 18
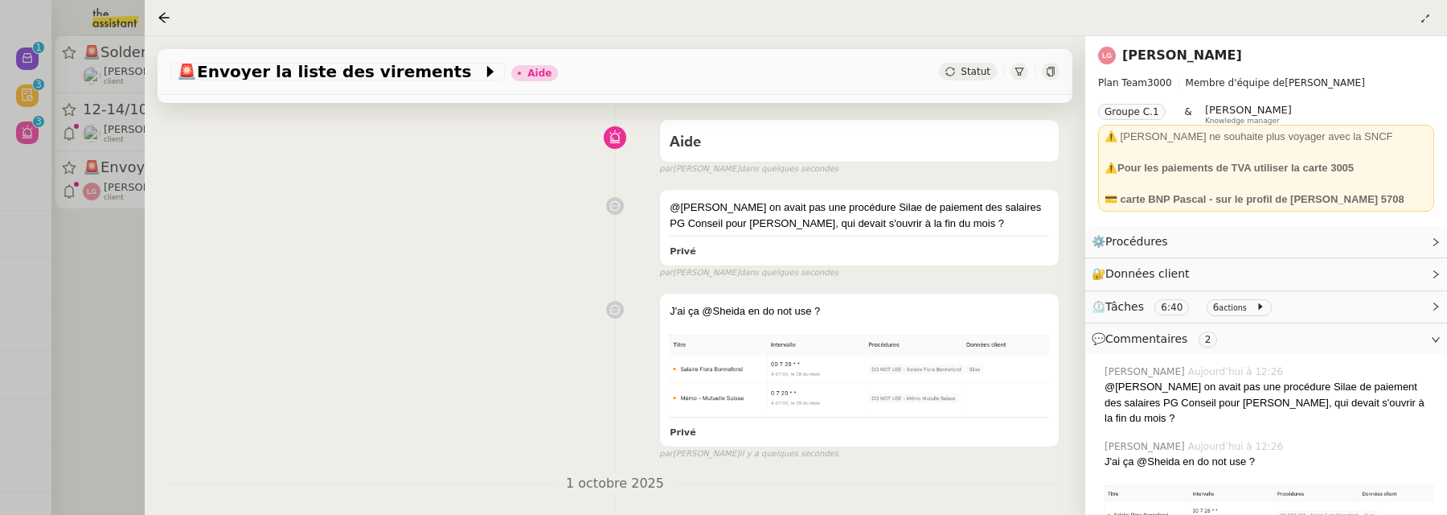
click at [106, 271] on div at bounding box center [723, 257] width 1447 height 515
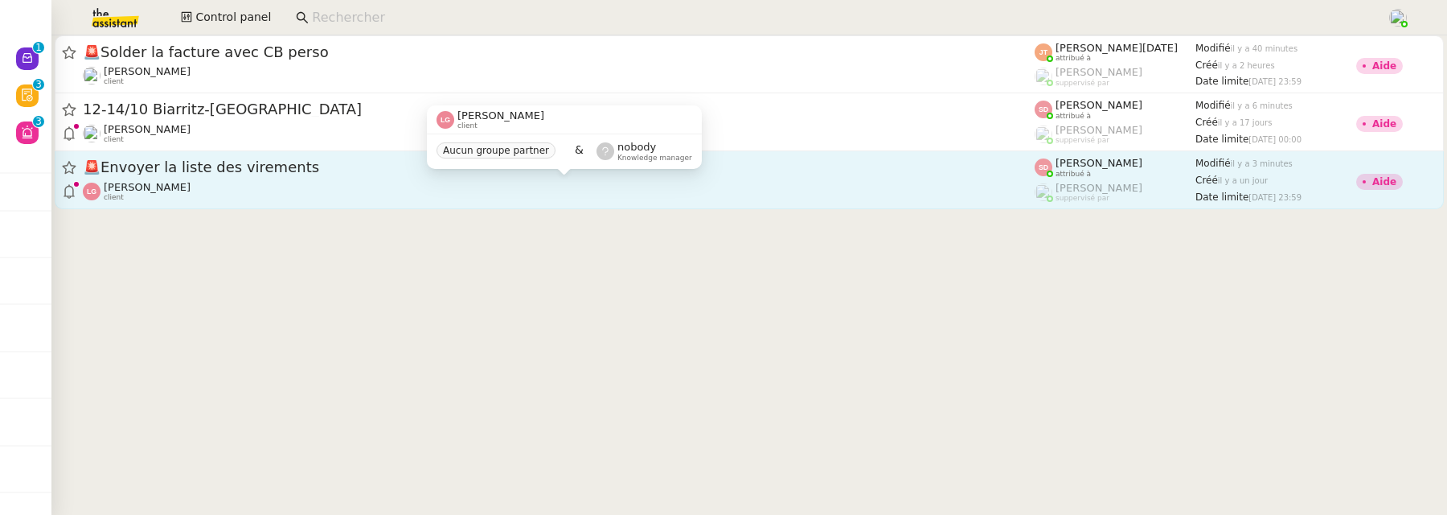
click at [573, 187] on div "[PERSON_NAME] client" at bounding box center [559, 191] width 952 height 21
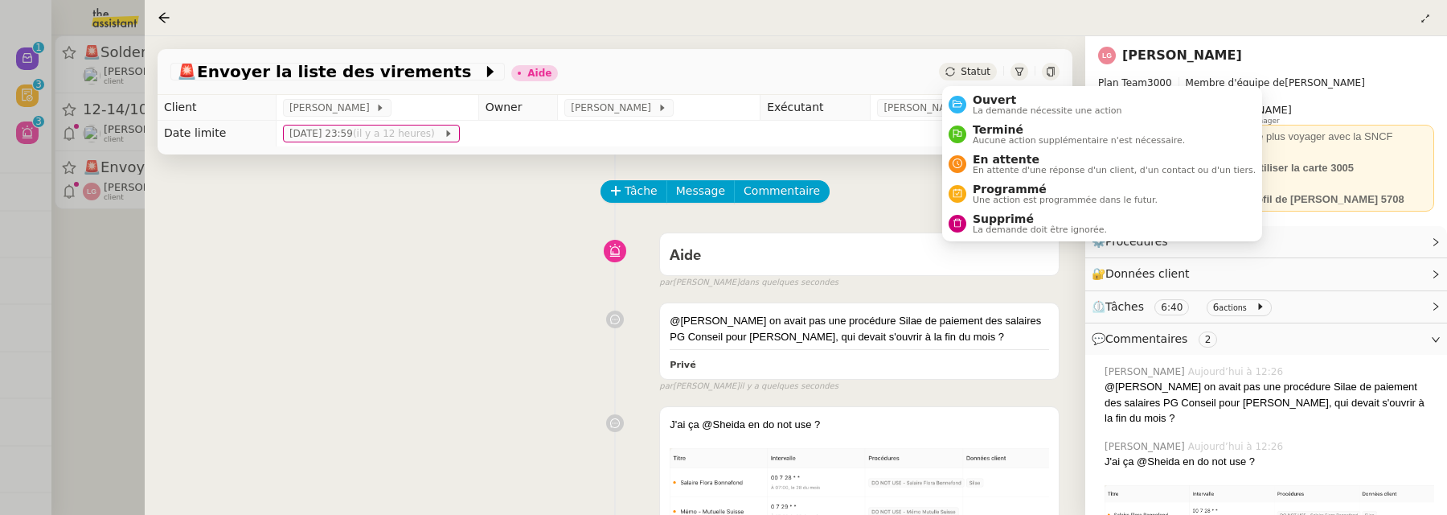
click at [965, 71] on span "Statut" at bounding box center [976, 71] width 30 height 11
click at [993, 100] on span "Ouvert" at bounding box center [1048, 99] width 150 height 13
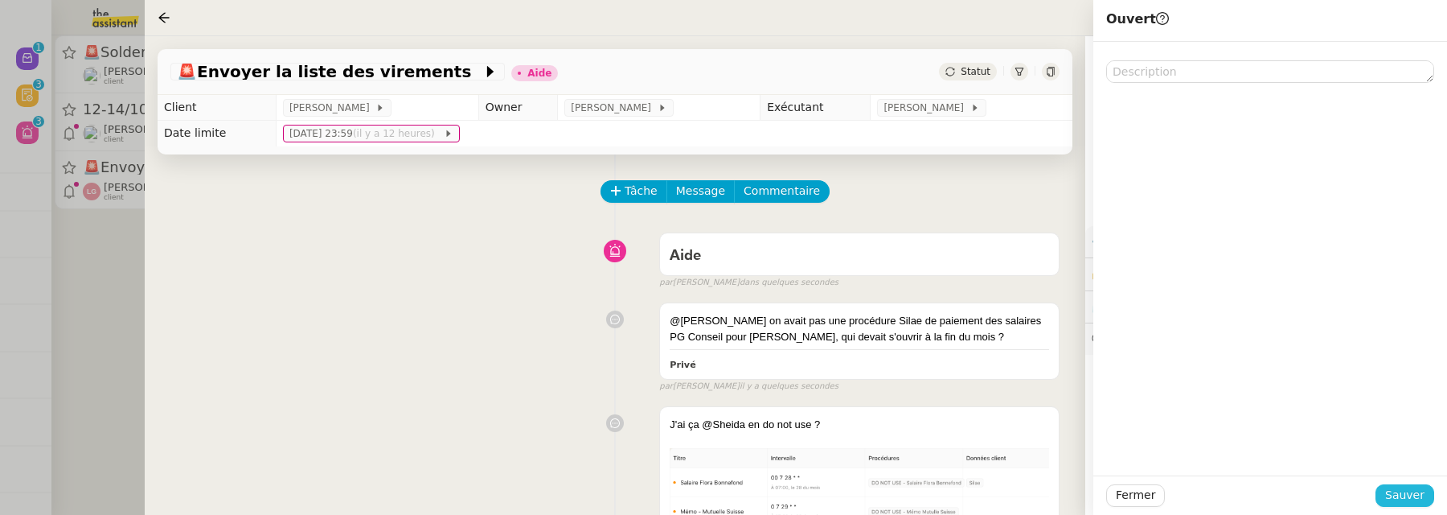
click at [1401, 486] on span "Sauver" at bounding box center [1404, 495] width 39 height 18
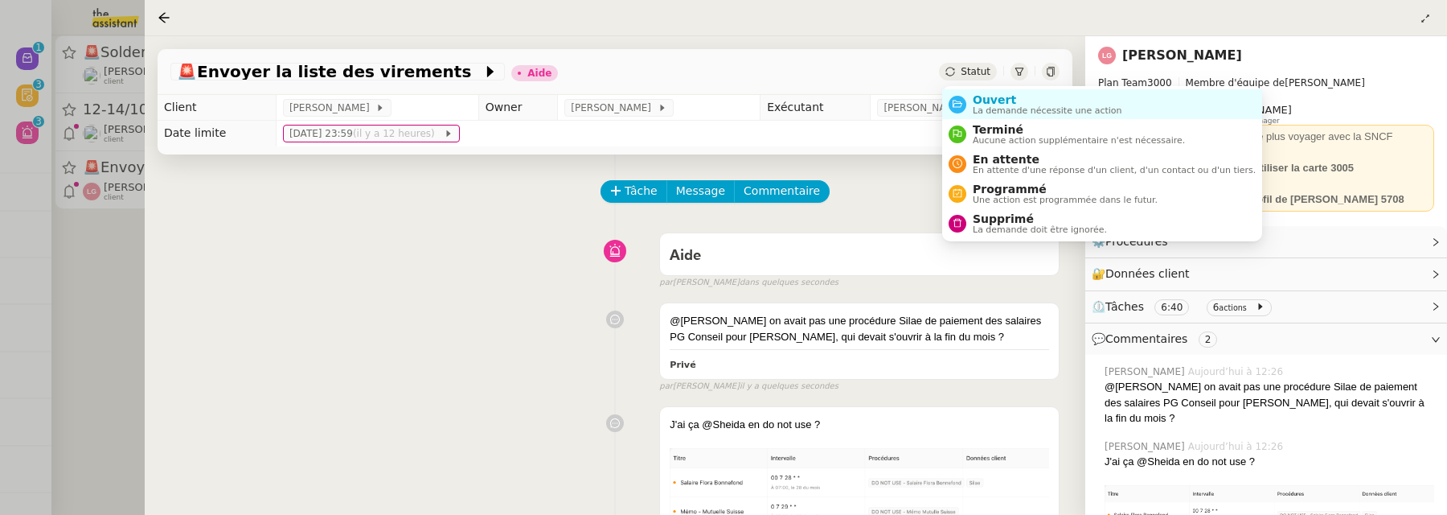
click at [978, 69] on span "Statut" at bounding box center [976, 71] width 30 height 11
click at [992, 100] on span "Ouvert" at bounding box center [1048, 99] width 150 height 13
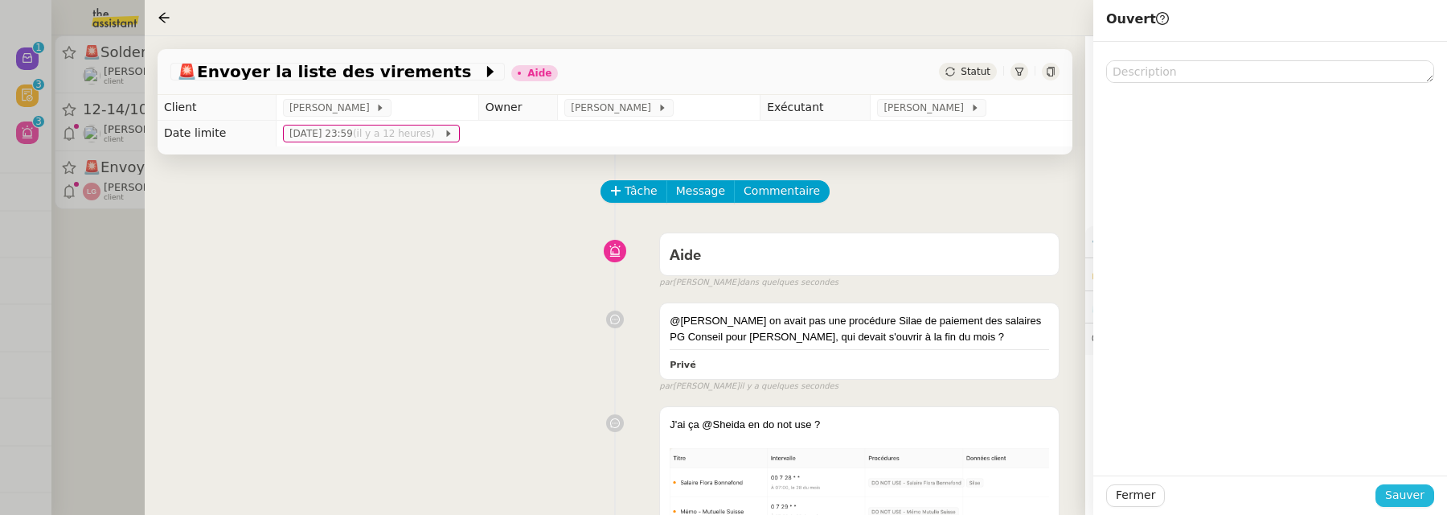
click at [1411, 495] on span "Sauver" at bounding box center [1404, 495] width 39 height 18
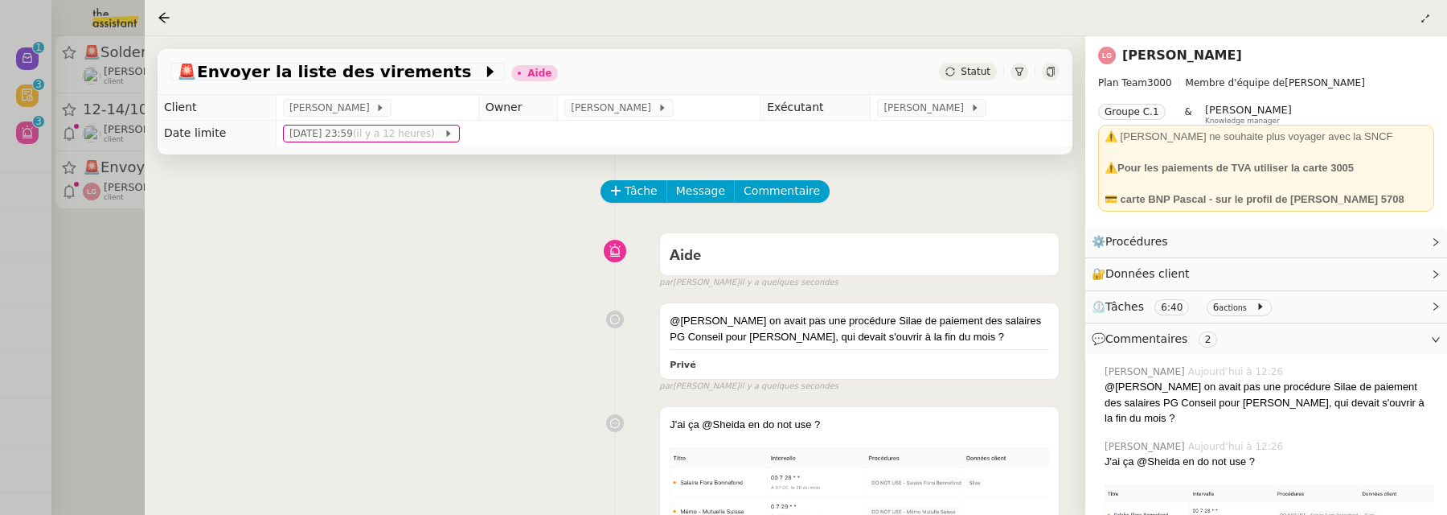
click at [88, 278] on div at bounding box center [723, 257] width 1447 height 515
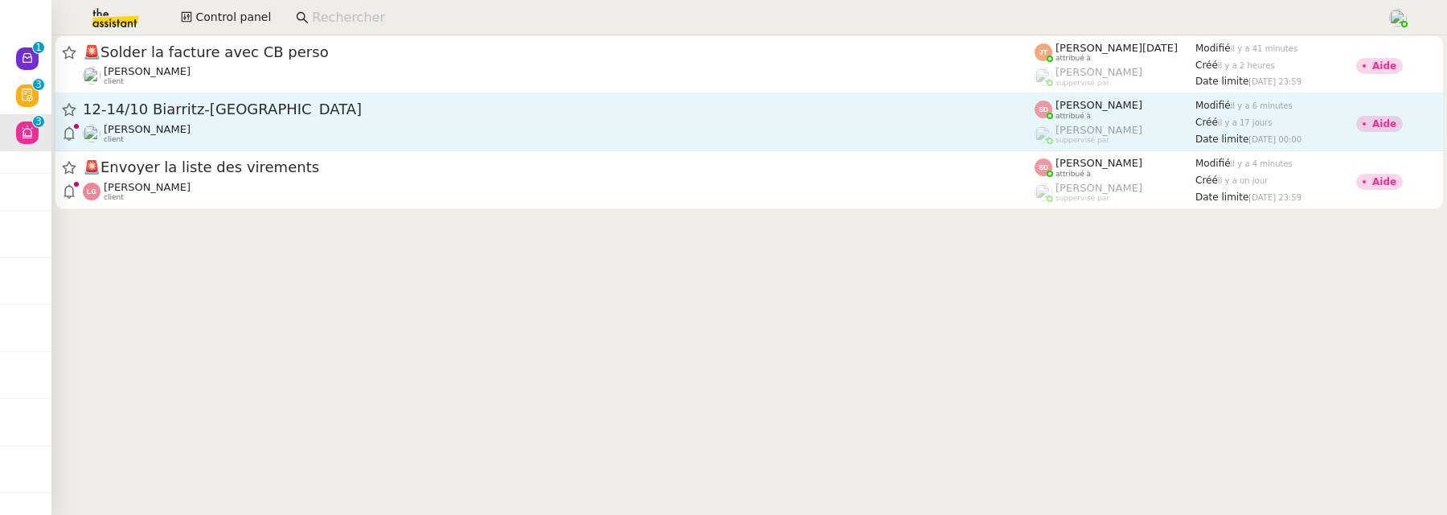
click at [374, 123] on div "Fabien Bornancin client" at bounding box center [559, 133] width 952 height 21
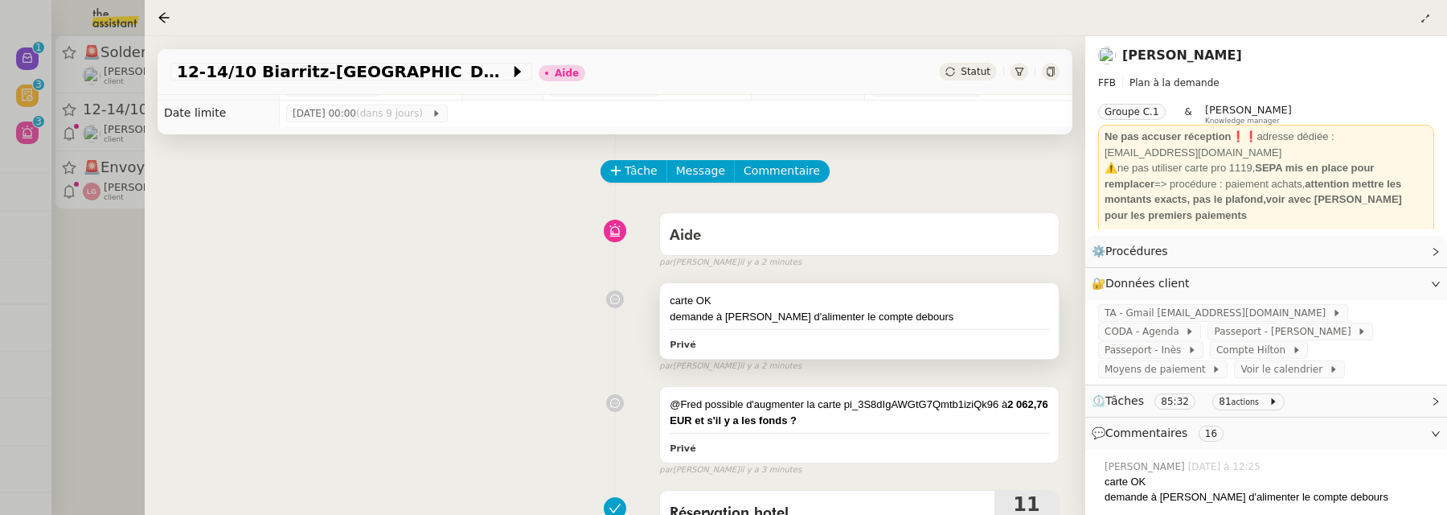
scroll to position [21, 0]
click at [923, 310] on div "demande à Charles d'alimenter le compte debours" at bounding box center [860, 316] width 380 height 16
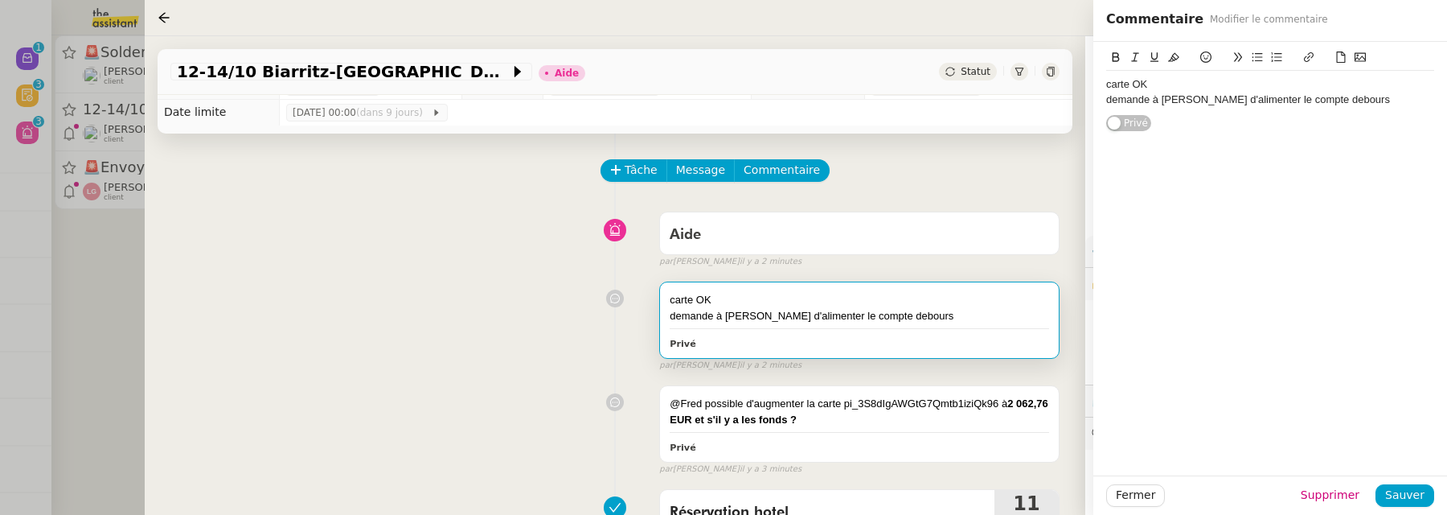
click at [1358, 99] on div "demande à Charles d'alimenter le compte debours" at bounding box center [1270, 99] width 328 height 14
click at [1424, 496] on span "Sauver" at bounding box center [1404, 495] width 39 height 18
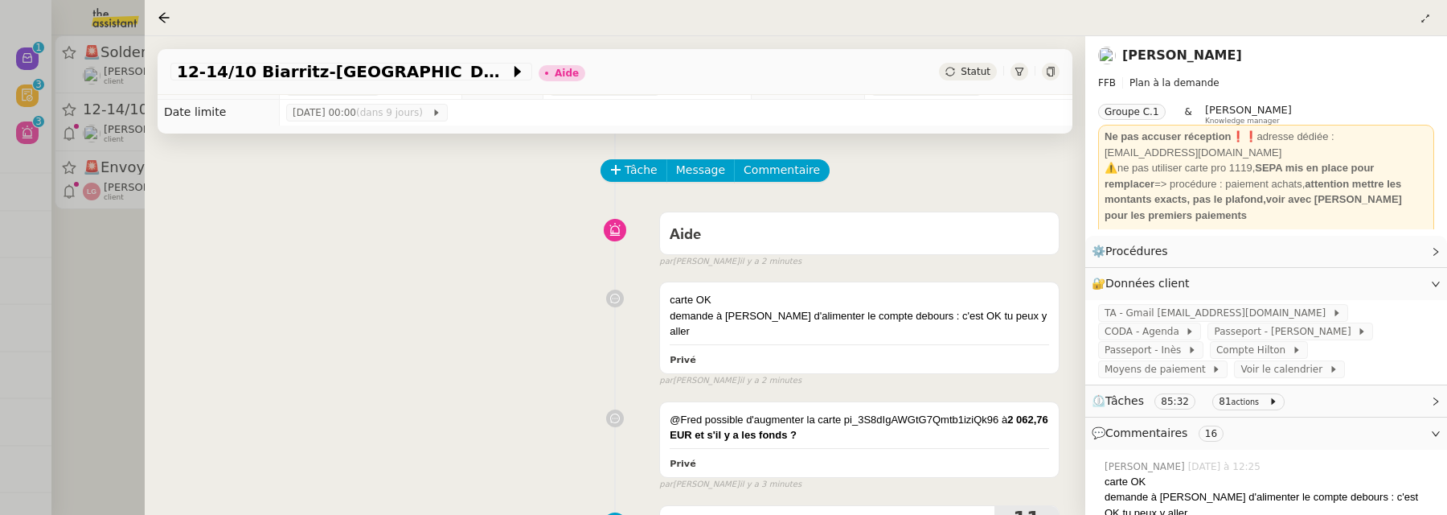
click at [955, 68] on icon at bounding box center [951, 72] width 10 height 10
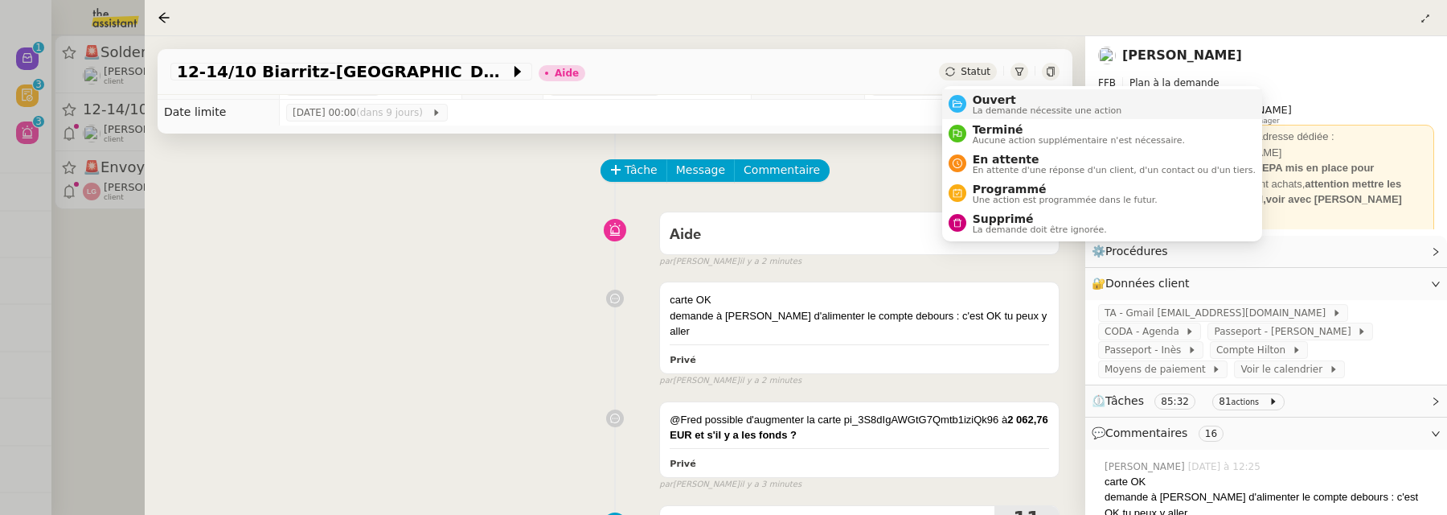
click at [989, 108] on span "La demande nécessite une action" at bounding box center [1048, 110] width 150 height 9
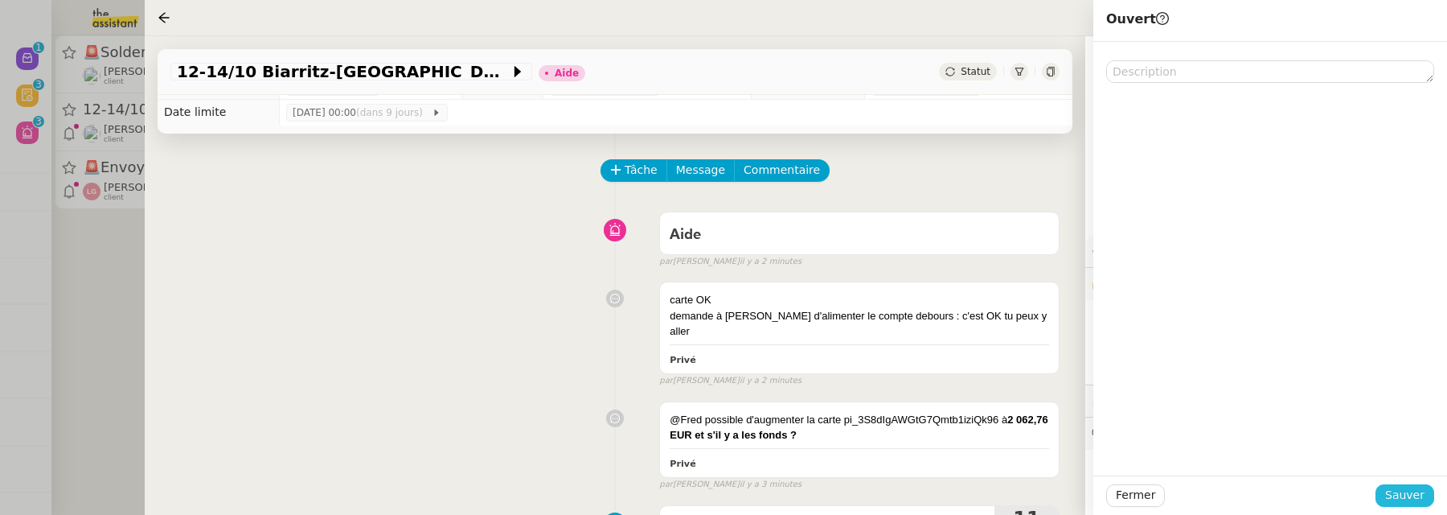
click at [1393, 496] on span "Sauver" at bounding box center [1404, 495] width 39 height 18
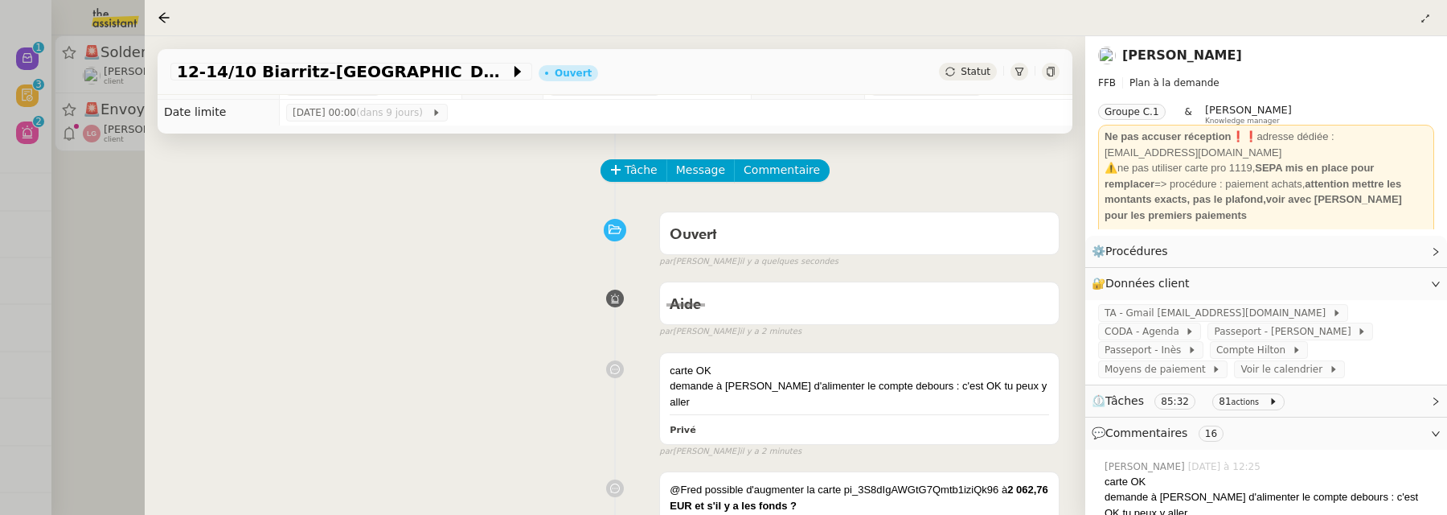
click at [116, 269] on div at bounding box center [723, 257] width 1447 height 515
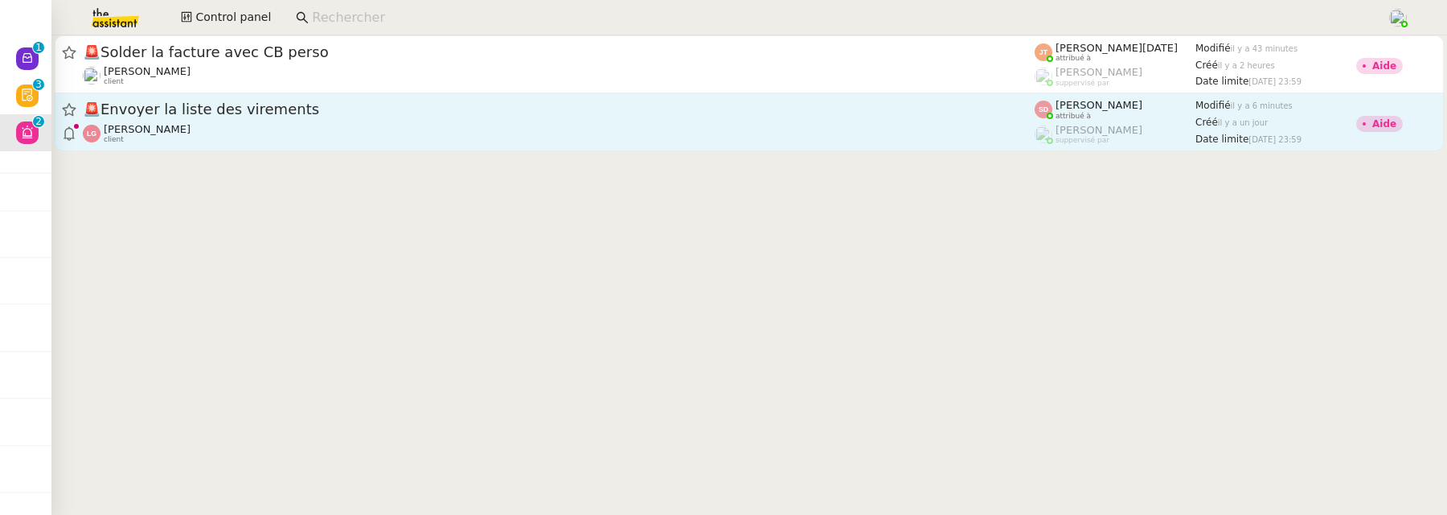
click at [421, 118] on div "🚨 Envoyer la liste des virements" at bounding box center [559, 110] width 952 height 20
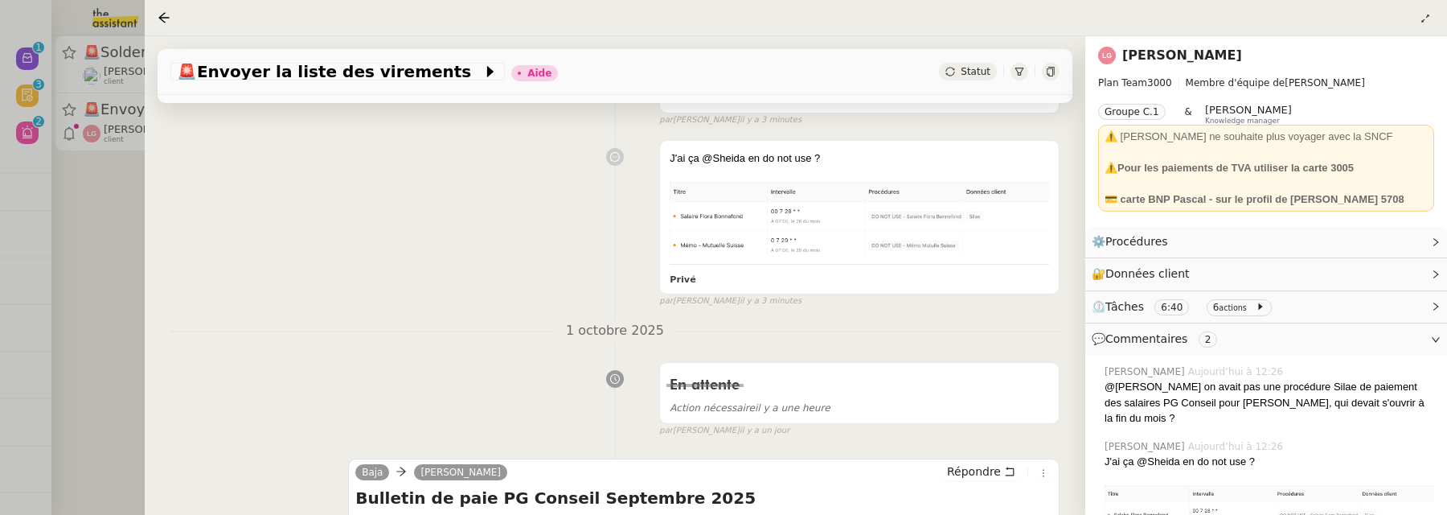
scroll to position [258, 0]
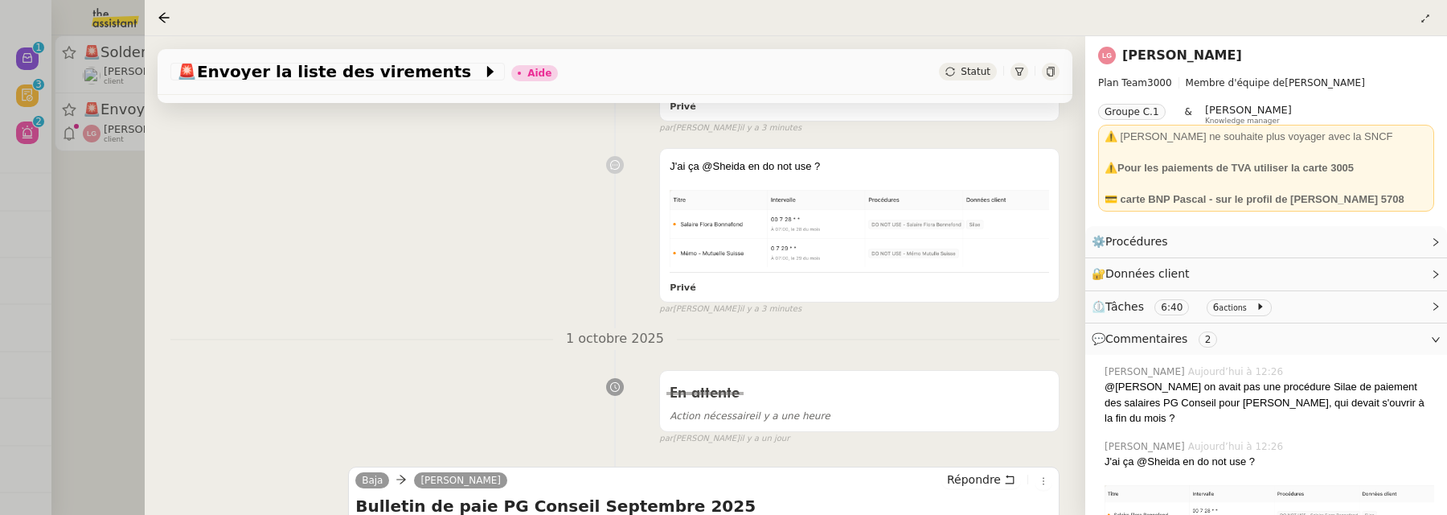
click at [966, 73] on span "Statut" at bounding box center [976, 71] width 30 height 11
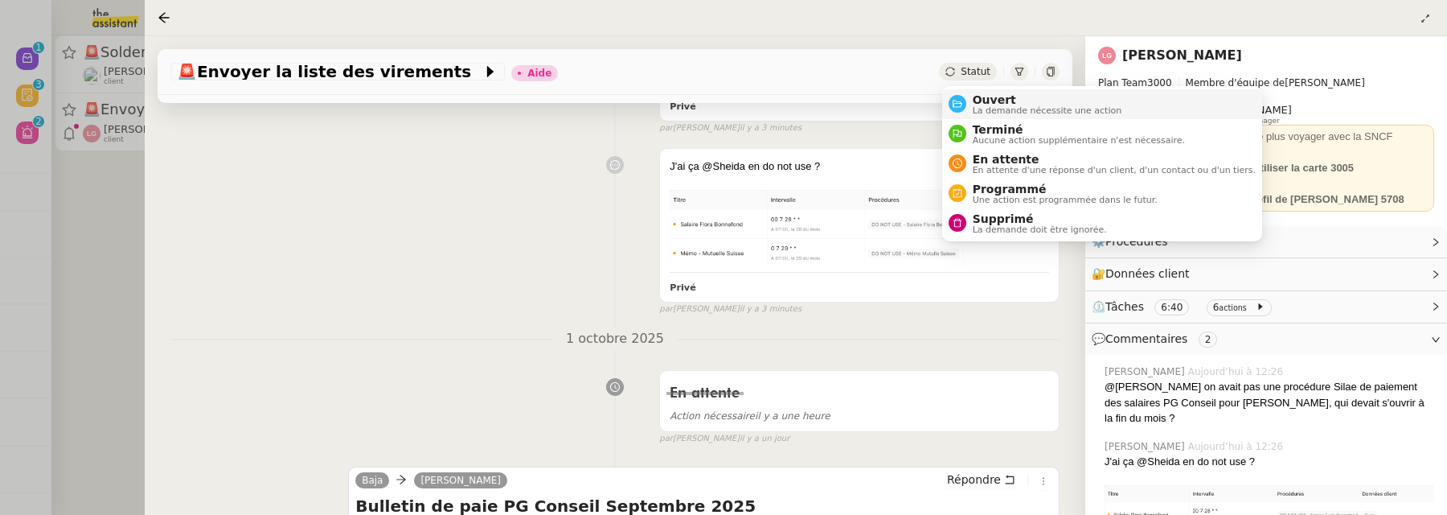
click at [991, 108] on span "La demande nécessite une action" at bounding box center [1048, 110] width 150 height 9
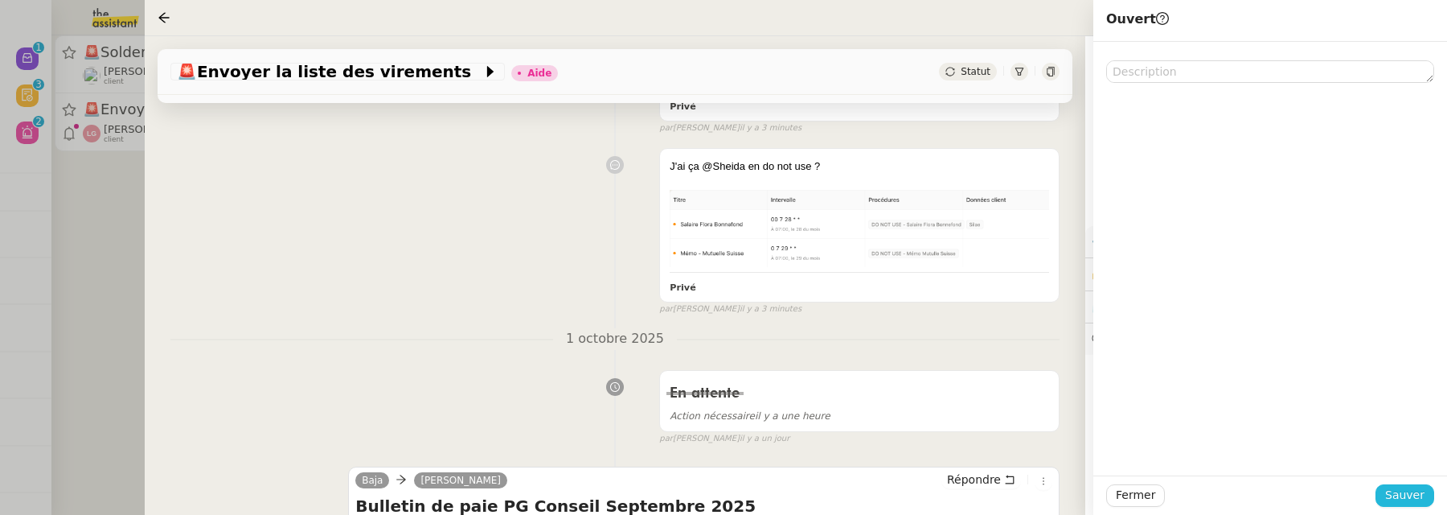
click at [1414, 505] on button "Sauver" at bounding box center [1405, 495] width 59 height 23
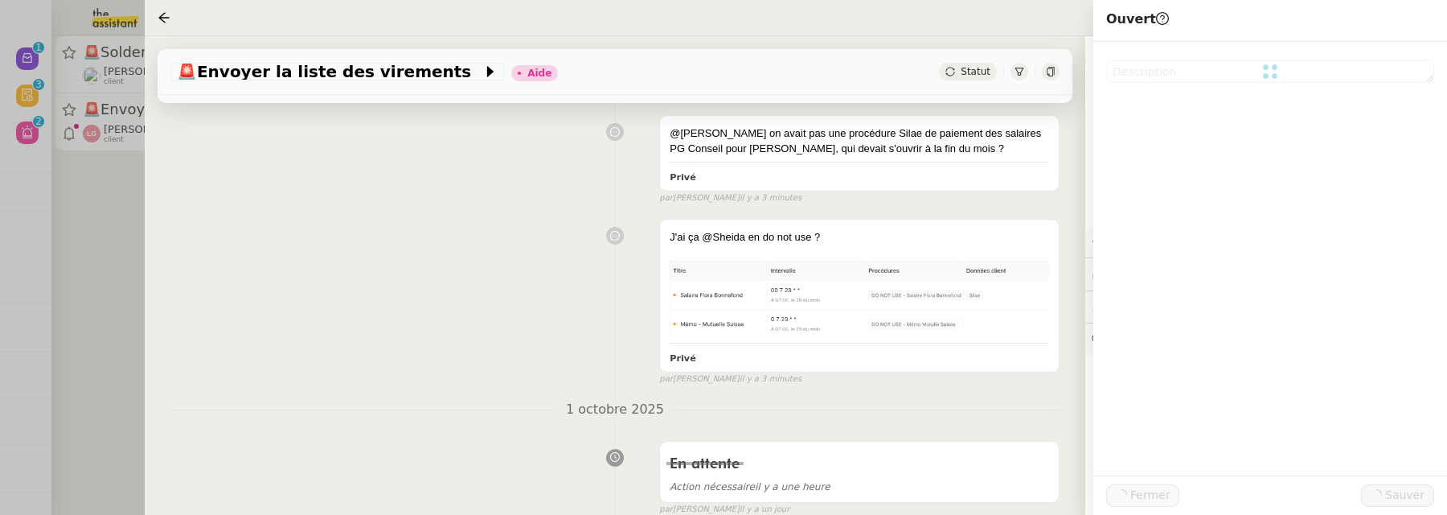
scroll to position [328, 0]
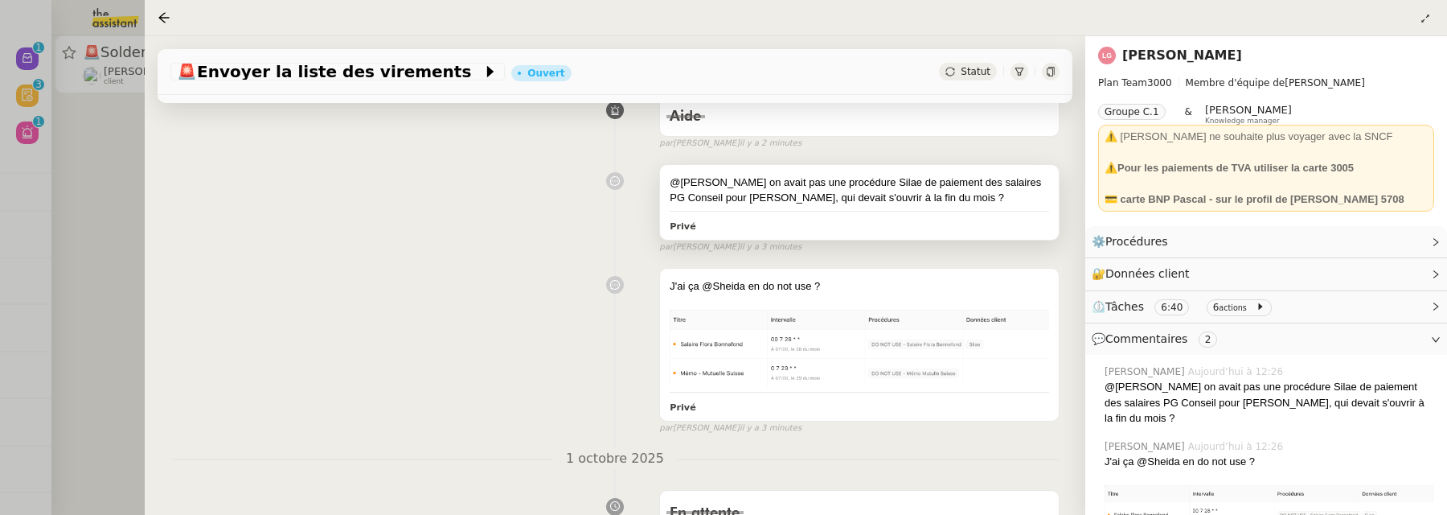
scroll to position [206, 0]
click at [115, 190] on div at bounding box center [723, 257] width 1447 height 515
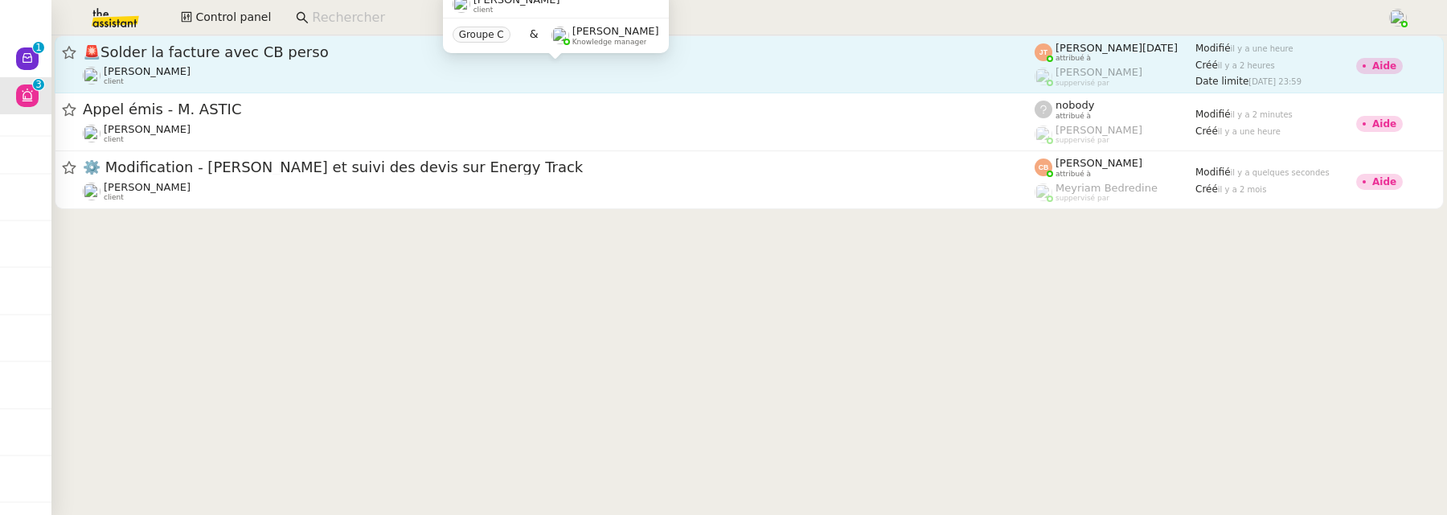
click at [493, 72] on div "[PERSON_NAME] client" at bounding box center [559, 75] width 952 height 21
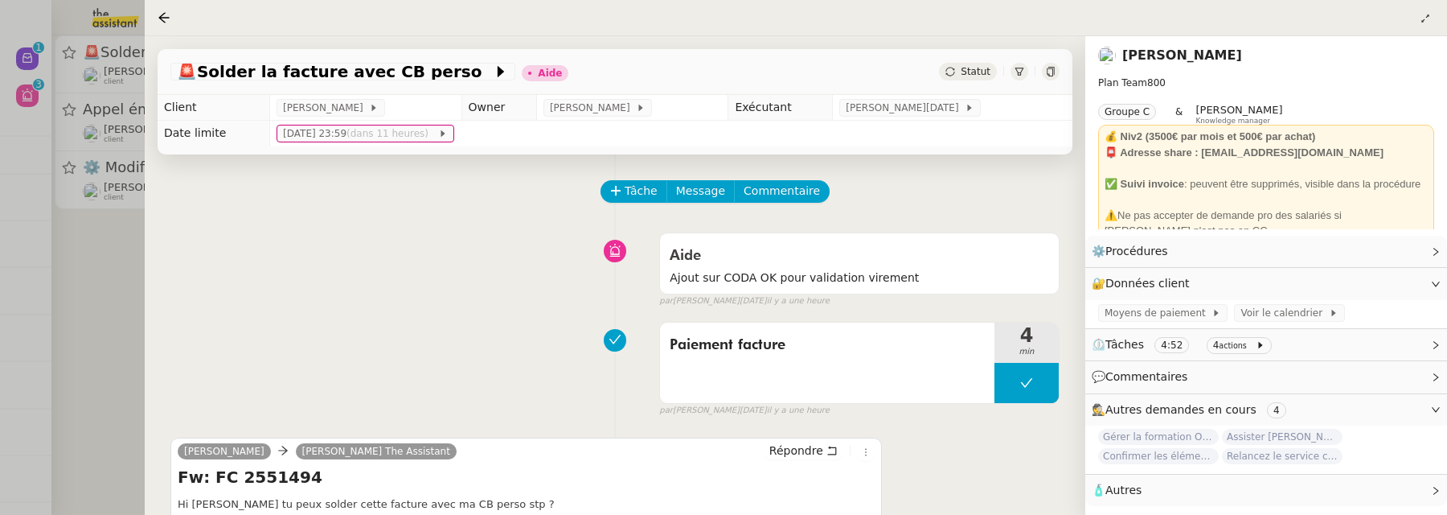
click at [1180, 54] on link "[PERSON_NAME]" at bounding box center [1183, 54] width 120 height 15
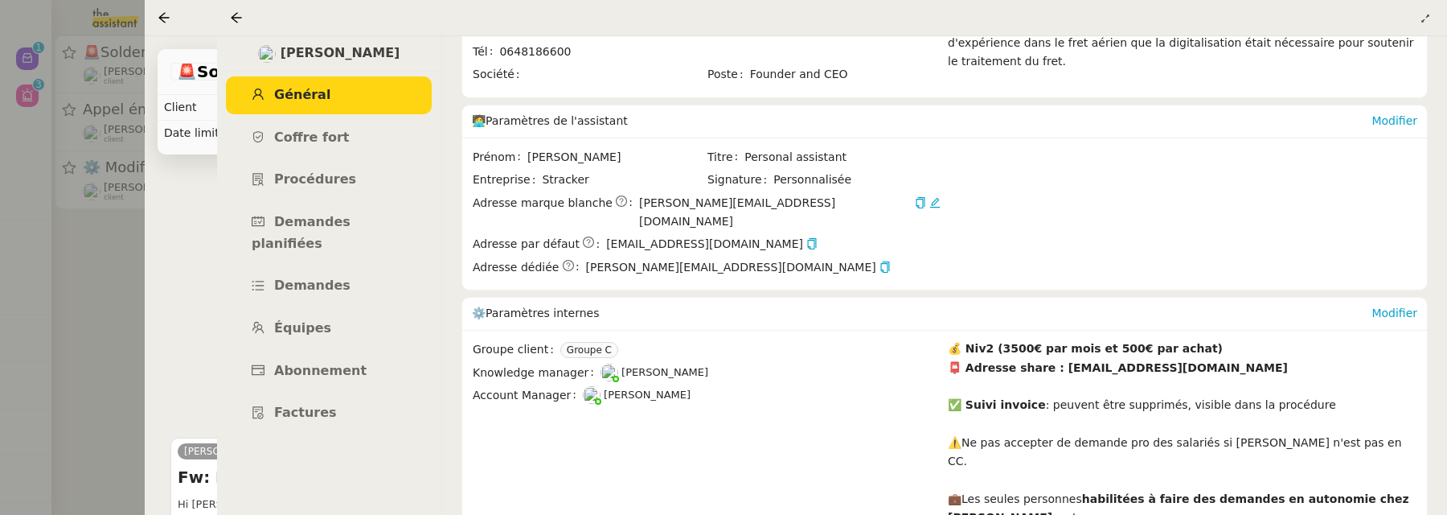
scroll to position [381, 0]
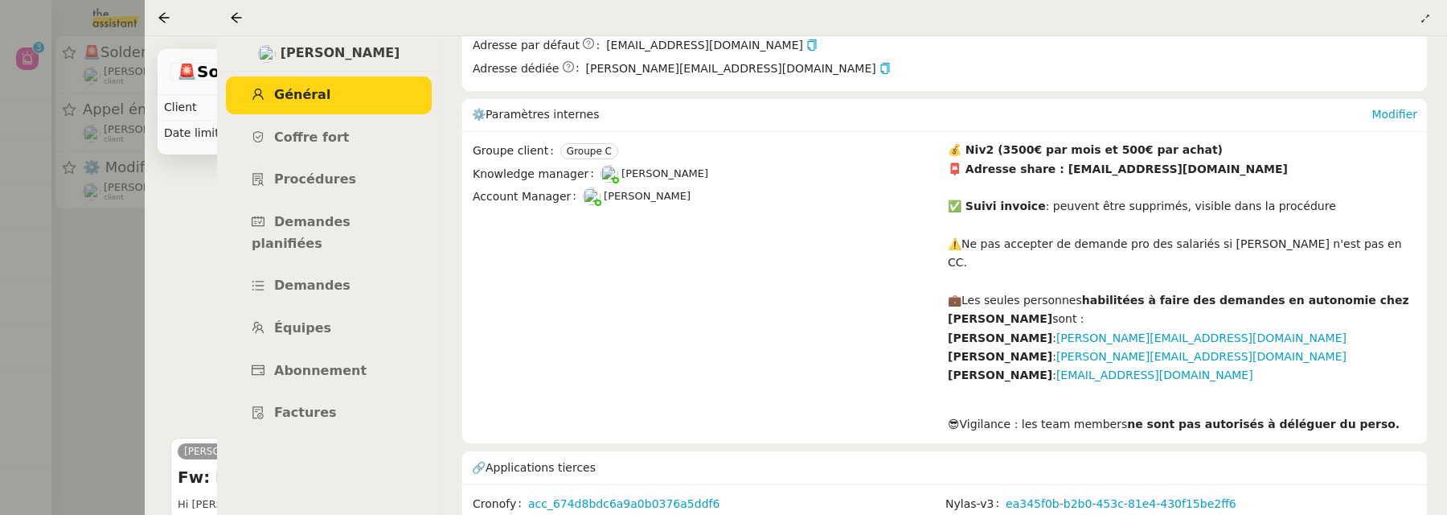
click at [232, 18] on icon at bounding box center [236, 17] width 10 height 10
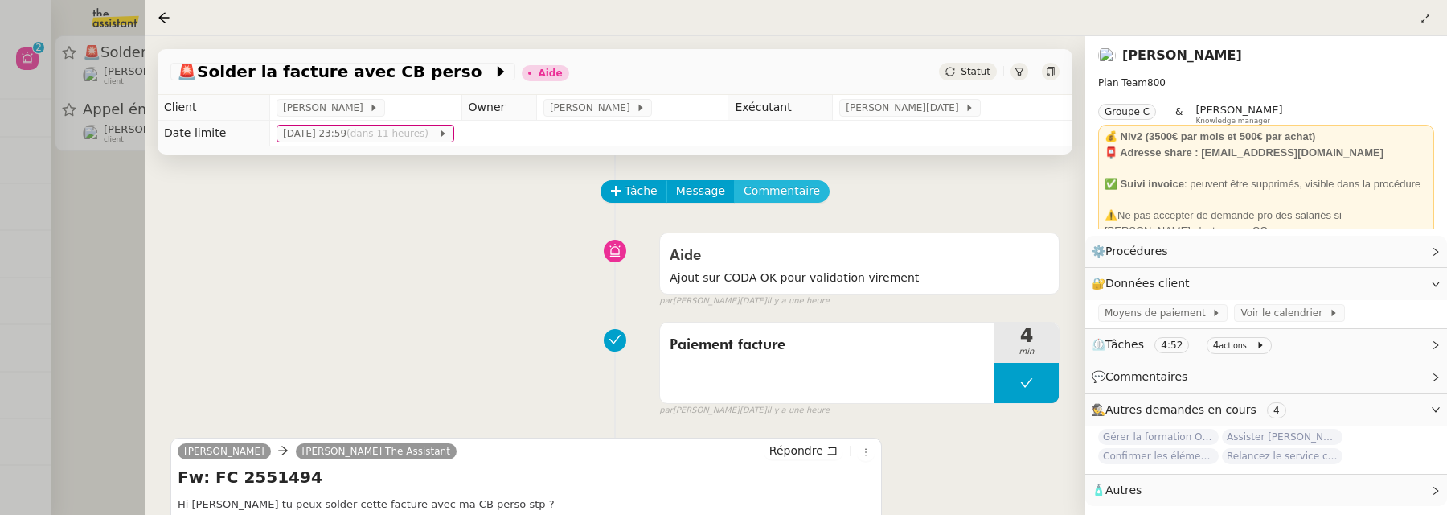
click at [775, 198] on span "Commentaire" at bounding box center [782, 191] width 76 height 18
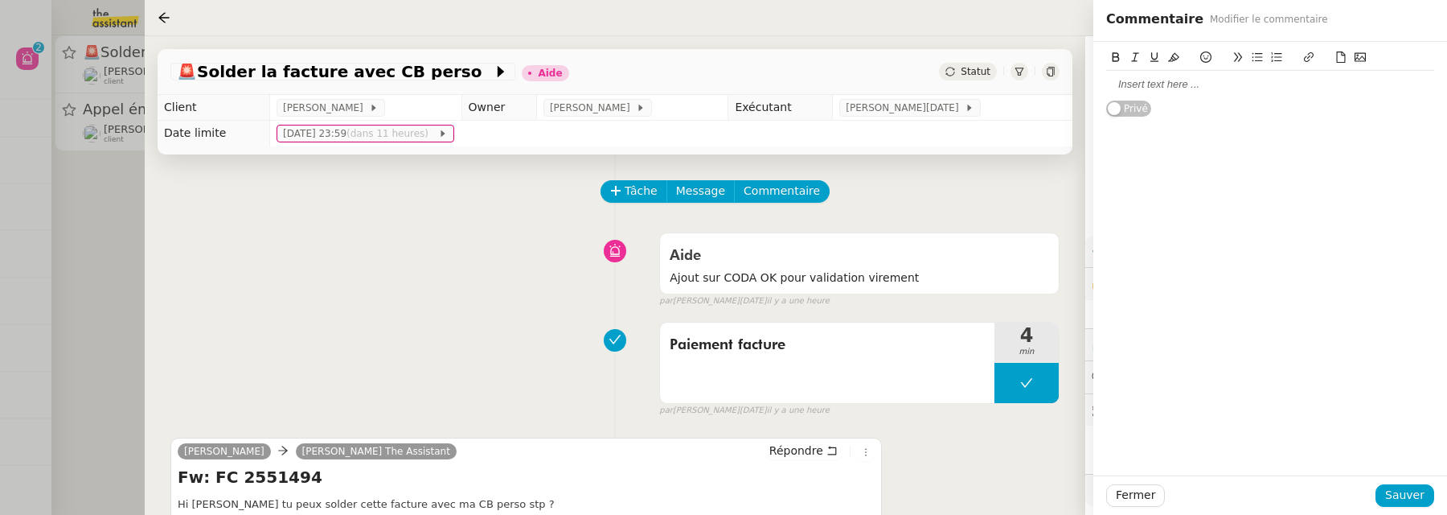
click at [1194, 88] on div at bounding box center [1270, 84] width 328 height 14
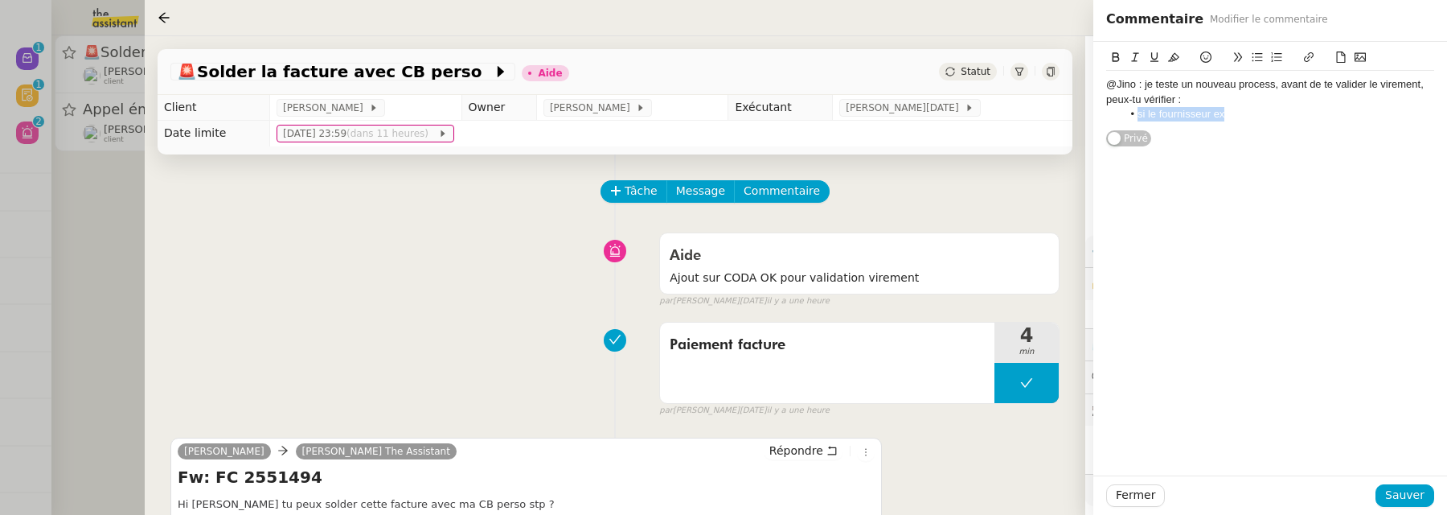
drag, startPoint x: 1247, startPoint y: 117, endPoint x: 1115, endPoint y: 116, distance: 131.9
click at [1115, 116] on ul "si le fournisseur ex" at bounding box center [1270, 114] width 328 height 14
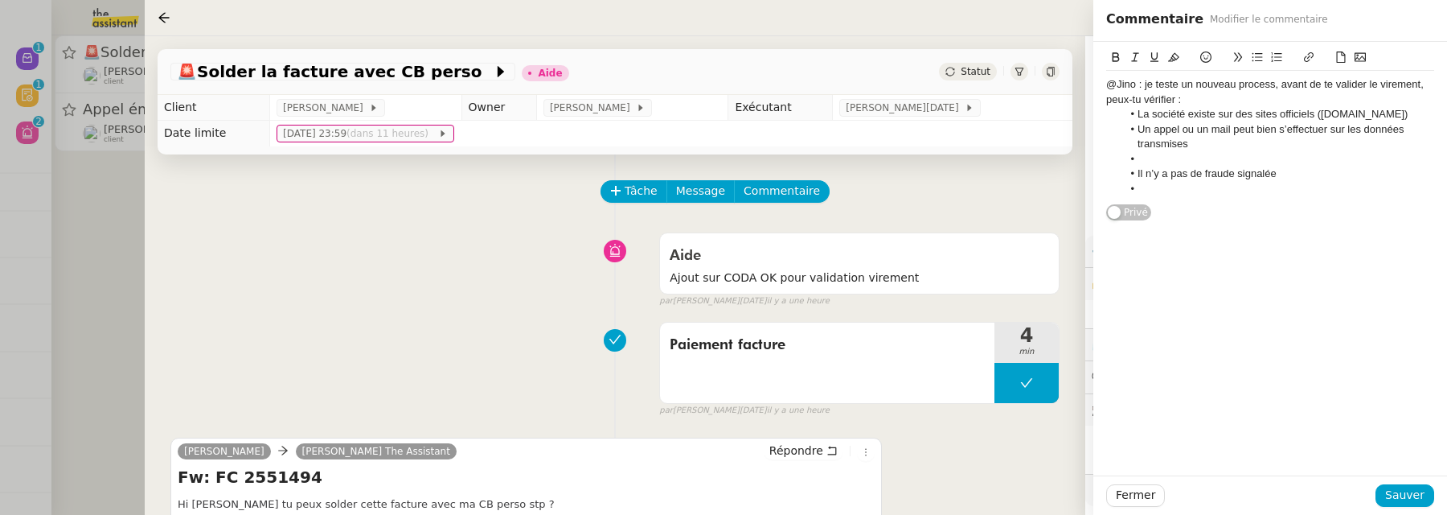
click at [1142, 157] on li at bounding box center [1279, 159] width 313 height 14
click at [1171, 182] on div "@Jino : je teste un nouveau process, avant de te valider le virement, peux-tu v…" at bounding box center [1270, 129] width 328 height 117
click at [1406, 499] on span "Sauver" at bounding box center [1404, 495] width 39 height 18
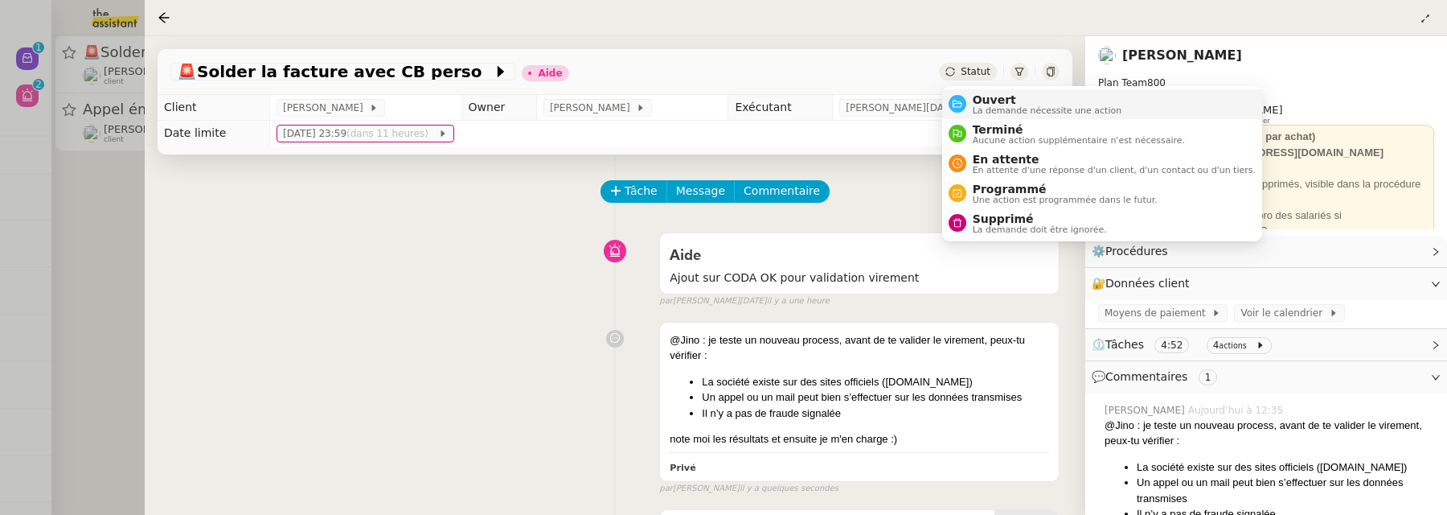
click at [984, 106] on span "La demande nécessite une action" at bounding box center [1048, 110] width 150 height 9
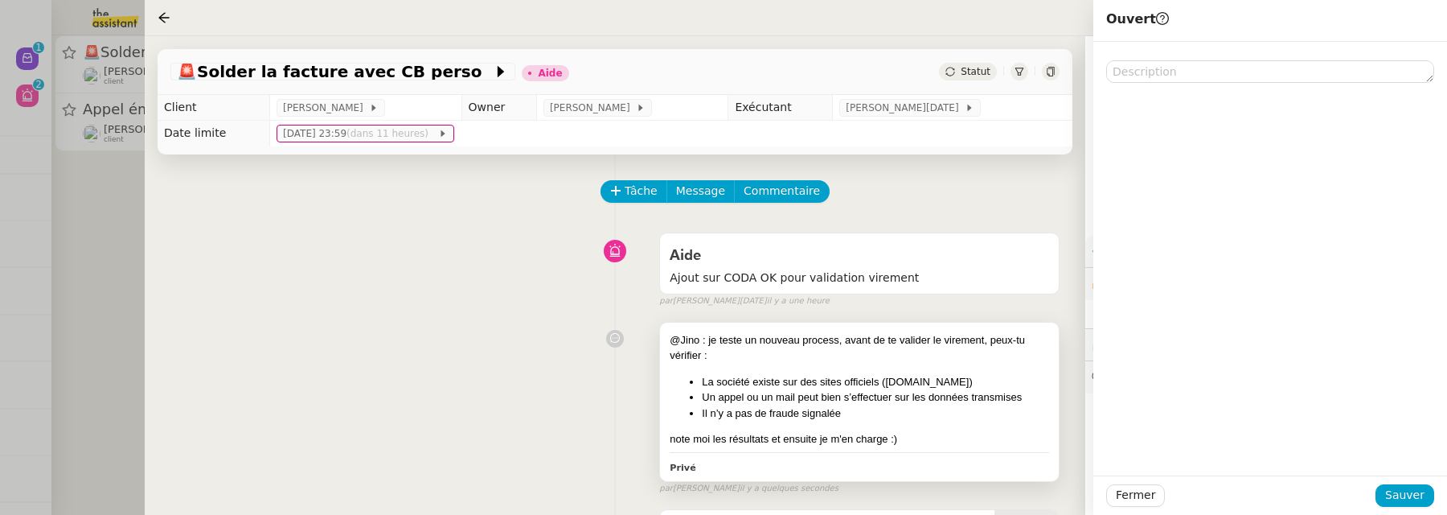
click at [762, 375] on li "La société existe sur des sites officiels ([DOMAIN_NAME])" at bounding box center [875, 382] width 347 height 16
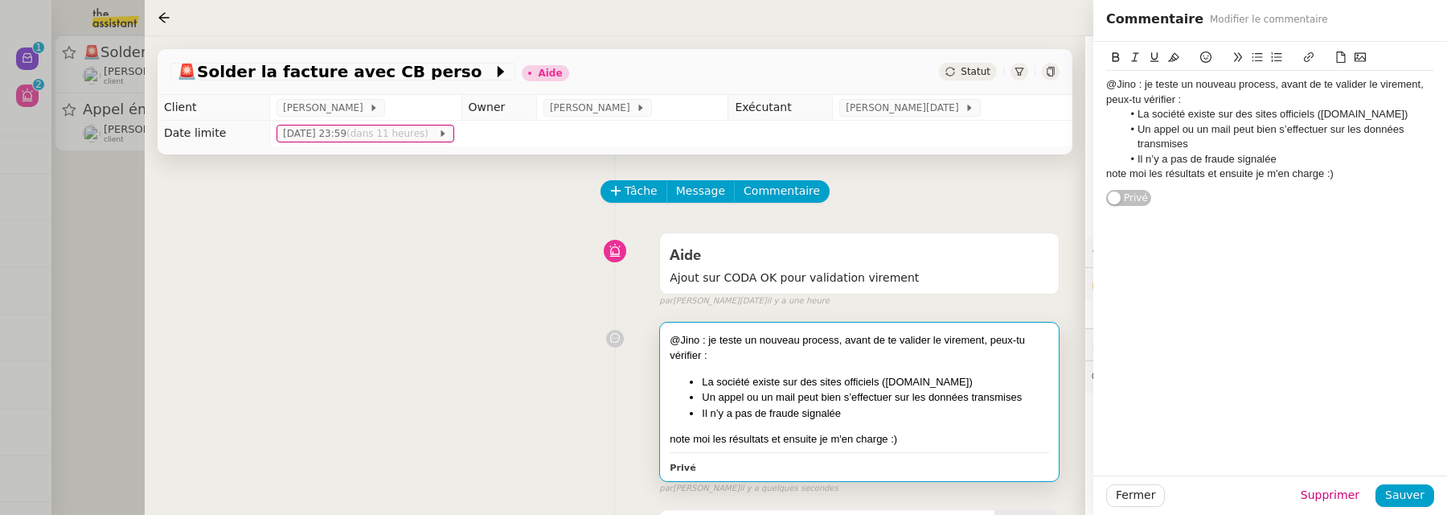
click at [703, 351] on div "@Jino : je teste un nouveau process, avant de te valider le virement, peux-tu v…" at bounding box center [860, 347] width 380 height 31
click at [701, 359] on div "@Jino : je teste un nouveau process, avant de te valider le virement, peux-tu v…" at bounding box center [860, 347] width 380 height 31
click at [1176, 101] on div "@Jino : je teste un nouveau process, avant de te valider le virement, peux-tu v…" at bounding box center [1270, 92] width 328 height 30
click at [1416, 496] on span "Sauver" at bounding box center [1404, 495] width 39 height 18
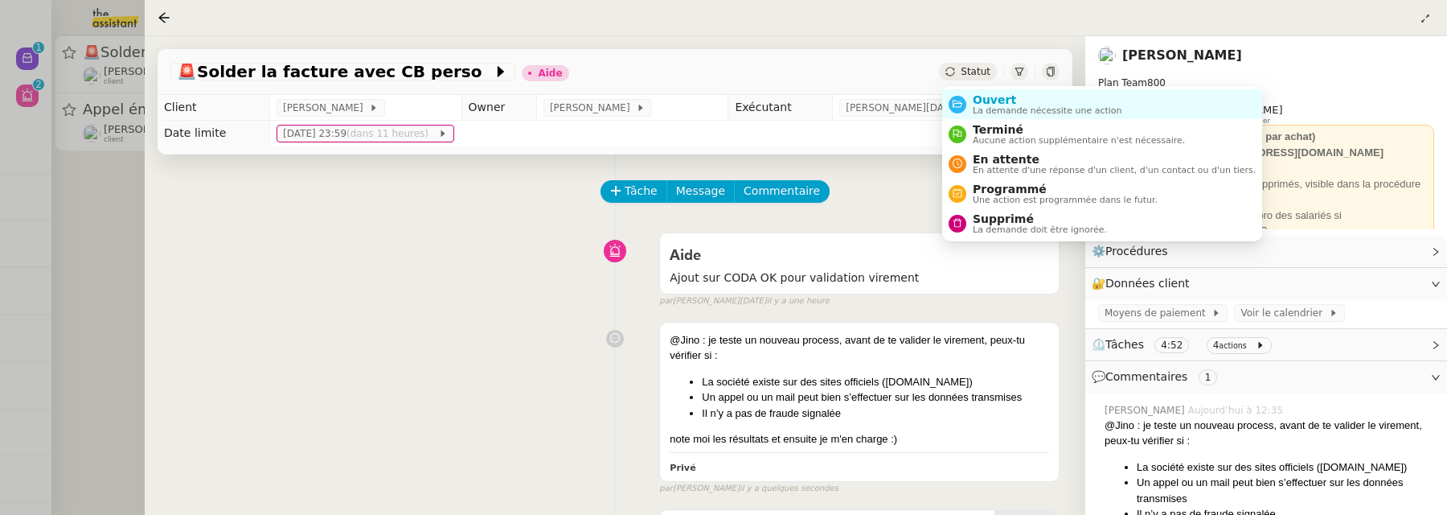
click at [977, 76] on span "Statut" at bounding box center [976, 71] width 30 height 11
click at [983, 93] on span "Ouvert" at bounding box center [1048, 99] width 150 height 13
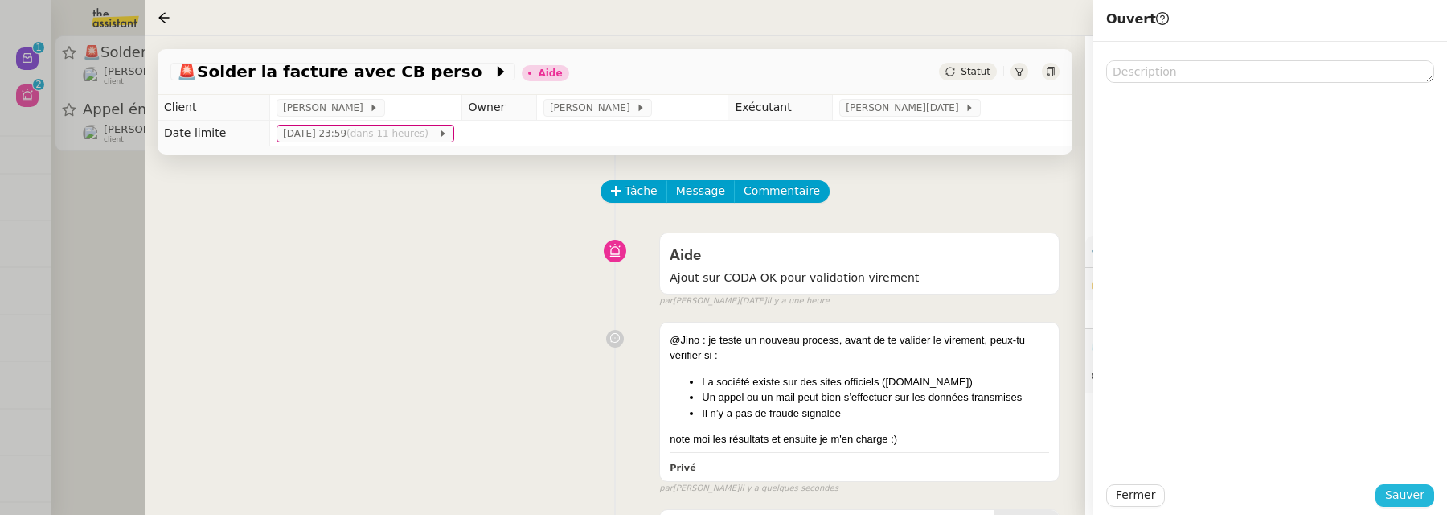
click at [1407, 499] on span "Sauver" at bounding box center [1404, 495] width 39 height 18
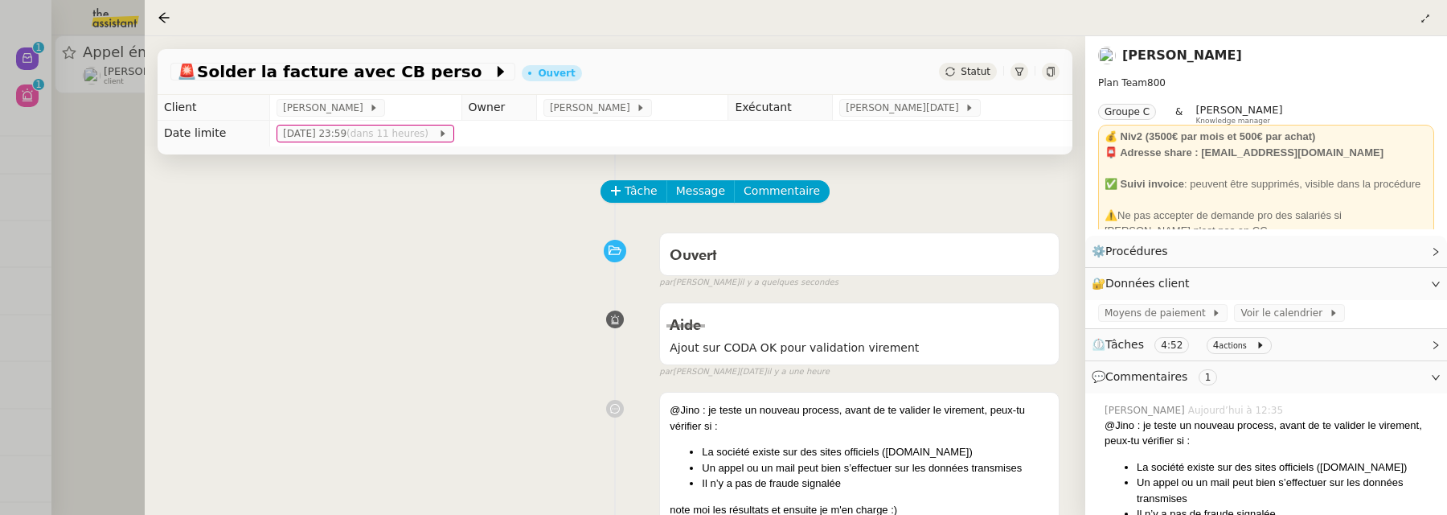
click at [125, 225] on div at bounding box center [723, 257] width 1447 height 515
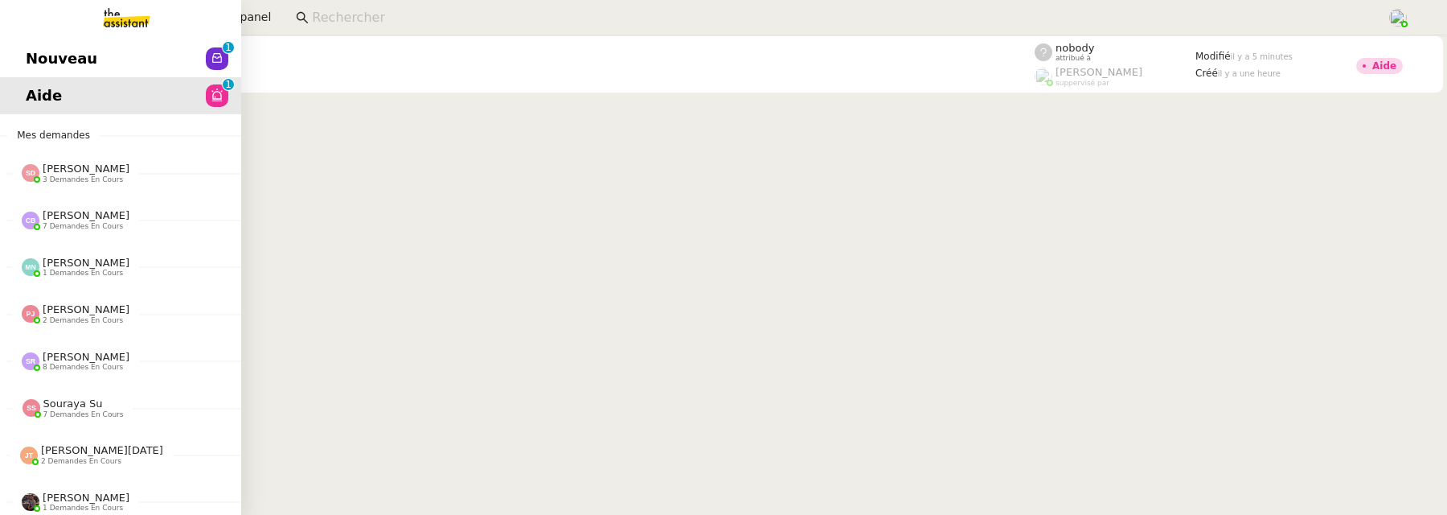
click at [31, 57] on span "Nouveau" at bounding box center [62, 59] width 72 height 24
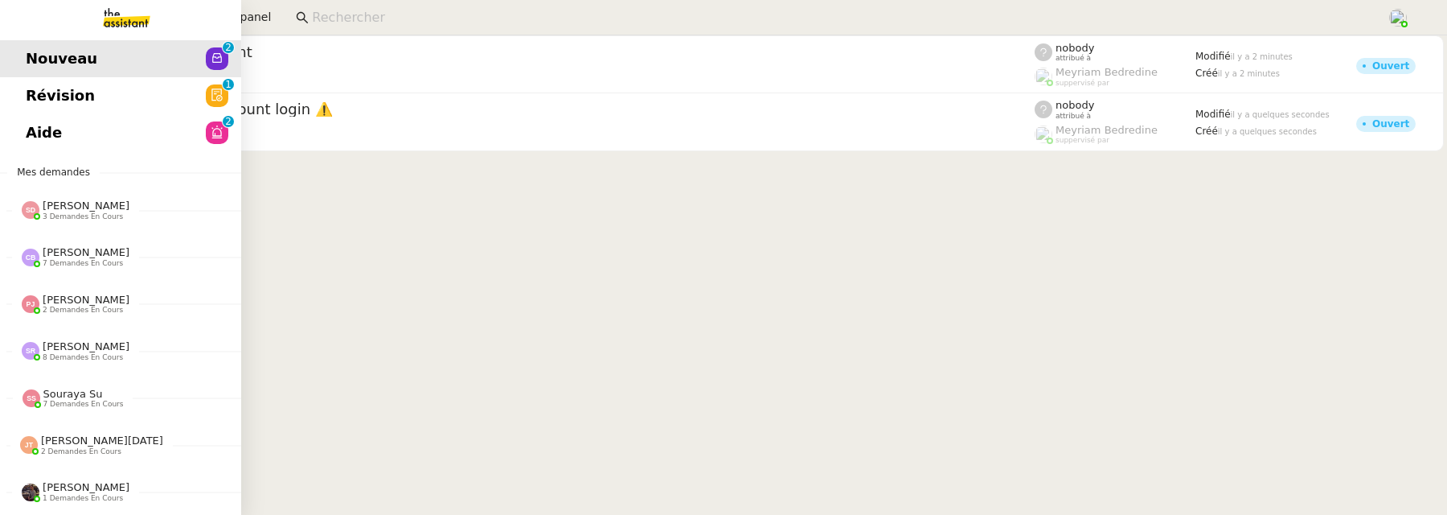
click at [38, 91] on span "Révision" at bounding box center [60, 96] width 69 height 24
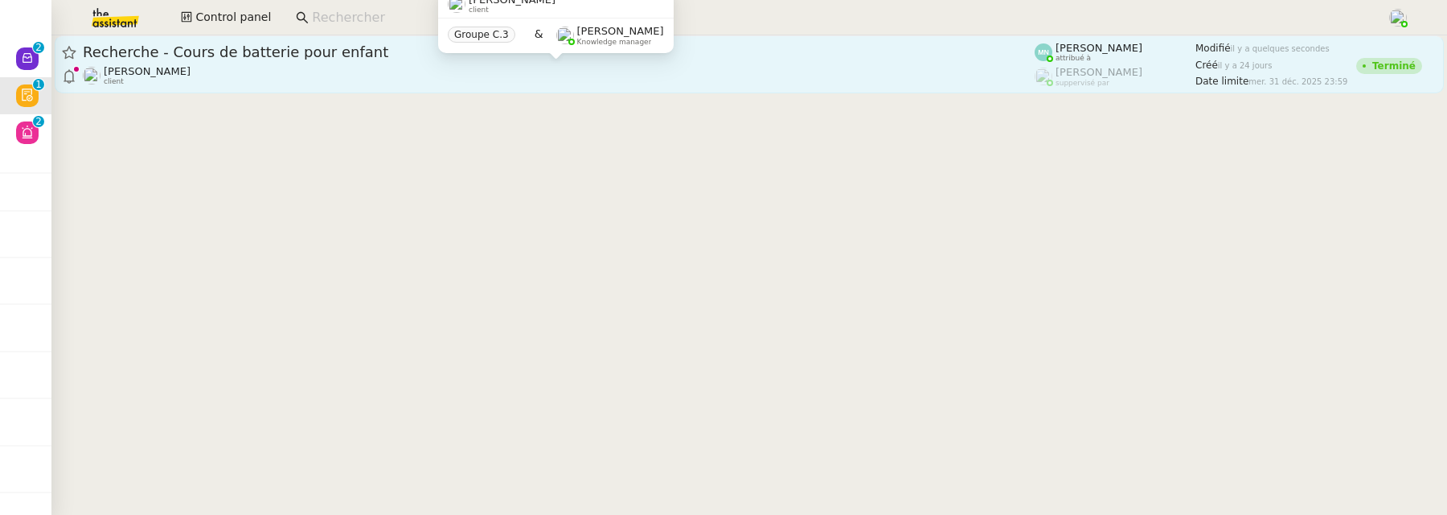
click at [547, 64] on body "Nouveau 0 1 2 3 4 5 6 7 8 9 Révision 0 1 2 3 4 5 6 7 8 9 Aide 0 1 2 3 4 5 6 7 8…" at bounding box center [723, 257] width 1447 height 515
click at [722, 69] on div "Maurice N'Diaye client" at bounding box center [559, 75] width 952 height 21
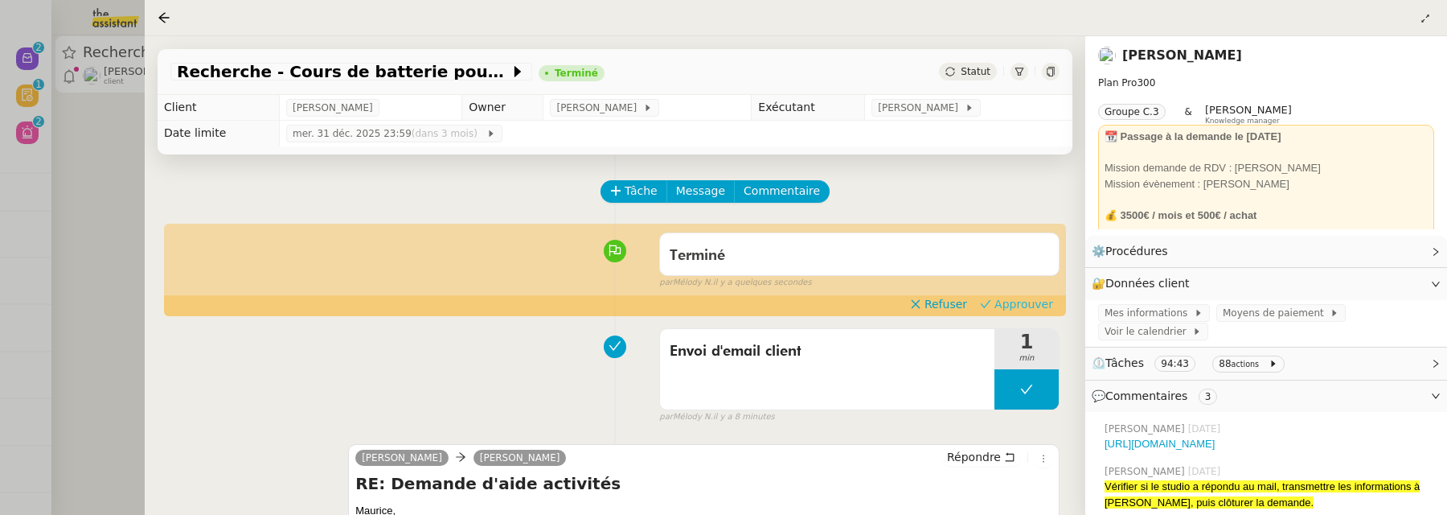
click at [1010, 306] on span "Approuver" at bounding box center [1024, 304] width 59 height 16
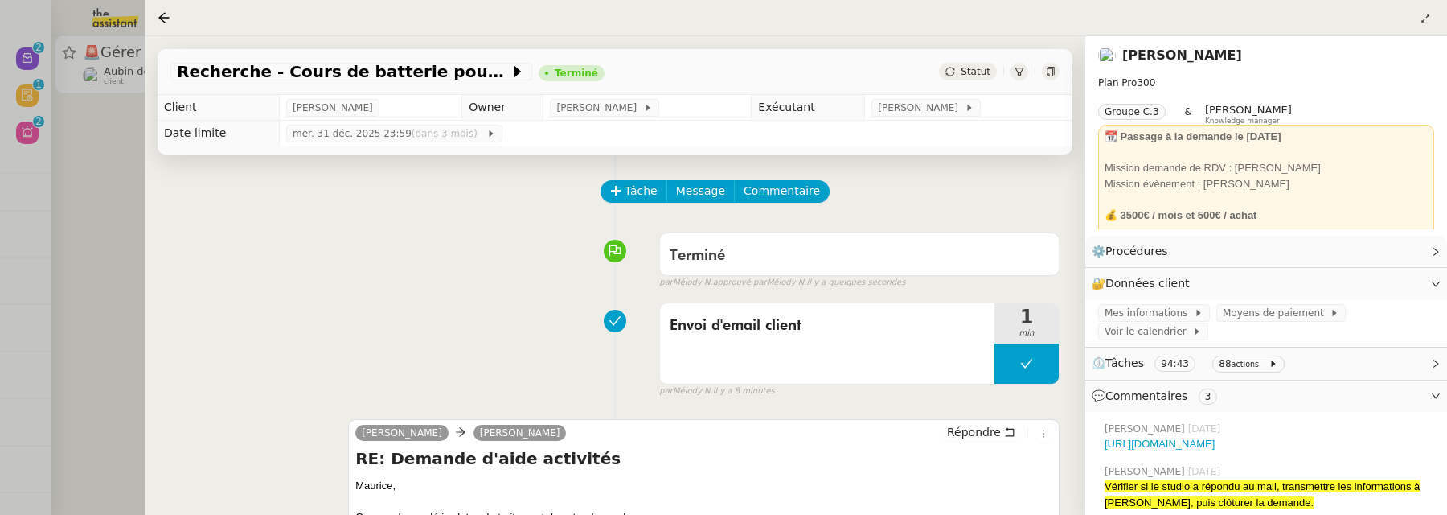
click at [90, 237] on div at bounding box center [723, 257] width 1447 height 515
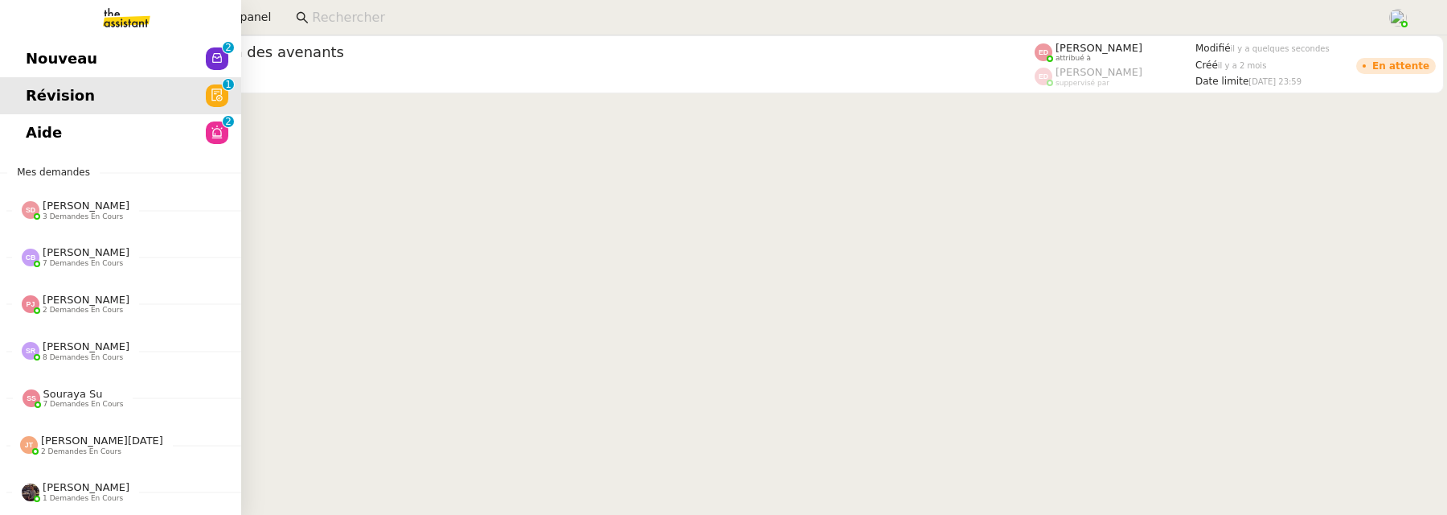
click at [23, 142] on link "Aide 0 1 2 3 4 5 6 7 8 9" at bounding box center [120, 132] width 241 height 37
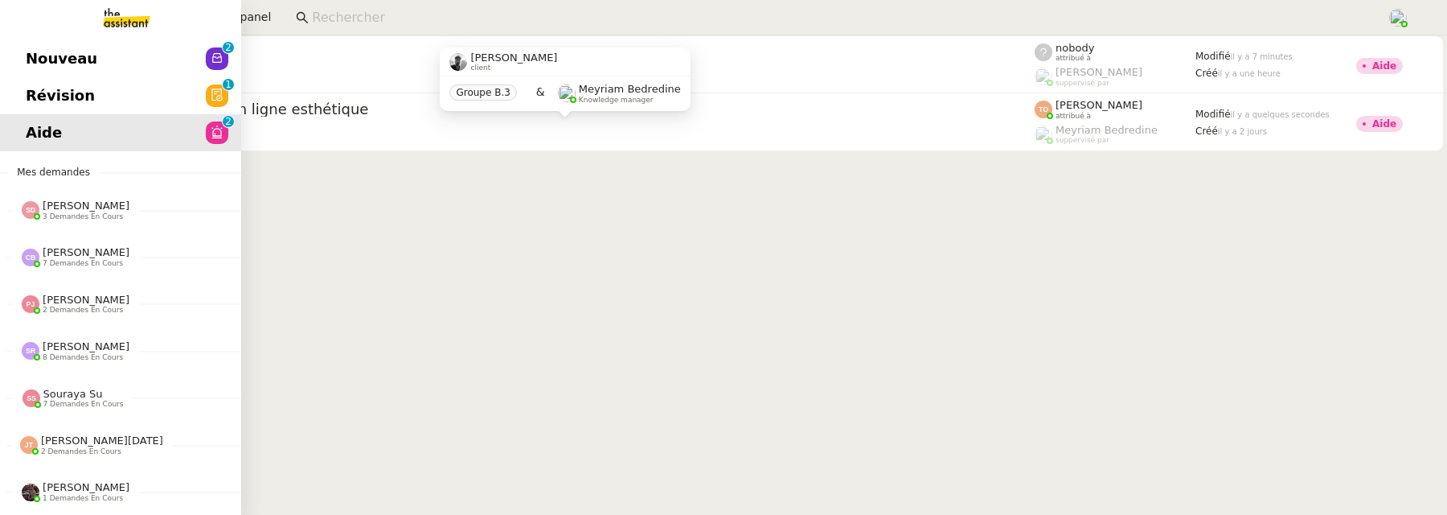
click at [38, 82] on link "Révision 0 1 2 3 4 5 6 7 8 9" at bounding box center [120, 95] width 241 height 37
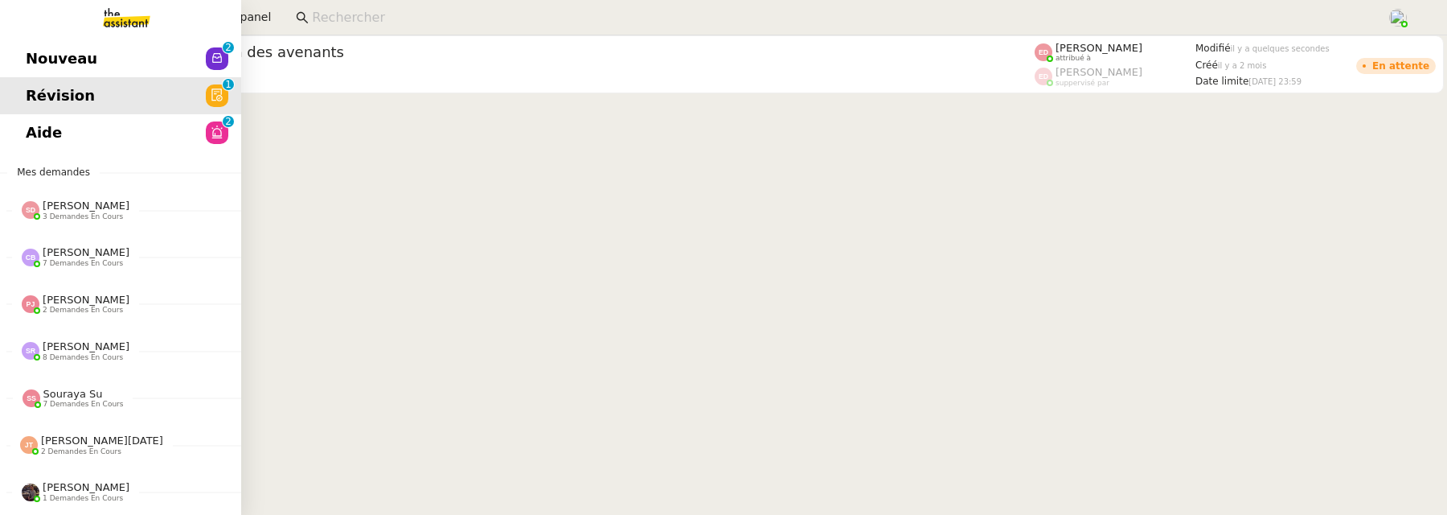
click at [56, 54] on span "Nouveau" at bounding box center [62, 59] width 72 height 24
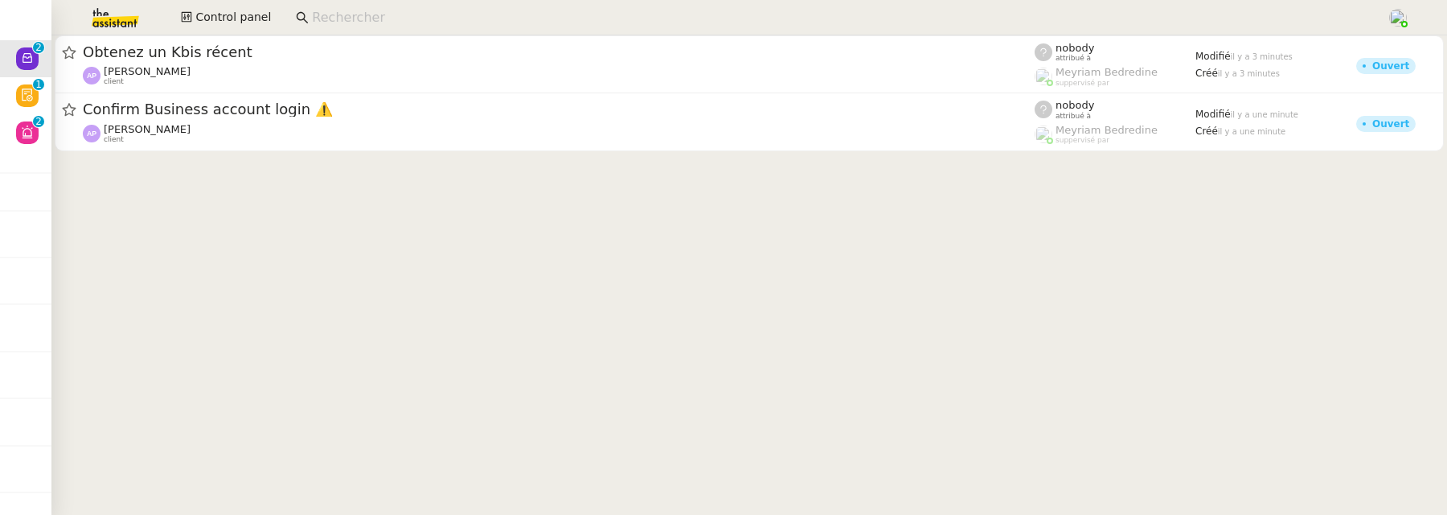
click at [343, 27] on input at bounding box center [841, 18] width 1059 height 22
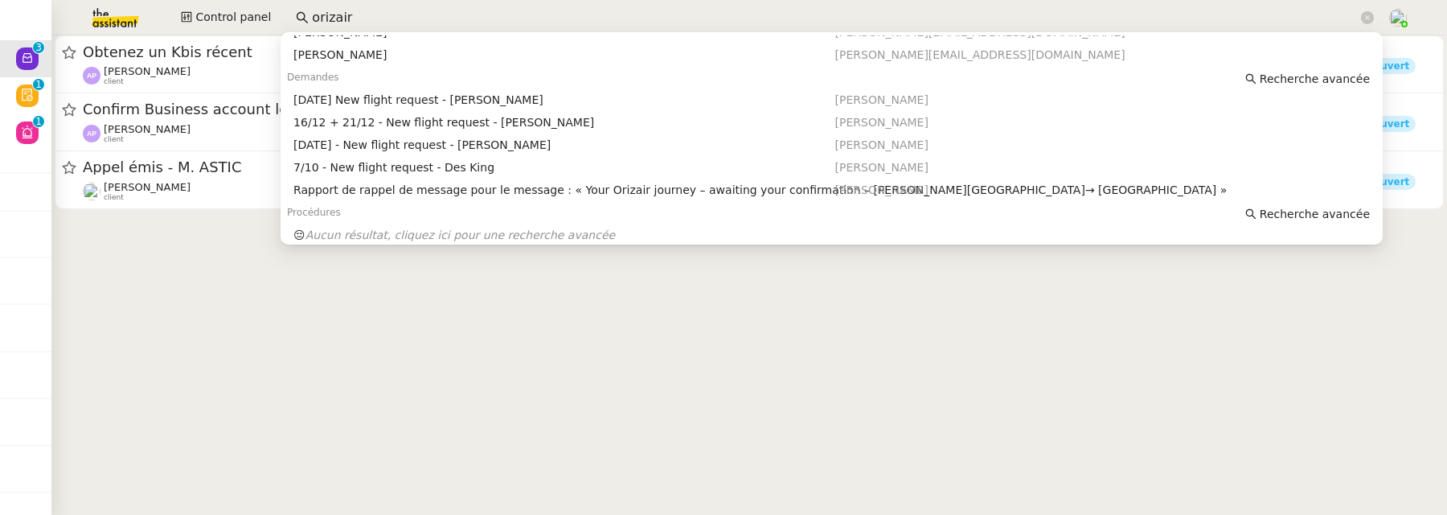
scroll to position [23, 0]
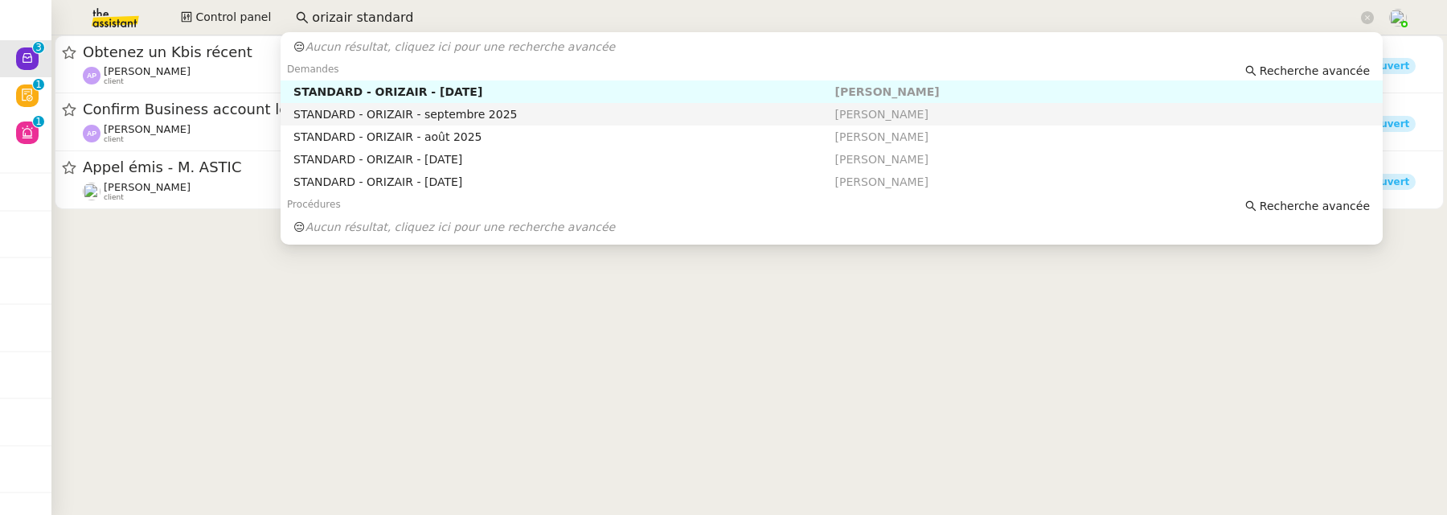
click at [733, 107] on div "STANDARD - ORIZAIR - septembre 2025" at bounding box center [563, 114] width 541 height 14
type input "orizair standard"
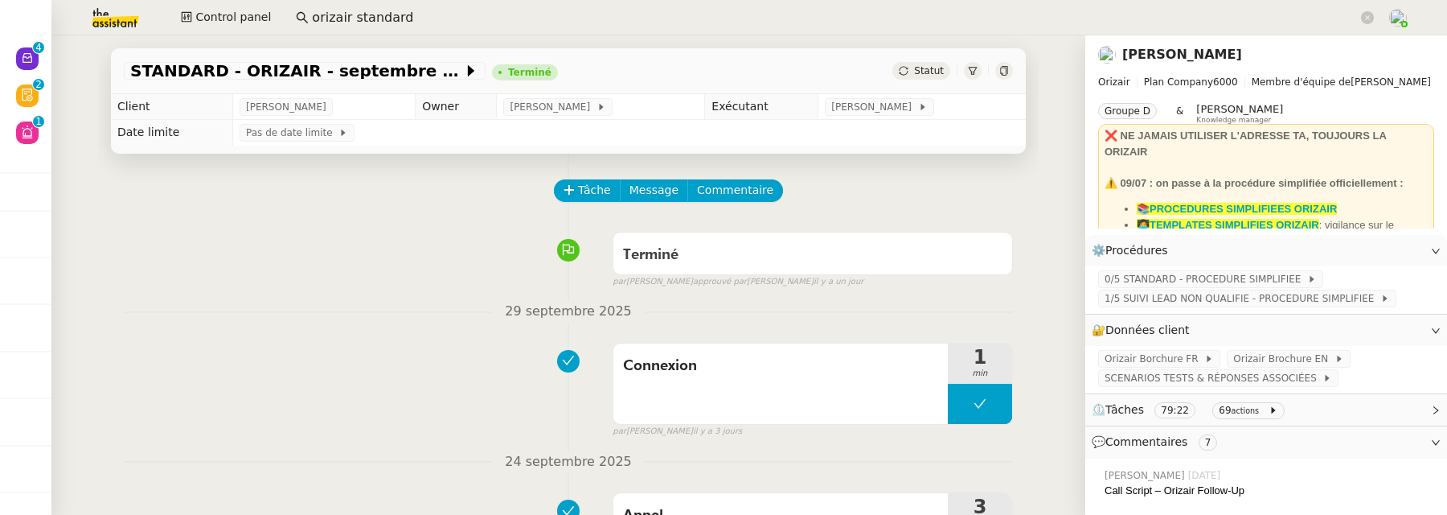
click at [622, 27] on nz-input-group "orizair standard" at bounding box center [835, 18] width 1096 height 24
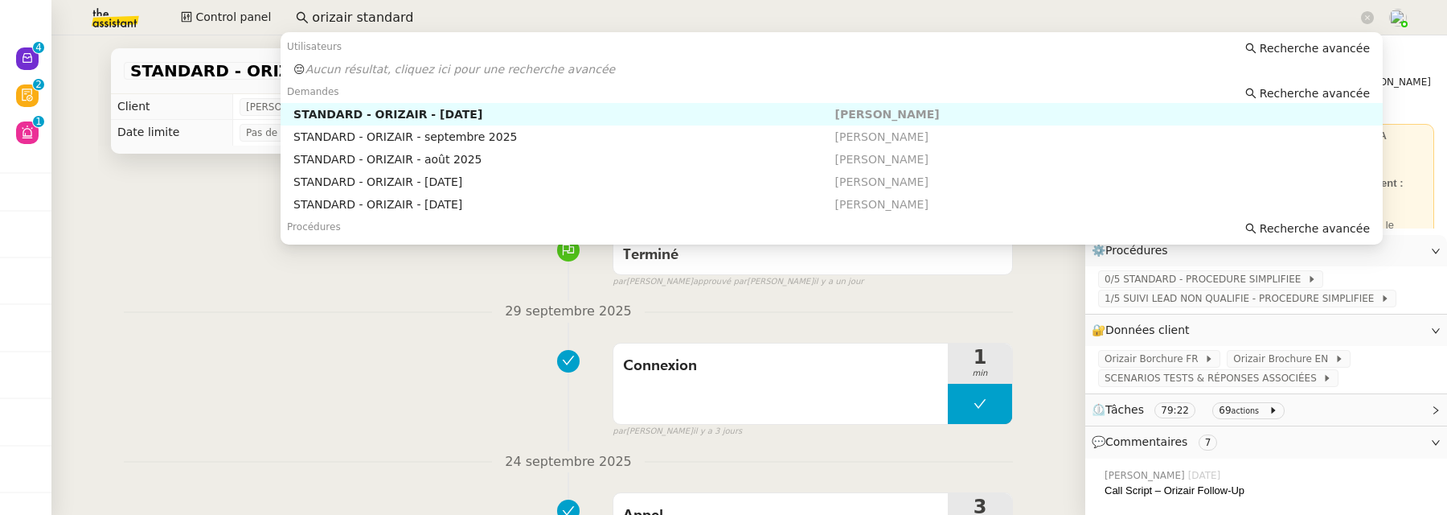
click at [599, 19] on input "orizair standard" at bounding box center [835, 18] width 1046 height 22
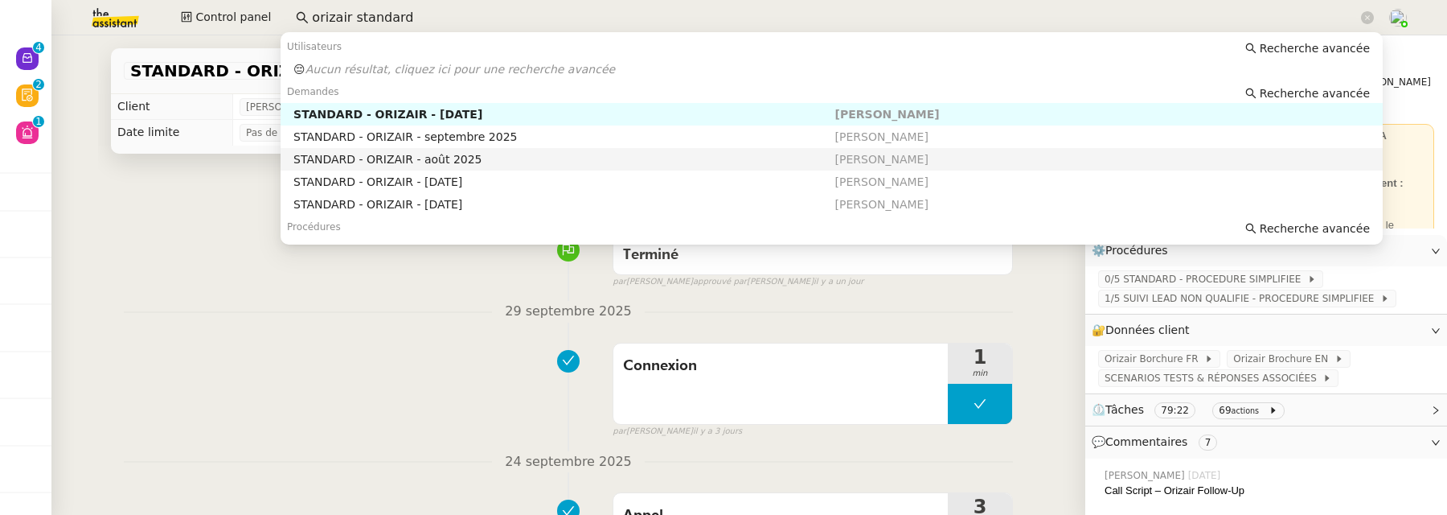
click at [555, 165] on div "STANDARD - ORIZAIR - août 2025" at bounding box center [563, 159] width 541 height 14
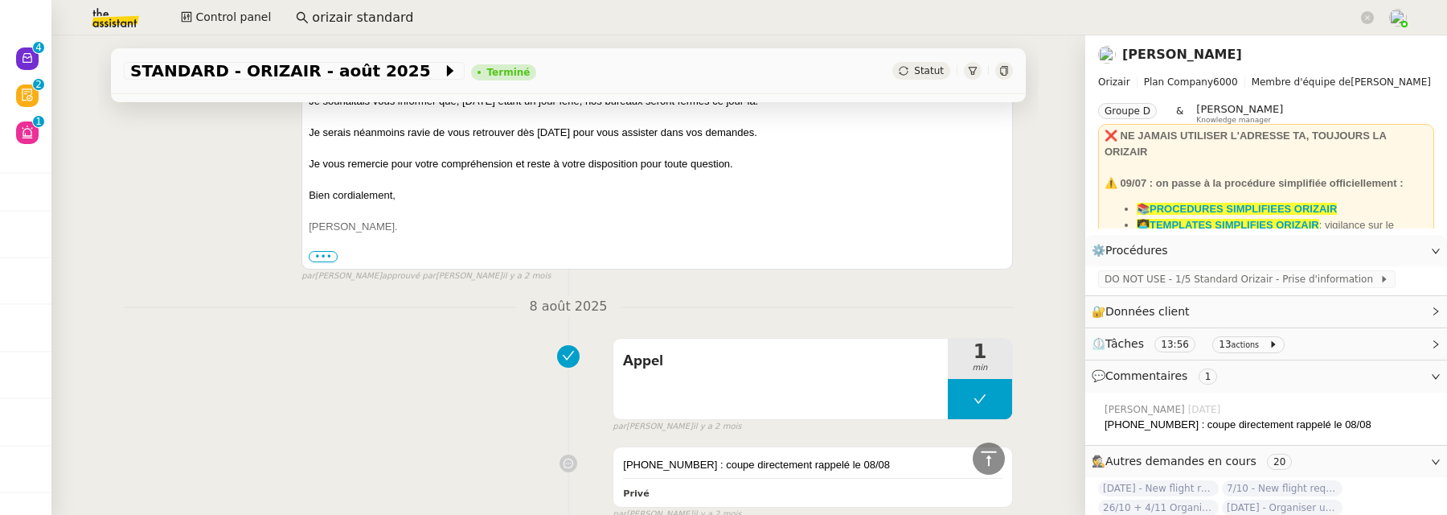
scroll to position [1845, 0]
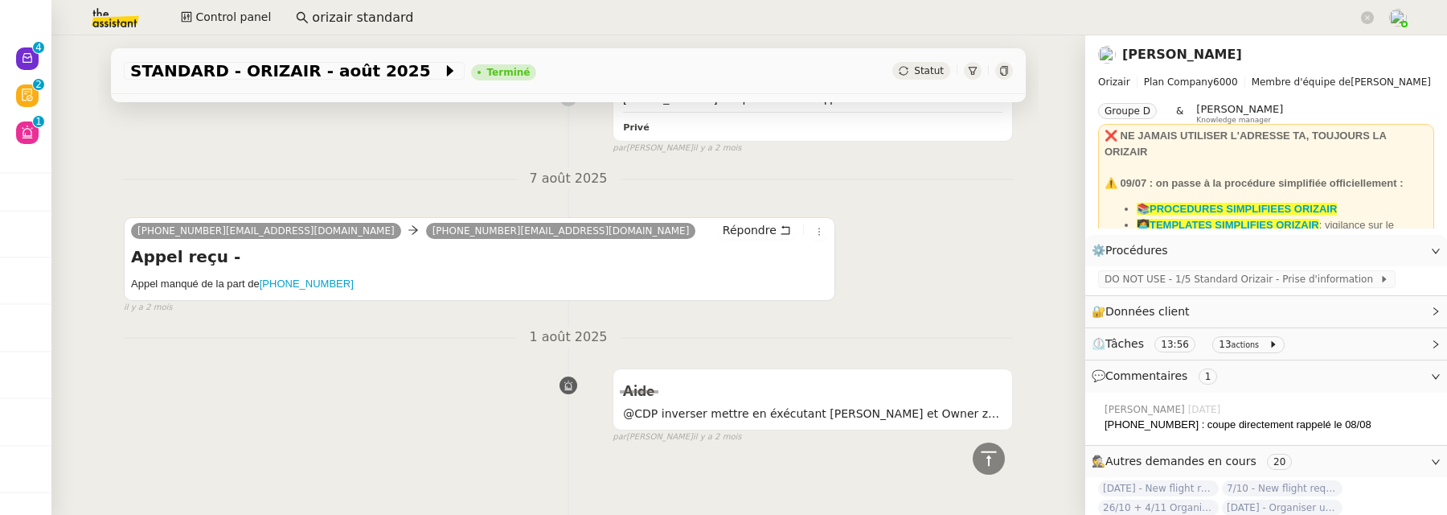
click at [597, 27] on input "orizair standard" at bounding box center [835, 18] width 1046 height 22
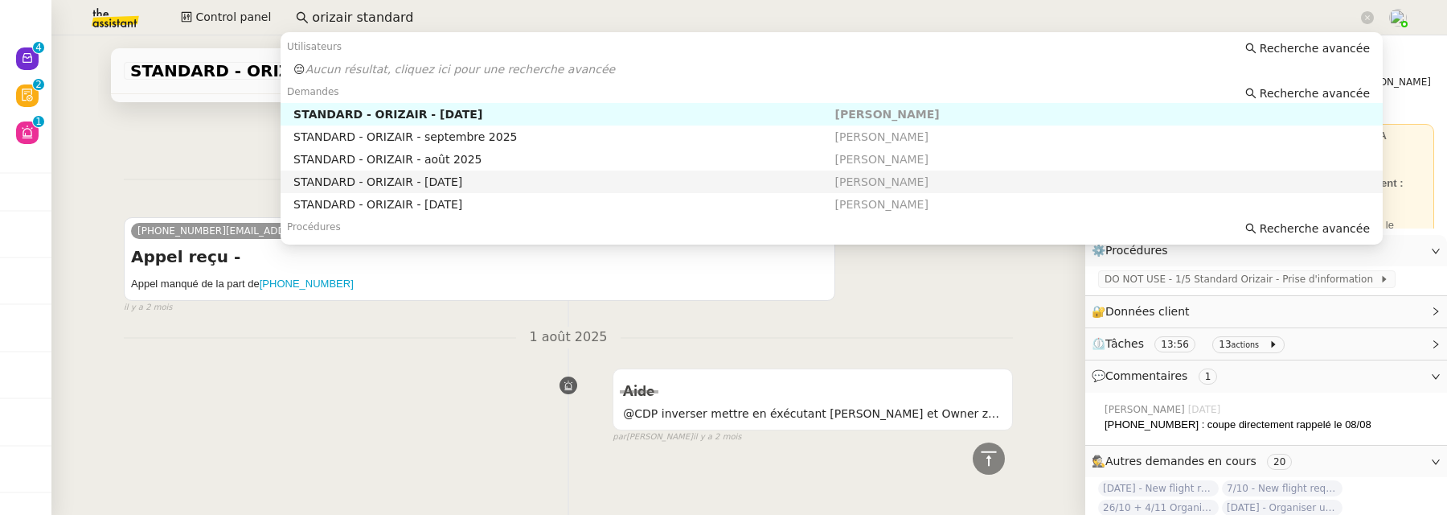
click at [511, 183] on div "STANDARD - ORIZAIR - juillet 2025" at bounding box center [563, 181] width 541 height 14
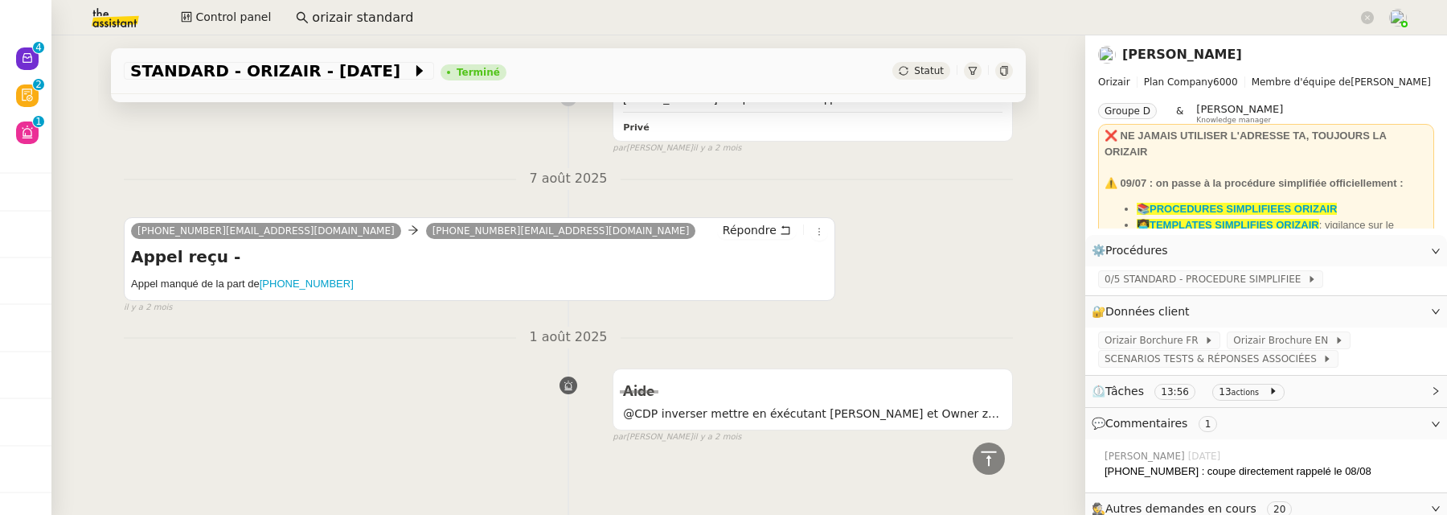
scroll to position [821, 0]
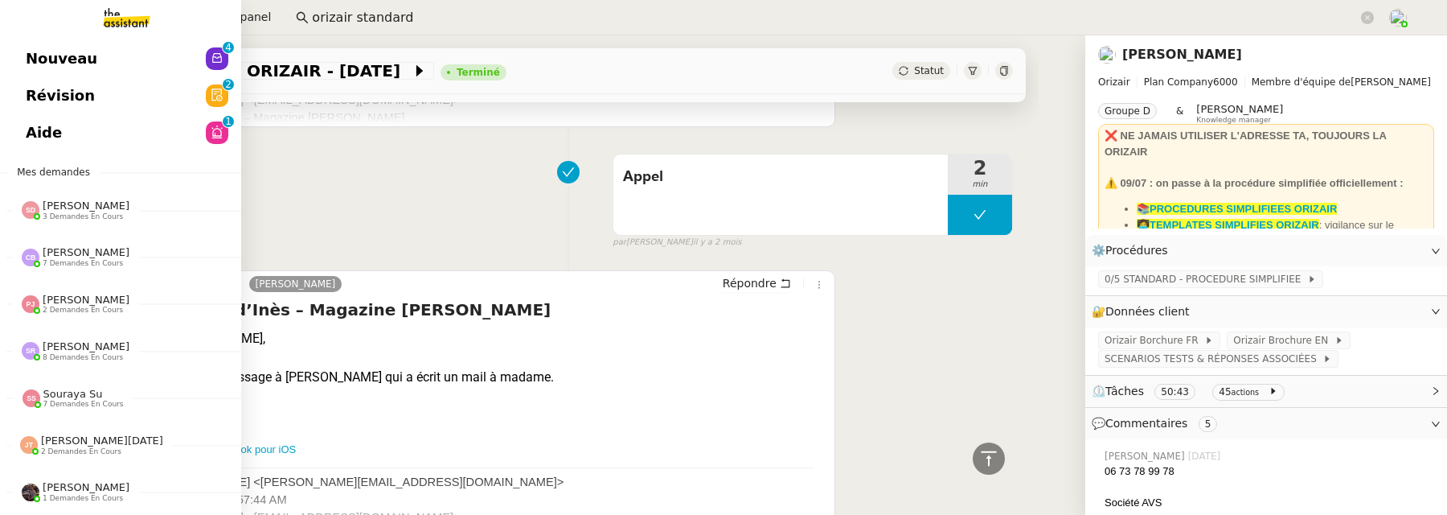
click at [35, 129] on span "Aide" at bounding box center [44, 133] width 36 height 24
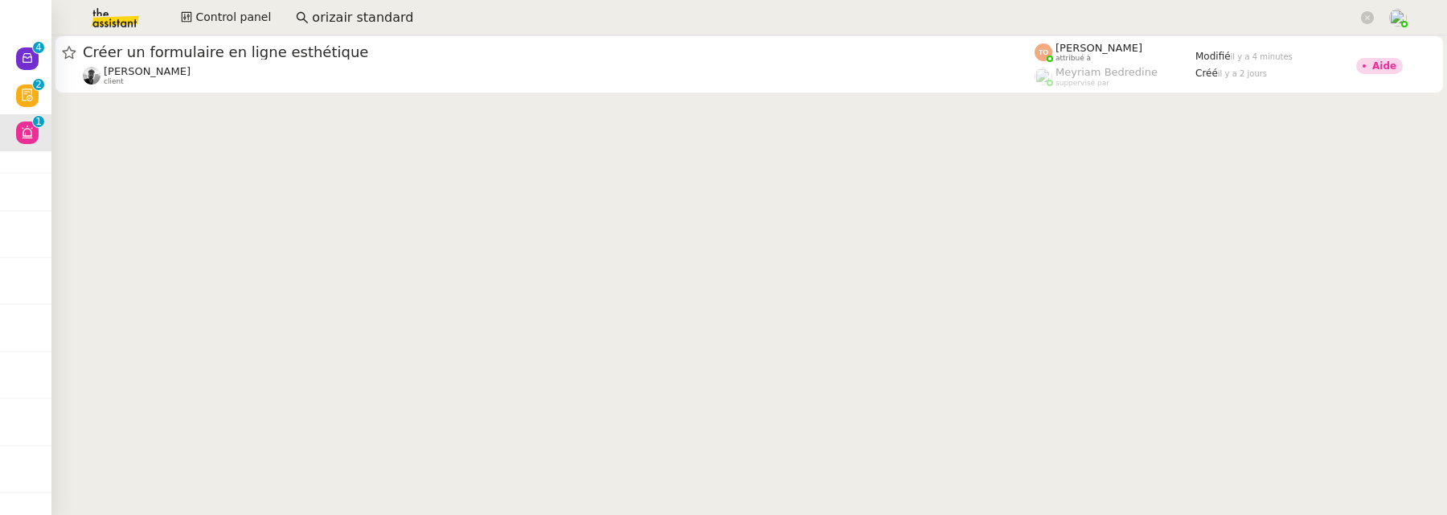
click at [53, 96] on cdk-virtual-scroll-viewport "Créer un formulaire en ligne esthétique Victor Peyre client Tatyana Orec attrib…" at bounding box center [749, 274] width 1396 height 479
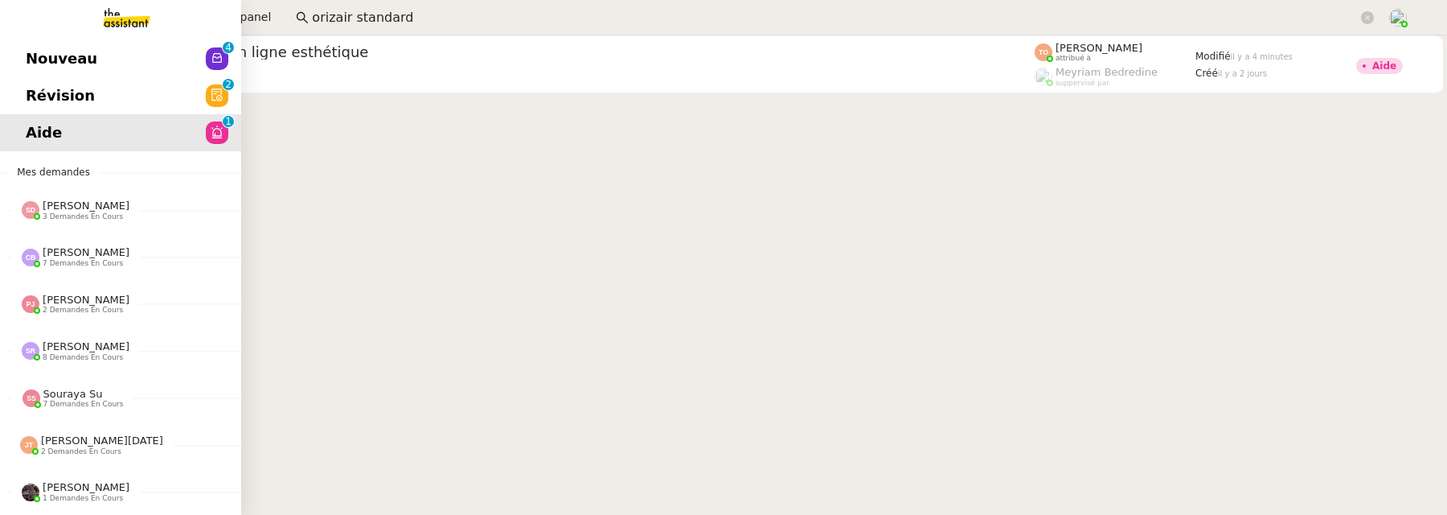
click at [35, 96] on link "Révision 0 1 2 3 4 5 6 7 8 9" at bounding box center [120, 95] width 241 height 37
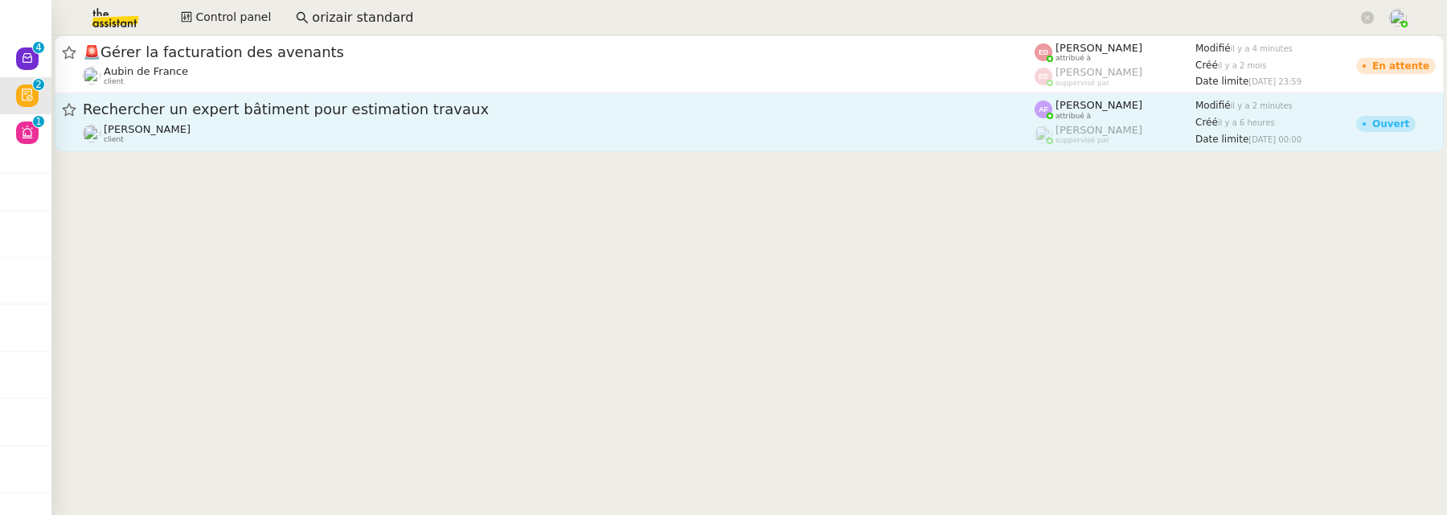
click at [610, 117] on div "Rechercher un expert bâtiment pour estimation travaux" at bounding box center [559, 110] width 952 height 20
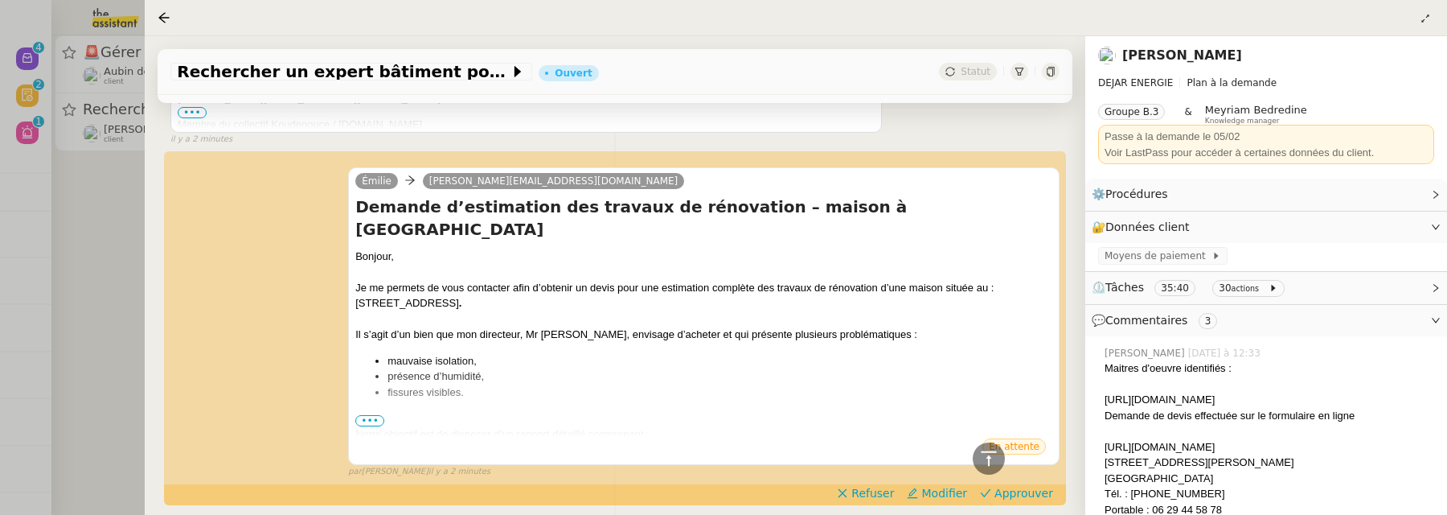
scroll to position [604, 0]
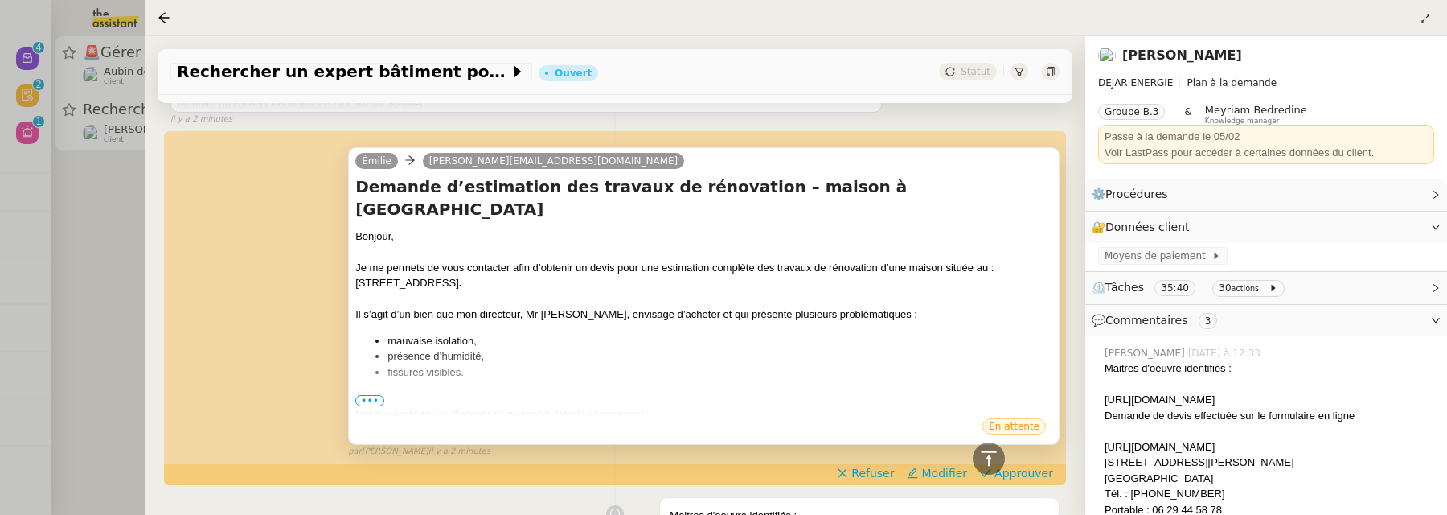
click at [363, 395] on span "•••" at bounding box center [369, 400] width 29 height 11
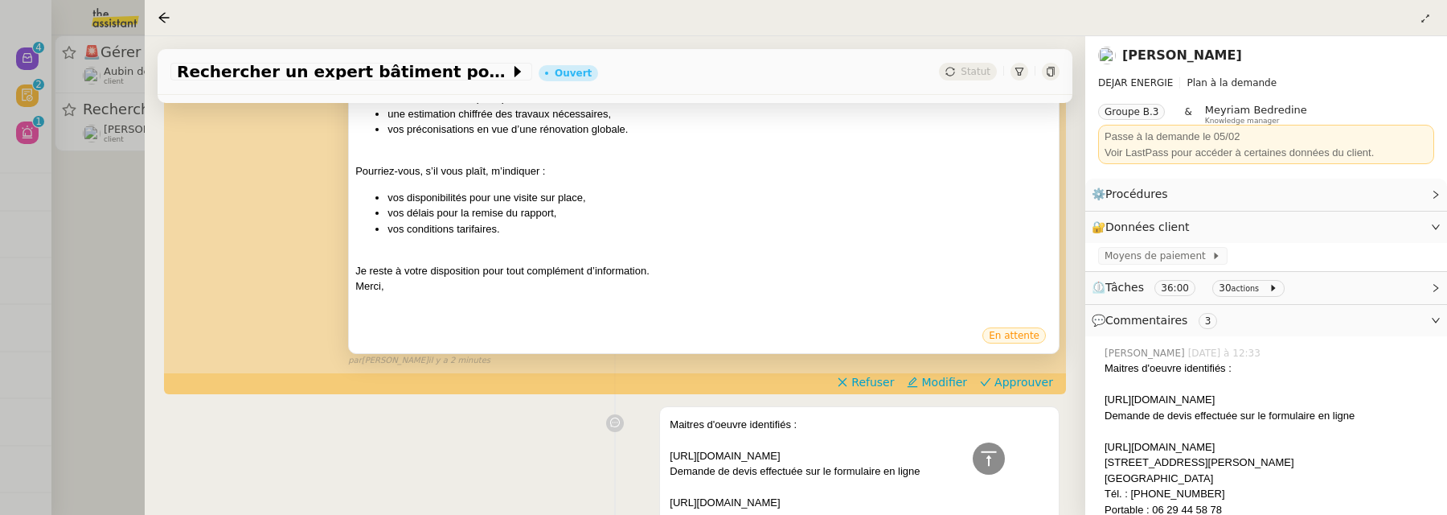
scroll to position [958, 0]
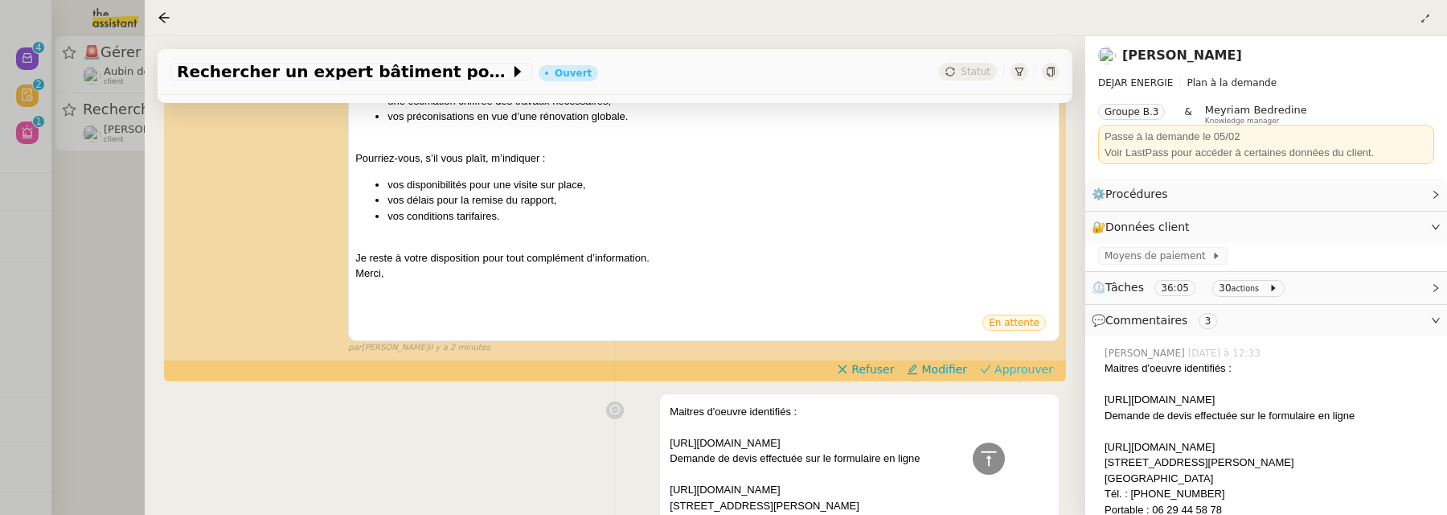
click at [1028, 361] on span "Approuver" at bounding box center [1024, 369] width 59 height 16
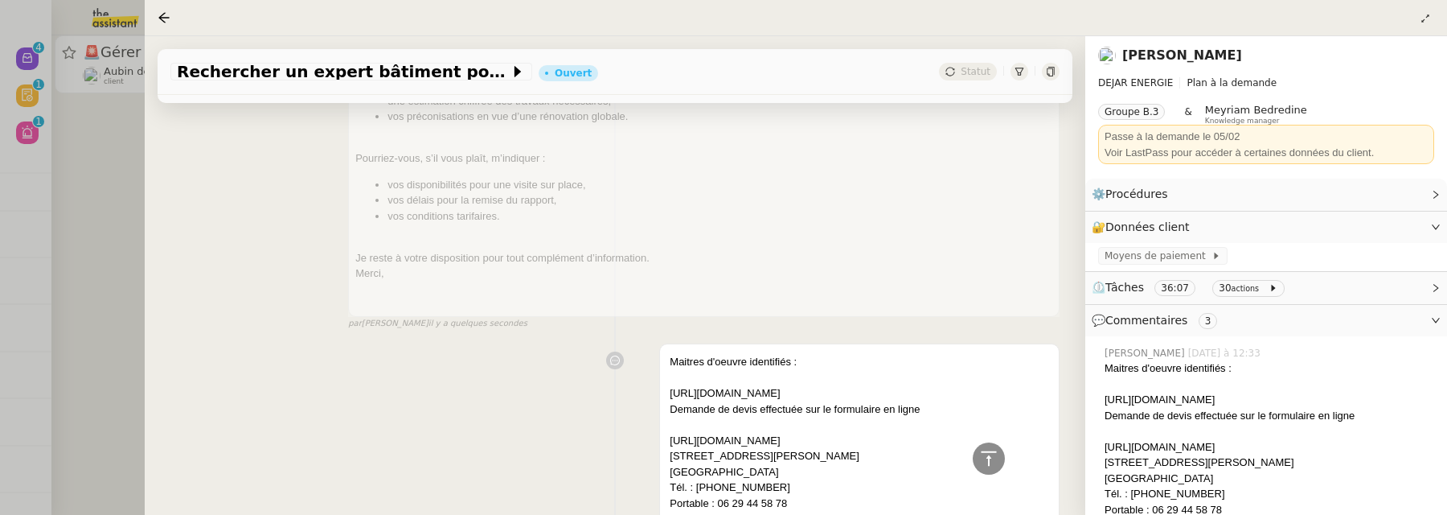
click at [110, 150] on div at bounding box center [723, 257] width 1447 height 515
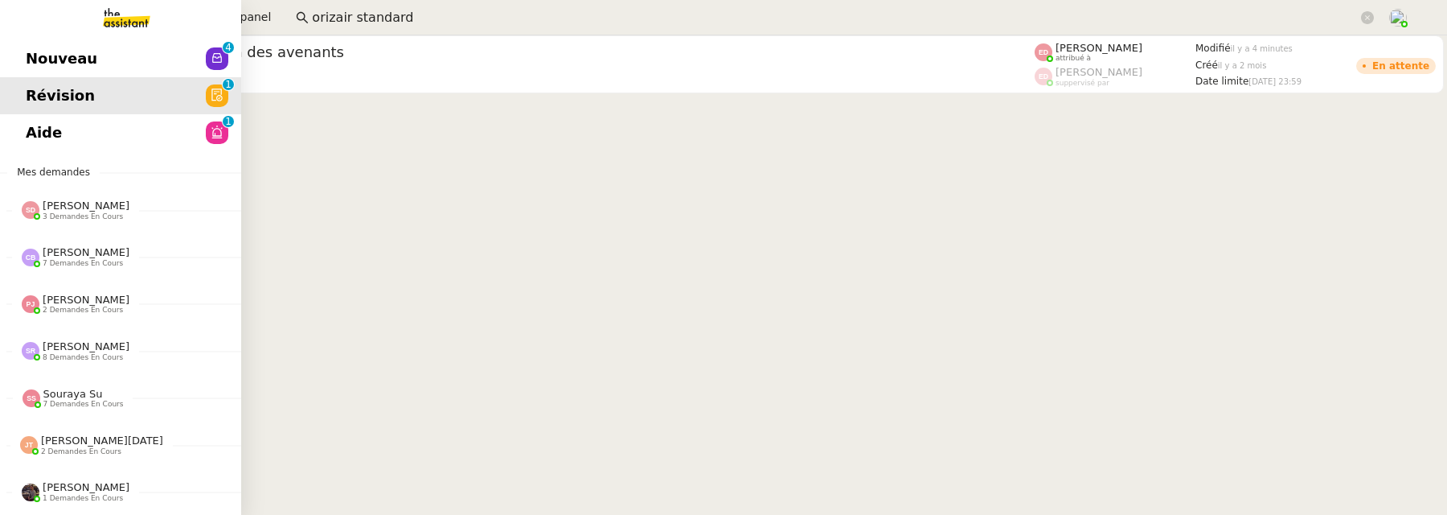
click at [23, 53] on link "Nouveau 0 1 2 3 4 5 6 7 8 9" at bounding box center [120, 58] width 241 height 37
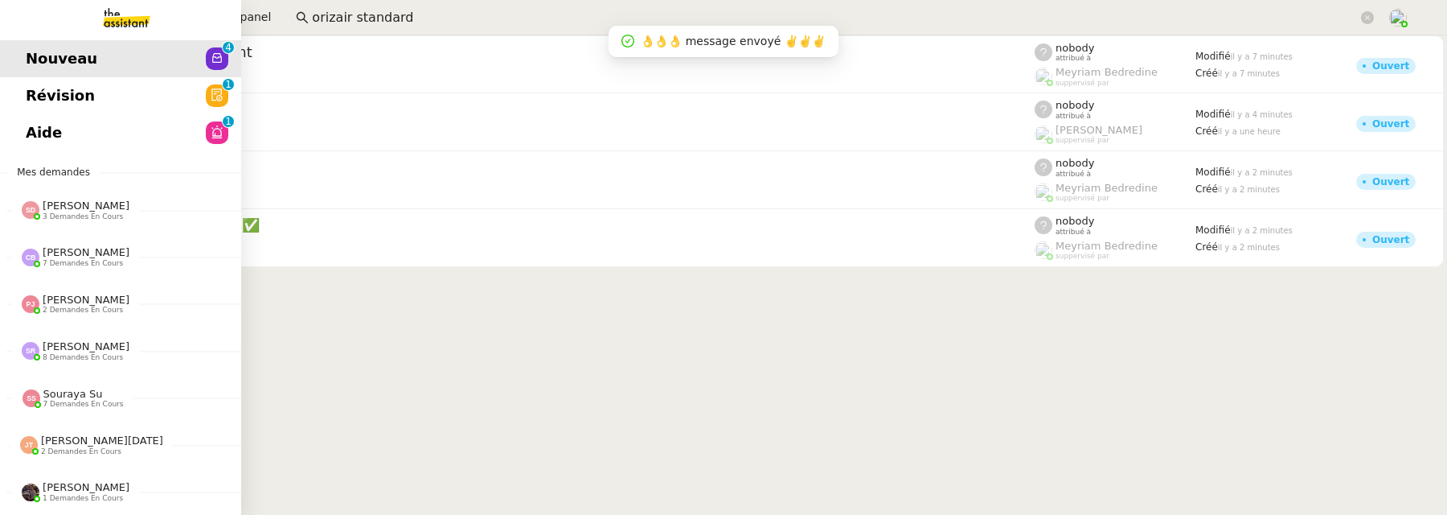
click at [28, 101] on span "Révision" at bounding box center [60, 96] width 69 height 24
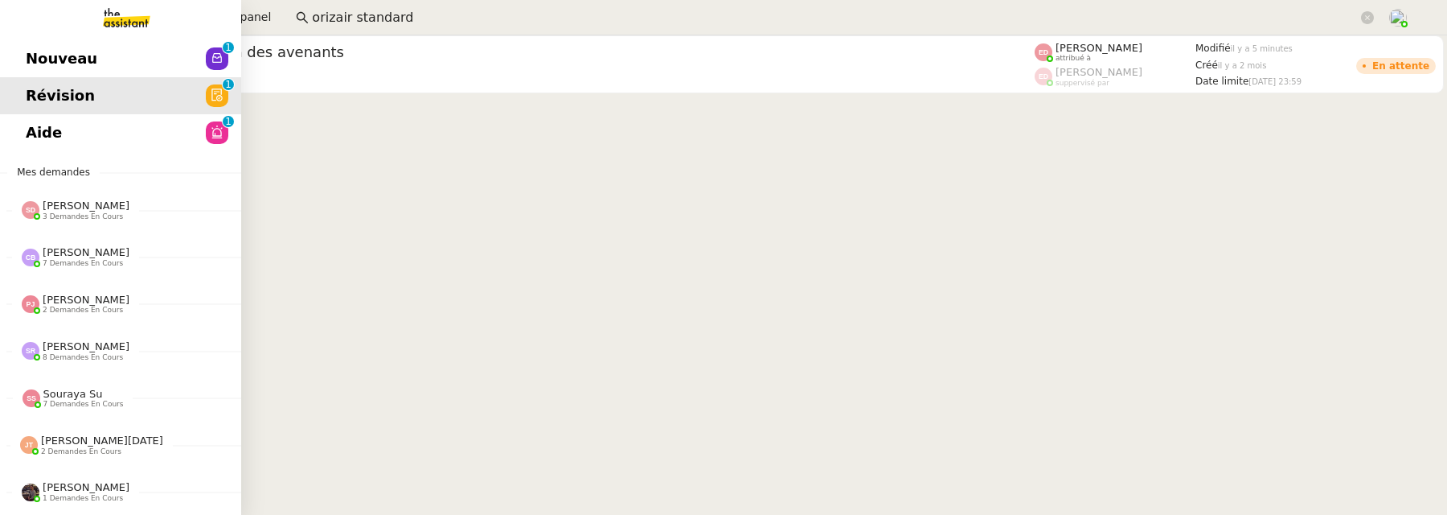
click at [42, 131] on span "Aide" at bounding box center [44, 133] width 36 height 24
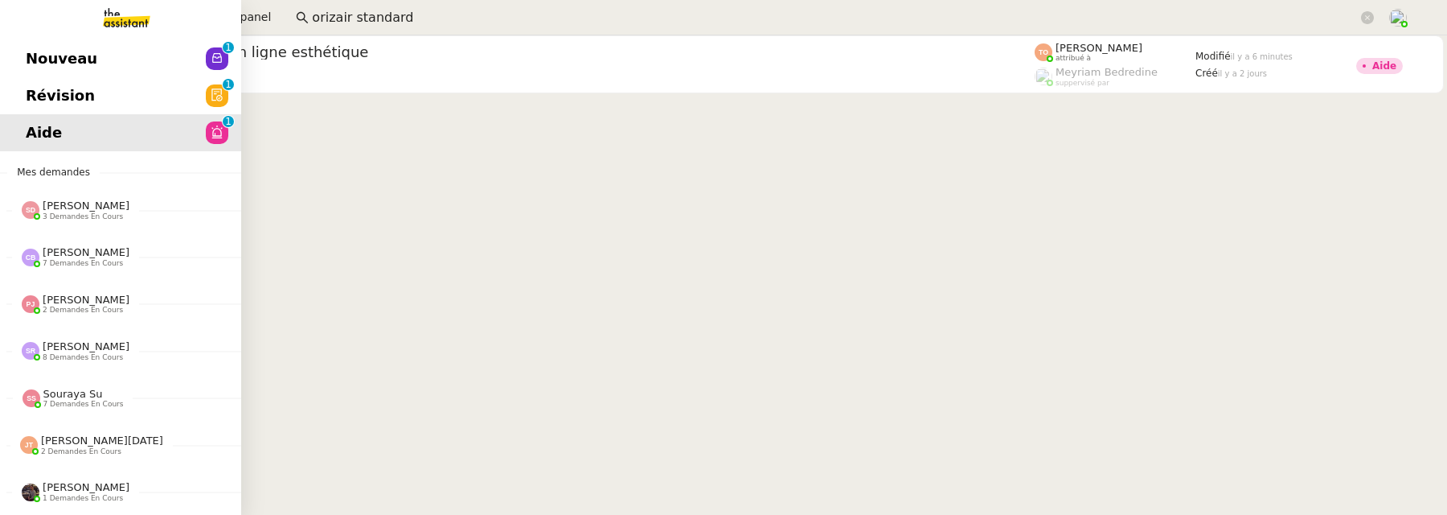
click at [52, 74] on link "Nouveau 0 1 2 3 4 5 6 7 8 9" at bounding box center [120, 58] width 241 height 37
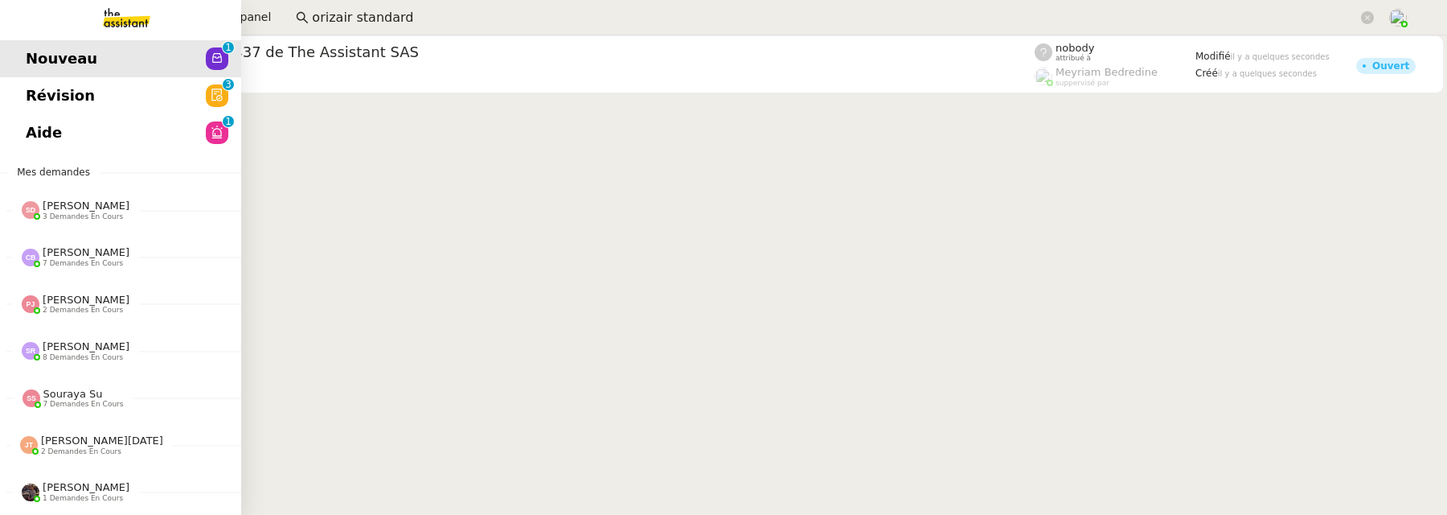
click at [35, 96] on span "Révision" at bounding box center [60, 96] width 69 height 24
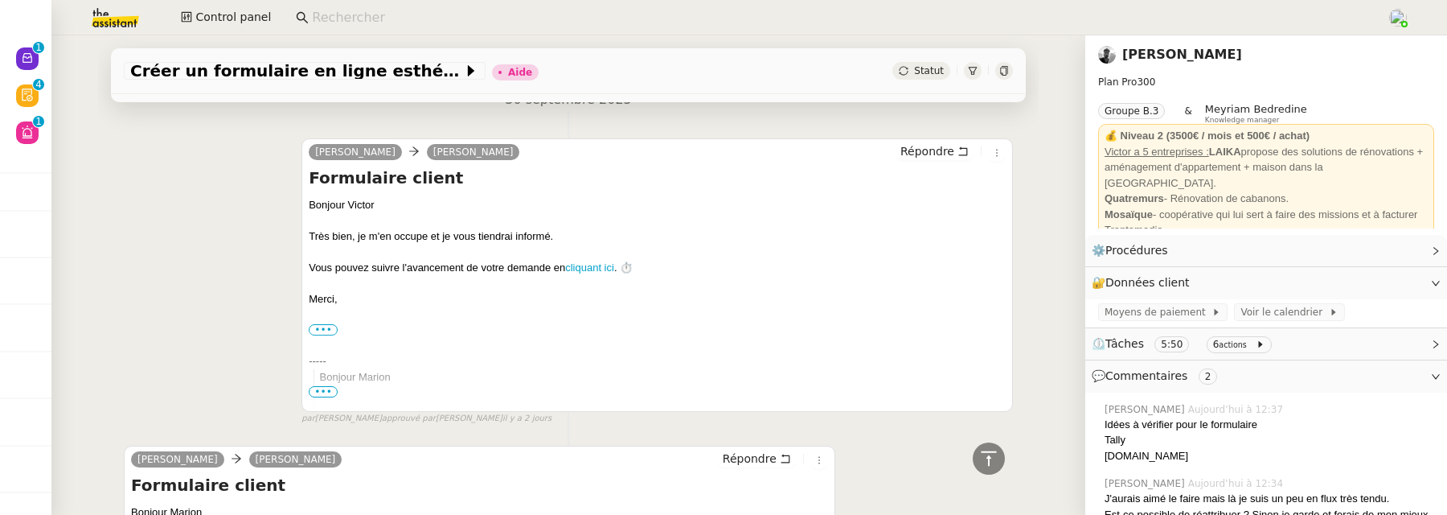
scroll to position [1578, 0]
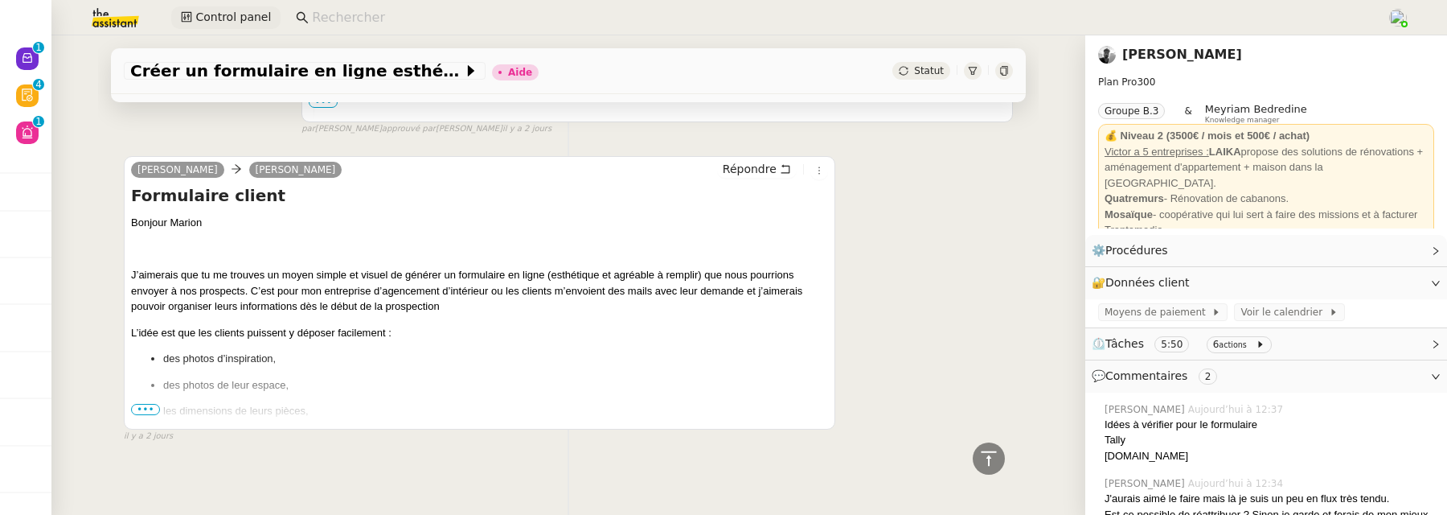
click at [229, 23] on span "Control panel" at bounding box center [233, 17] width 76 height 18
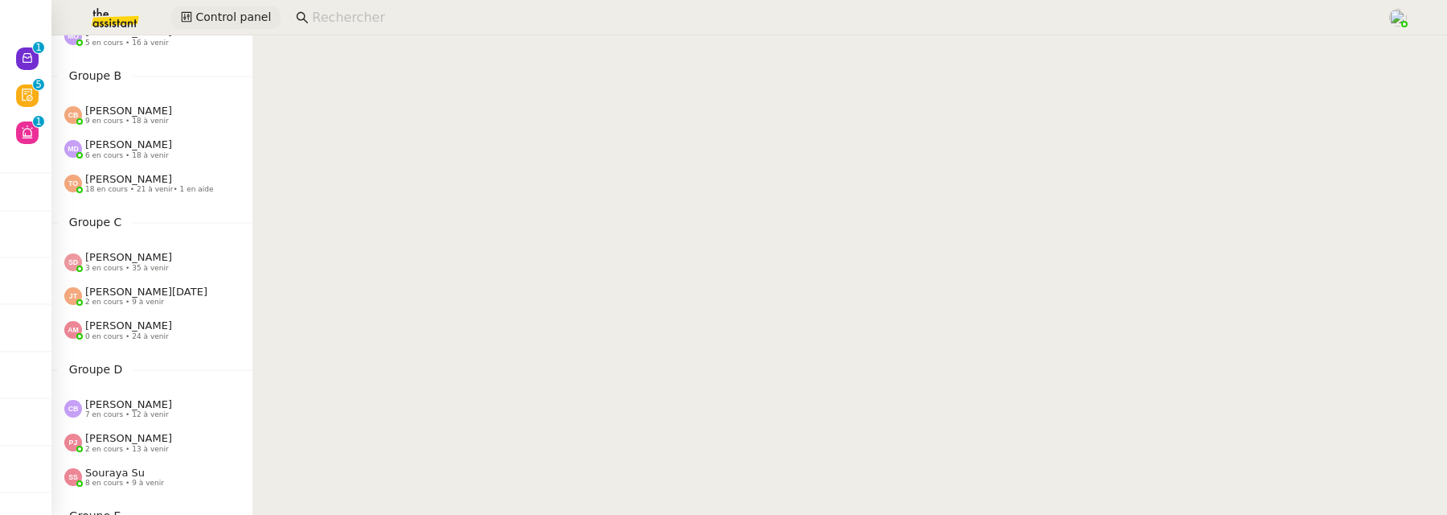
scroll to position [174, 0]
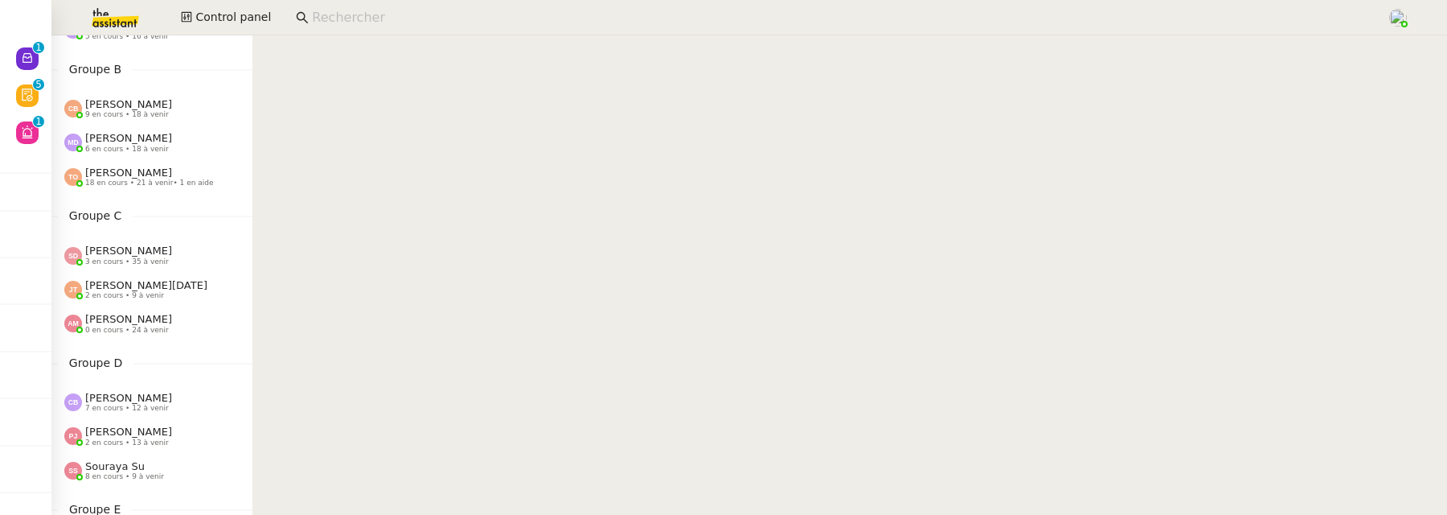
click at [125, 470] on span "Souraya Su" at bounding box center [115, 466] width 60 height 12
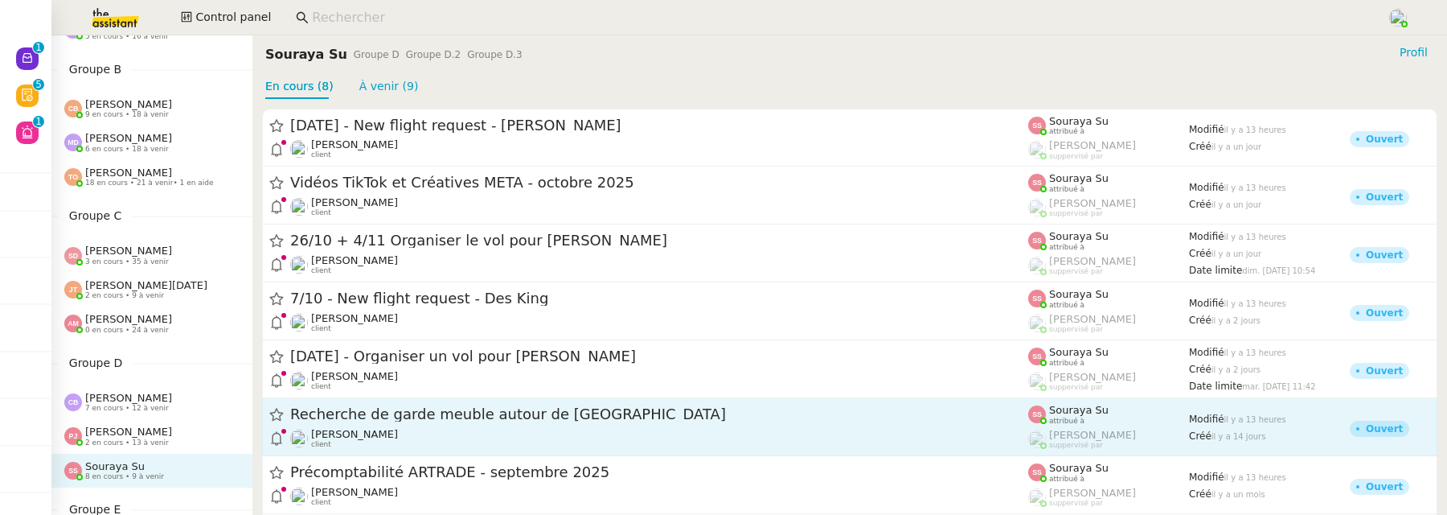
scroll to position [73, 0]
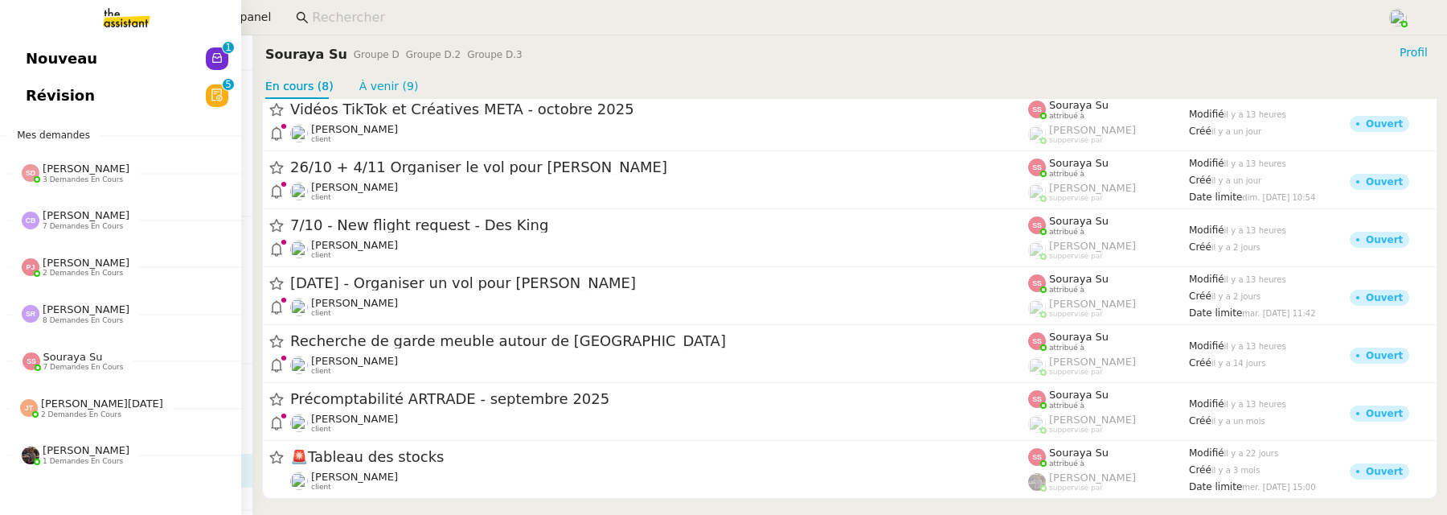
click at [28, 93] on span "Révision" at bounding box center [60, 96] width 69 height 24
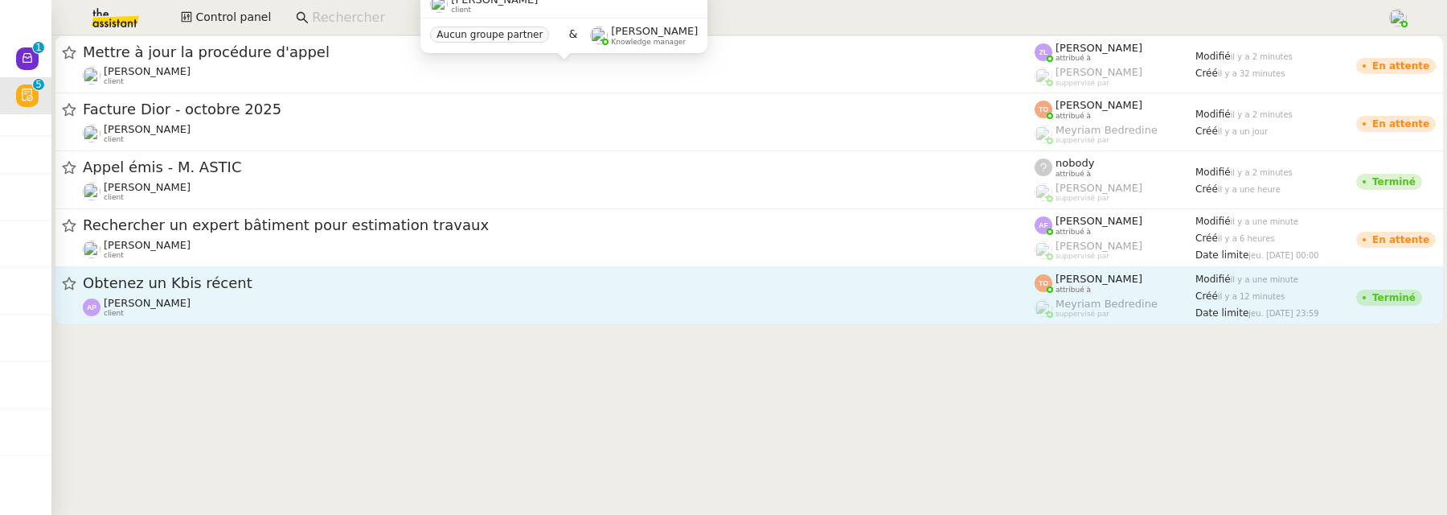
click at [284, 301] on div "[PERSON_NAME] client" at bounding box center [559, 307] width 952 height 21
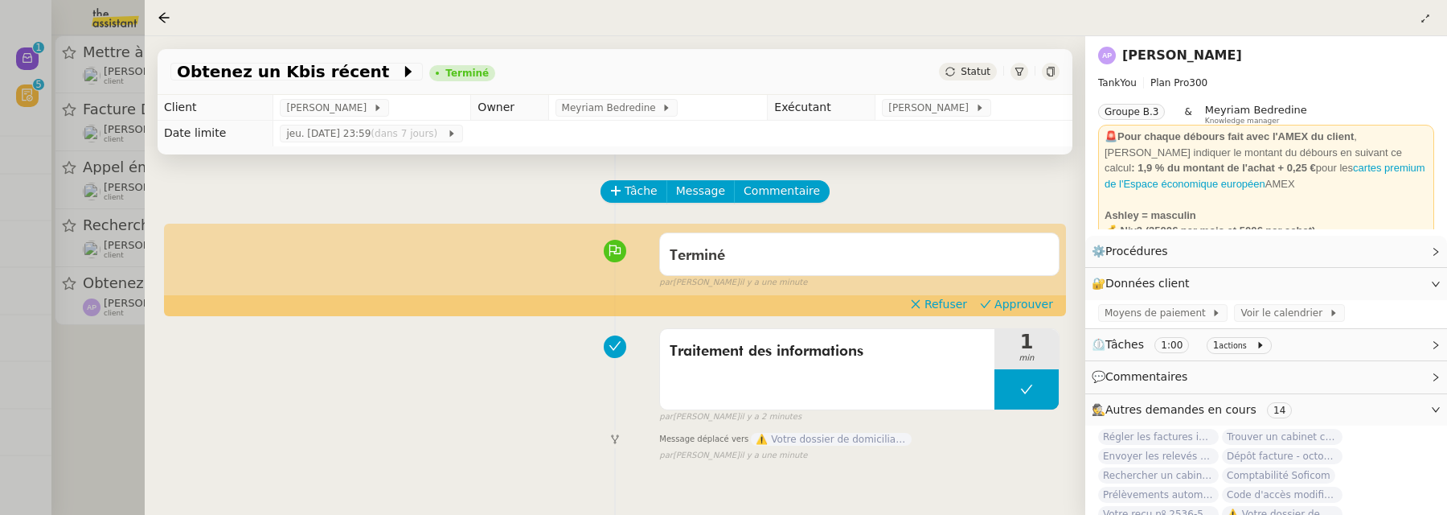
scroll to position [88, 0]
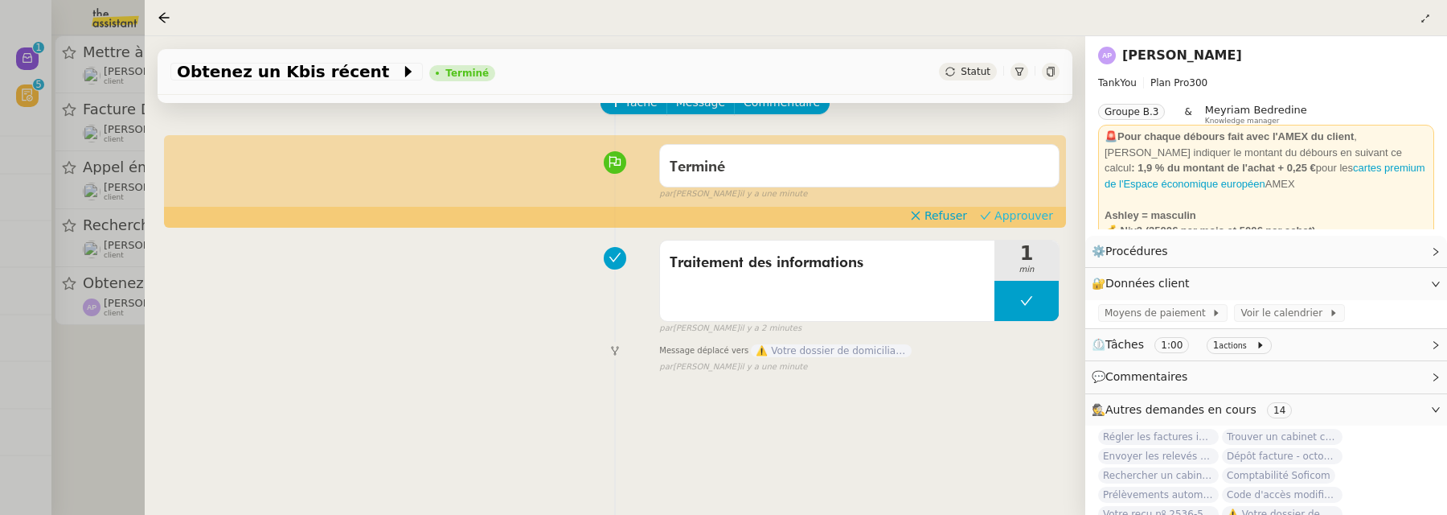
click at [1028, 214] on span "Approuver" at bounding box center [1024, 215] width 59 height 16
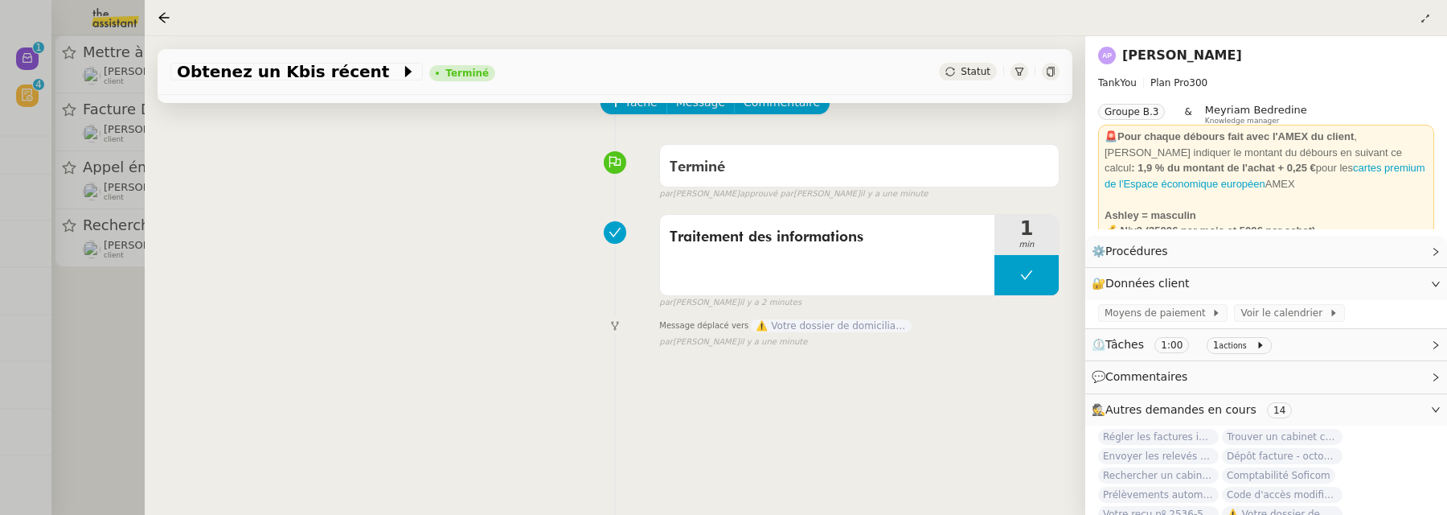
click at [98, 374] on div at bounding box center [723, 257] width 1447 height 515
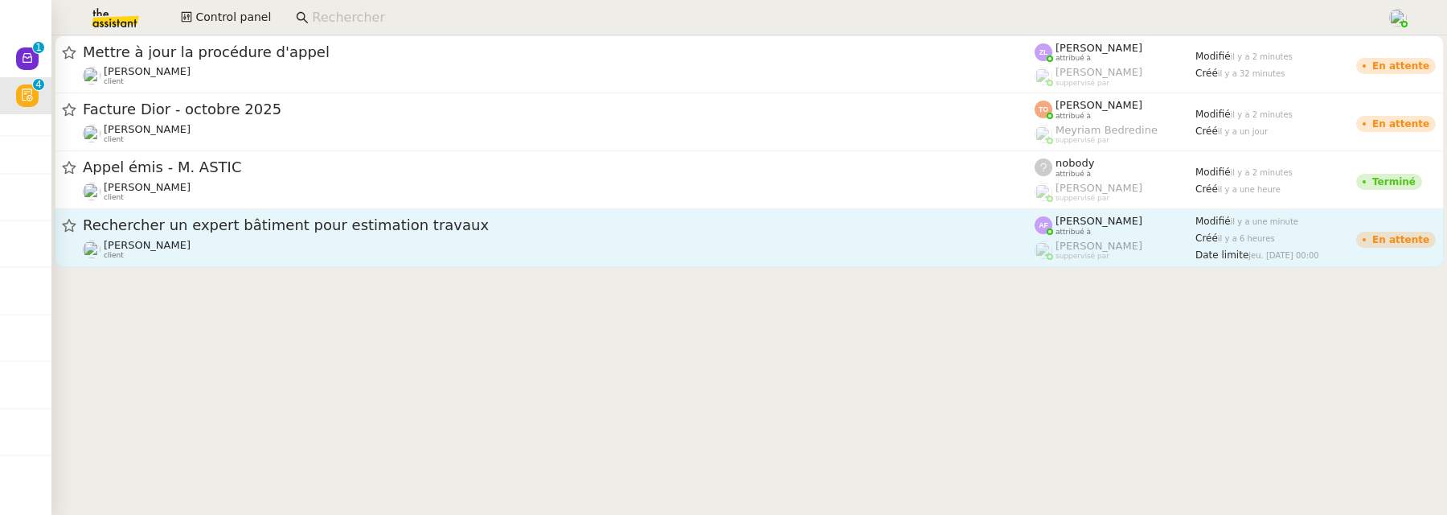
click at [178, 252] on div "[PERSON_NAME] DEJAR client" at bounding box center [559, 249] width 952 height 21
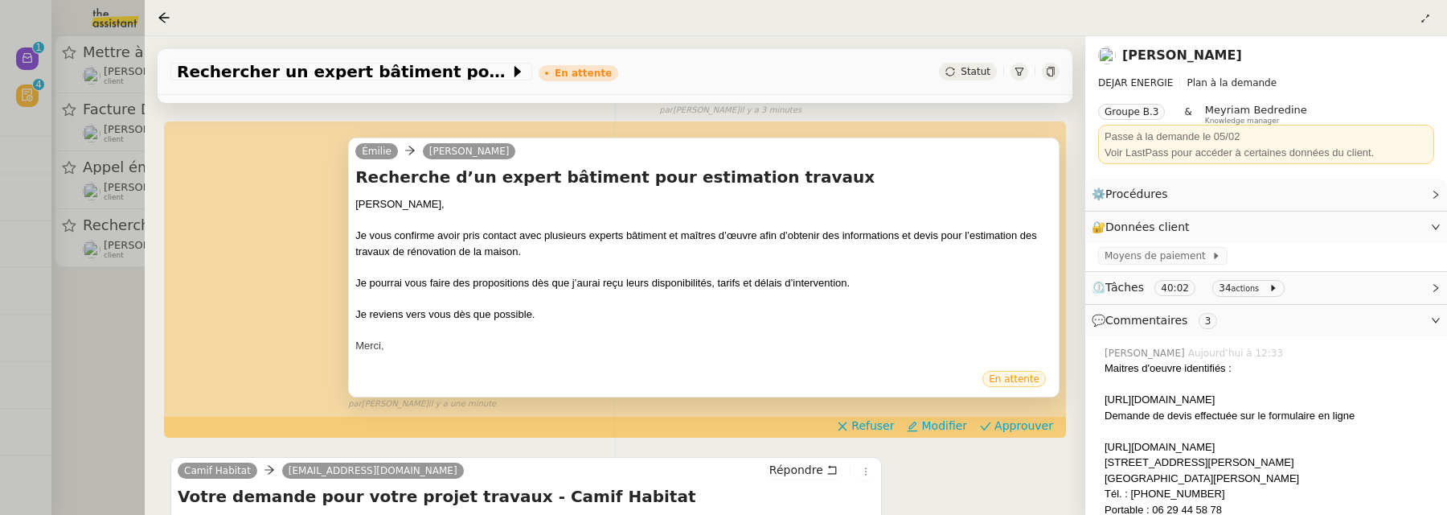
scroll to position [328, 0]
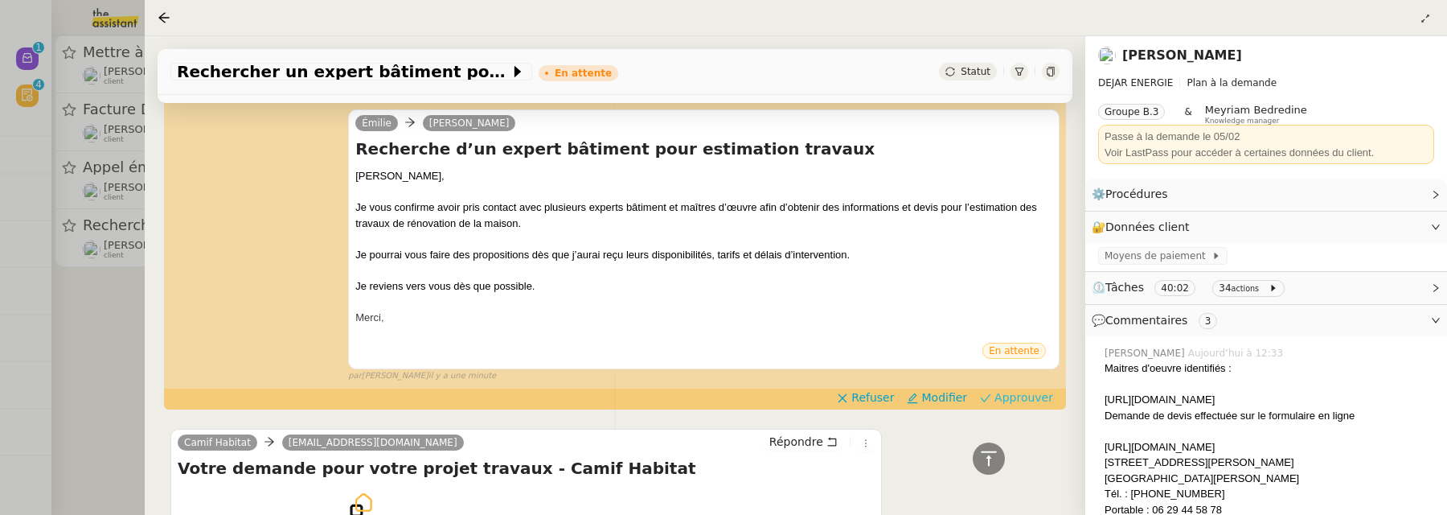
click at [1008, 390] on span "Approuver" at bounding box center [1024, 397] width 59 height 16
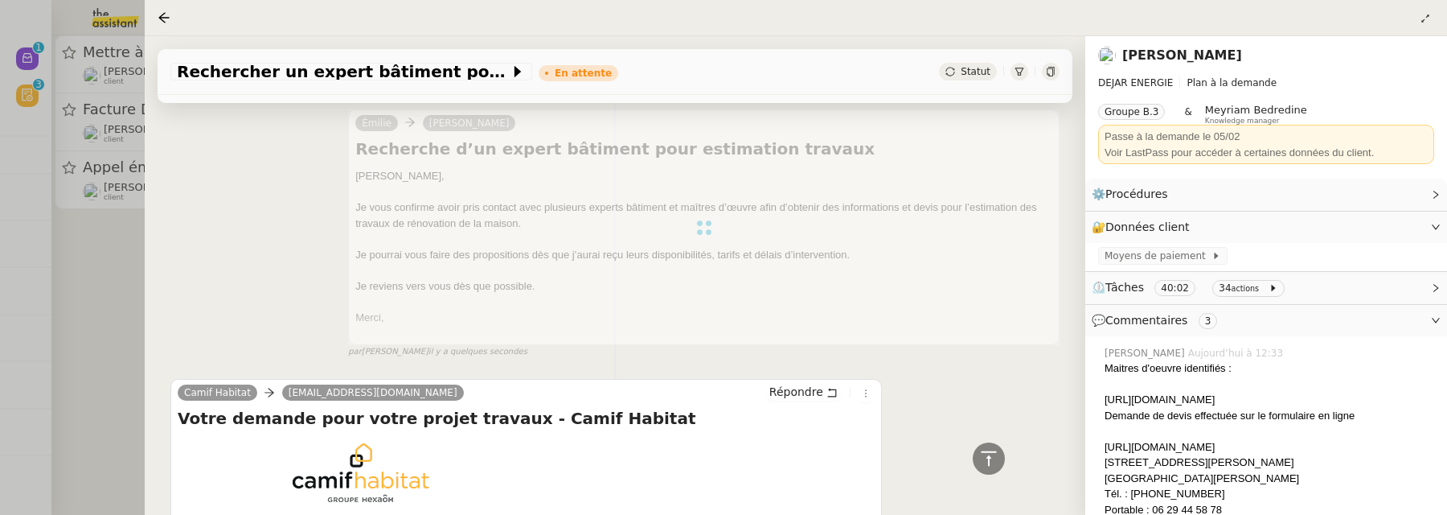
click at [121, 319] on div at bounding box center [723, 257] width 1447 height 515
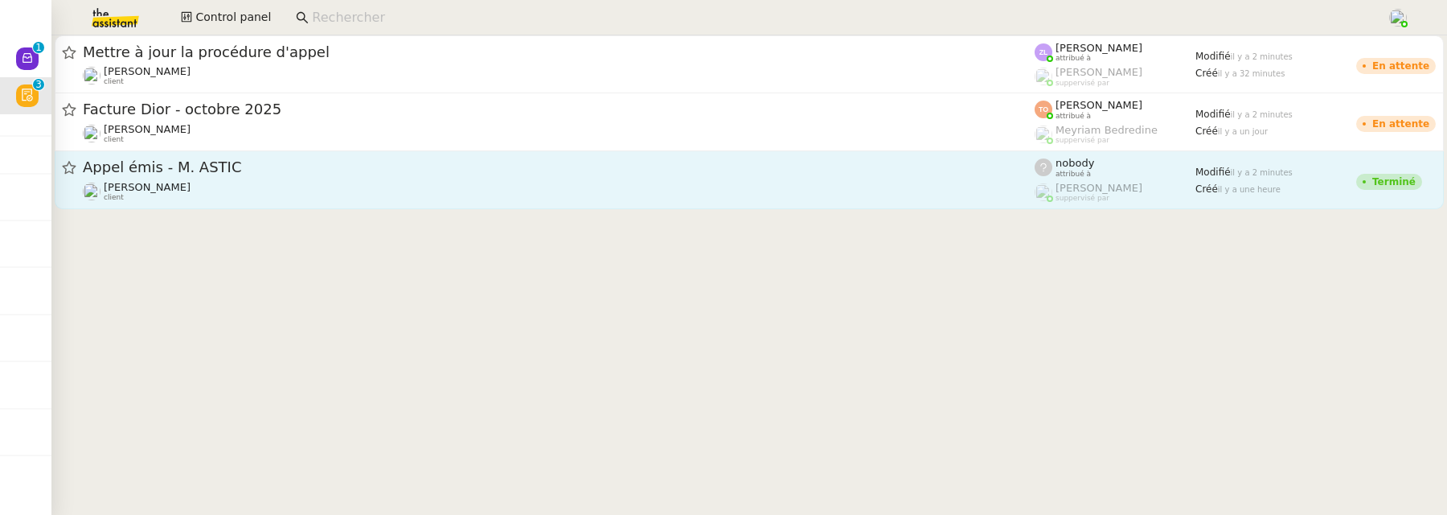
click at [269, 200] on div "[PERSON_NAME] client" at bounding box center [559, 191] width 952 height 21
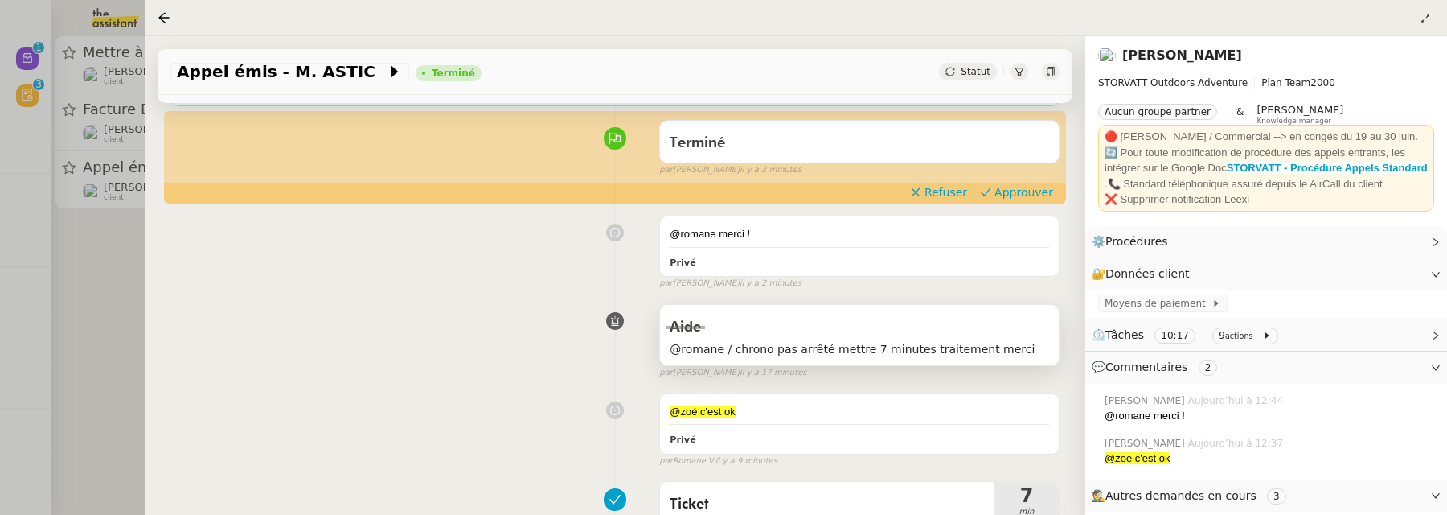
scroll to position [163, 0]
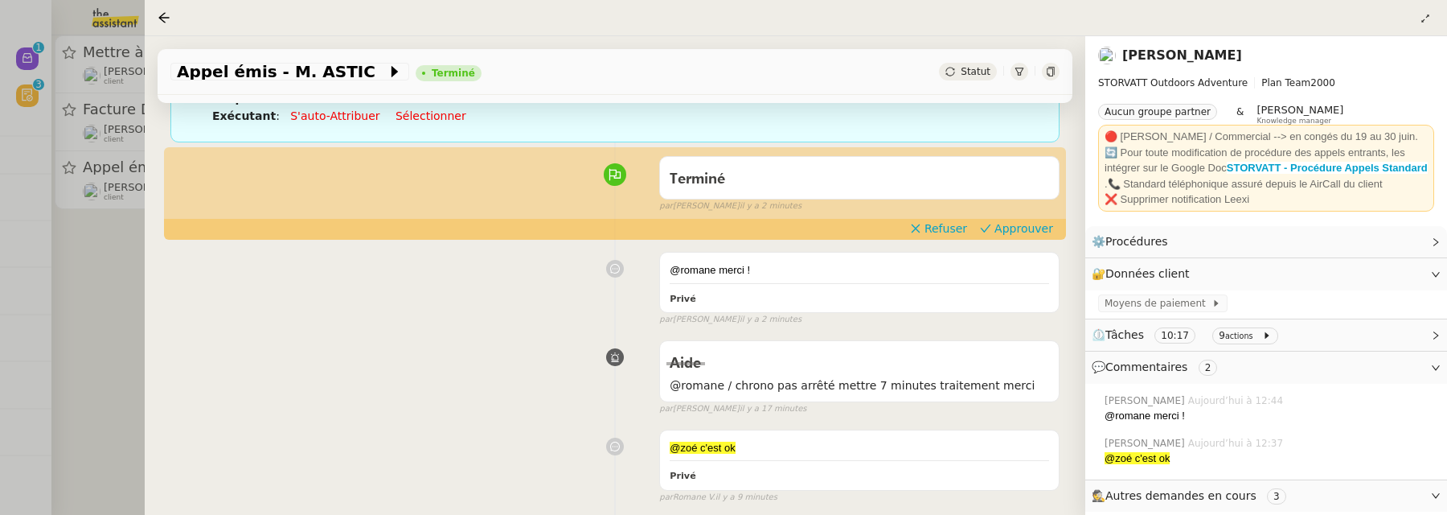
click at [1030, 213] on div "Terminé false par [PERSON_NAME] il y a 2 minutes" at bounding box center [614, 181] width 889 height 64
click at [1030, 234] on span "Approuver" at bounding box center [1024, 228] width 59 height 16
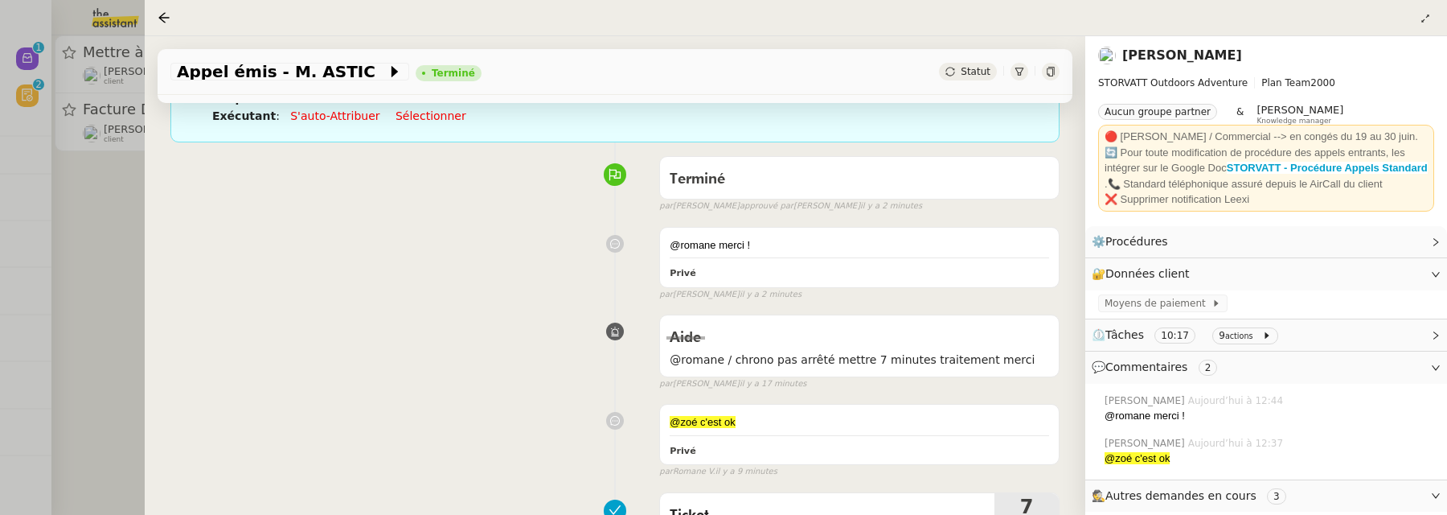
click at [127, 267] on div at bounding box center [723, 257] width 1447 height 515
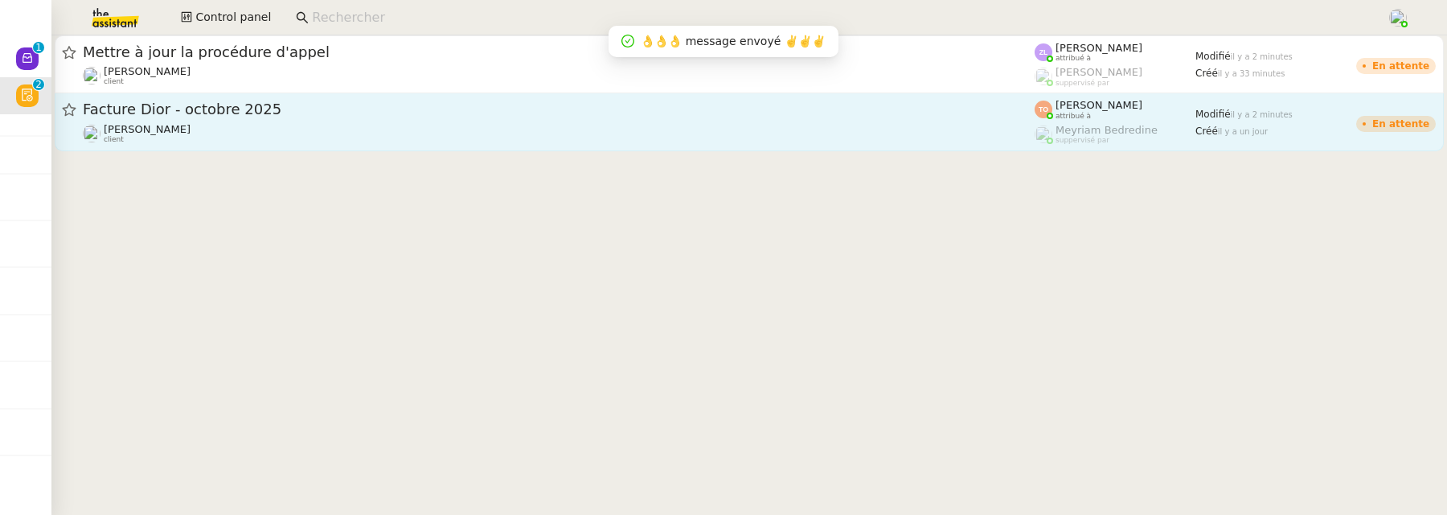
click at [342, 130] on div "Ilyes Hadj client" at bounding box center [559, 133] width 952 height 21
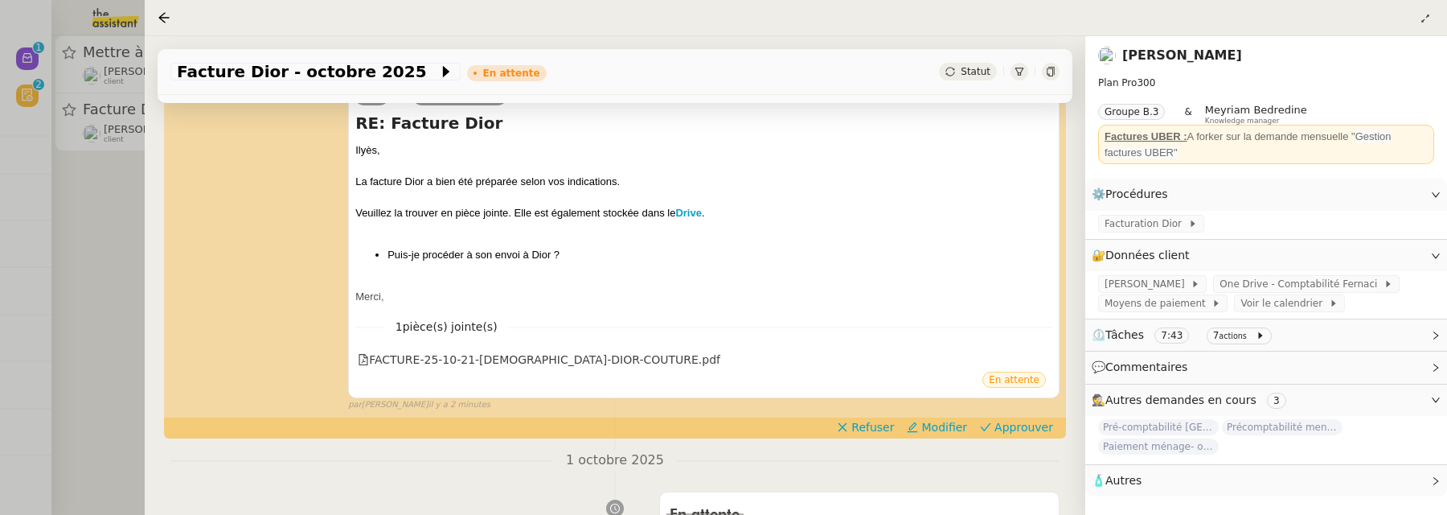
scroll to position [359, 0]
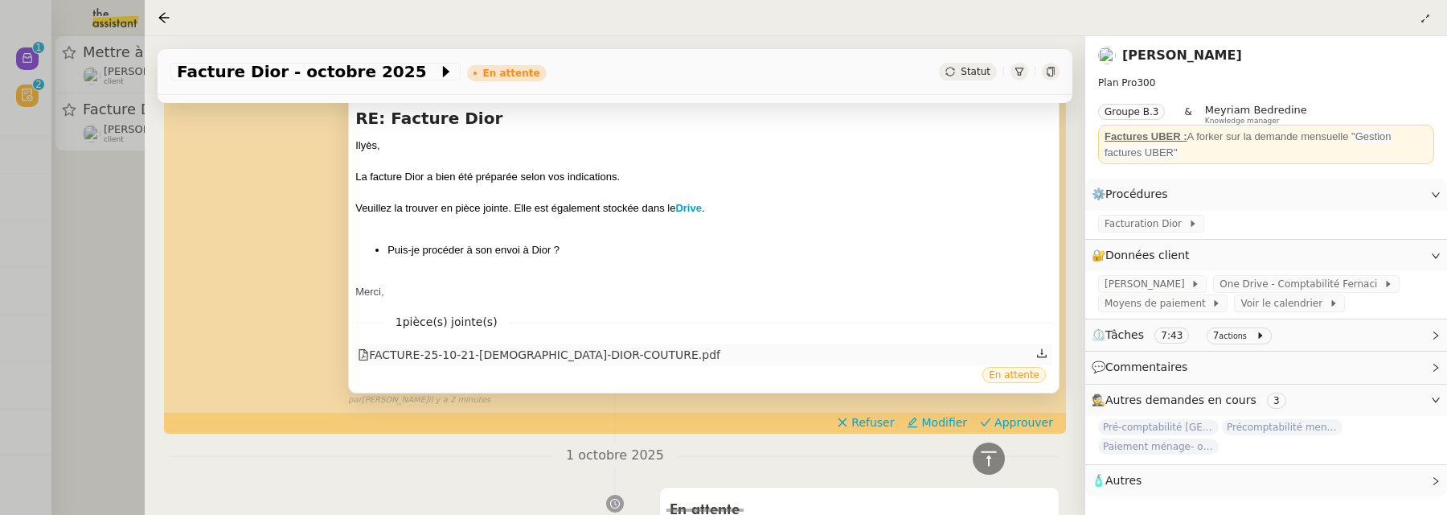
click at [614, 360] on div "FACTURE-25-10-21-[DEMOGRAPHIC_DATA]-DIOR-COUTURE.pdf" at bounding box center [539, 355] width 363 height 18
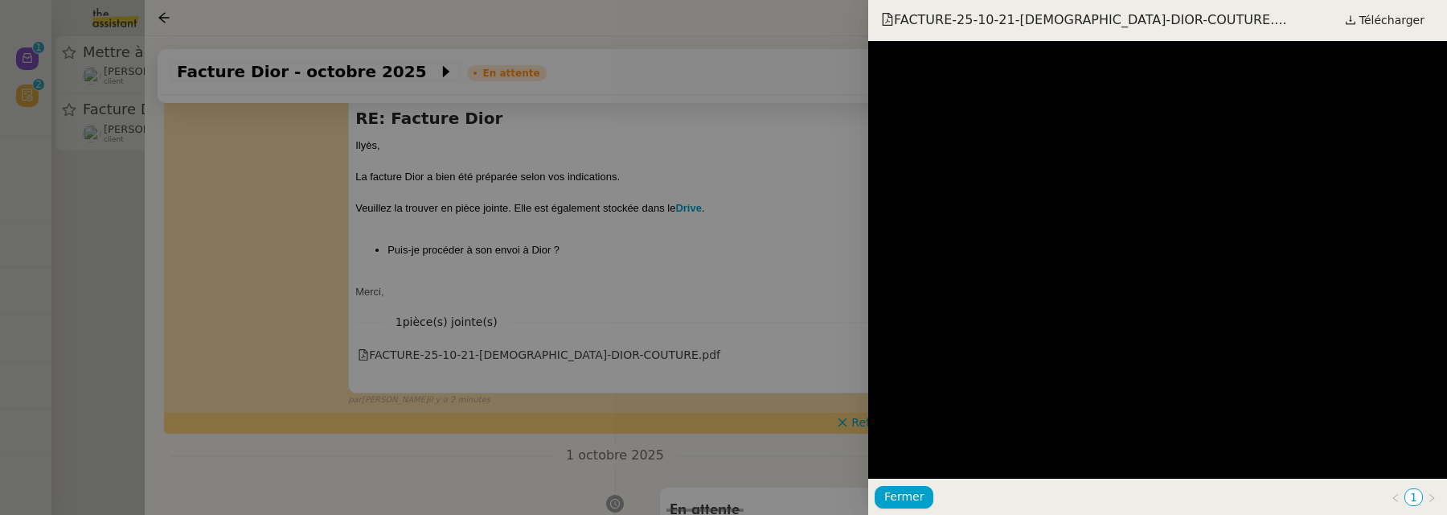
click at [92, 211] on div at bounding box center [723, 257] width 1447 height 515
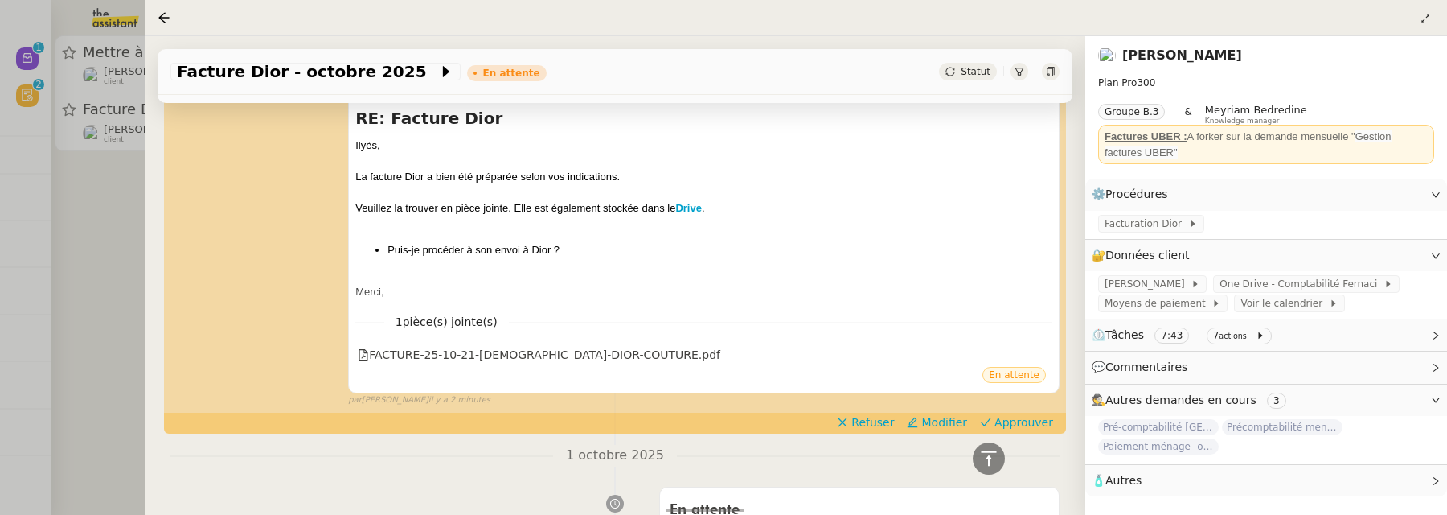
click at [107, 207] on div at bounding box center [723, 257] width 1447 height 515
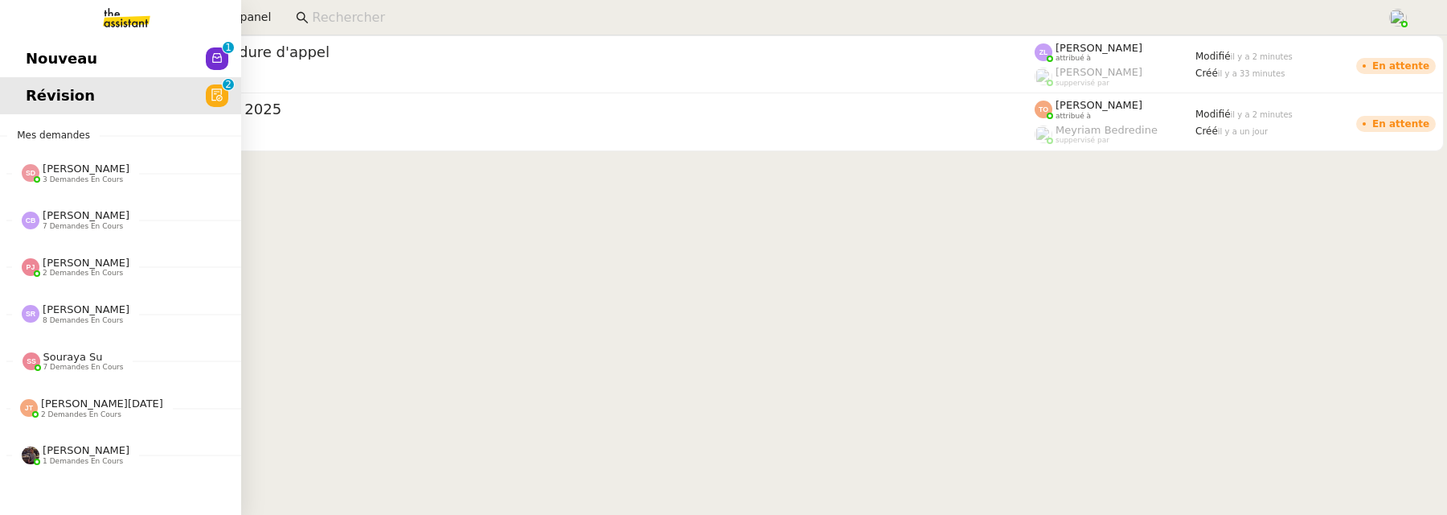
click at [43, 51] on span "Nouveau" at bounding box center [62, 59] width 72 height 24
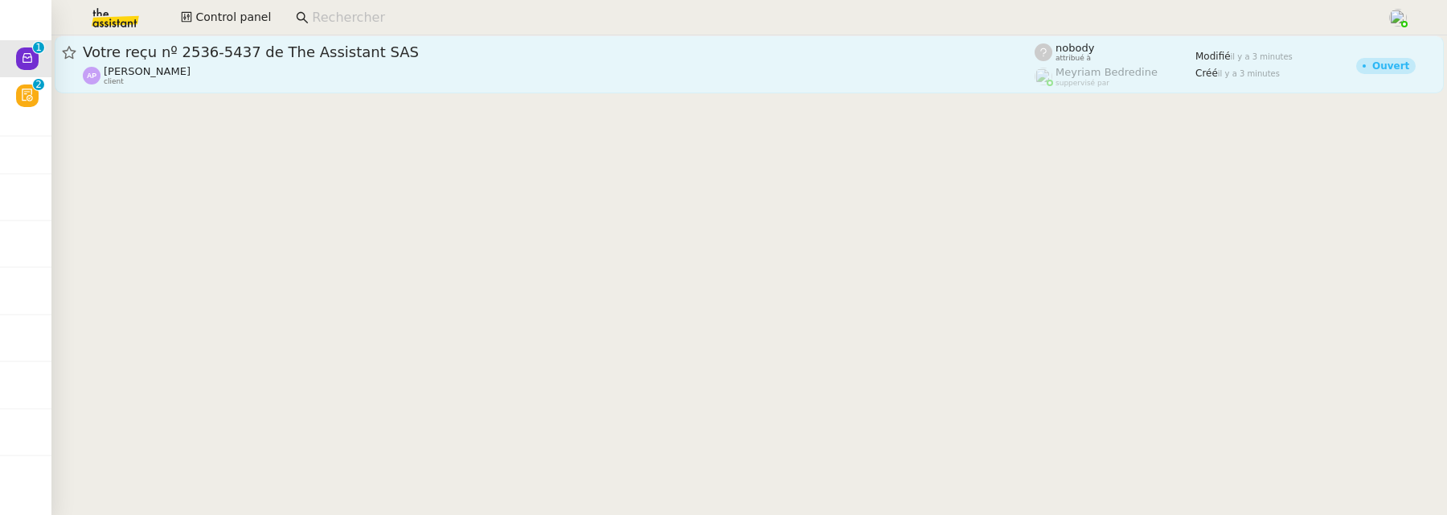
click at [302, 82] on div "[PERSON_NAME] client" at bounding box center [559, 75] width 952 height 21
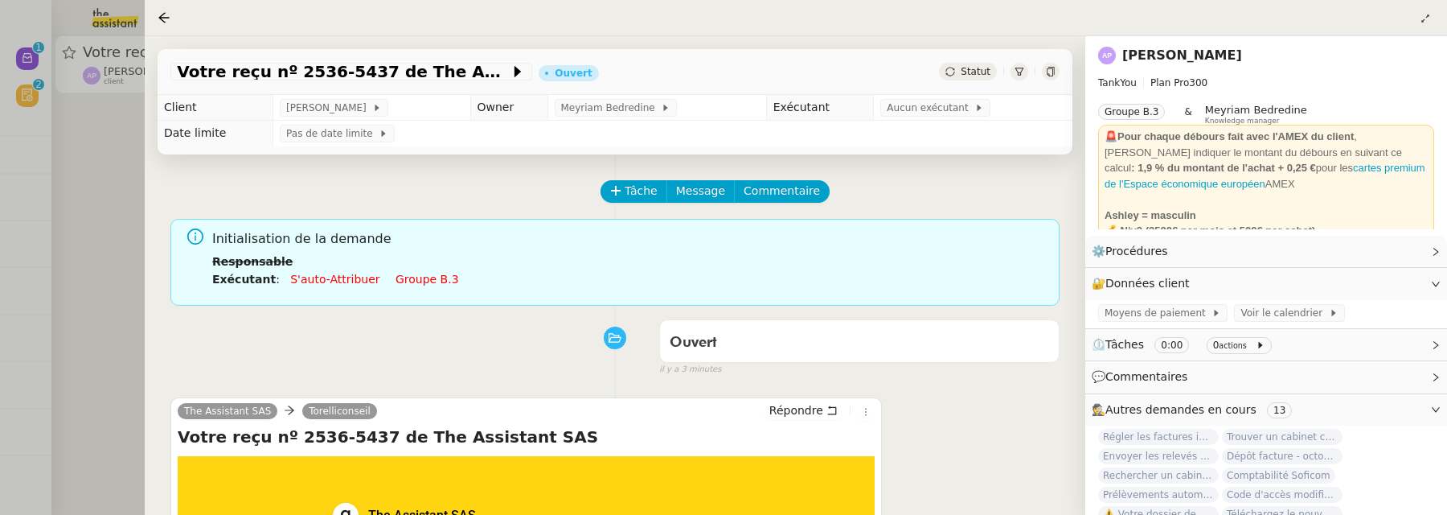
scroll to position [332, 0]
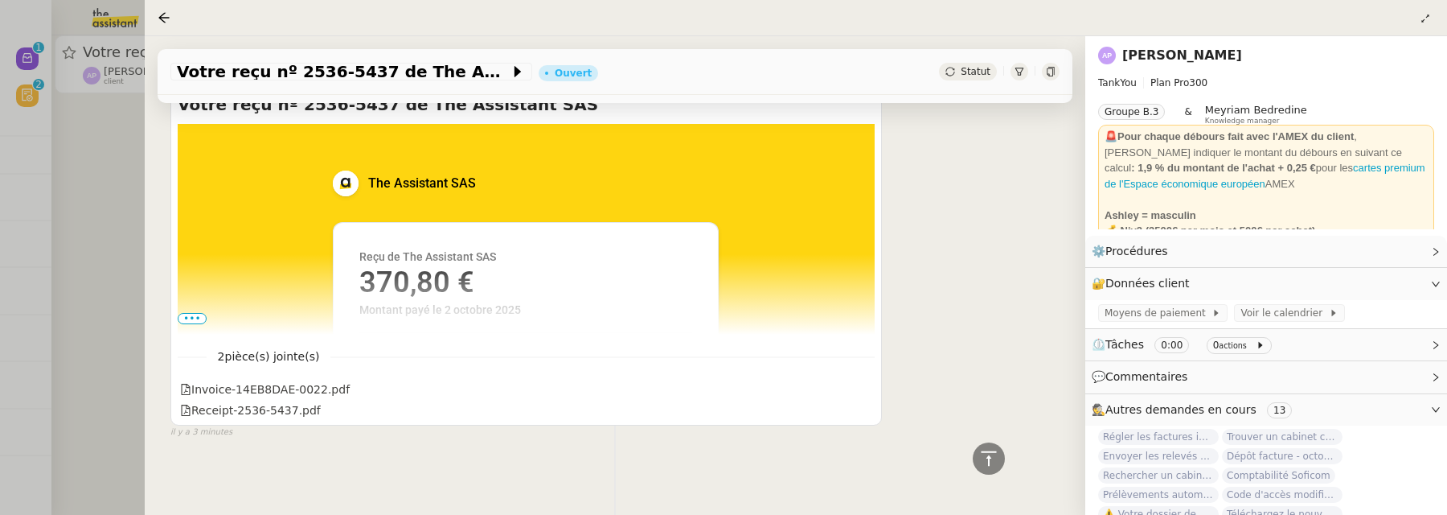
click at [121, 335] on div at bounding box center [723, 257] width 1447 height 515
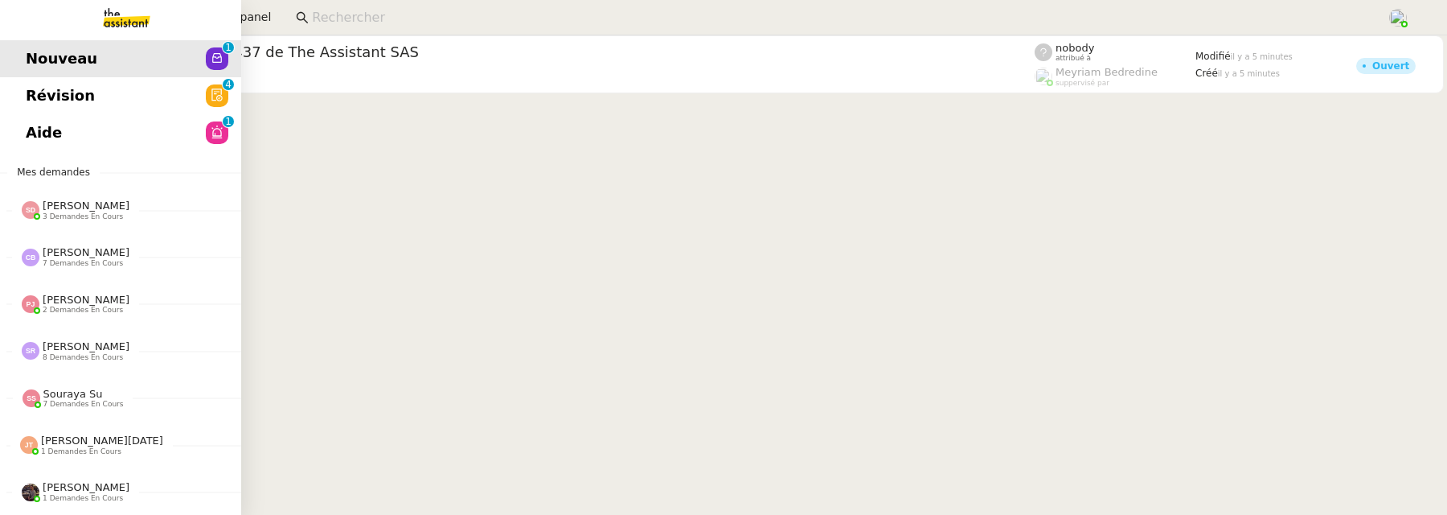
click at [27, 99] on span "Révision" at bounding box center [60, 96] width 69 height 24
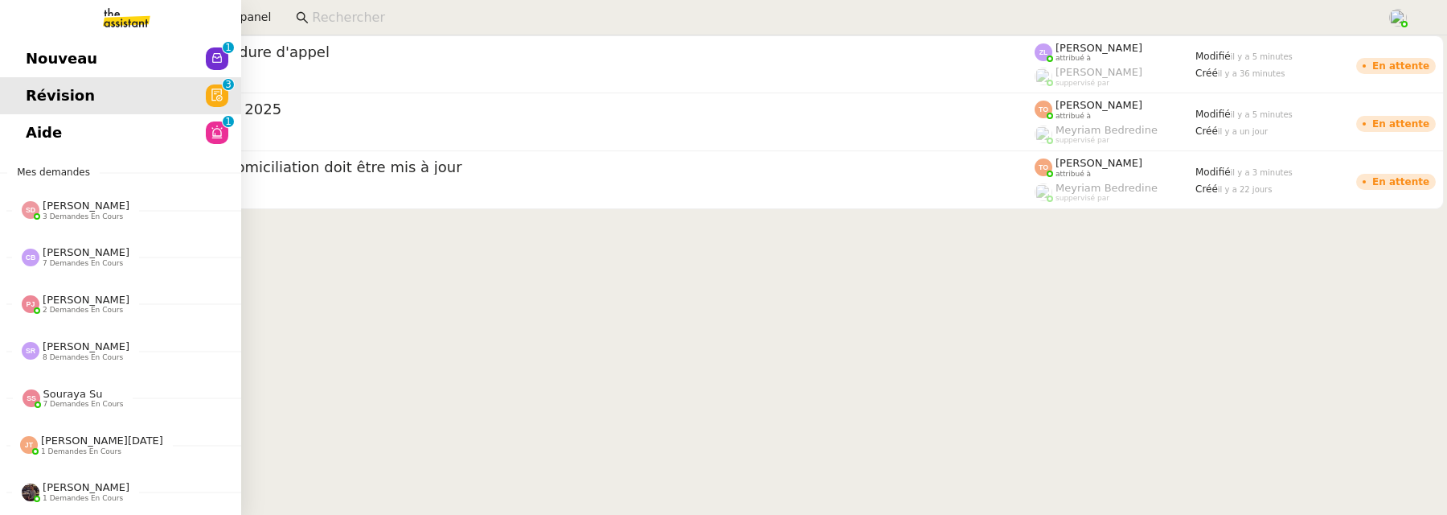
click at [29, 51] on span "Nouveau" at bounding box center [62, 59] width 72 height 24
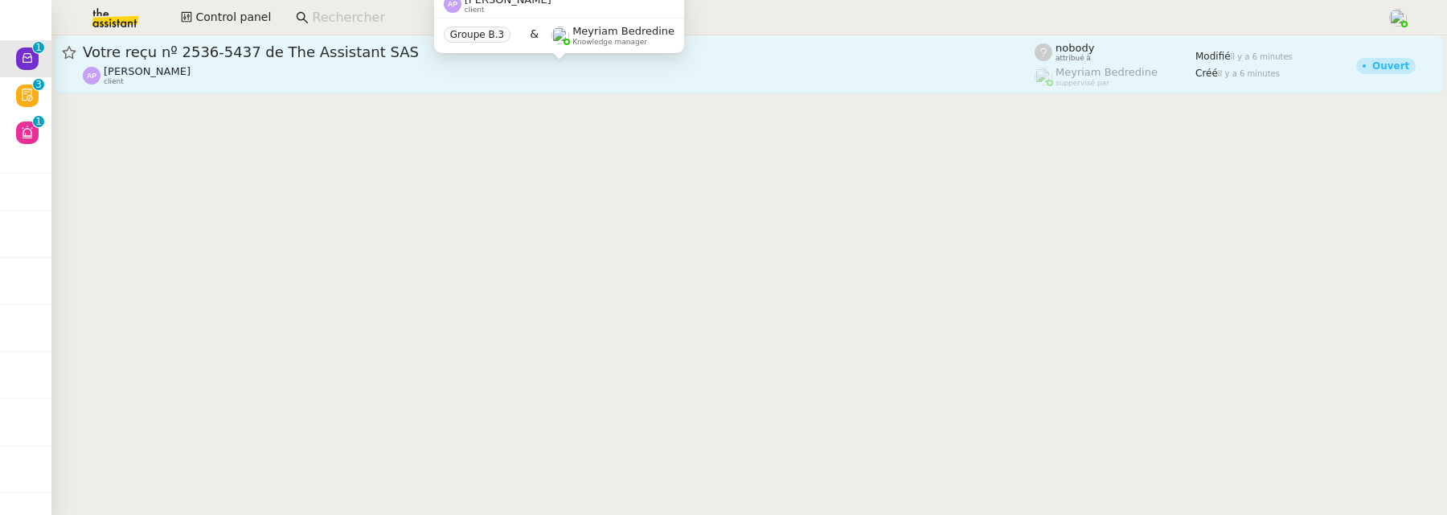
click at [448, 79] on div "[PERSON_NAME] client" at bounding box center [559, 75] width 952 height 21
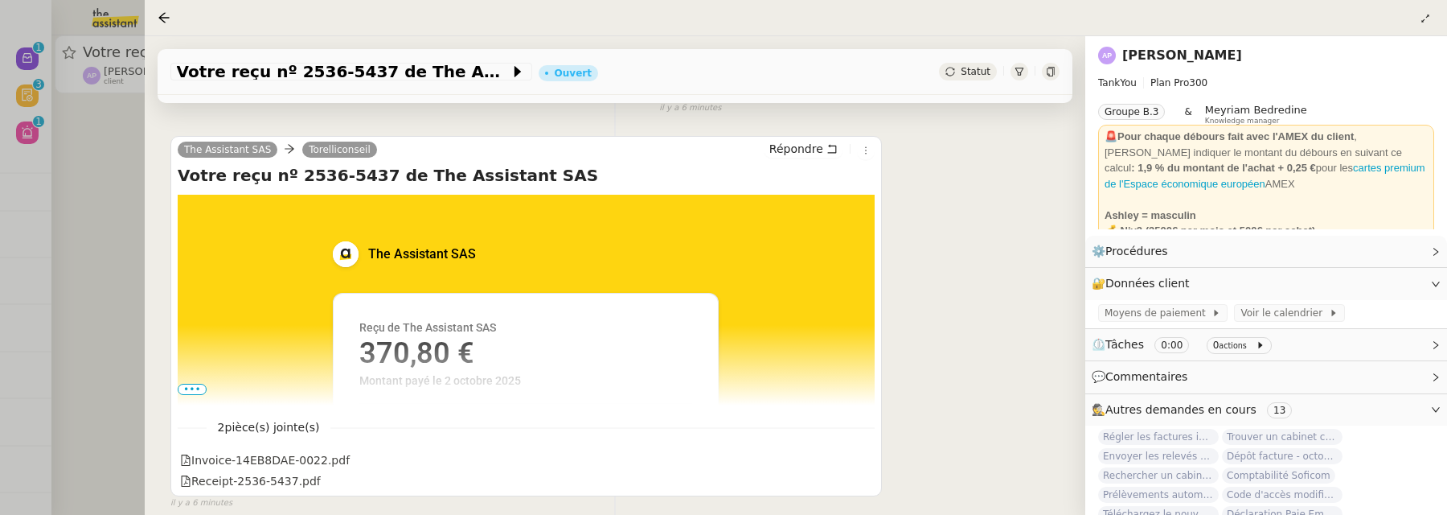
scroll to position [269, 0]
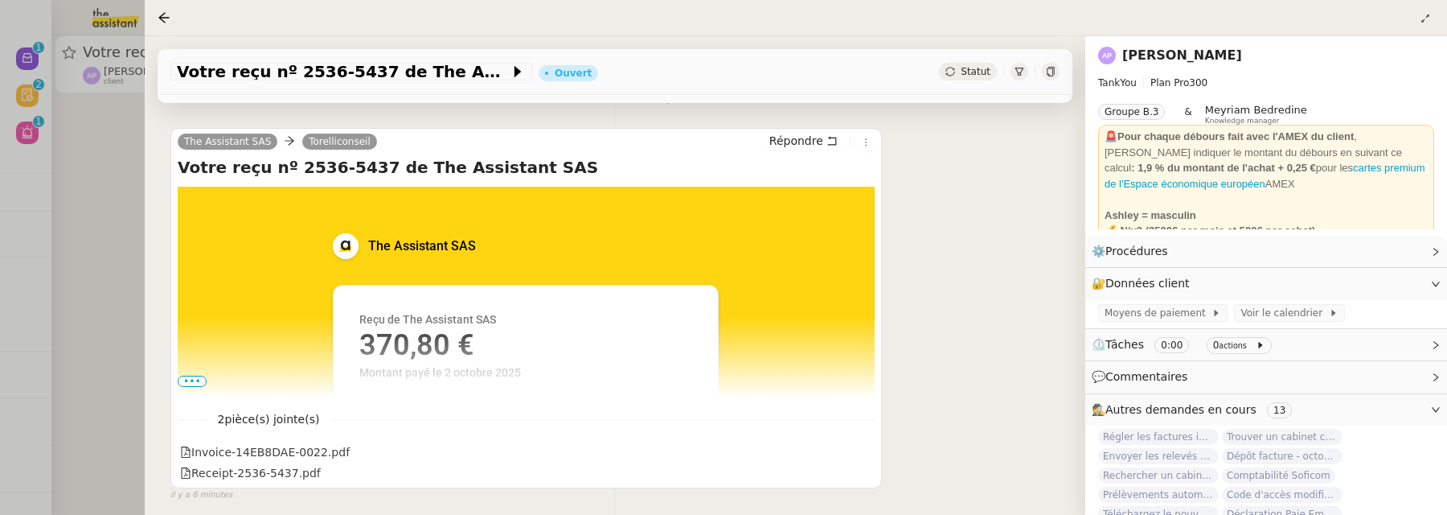
click at [193, 380] on span "•••" at bounding box center [192, 381] width 29 height 11
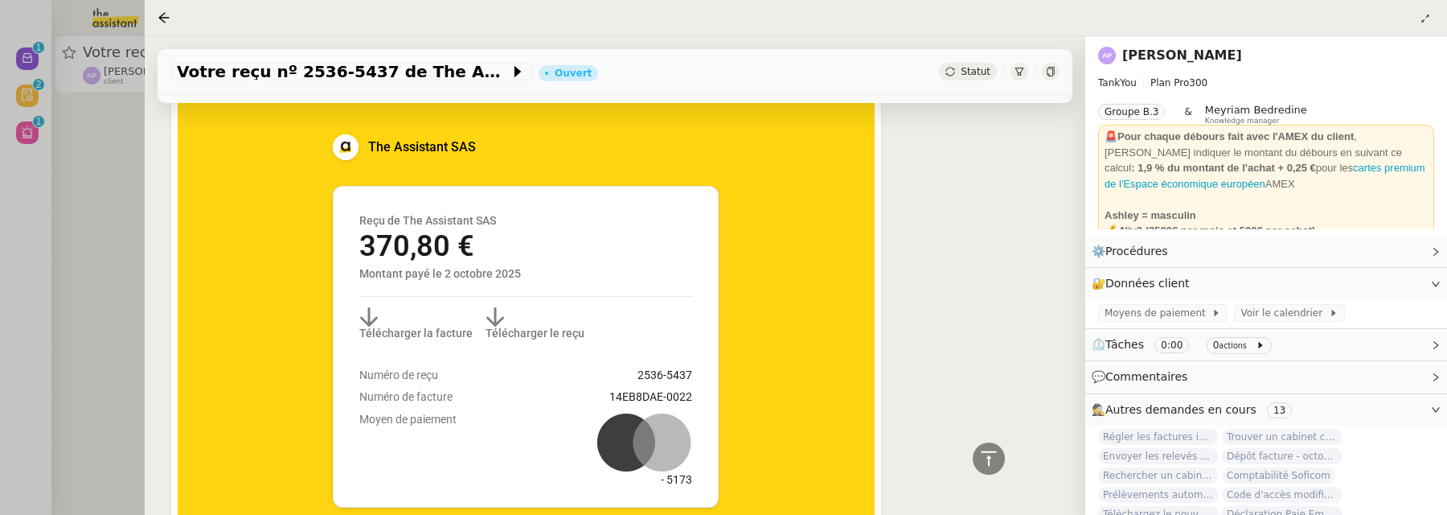
scroll to position [367, 0]
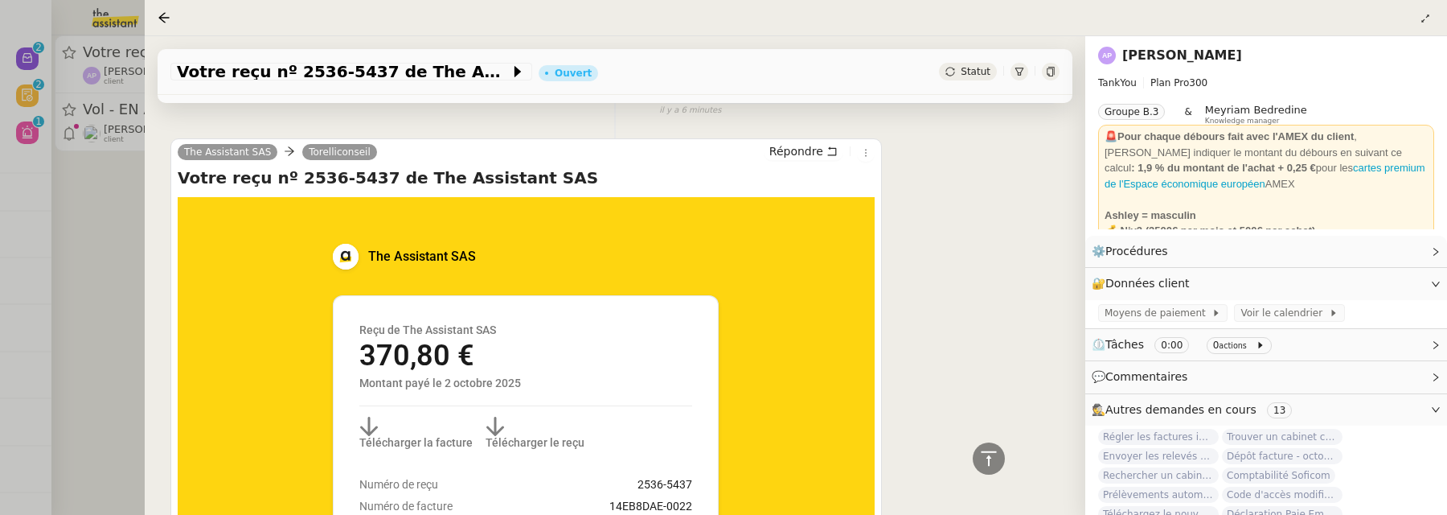
scroll to position [0, 0]
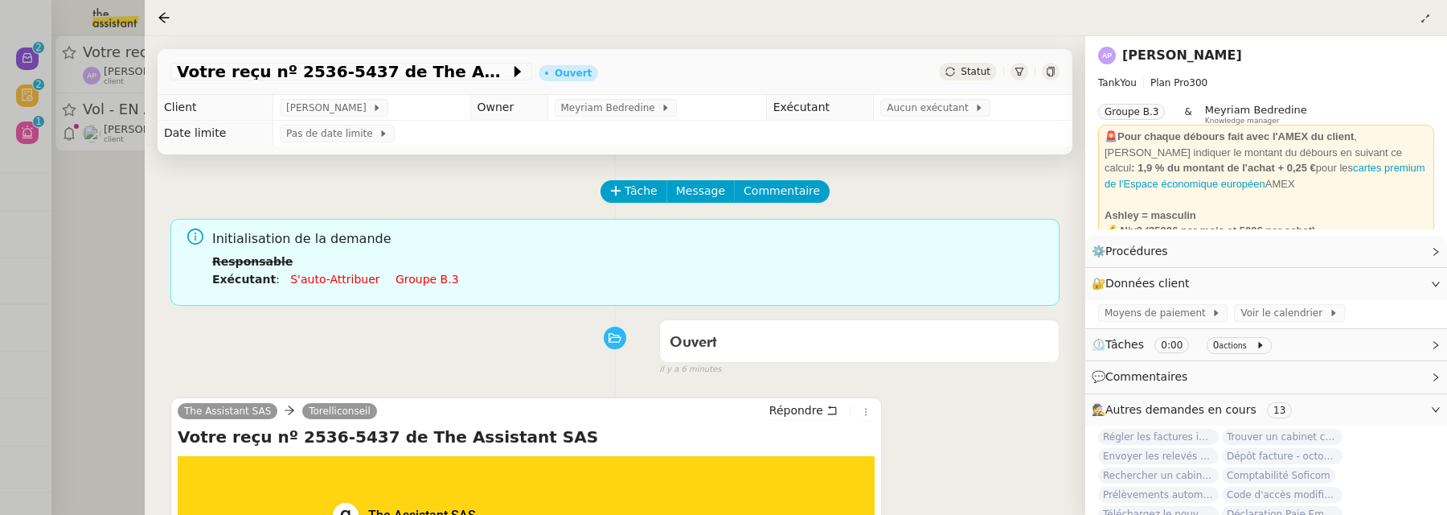
click at [92, 251] on div at bounding box center [723, 257] width 1447 height 515
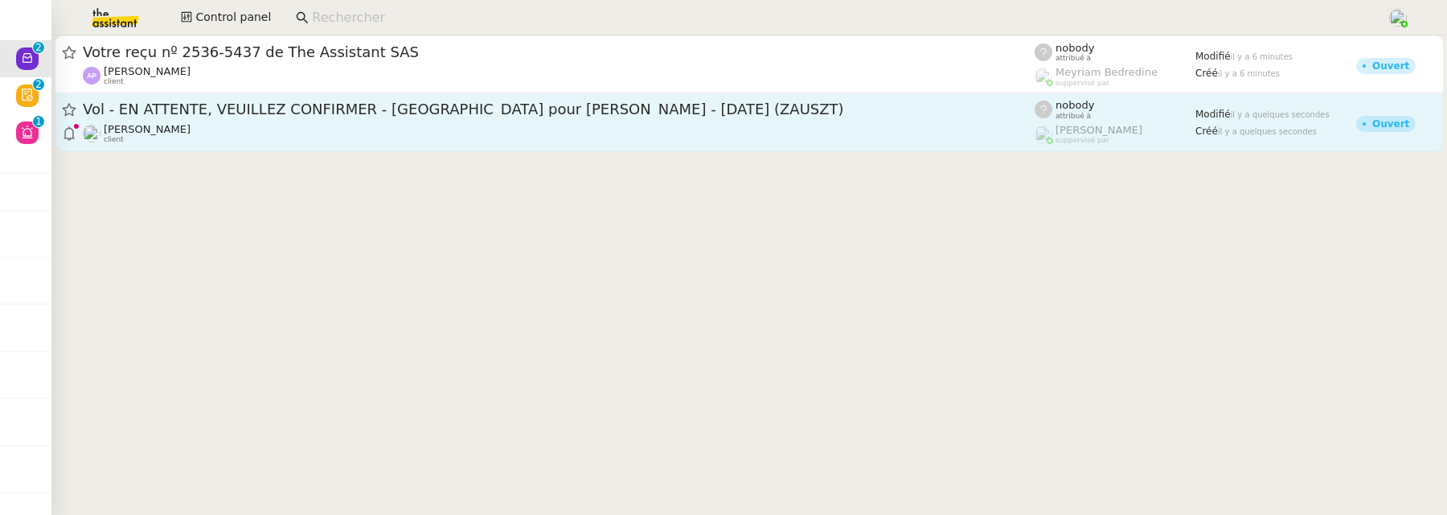
click at [292, 133] on div "[PERSON_NAME] client" at bounding box center [559, 133] width 952 height 21
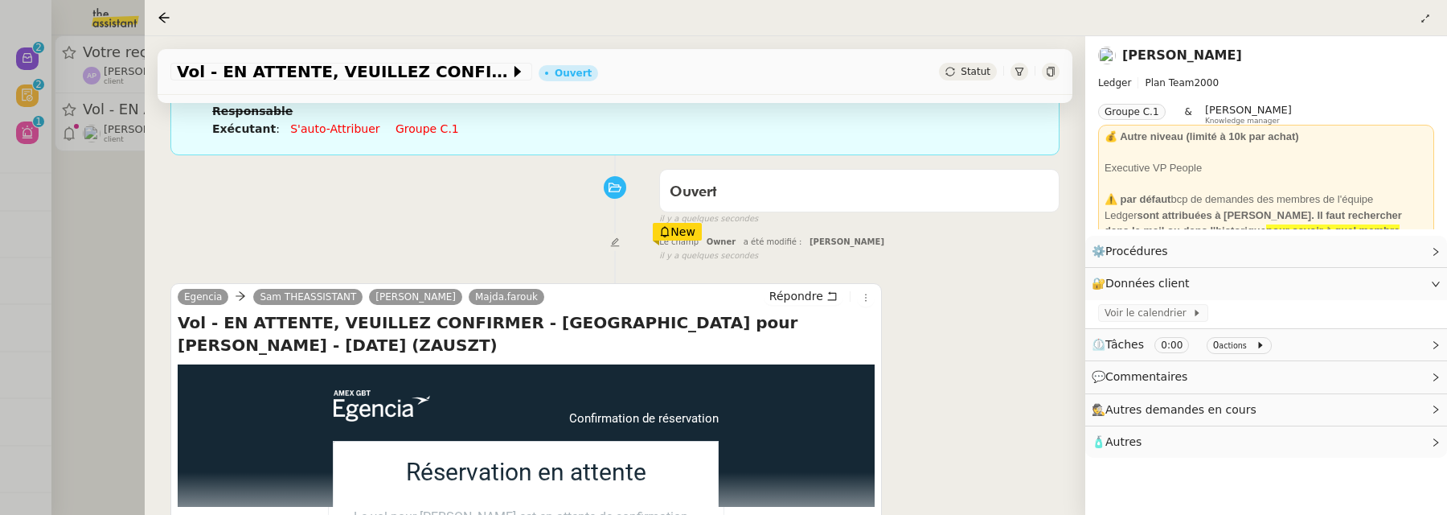
scroll to position [269, 0]
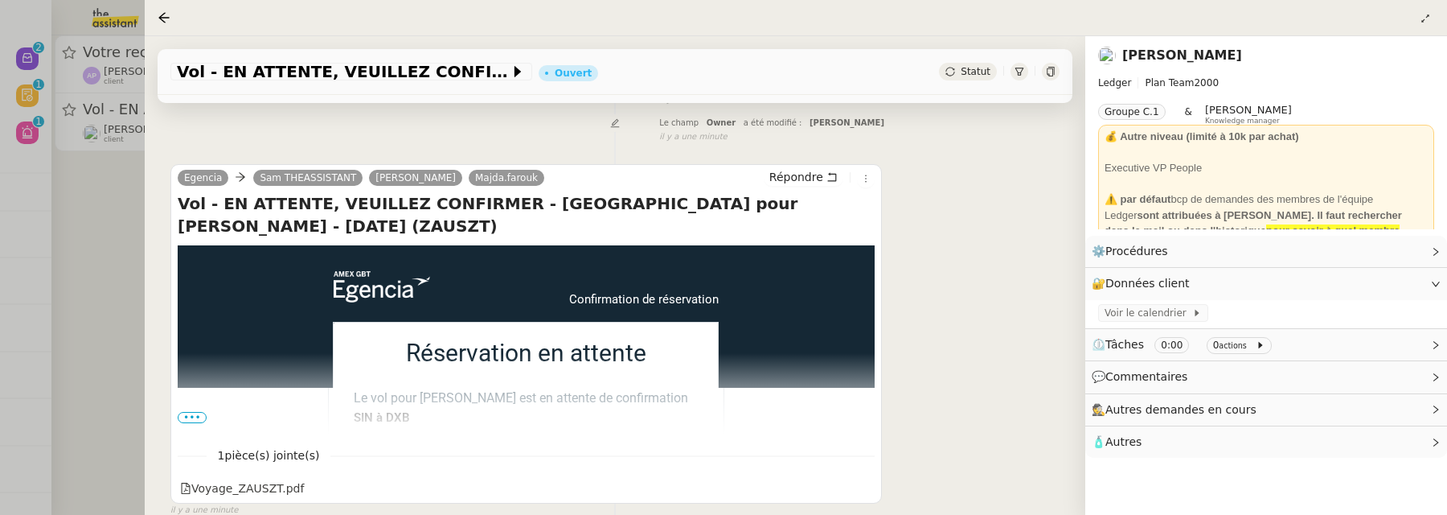
click at [109, 241] on div at bounding box center [723, 257] width 1447 height 515
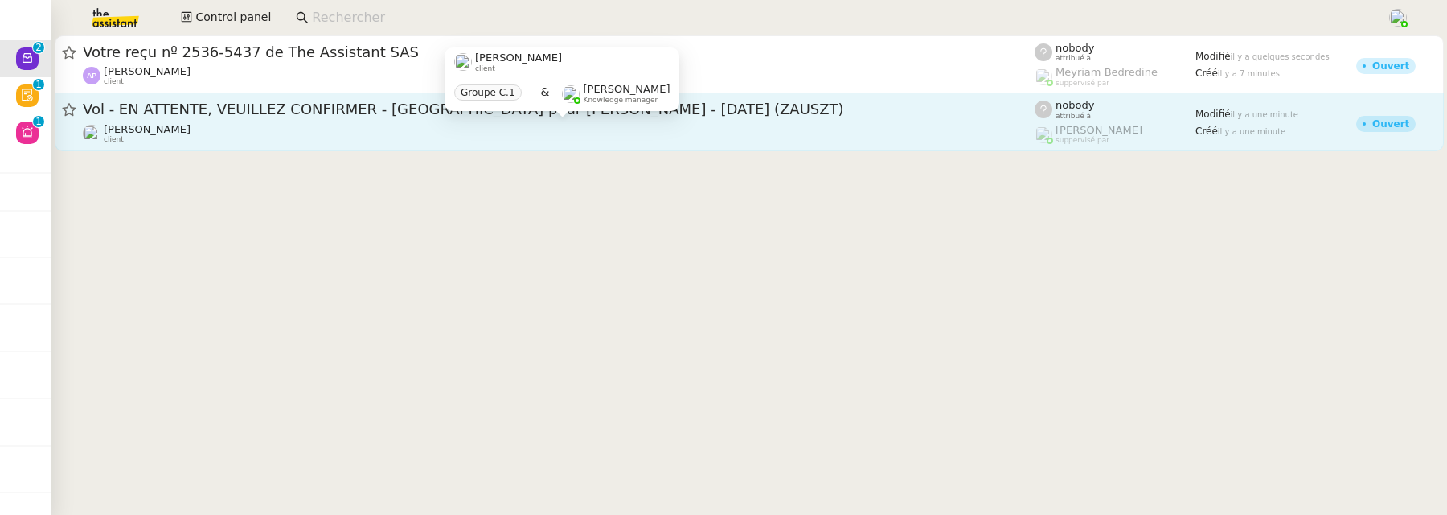
click at [276, 125] on div "[PERSON_NAME] client" at bounding box center [559, 133] width 952 height 21
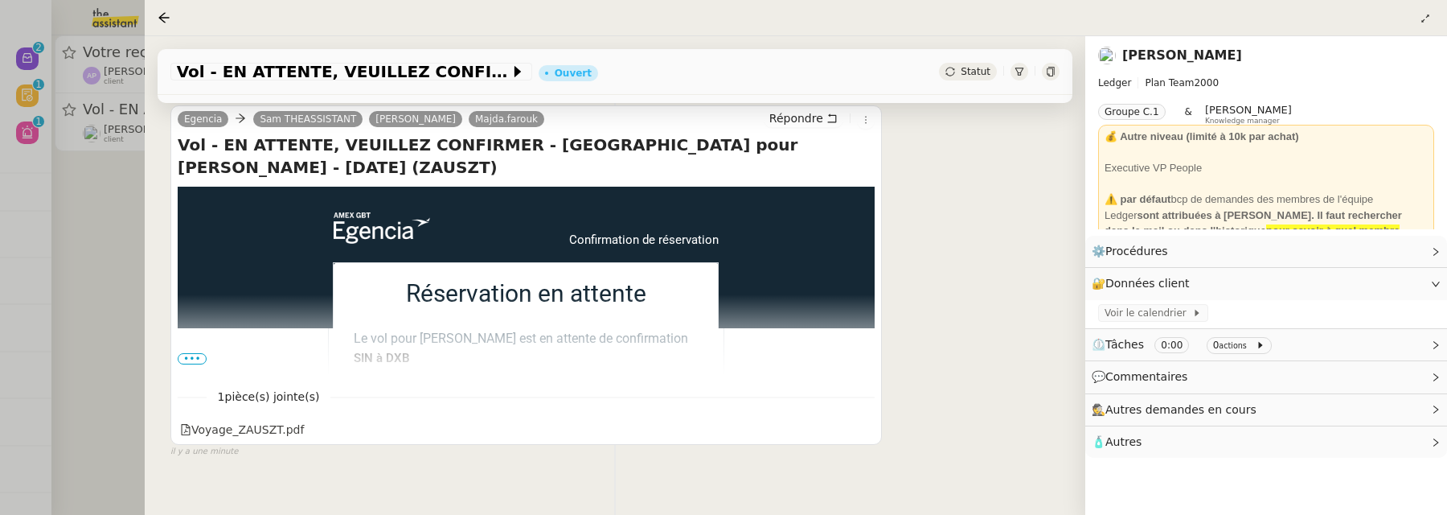
scroll to position [299, 0]
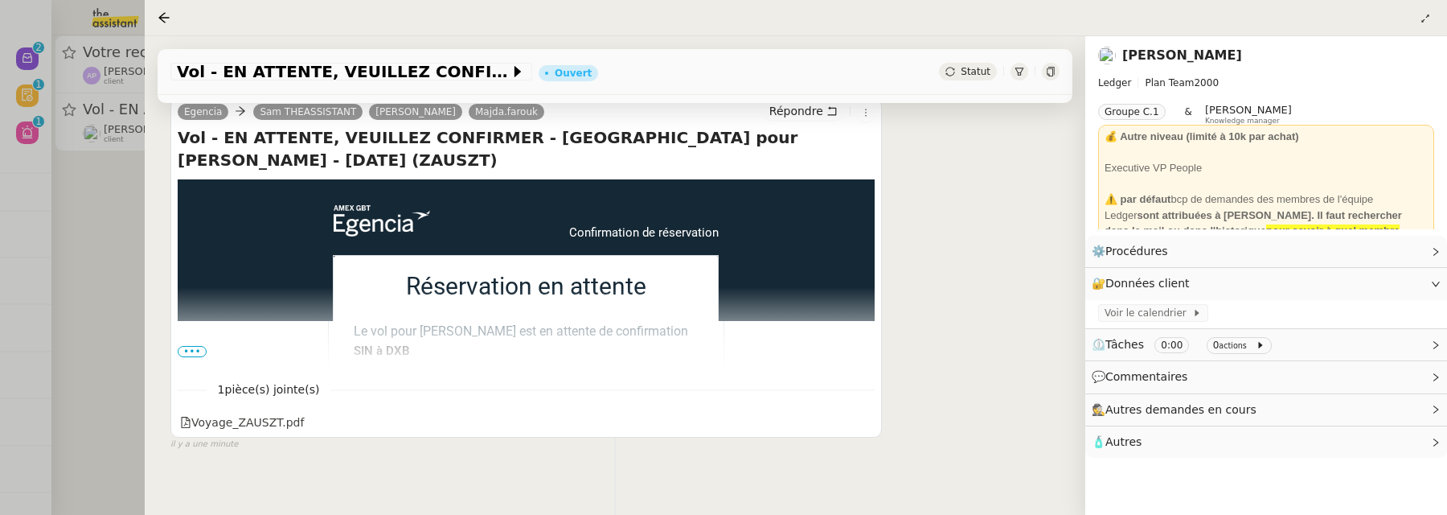
click at [186, 347] on span "•••" at bounding box center [192, 351] width 29 height 11
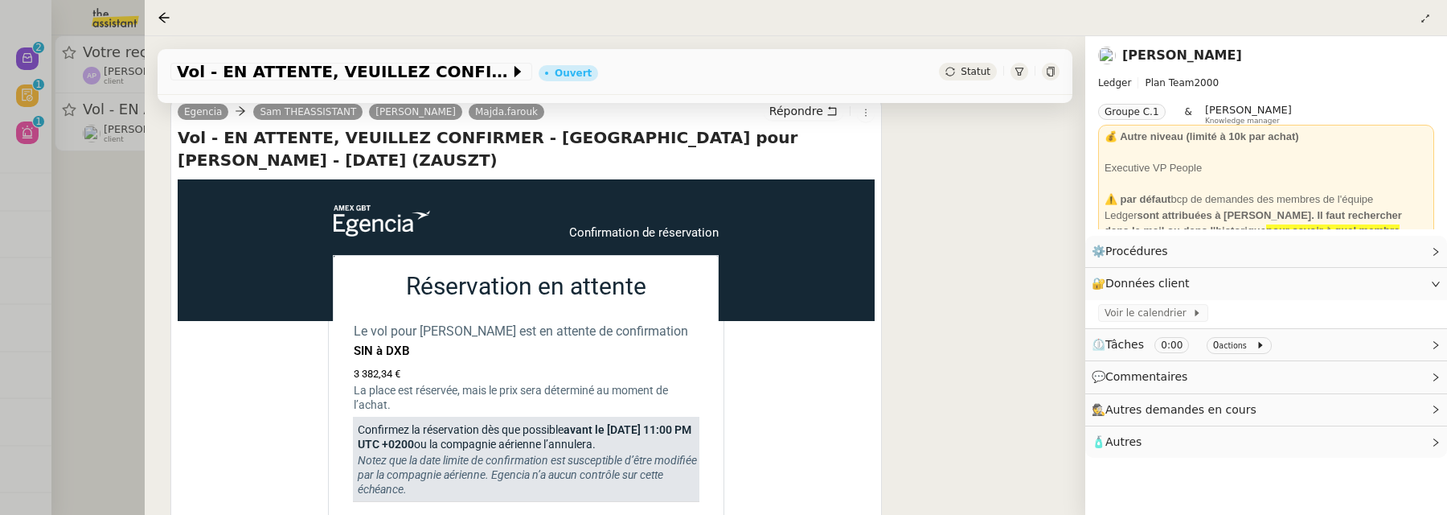
click at [975, 70] on span "Statut" at bounding box center [976, 71] width 30 height 11
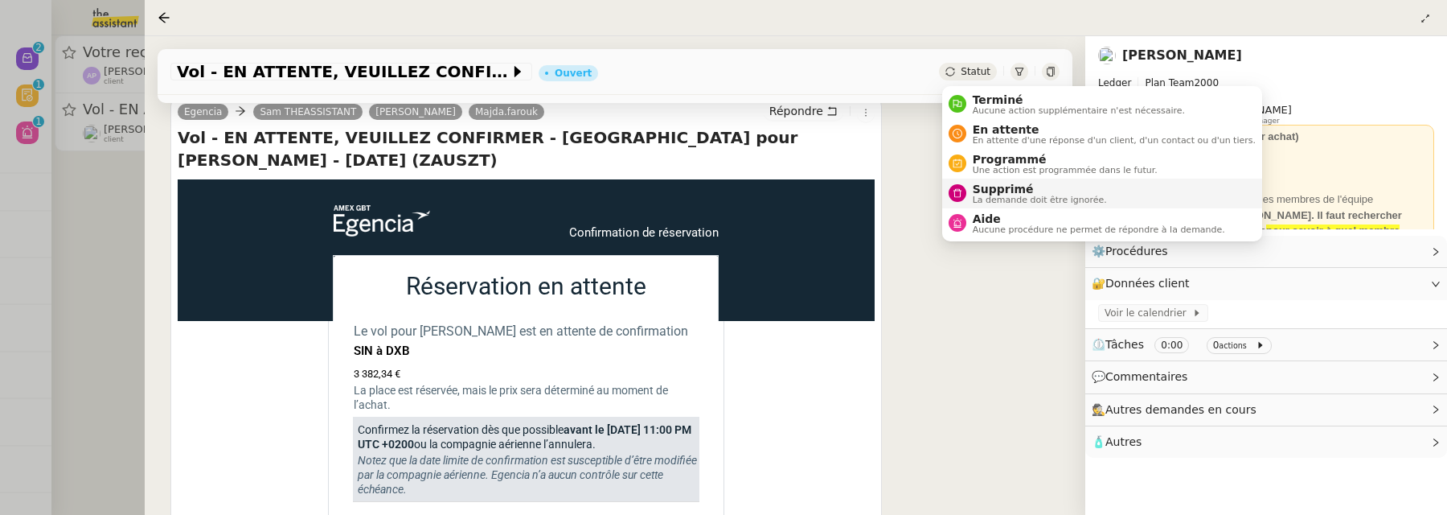
click at [1028, 187] on span "Supprimé" at bounding box center [1040, 189] width 134 height 13
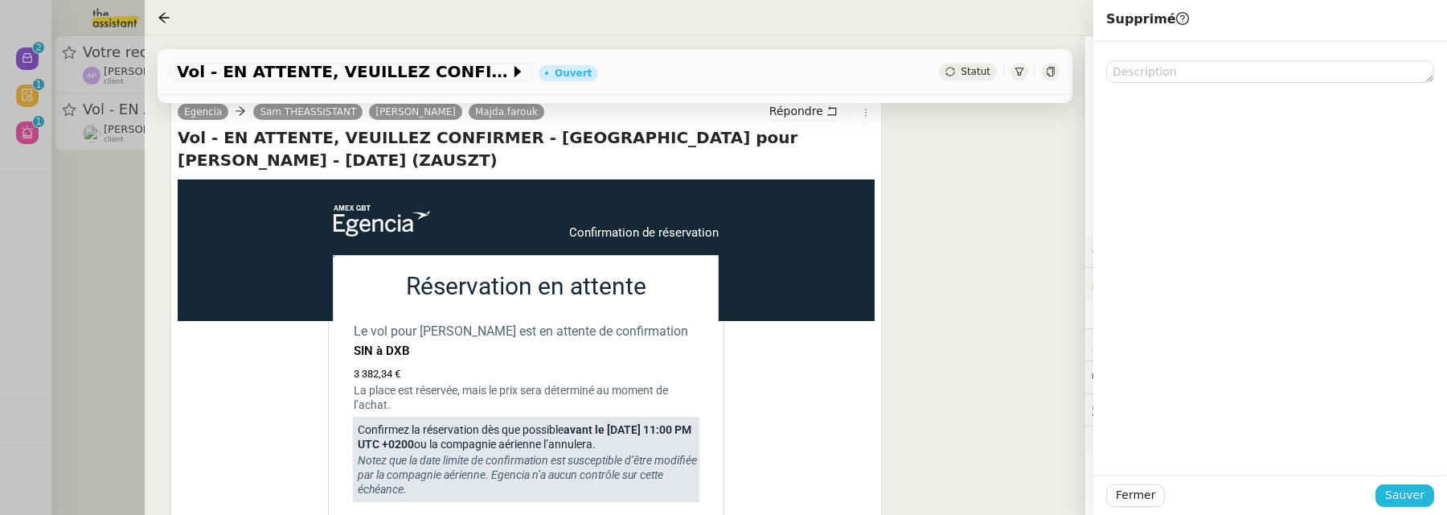
click at [1384, 492] on button "Sauver" at bounding box center [1405, 495] width 59 height 23
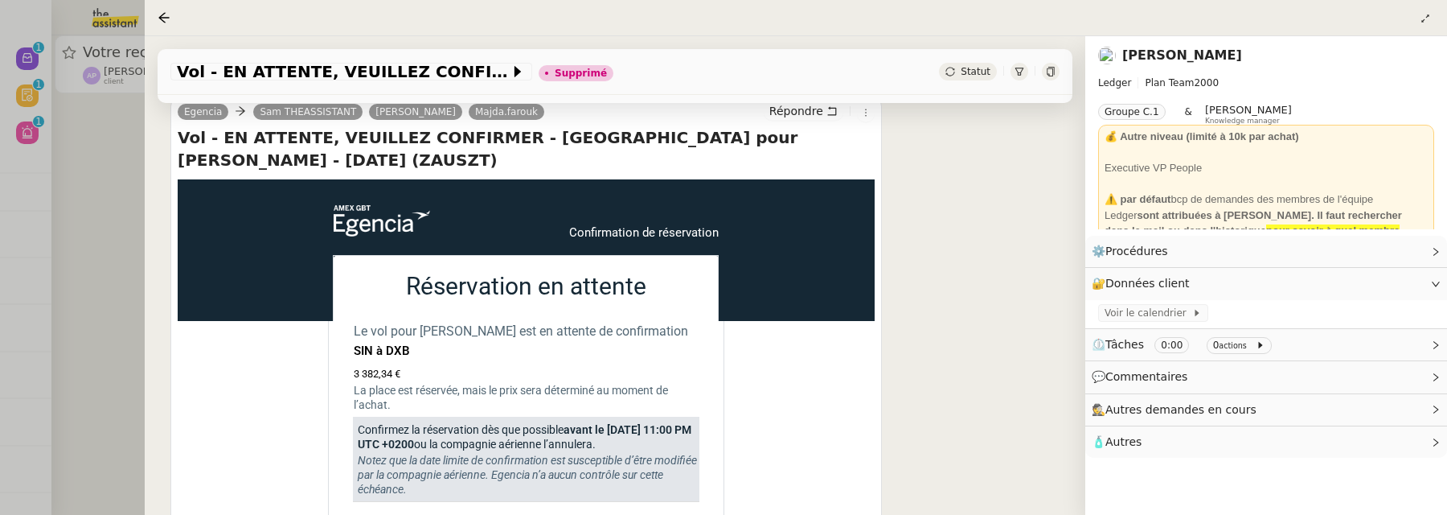
click at [80, 317] on div at bounding box center [723, 257] width 1447 height 515
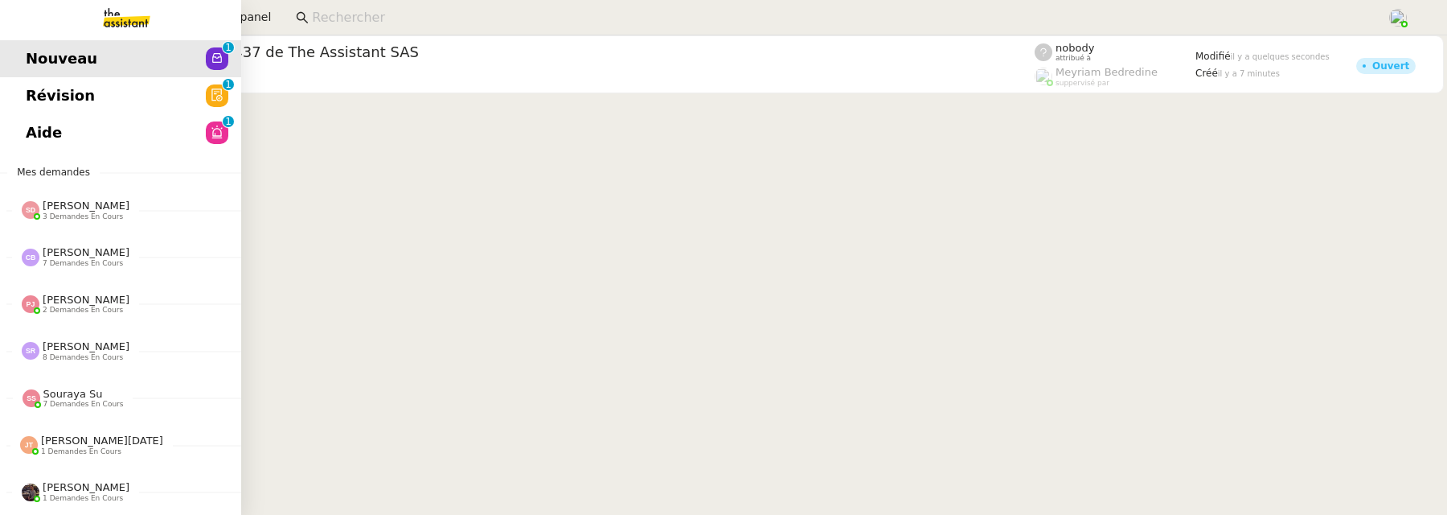
click at [45, 94] on span "Révision" at bounding box center [60, 96] width 69 height 24
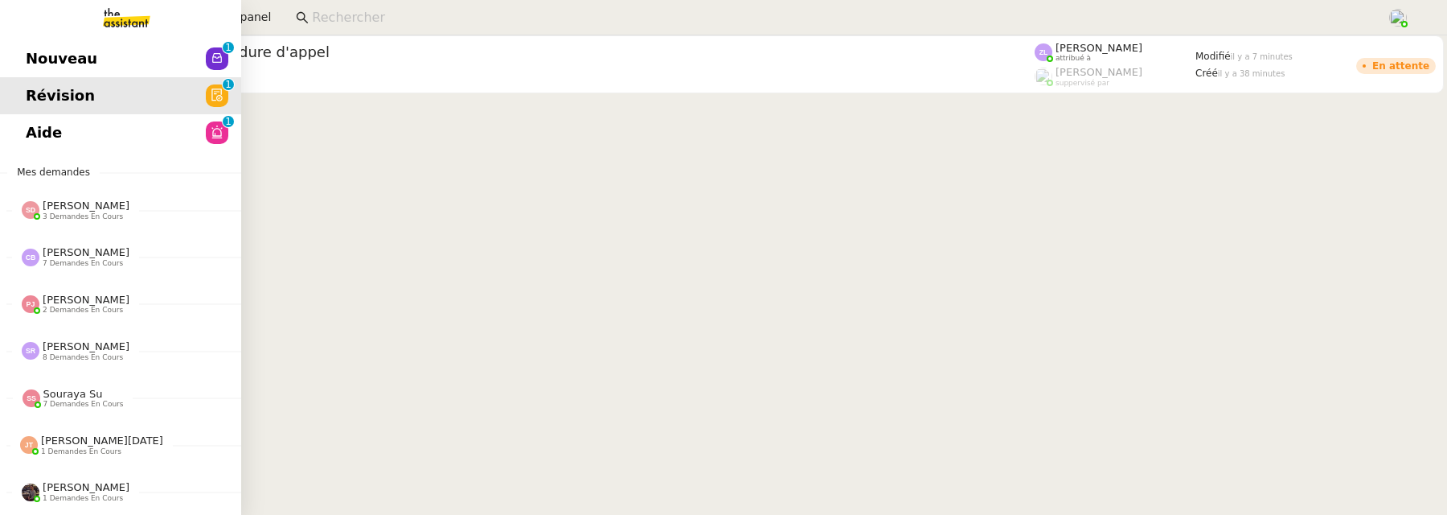
click at [28, 137] on span "Aide" at bounding box center [44, 133] width 36 height 24
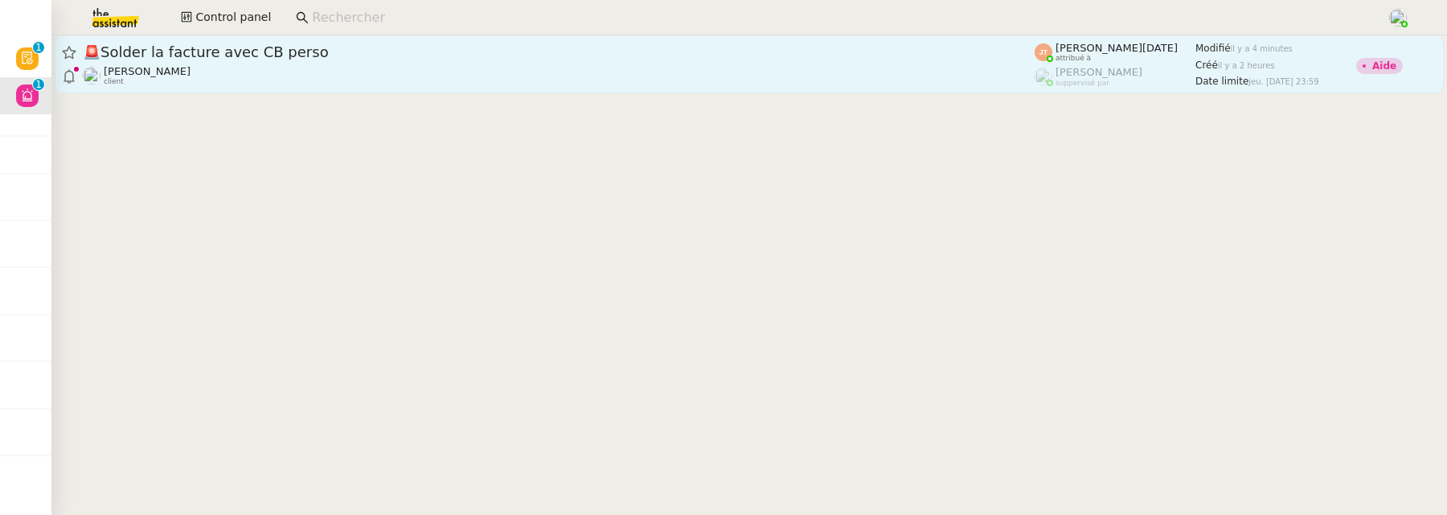
click at [461, 72] on div "[PERSON_NAME] client" at bounding box center [559, 75] width 952 height 21
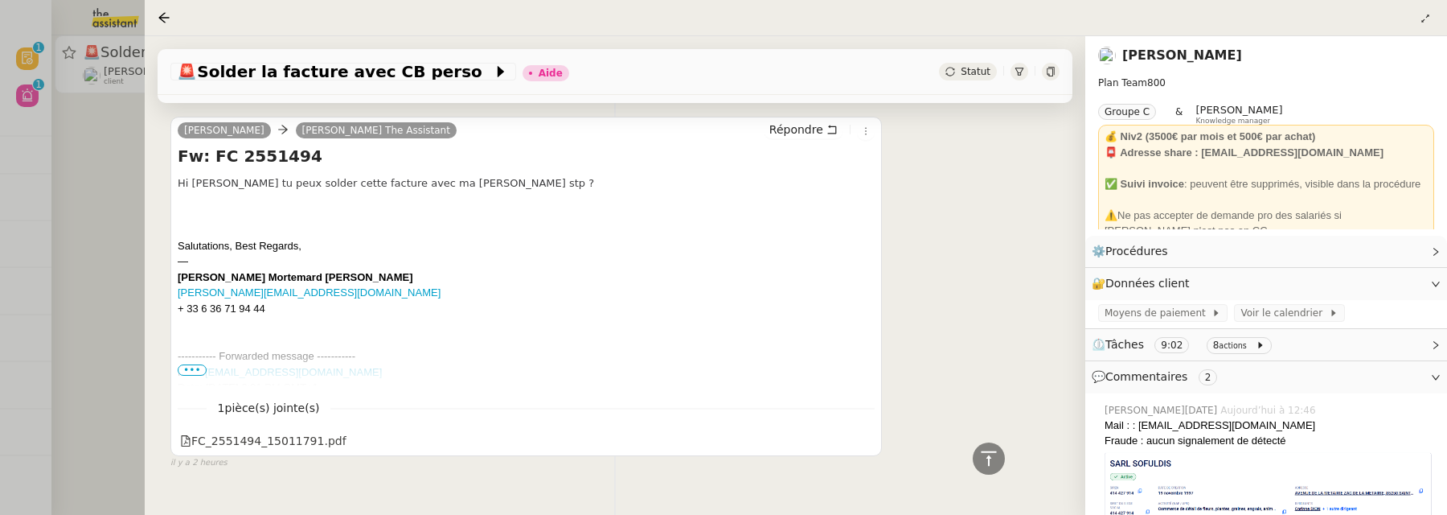
scroll to position [867, 0]
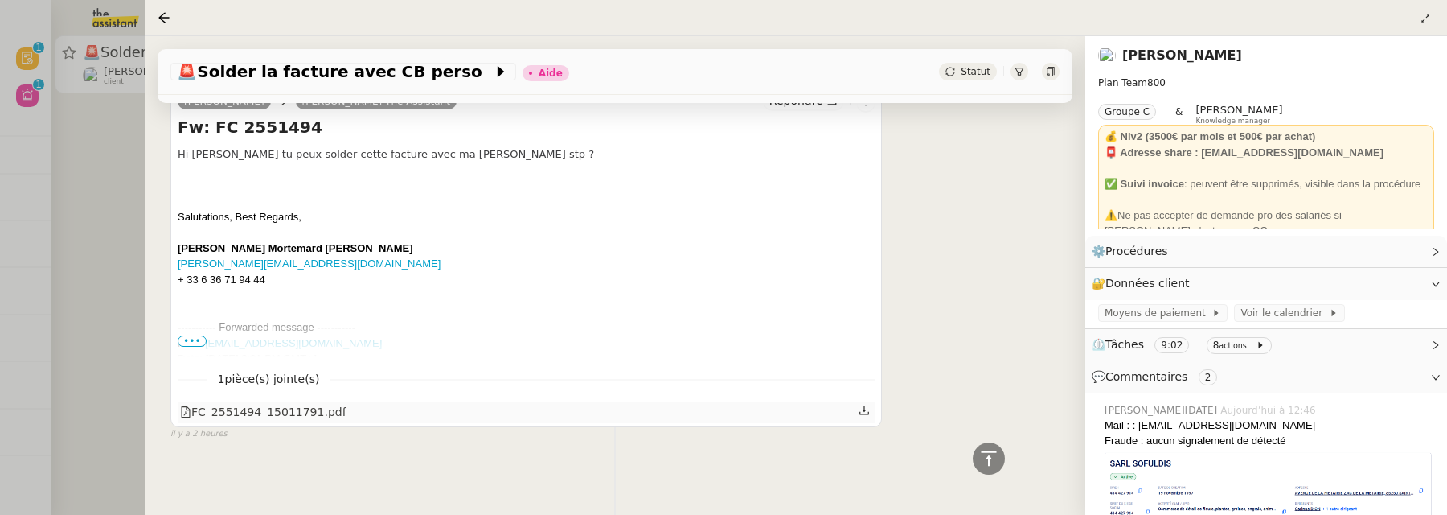
click at [246, 409] on div "FC_2551494_15011791.pdf" at bounding box center [263, 412] width 166 height 18
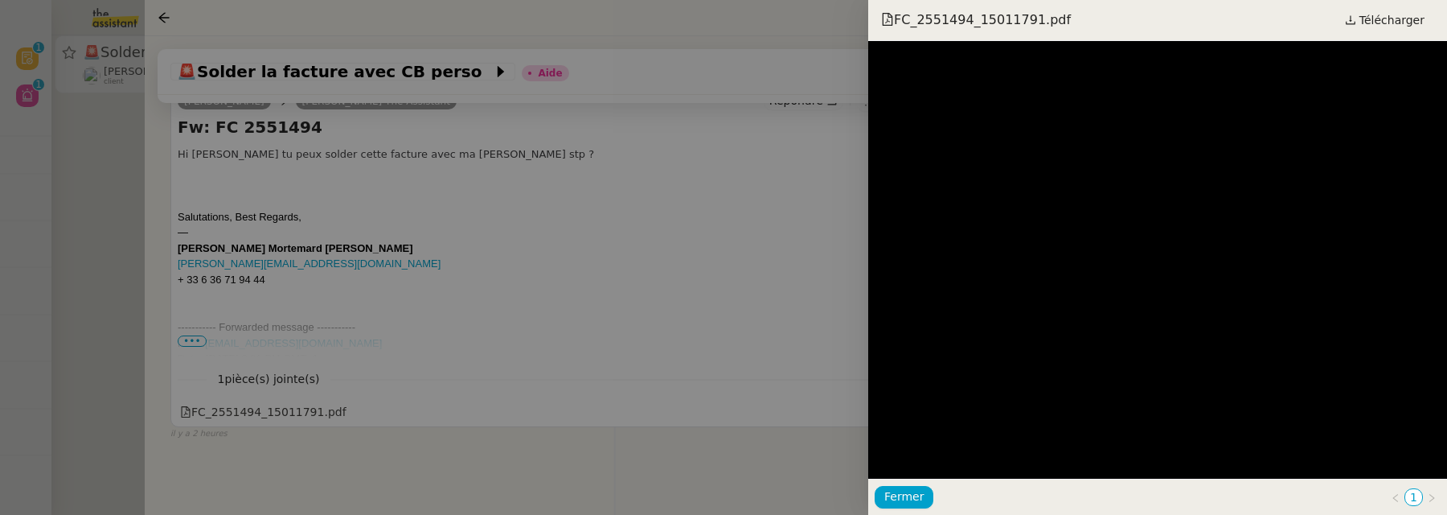
click at [821, 291] on div at bounding box center [723, 257] width 1447 height 515
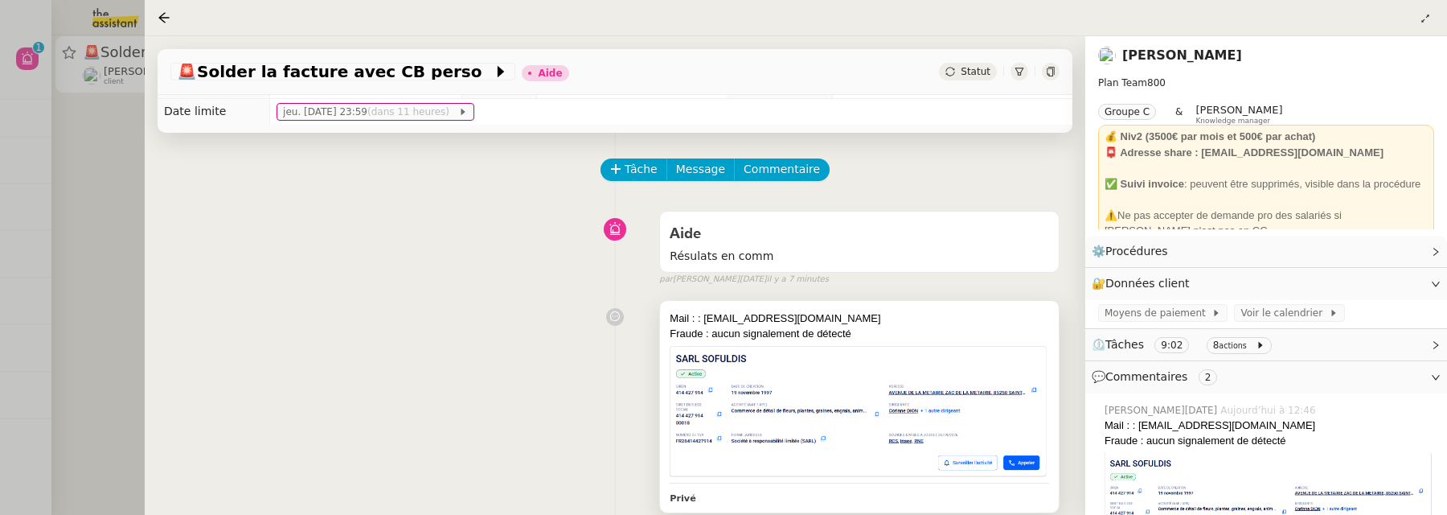
scroll to position [0, 0]
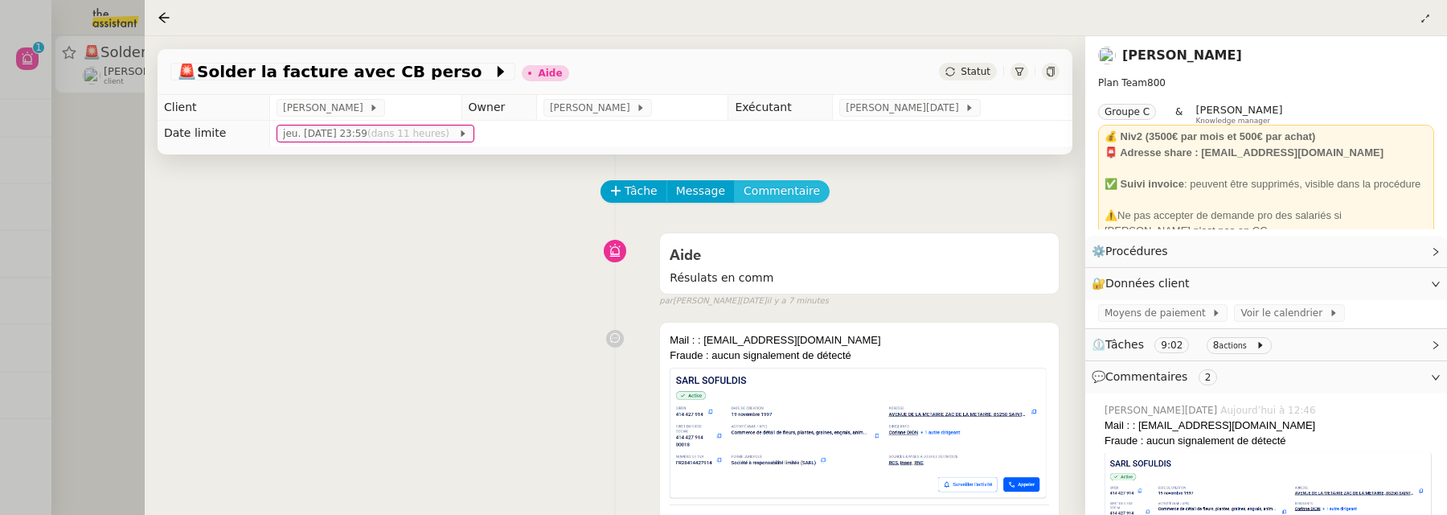
click at [805, 185] on span "Commentaire" at bounding box center [782, 191] width 76 height 18
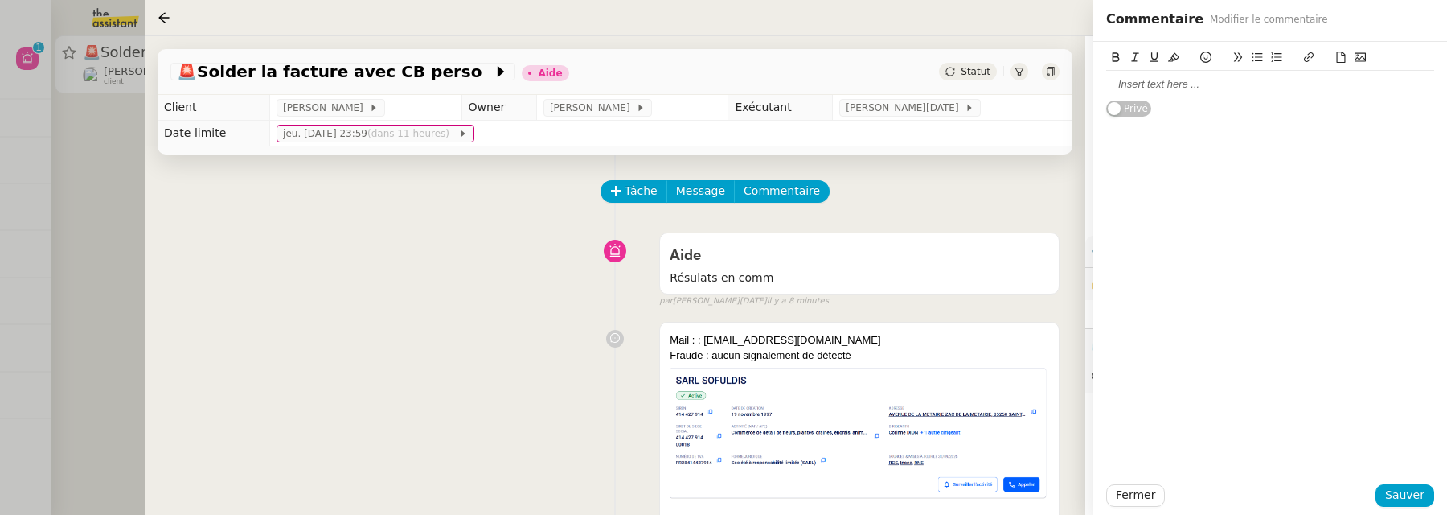
click at [1183, 79] on div at bounding box center [1270, 84] width 328 height 14
click at [1407, 484] on button "Sauver" at bounding box center [1405, 495] width 59 height 23
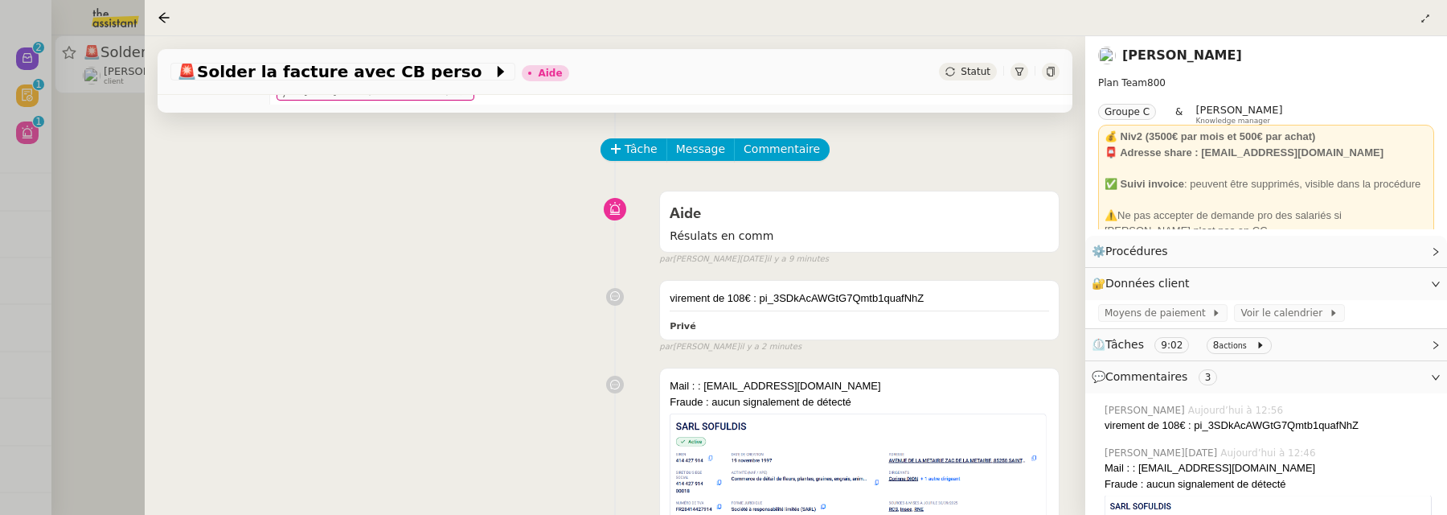
scroll to position [83, 0]
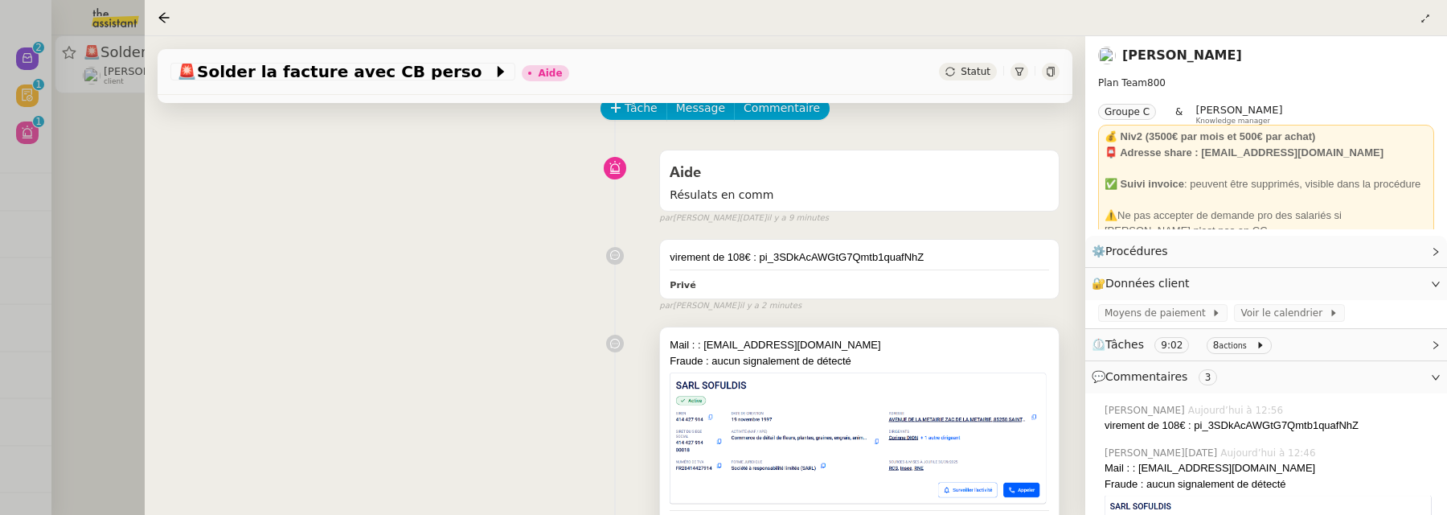
click at [771, 344] on div "Mail : : [EMAIL_ADDRESS][DOMAIN_NAME]" at bounding box center [860, 345] width 380 height 16
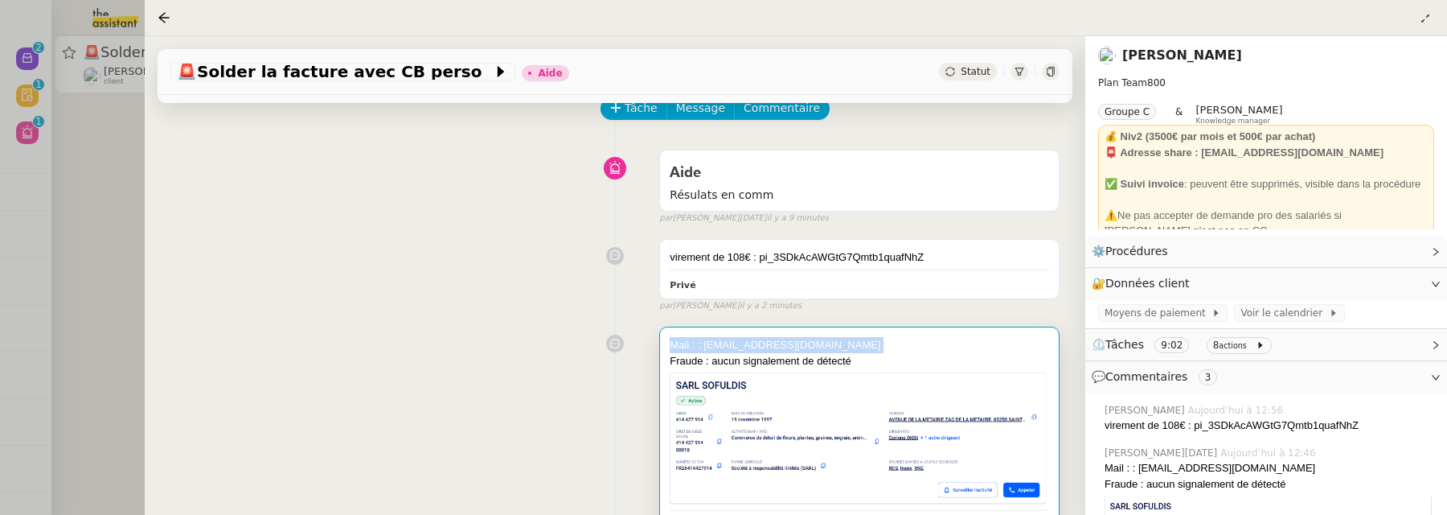
click at [771, 344] on div "Mail : : lesherbiers@maisondion.fr" at bounding box center [860, 345] width 380 height 16
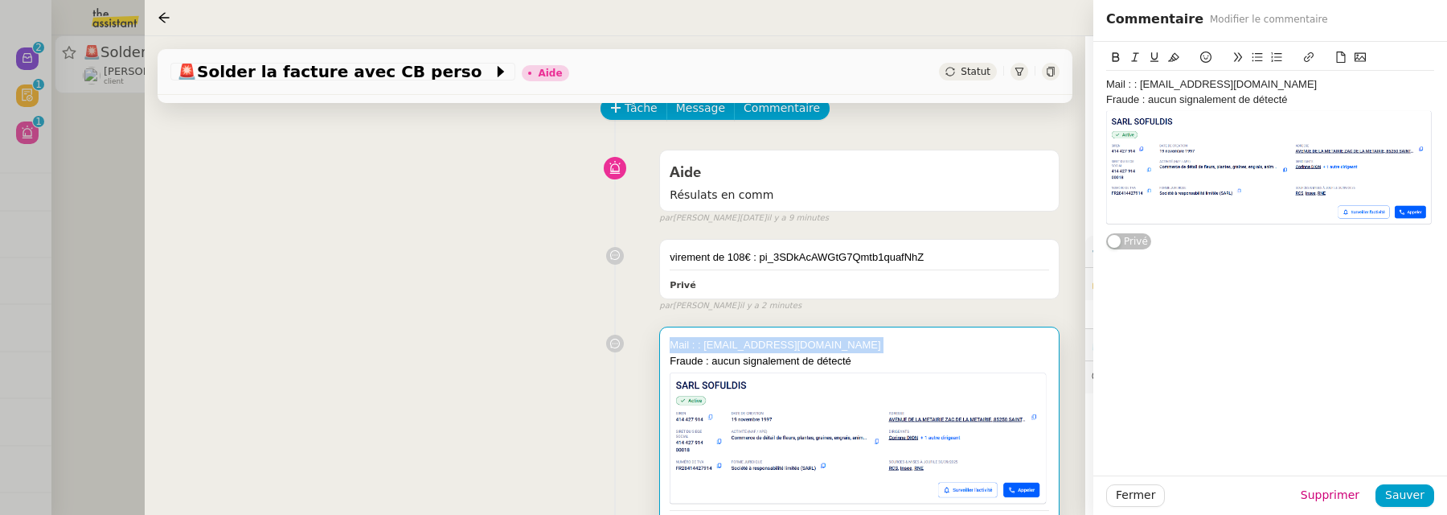
click at [771, 344] on div "Mail : : lesherbiers@maisondion.fr" at bounding box center [860, 345] width 380 height 16
drag, startPoint x: 1141, startPoint y: 90, endPoint x: 1173, endPoint y: 89, distance: 32.2
click at [1173, 89] on div "Mail : : lesherbiers@maisondion.fr" at bounding box center [1270, 84] width 328 height 14
drag, startPoint x: 1139, startPoint y: 84, endPoint x: 1271, endPoint y: 82, distance: 132.7
click at [1271, 82] on div "Mail : : lesherbiers@maisondion.fr" at bounding box center [1270, 84] width 328 height 14
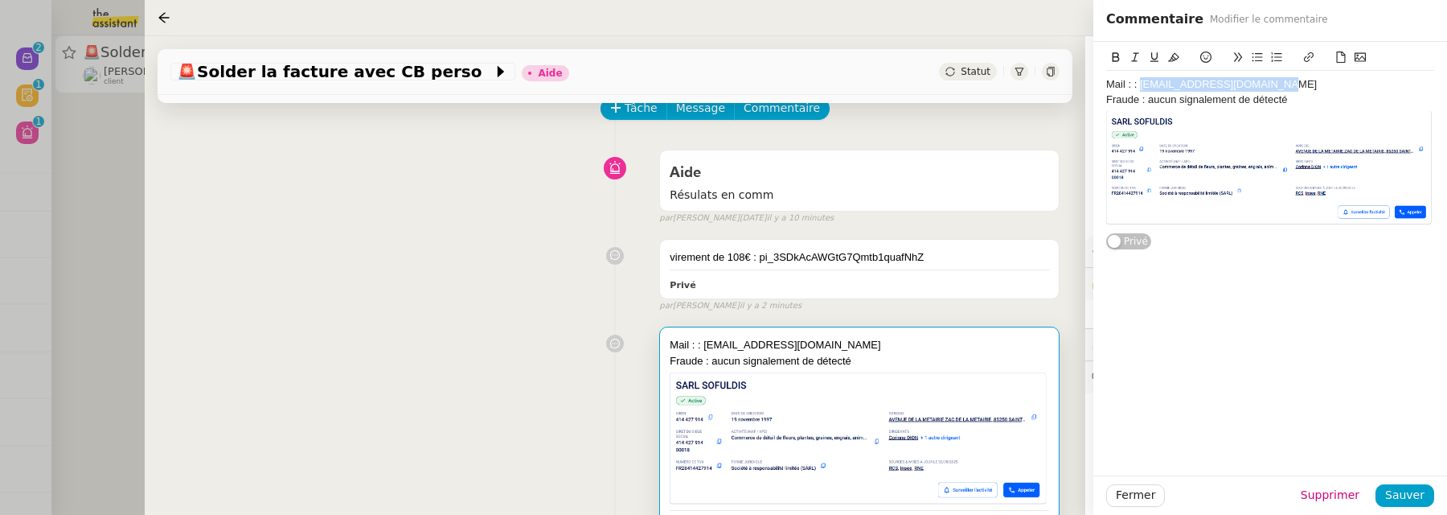
copy div "lesherbiers@maisondion.fr"
click at [512, 265] on div "virement de 108€ : pi_3SDkAcAWGtG7Qmtb1quafNhZ Privé false par Frédérique A. il…" at bounding box center [614, 272] width 889 height 81
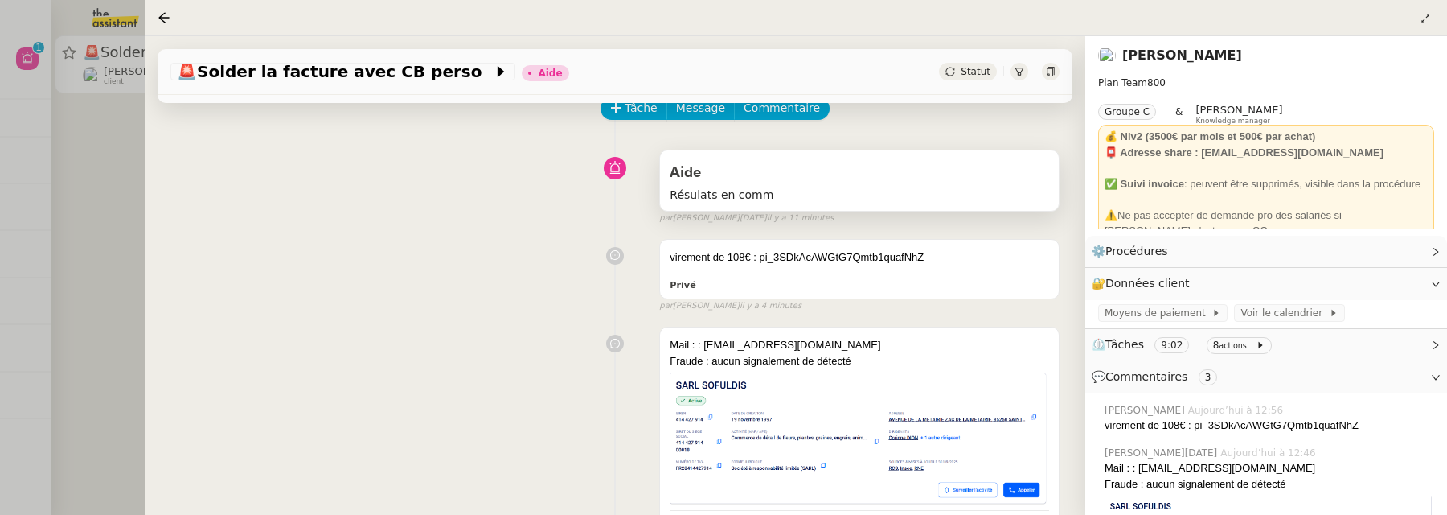
scroll to position [30, 0]
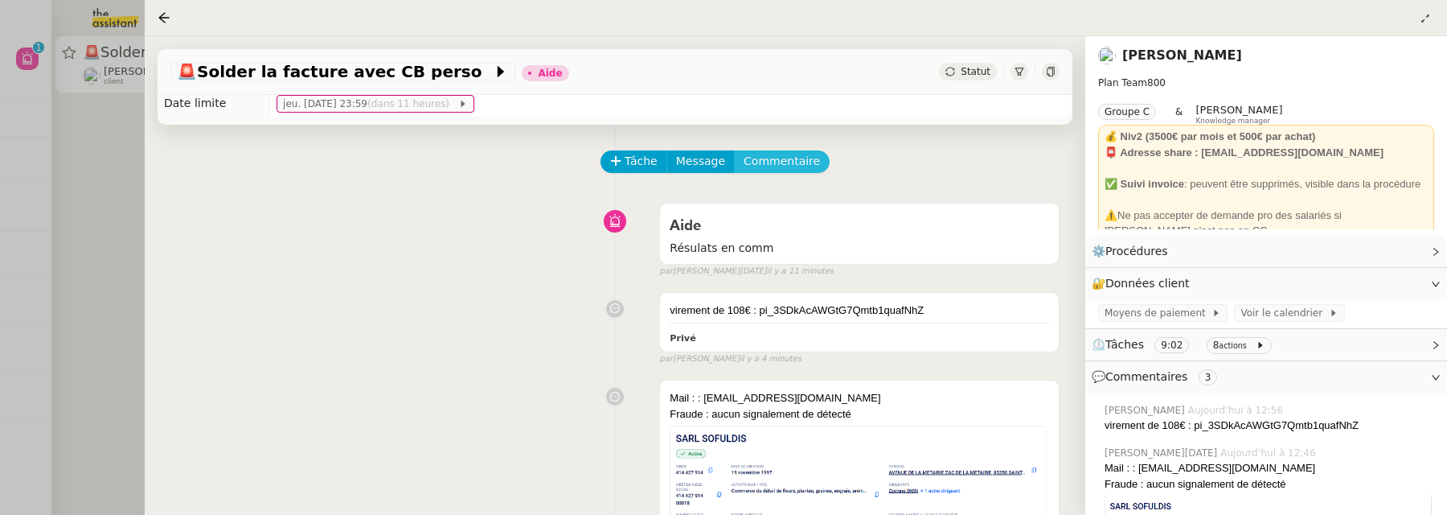
click at [784, 158] on span "Commentaire" at bounding box center [782, 161] width 76 height 18
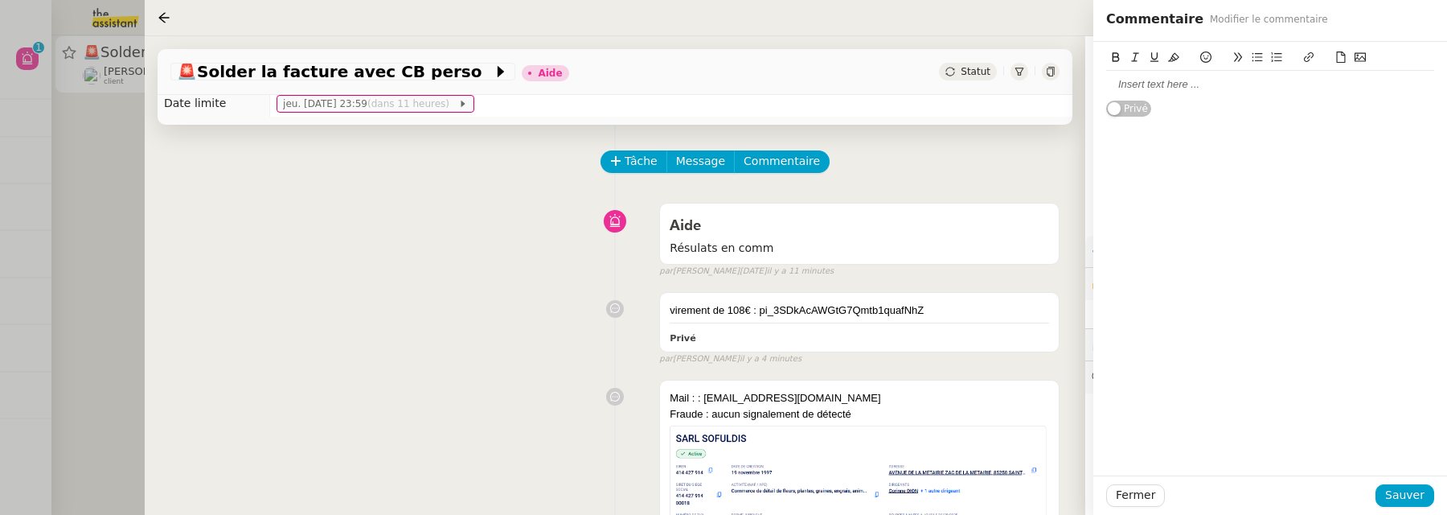
click at [1342, 55] on icon at bounding box center [1341, 56] width 11 height 11
click at [1179, 86] on link "📎 preuve-the-assistant-9518-2-transfer-721.pdf" at bounding box center [1218, 84] width 224 height 12
click at [1172, 111] on link "https://dashboard.theassistant.com/file/t0XrFmFm3FCuDdesgXf0" at bounding box center [1178, 114] width 110 height 21
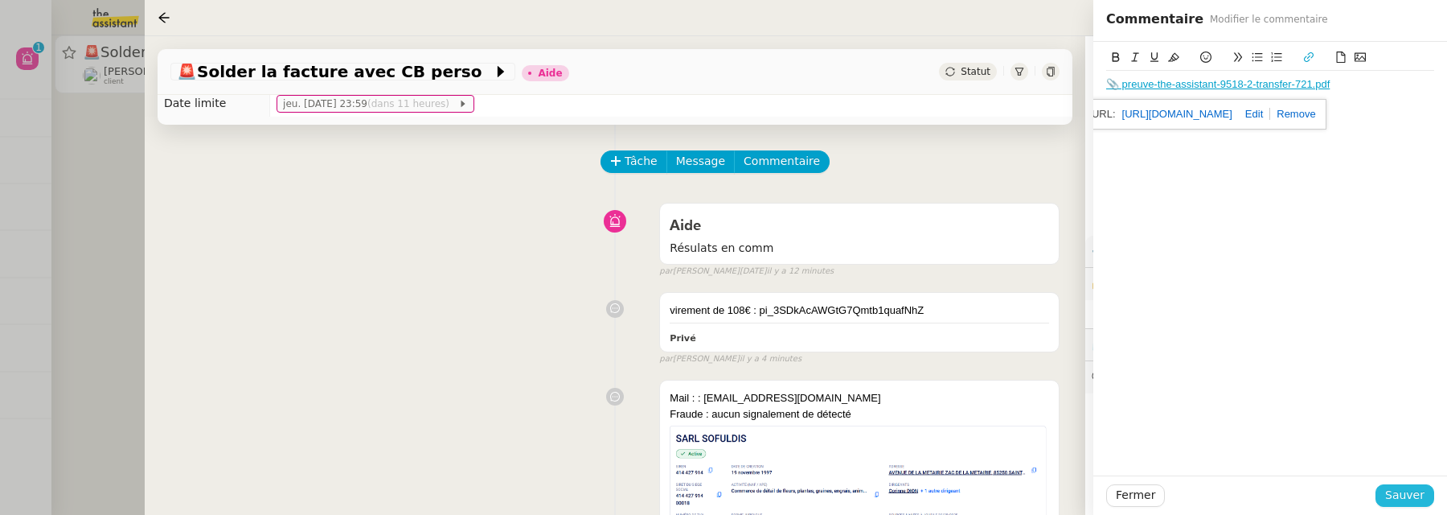
click at [1429, 495] on button "Sauver" at bounding box center [1405, 495] width 59 height 23
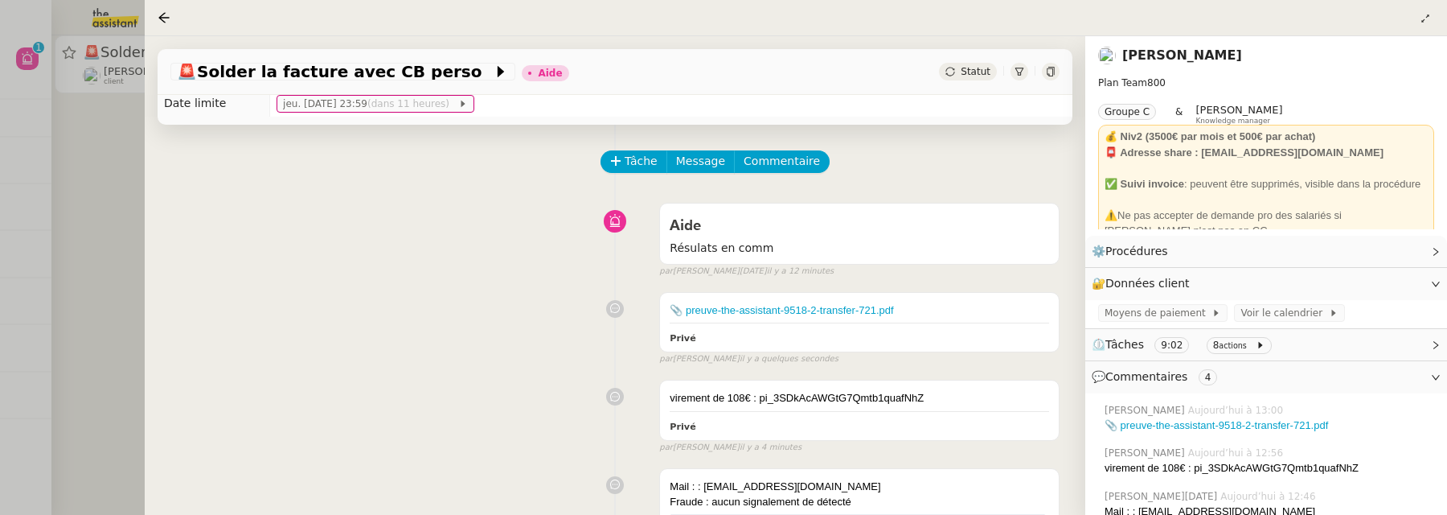
click at [967, 66] on span "Statut" at bounding box center [976, 71] width 30 height 11
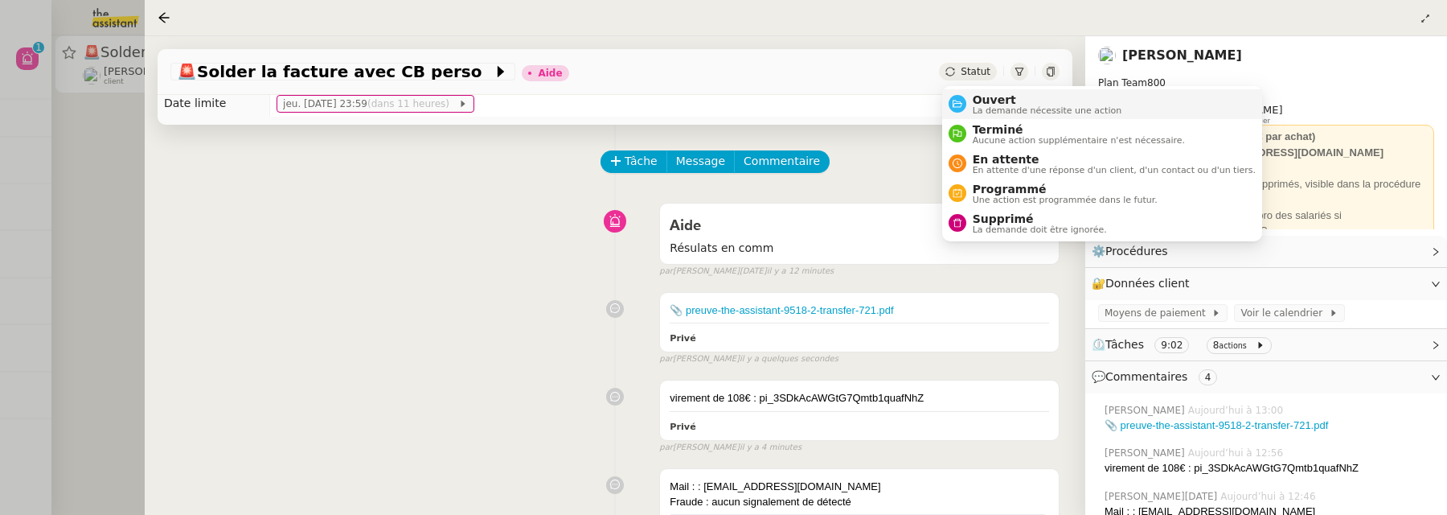
click at [993, 97] on span "Ouvert" at bounding box center [1048, 99] width 150 height 13
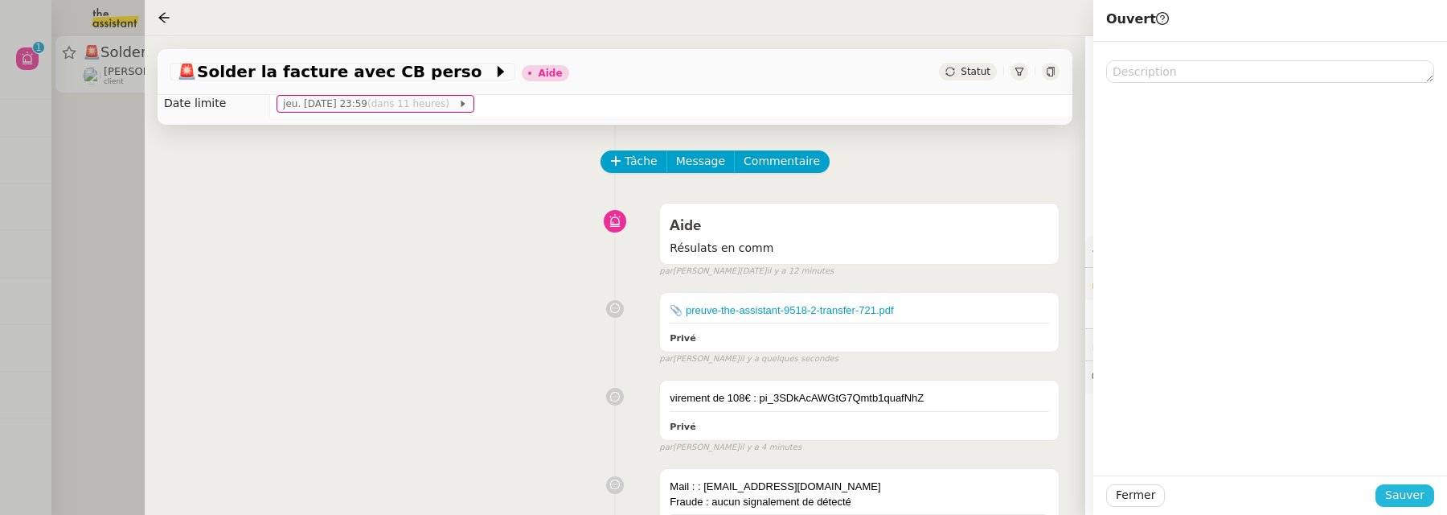
click at [1388, 488] on button "Sauver" at bounding box center [1405, 495] width 59 height 23
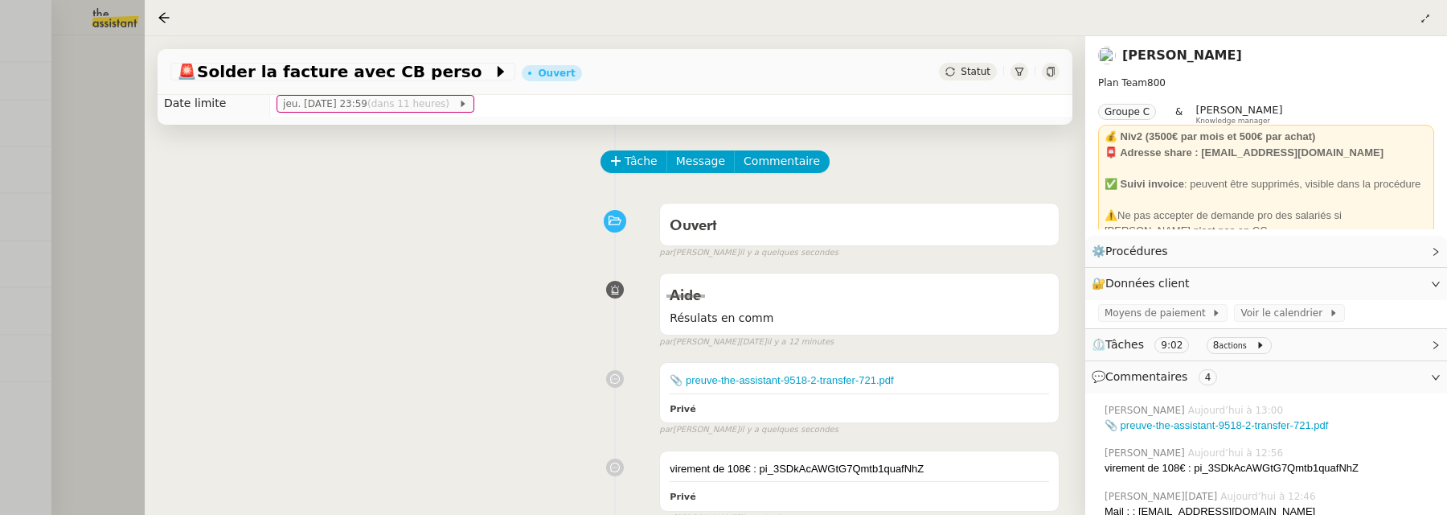
click at [129, 234] on div at bounding box center [723, 257] width 1447 height 515
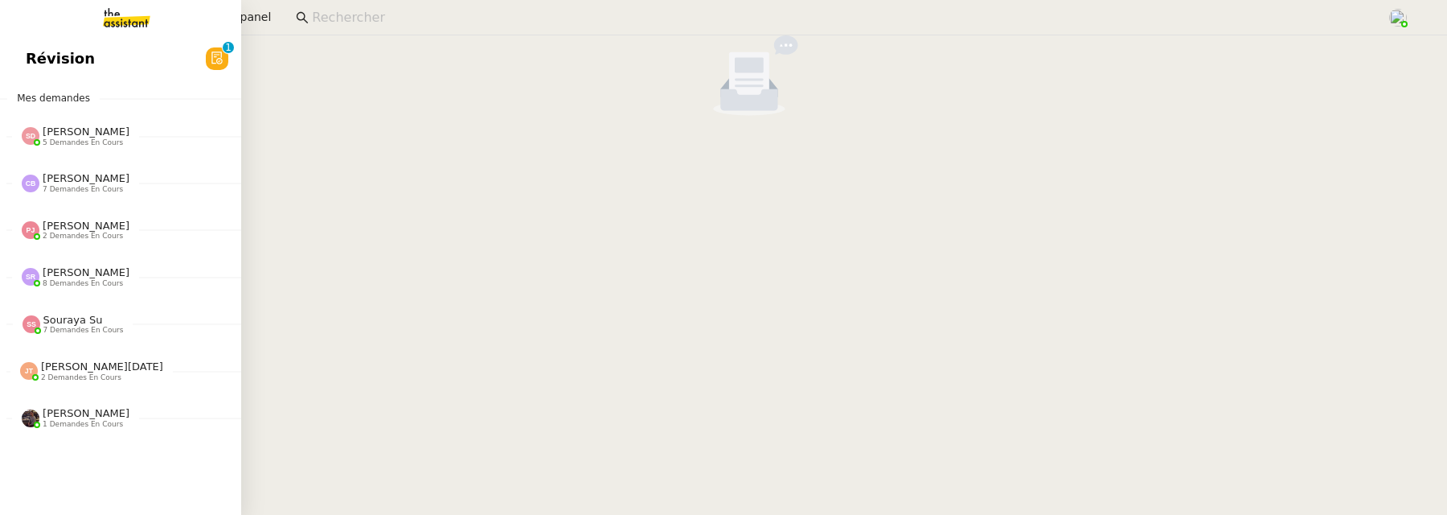
click at [26, 54] on span "Révision" at bounding box center [60, 59] width 69 height 24
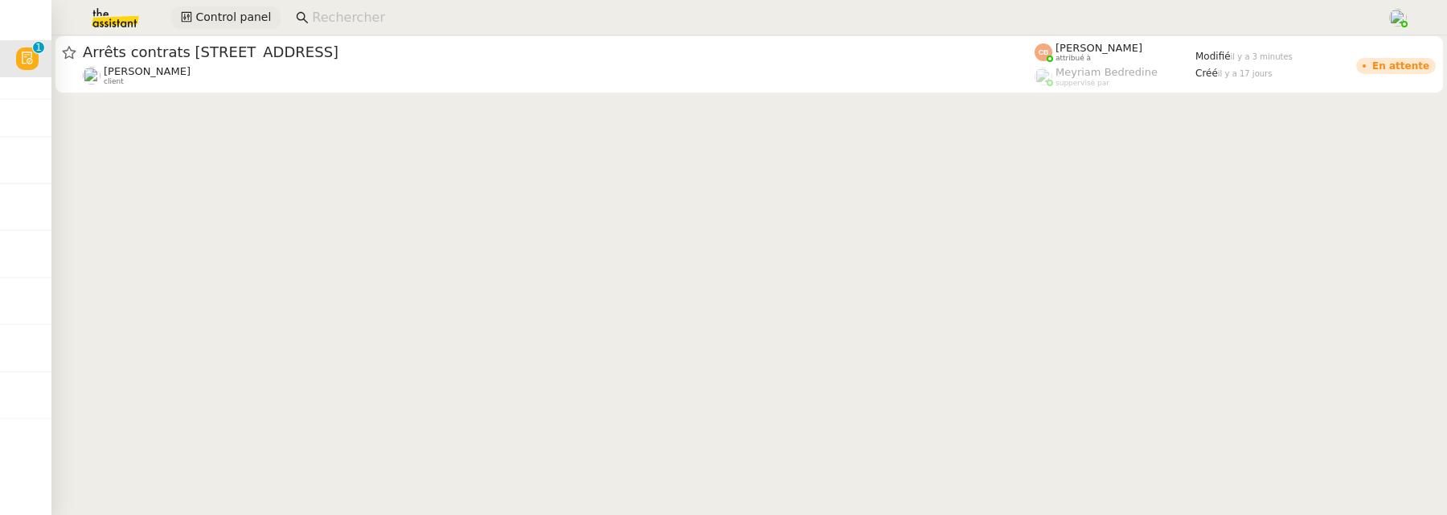
click at [223, 22] on span "Control panel" at bounding box center [233, 17] width 76 height 18
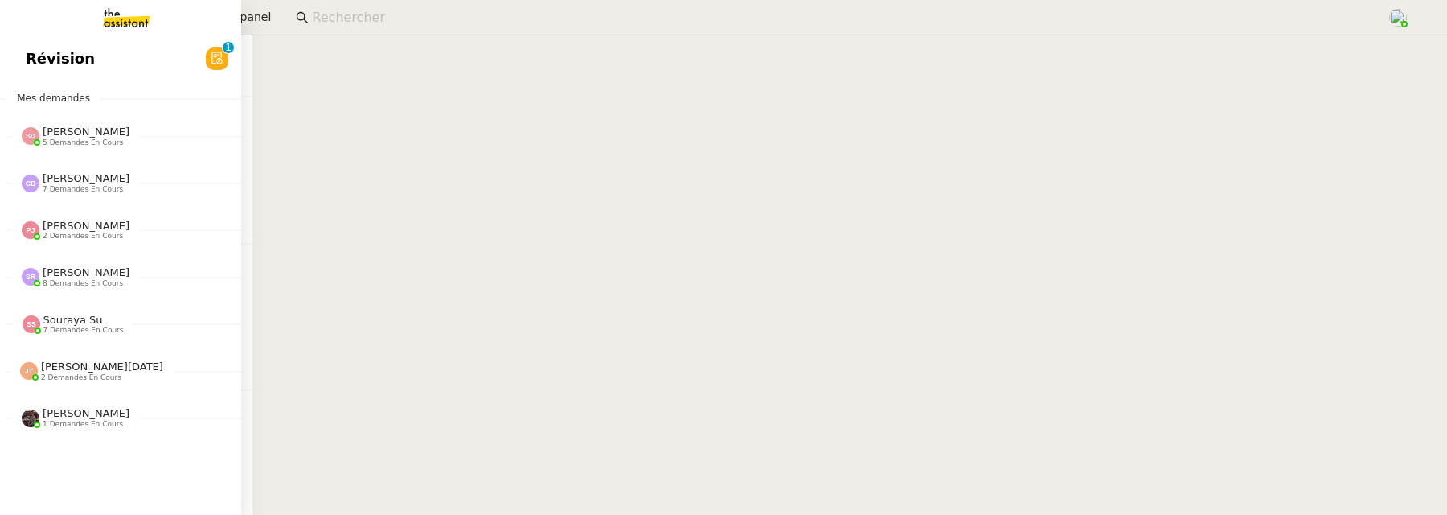
click at [34, 55] on span "Révision" at bounding box center [60, 59] width 69 height 24
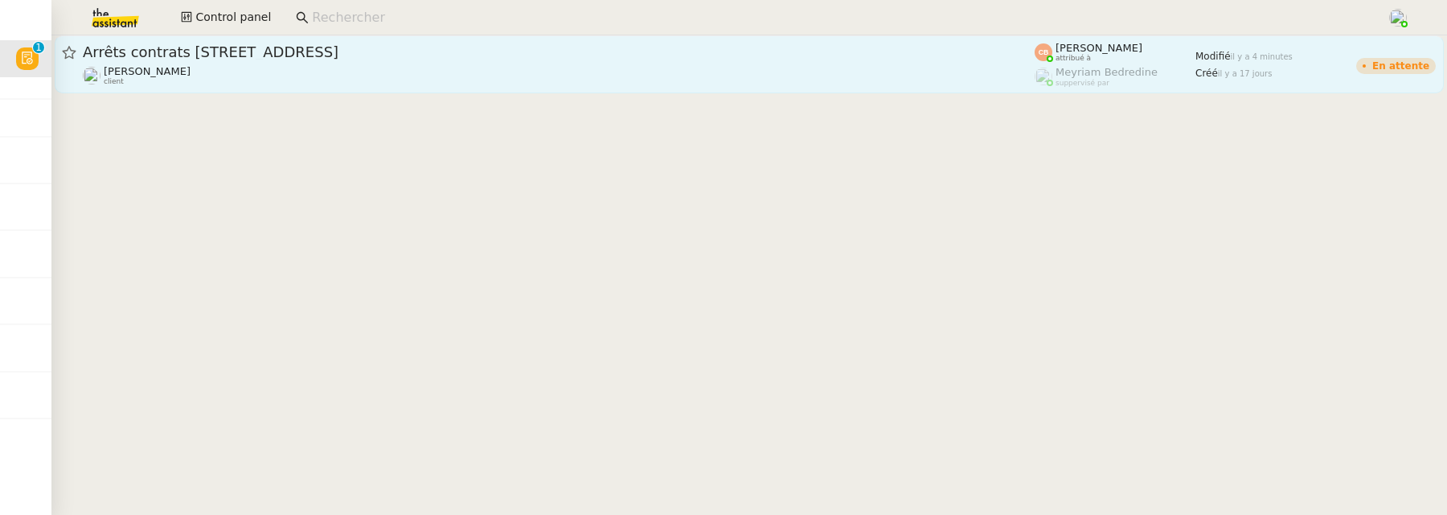
click at [494, 60] on div "Arrêts contrats 18 bis rue d'Hauteville ( Ruby d'Hauteville )" at bounding box center [559, 52] width 952 height 19
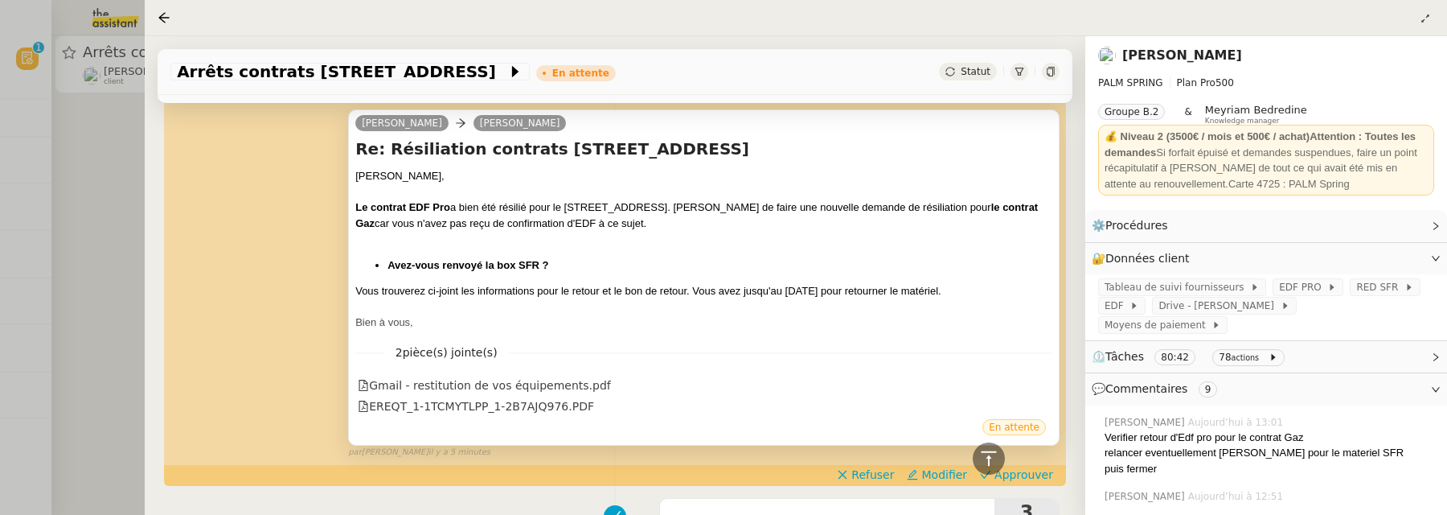
scroll to position [637, 0]
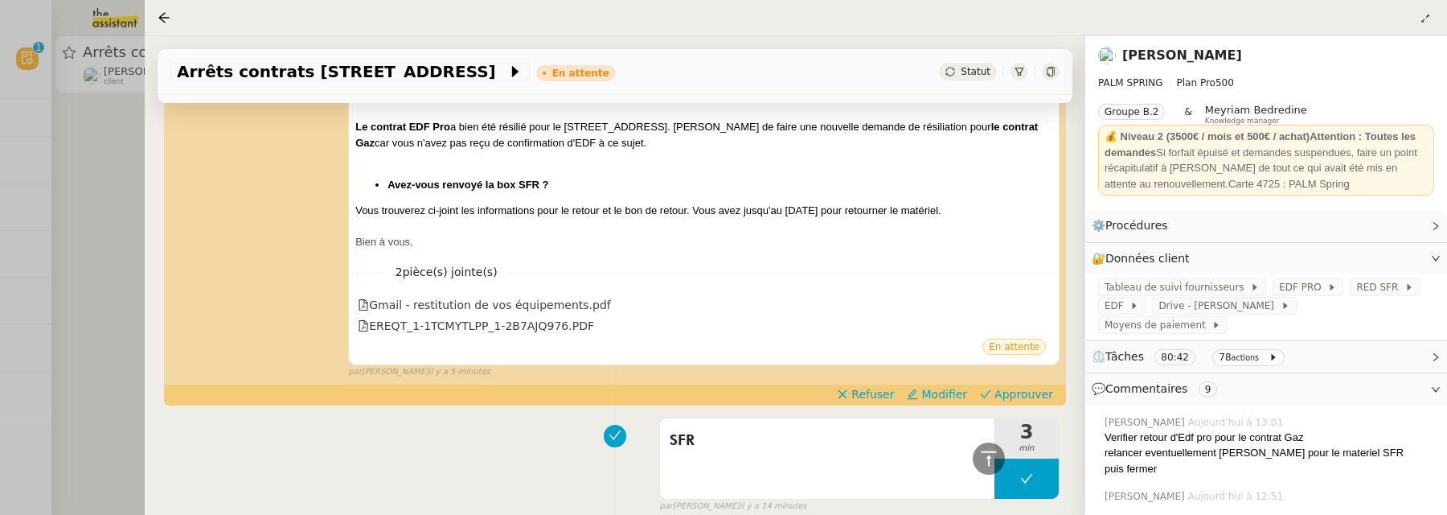
click at [88, 236] on div at bounding box center [723, 257] width 1447 height 515
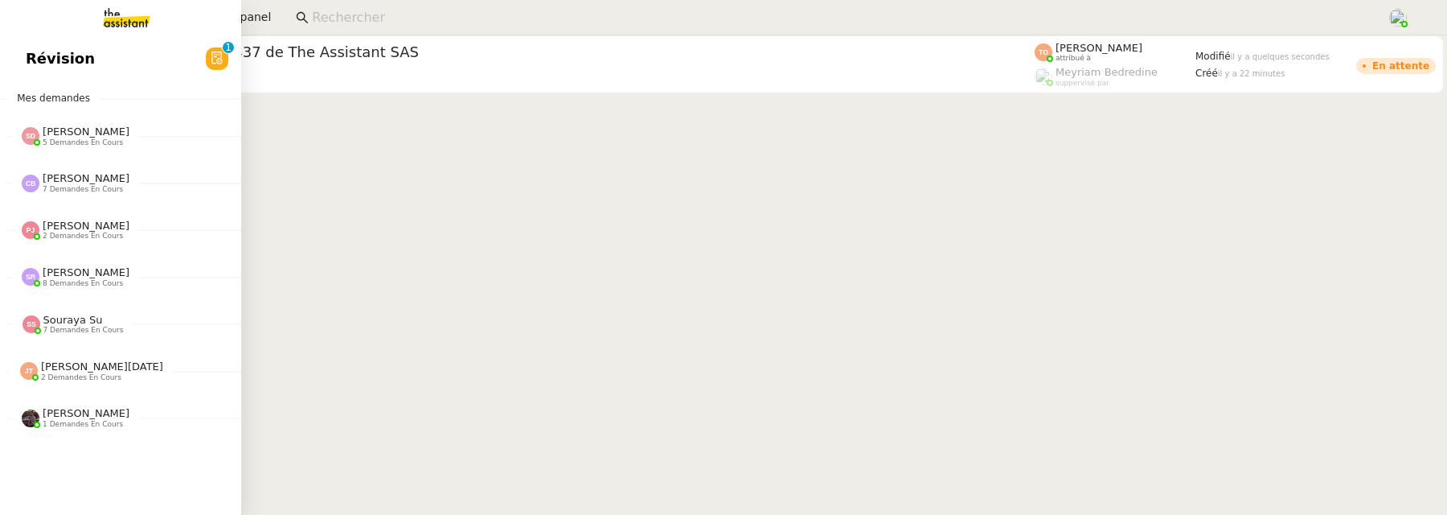
click at [23, 64] on link "Révision 0 1 2 3 4 5 6 7 8 9" at bounding box center [120, 58] width 241 height 37
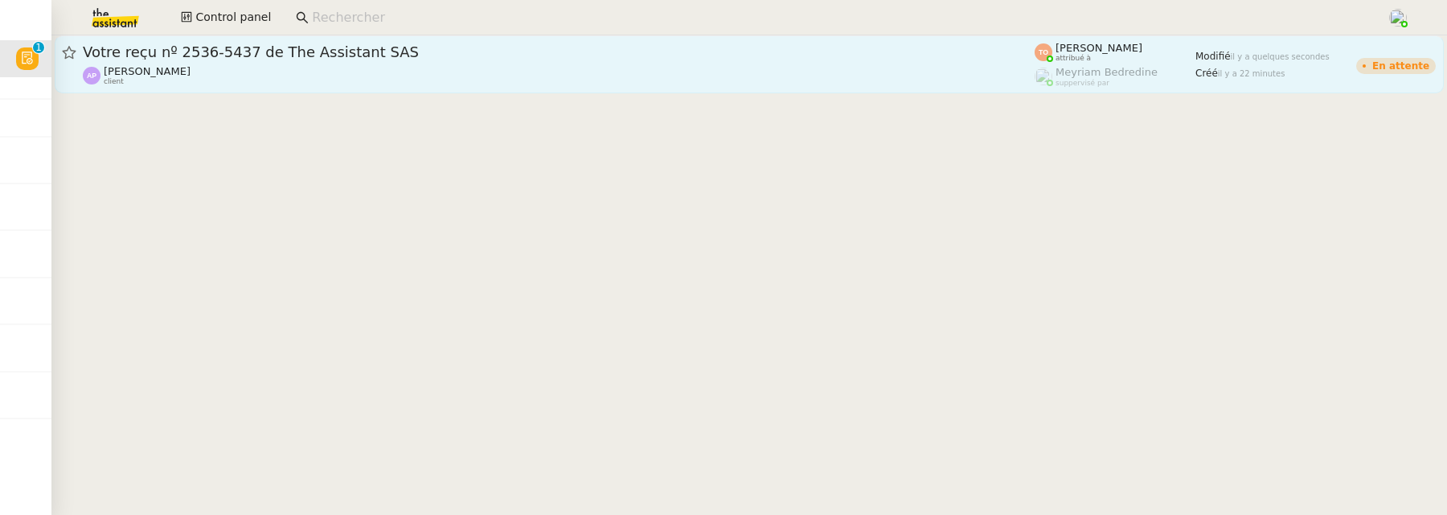
click at [462, 69] on div "Ashley Poniatowski client" at bounding box center [559, 75] width 952 height 21
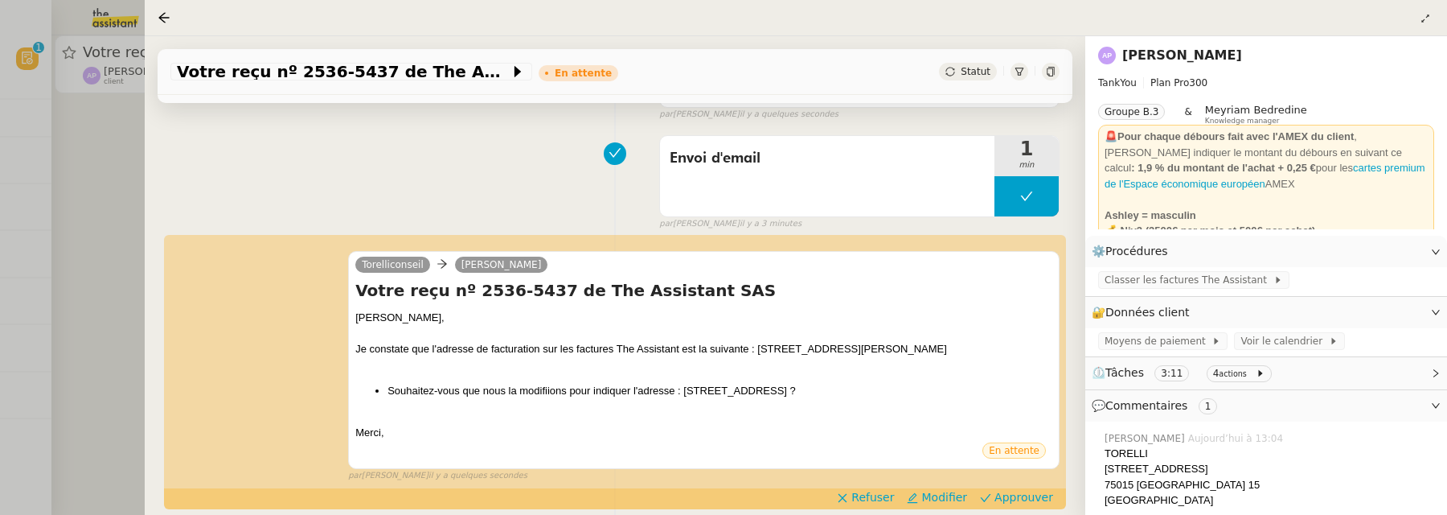
scroll to position [205, 0]
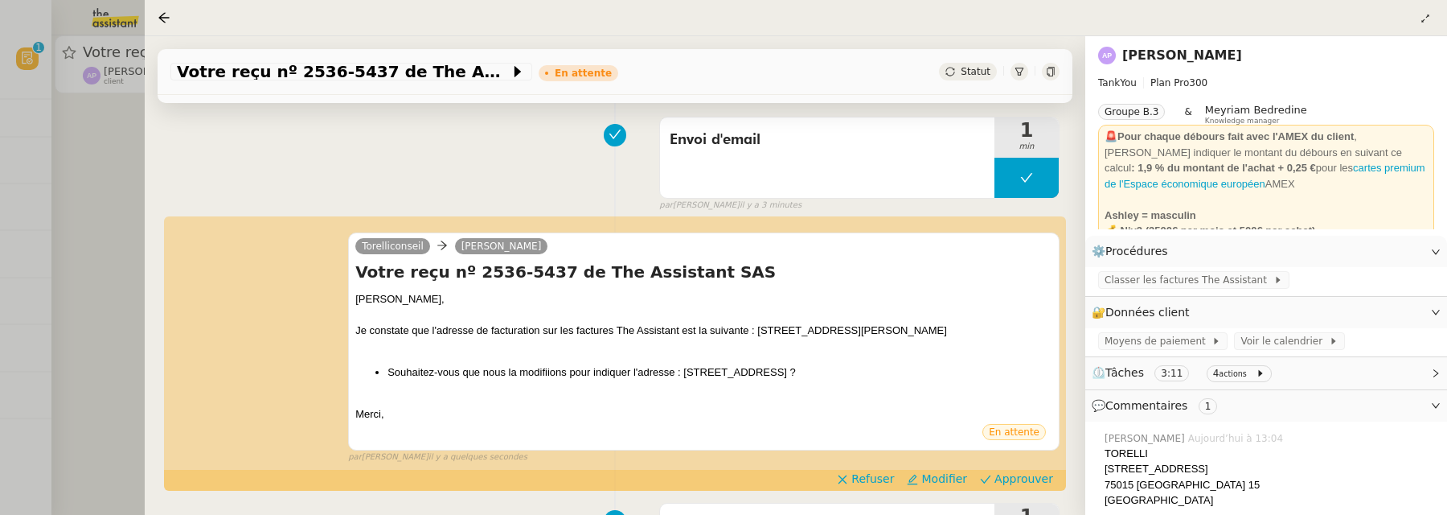
click at [110, 189] on div at bounding box center [723, 257] width 1447 height 515
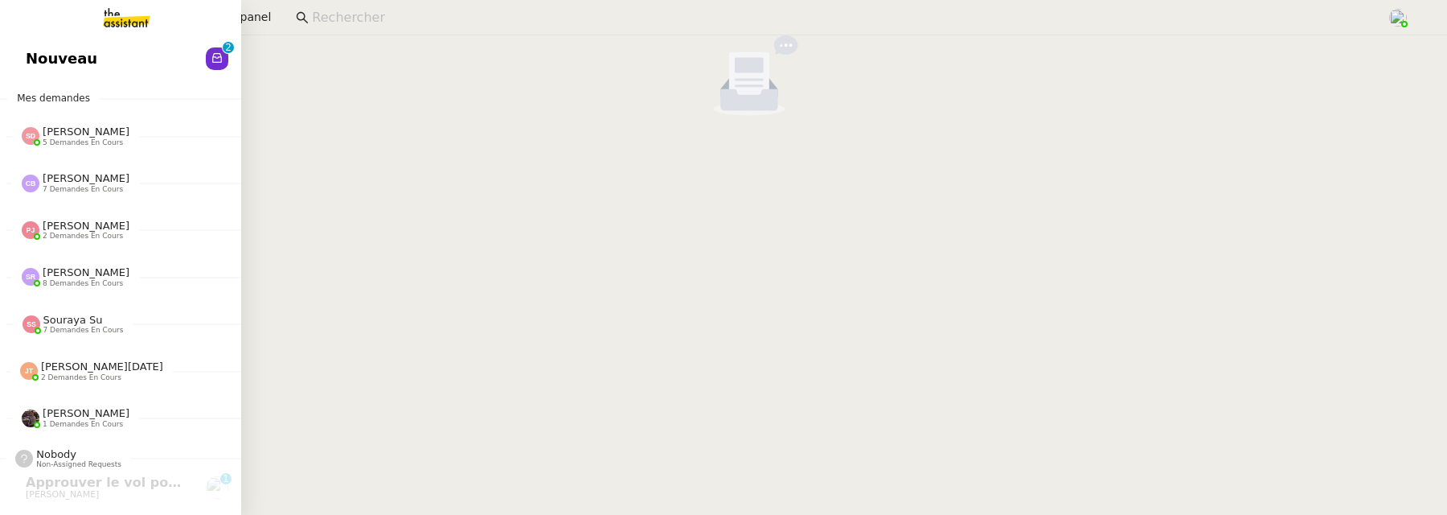
click at [27, 54] on span "Nouveau" at bounding box center [62, 59] width 72 height 24
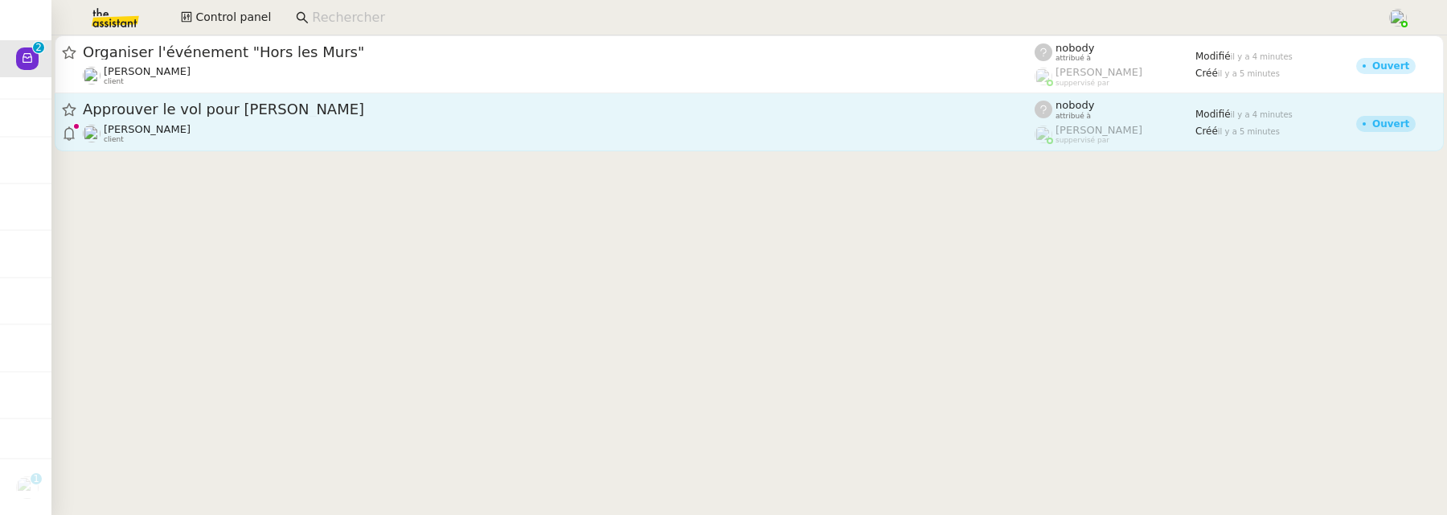
click at [487, 128] on div "Alexandre Blanc client" at bounding box center [559, 133] width 952 height 21
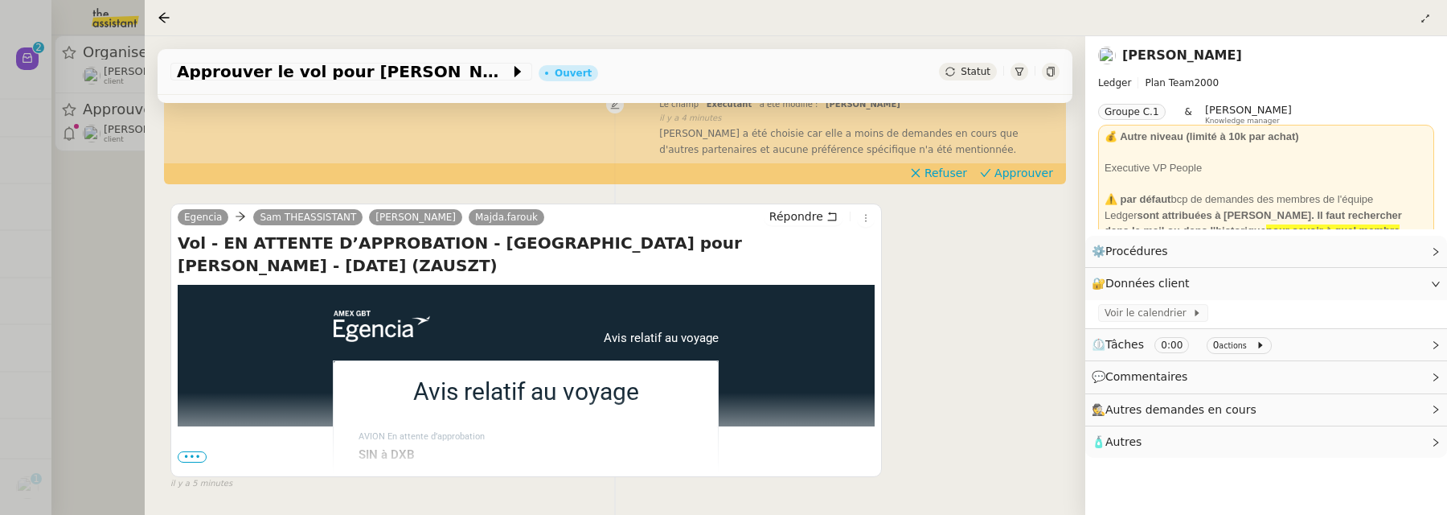
scroll to position [335, 0]
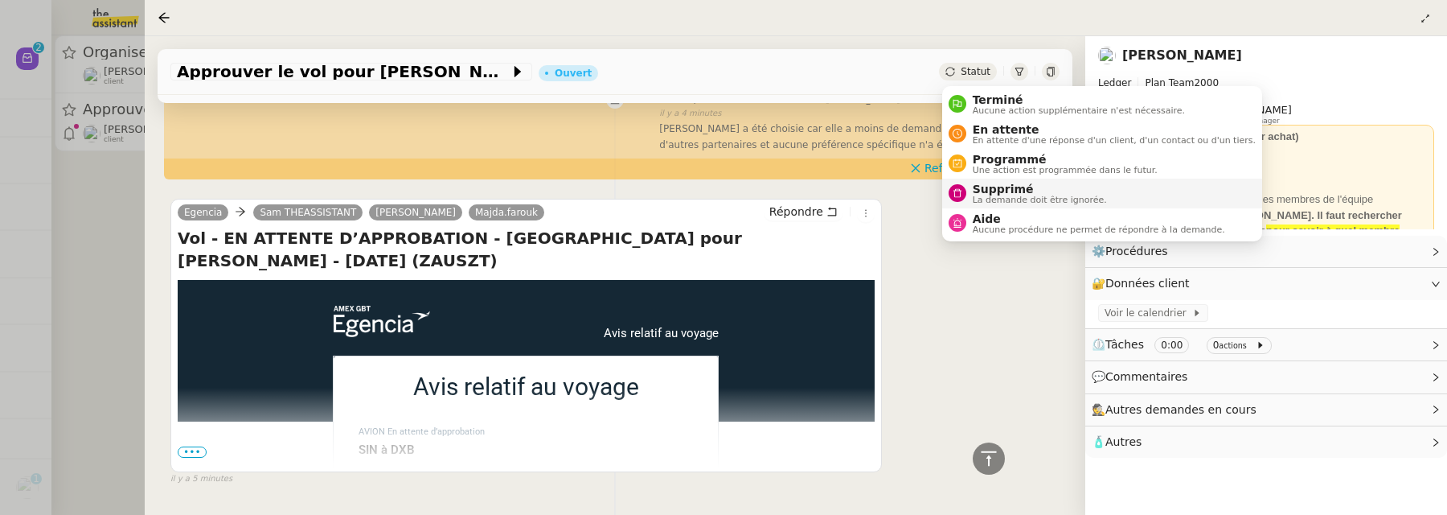
click at [1012, 183] on span "Supprimé" at bounding box center [1040, 189] width 134 height 13
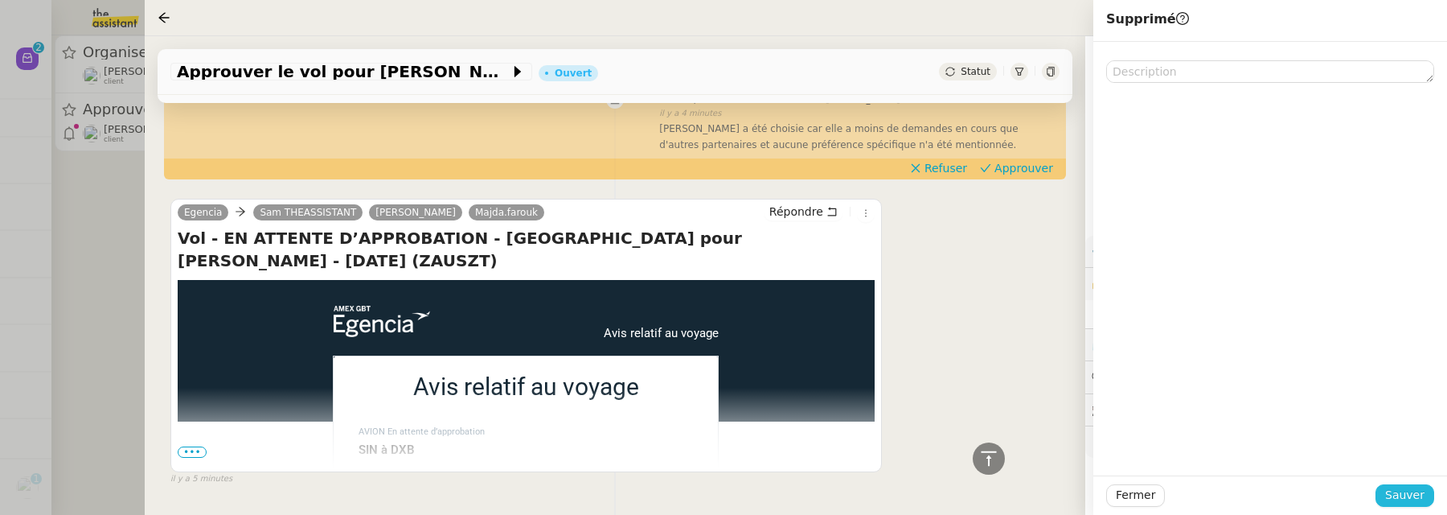
click at [1402, 495] on span "Sauver" at bounding box center [1404, 495] width 39 height 18
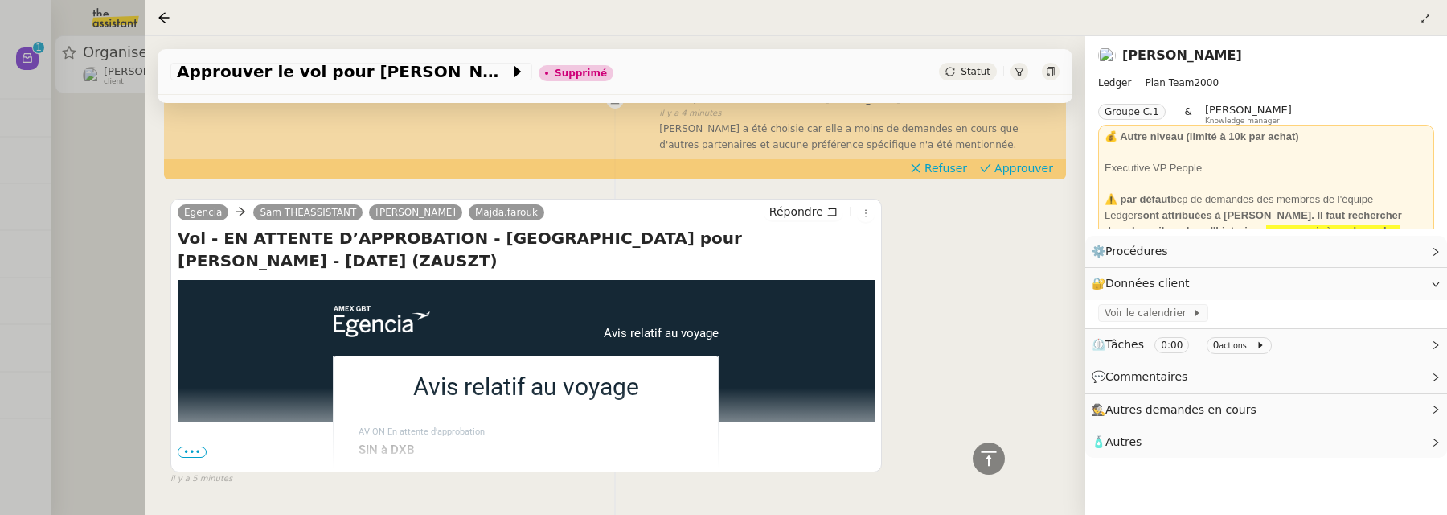
click at [80, 147] on div at bounding box center [723, 257] width 1447 height 515
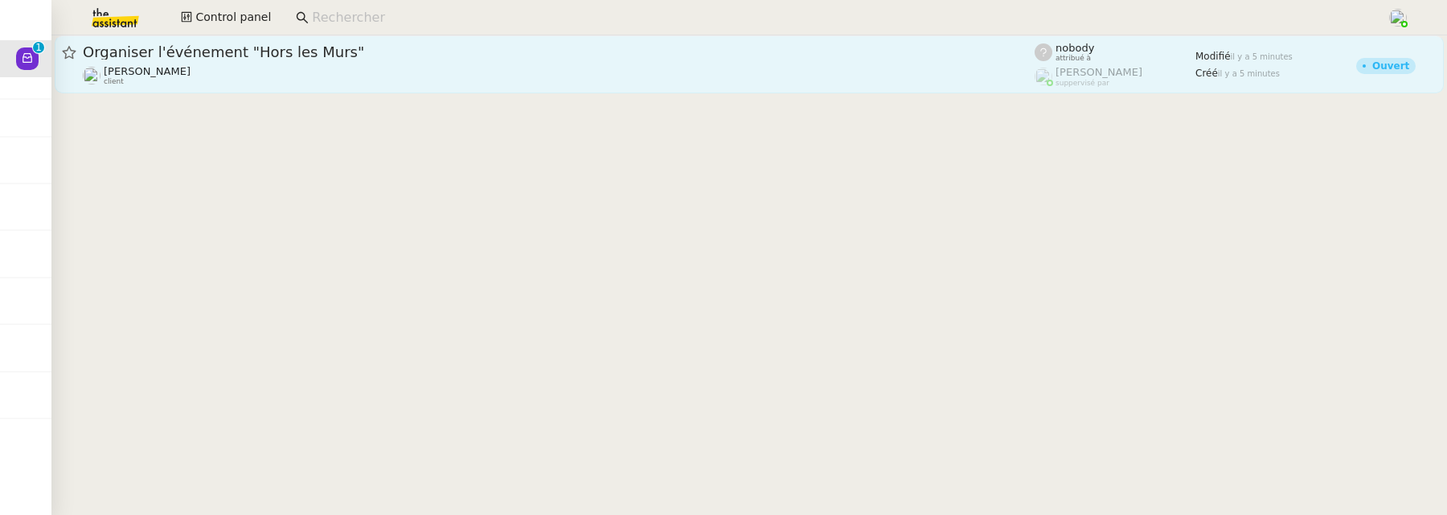
click at [274, 91] on link "Organiser l'événement "Hors les Murs" Gabrielle Tavernier client nobody attribu…" at bounding box center [749, 64] width 1389 height 58
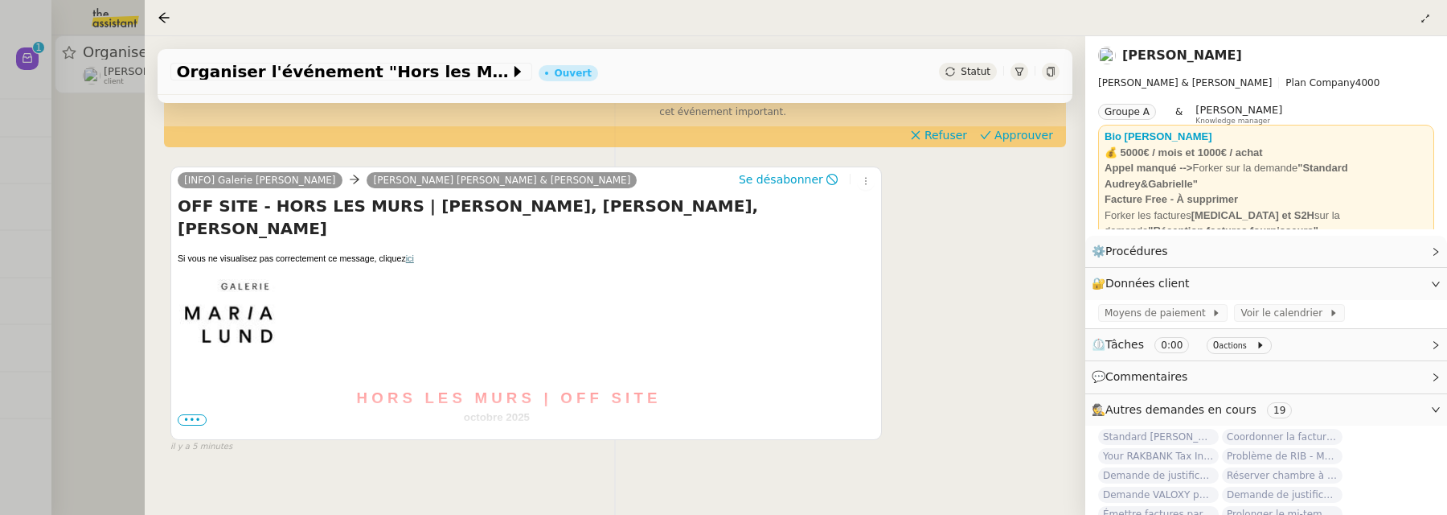
scroll to position [363, 0]
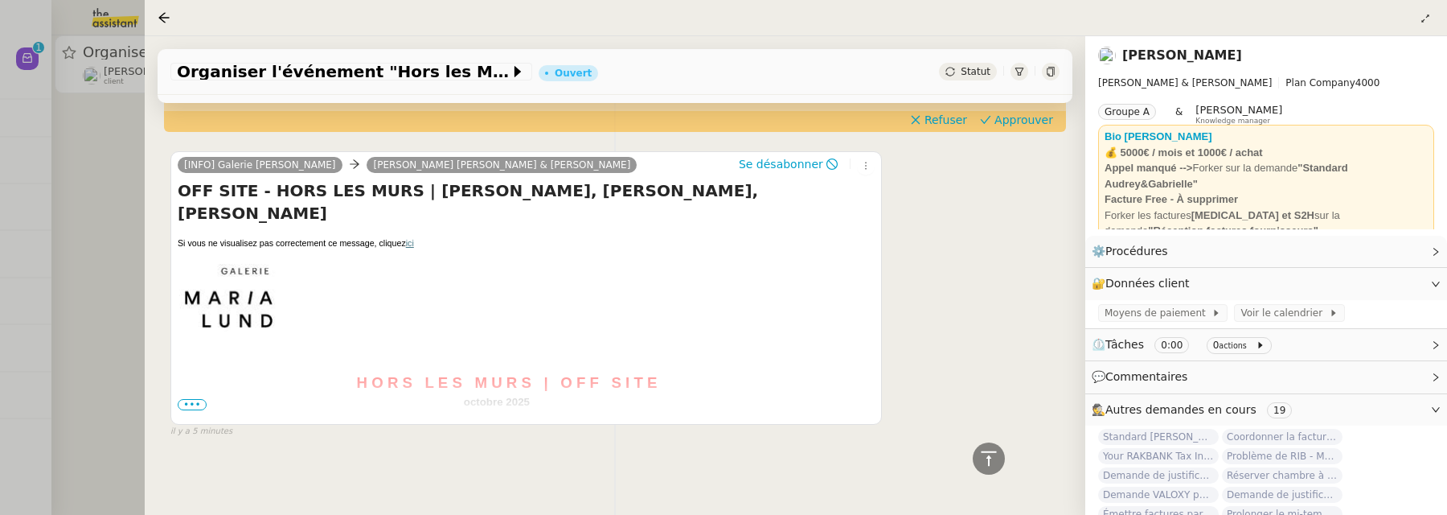
click at [188, 400] on span "•••" at bounding box center [192, 404] width 29 height 11
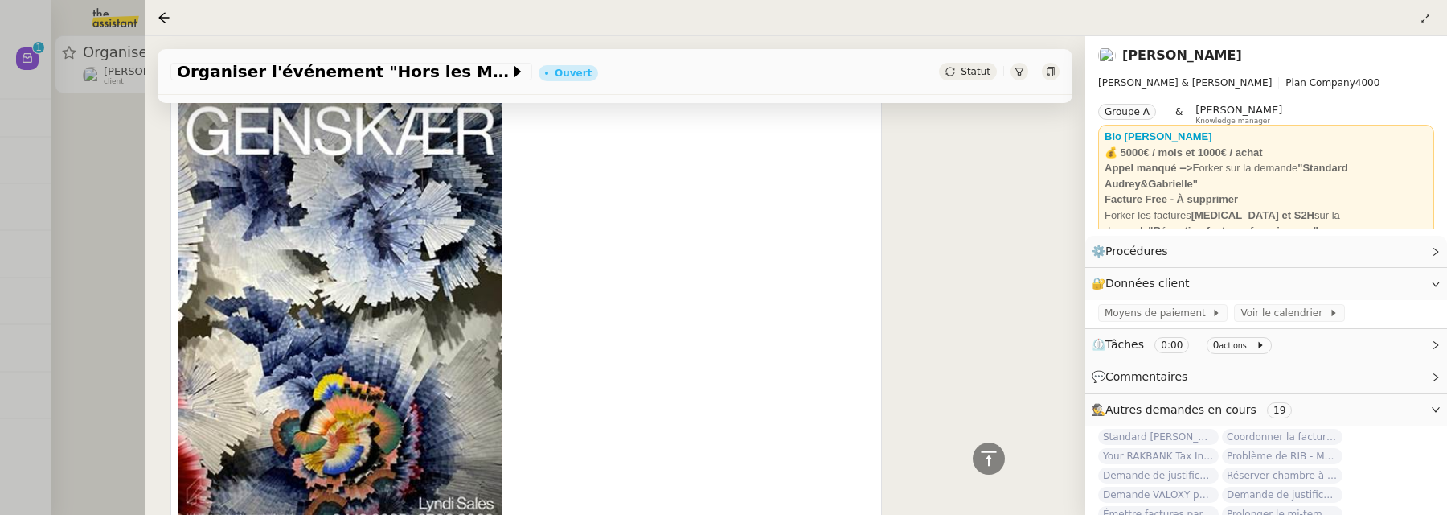
scroll to position [722, 0]
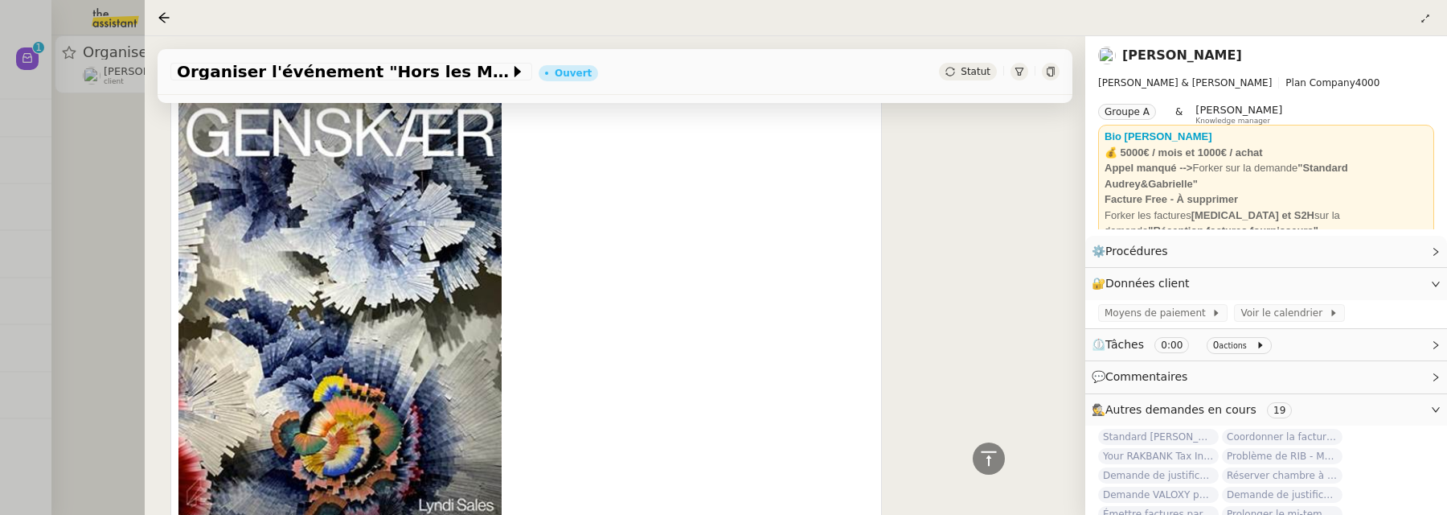
click at [980, 72] on span "Statut" at bounding box center [976, 71] width 30 height 11
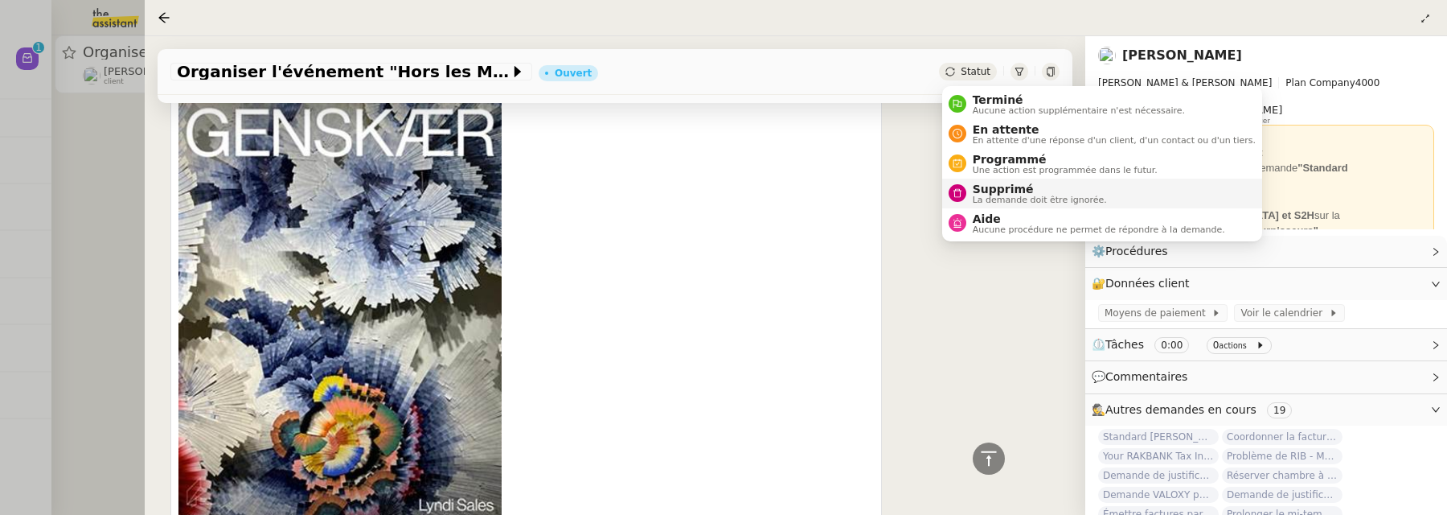
click at [1000, 193] on span "Supprimé" at bounding box center [1040, 189] width 134 height 13
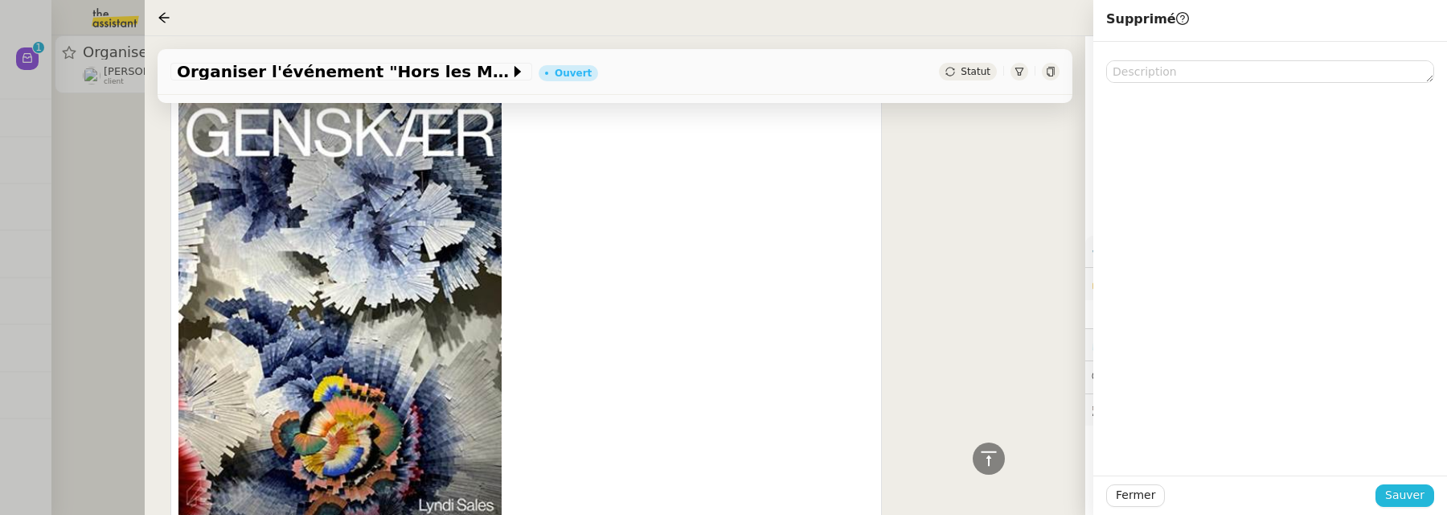
click at [1419, 500] on span "Sauver" at bounding box center [1404, 495] width 39 height 18
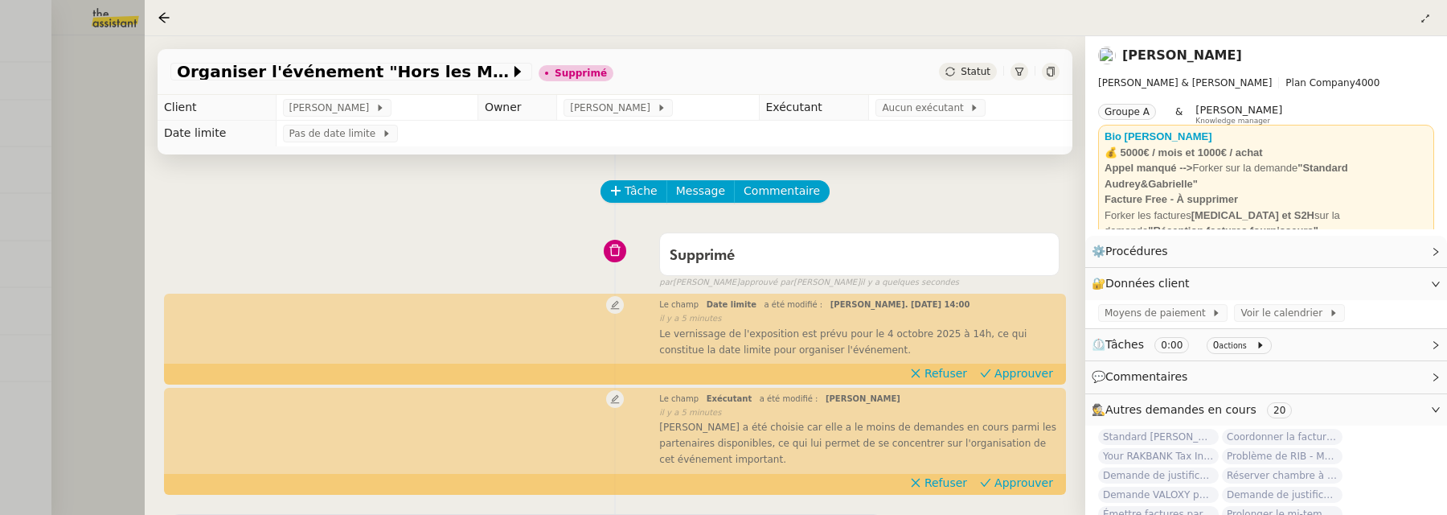
click at [113, 220] on div at bounding box center [723, 257] width 1447 height 515
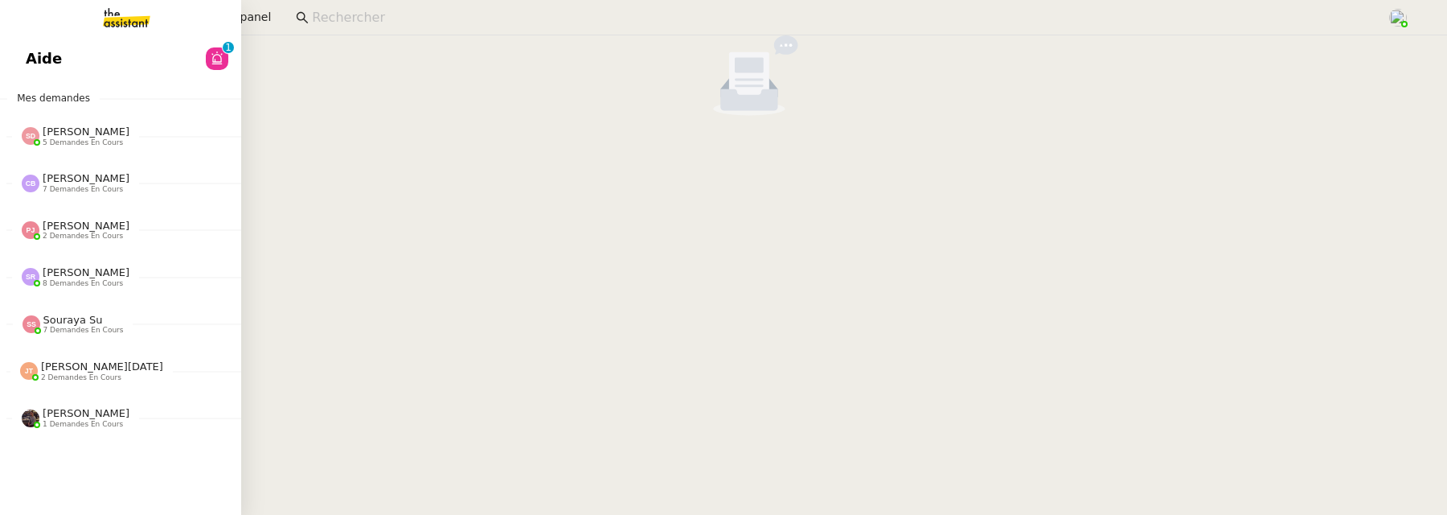
click at [27, 43] on link "Aide 0 1 2 3 4 5 6 7 8 9" at bounding box center [120, 58] width 241 height 37
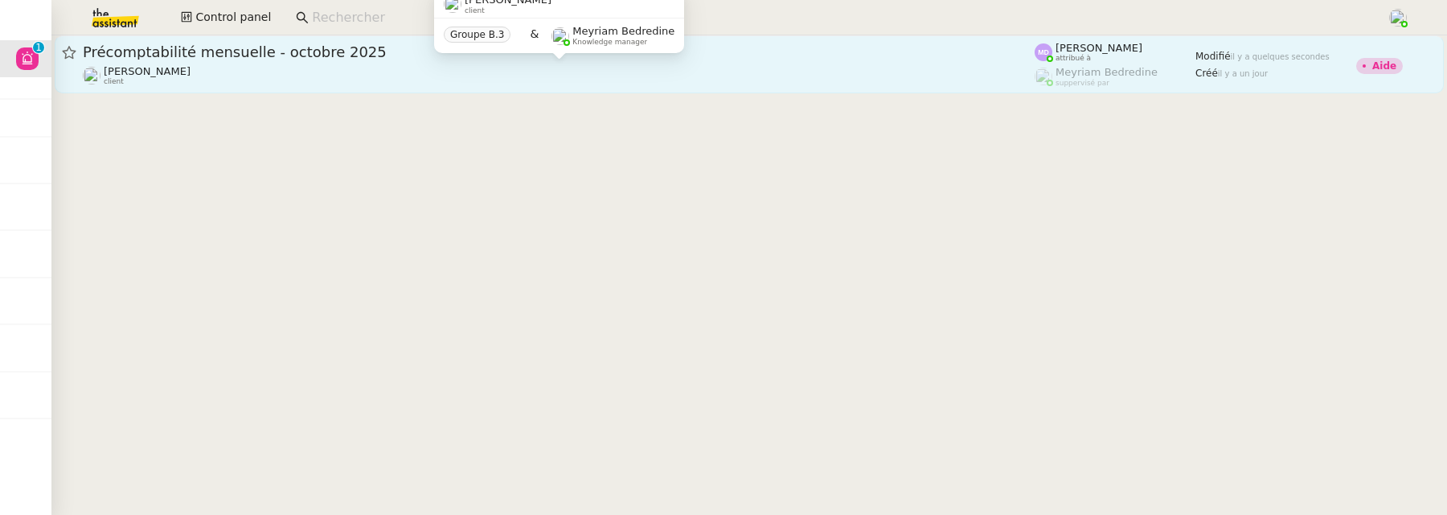
click at [582, 74] on div "Ilyes Hadj client" at bounding box center [559, 75] width 952 height 21
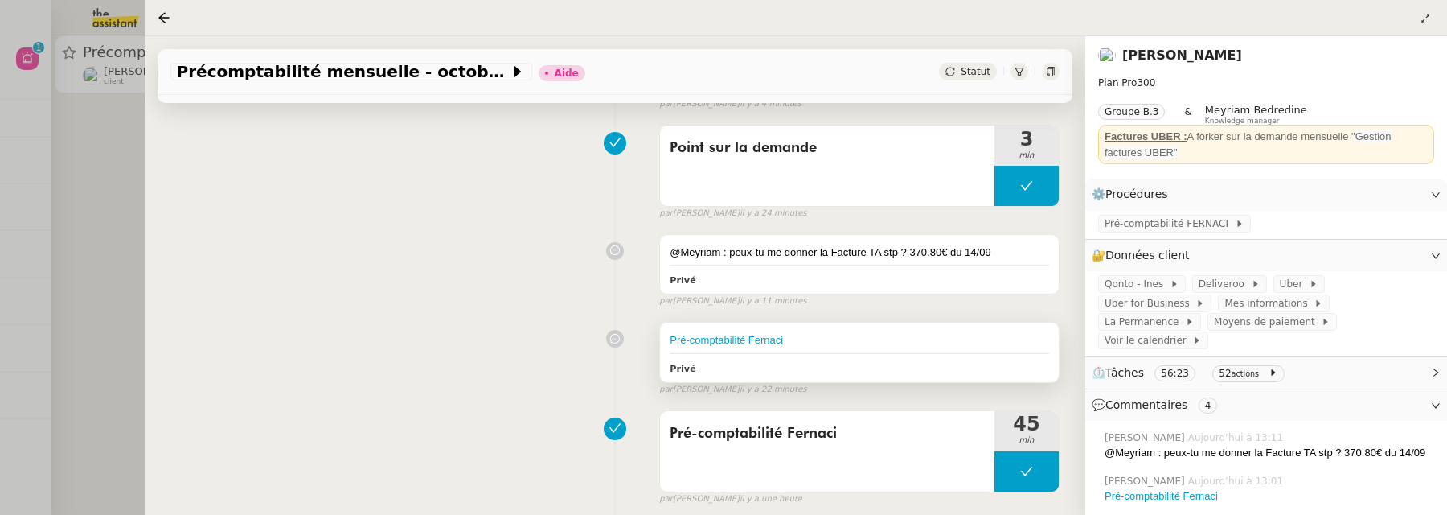
scroll to position [284, 0]
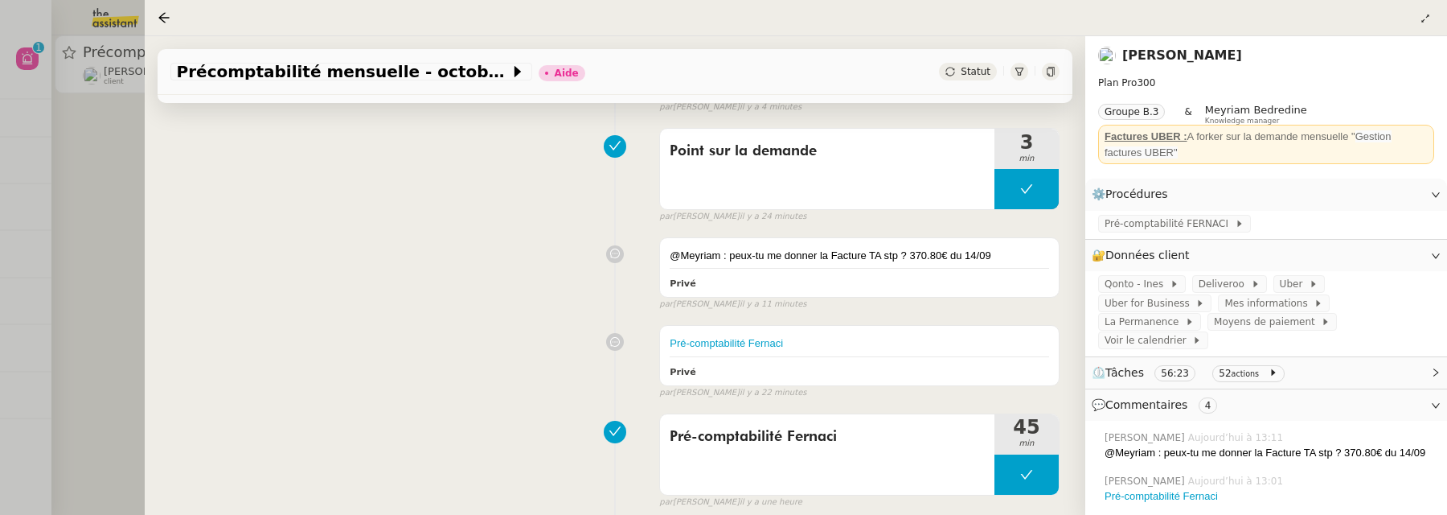
click at [1163, 60] on link "Ilyes Hadj" at bounding box center [1183, 54] width 120 height 15
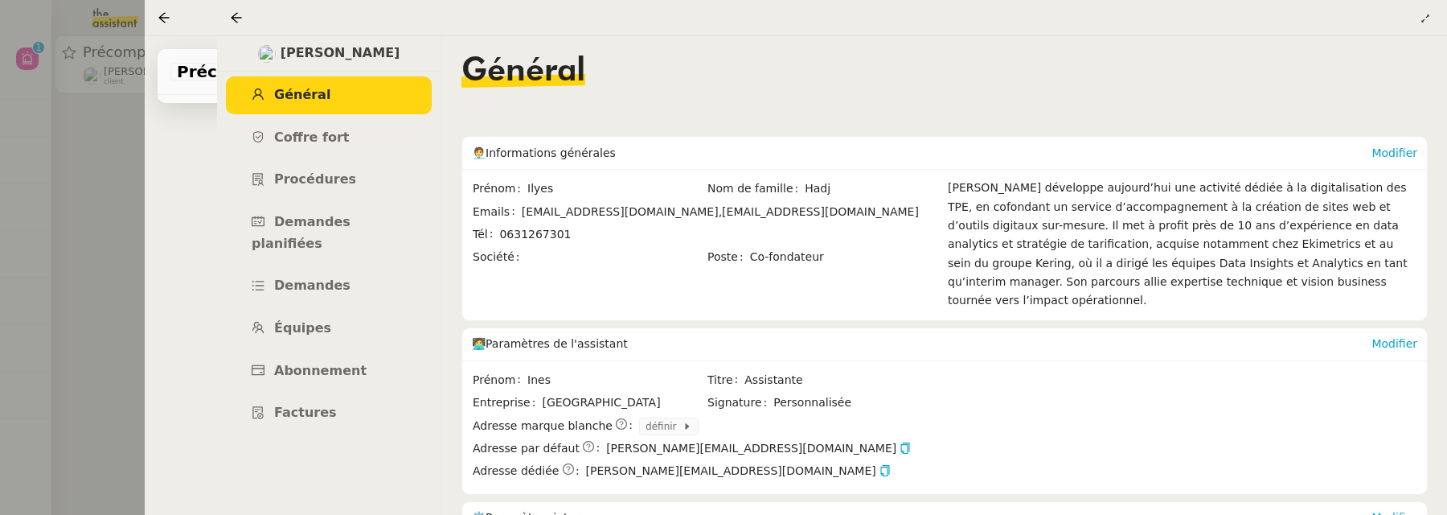
scroll to position [174, 0]
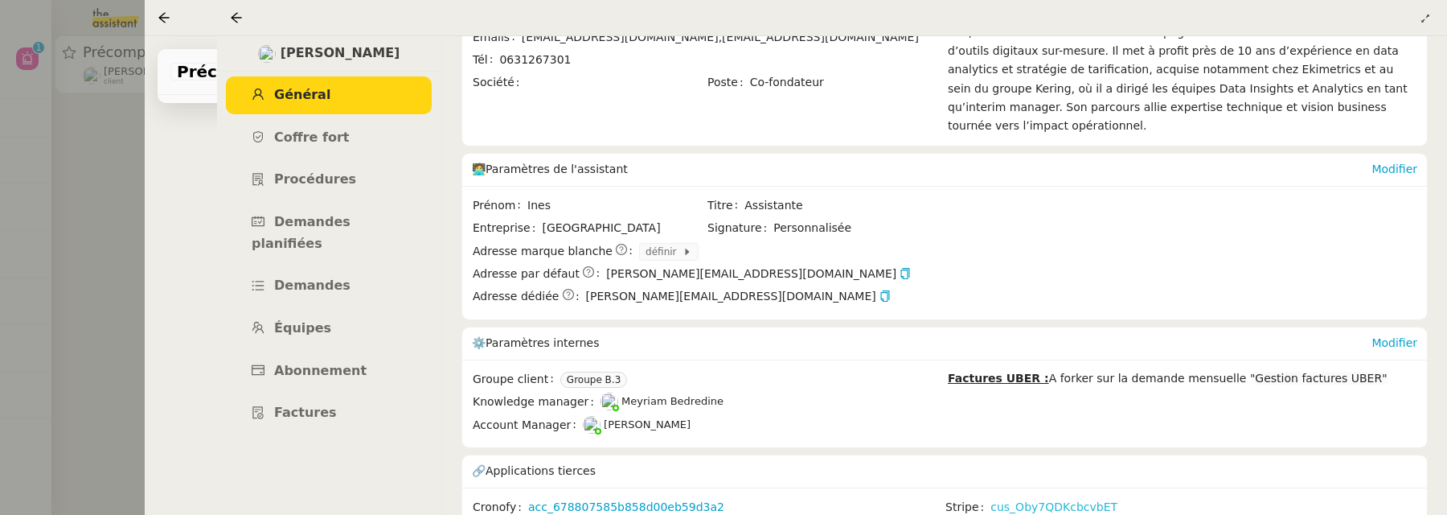
click at [1070, 498] on link "cus_Oby7QDKcbcvbET" at bounding box center [1054, 507] width 127 height 18
click at [237, 14] on icon at bounding box center [236, 17] width 13 height 13
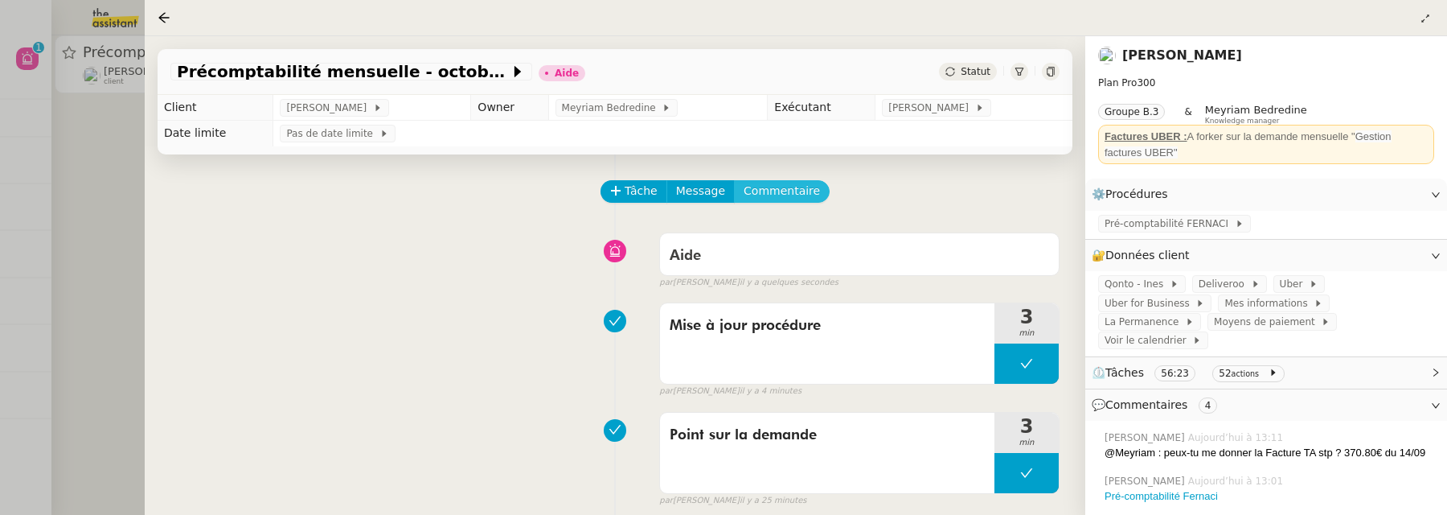
click at [788, 195] on span "Commentaire" at bounding box center [782, 191] width 76 height 18
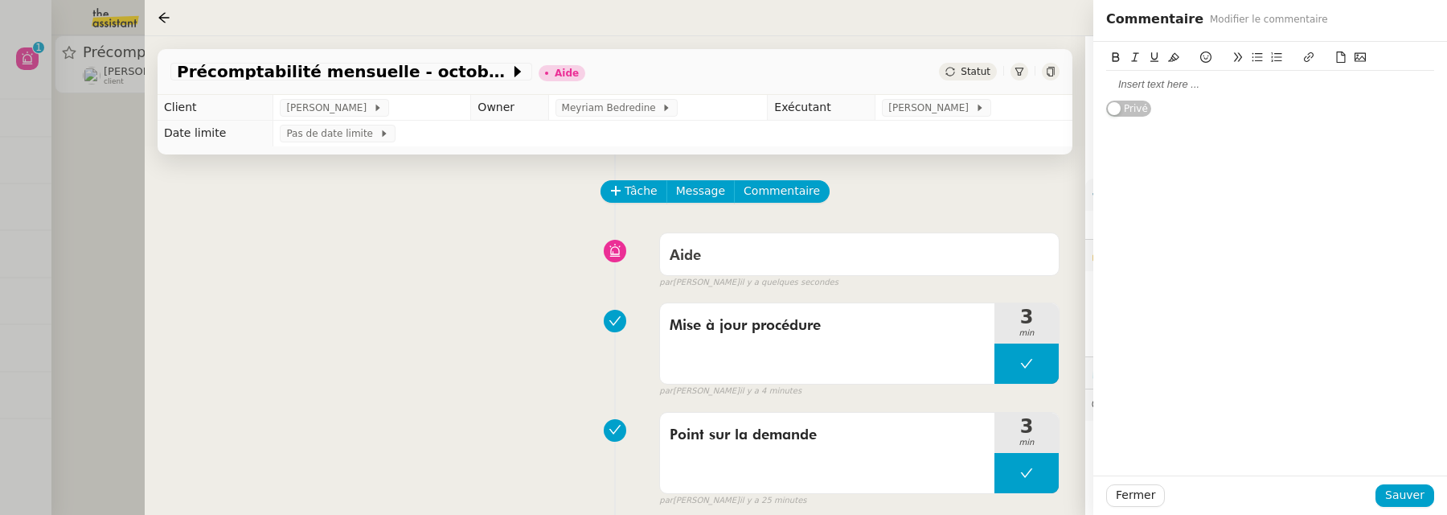
click at [1338, 58] on icon at bounding box center [1341, 56] width 11 height 11
click at [1410, 501] on span "Sauver" at bounding box center [1404, 495] width 39 height 18
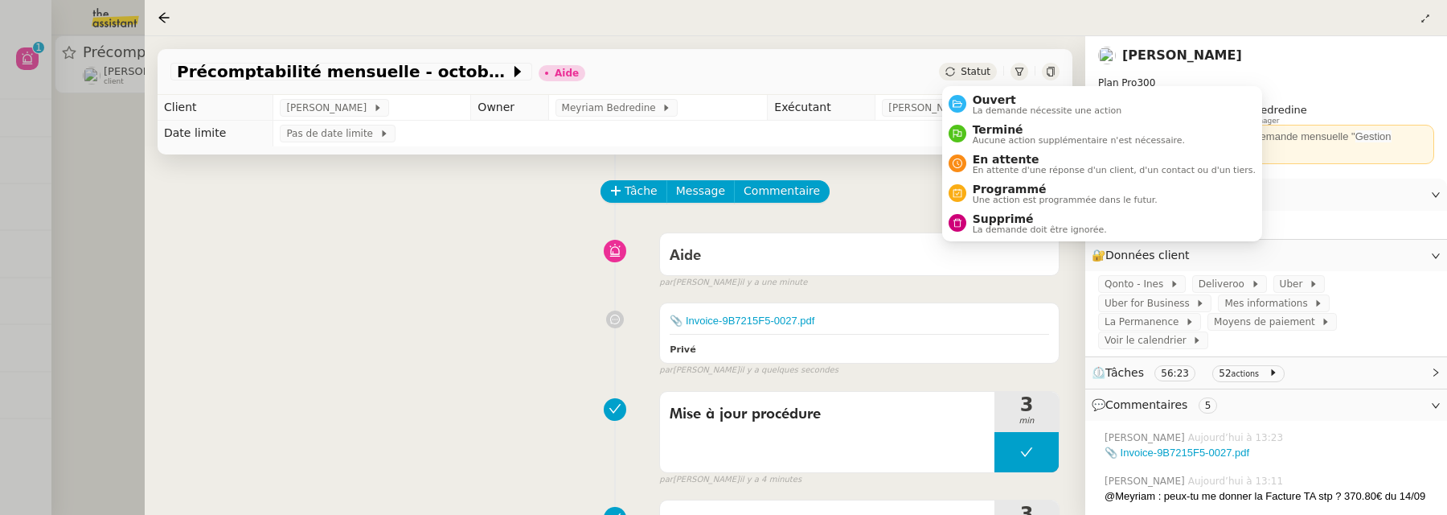
click at [983, 77] on div "Statut" at bounding box center [968, 72] width 58 height 18
click at [1004, 103] on span "Ouvert" at bounding box center [1048, 99] width 150 height 13
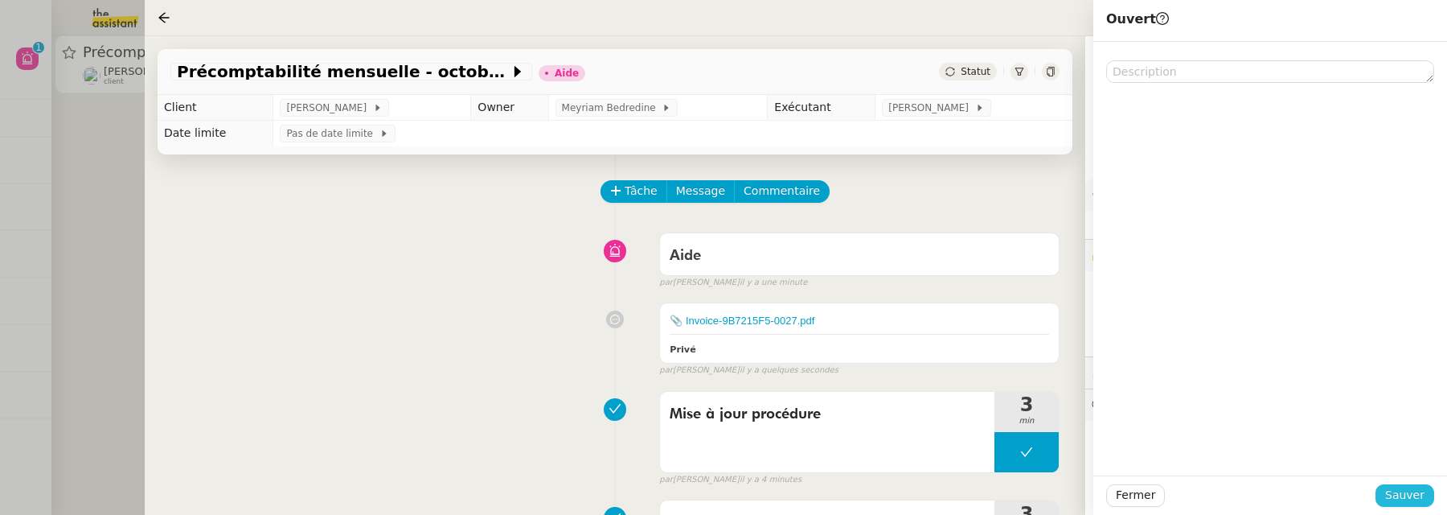
click at [1397, 488] on span "Sauver" at bounding box center [1404, 495] width 39 height 18
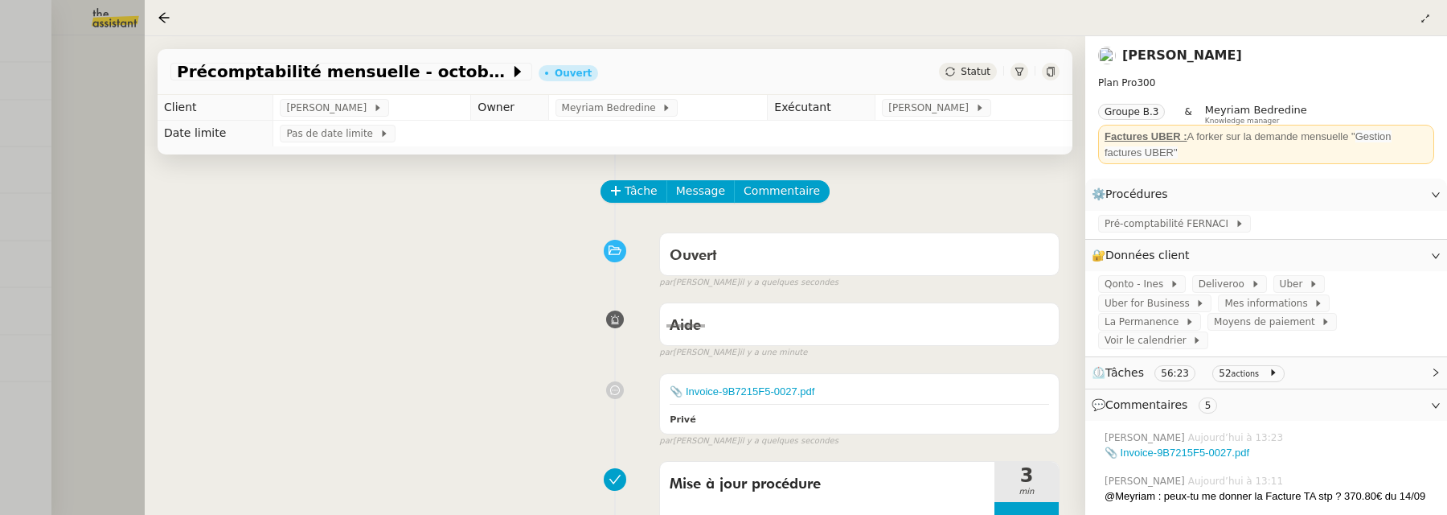
click at [94, 271] on div at bounding box center [723, 257] width 1447 height 515
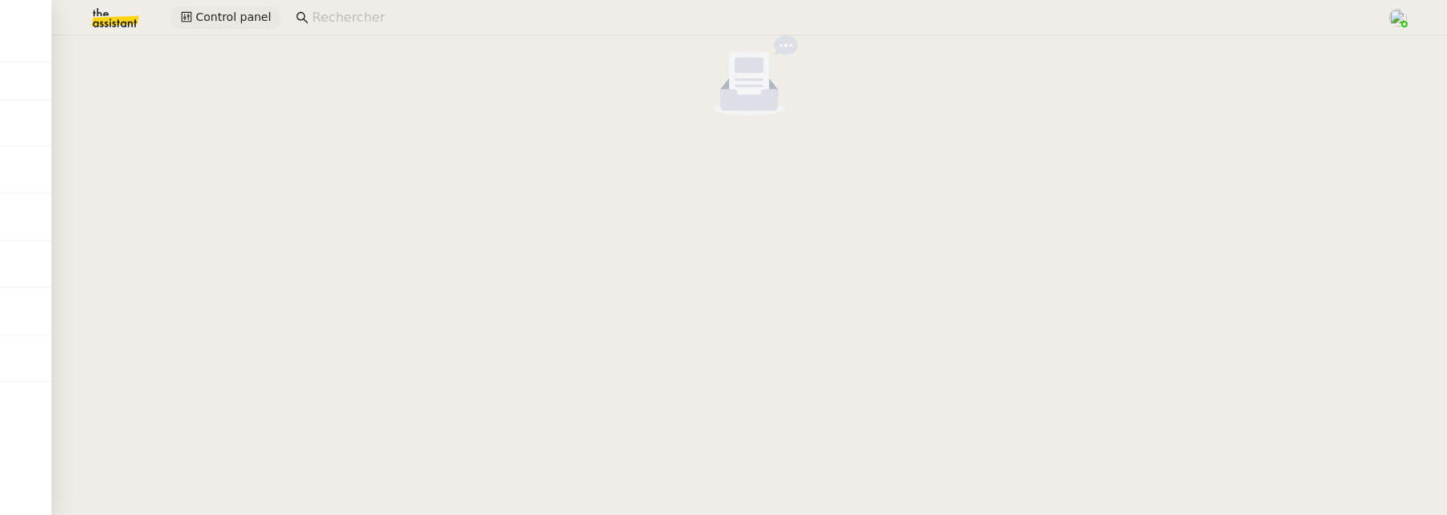
click at [252, 14] on span "Control panel" at bounding box center [233, 17] width 76 height 18
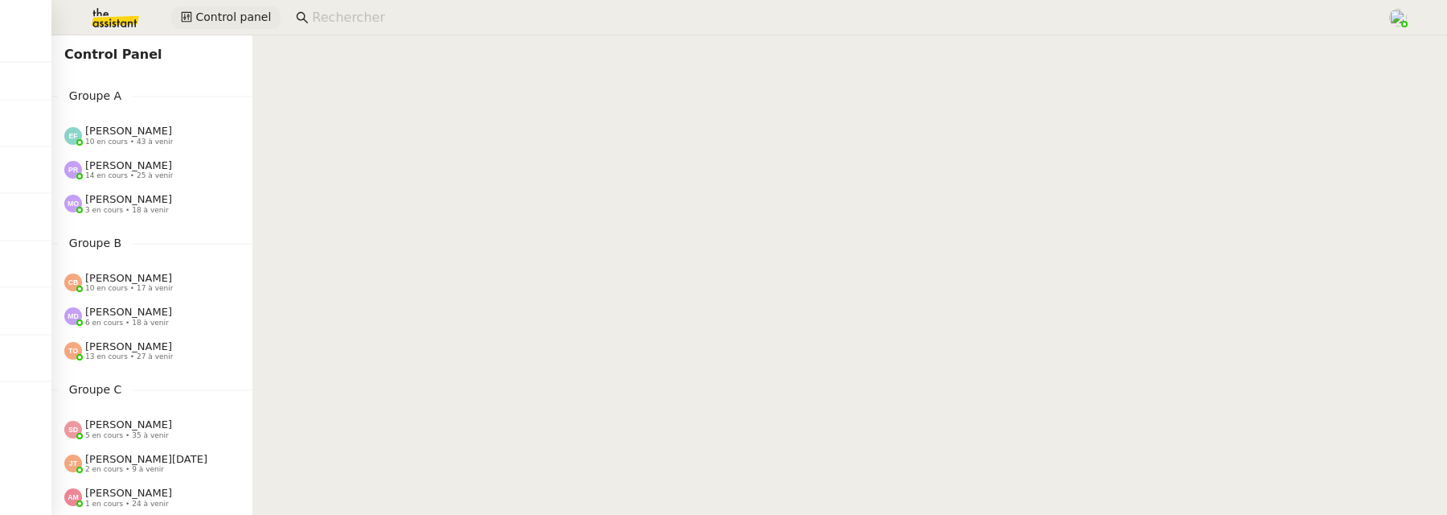
click at [225, 17] on span "Control panel" at bounding box center [233, 17] width 76 height 18
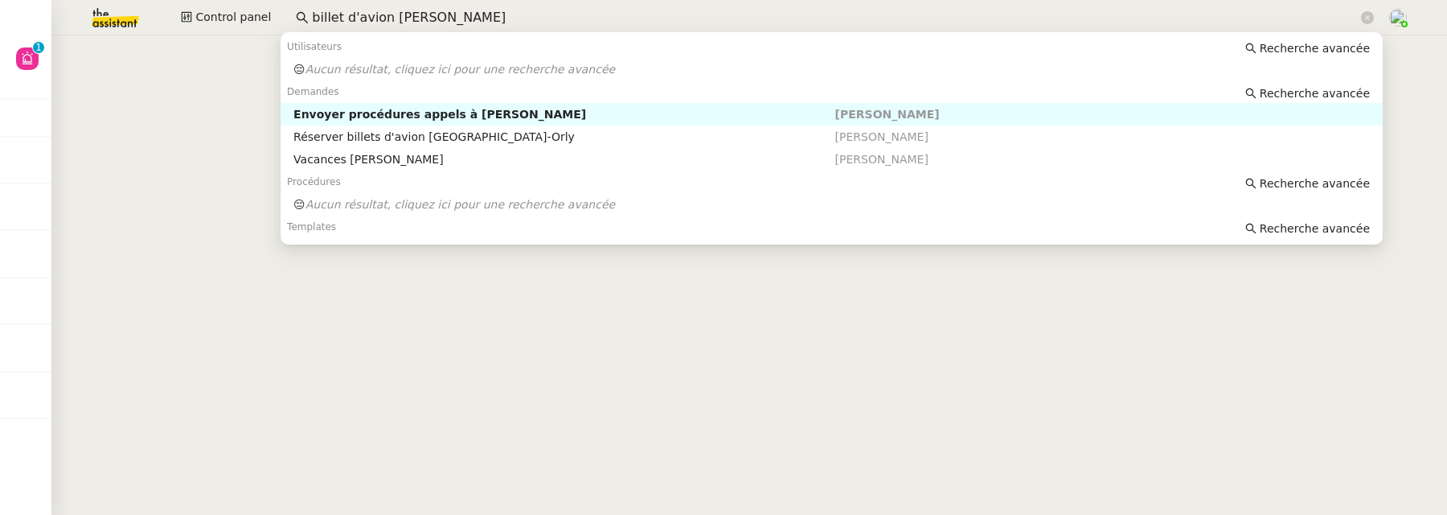
click at [499, 11] on input "billet d'avion [PERSON_NAME]" at bounding box center [835, 18] width 1046 height 22
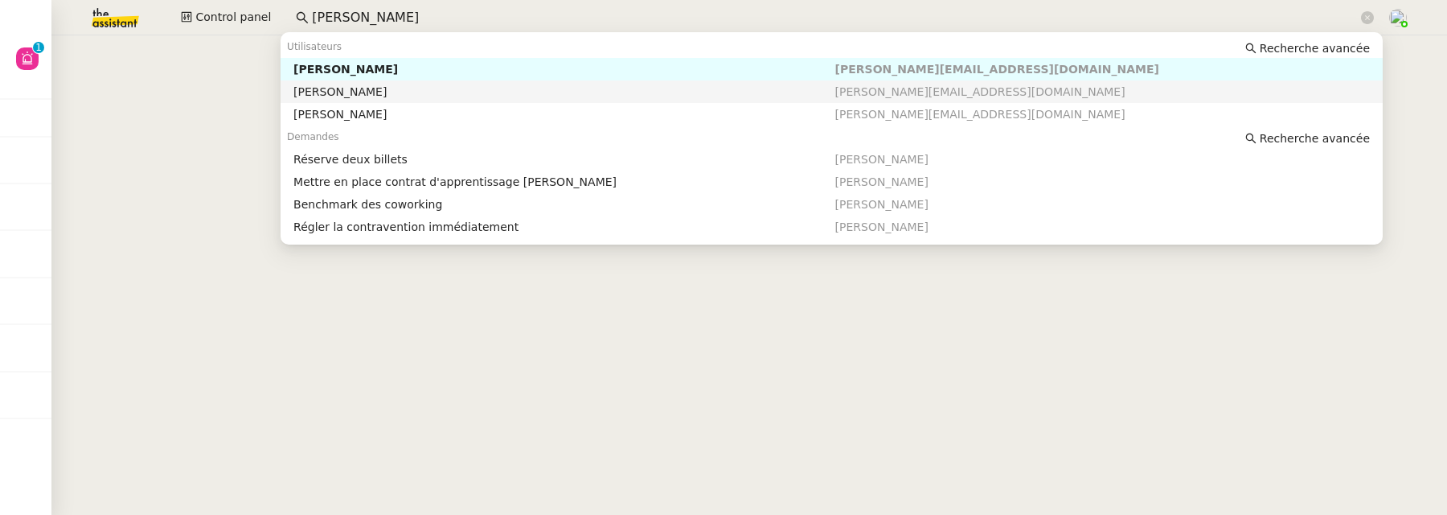
click at [524, 81] on nz-auto-option "[PERSON_NAME] [PERSON_NAME][EMAIL_ADDRESS][DOMAIN_NAME]" at bounding box center [832, 91] width 1102 height 23
type input "[PERSON_NAME]"
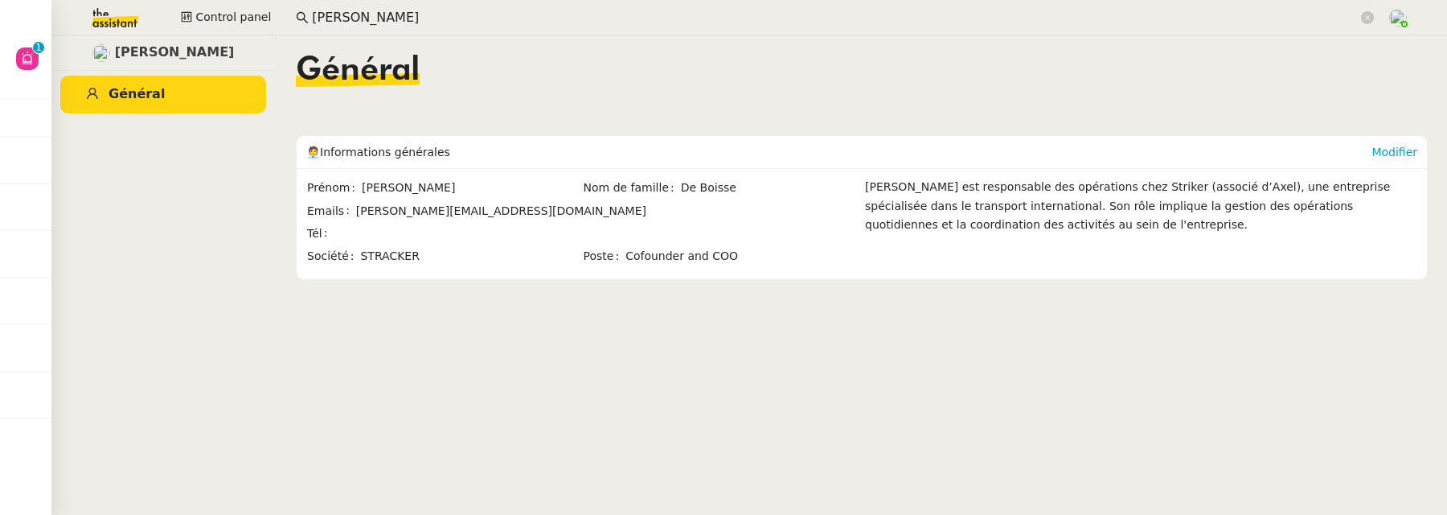
click at [454, 24] on input "[PERSON_NAME]" at bounding box center [835, 18] width 1046 height 22
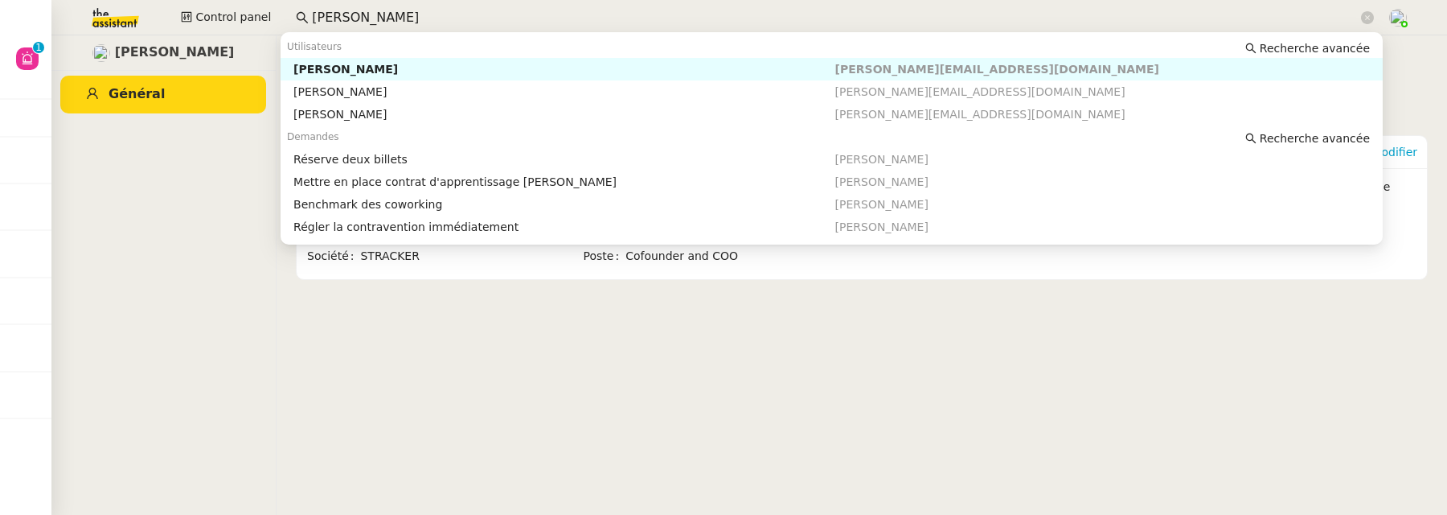
click at [473, 68] on div "[PERSON_NAME]" at bounding box center [563, 69] width 541 height 14
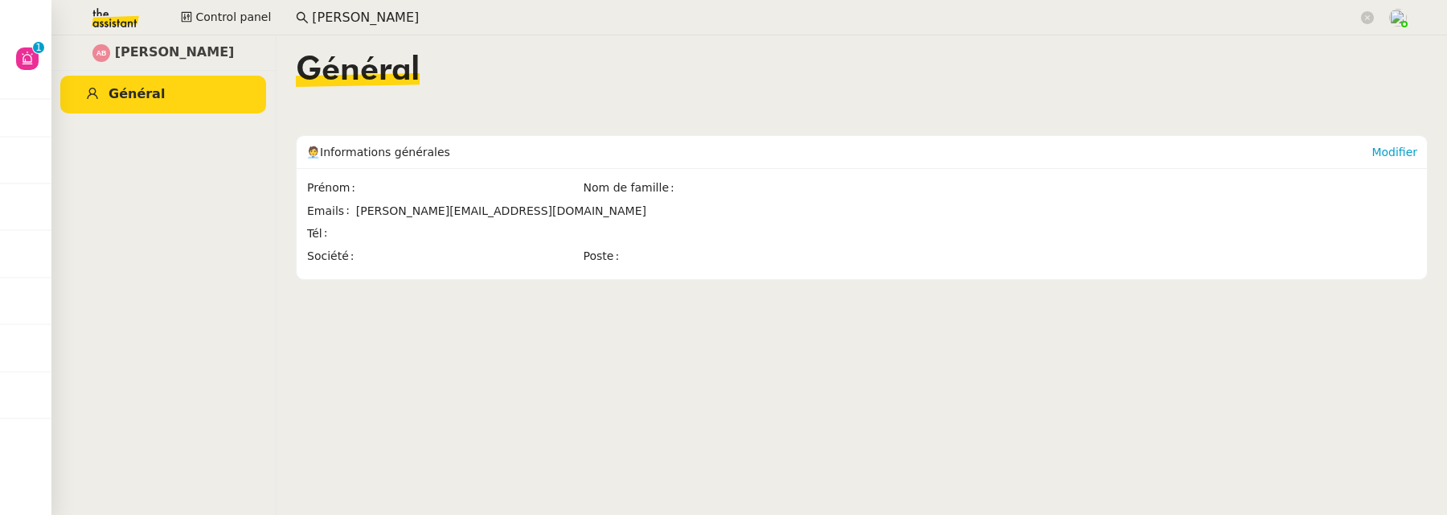
click at [426, 26] on input "[PERSON_NAME]" at bounding box center [835, 18] width 1046 height 22
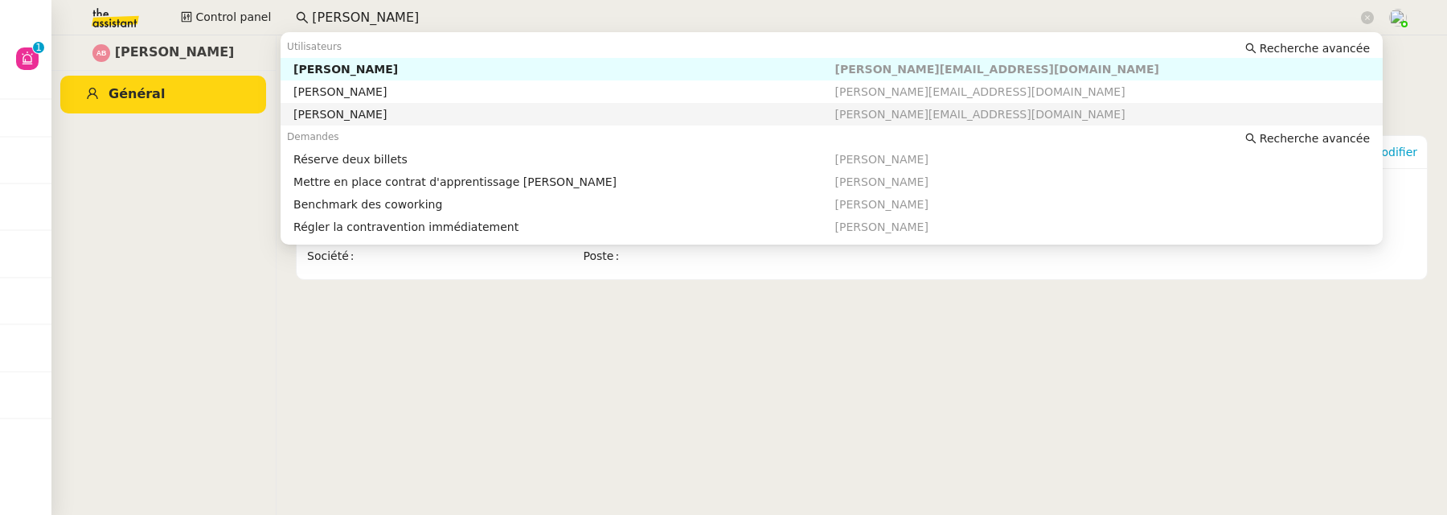
click at [483, 109] on div "[PERSON_NAME]" at bounding box center [563, 114] width 541 height 14
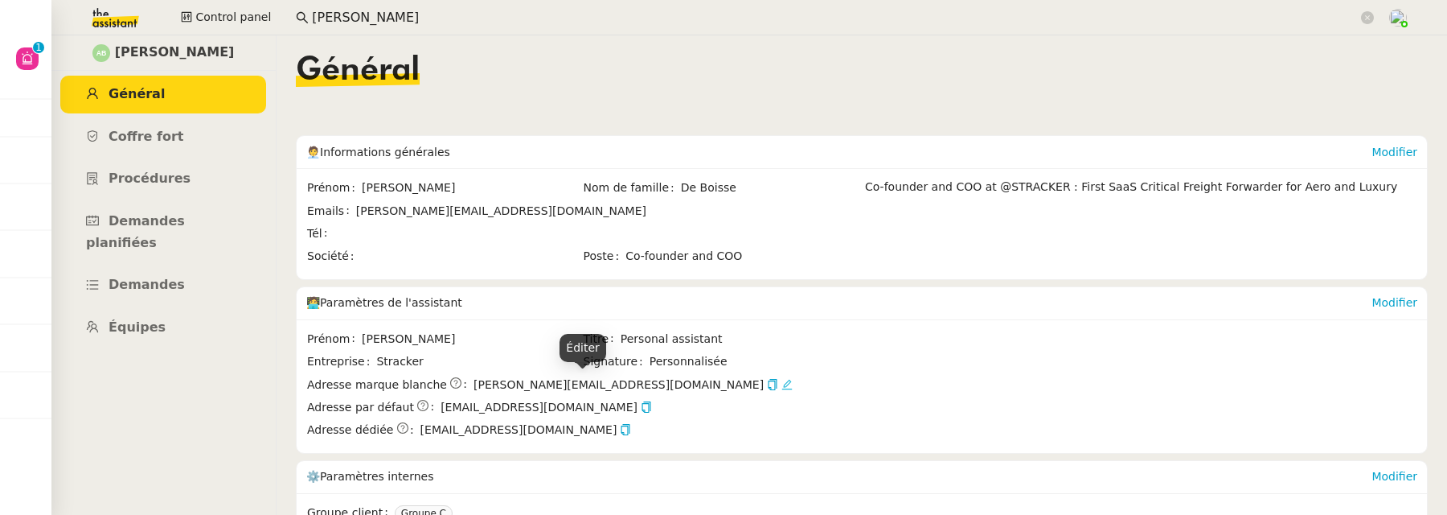
scroll to position [145, 0]
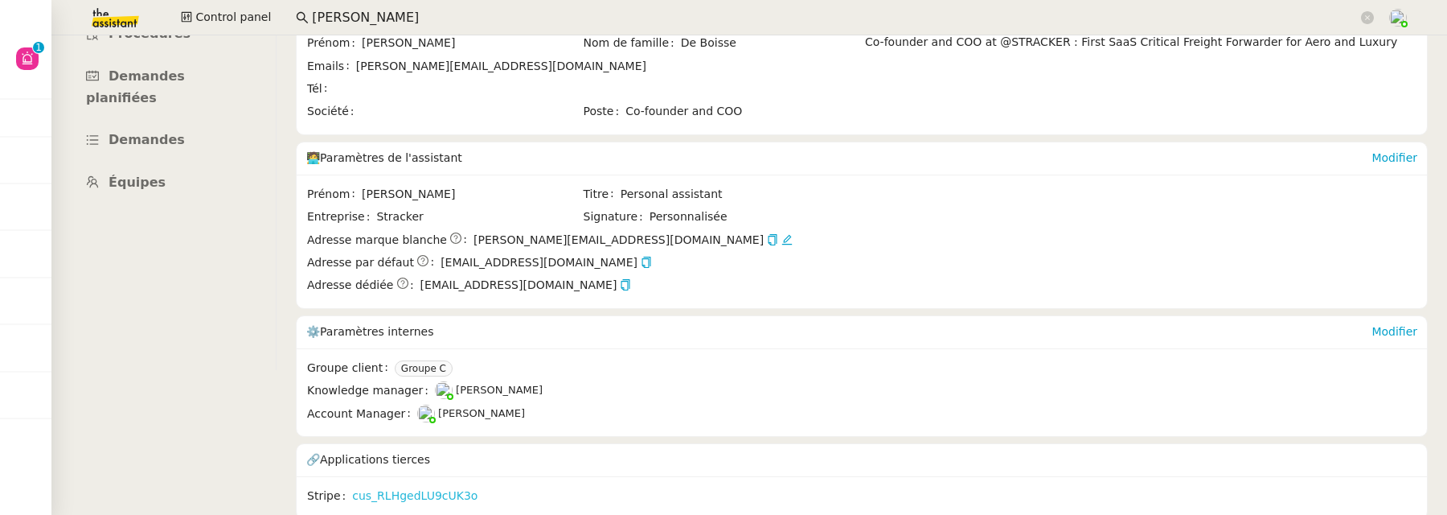
click at [456, 491] on link "cus_RLHgedLU9cUK3o" at bounding box center [414, 495] width 125 height 18
